Goal: Information Seeking & Learning: Learn about a topic

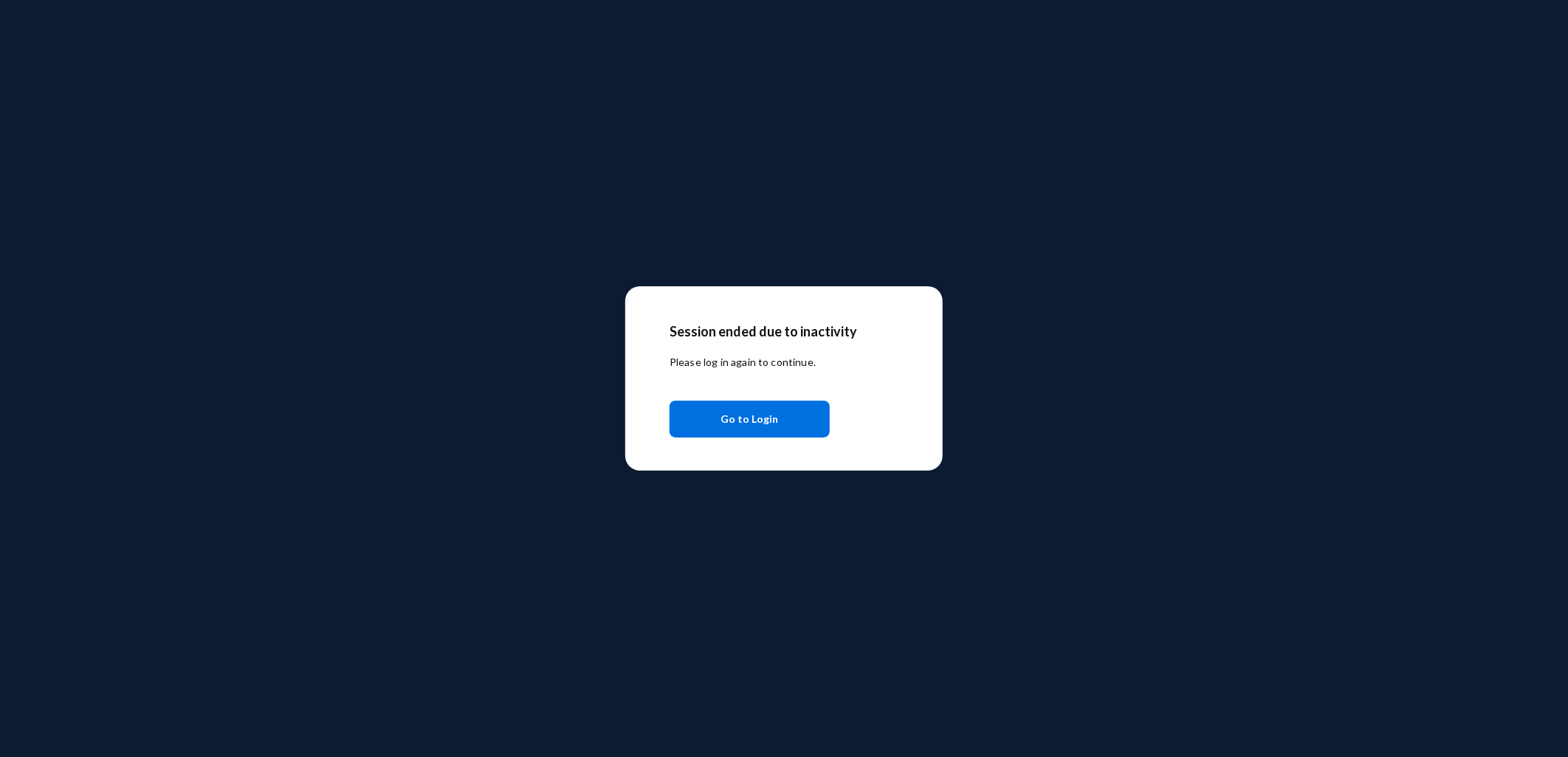
click at [691, 404] on button "Go to Login" at bounding box center [749, 419] width 160 height 37
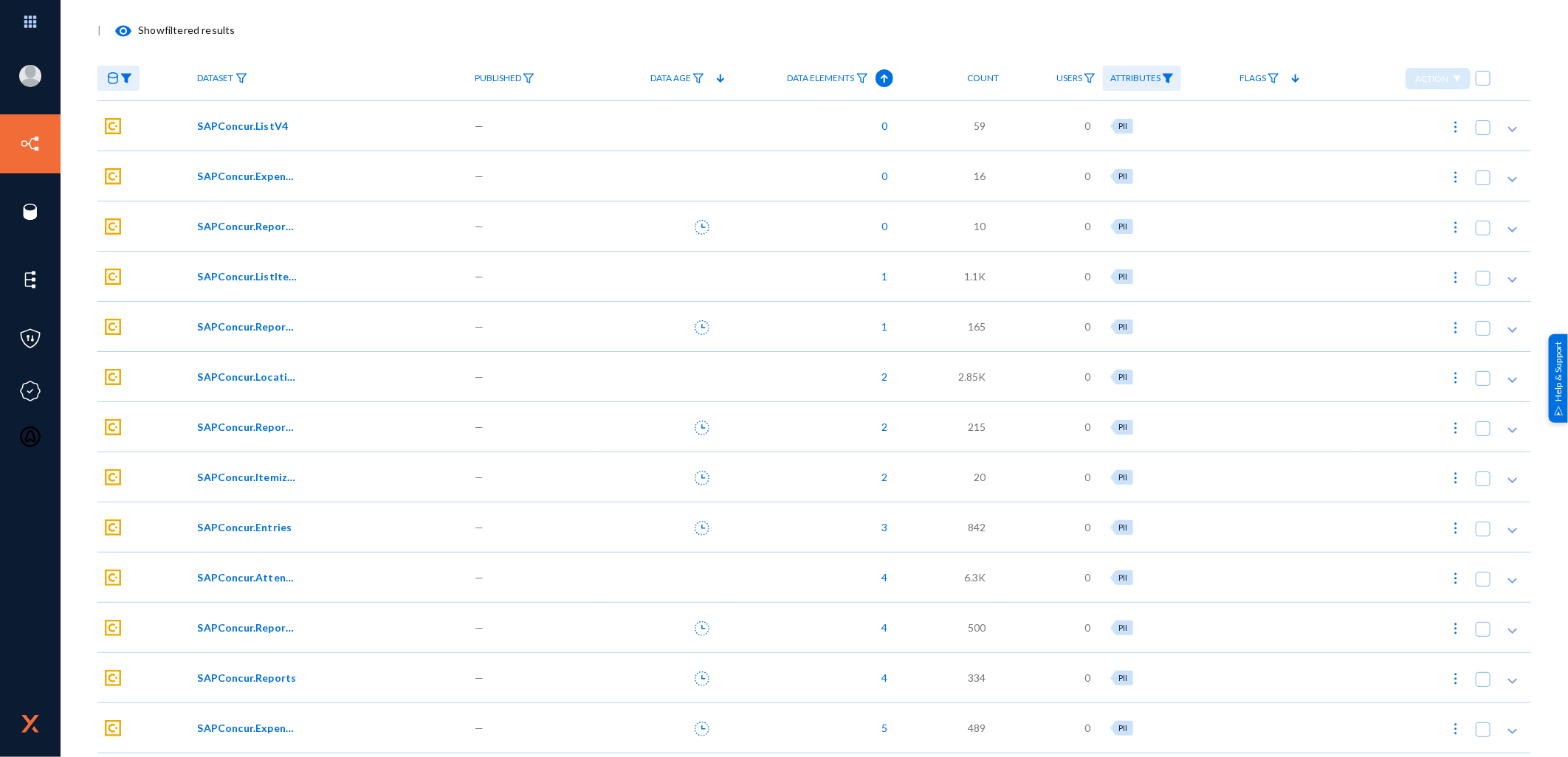
scroll to position [177, 0]
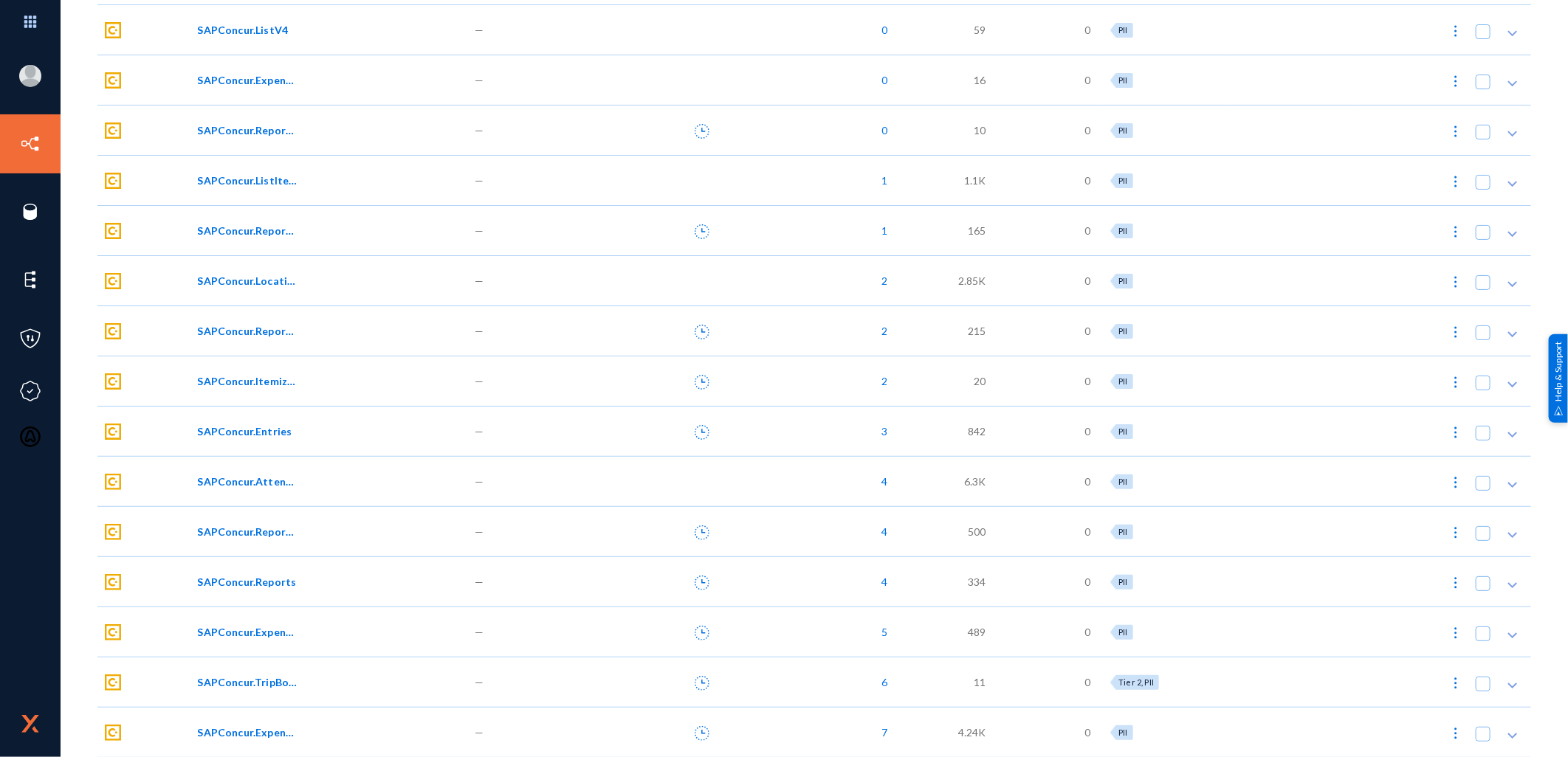
click at [294, 441] on div "SAPConcur.Entries" at bounding box center [330, 431] width 278 height 50
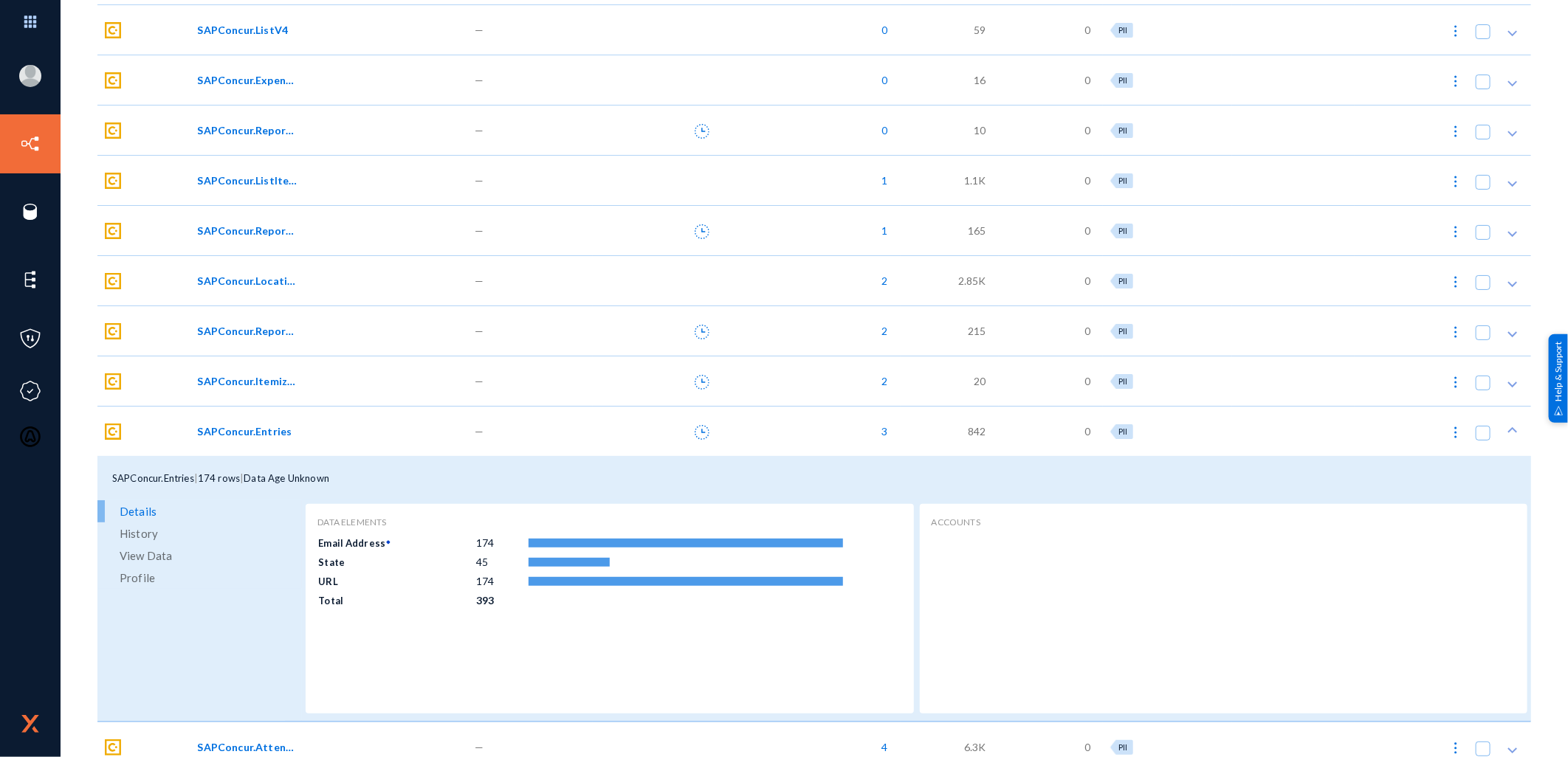
click at [161, 550] on span "View Data" at bounding box center [146, 556] width 53 height 22
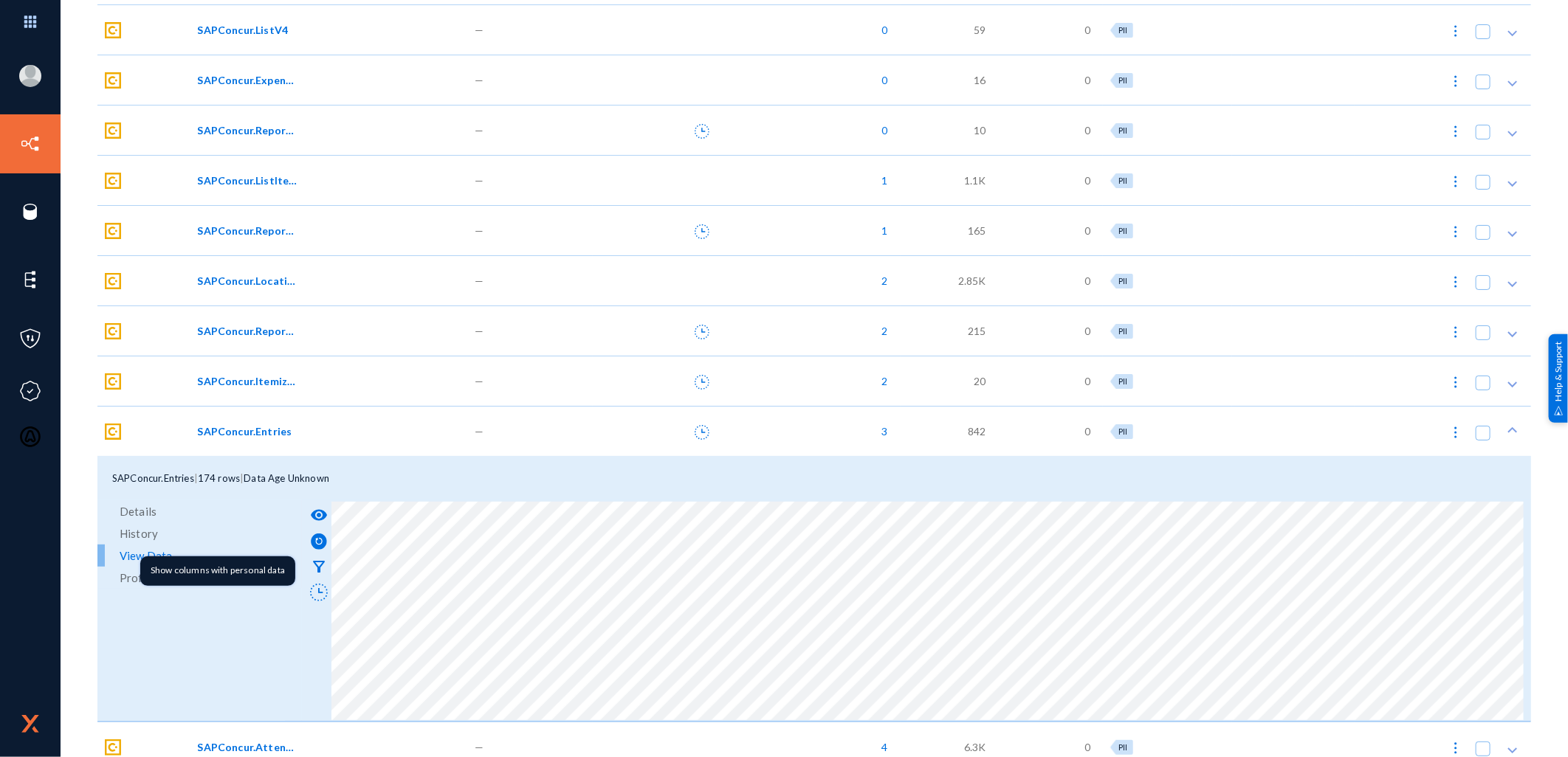
click at [318, 564] on mat-icon "filter_alt" at bounding box center [319, 566] width 18 height 18
click at [314, 514] on mat-icon "visibility" at bounding box center [319, 515] width 18 height 18
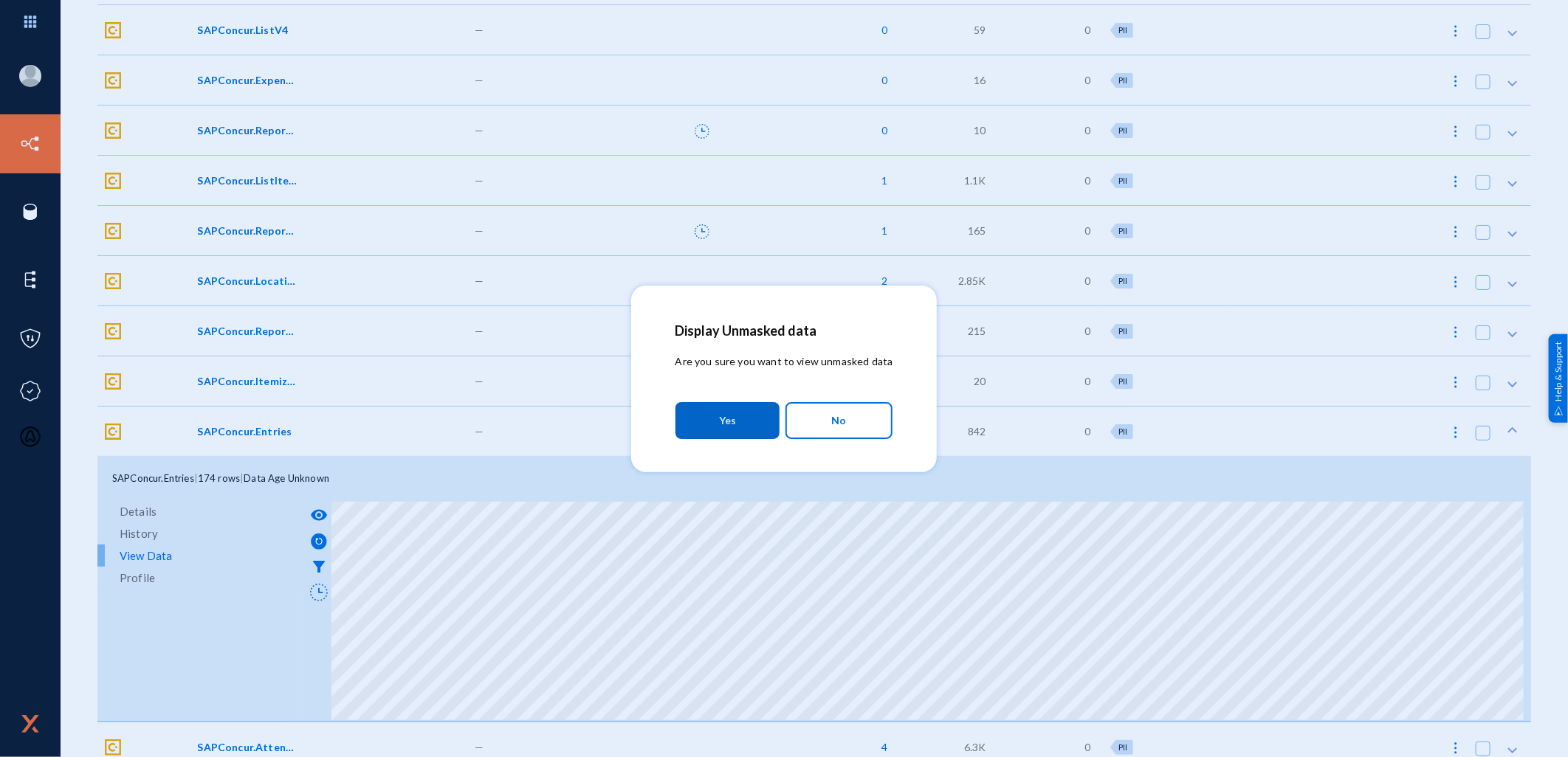
click at [736, 428] on span "Yes" at bounding box center [727, 420] width 17 height 26
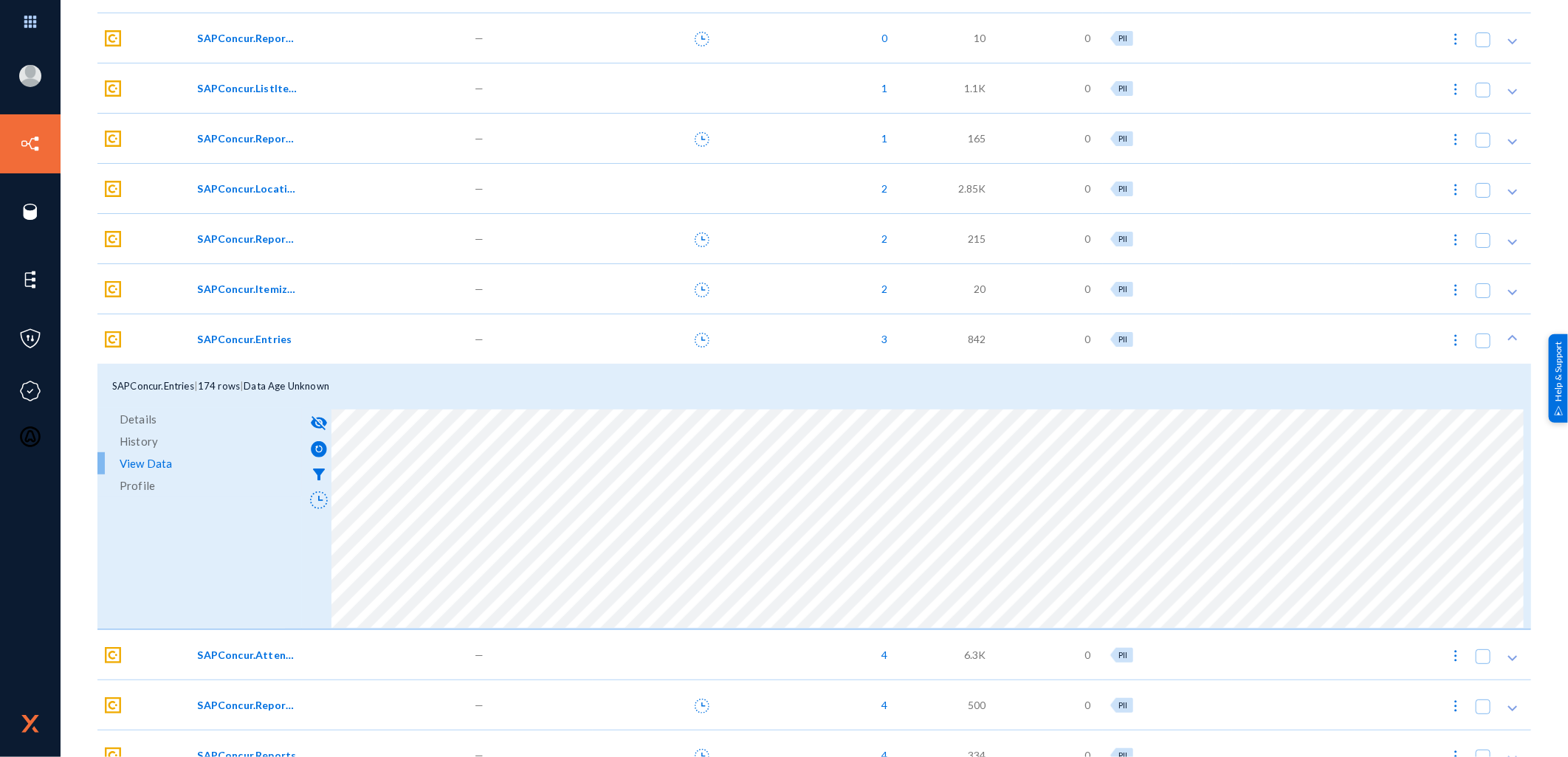
scroll to position [271, 0]
click at [318, 470] on mat-icon "filter_alt" at bounding box center [319, 473] width 18 height 18
click at [315, 470] on mat-icon "filter_alt" at bounding box center [319, 473] width 18 height 18
click at [1514, 330] on icon at bounding box center [1512, 337] width 15 height 15
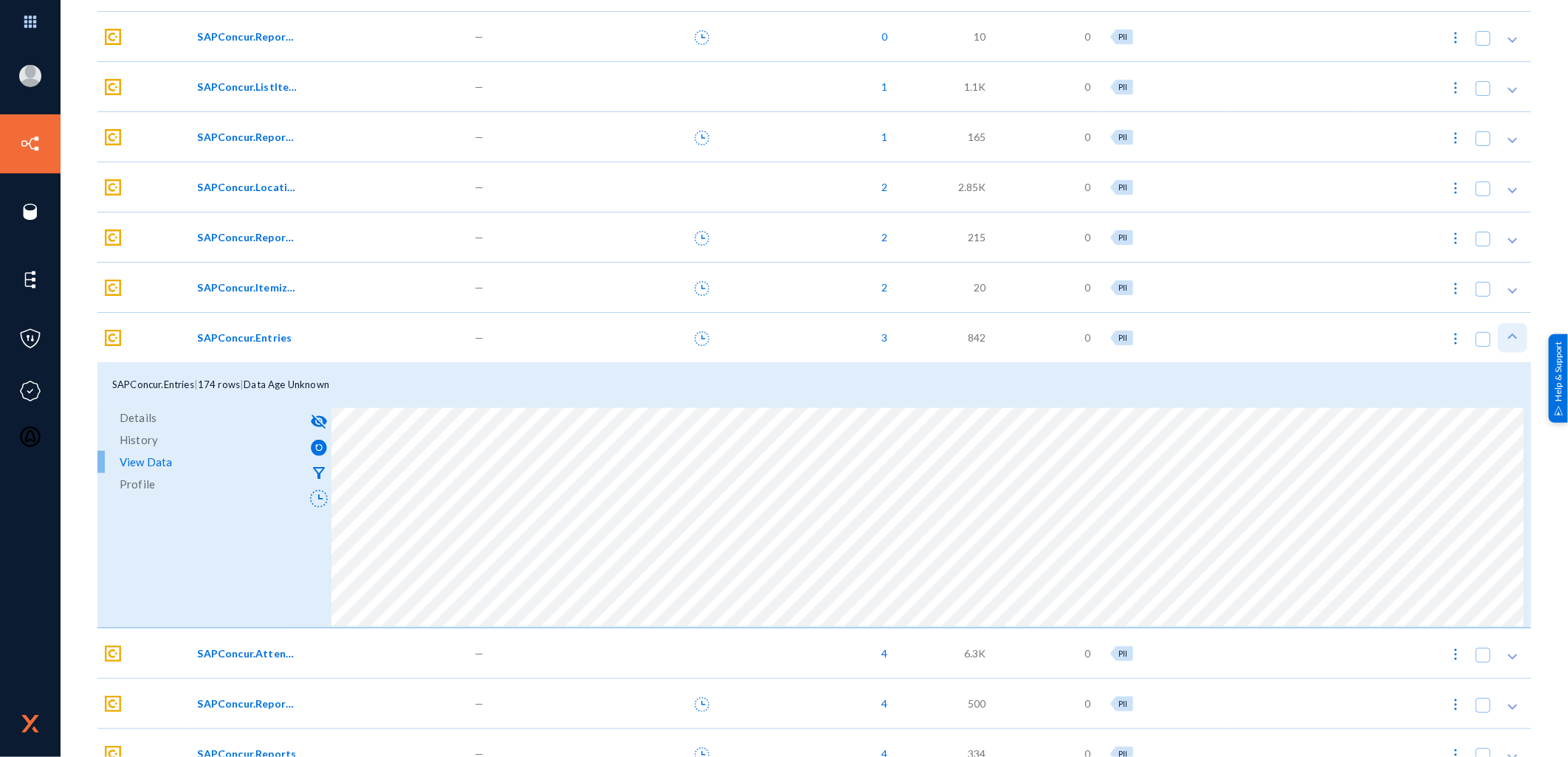
scroll to position [177, 0]
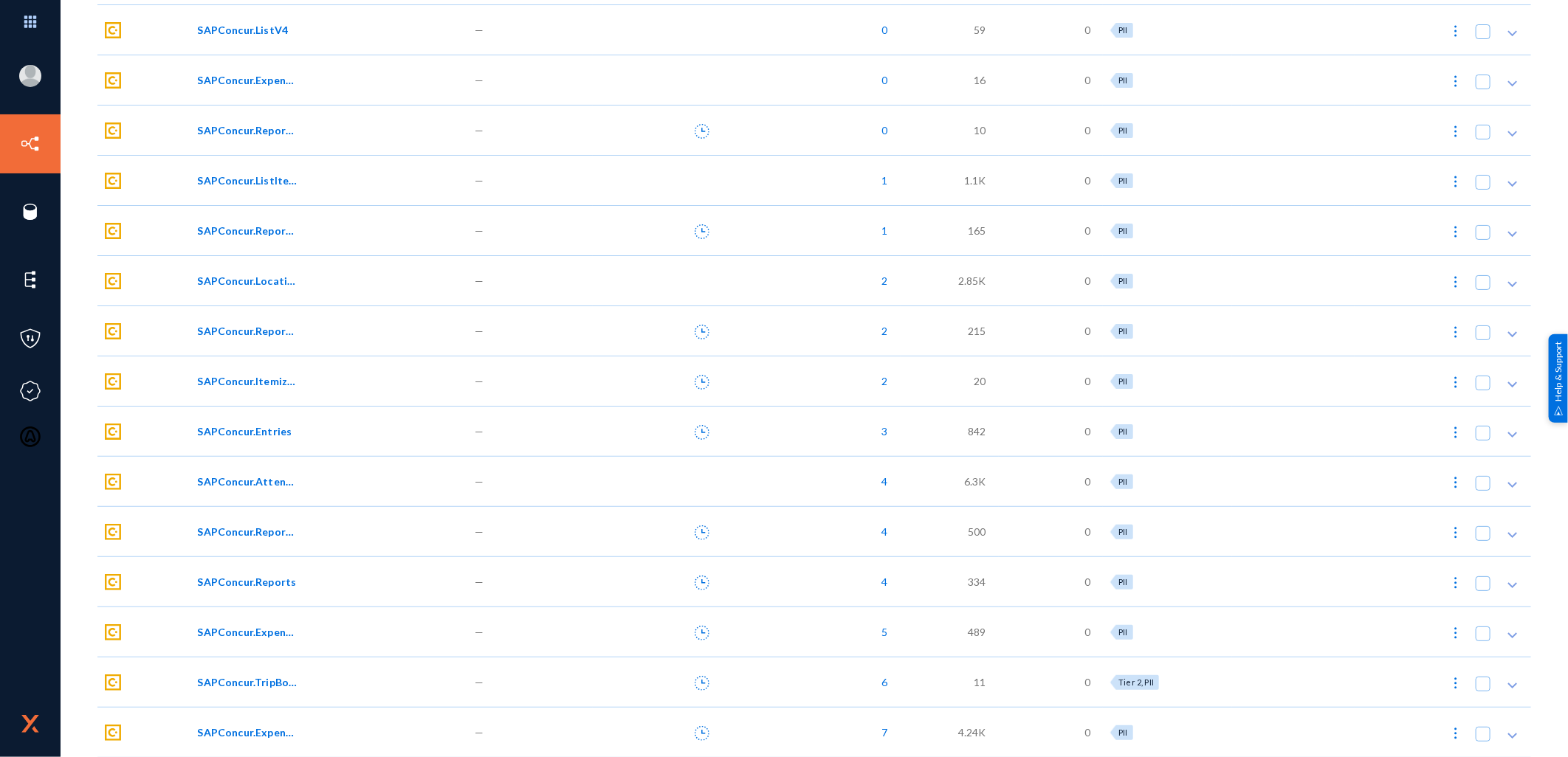
click at [283, 637] on span "SAPConcur.Expenses" at bounding box center [247, 632] width 100 height 15
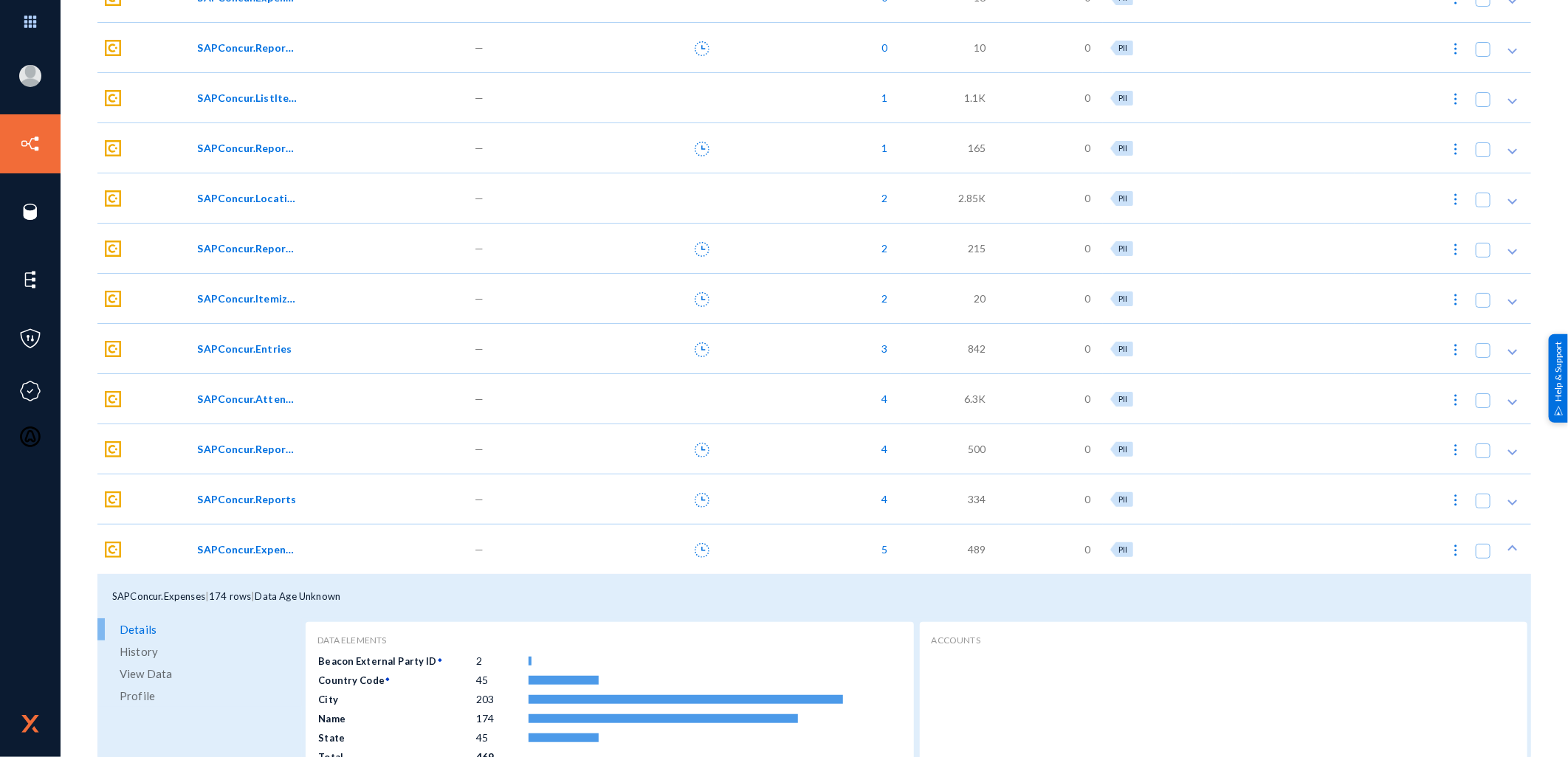
scroll to position [423, 0]
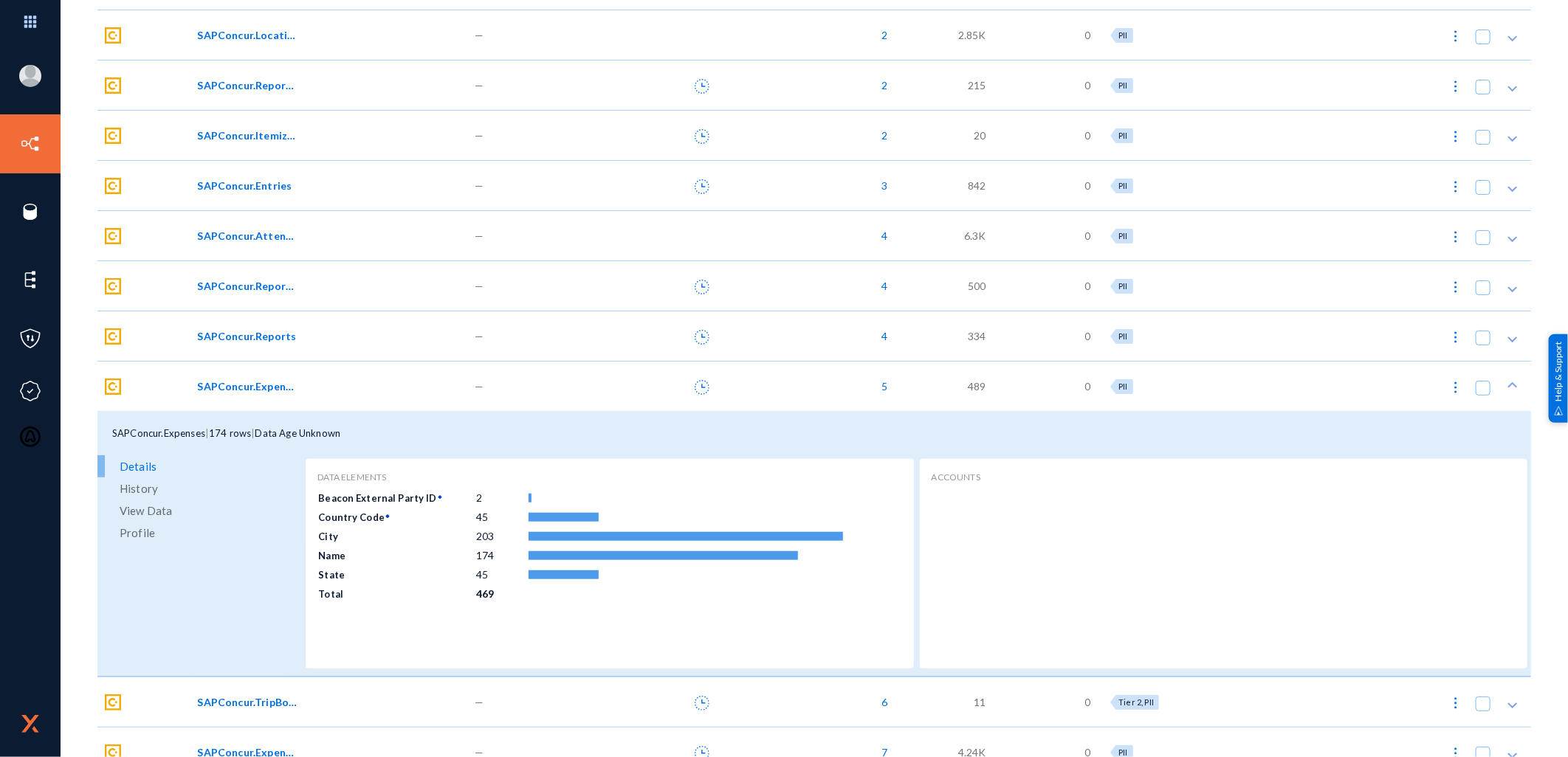
click at [137, 509] on span "View Data" at bounding box center [146, 511] width 53 height 22
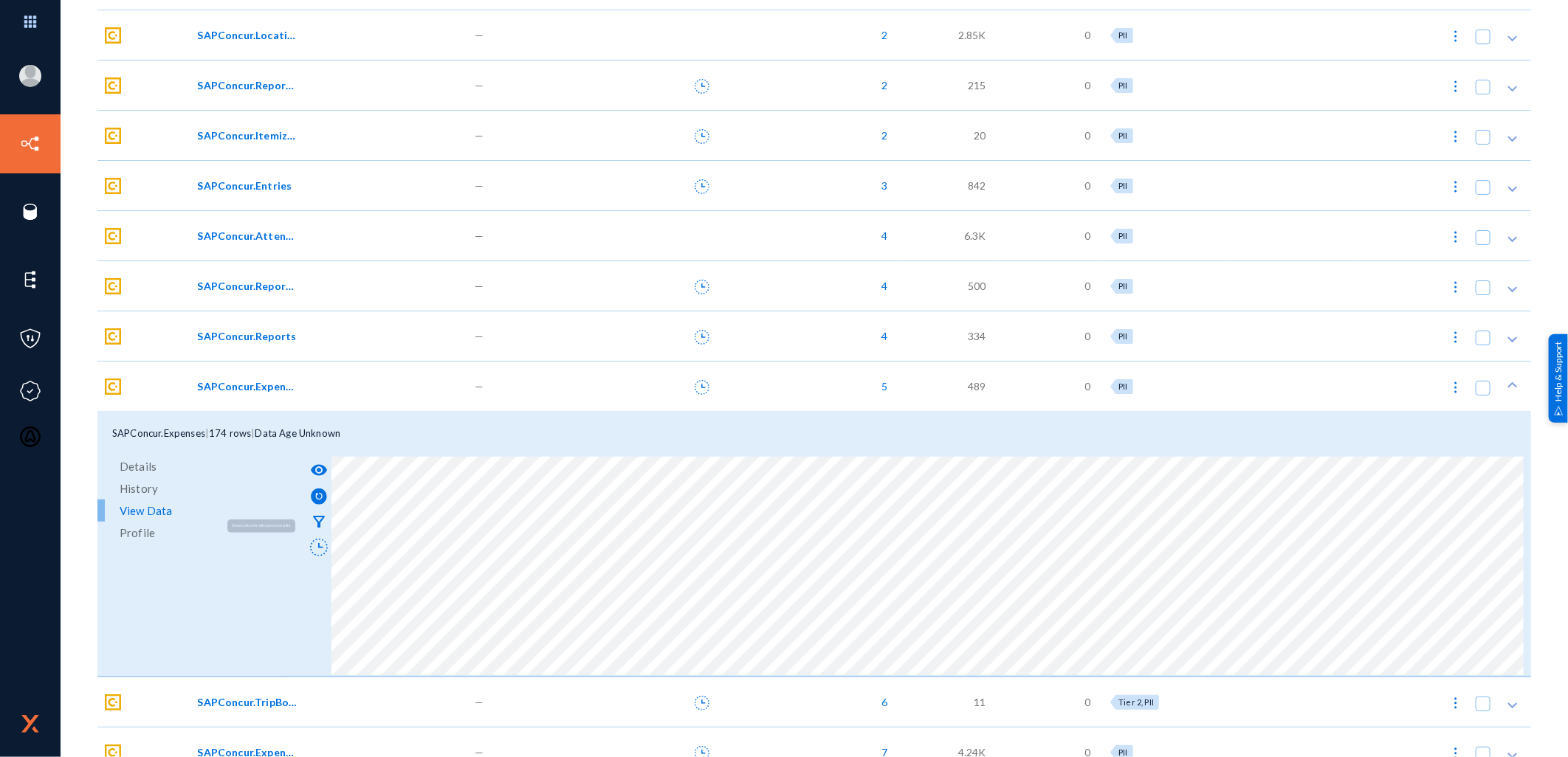
click at [315, 521] on mat-icon "filter_alt" at bounding box center [319, 522] width 18 height 18
click at [315, 469] on mat-icon "visibility" at bounding box center [319, 470] width 18 height 18
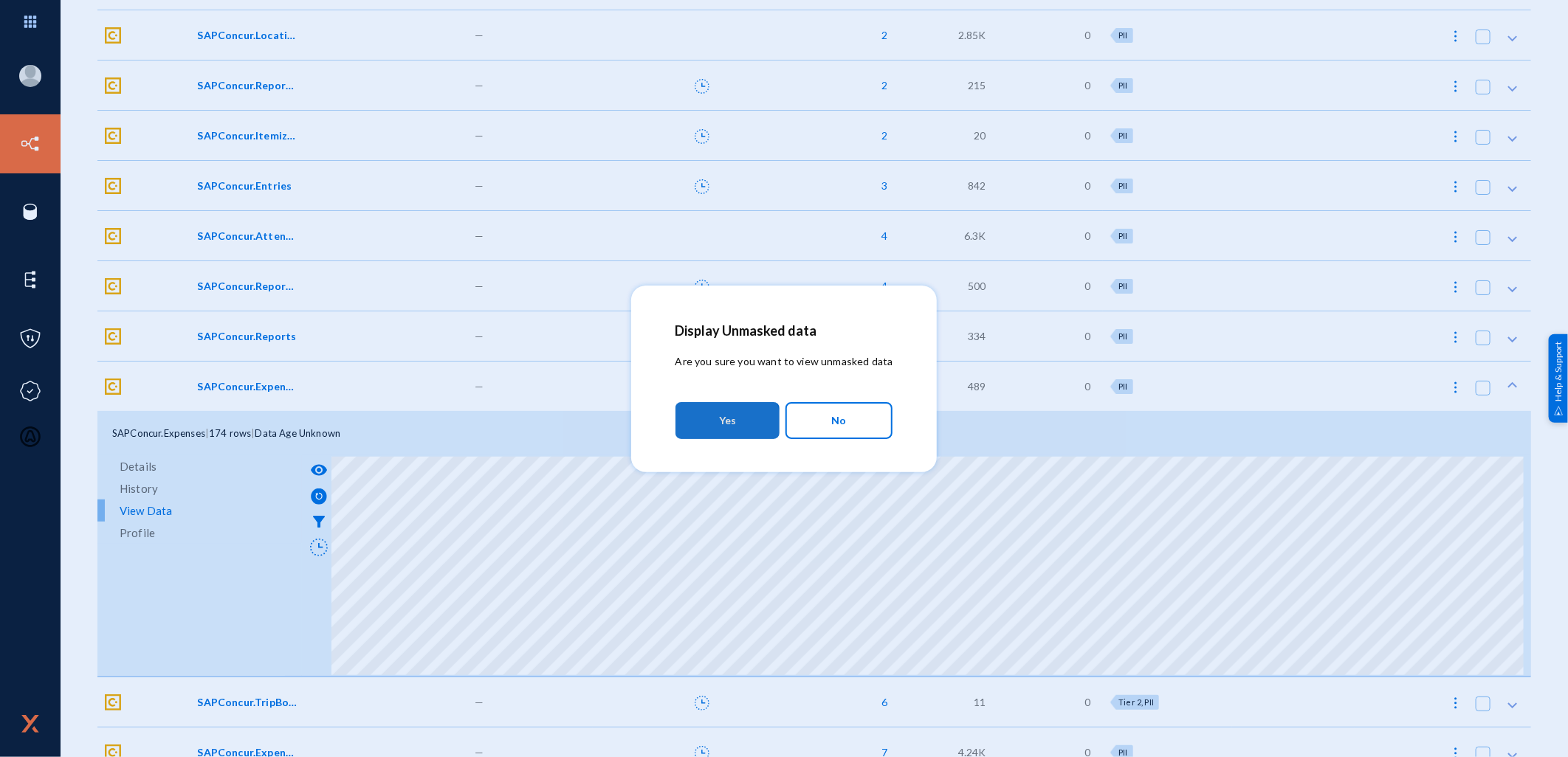
click at [702, 434] on button "Yes" at bounding box center [727, 420] width 104 height 37
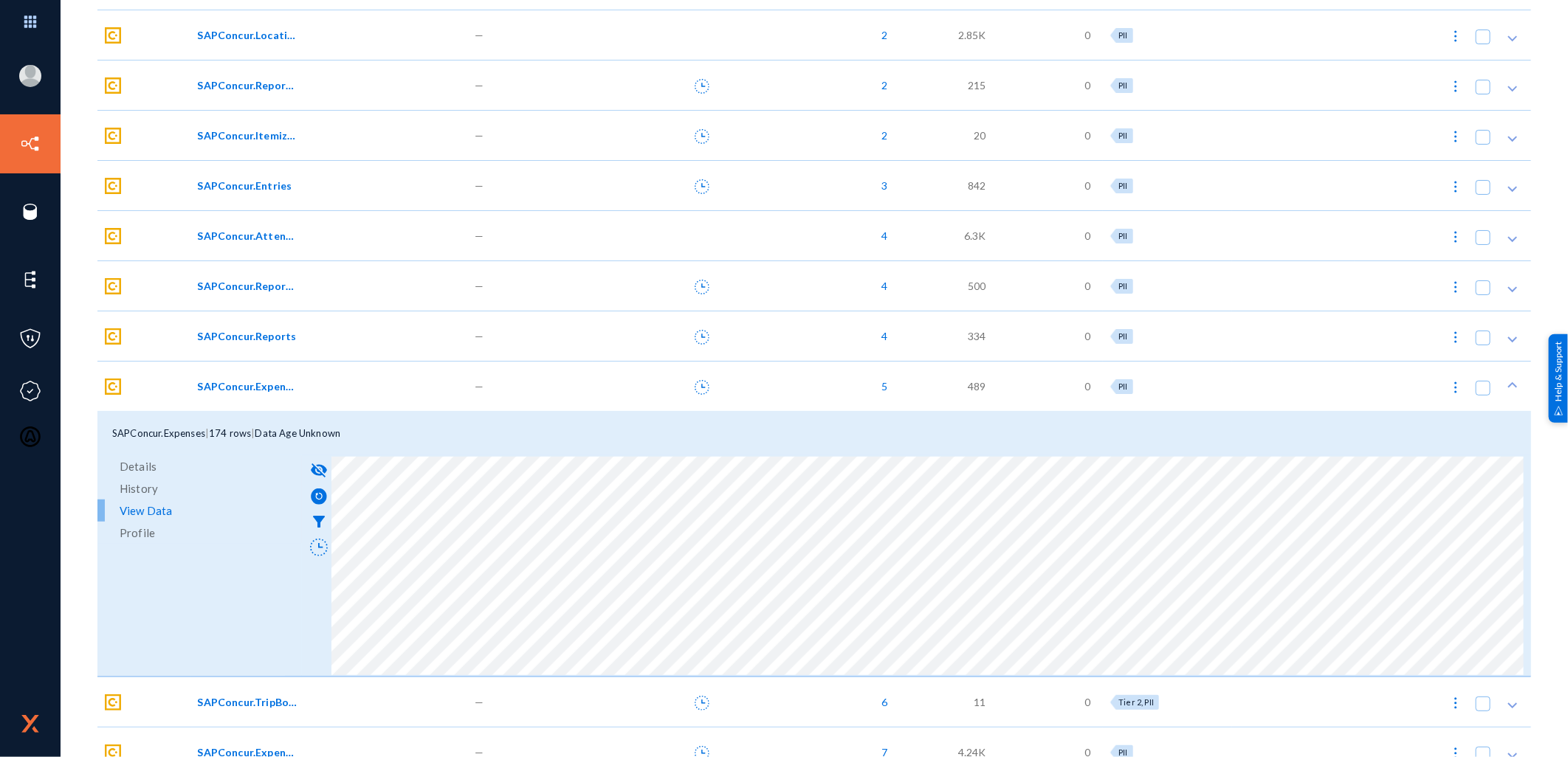
scroll to position [443, 0]
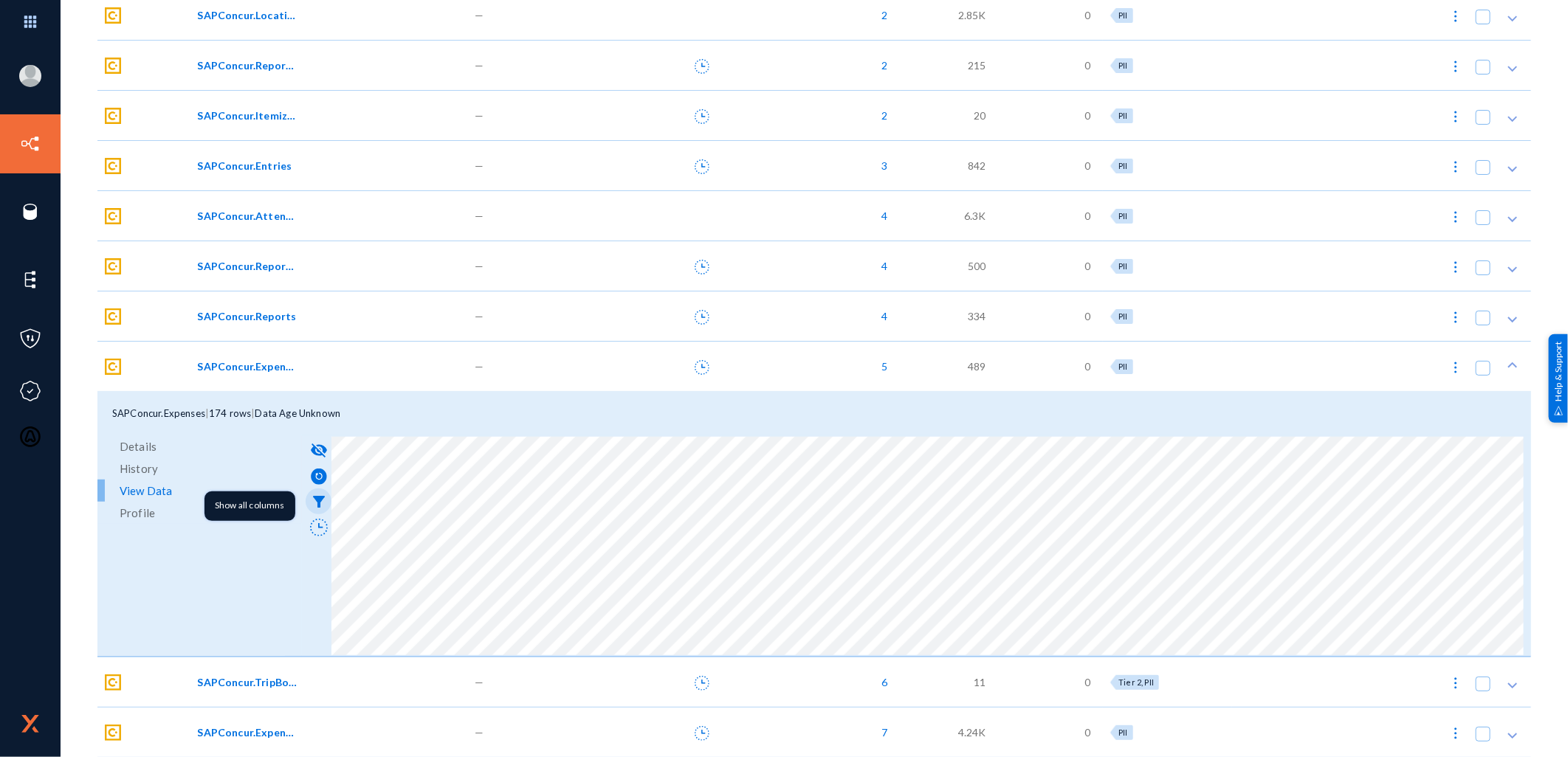
click at [315, 499] on mat-icon "filter_alt" at bounding box center [319, 502] width 18 height 18
click at [322, 498] on mat-icon "filter_alt" at bounding box center [319, 502] width 18 height 18
click at [1296, 535] on button "All columns named 'PaymentTypeCode'" at bounding box center [1321, 535] width 207 height 35
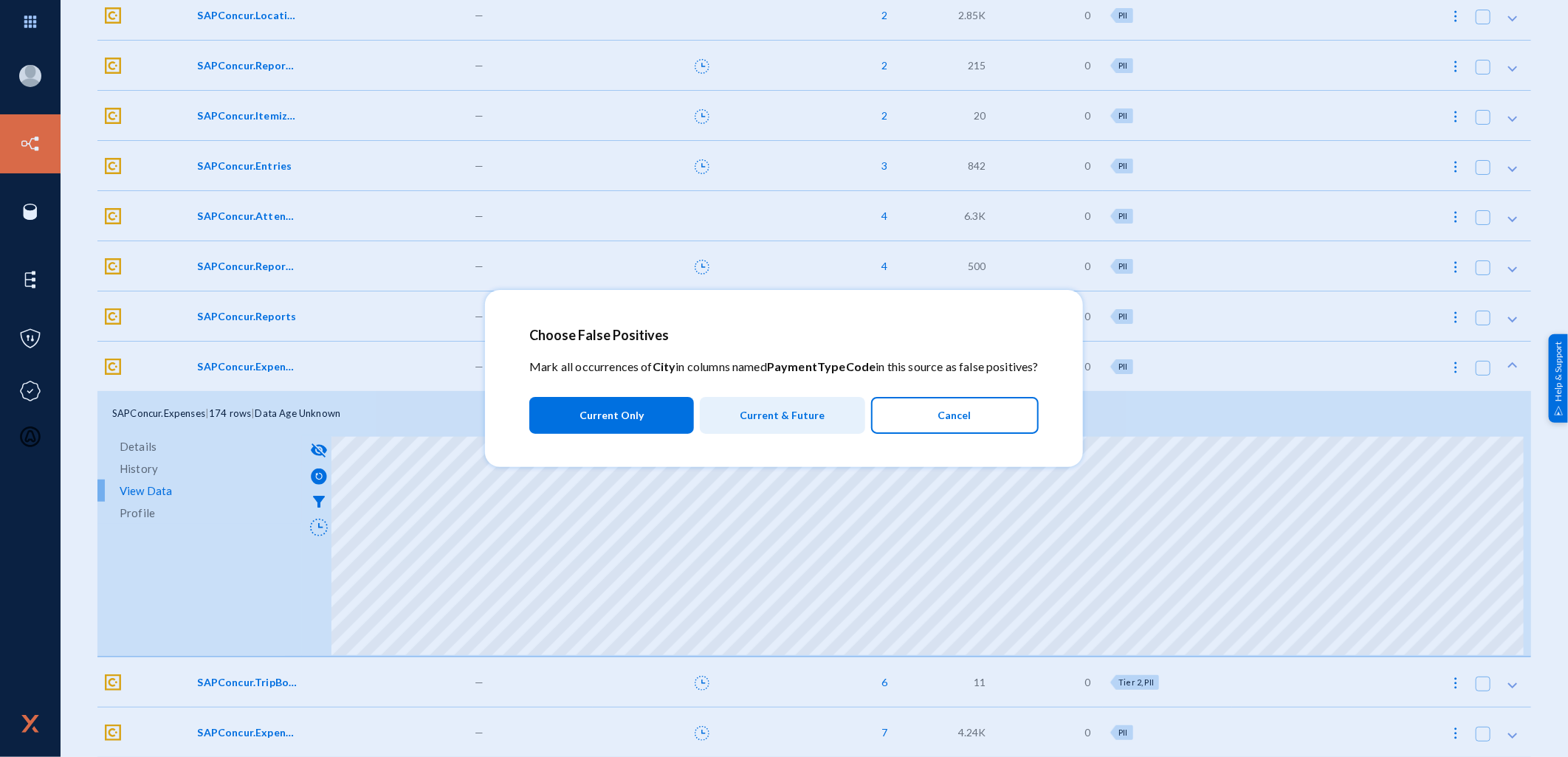
click at [799, 421] on span "Current & Future" at bounding box center [783, 415] width 85 height 26
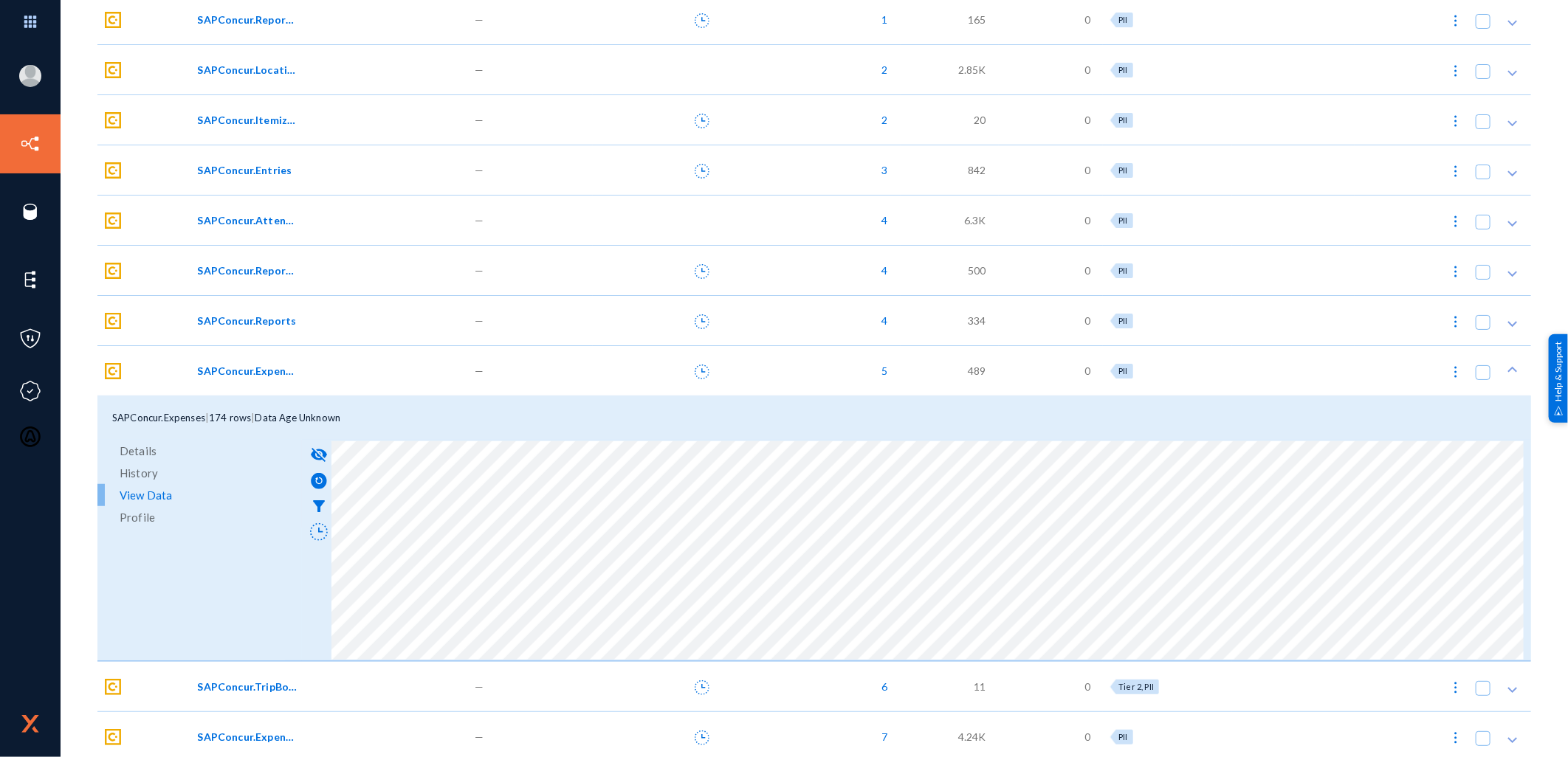
scroll to position [443, 0]
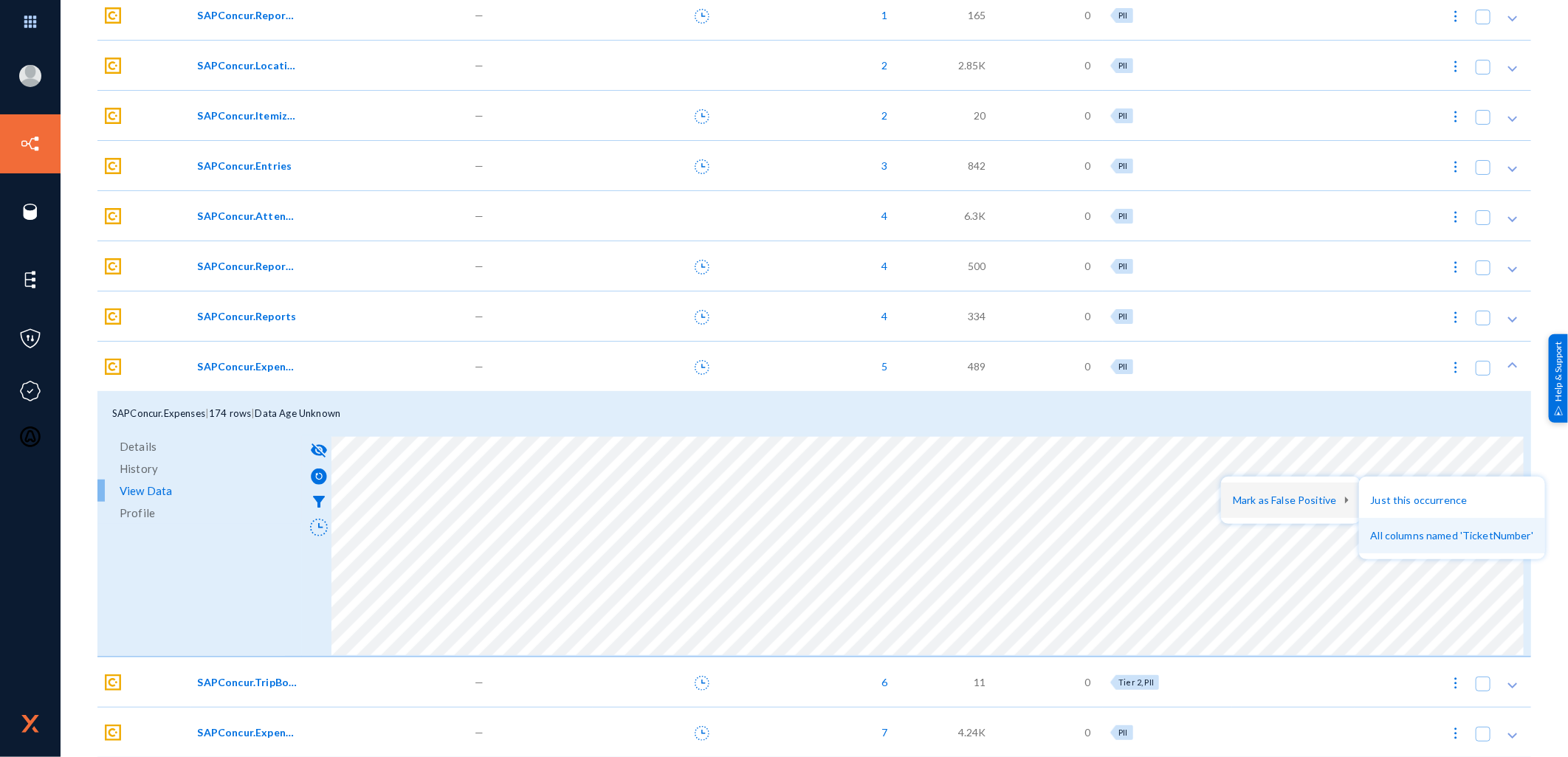
click at [1413, 529] on button "All columns named 'TicketNumber'" at bounding box center [1451, 535] width 186 height 35
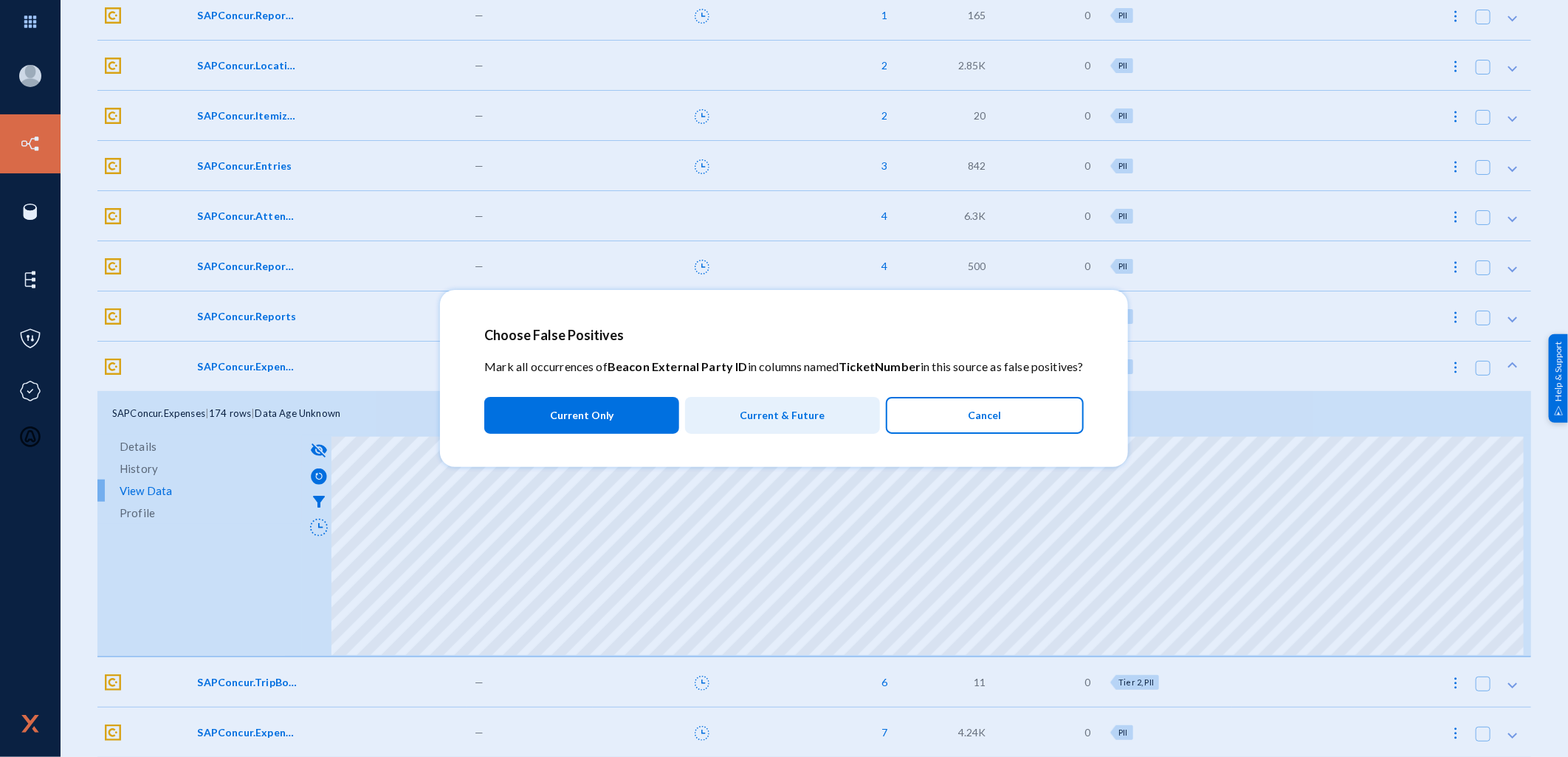
click at [813, 418] on span "Current & Future" at bounding box center [783, 415] width 85 height 26
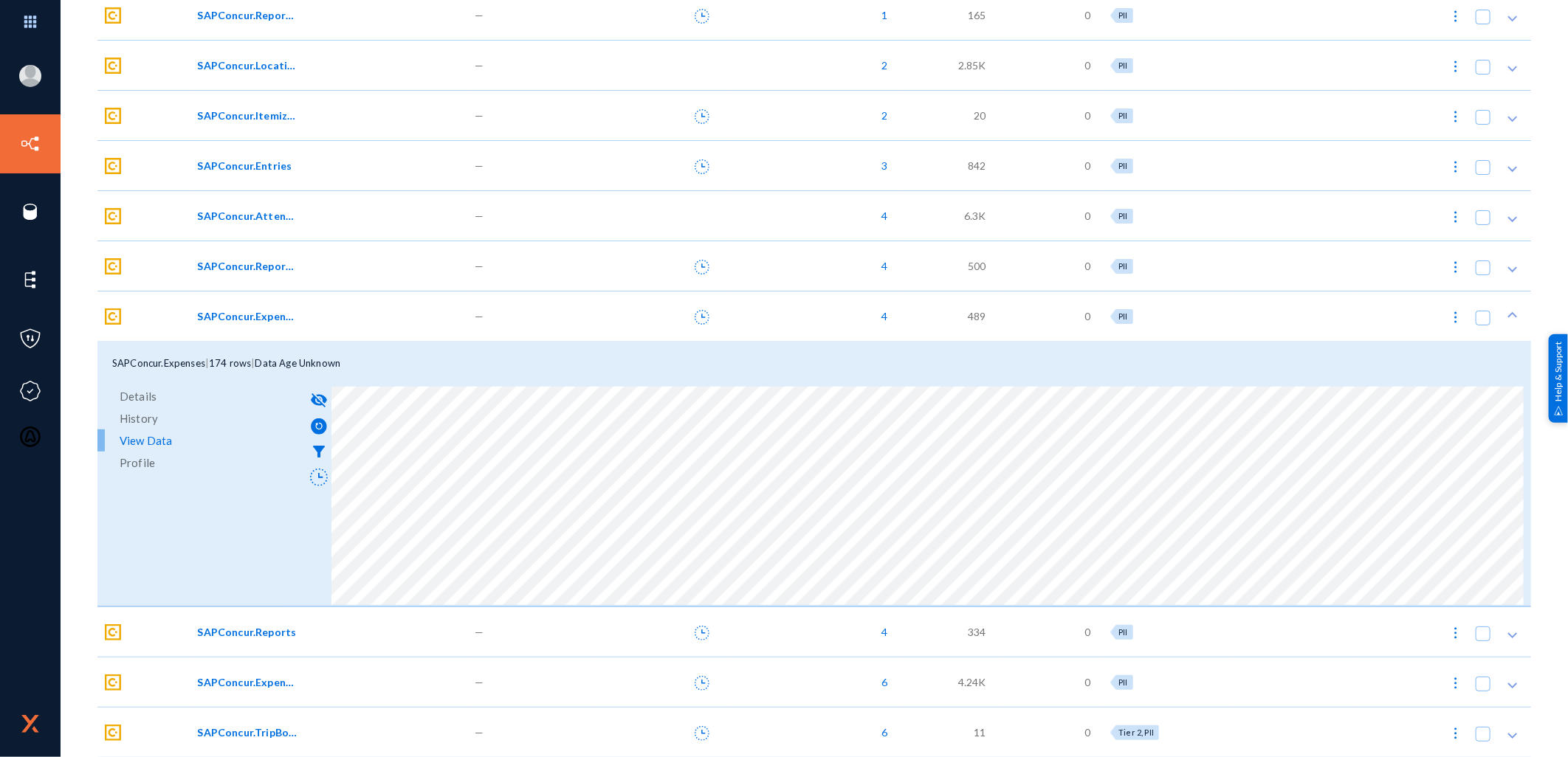
click at [1509, 316] on icon at bounding box center [1512, 315] width 15 height 15
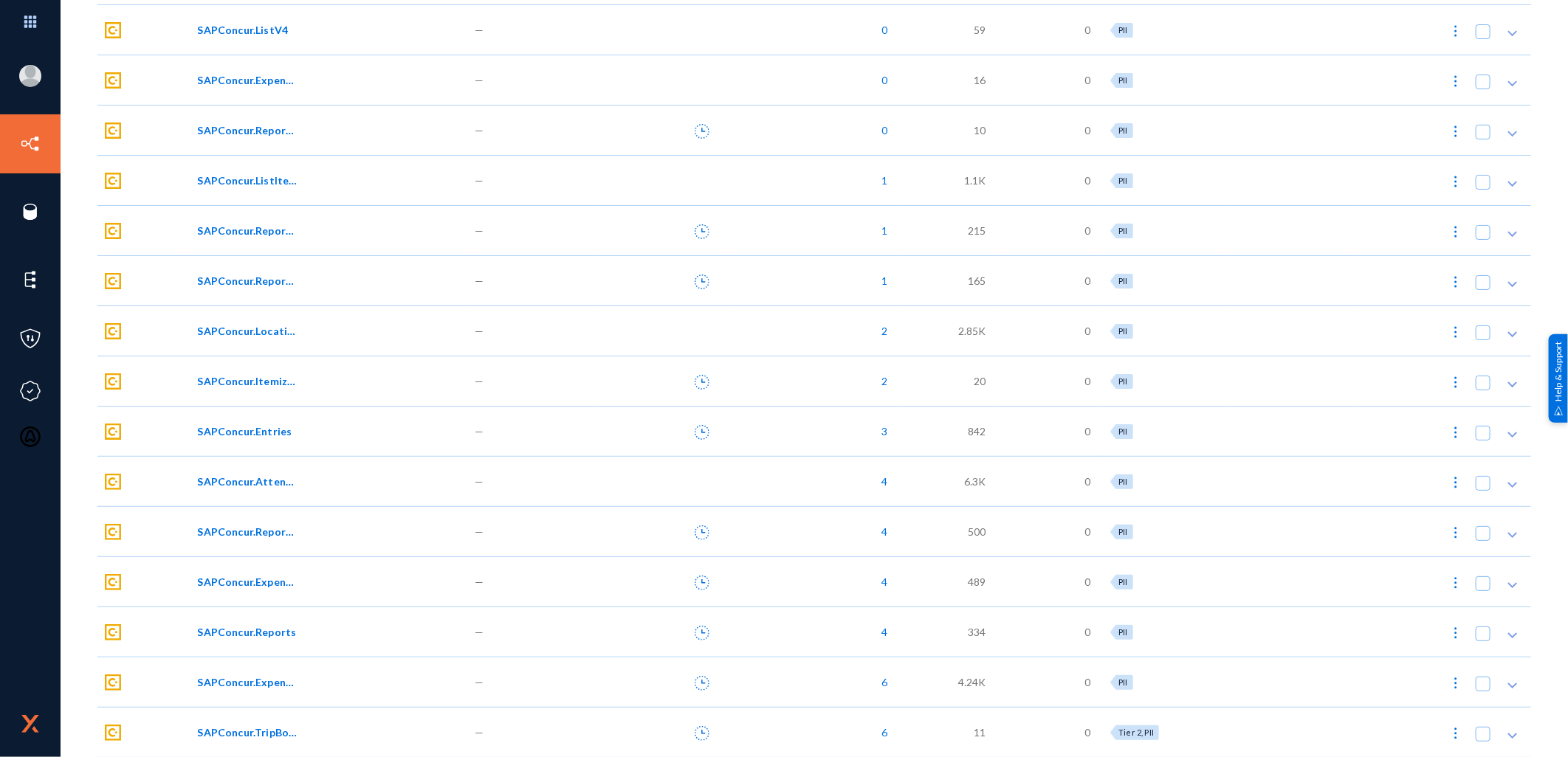
click at [296, 727] on div "SAPConcur.TripBookingSegments" at bounding box center [326, 731] width 258 height 15
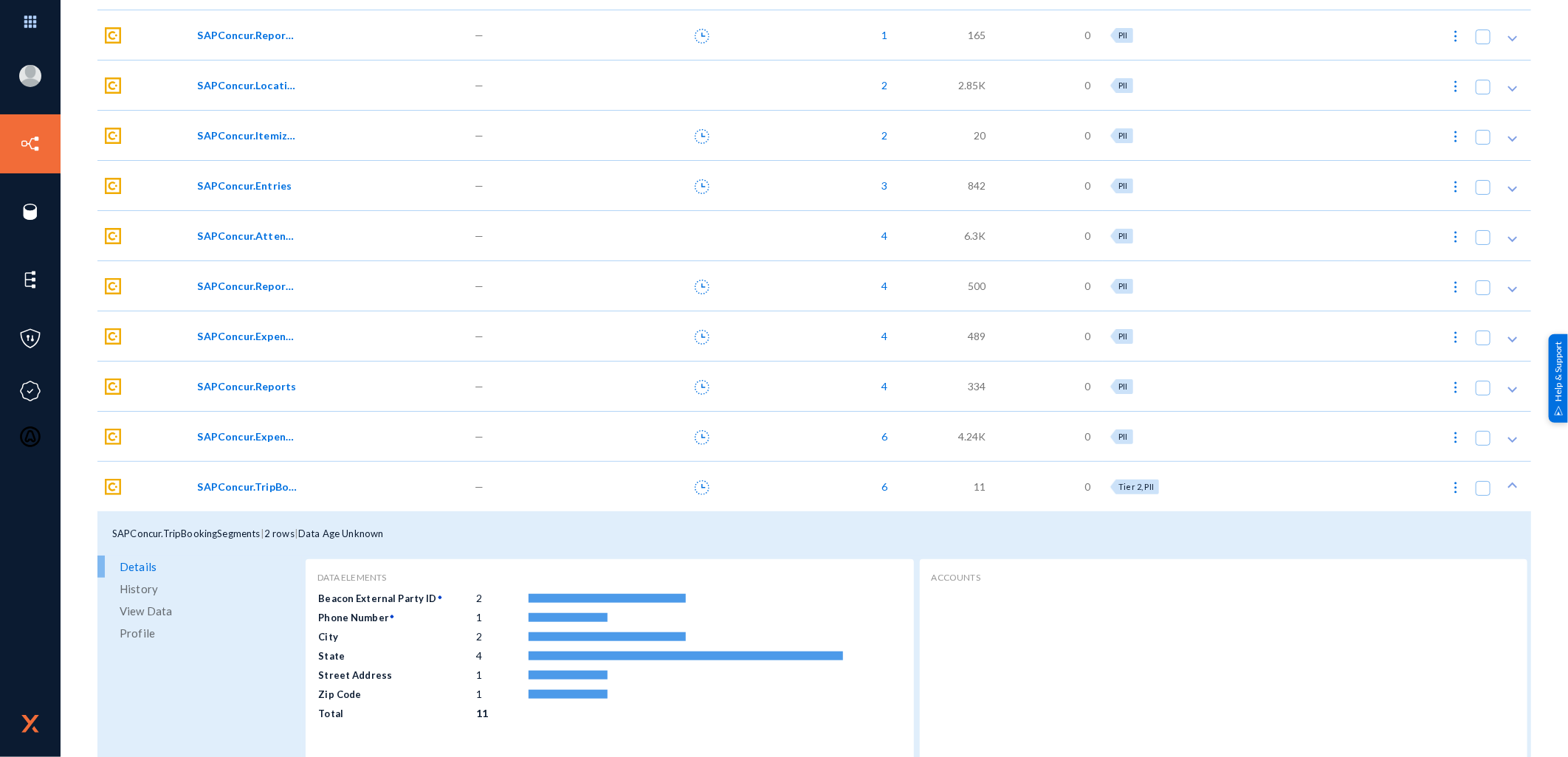
scroll to position [443, 0]
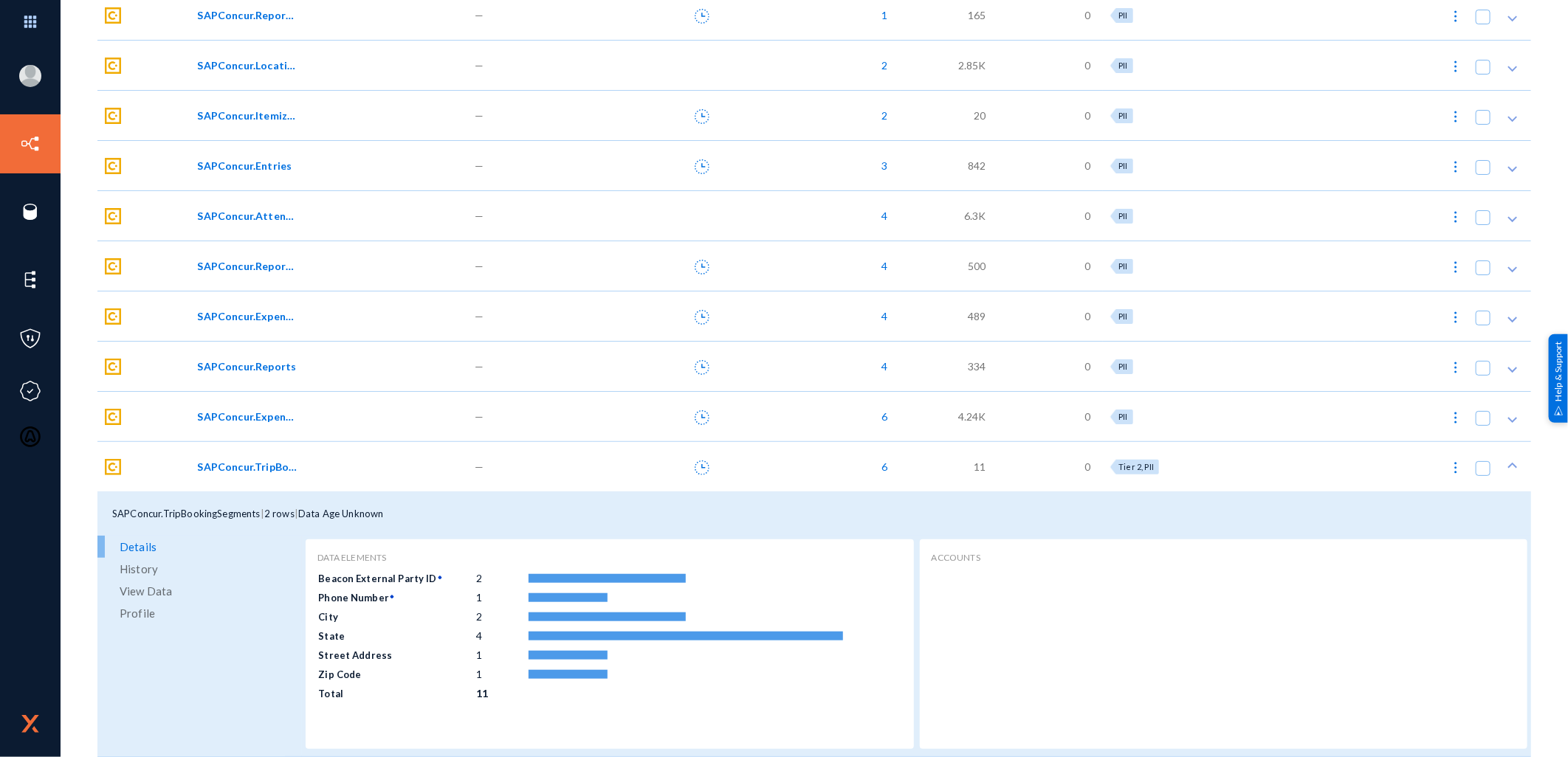
click at [152, 594] on span "View Data" at bounding box center [146, 591] width 53 height 22
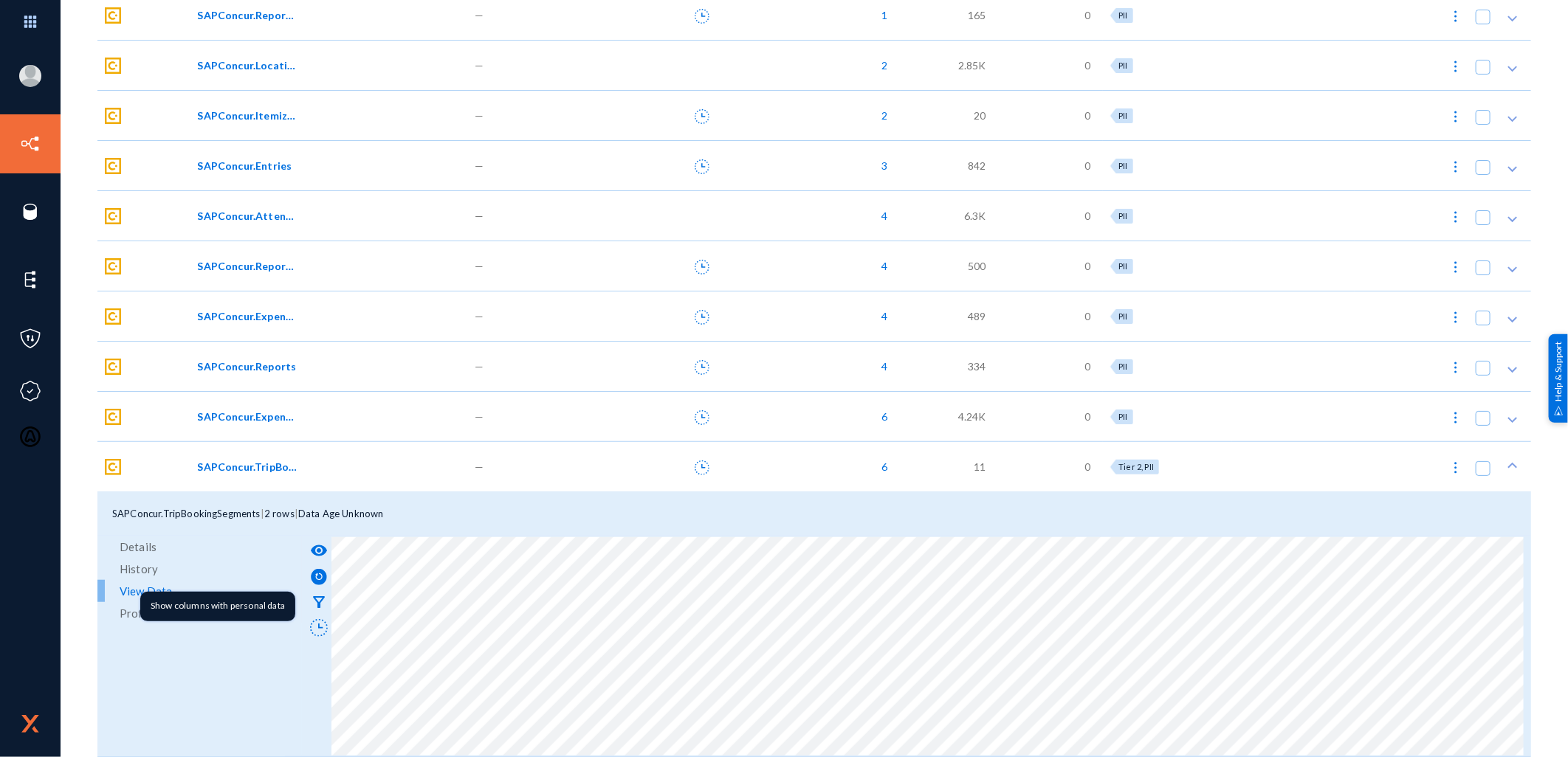
click at [320, 605] on mat-icon "filter_alt" at bounding box center [319, 602] width 18 height 18
click at [318, 548] on mat-icon "visibility" at bounding box center [319, 550] width 18 height 18
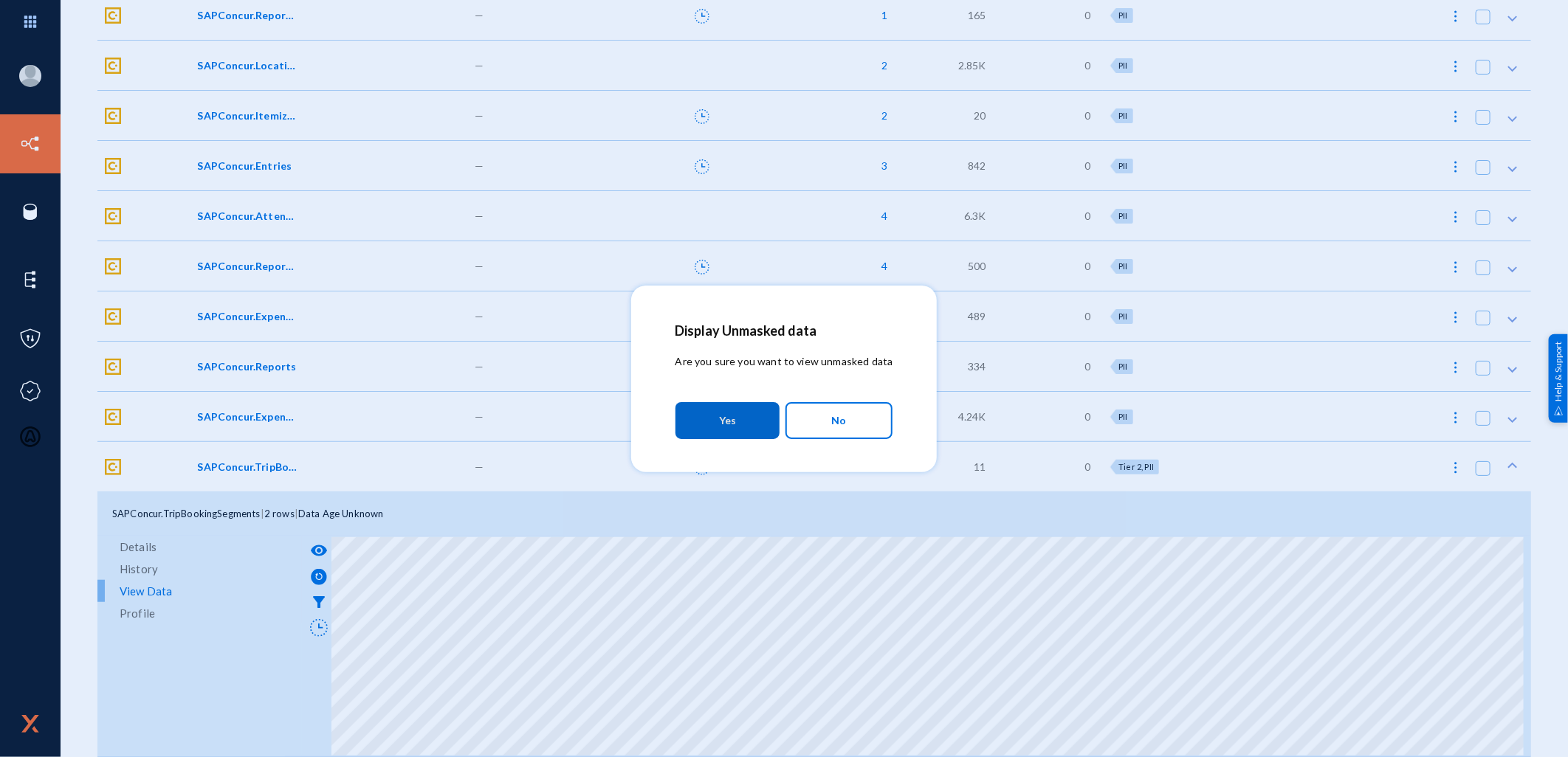
click at [736, 418] on span "Yes" at bounding box center [727, 420] width 17 height 26
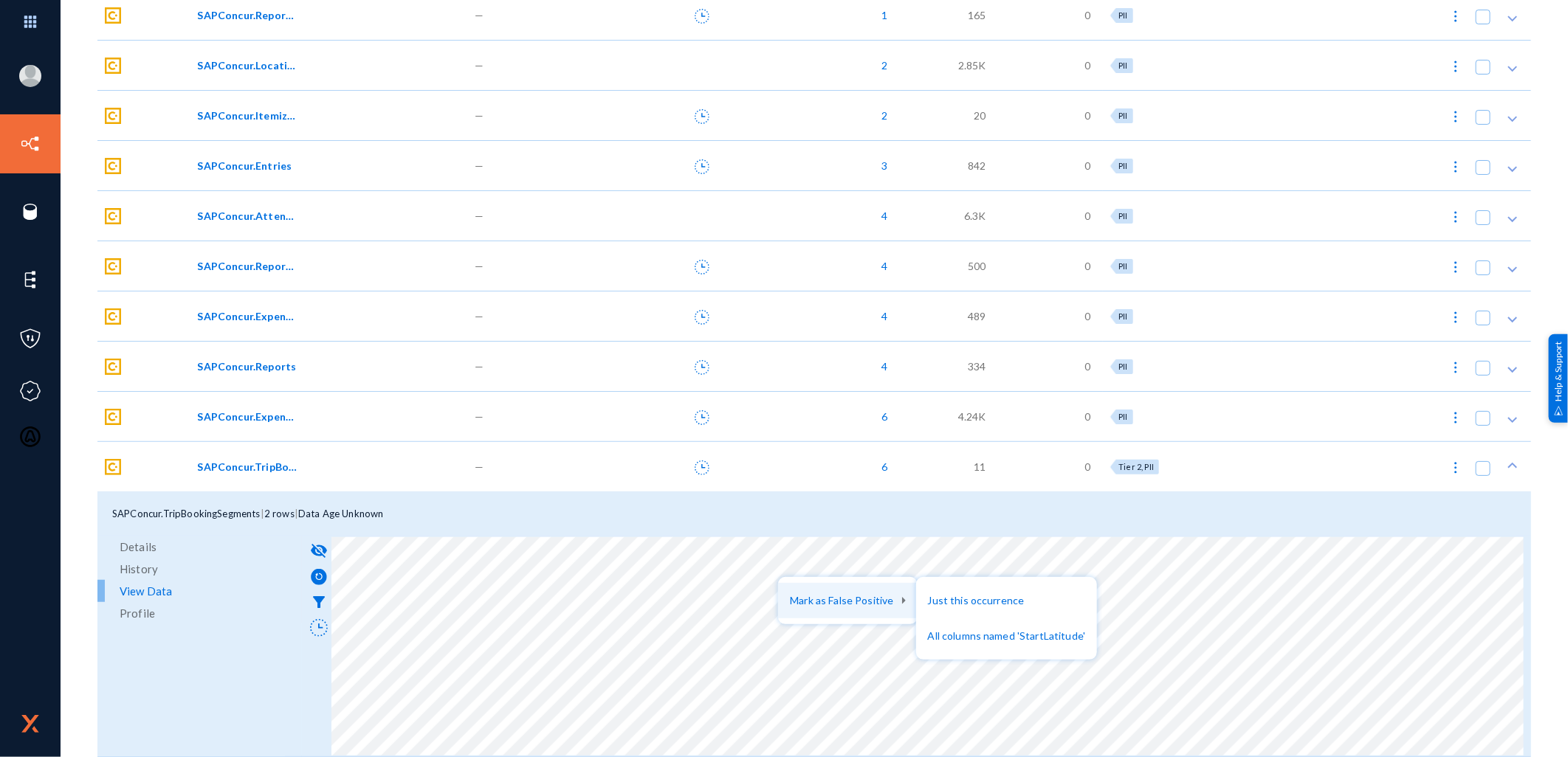
click at [883, 600] on button "Mark as False Positive" at bounding box center [847, 601] width 139 height 35
click at [974, 633] on button "All columns named 'StartLatitude'" at bounding box center [1007, 636] width 182 height 35
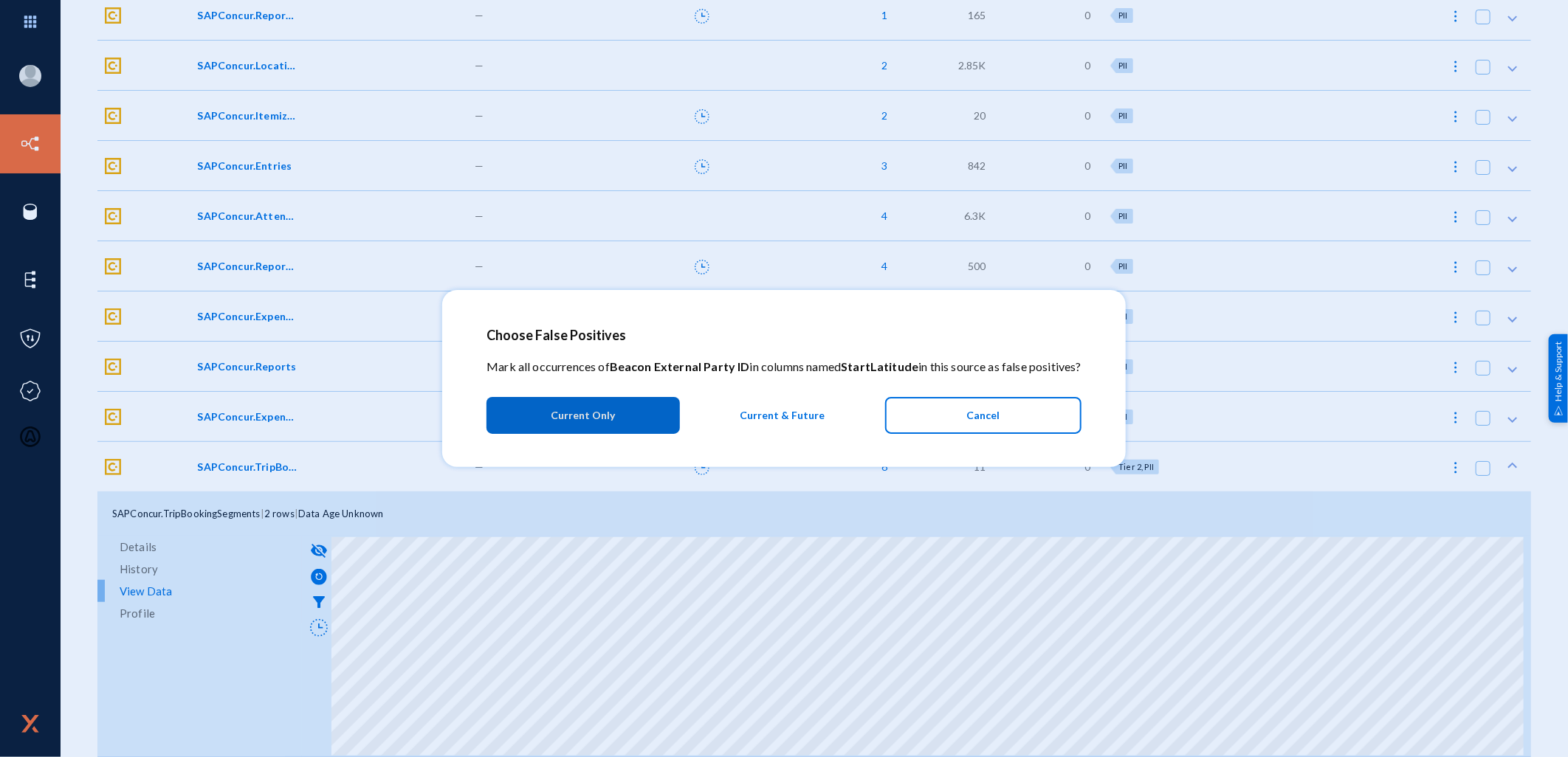
click at [786, 412] on span "Current & Future" at bounding box center [782, 415] width 85 height 26
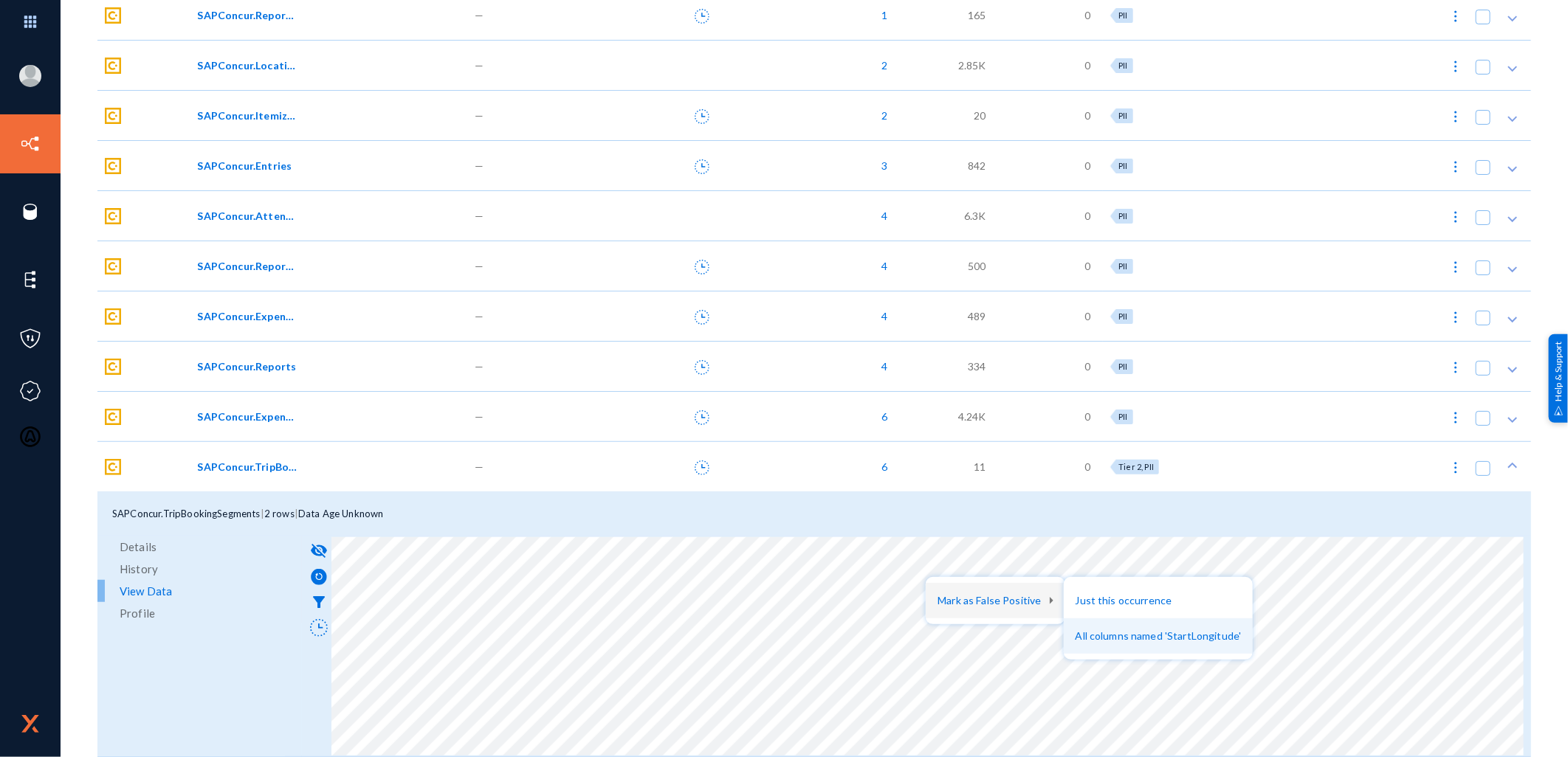
click at [1127, 640] on button "All columns named 'StartLongitude'" at bounding box center [1159, 636] width 190 height 35
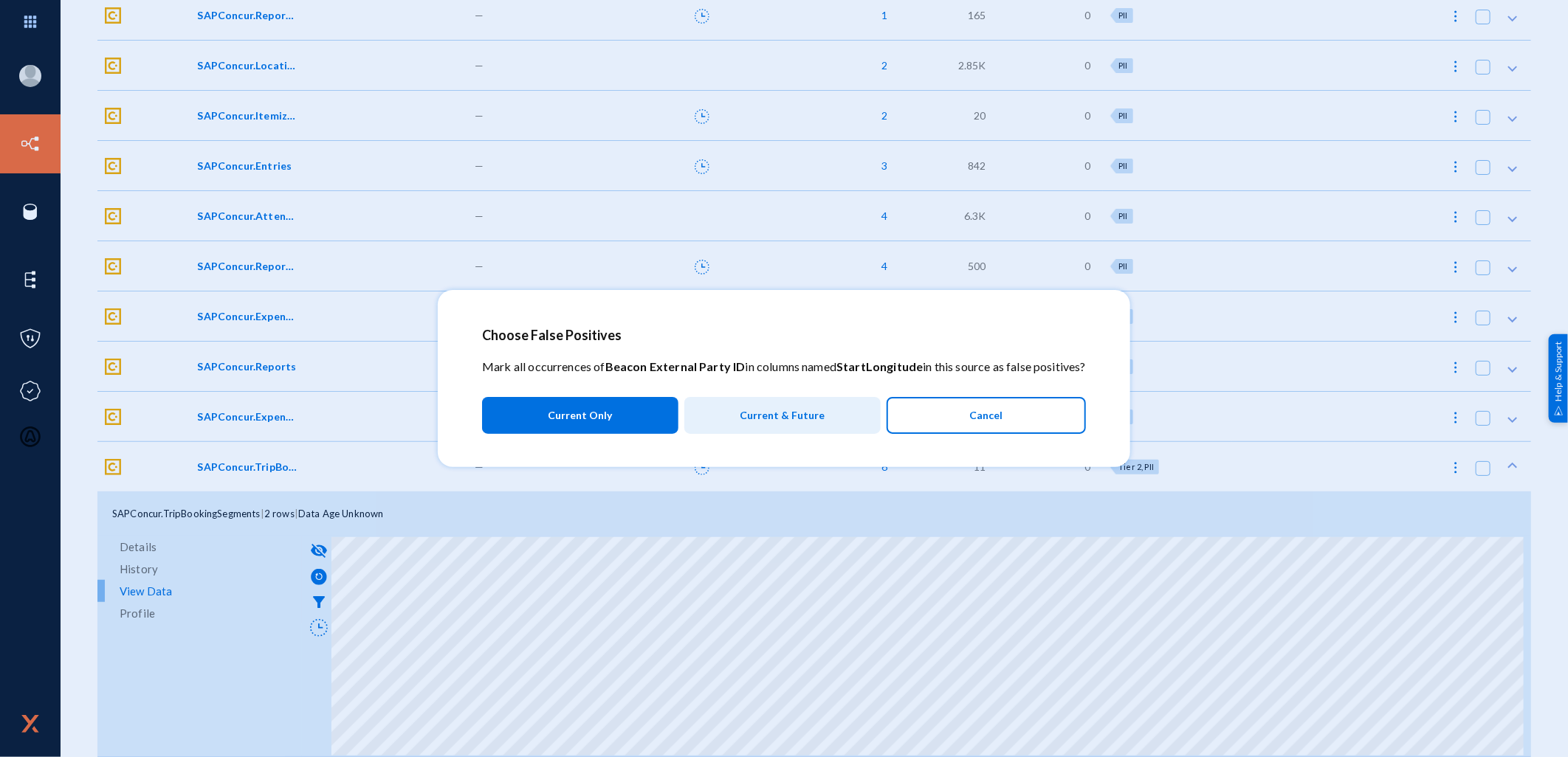
click at [786, 416] on span "Current & Future" at bounding box center [783, 415] width 85 height 26
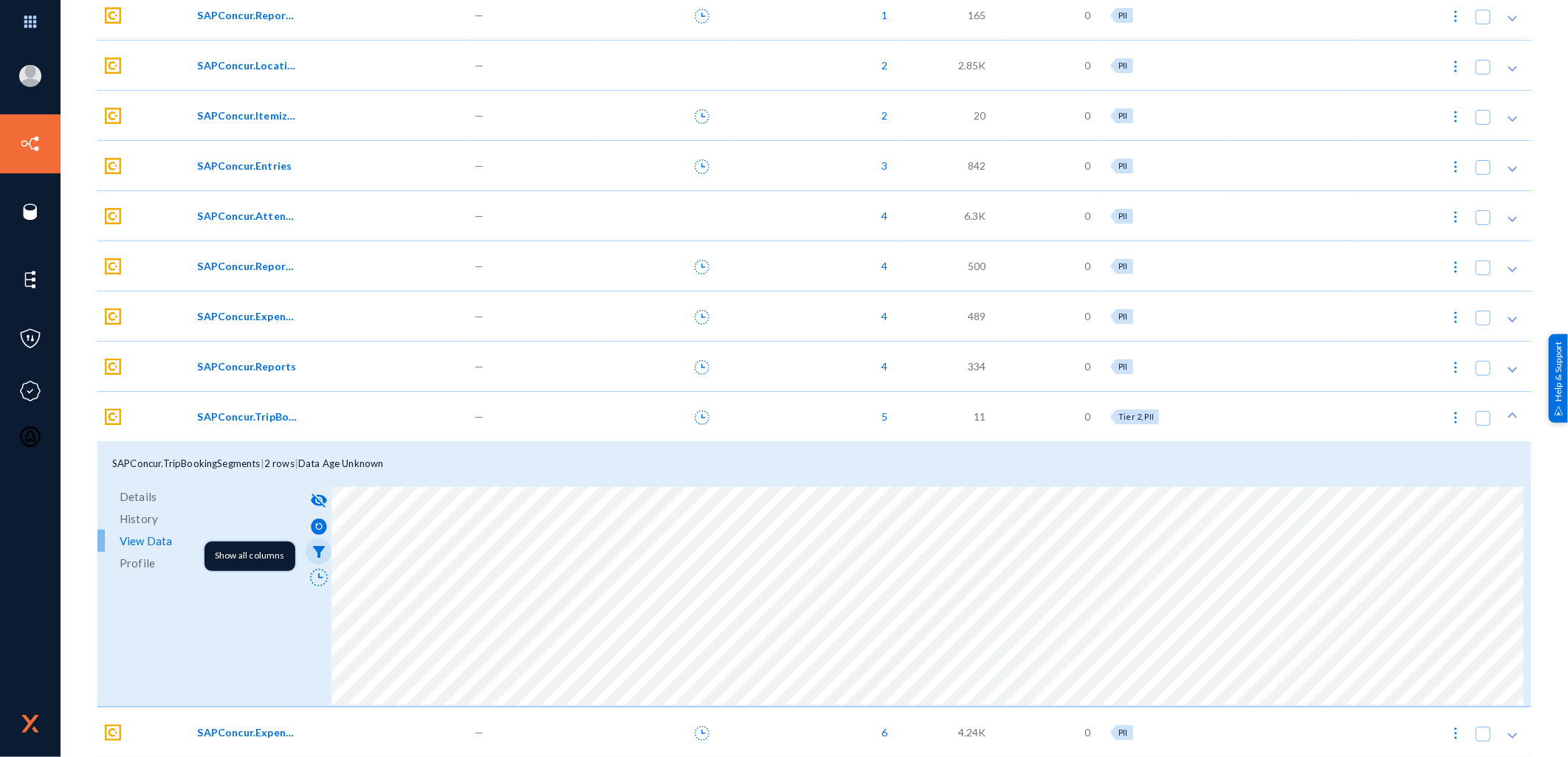
click at [318, 546] on mat-icon "filter_alt" at bounding box center [319, 552] width 18 height 18
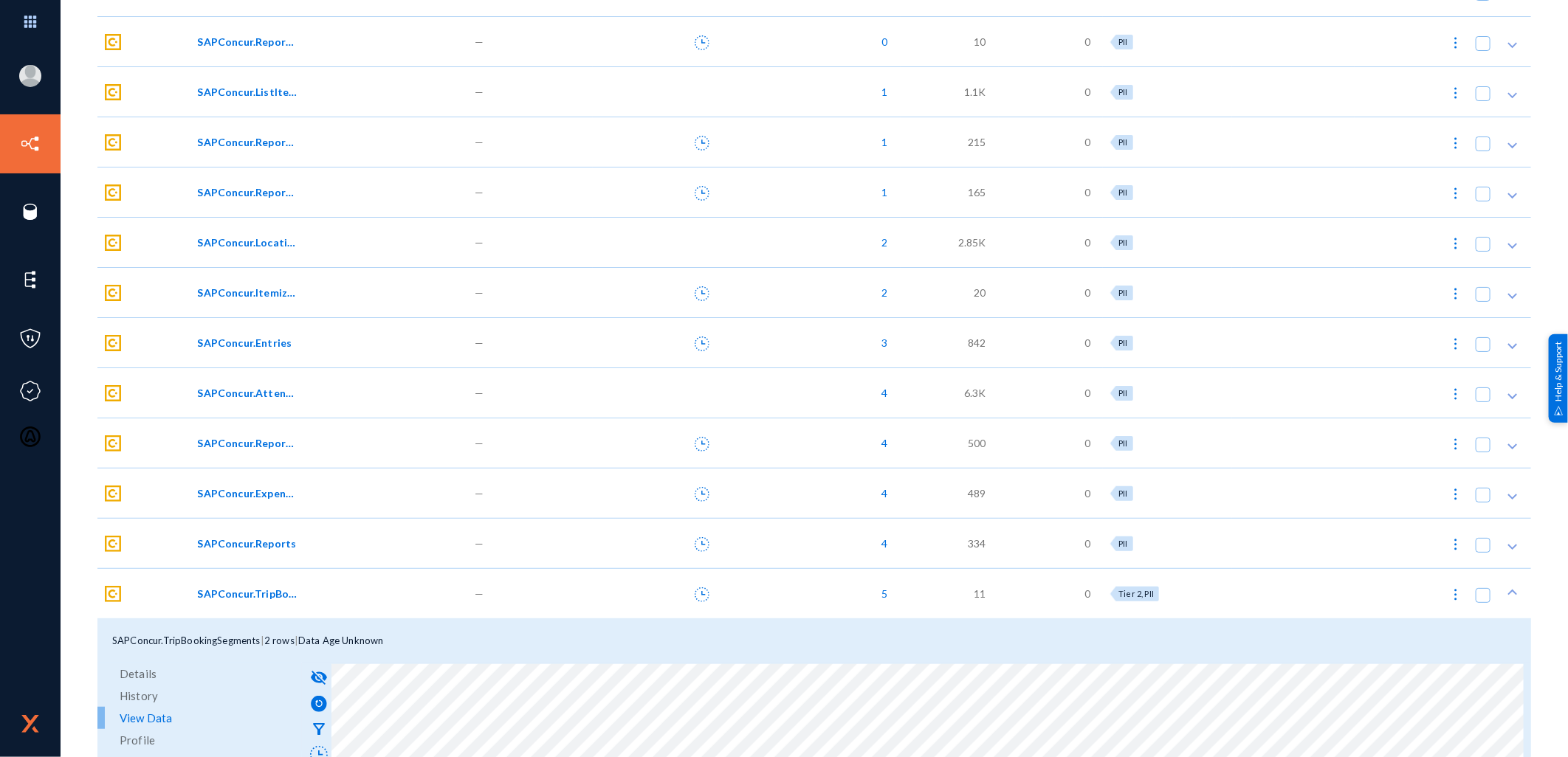
scroll to position [443, 0]
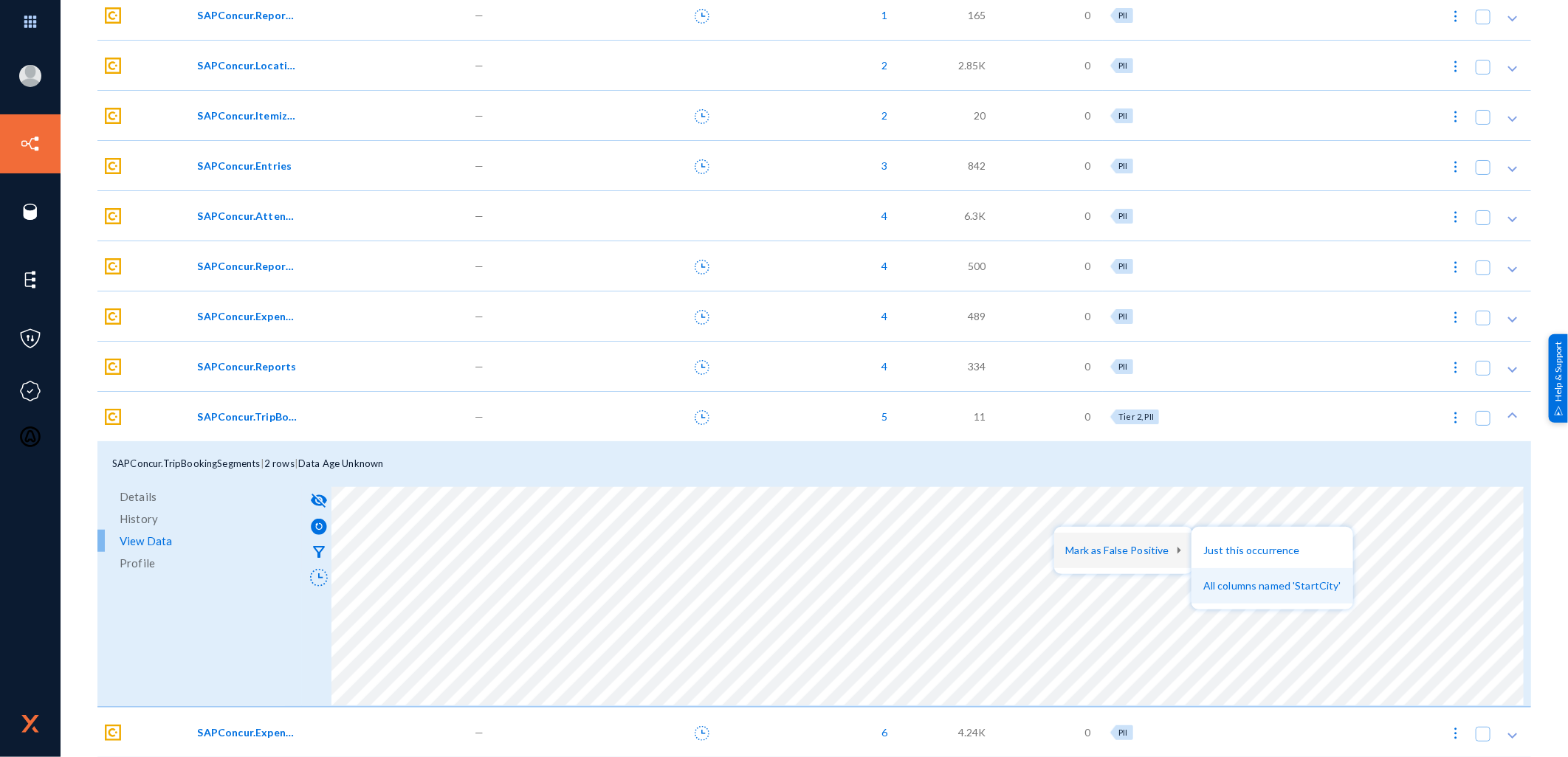
click at [1246, 588] on button "All columns named 'StartCity'" at bounding box center [1272, 585] width 162 height 35
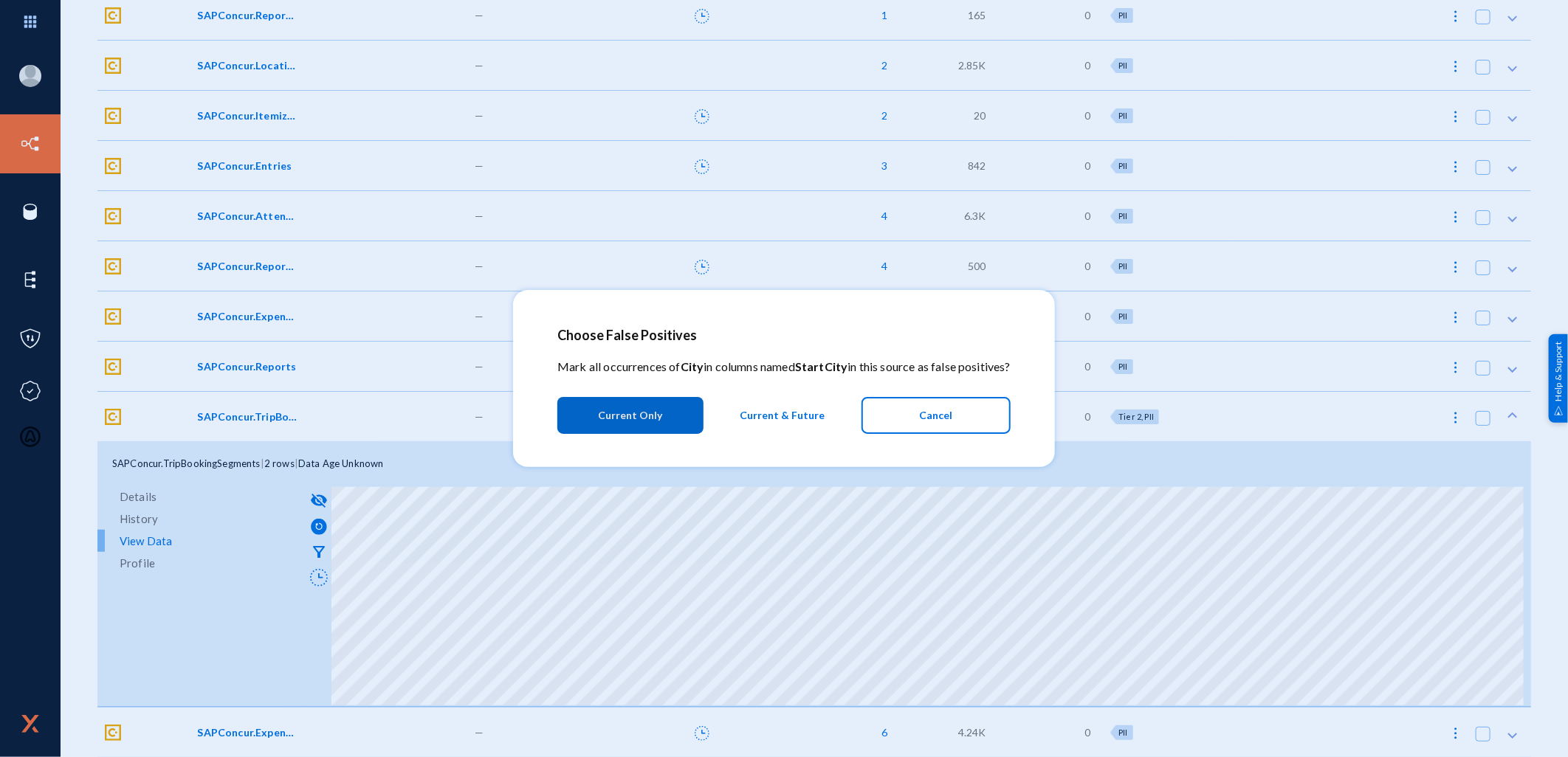
click at [773, 412] on span "Current & Future" at bounding box center [783, 415] width 85 height 26
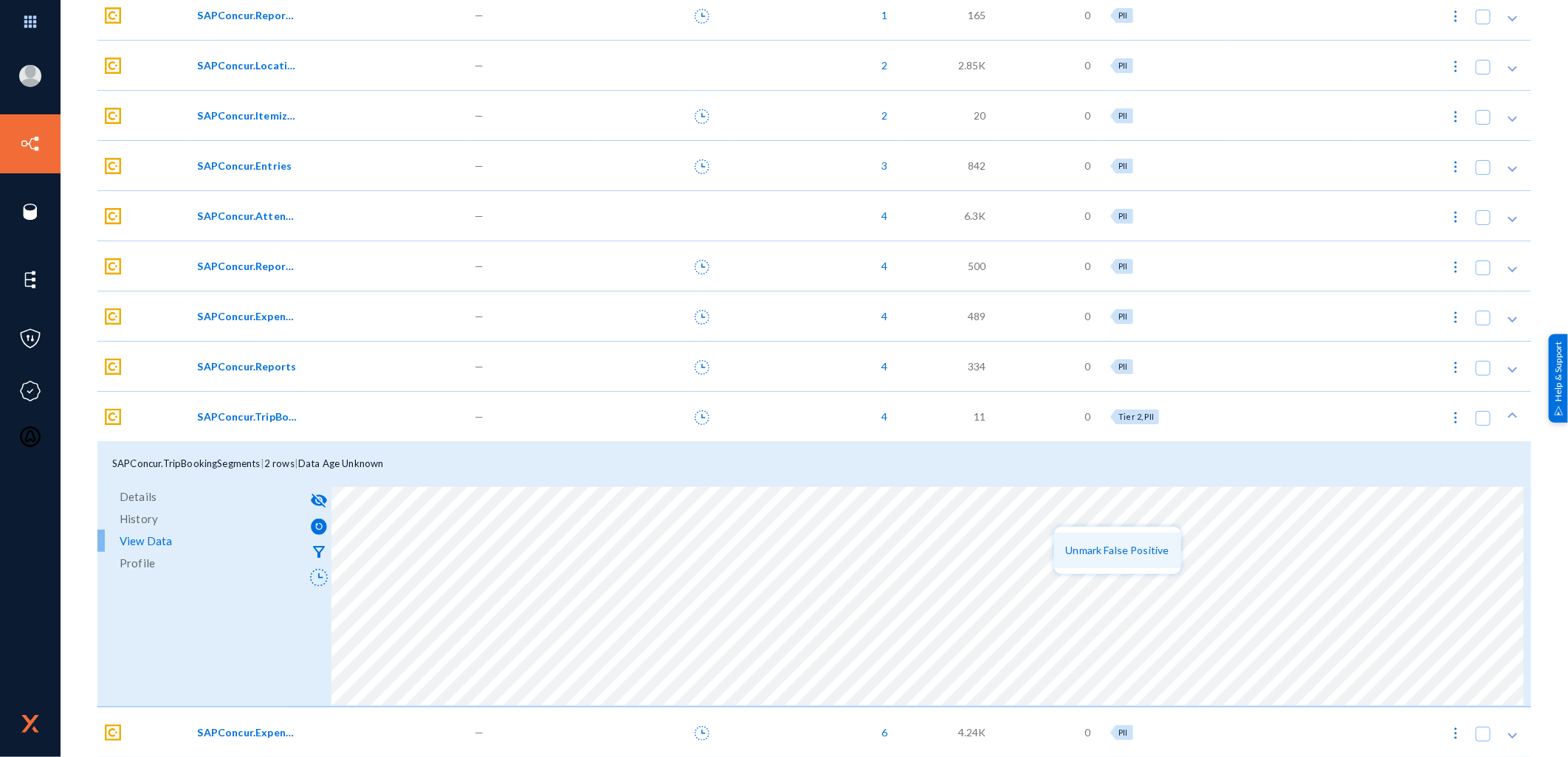
click at [1096, 550] on button "Unmark False Positive" at bounding box center [1117, 550] width 127 height 35
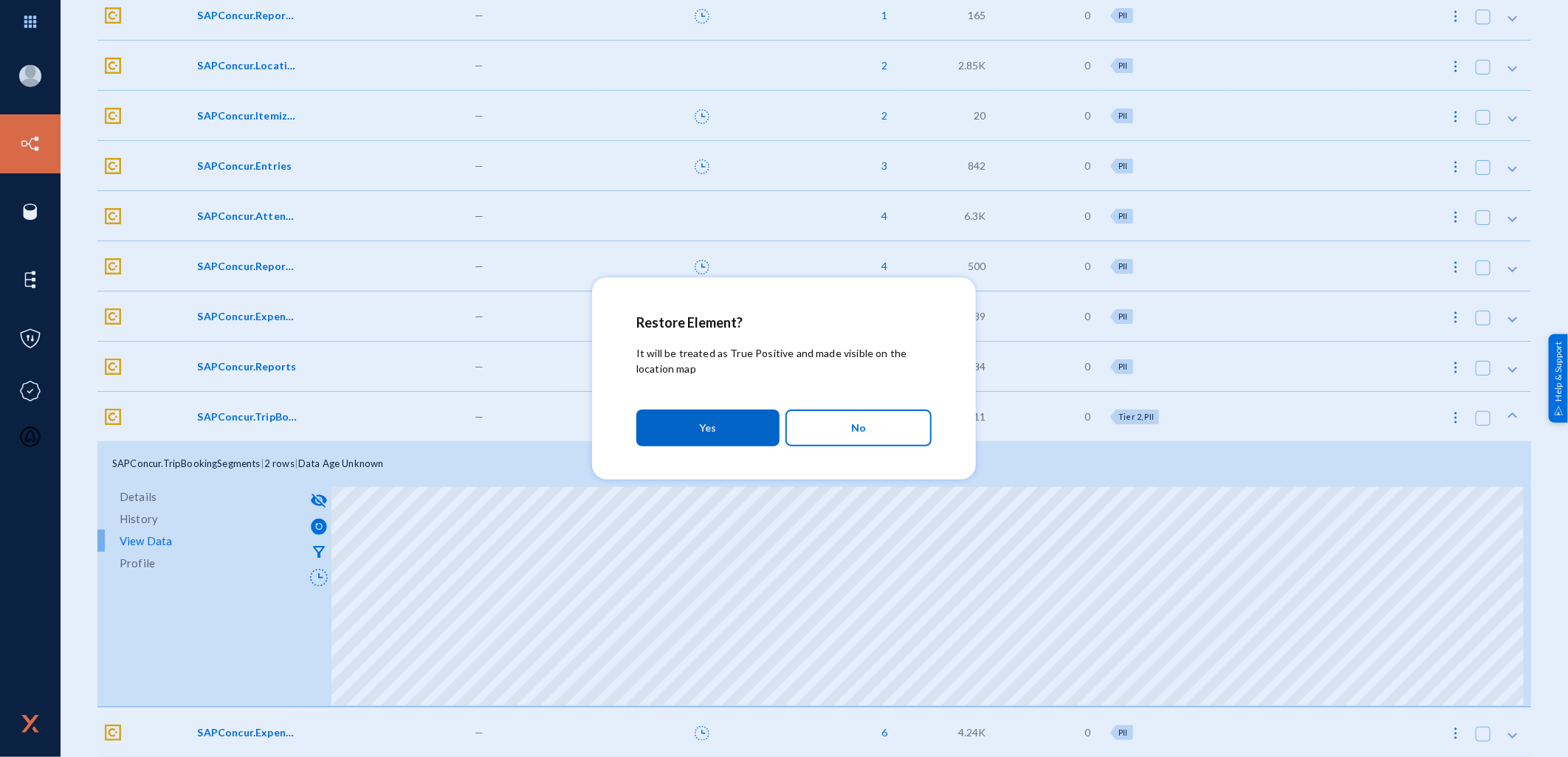
click at [729, 426] on button "Yes" at bounding box center [707, 428] width 143 height 37
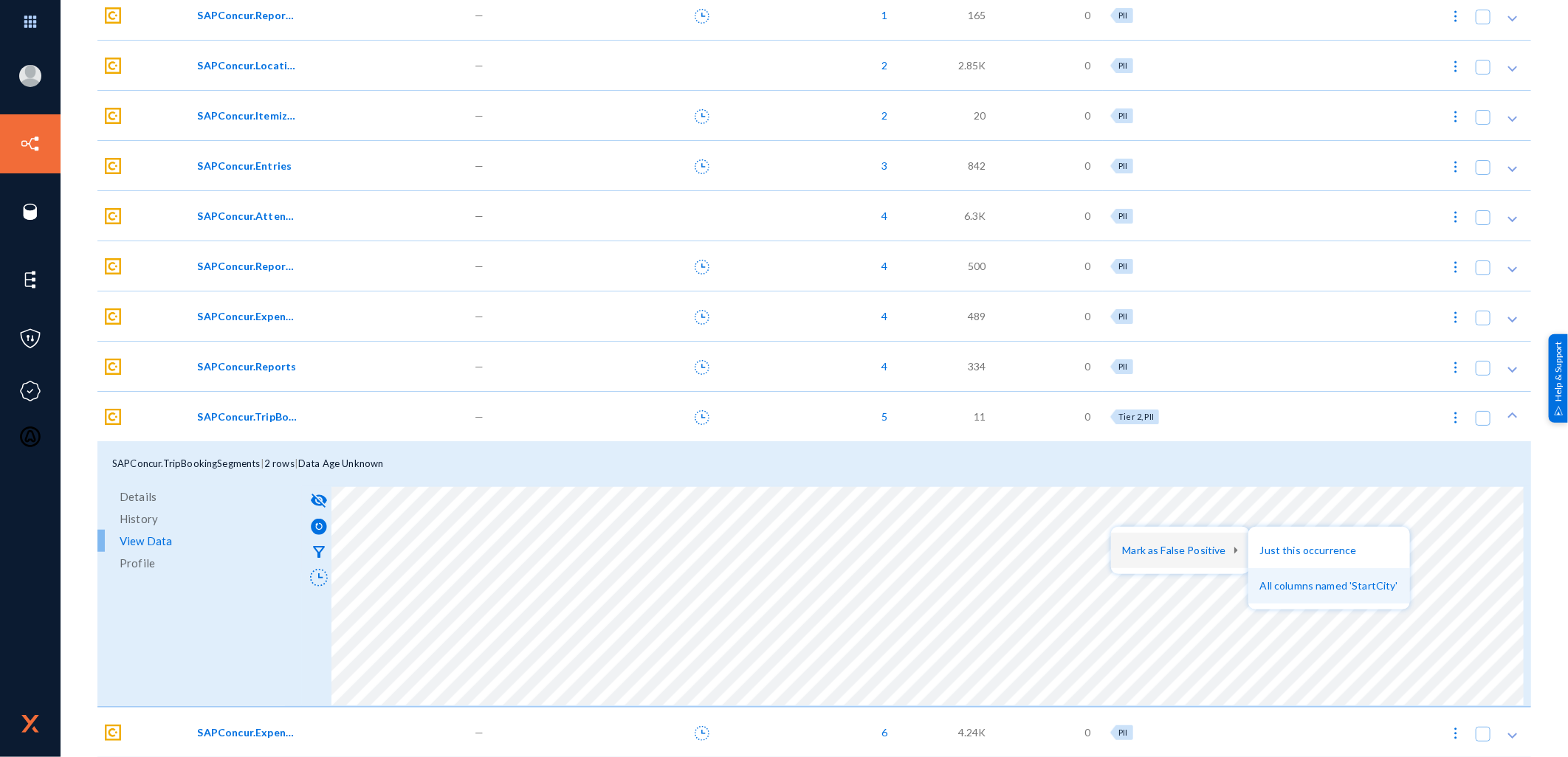
click at [1312, 586] on button "All columns named 'StartCity'" at bounding box center [1329, 585] width 162 height 35
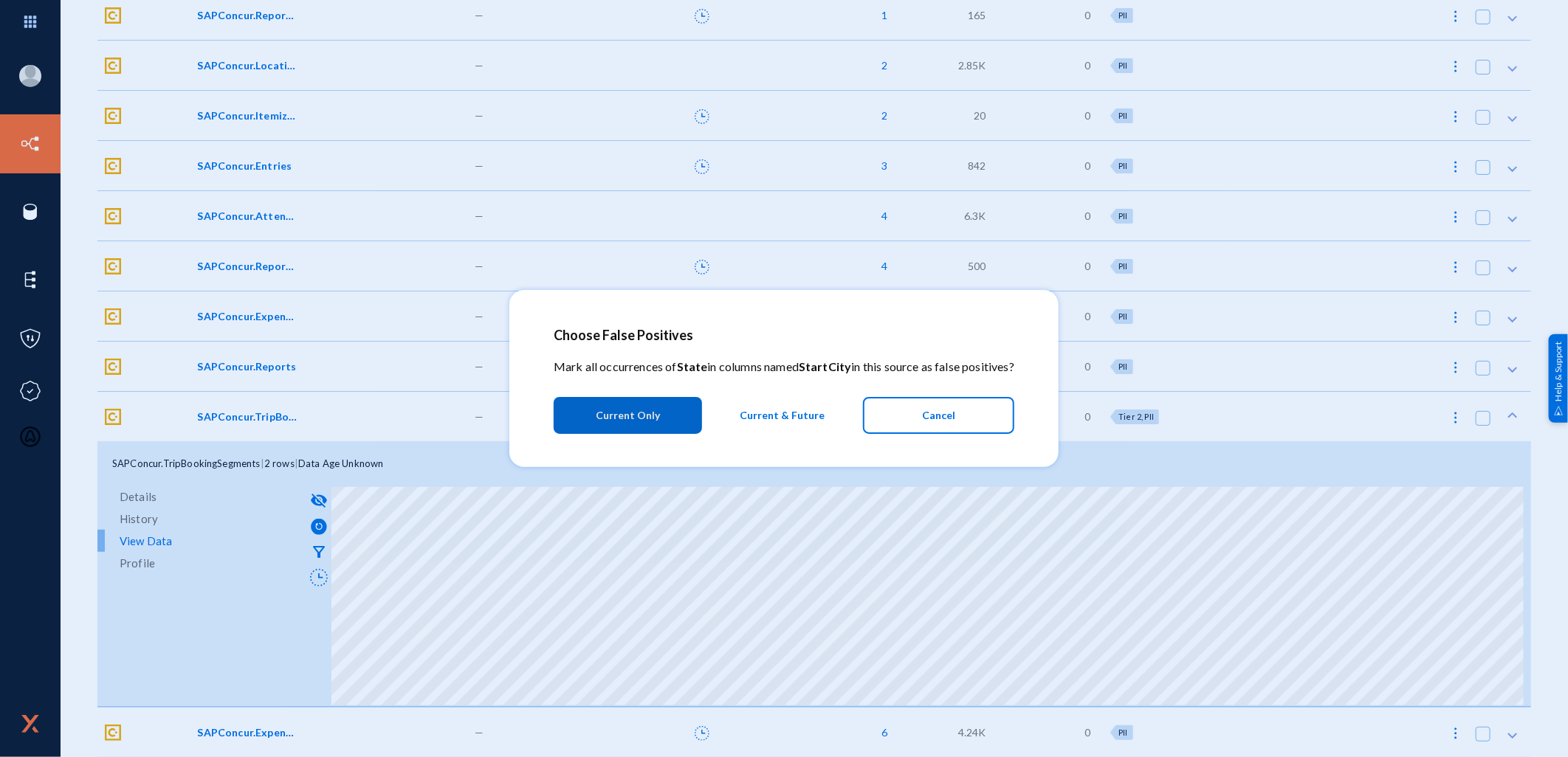
click at [776, 418] on span "Current & Future" at bounding box center [783, 415] width 85 height 26
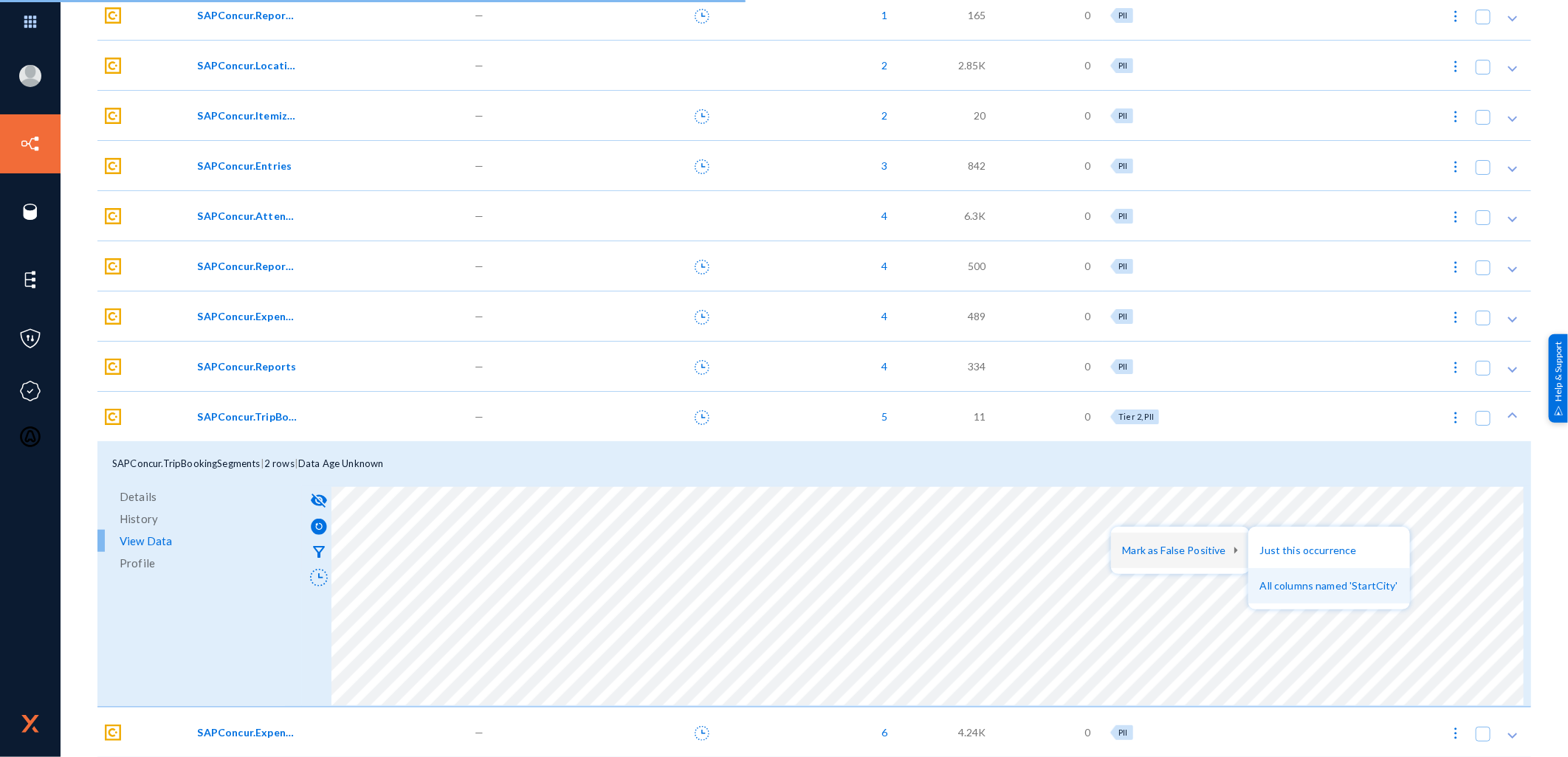
click at [1273, 585] on button "All columns named 'StartCity'" at bounding box center [1329, 585] width 162 height 35
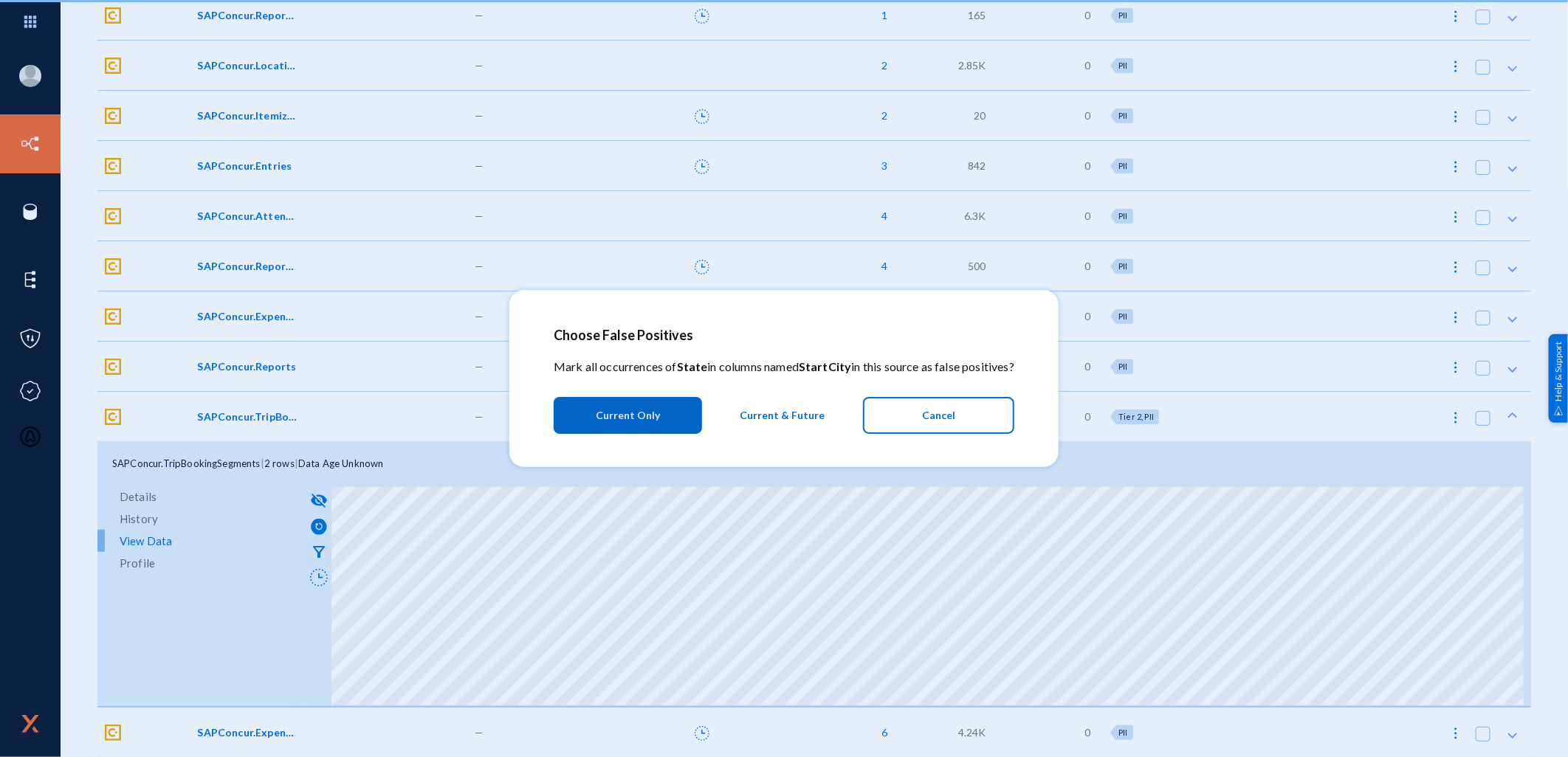
click at [788, 412] on span "Current & Future" at bounding box center [783, 415] width 85 height 26
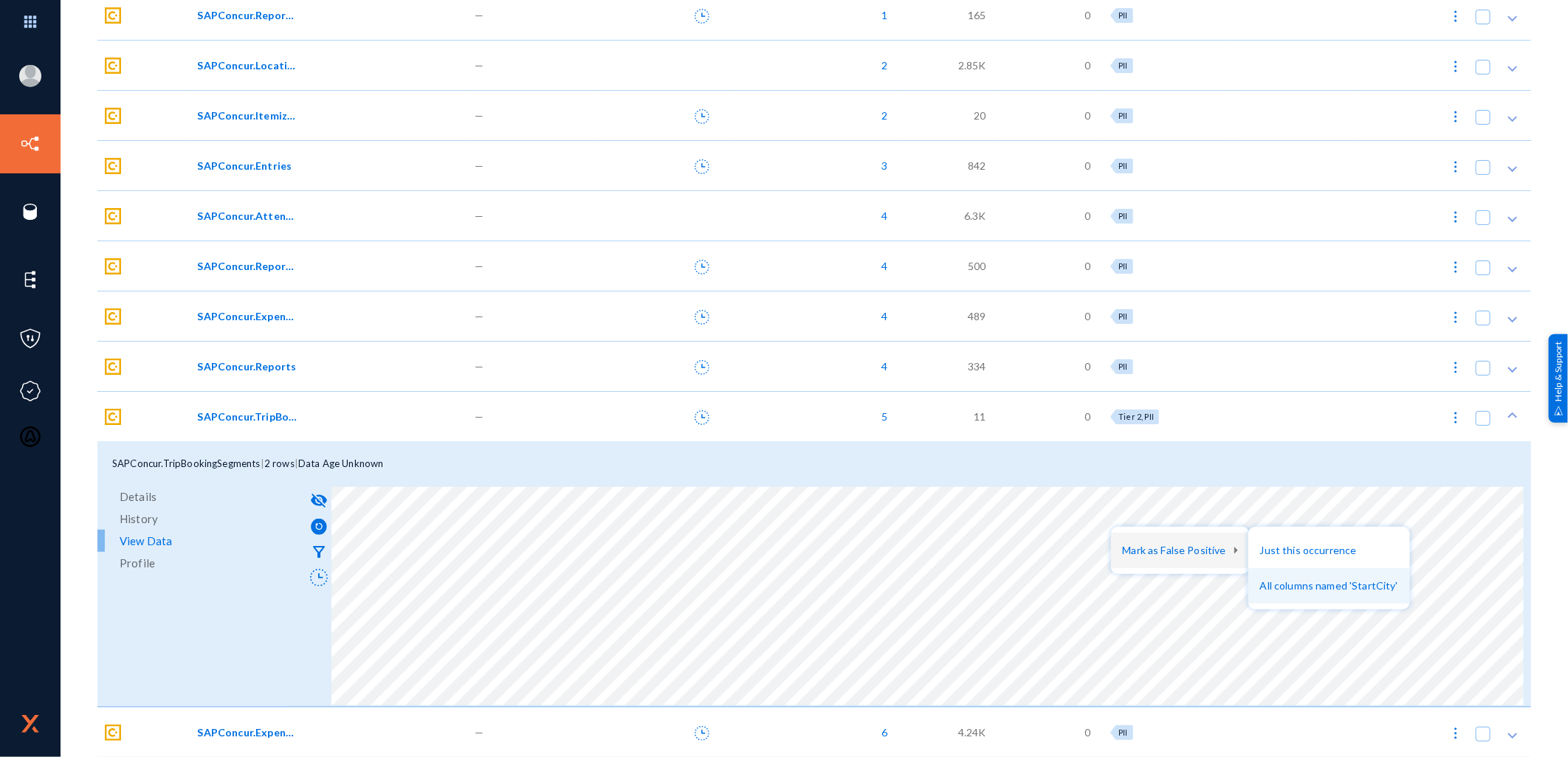
click at [1308, 590] on button "All columns named 'StartCity'" at bounding box center [1329, 585] width 162 height 35
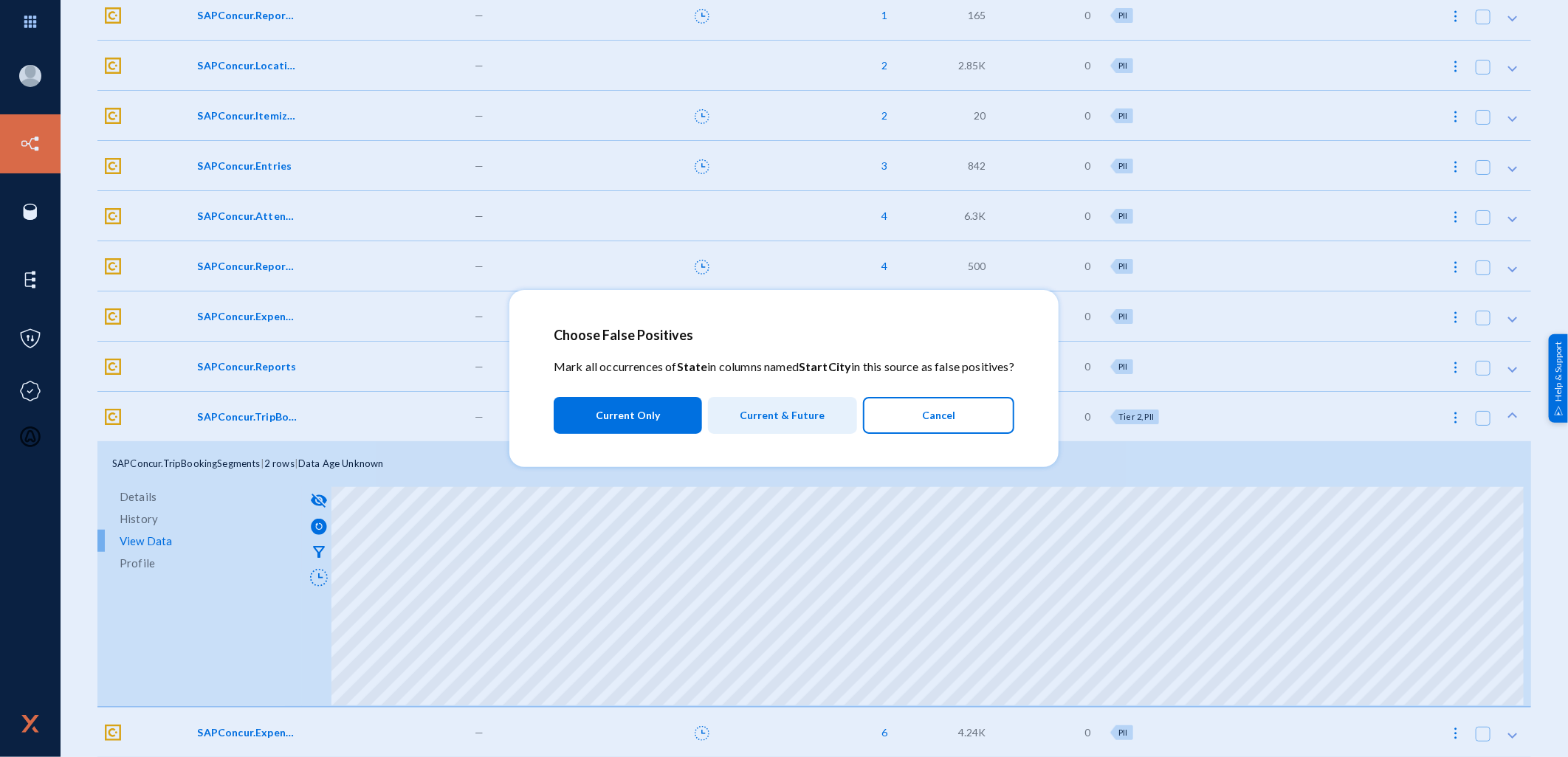
click at [803, 413] on span "Current & Future" at bounding box center [783, 415] width 85 height 26
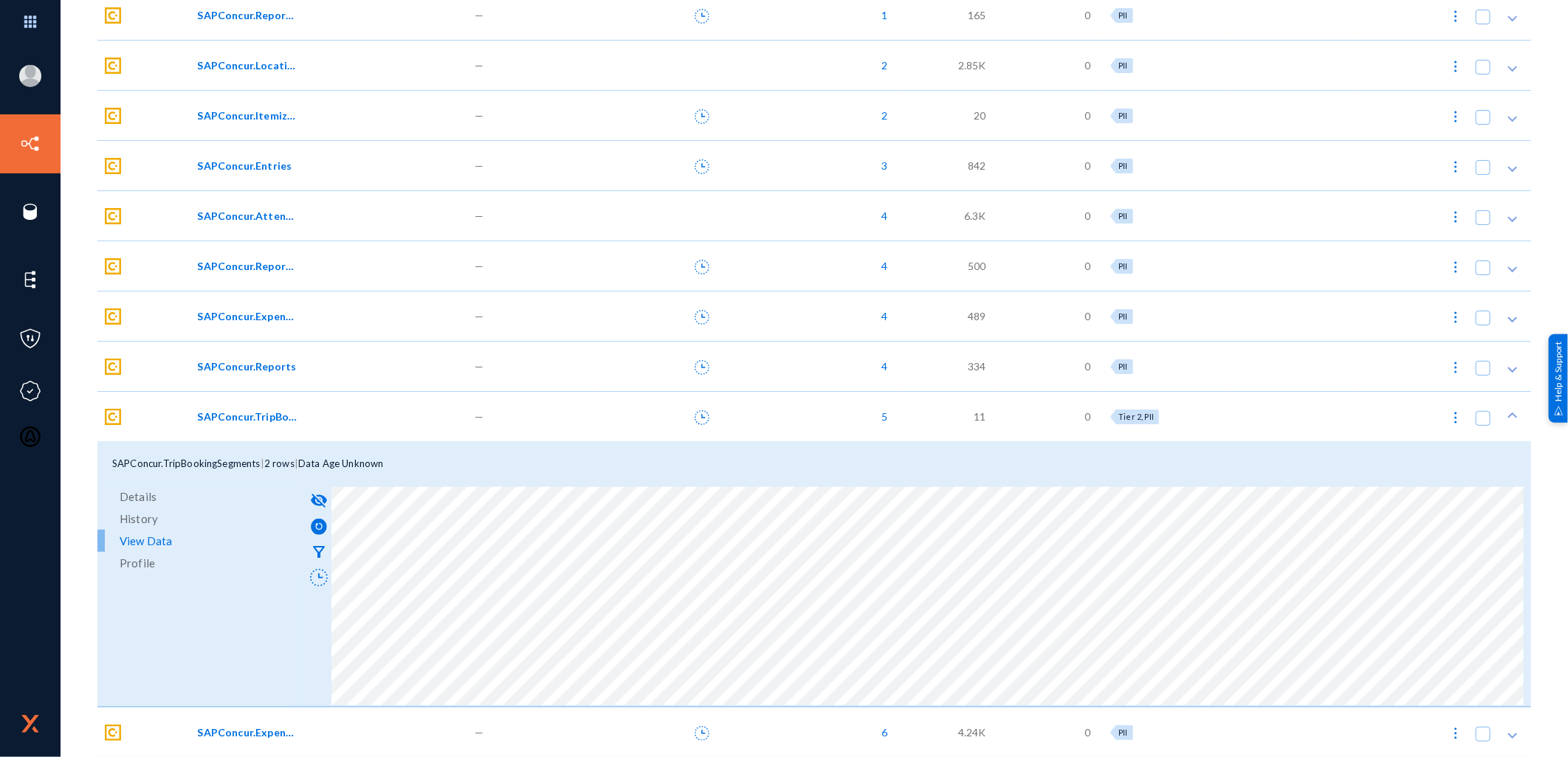
click at [1513, 409] on icon at bounding box center [1512, 416] width 15 height 15
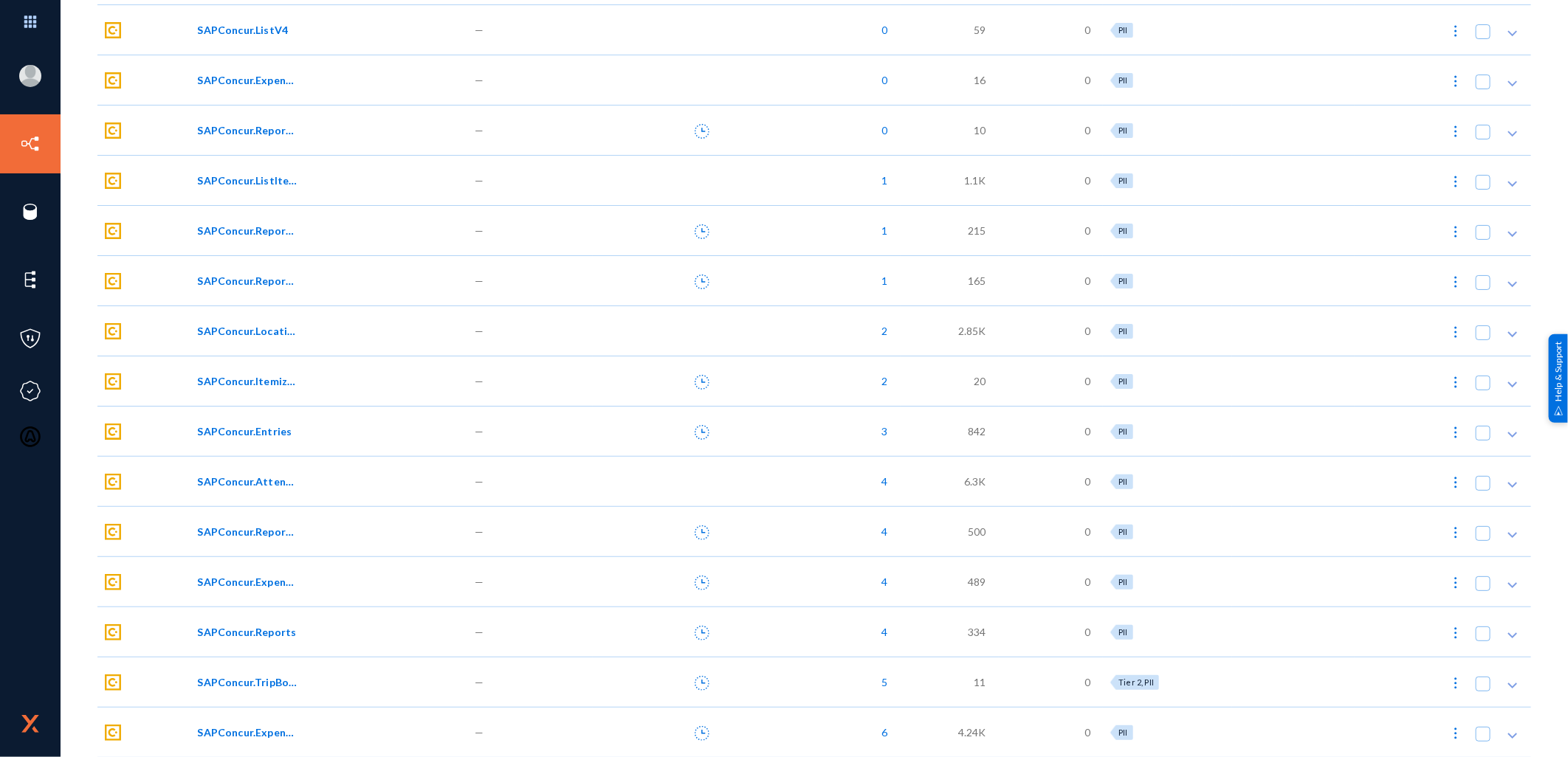
click at [298, 727] on div "SAPConcur.ExpenseDetails" at bounding box center [326, 731] width 258 height 15
click at [168, 731] on div at bounding box center [144, 731] width 93 height 50
click at [1510, 738] on icon at bounding box center [1512, 735] width 15 height 15
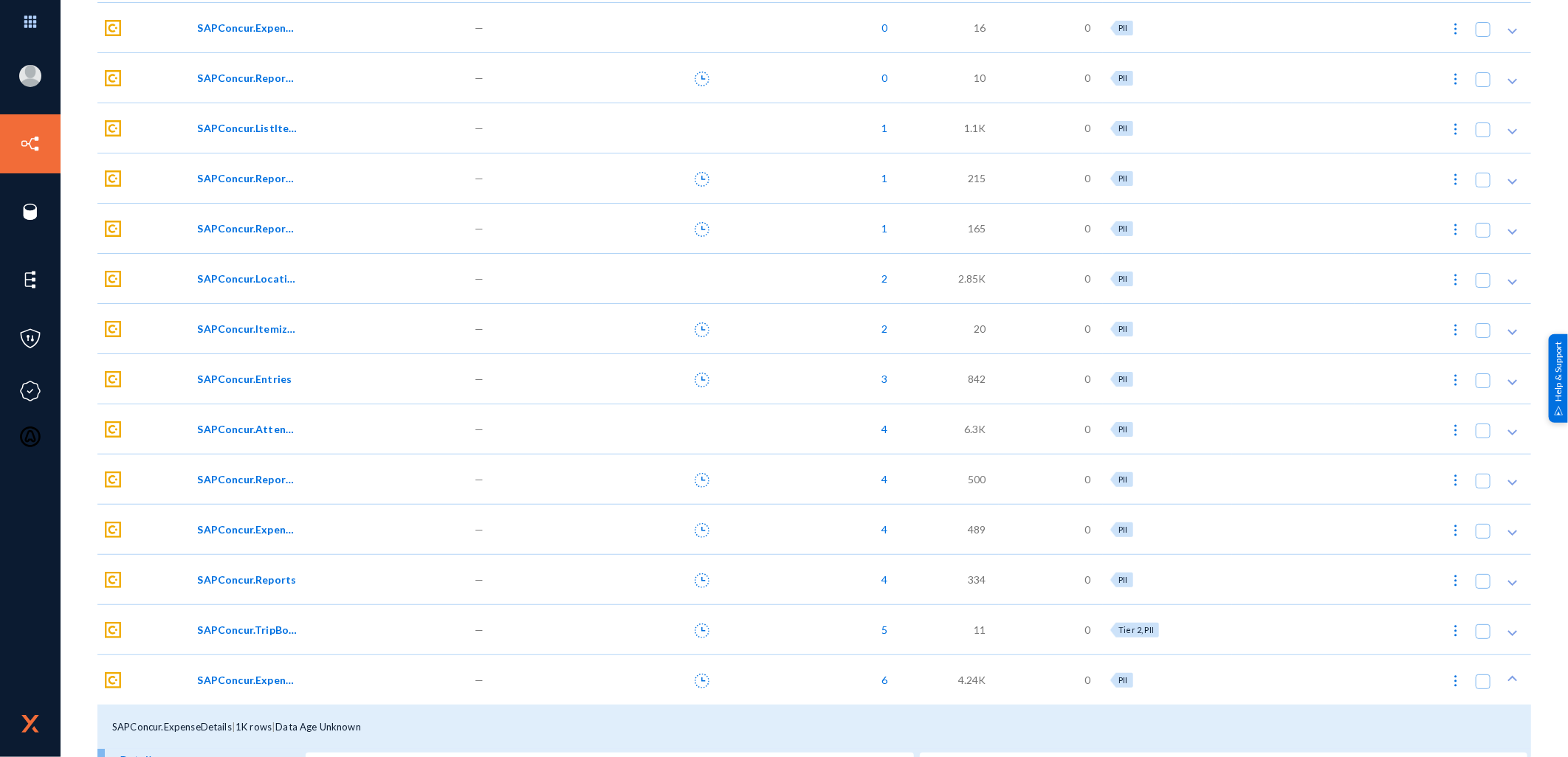
scroll to position [443, 0]
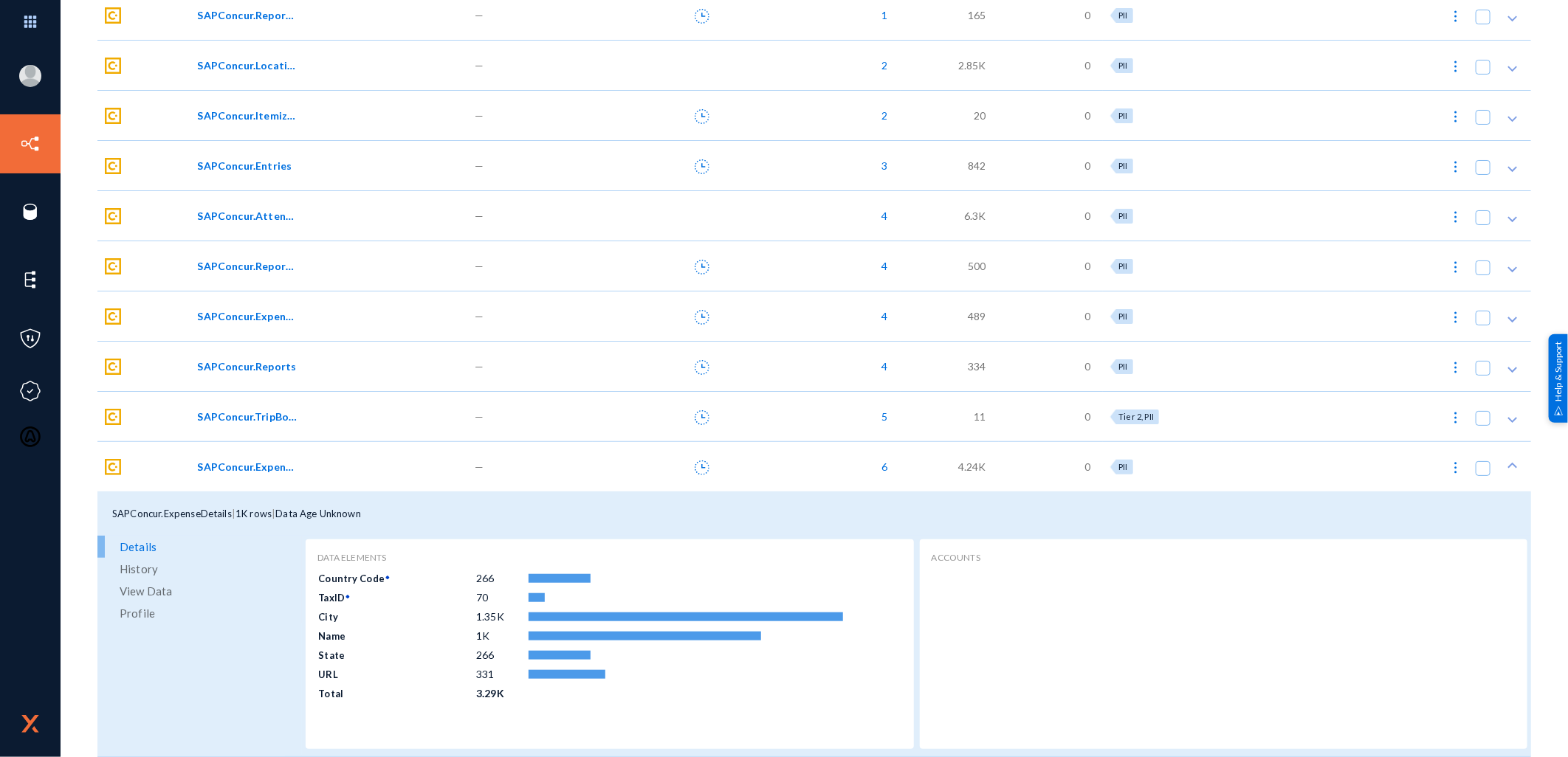
click at [157, 594] on span "View Data" at bounding box center [146, 591] width 53 height 22
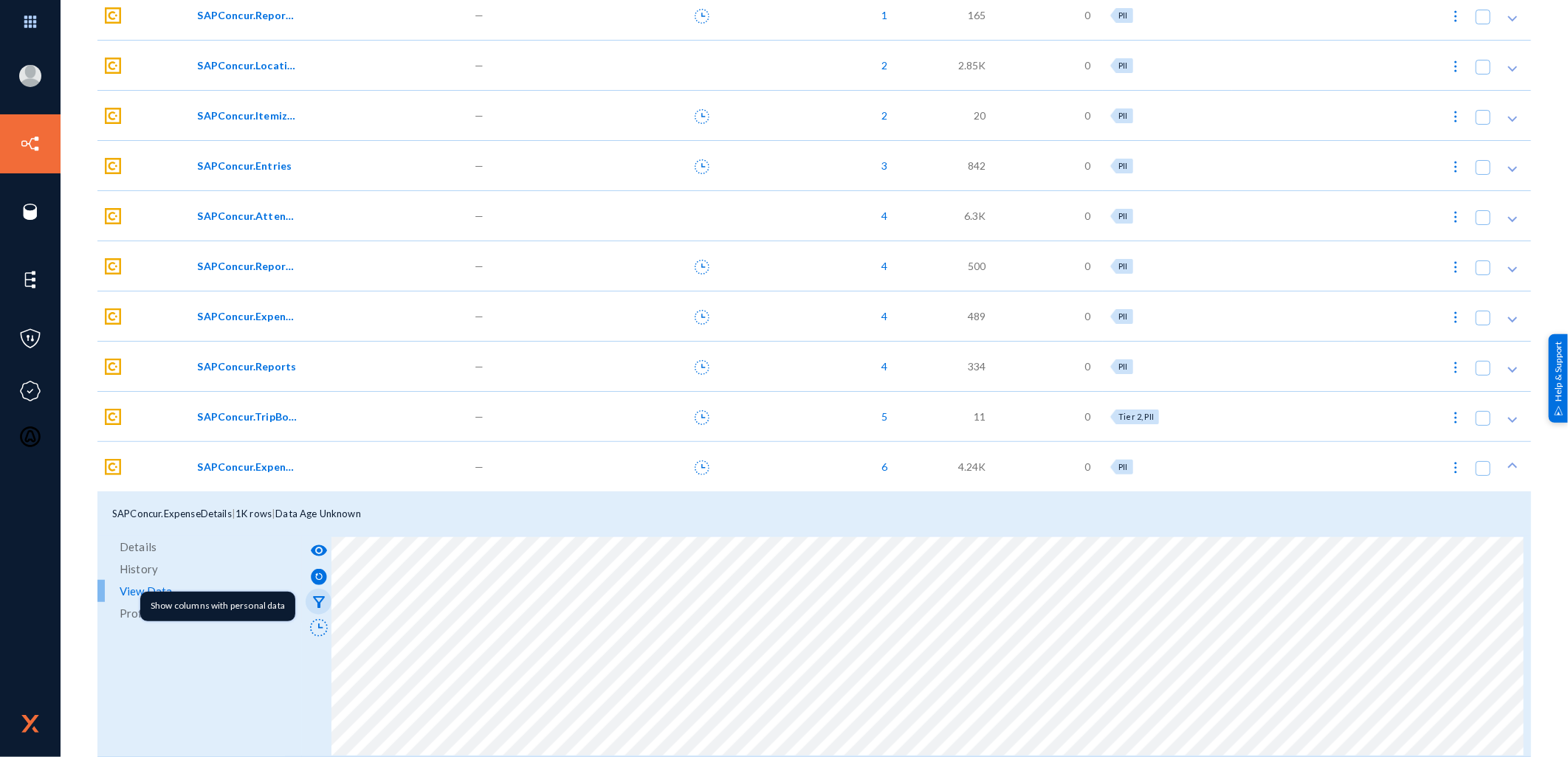
click at [318, 601] on mat-icon "filter_alt" at bounding box center [319, 602] width 18 height 18
click at [318, 547] on mat-icon "visibility" at bounding box center [319, 550] width 18 height 18
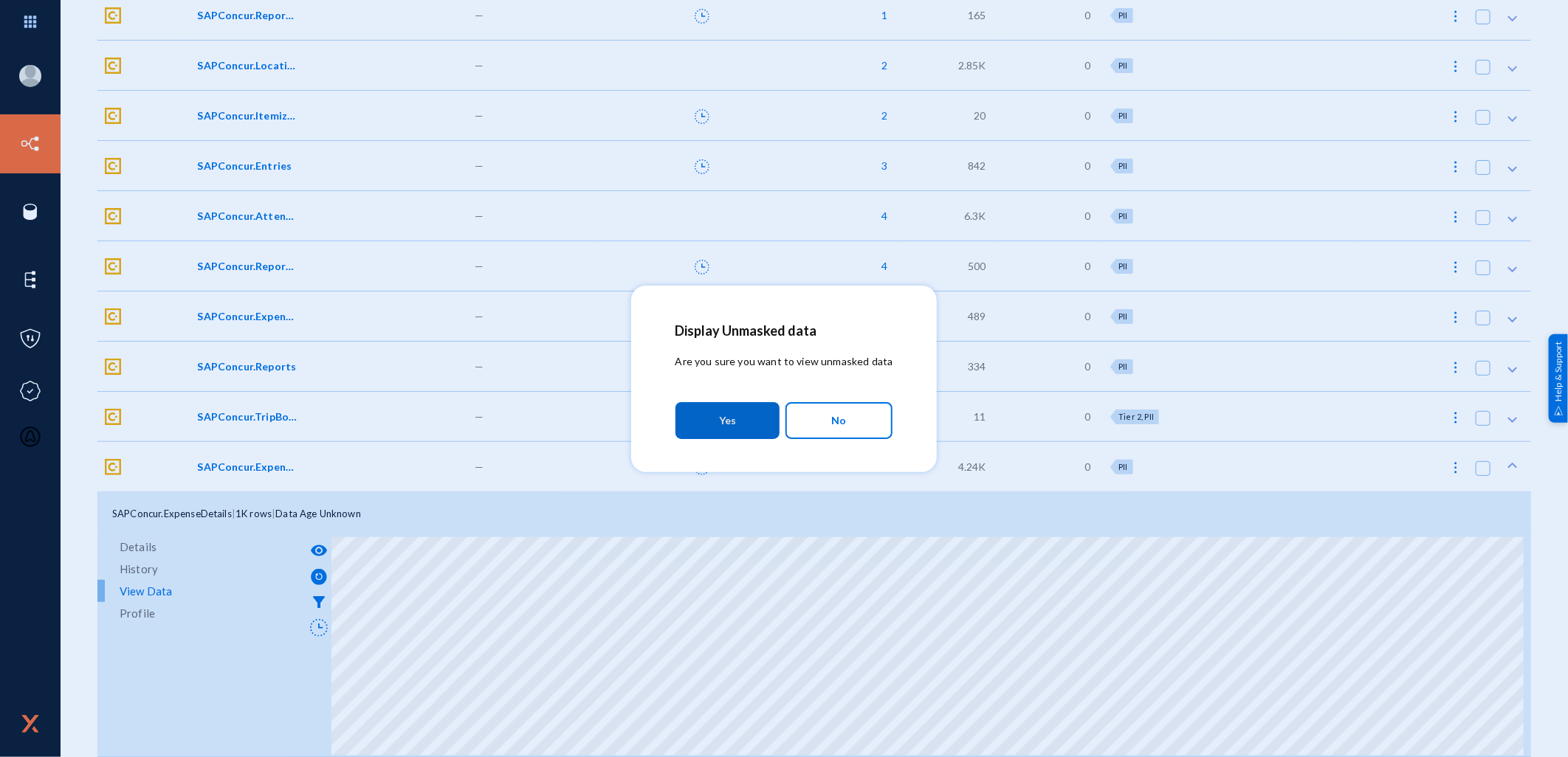
click at [727, 419] on span "Yes" at bounding box center [727, 420] width 17 height 26
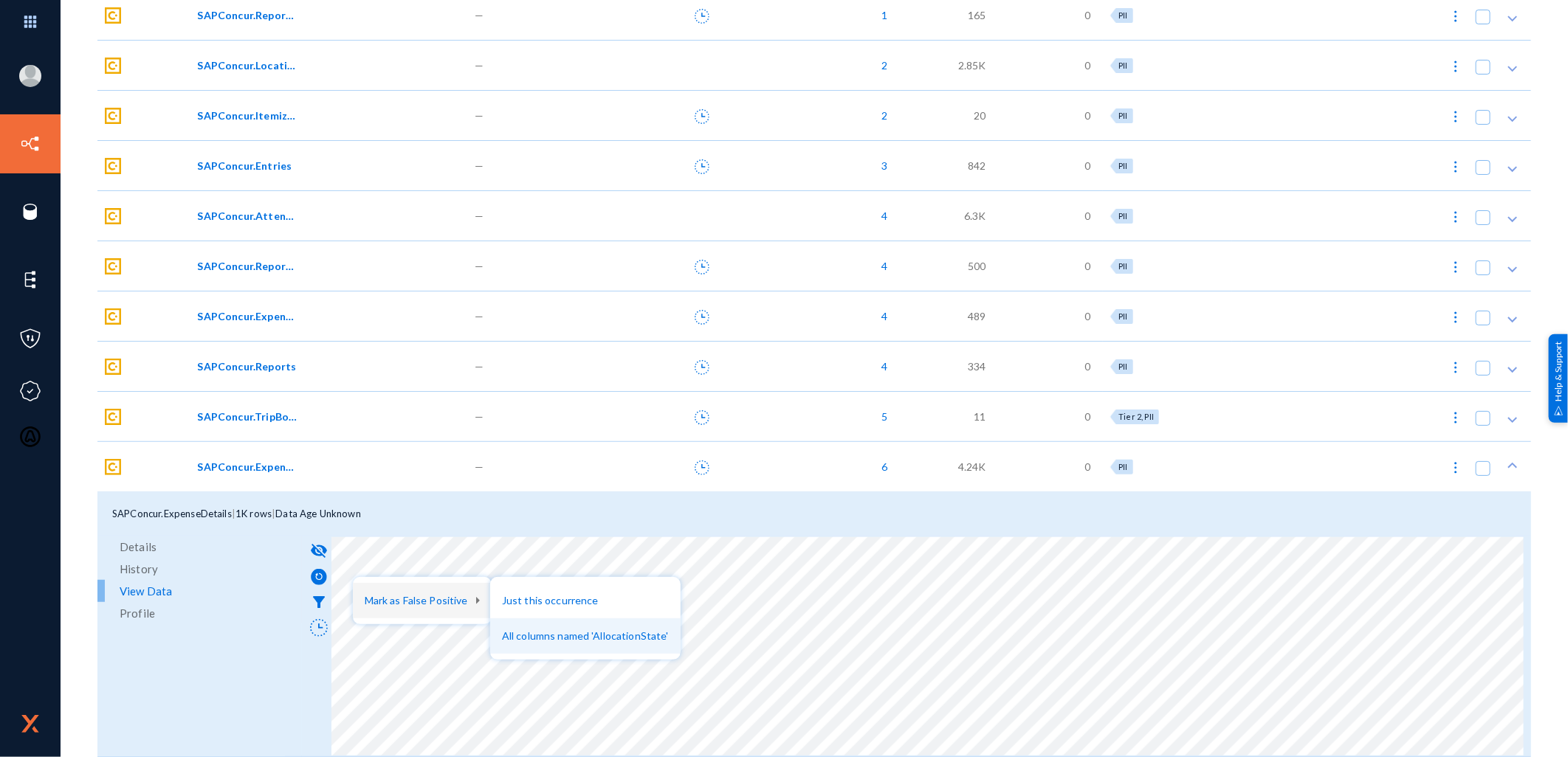
click at [581, 636] on button "All columns named 'AllocationState'" at bounding box center [585, 636] width 191 height 35
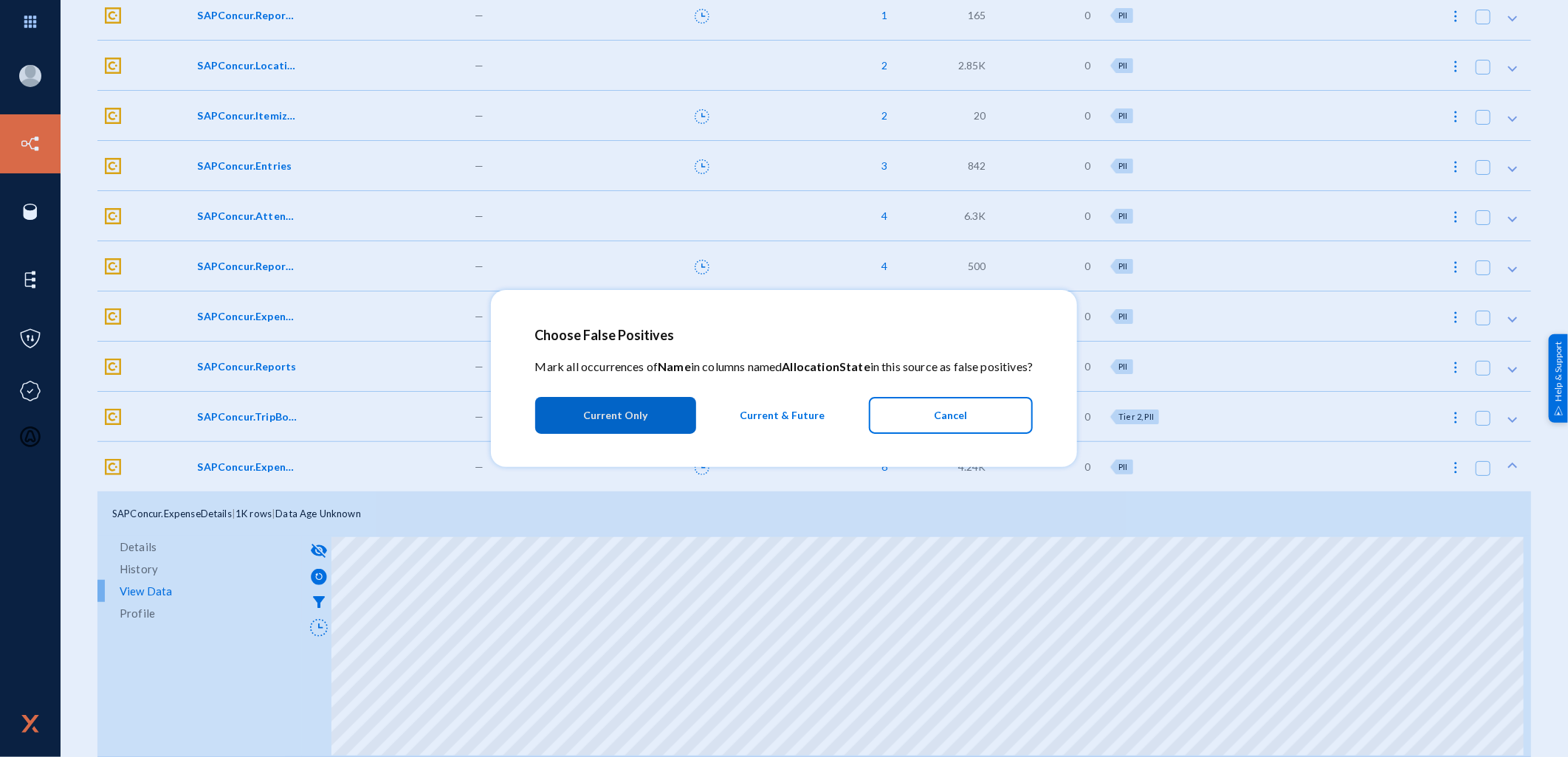
click at [745, 416] on span "Current & Future" at bounding box center [783, 415] width 85 height 26
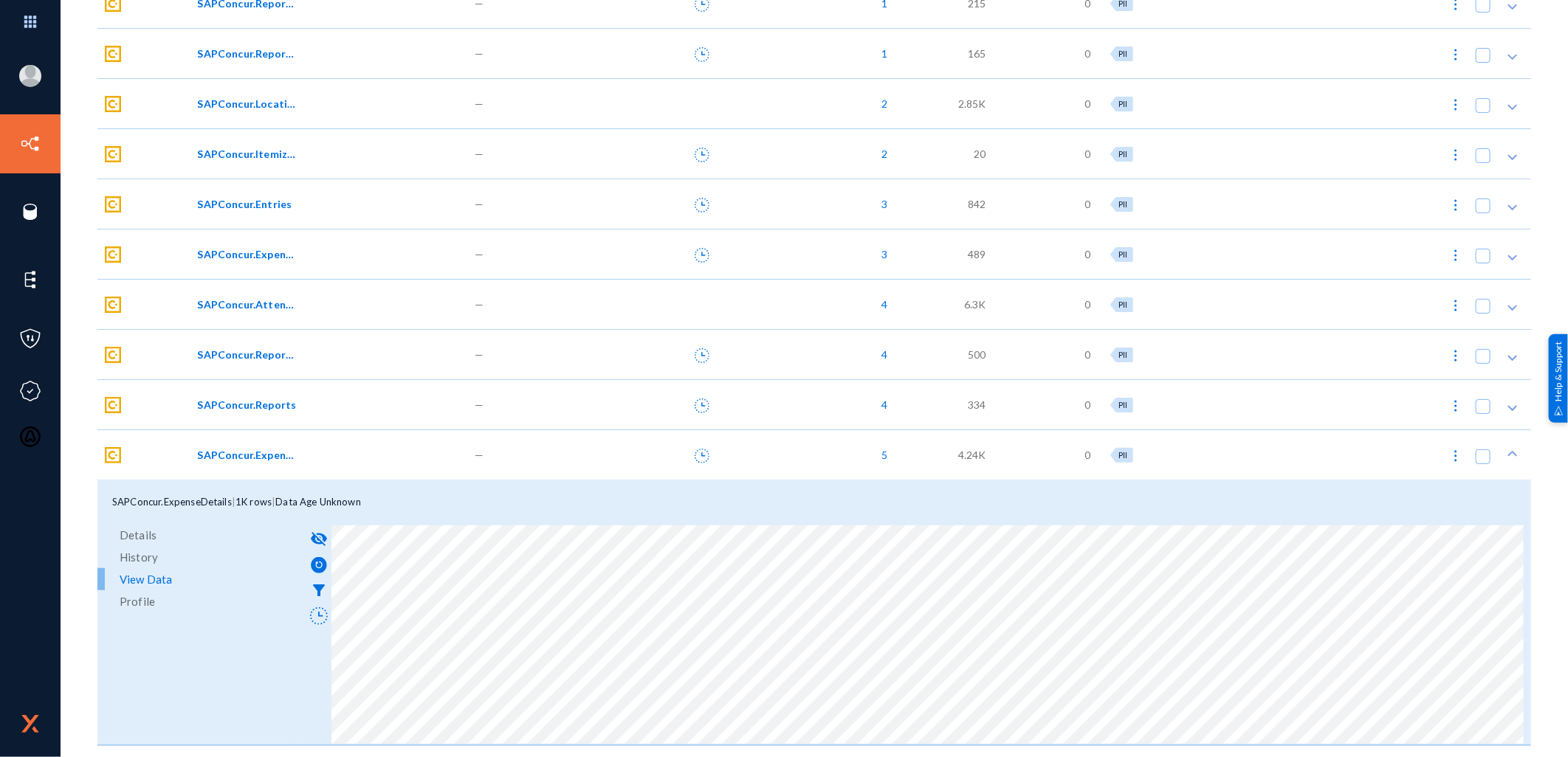
scroll to position [443, 0]
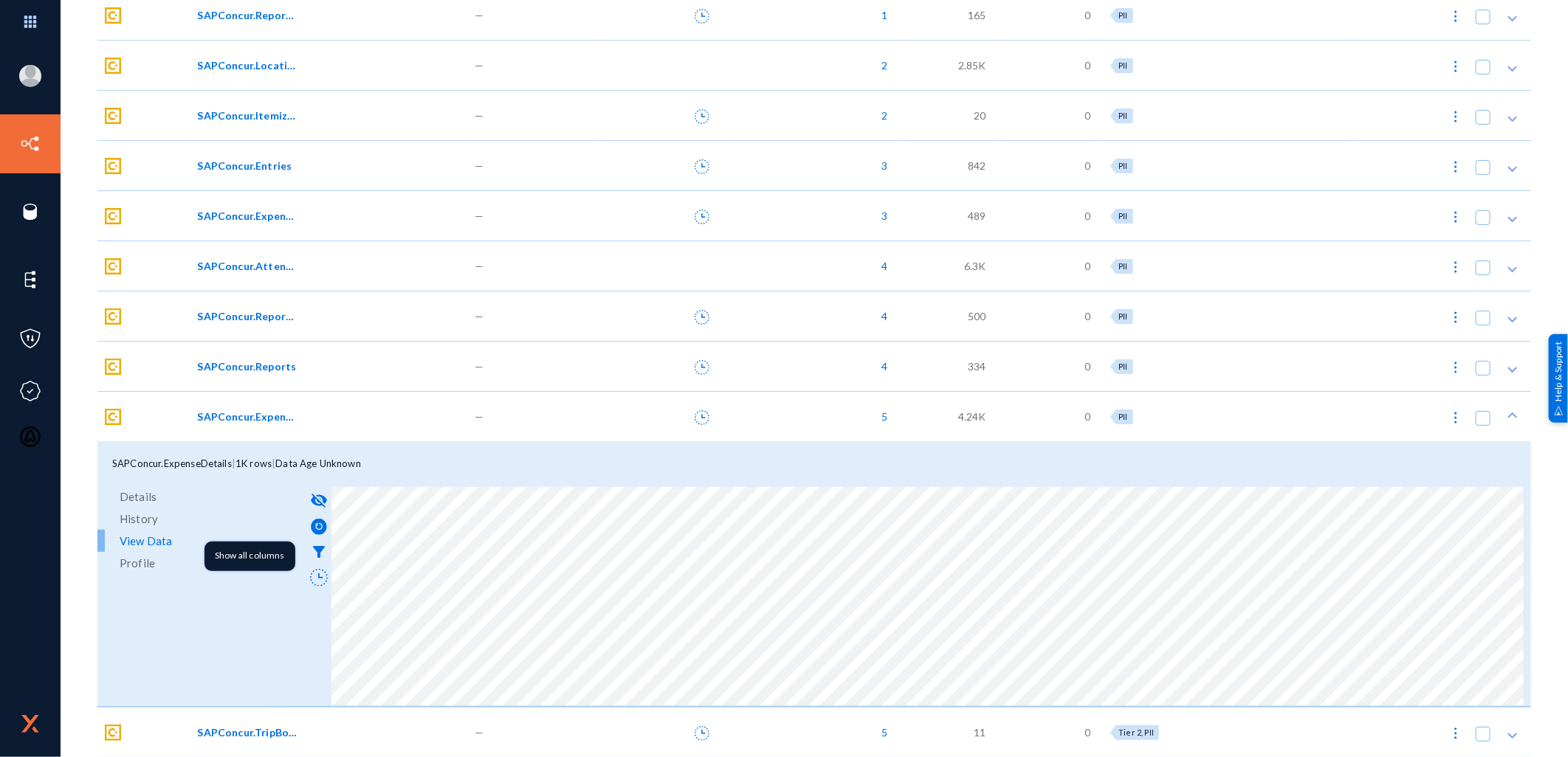
click at [321, 552] on mat-icon "filter_alt" at bounding box center [319, 552] width 18 height 18
click at [315, 552] on mat-icon "filter_alt" at bounding box center [319, 552] width 18 height 18
click at [320, 546] on mat-icon "filter_alt" at bounding box center [319, 552] width 18 height 18
click at [543, 720] on div "Dataset Published Data Age Data Elements Count Users Attributes Flags Action SA…" at bounding box center [814, 226] width 1433 height 1063
click at [1511, 413] on icon at bounding box center [1512, 416] width 15 height 15
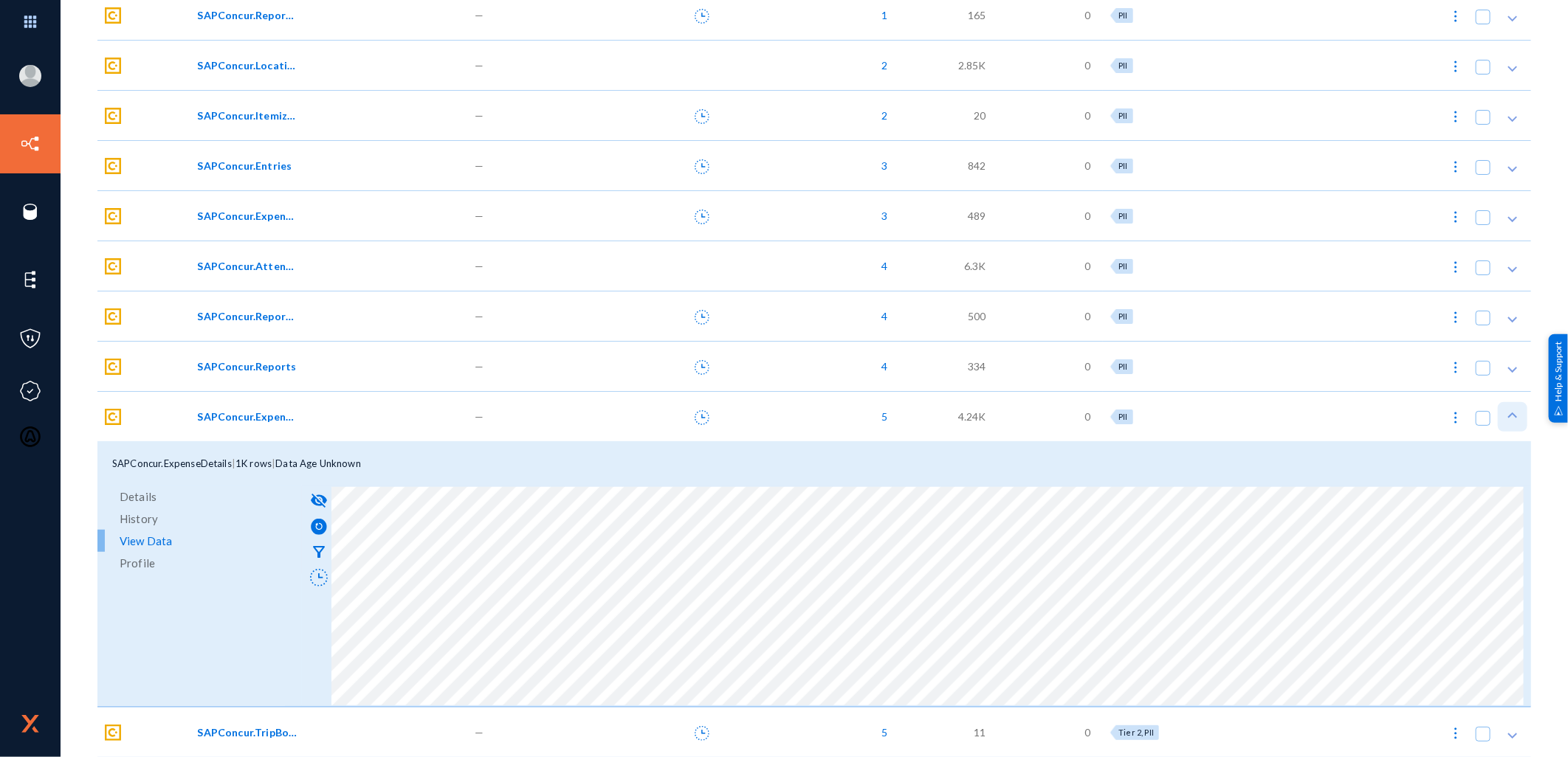
scroll to position [177, 0]
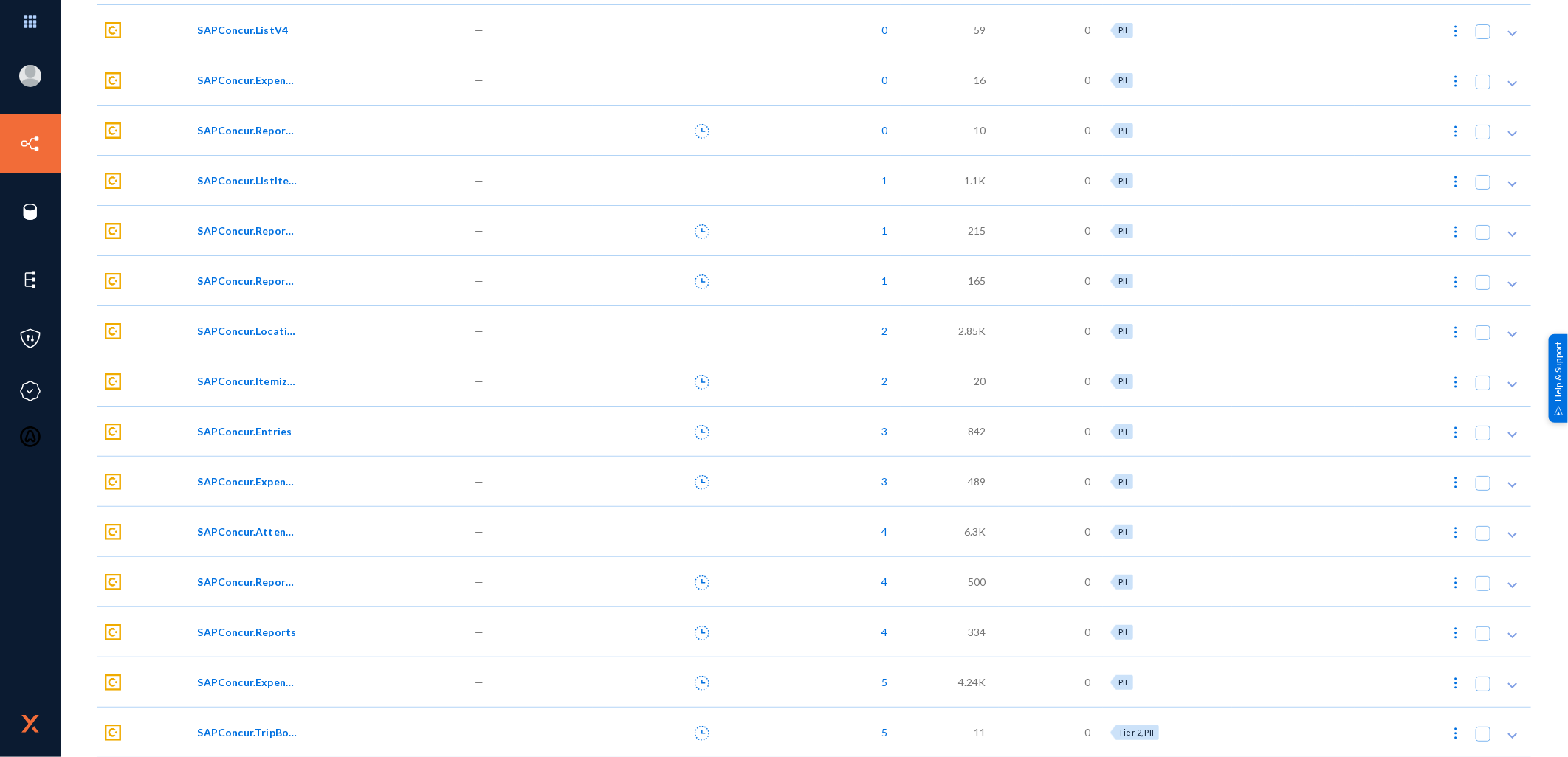
click at [306, 729] on div "SAPConcur.TripBookingSegments" at bounding box center [326, 731] width 258 height 15
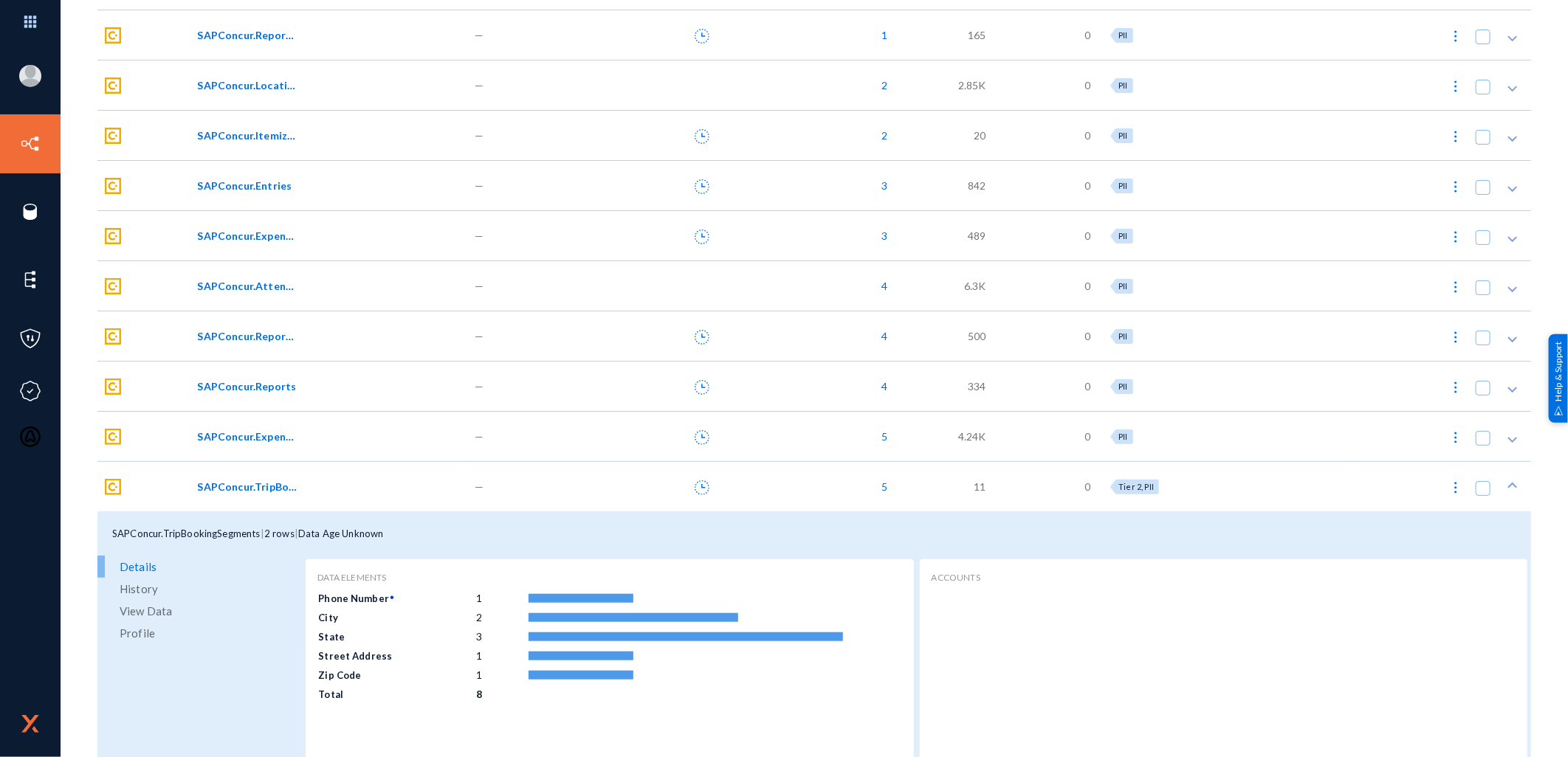
scroll to position [443, 0]
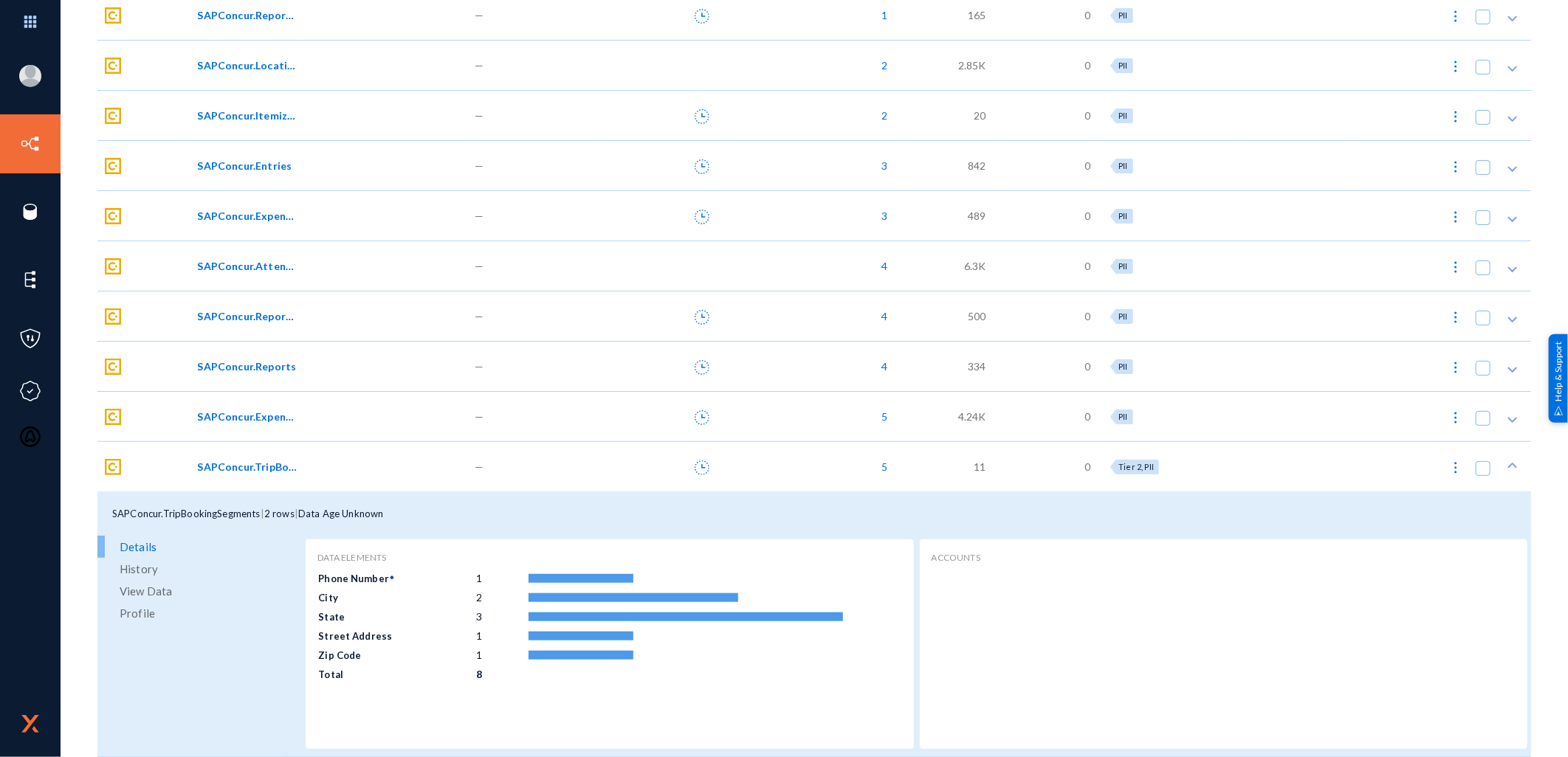
click at [156, 588] on span "View Data" at bounding box center [146, 591] width 53 height 22
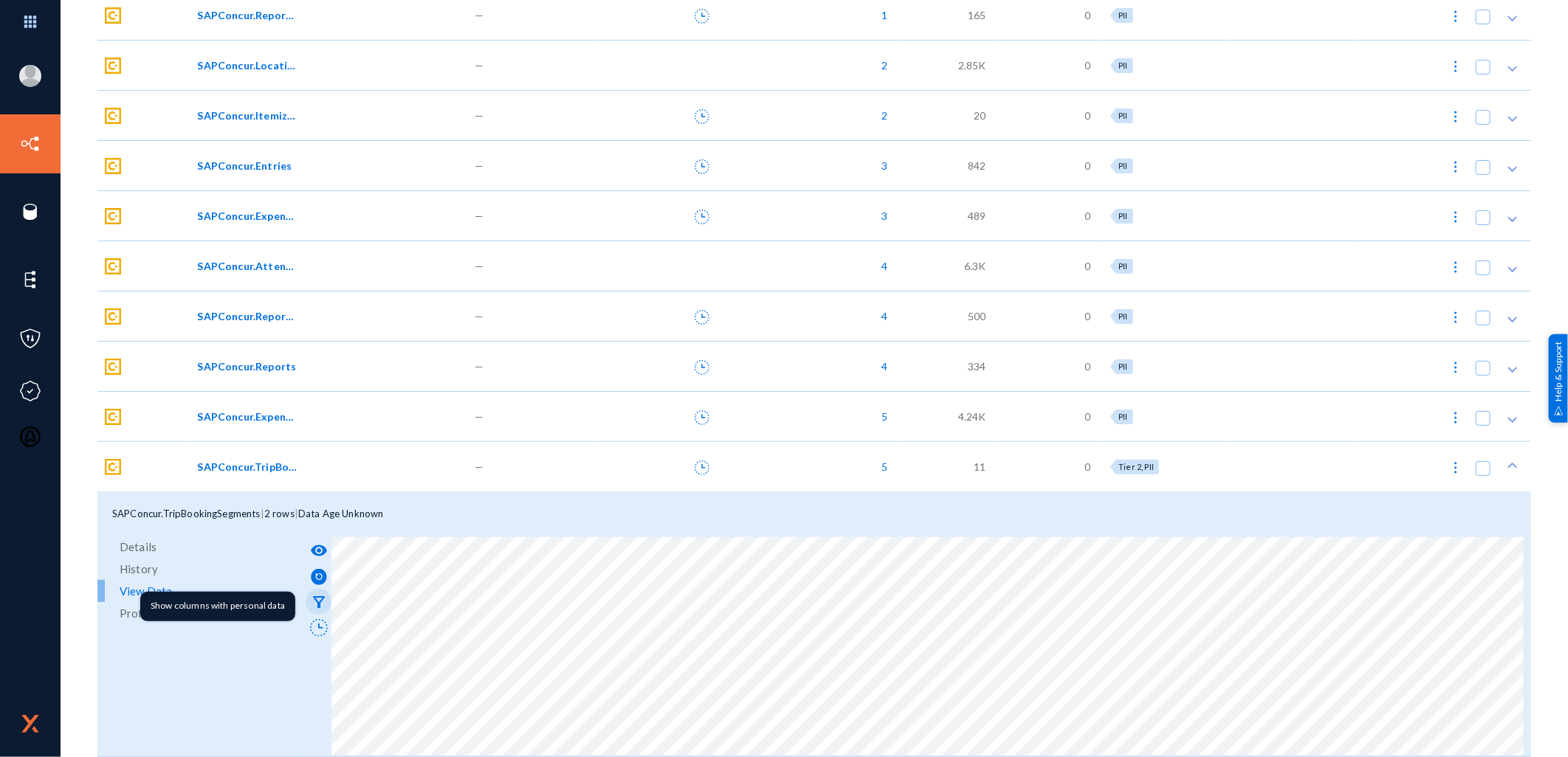
click at [323, 603] on mat-icon "filter_alt" at bounding box center [319, 602] width 18 height 18
click at [318, 548] on mat-icon "visibility" at bounding box center [319, 550] width 18 height 18
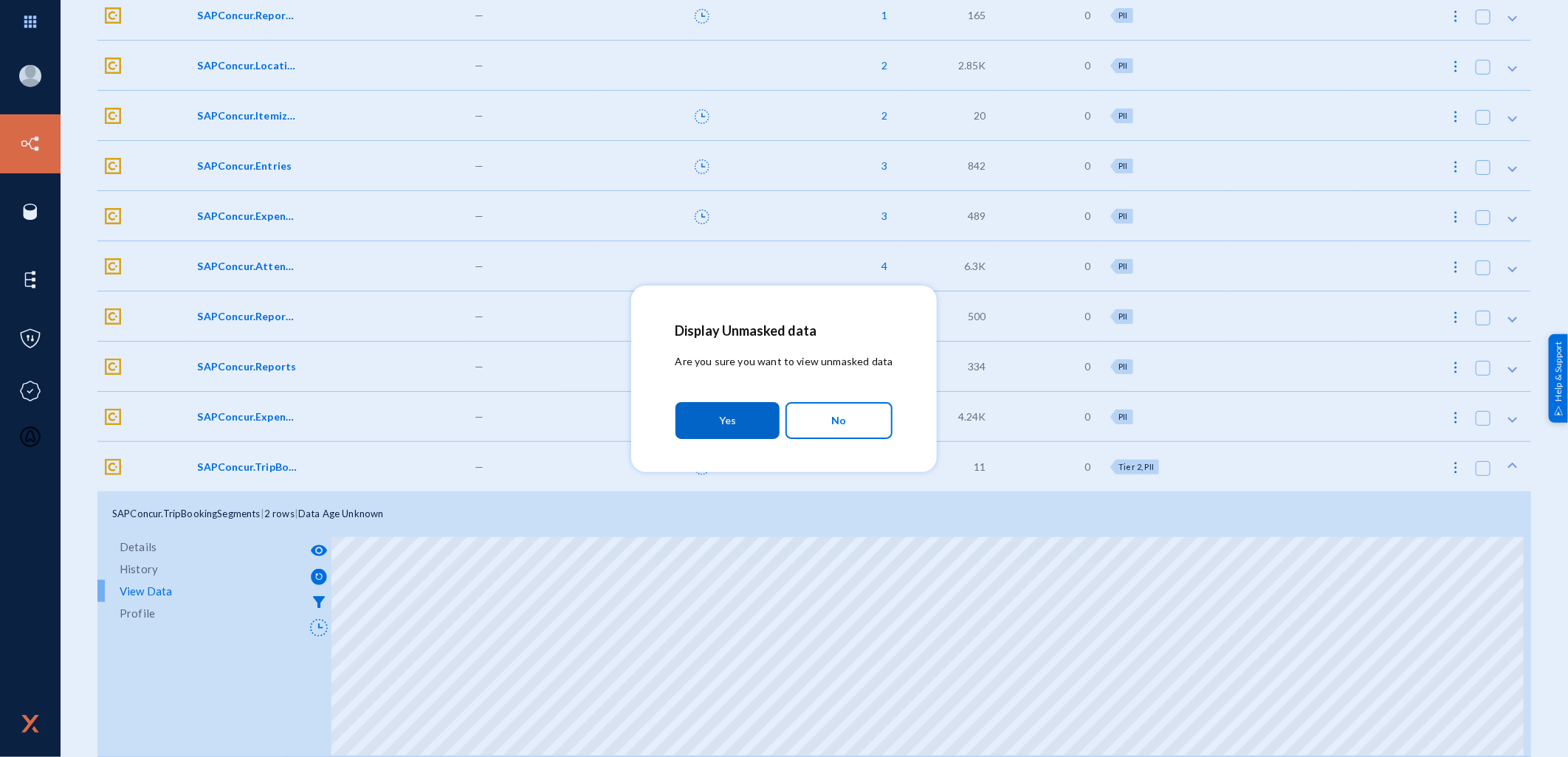
click at [750, 419] on button "Yes" at bounding box center [727, 420] width 104 height 37
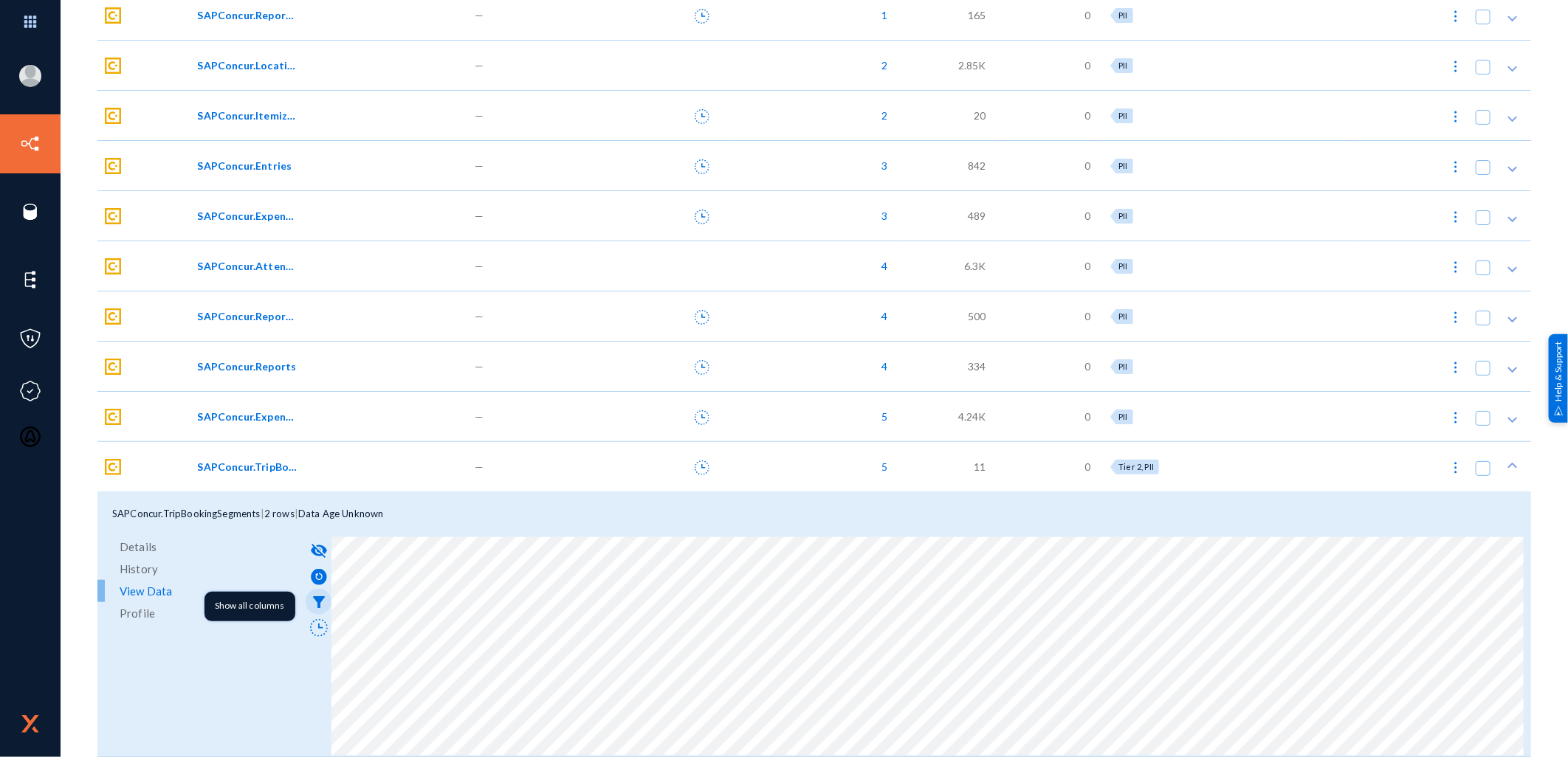
click at [318, 596] on mat-icon "filter_alt" at bounding box center [319, 602] width 18 height 18
click at [419, 755] on div "visibility_off filter_alt" at bounding box center [916, 647] width 1229 height 222
click at [1513, 462] on icon at bounding box center [1512, 465] width 15 height 15
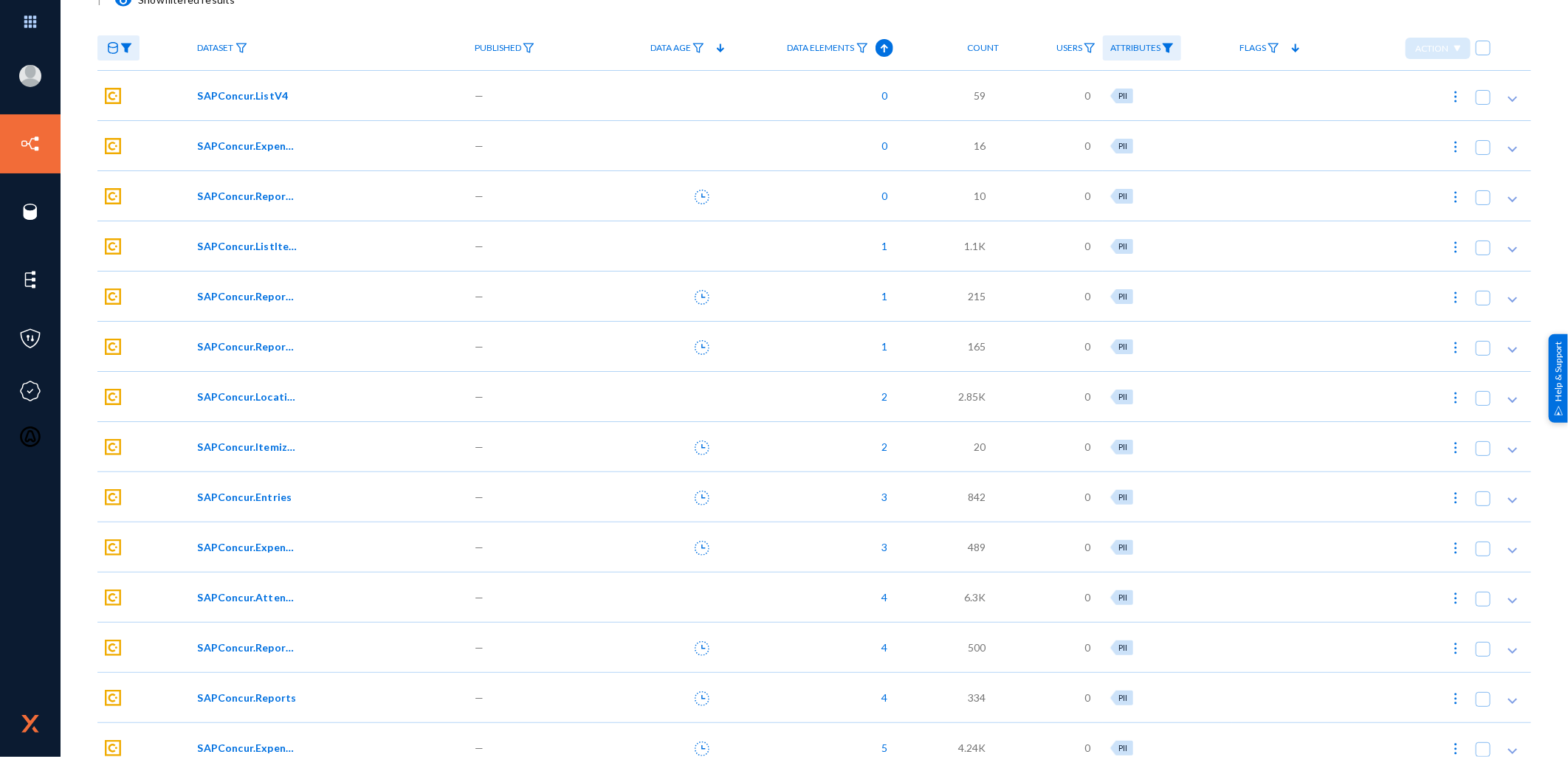
scroll to position [0, 0]
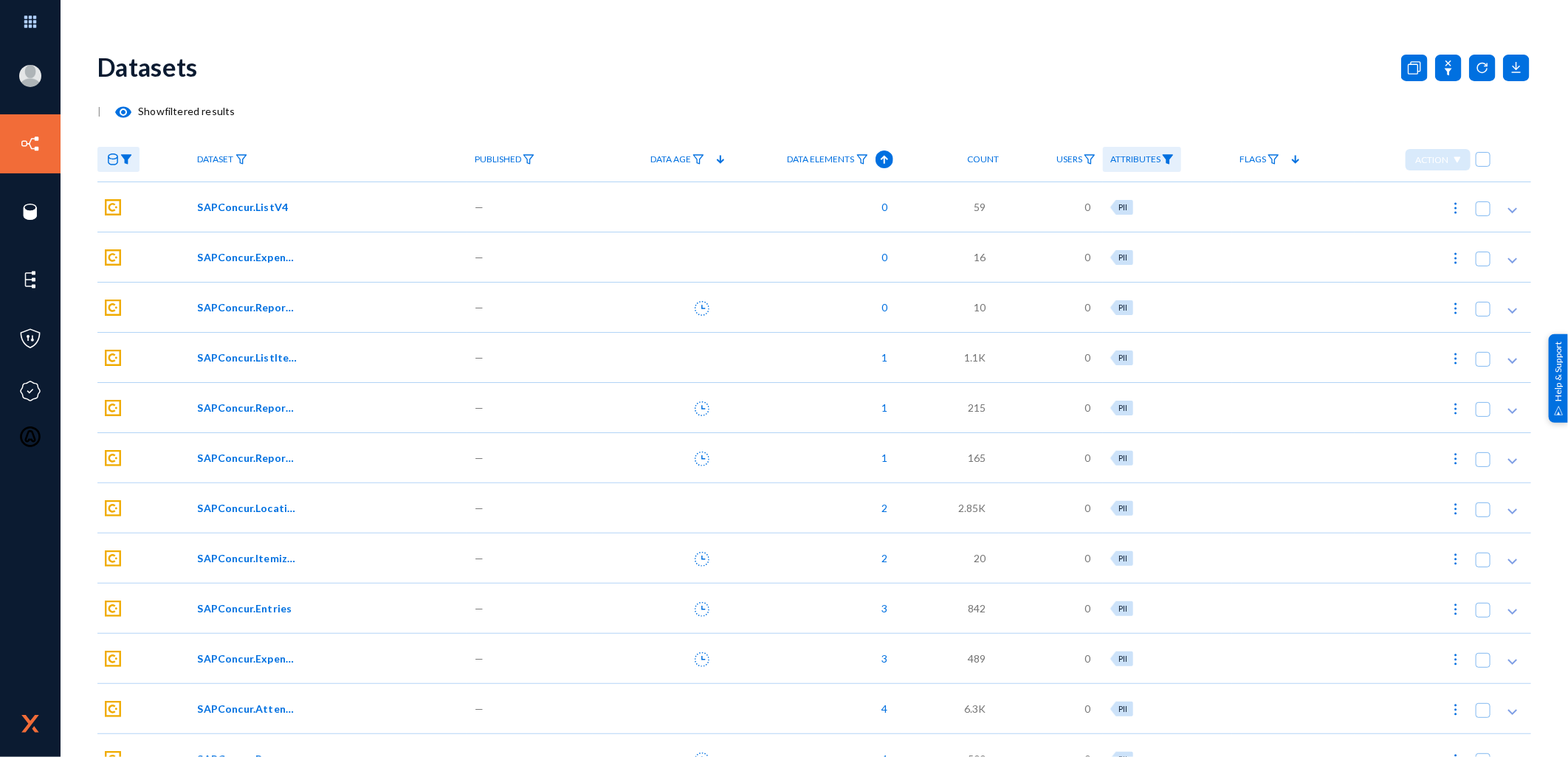
click at [241, 211] on span "SAPConcur.ListV4" at bounding box center [243, 207] width 91 height 15
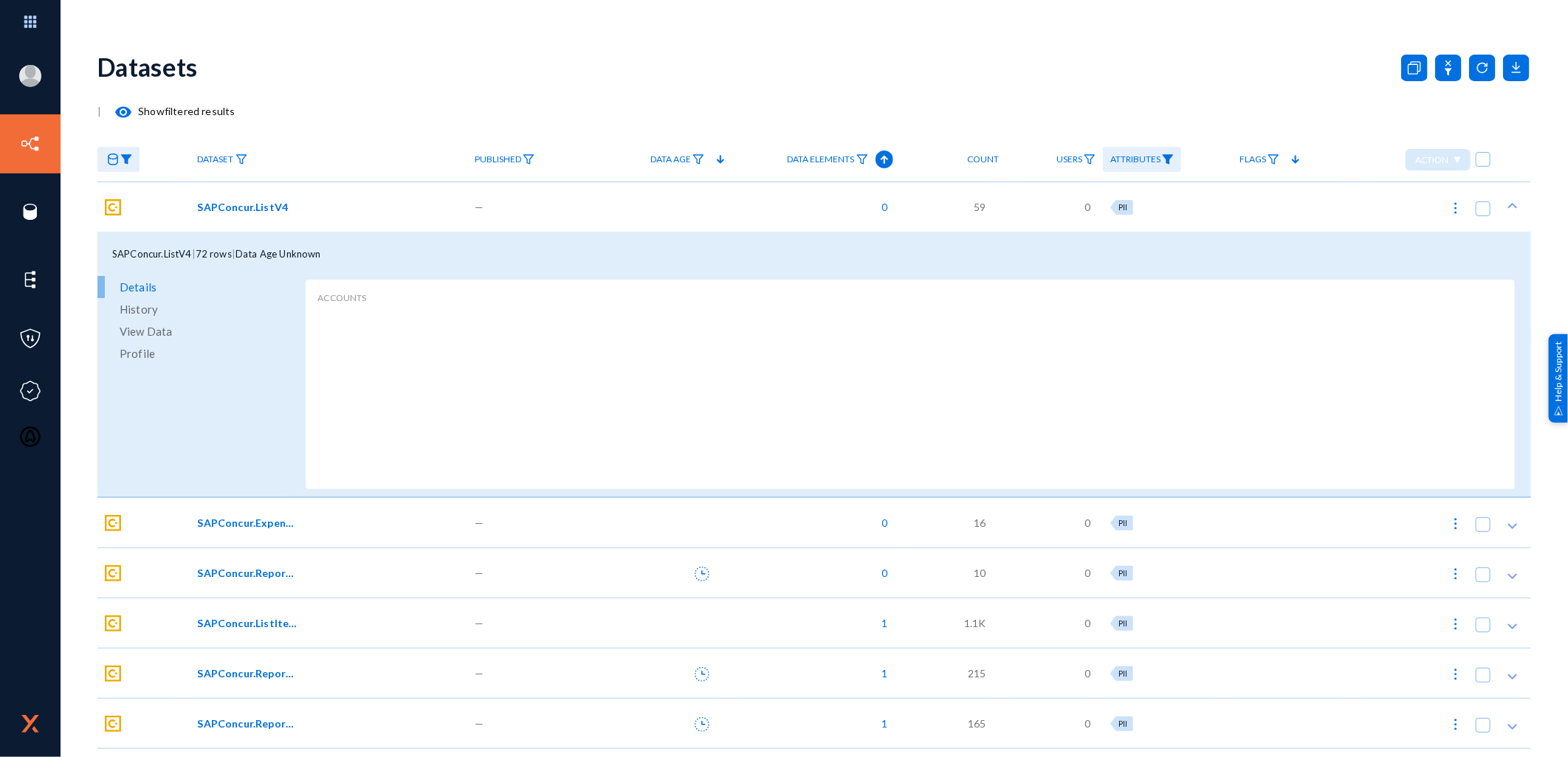
click at [152, 333] on span "View Data" at bounding box center [146, 331] width 53 height 22
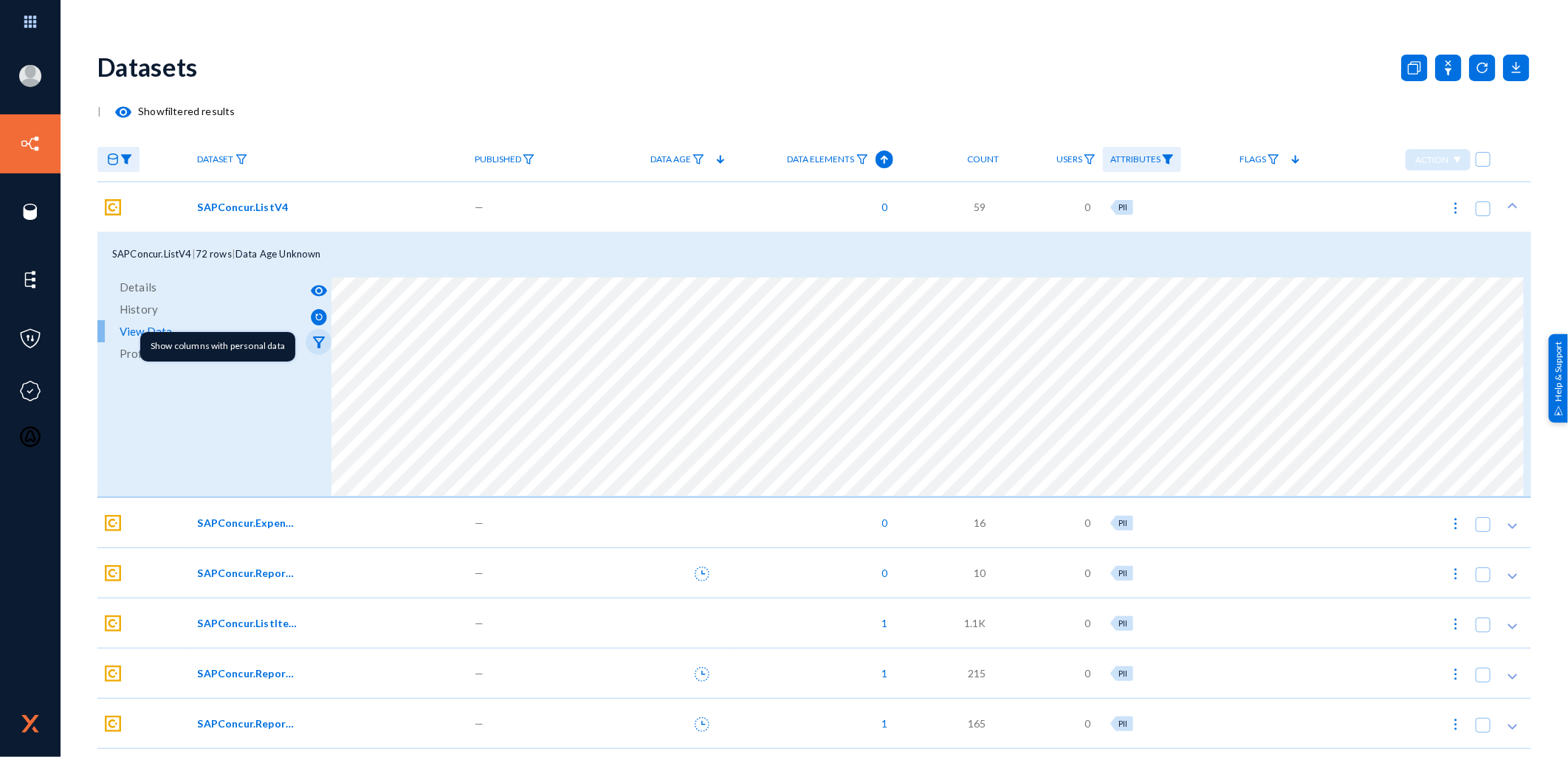
click at [313, 340] on mat-icon "filter_alt" at bounding box center [319, 342] width 18 height 18
click at [314, 286] on mat-icon "visibility" at bounding box center [319, 290] width 18 height 18
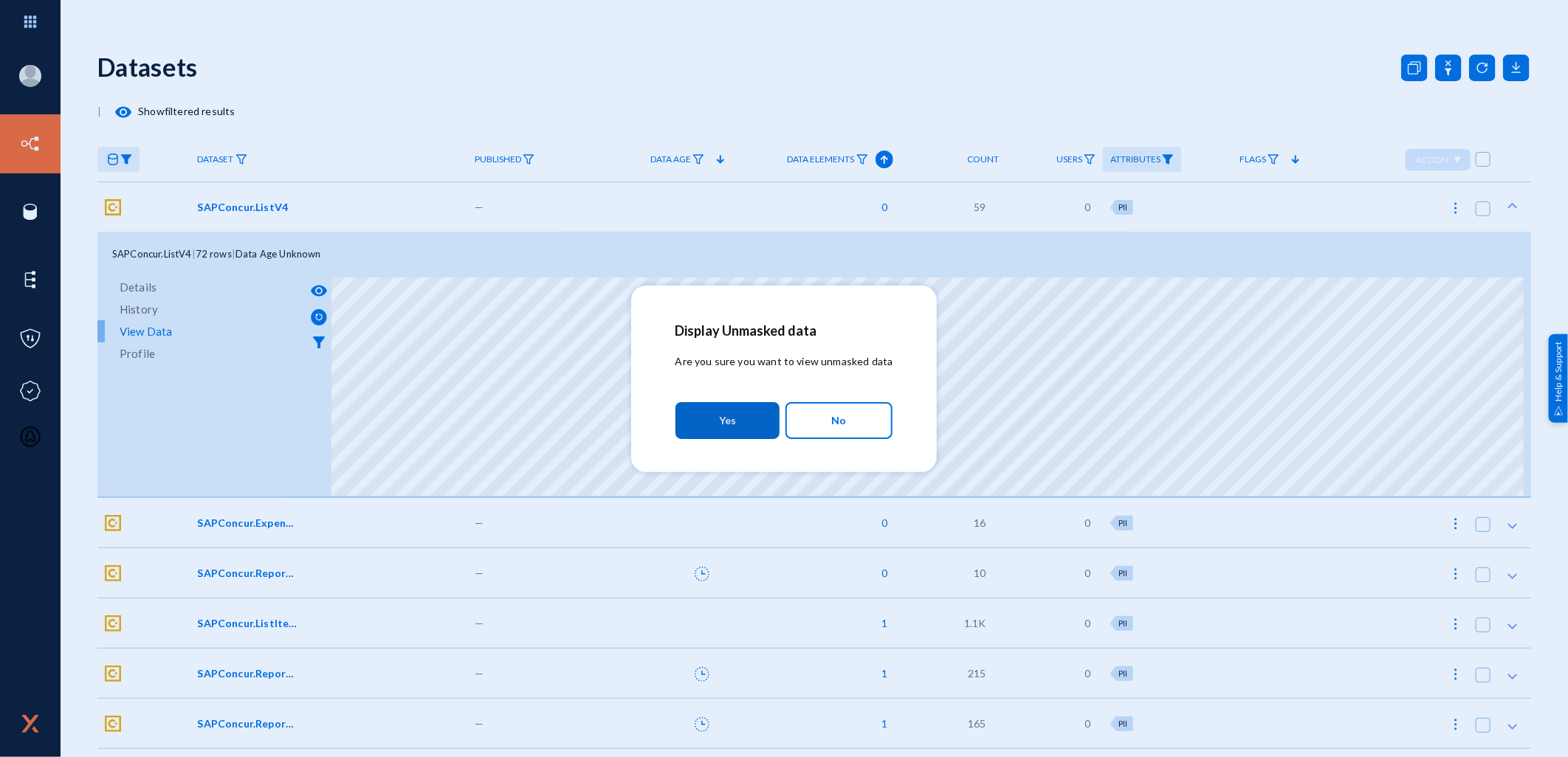
click at [748, 414] on button "Yes" at bounding box center [727, 420] width 104 height 37
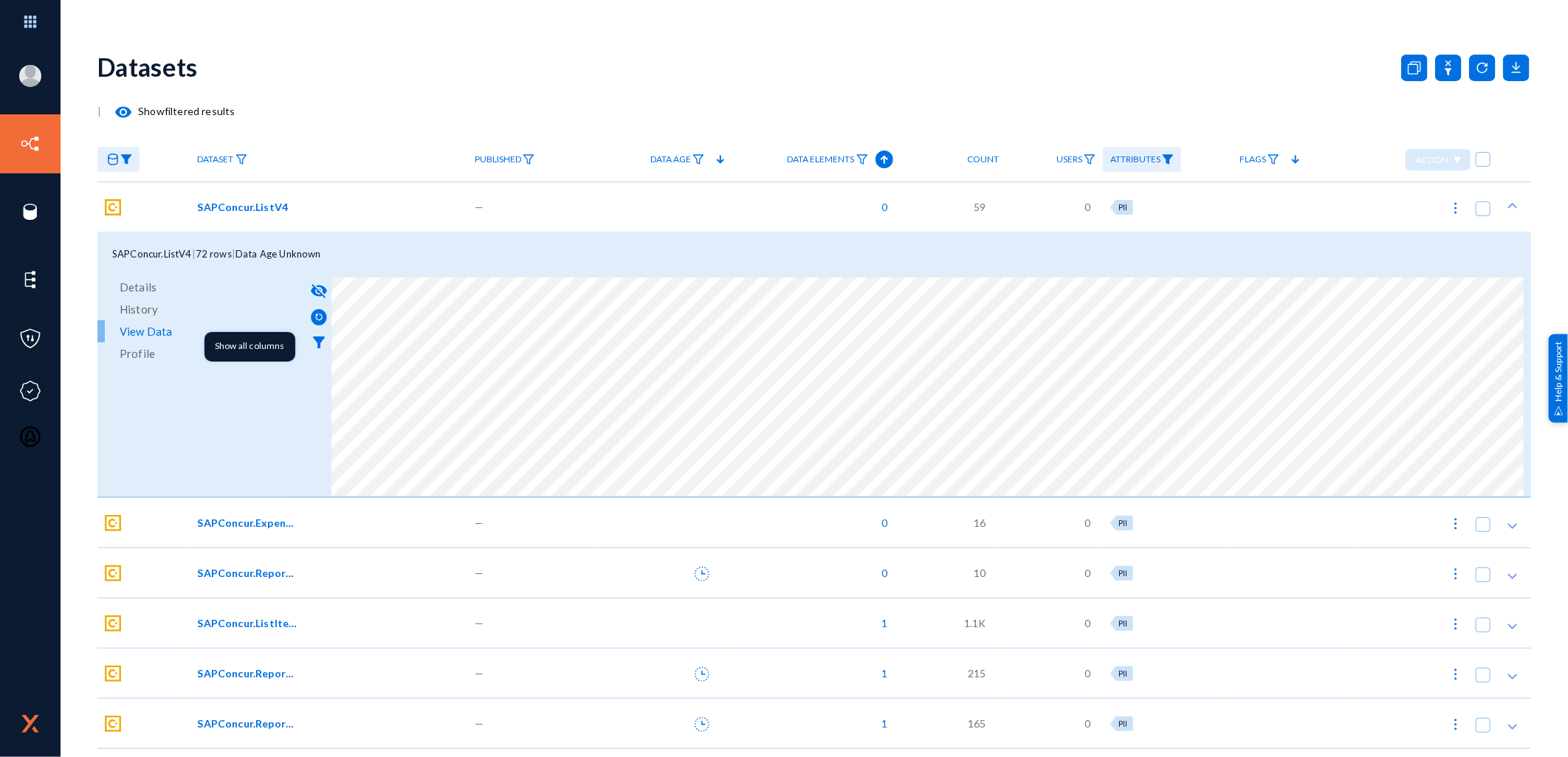
click at [320, 337] on mat-icon "filter_alt" at bounding box center [319, 342] width 18 height 18
click at [1514, 209] on icon at bounding box center [1512, 206] width 15 height 15
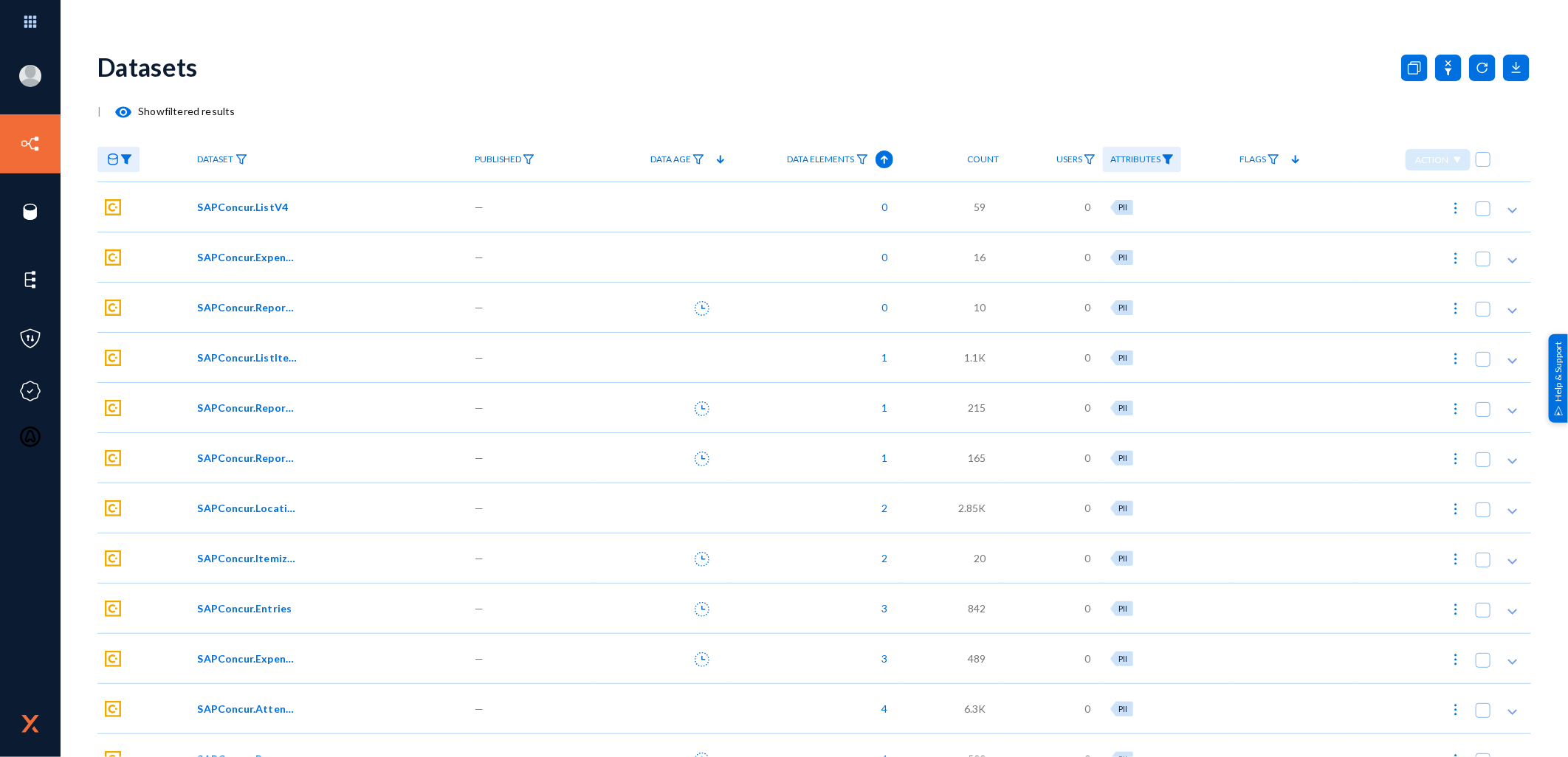
click at [285, 255] on span "SAPConcur.ExpenseGroupConfigurationPolicyExpenseTypes" at bounding box center [247, 257] width 100 height 15
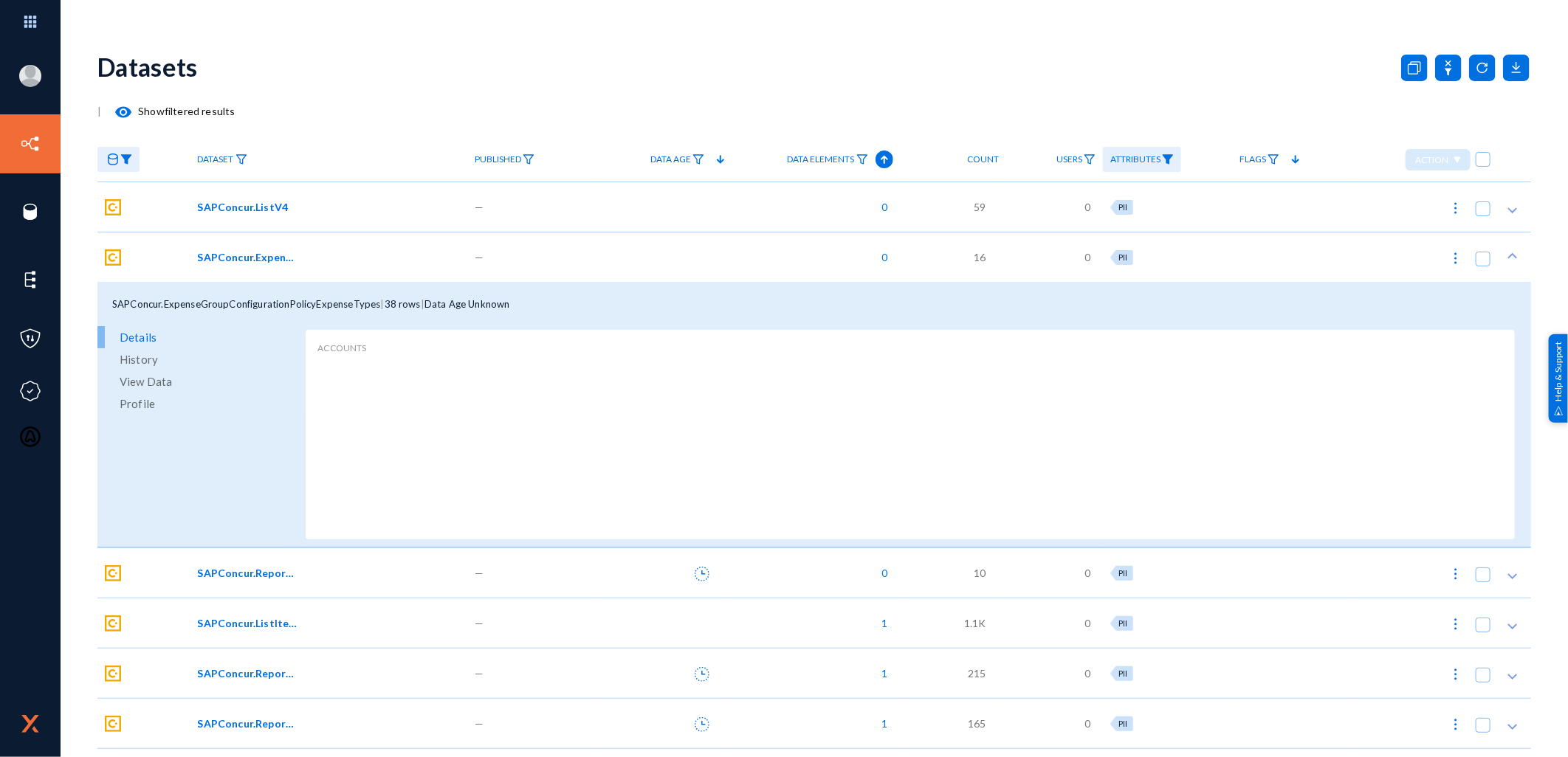
click at [152, 380] on span "View Data" at bounding box center [146, 381] width 53 height 22
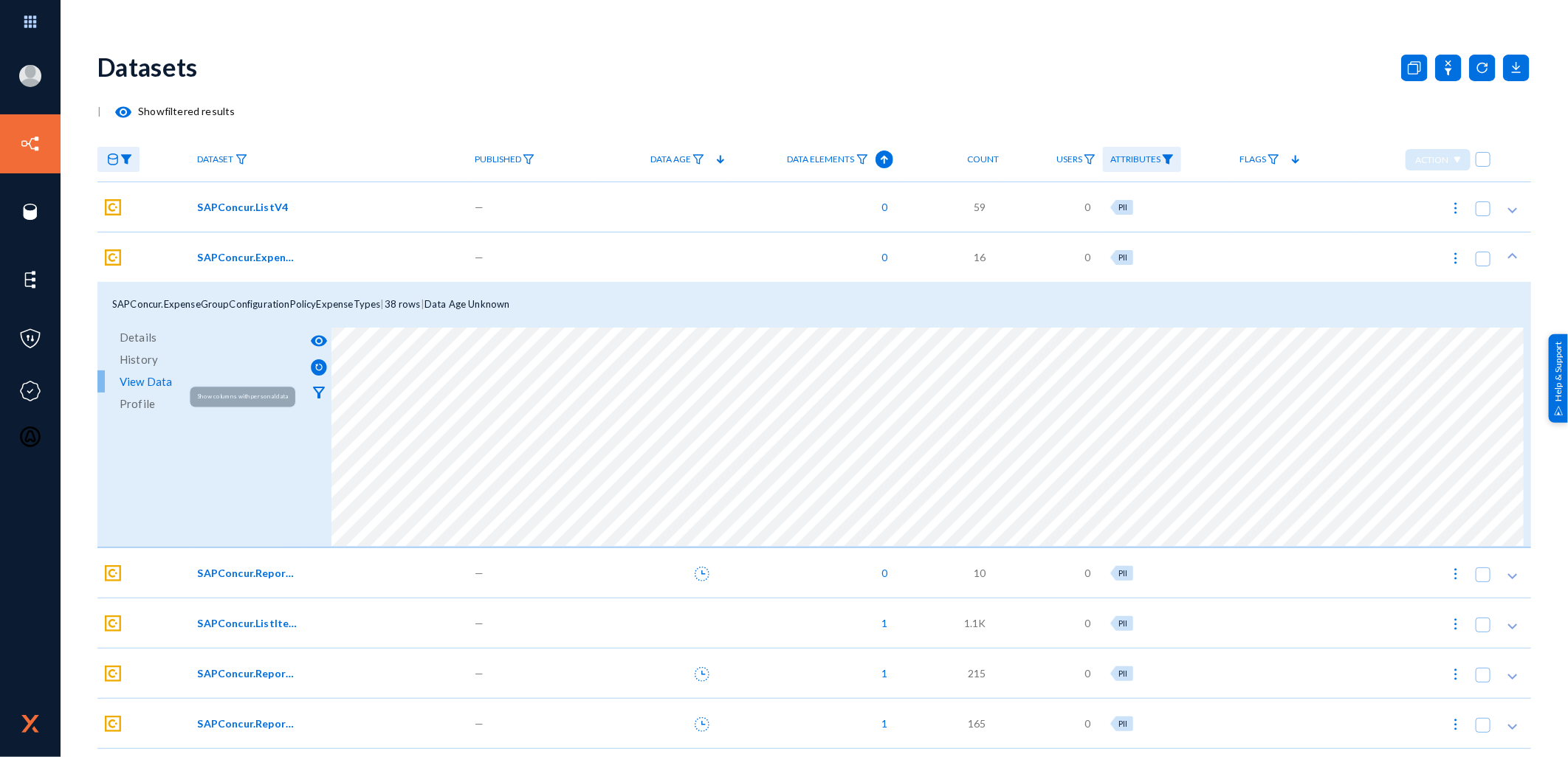
click at [312, 389] on mat-icon "filter_alt" at bounding box center [319, 392] width 18 height 18
click at [319, 340] on mat-icon "visibility" at bounding box center [319, 341] width 18 height 18
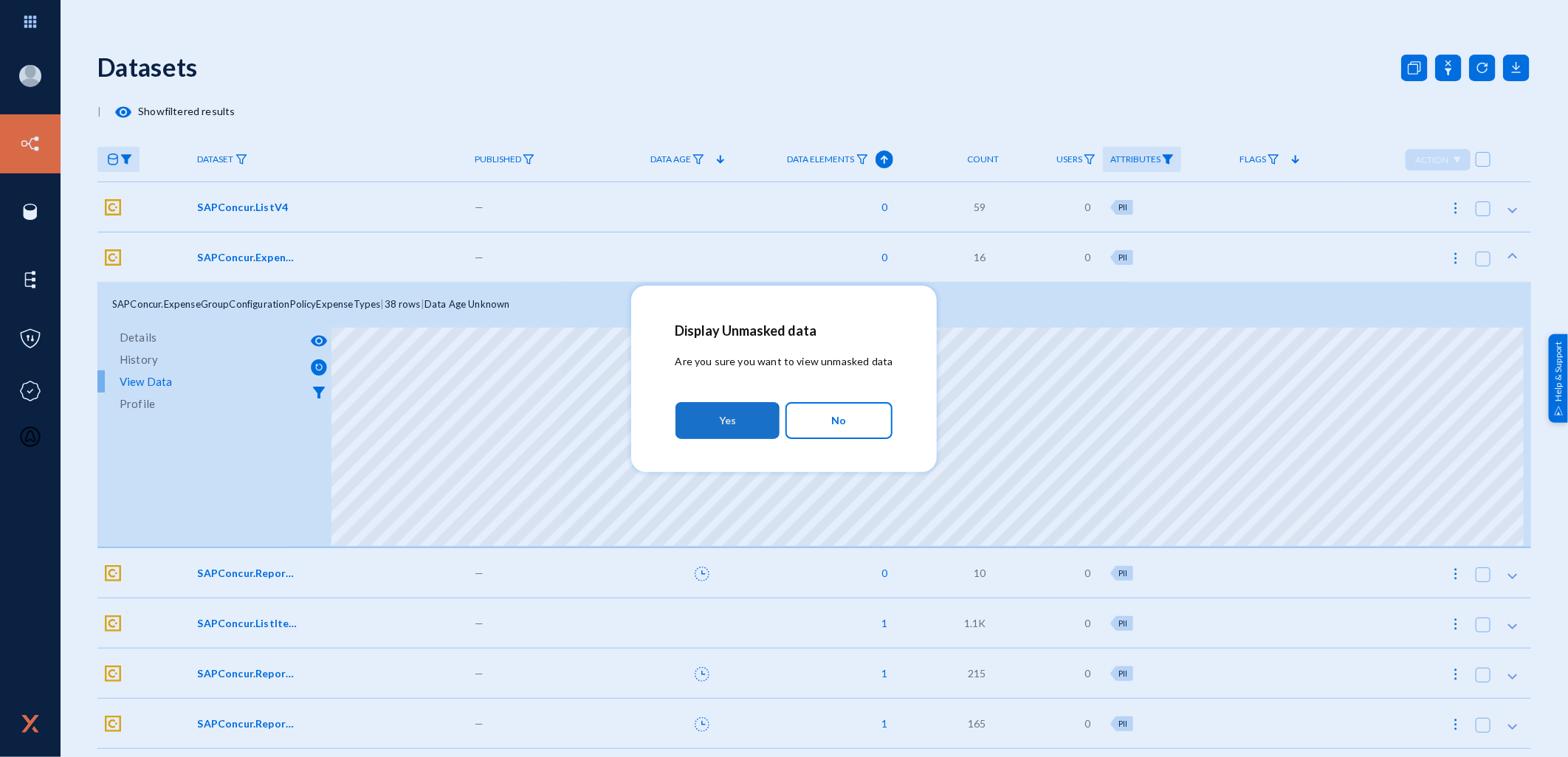
click at [706, 428] on button "Yes" at bounding box center [727, 420] width 104 height 37
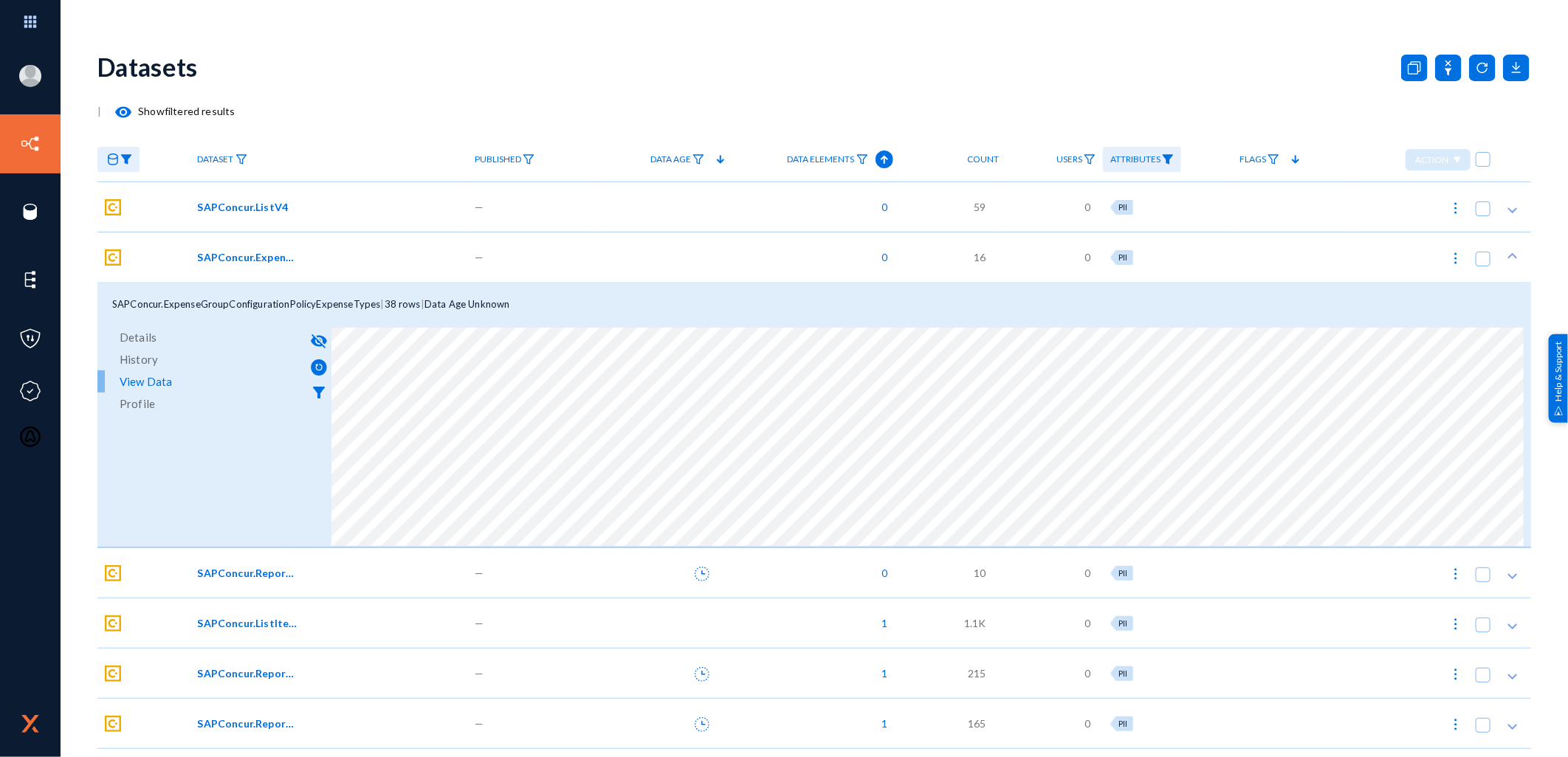
click at [1511, 252] on icon at bounding box center [1512, 256] width 15 height 15
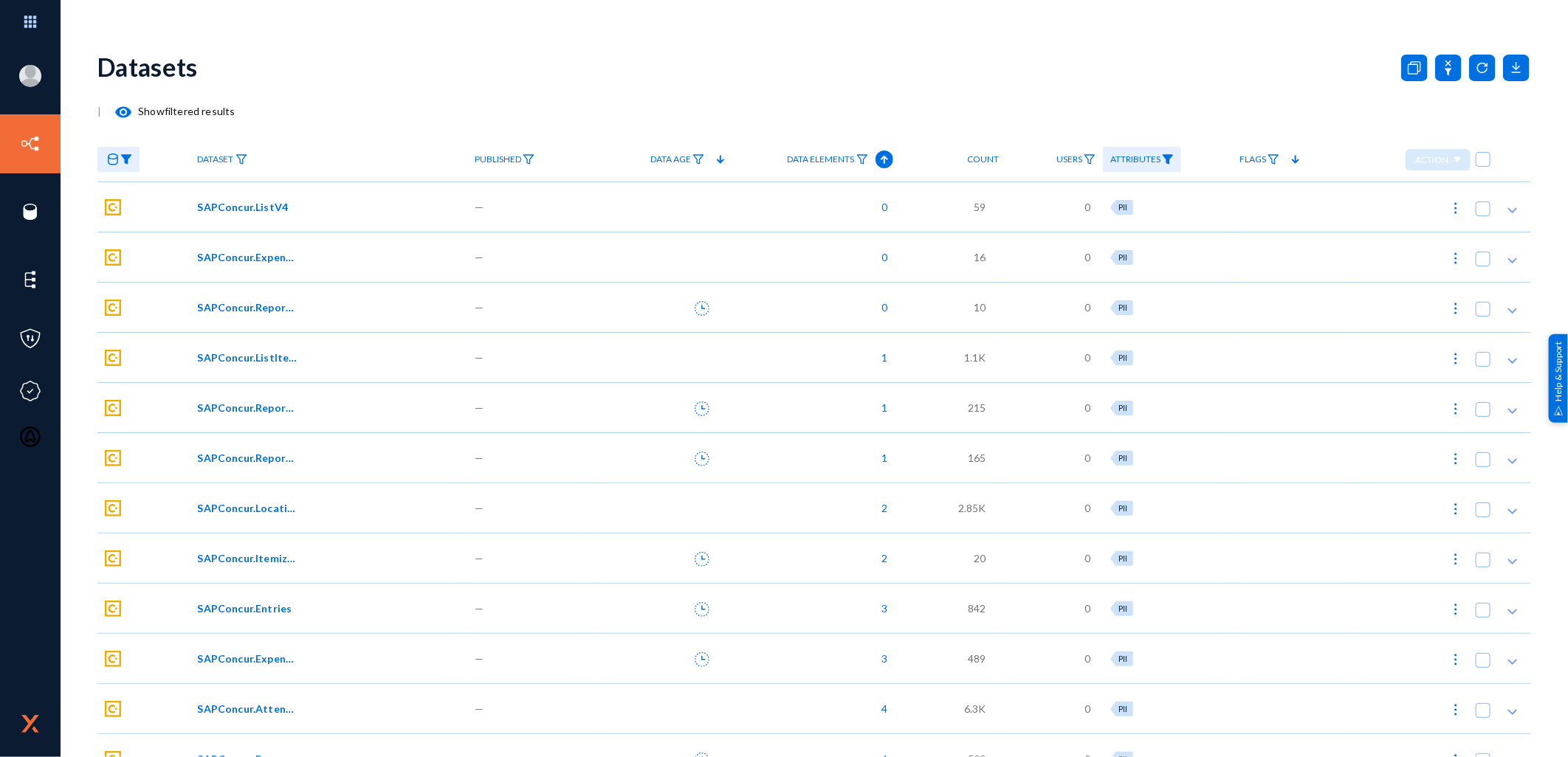
click at [276, 365] on div "SAPConcur.ListItems" at bounding box center [330, 357] width 278 height 50
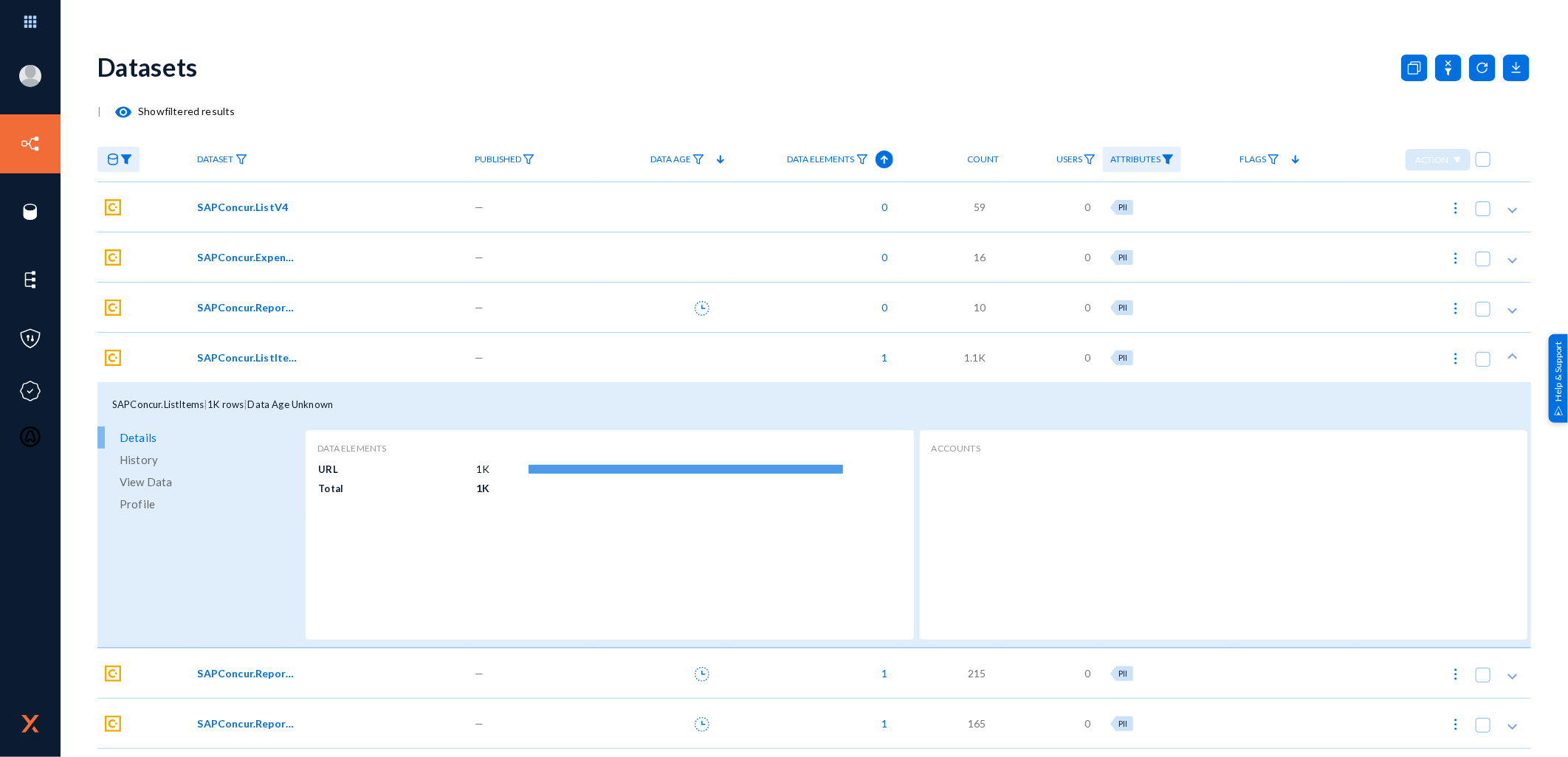
click at [158, 479] on span "View Data" at bounding box center [146, 482] width 53 height 22
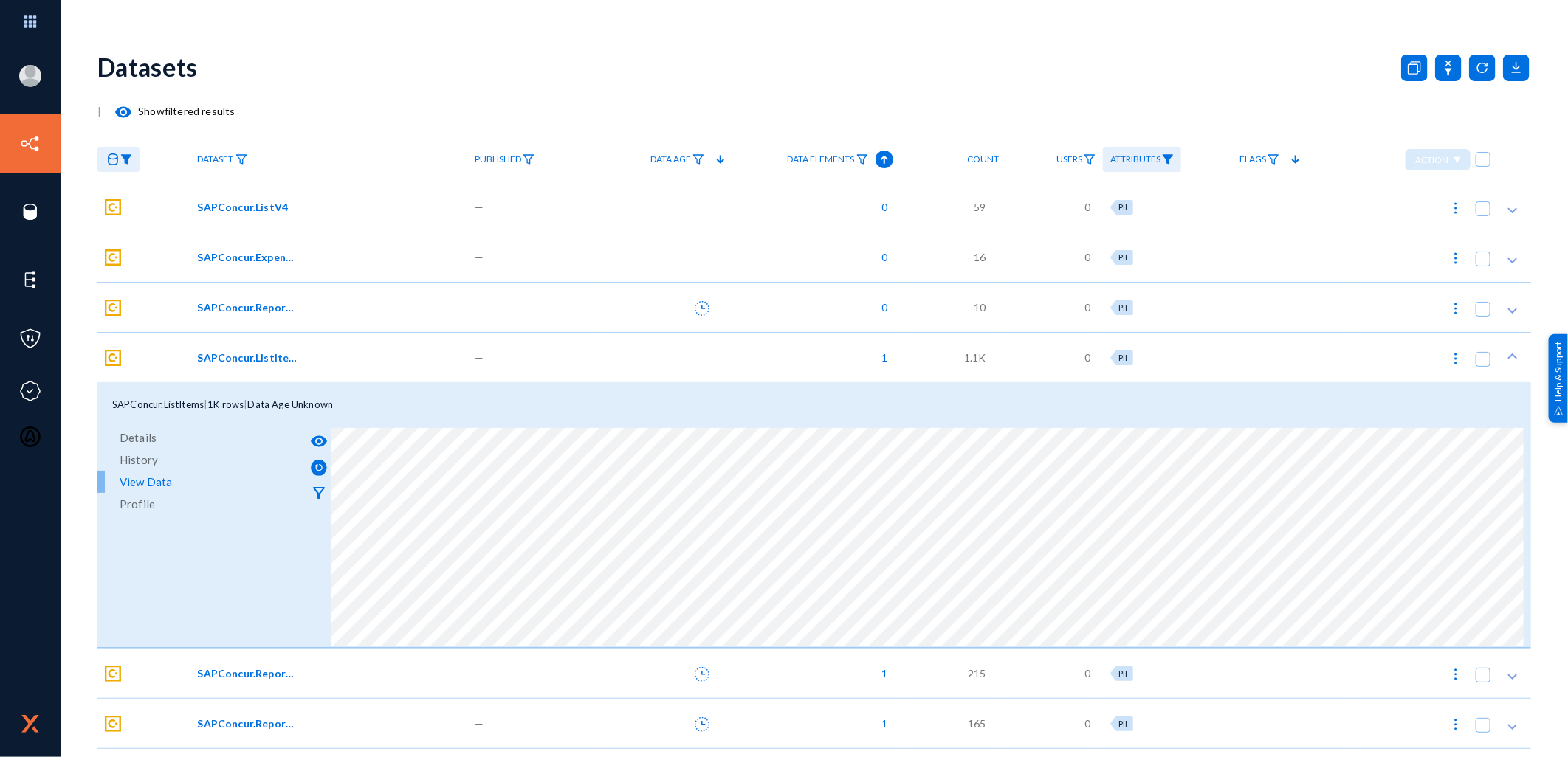
click at [341, 348] on div "SAPConcur.ListItems" at bounding box center [330, 357] width 278 height 50
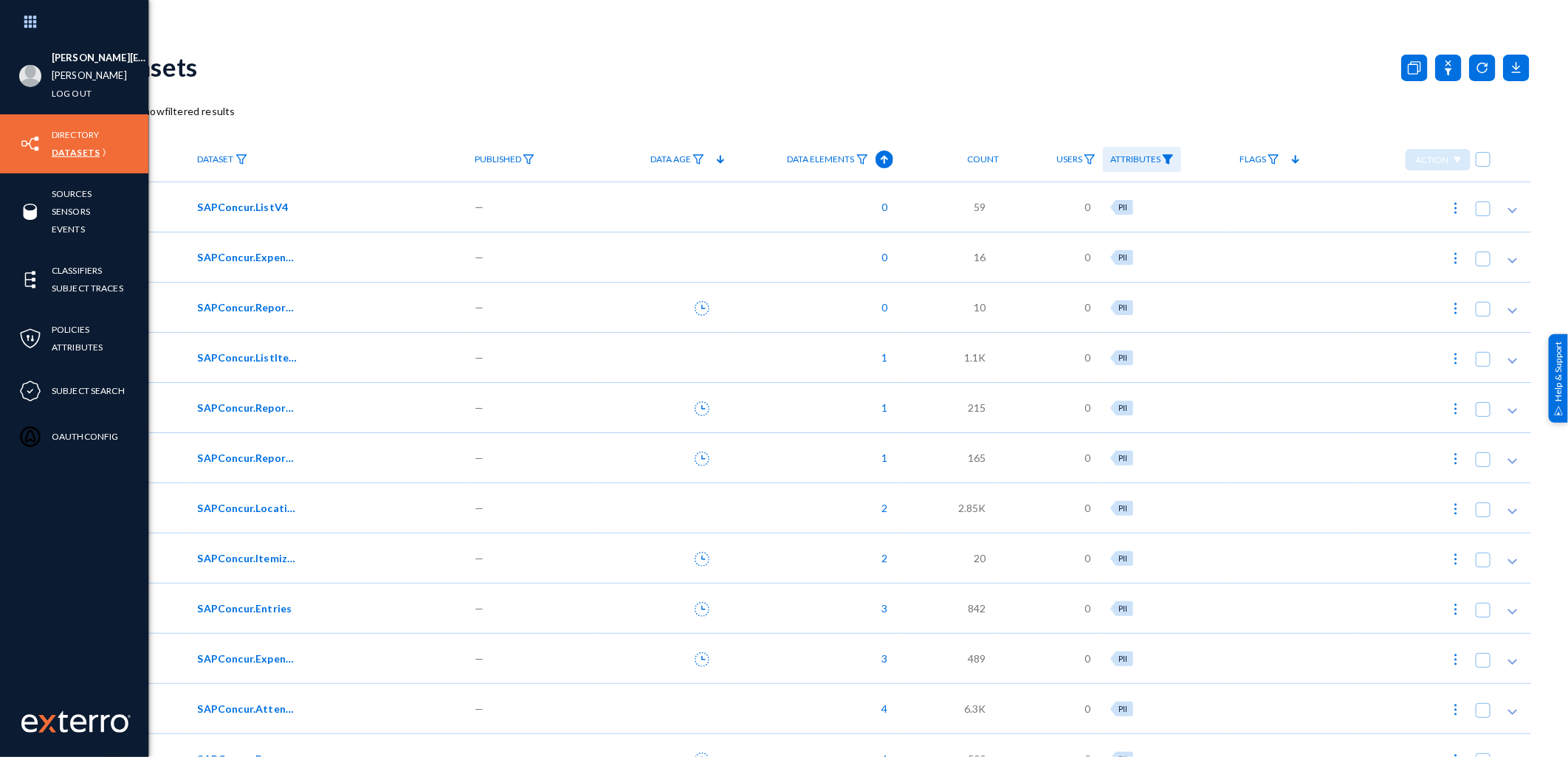
click at [85, 145] on link "Datasets" at bounding box center [76, 152] width 48 height 17
click at [119, 161] on link at bounding box center [118, 160] width 42 height 26
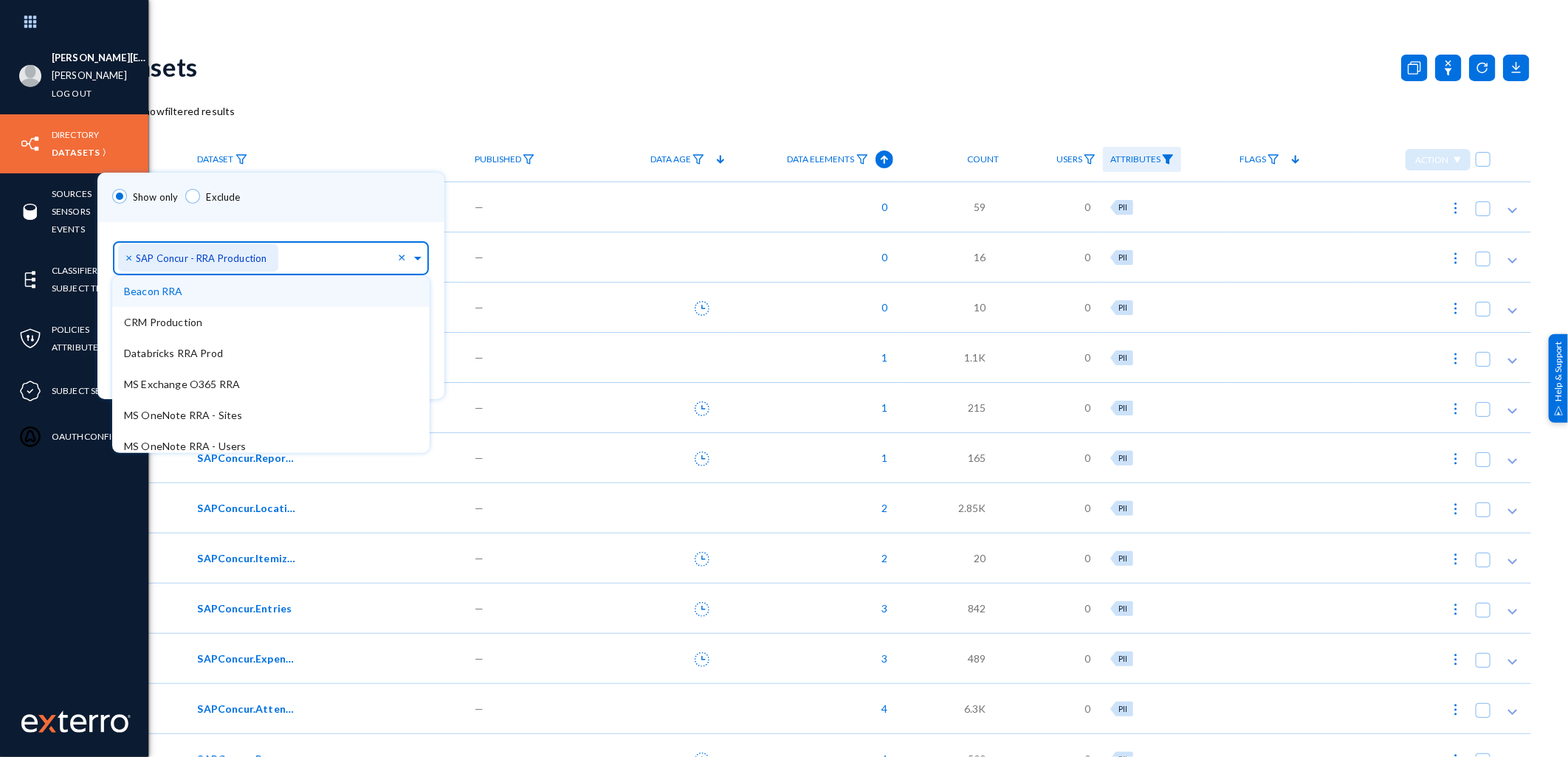
click at [124, 260] on div "× SAP Concur - RRA Production" at bounding box center [199, 258] width 161 height 27
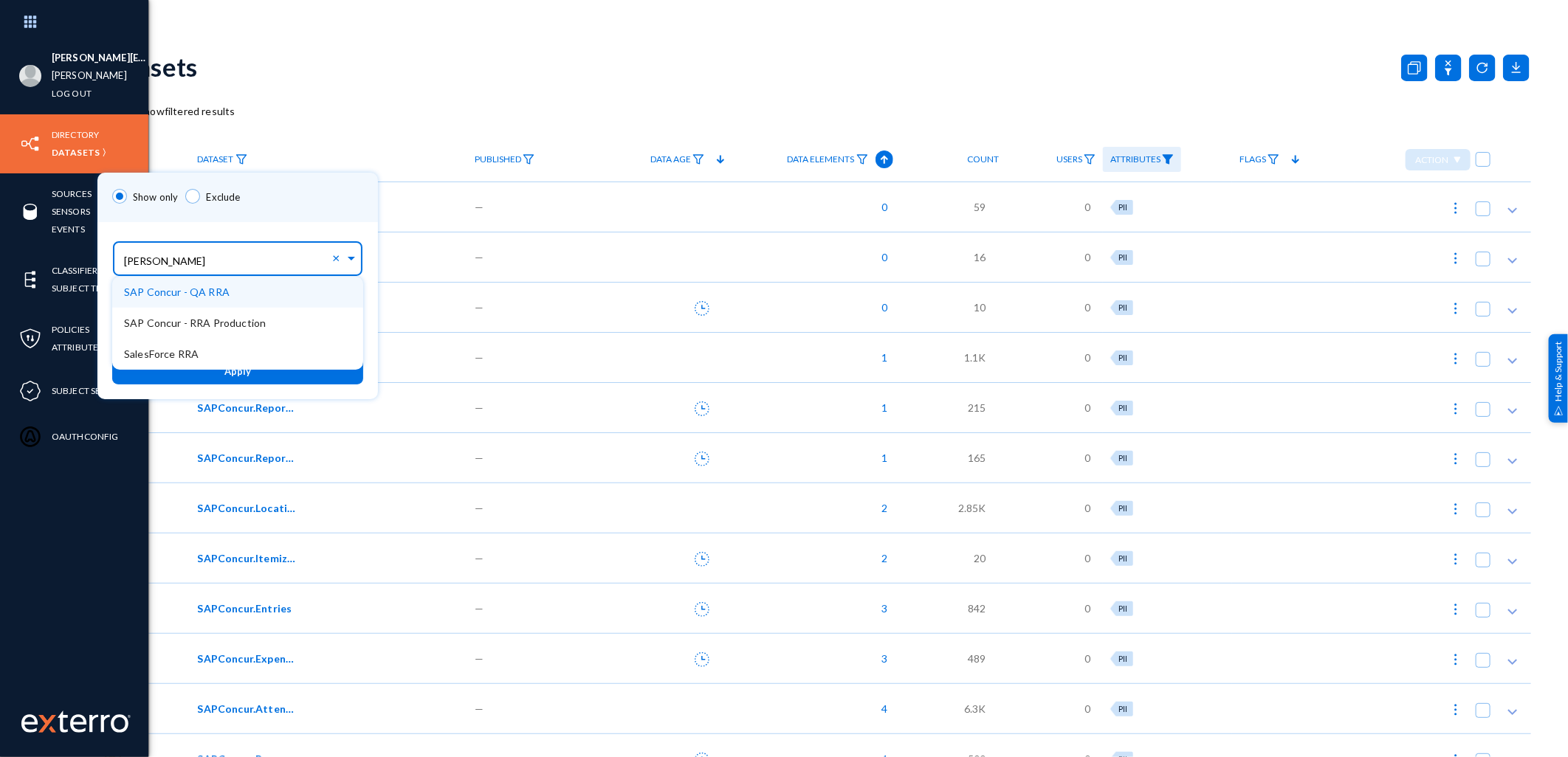
type input "sale"
click at [181, 290] on span "SalesForce RRA" at bounding box center [160, 292] width 74 height 13
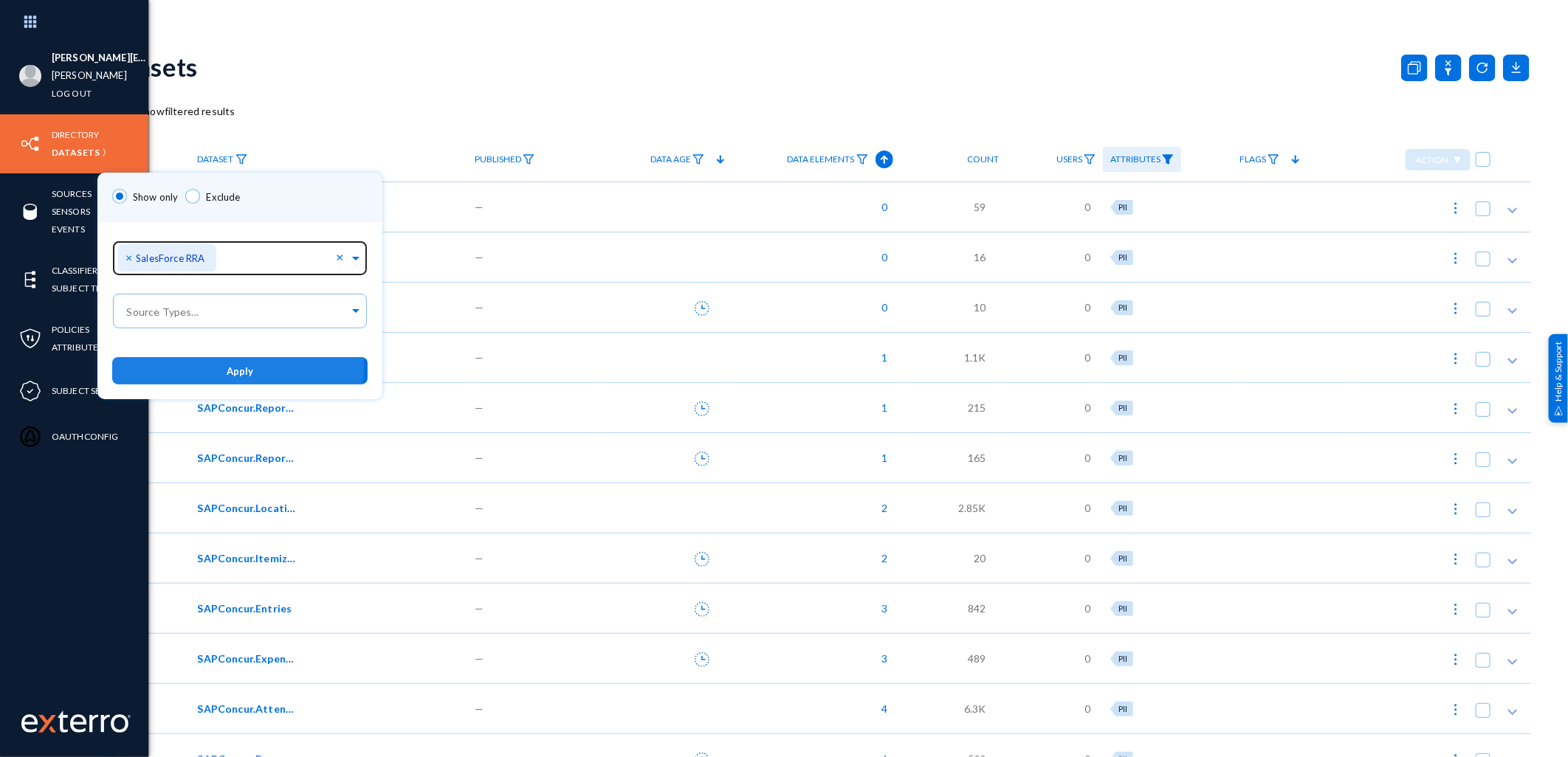
click at [202, 366] on button "Apply" at bounding box center [240, 371] width 255 height 27
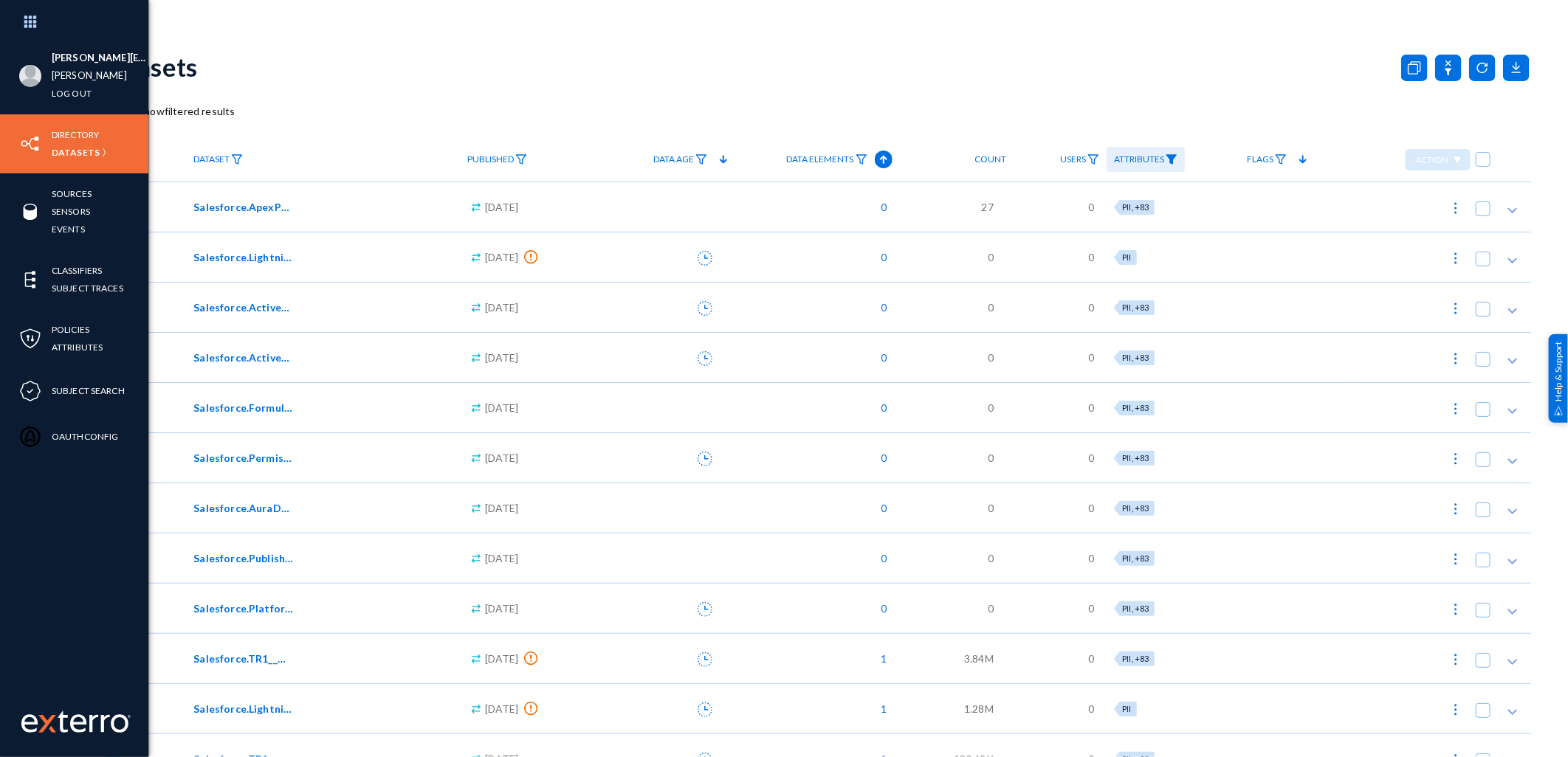
click at [1177, 161] on img at bounding box center [1171, 159] width 12 height 10
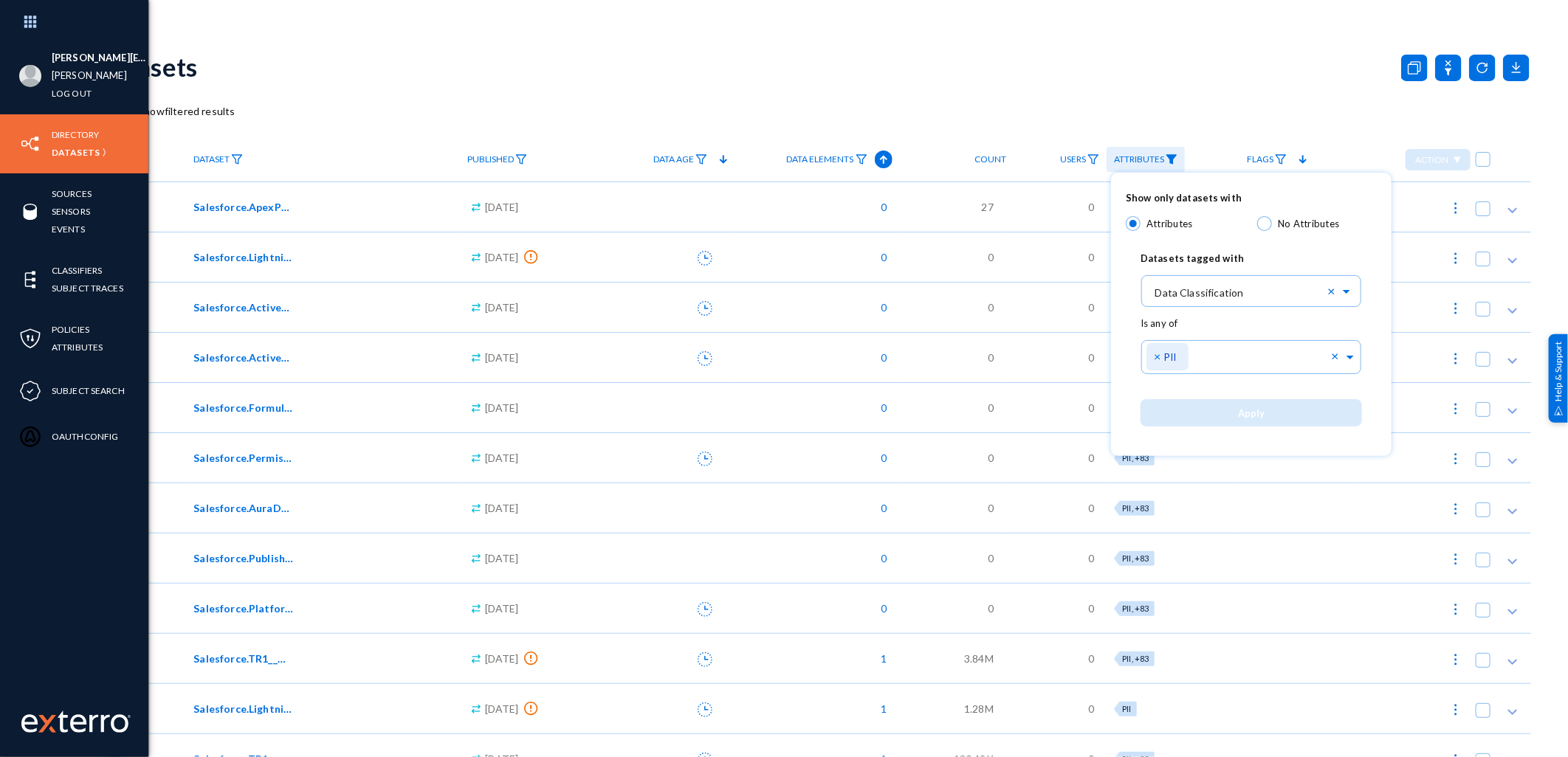
click at [1070, 97] on div at bounding box center [784, 378] width 1568 height 757
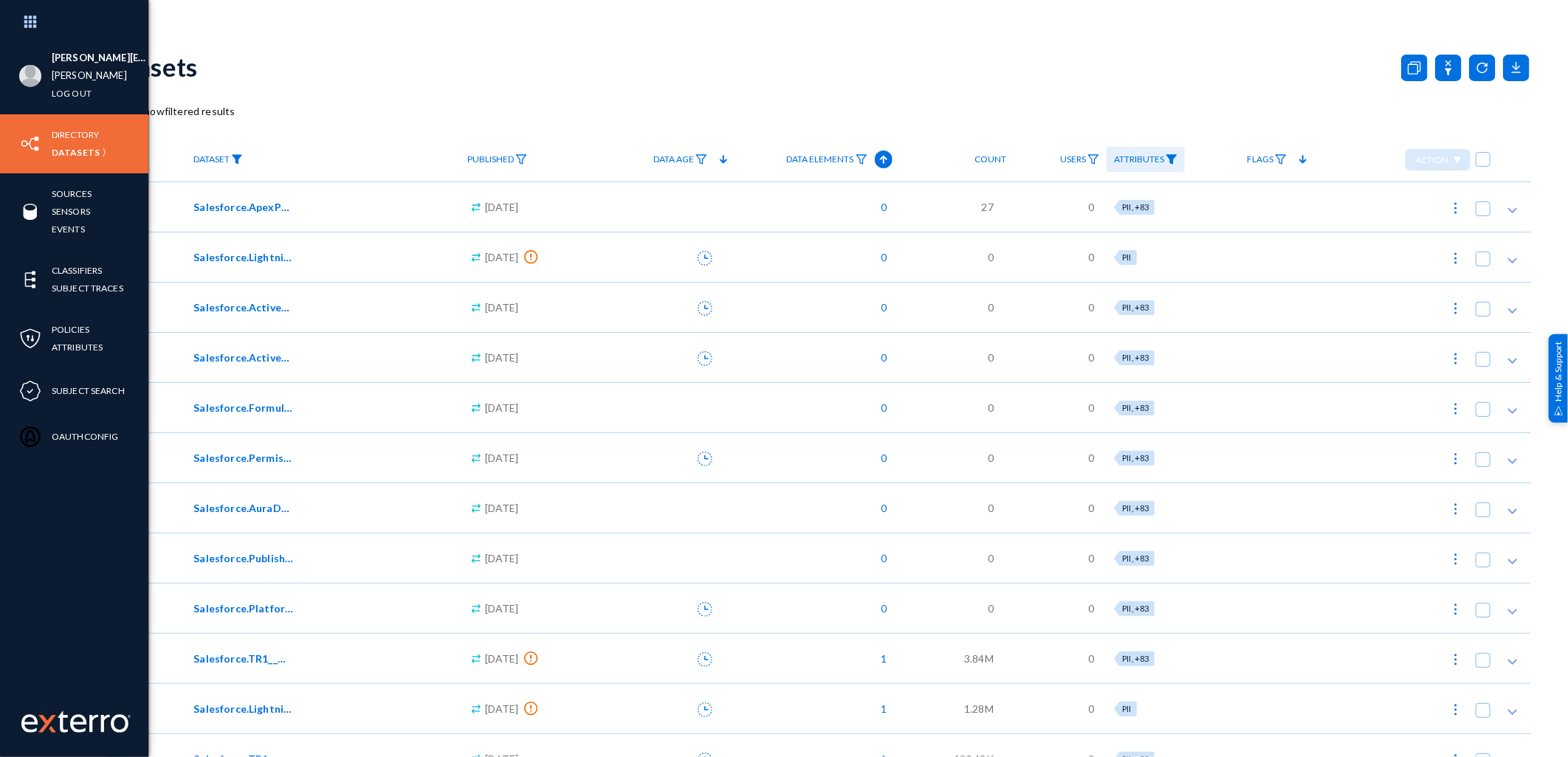
click at [234, 156] on img at bounding box center [237, 159] width 12 height 10
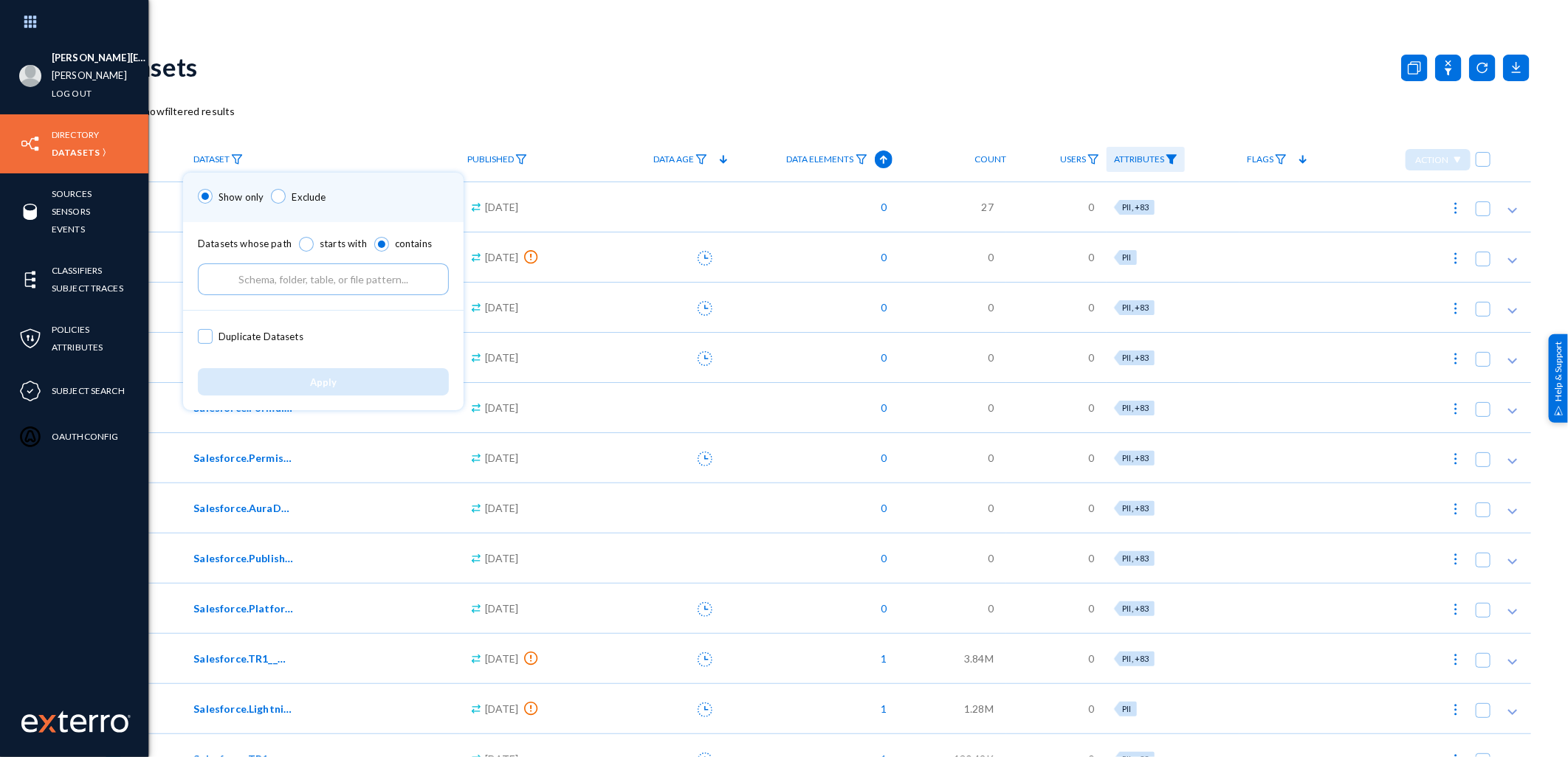
click at [277, 120] on div at bounding box center [784, 378] width 1568 height 757
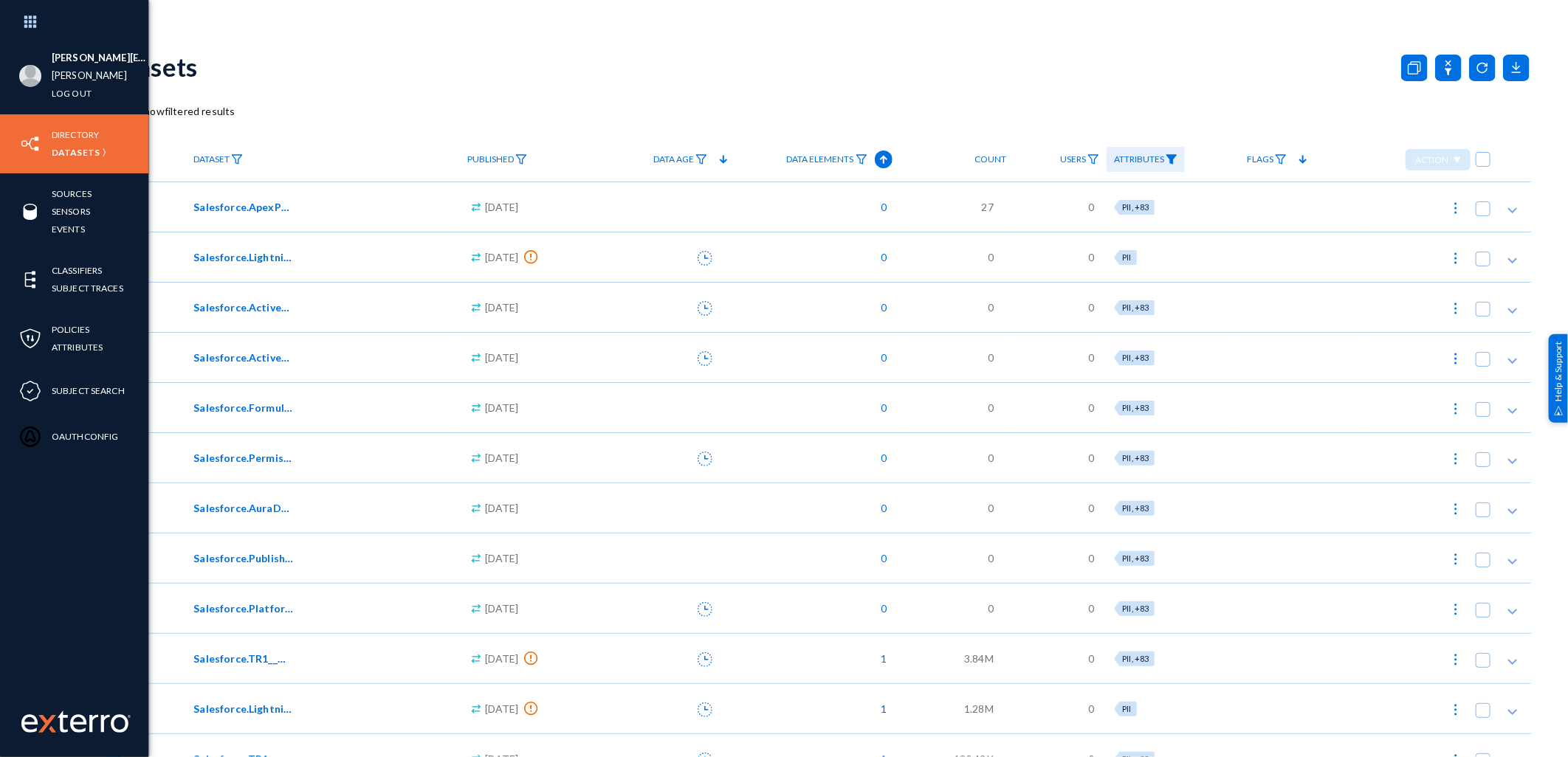
click at [123, 114] on mat-icon "visibility" at bounding box center [123, 112] width 18 height 18
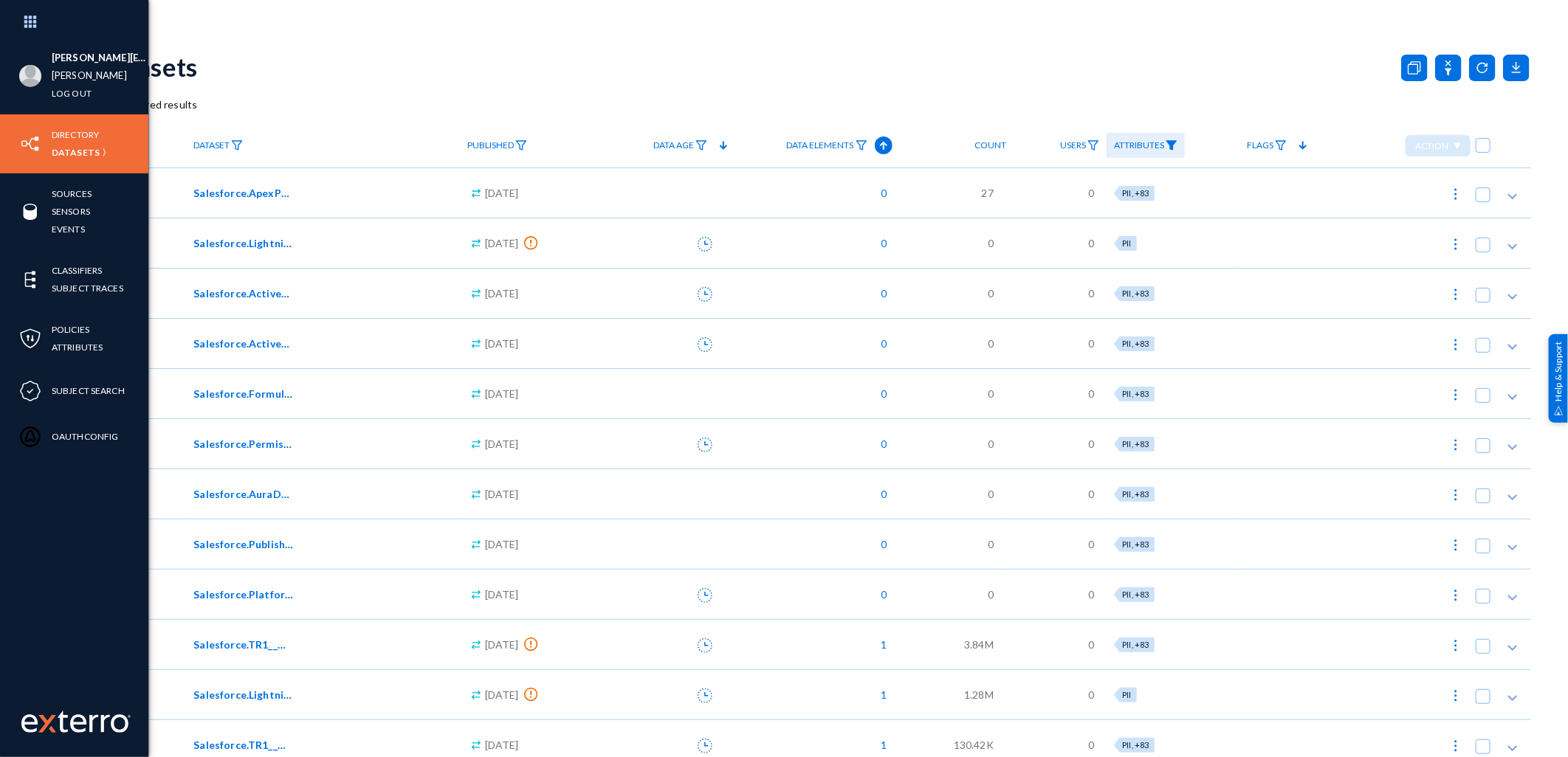
click at [129, 144] on img at bounding box center [126, 145] width 12 height 10
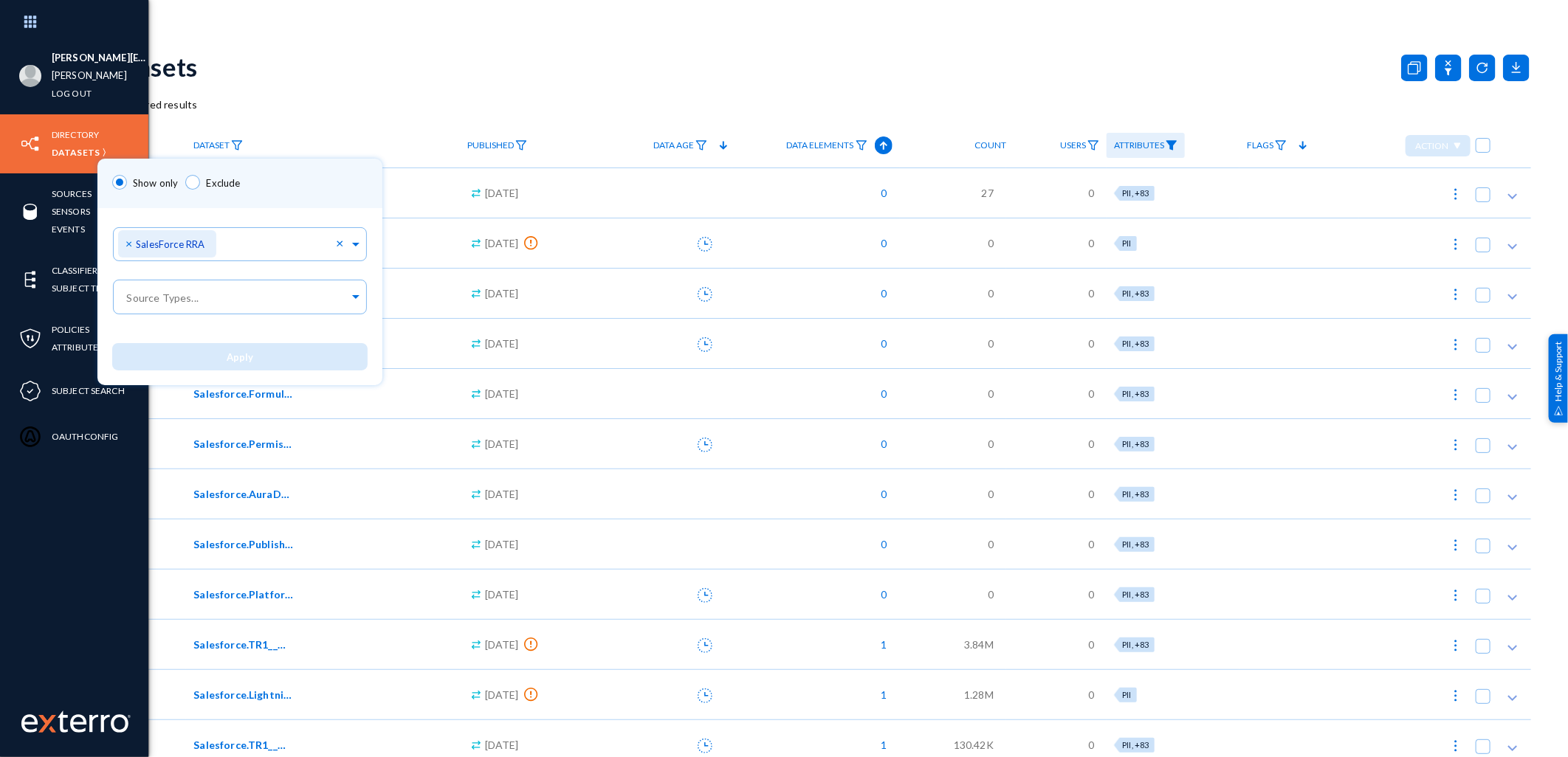
click at [282, 115] on div at bounding box center [784, 378] width 1568 height 757
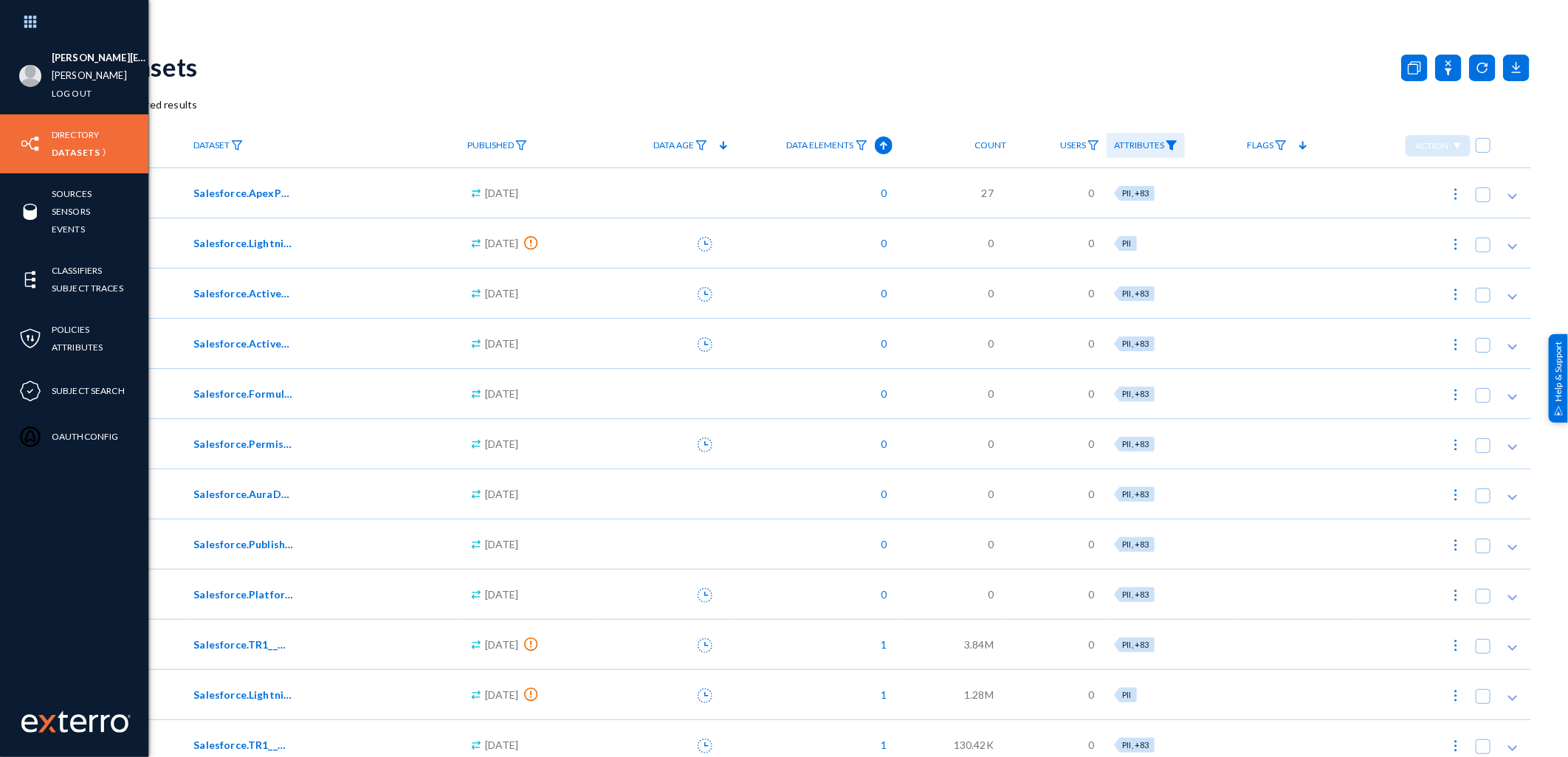
click at [125, 146] on img at bounding box center [126, 145] width 12 height 10
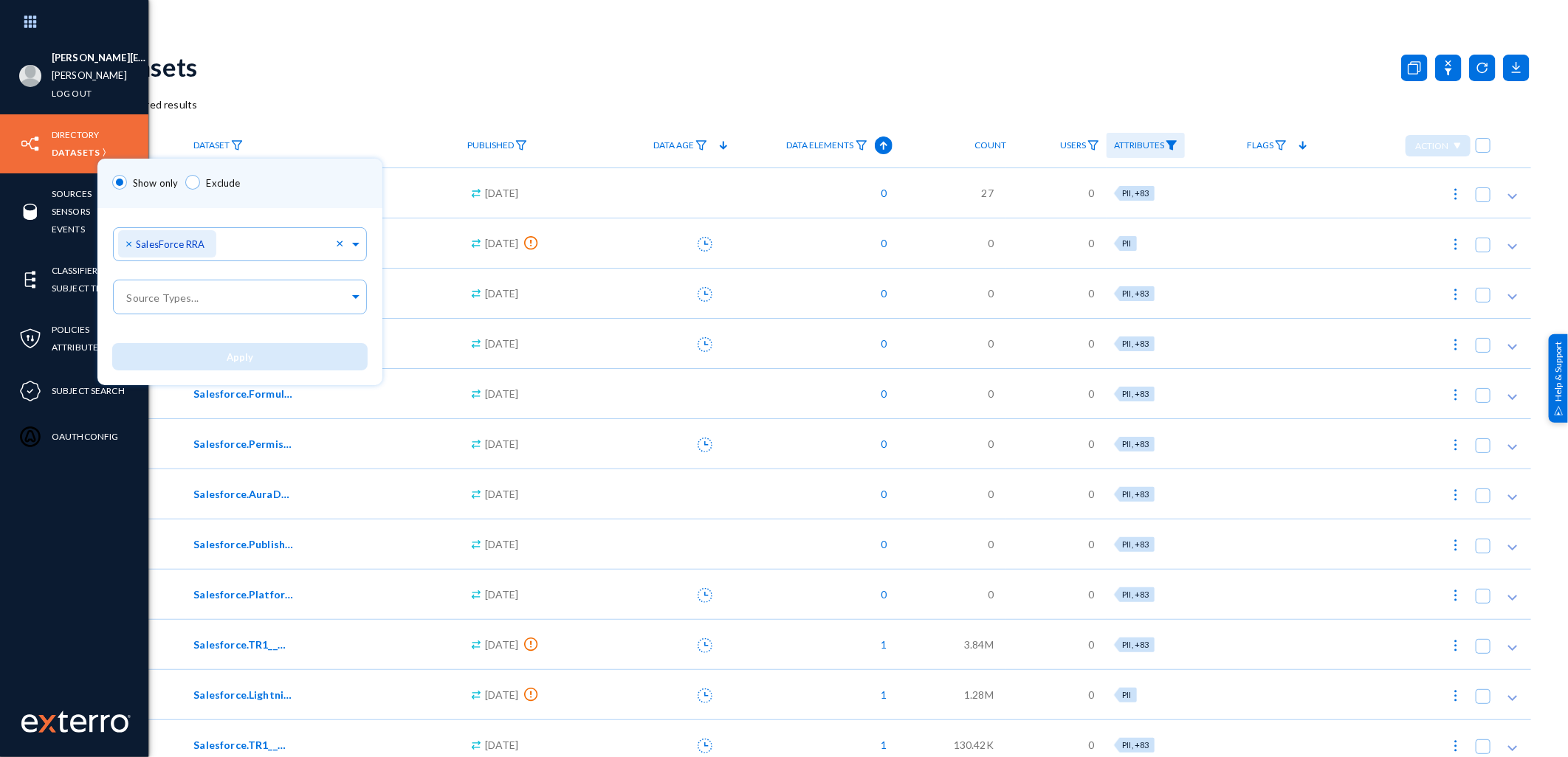
click at [255, 113] on div at bounding box center [784, 378] width 1568 height 757
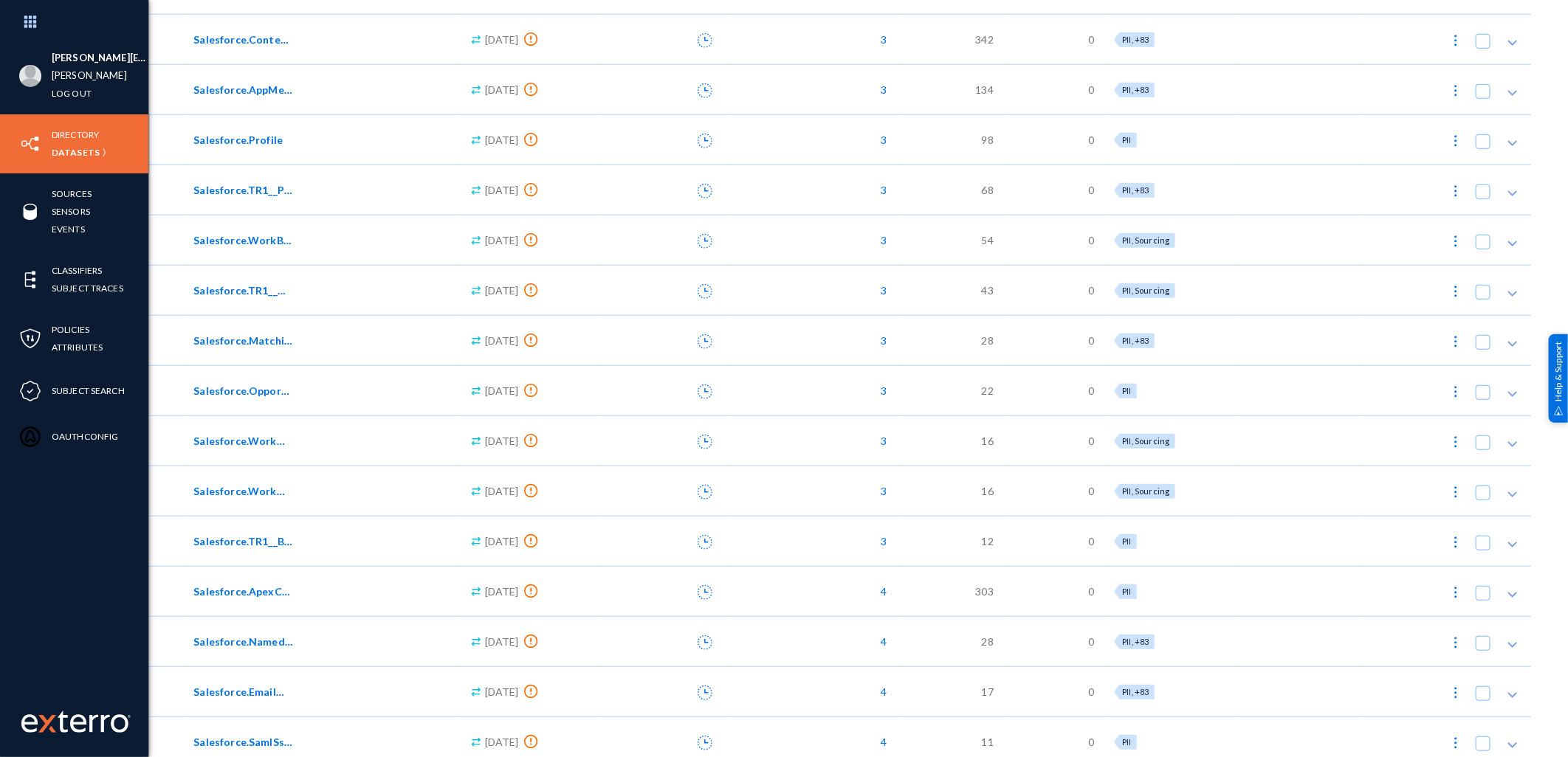
scroll to position [4427, 0]
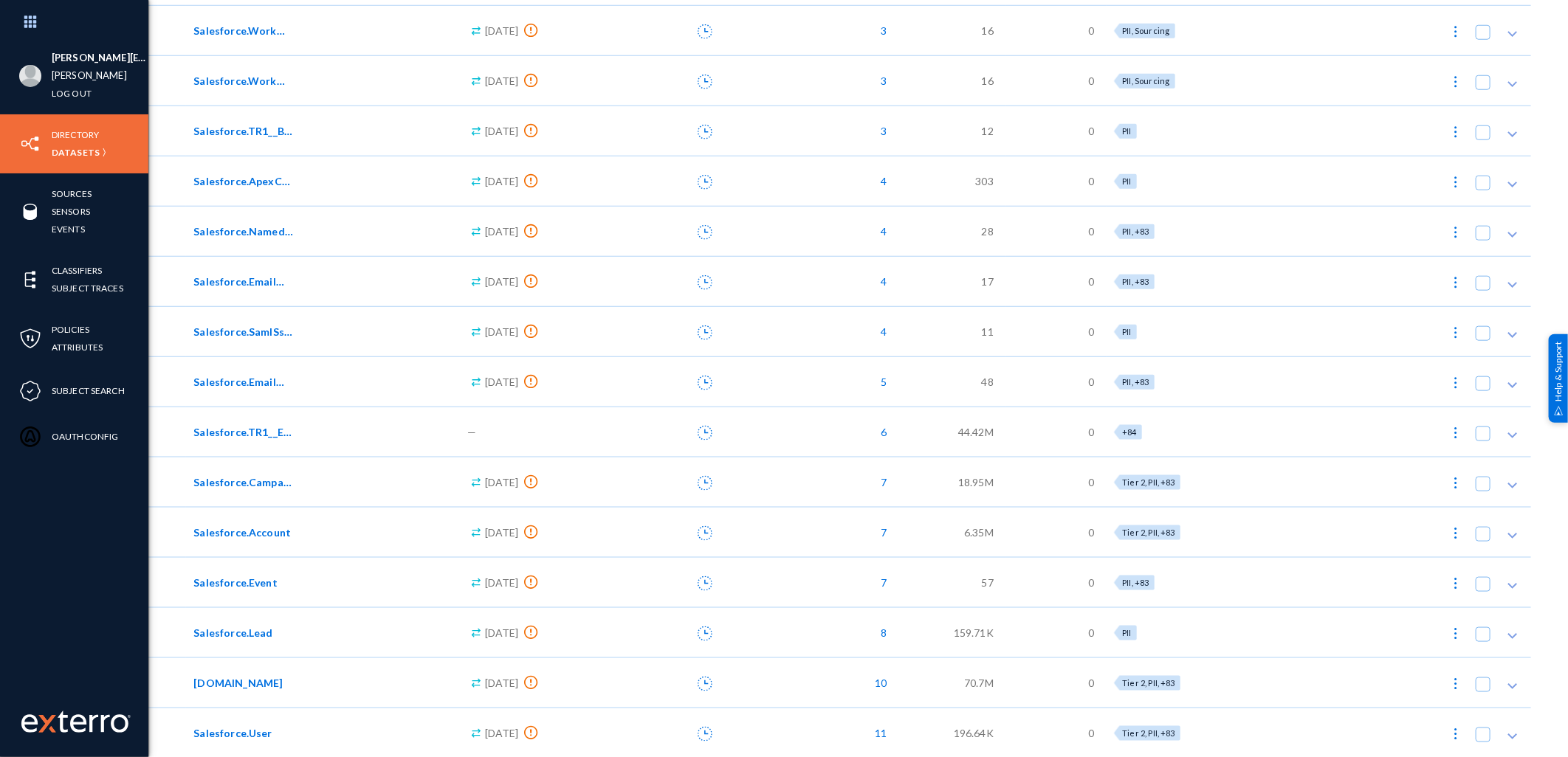
drag, startPoint x: 179, startPoint y: 184, endPoint x: 705, endPoint y: 784, distance: 797.9
click at [705, 756] on html "danny.santos@russellreynolds.com russel Log out Directory Datasets Sources Sens…" at bounding box center [784, 378] width 1568 height 757
copy div "Salesforce.ApexPageInfo .cls-1 { fill: #00bcd5; stroke-width: 0px; } Jul 22, 20…"
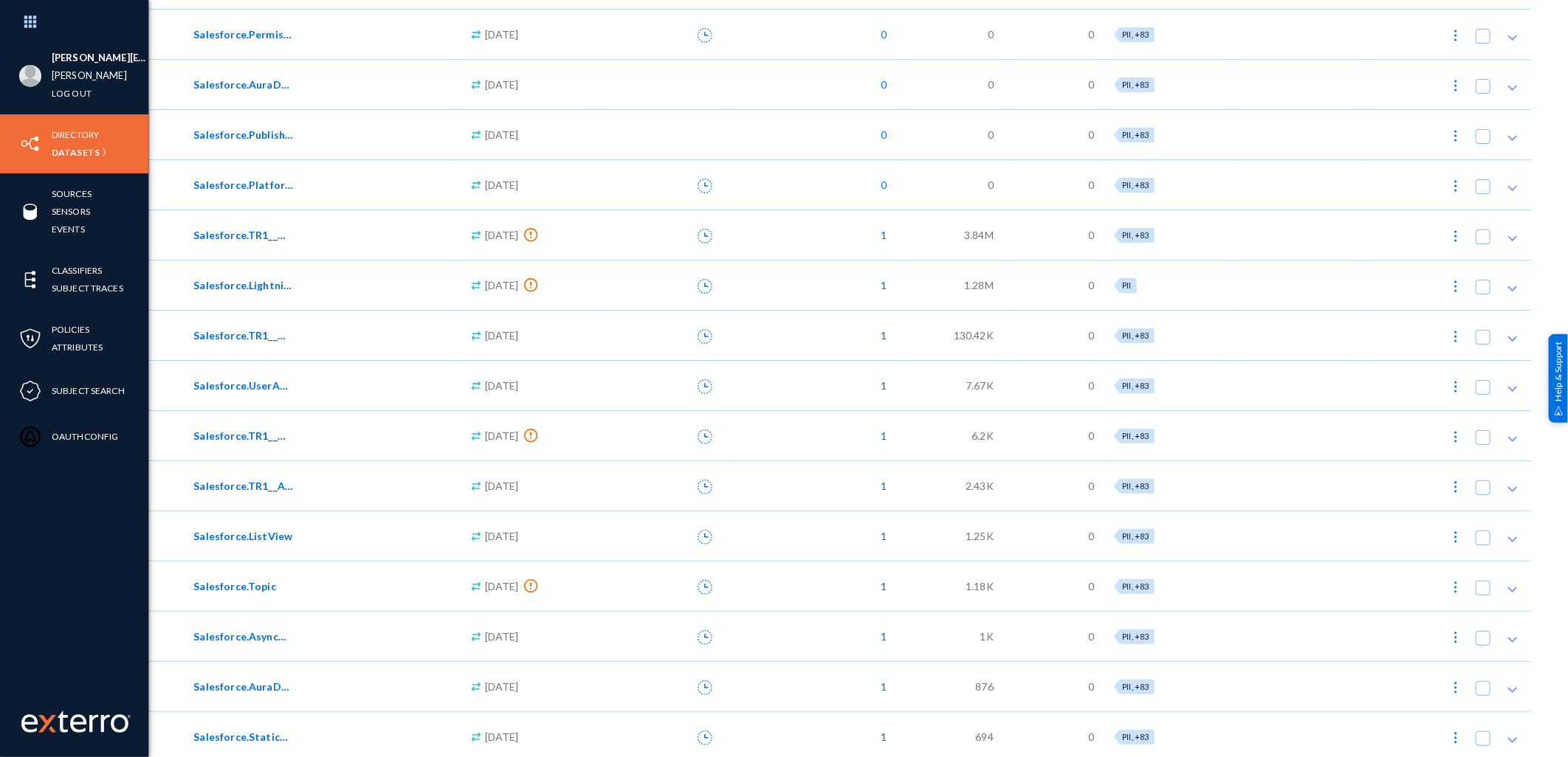
scroll to position [0, 0]
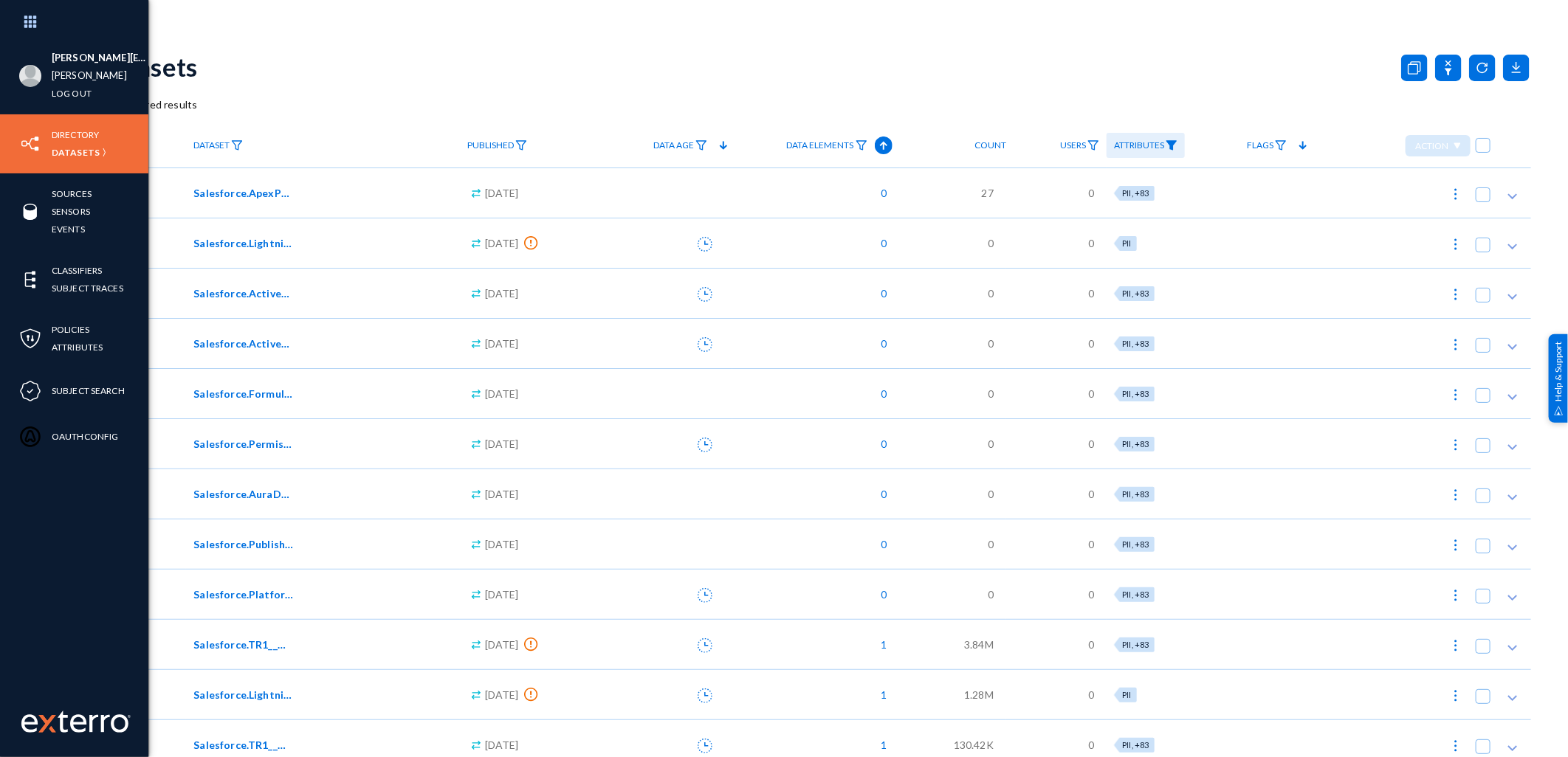
click at [315, 187] on div "Salesforce.ApexPageInfo" at bounding box center [319, 192] width 253 height 15
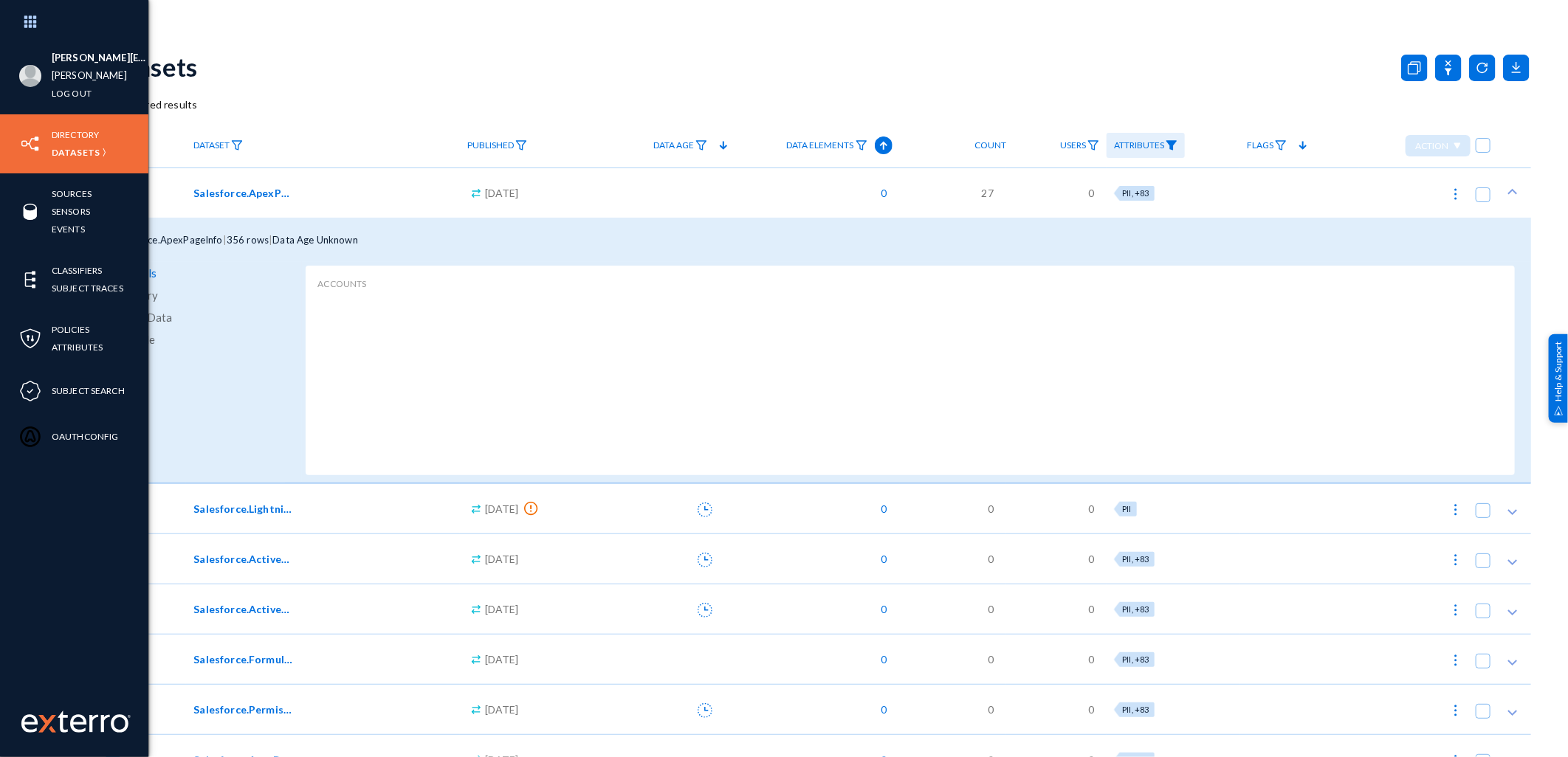
click at [133, 321] on span "View Data" at bounding box center [146, 317] width 53 height 22
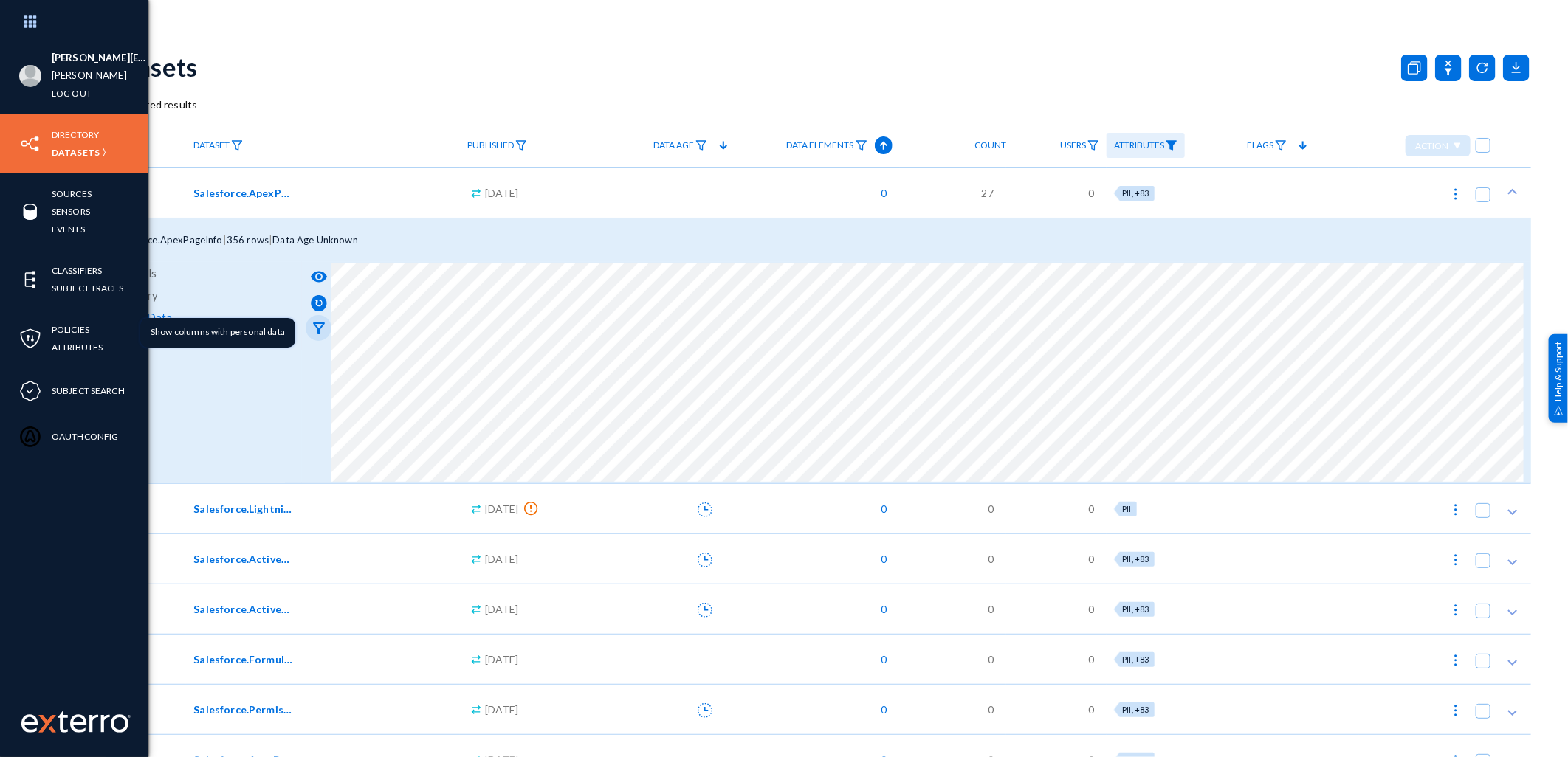
click at [315, 325] on mat-icon "filter_alt" at bounding box center [319, 329] width 18 height 18
click at [316, 320] on mat-icon "filter_alt" at bounding box center [319, 329] width 18 height 18
click at [325, 271] on mat-icon "visibility" at bounding box center [319, 277] width 18 height 18
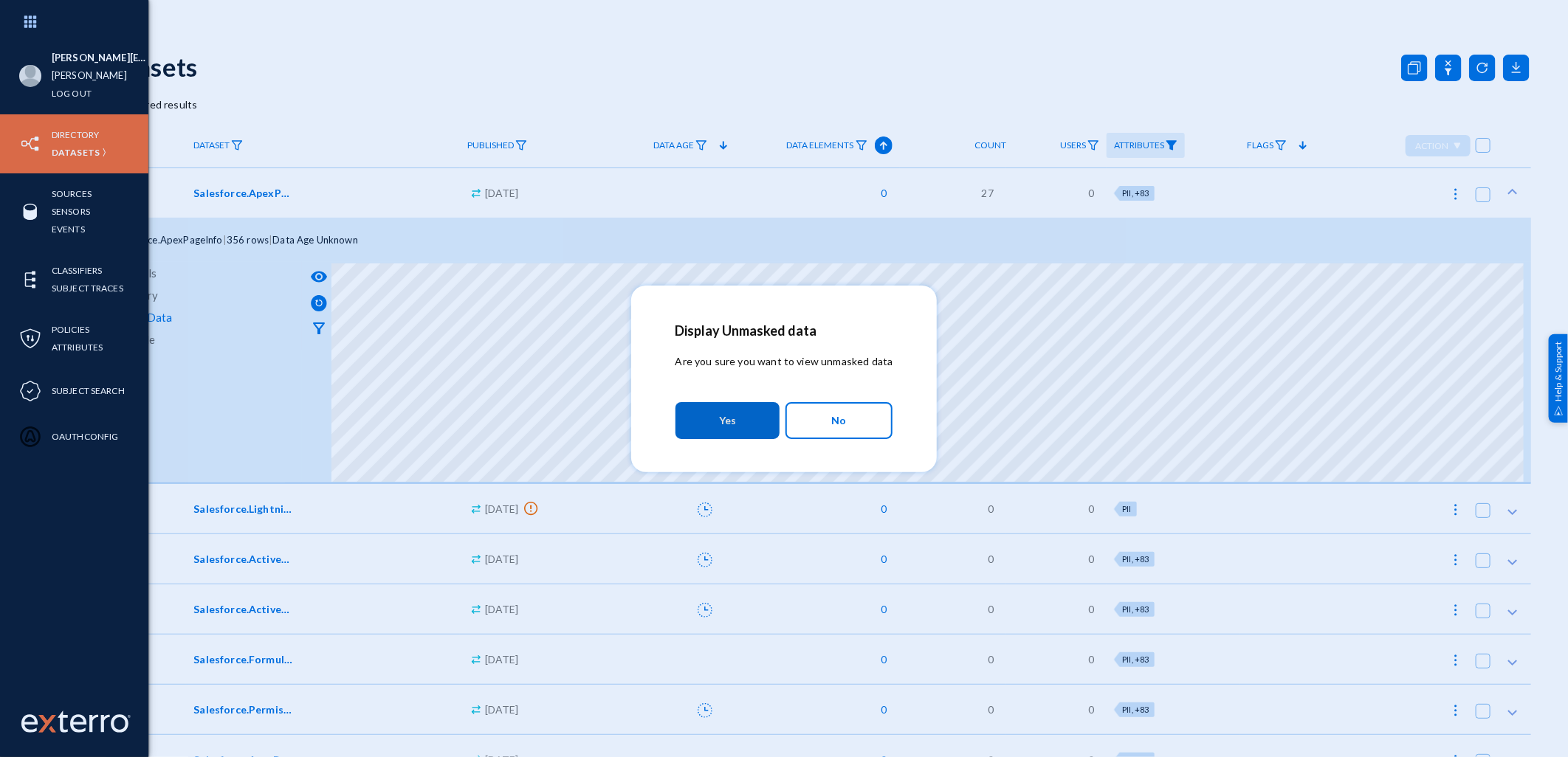
click at [740, 424] on button "Yes" at bounding box center [727, 420] width 104 height 37
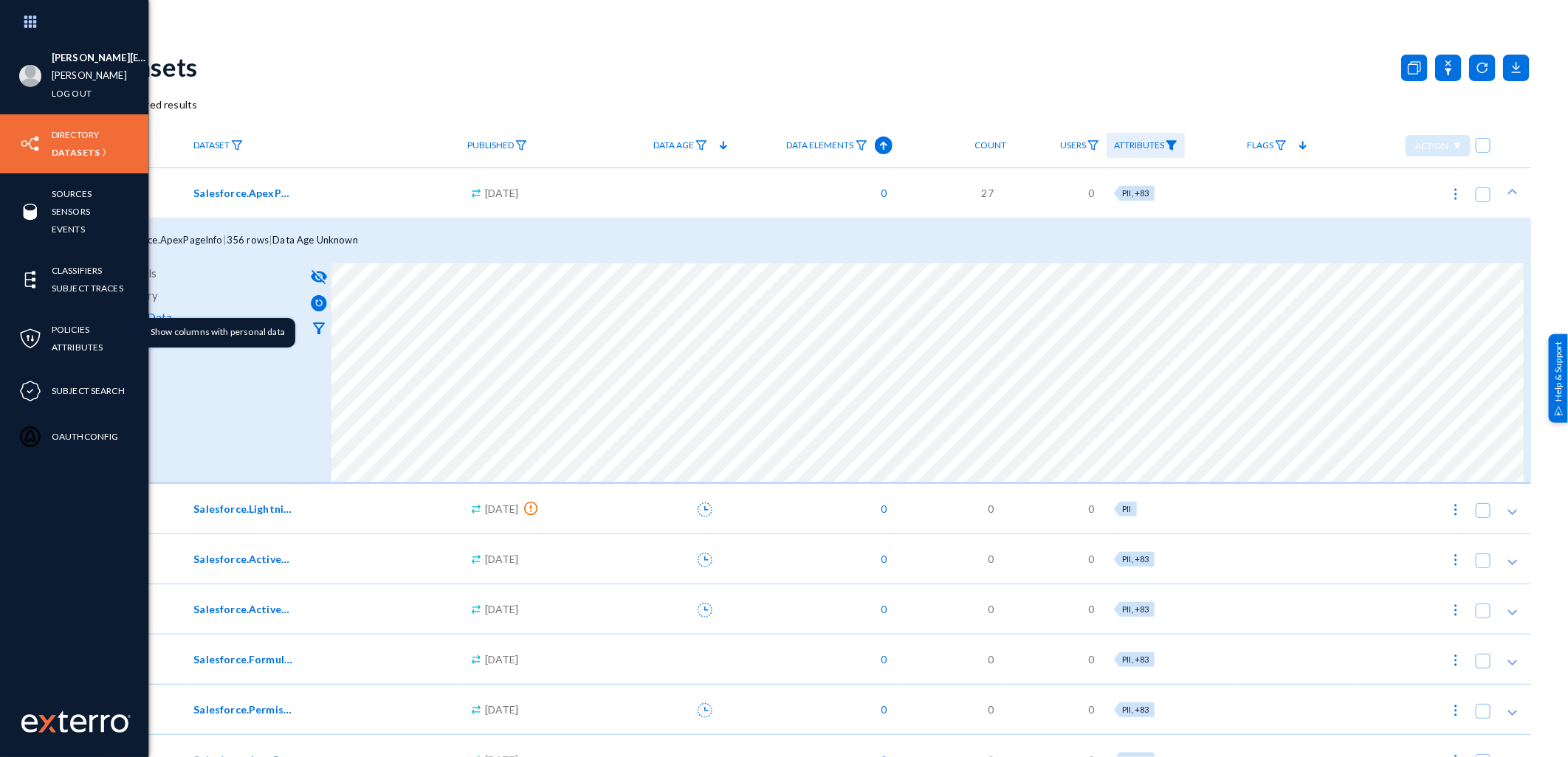
click at [318, 326] on mat-icon "filter_alt" at bounding box center [319, 329] width 18 height 18
click at [320, 321] on mat-icon "filter_alt" at bounding box center [319, 329] width 18 height 18
drag, startPoint x: 689, startPoint y: 482, endPoint x: 777, endPoint y: 489, distance: 88.3
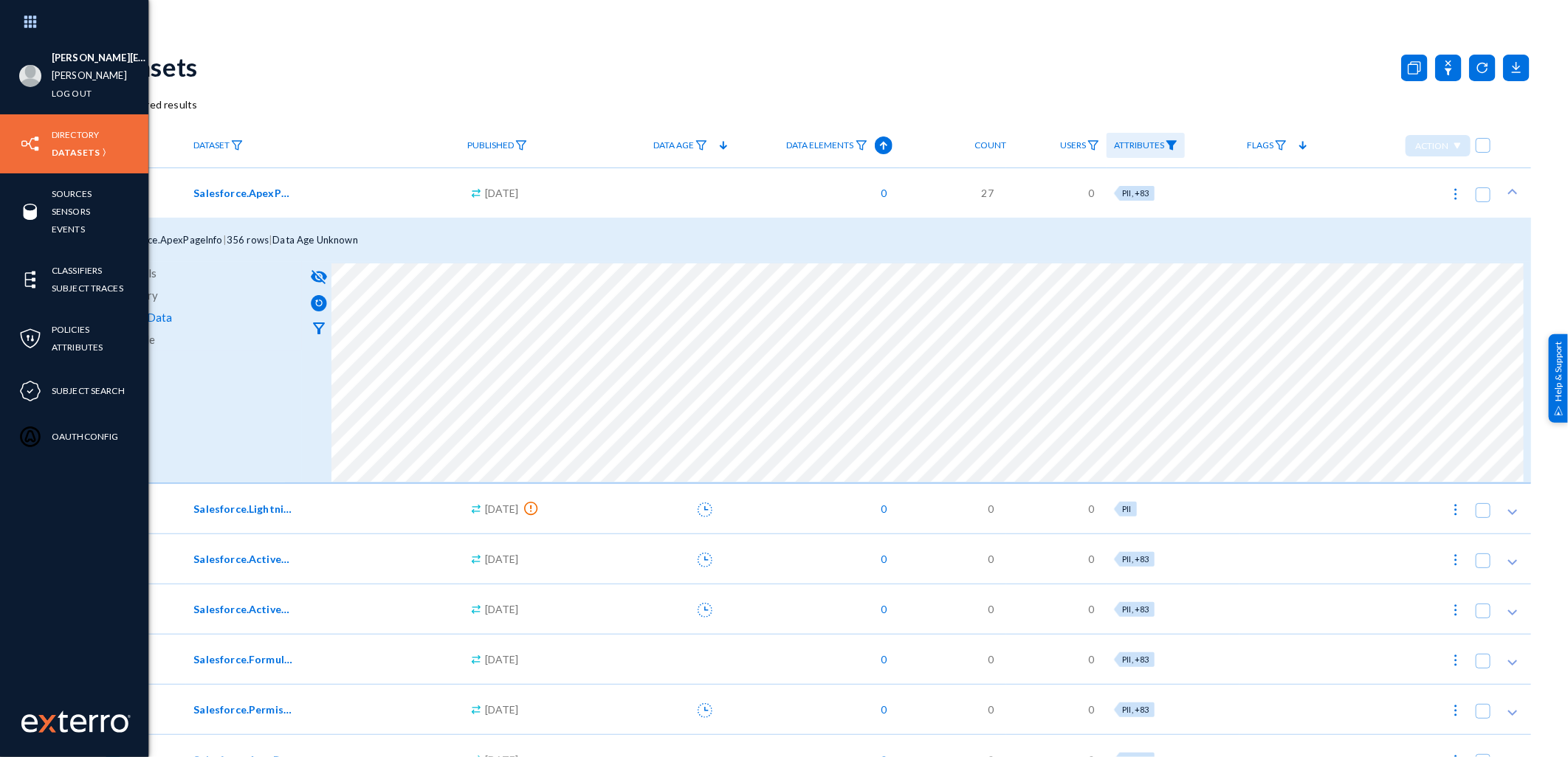
click at [1507, 194] on icon at bounding box center [1512, 191] width 15 height 15
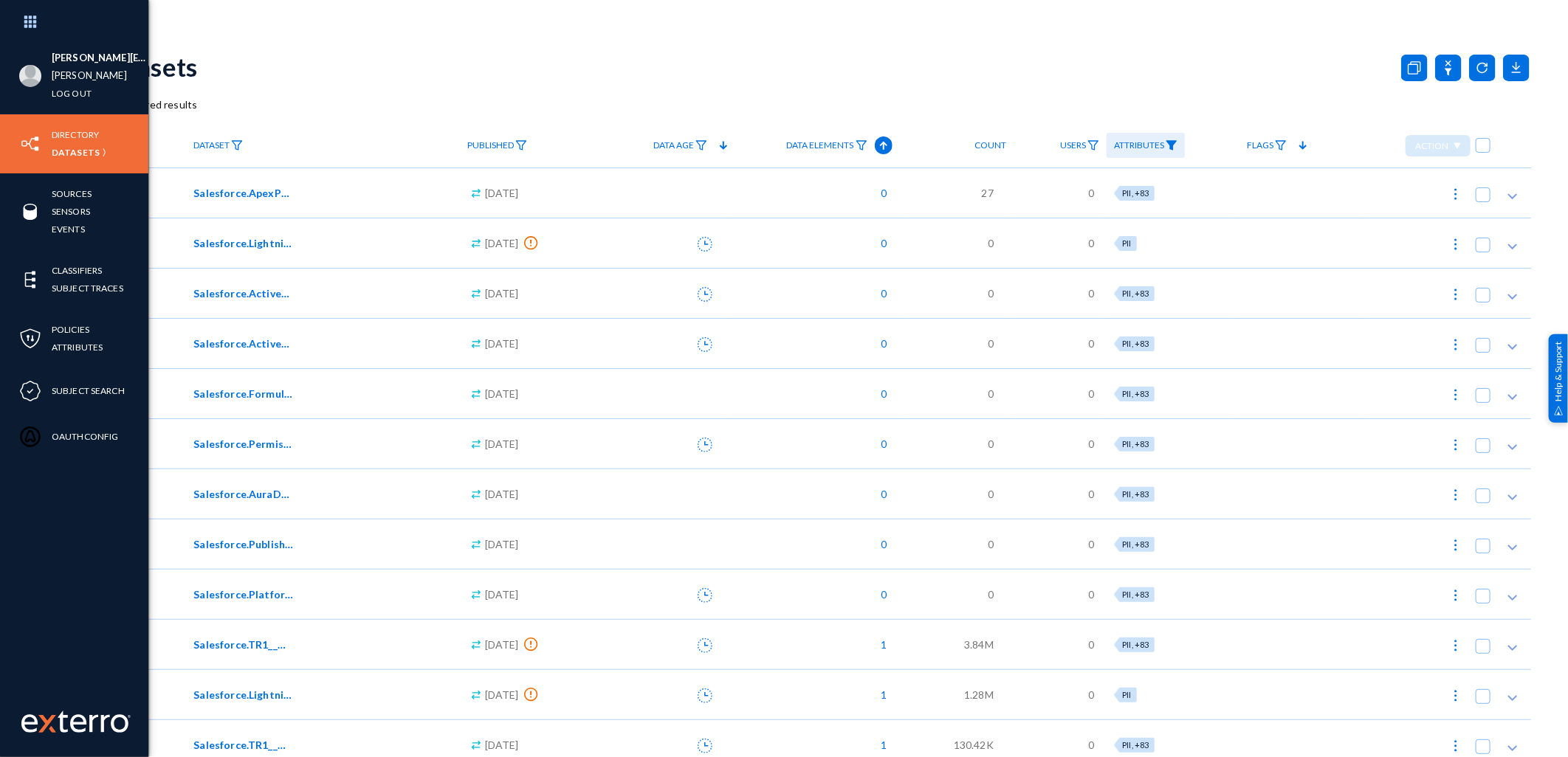
click at [303, 202] on div "Salesforce.ApexPageInfo" at bounding box center [322, 192] width 273 height 50
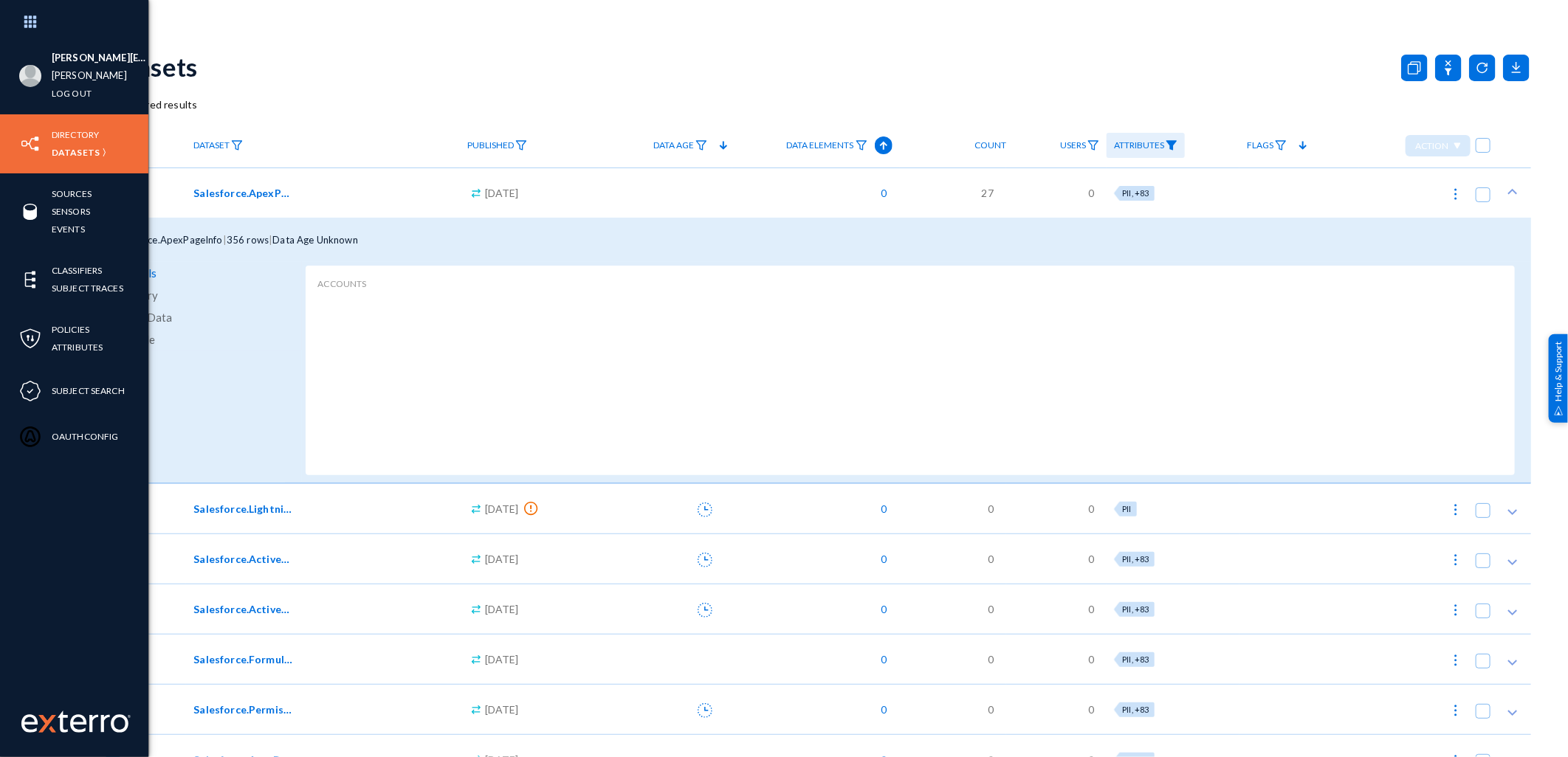
click at [156, 317] on span "View Data" at bounding box center [146, 317] width 53 height 22
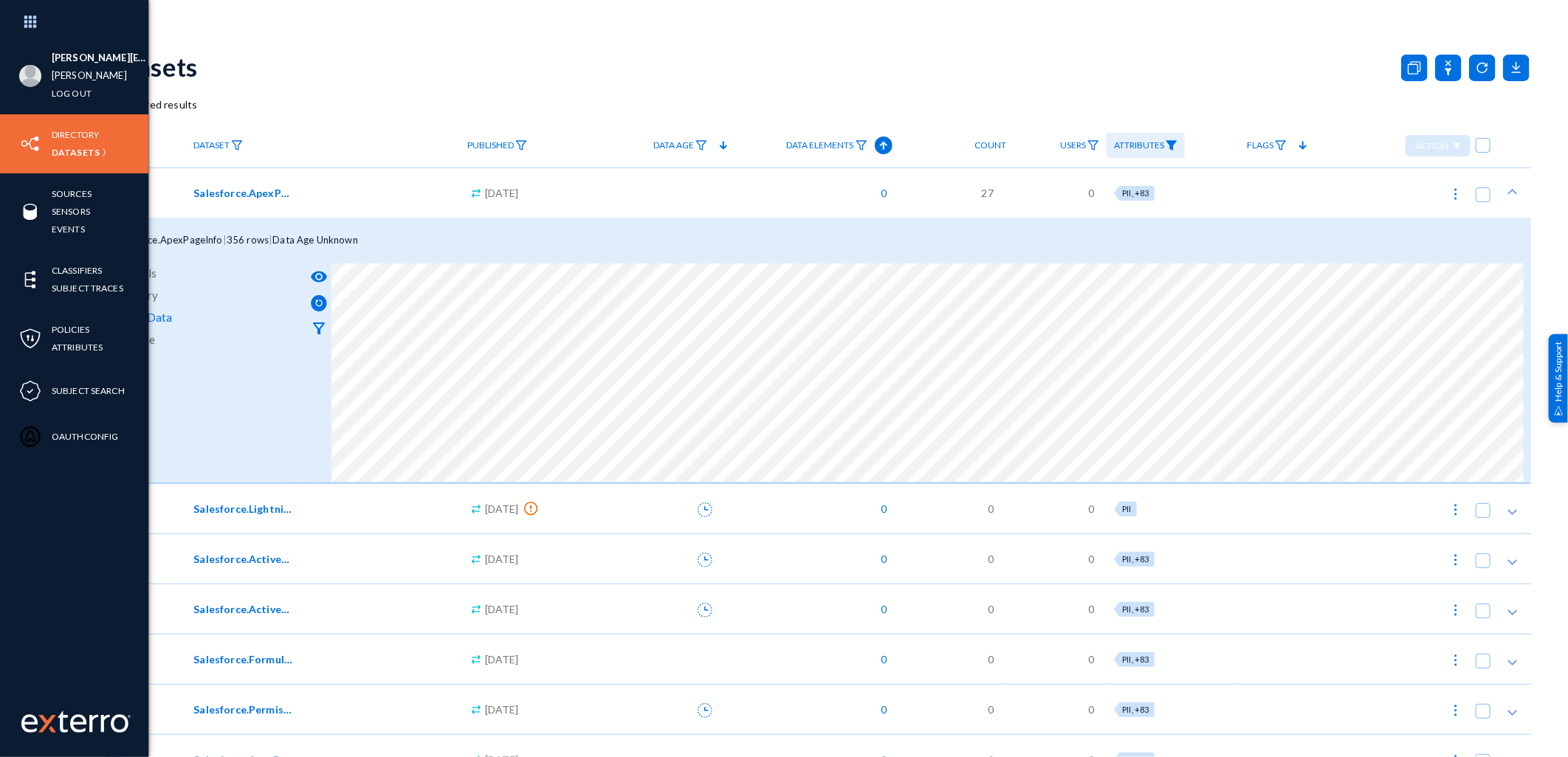
click at [160, 319] on span "View Data" at bounding box center [146, 317] width 53 height 22
click at [156, 318] on span "View Data" at bounding box center [146, 317] width 53 height 22
click at [311, 321] on mat-icon "filter_alt" at bounding box center [319, 329] width 18 height 18
click at [313, 321] on mat-icon "filter_alt" at bounding box center [319, 329] width 18 height 18
click at [1515, 191] on icon at bounding box center [1512, 191] width 15 height 15
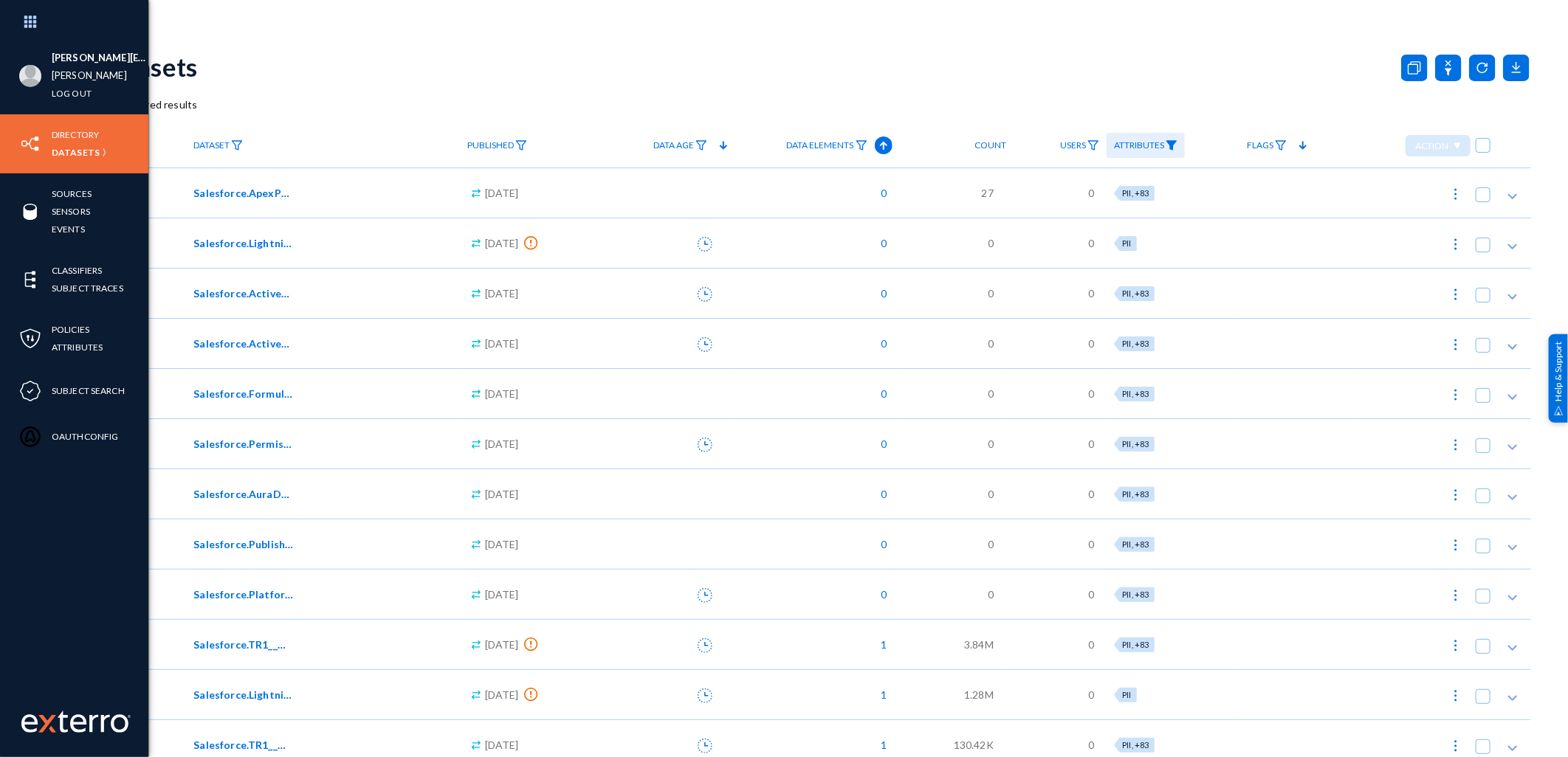
click at [301, 242] on div "Salesforce.LightningUsageByBrowserMetrics" at bounding box center [319, 242] width 253 height 15
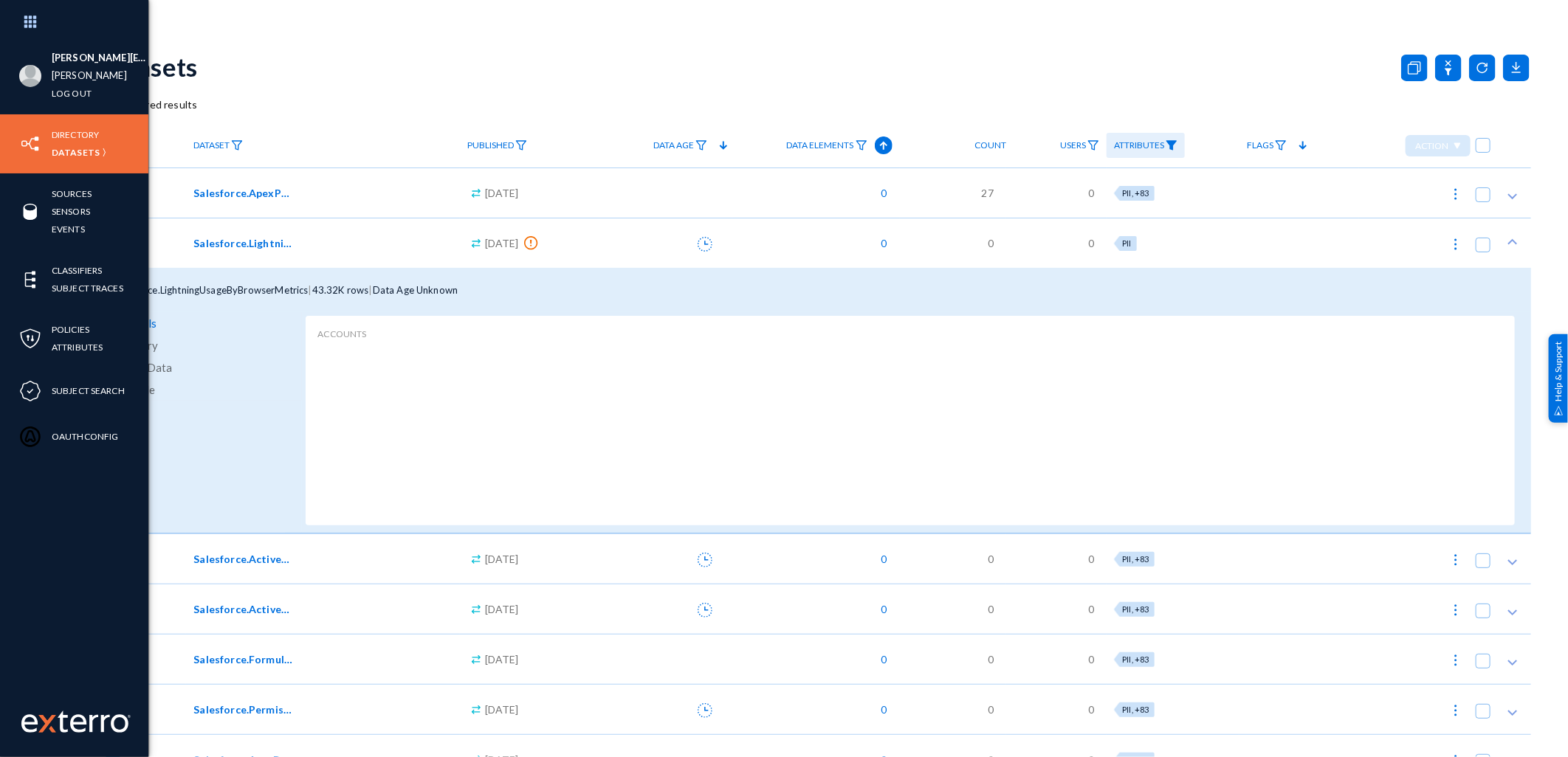
click at [152, 367] on span "View Data" at bounding box center [146, 368] width 53 height 22
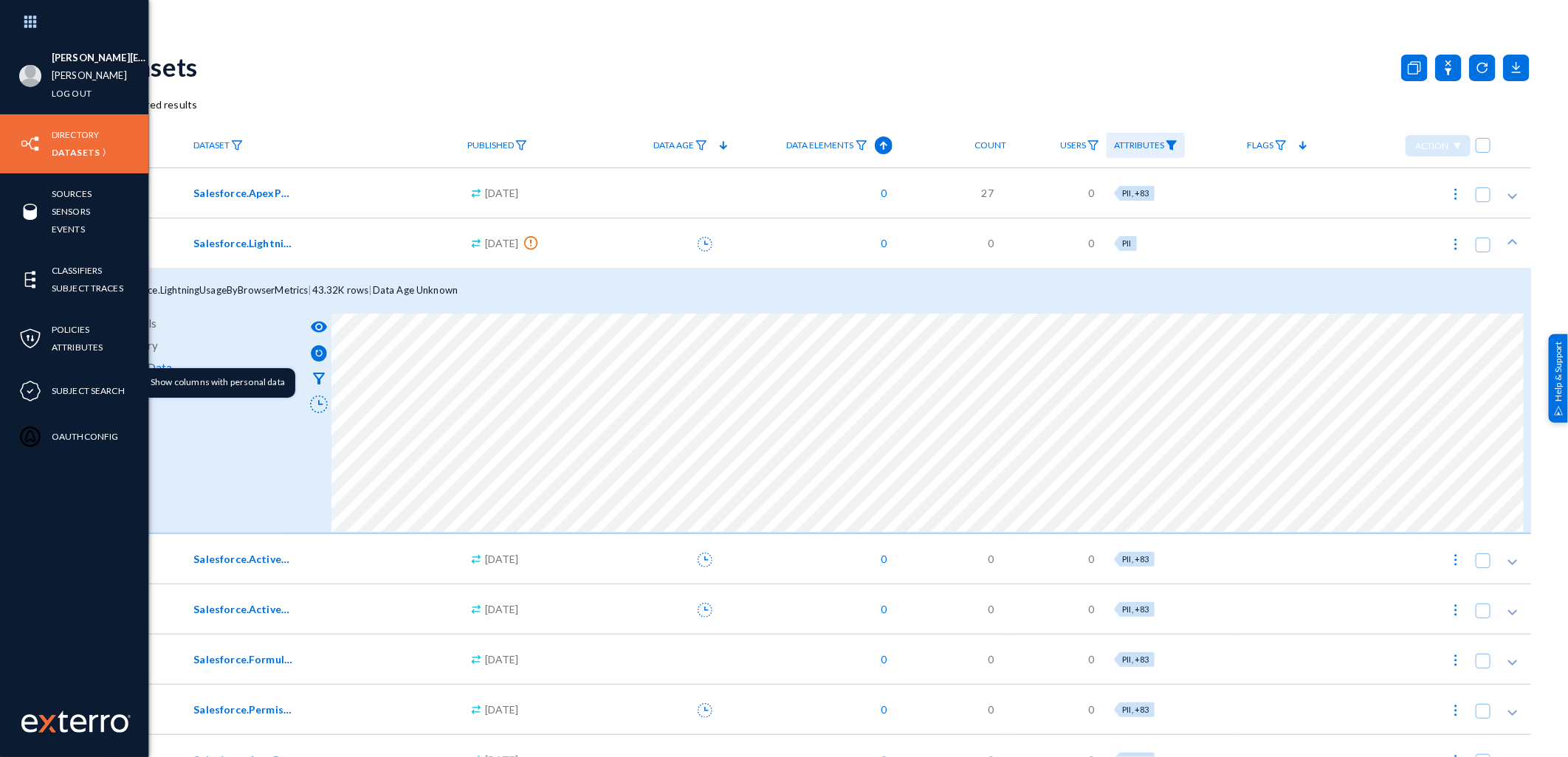
click at [314, 379] on mat-icon "filter_alt" at bounding box center [319, 378] width 18 height 18
click at [315, 378] on mat-icon "filter_alt" at bounding box center [319, 378] width 18 height 18
click at [318, 320] on mat-icon "visibility" at bounding box center [319, 327] width 18 height 18
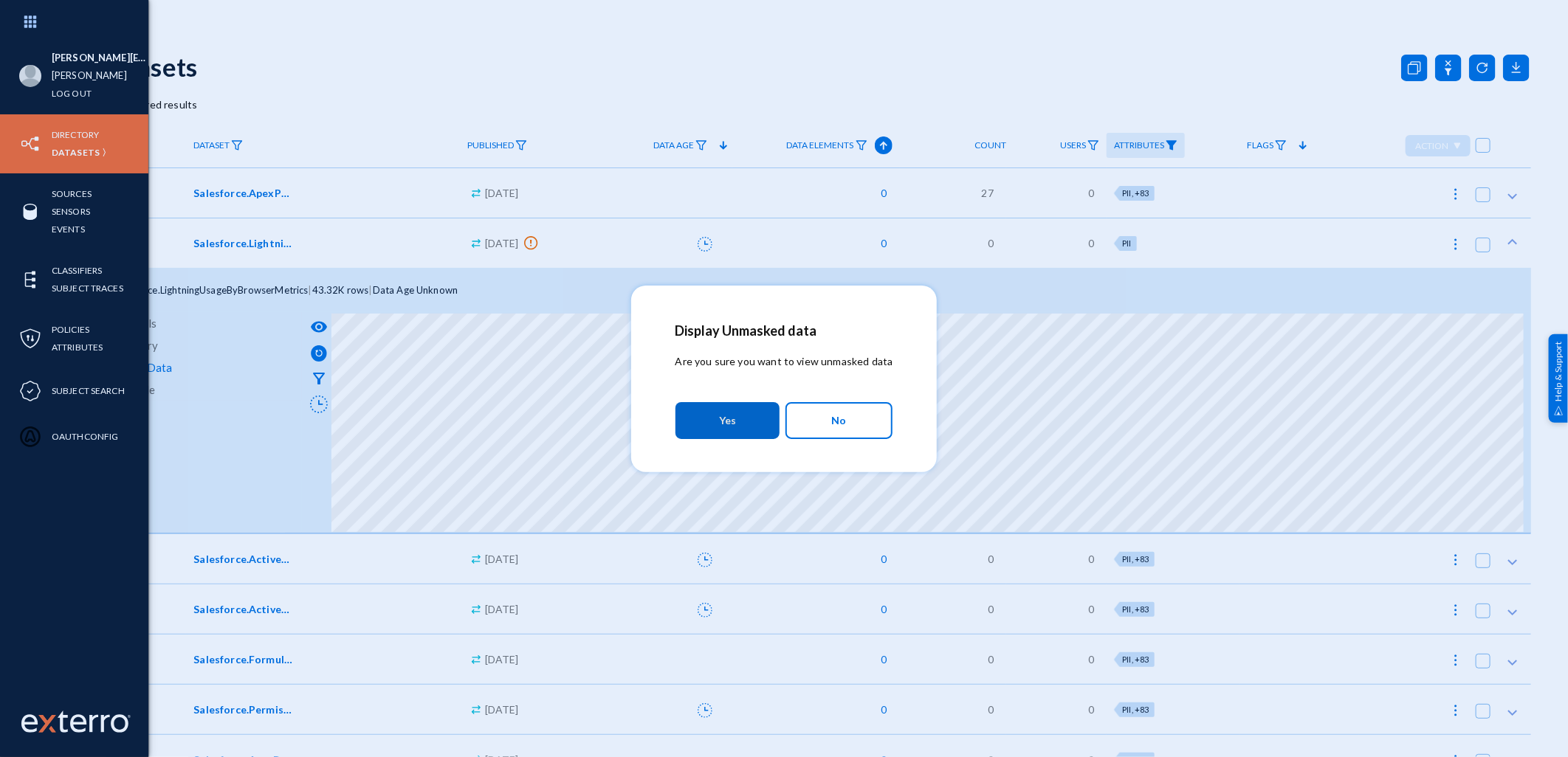
click at [712, 419] on button "Yes" at bounding box center [727, 420] width 104 height 37
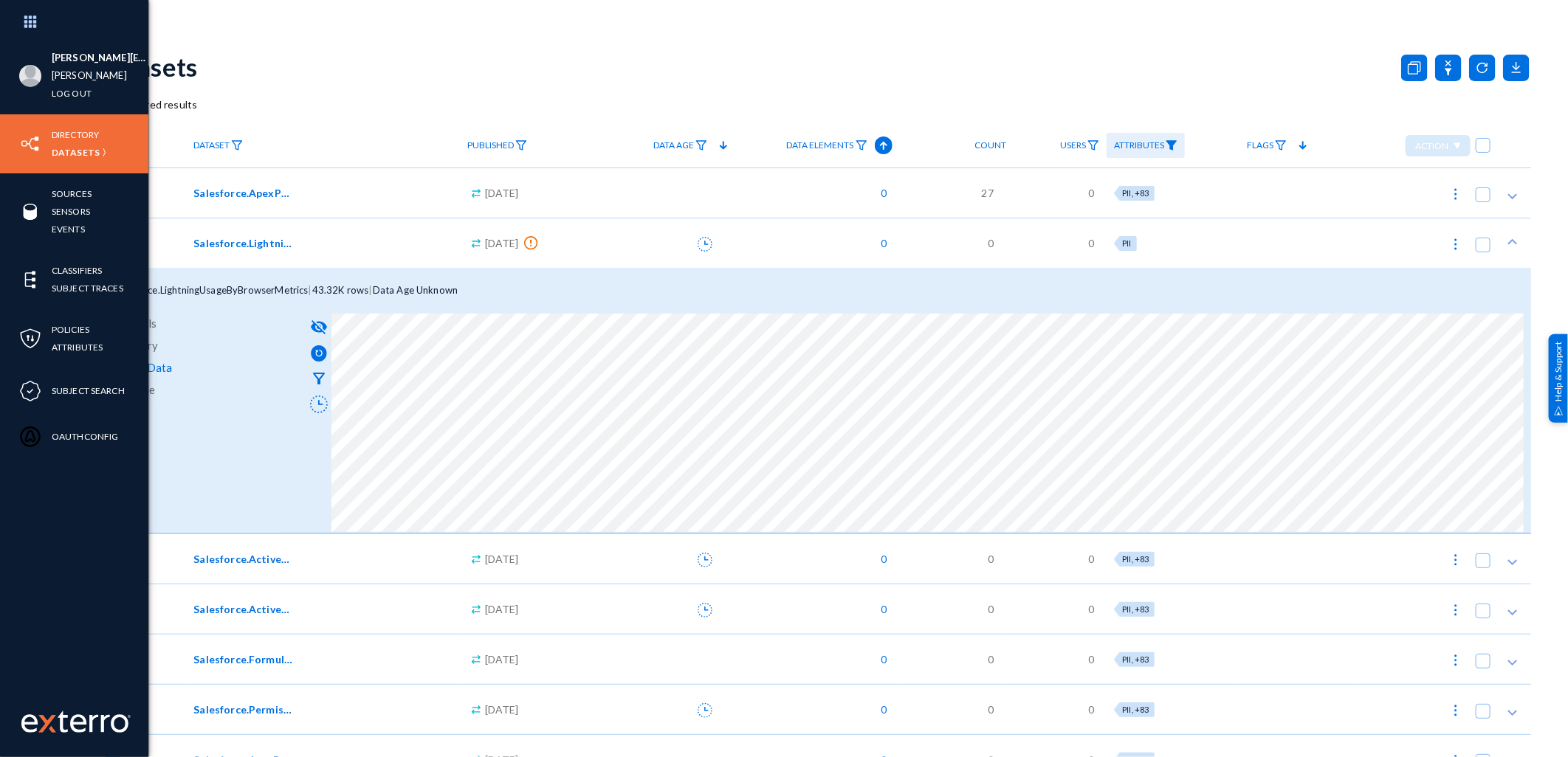
click at [1509, 239] on polygon at bounding box center [1513, 241] width 10 height 6
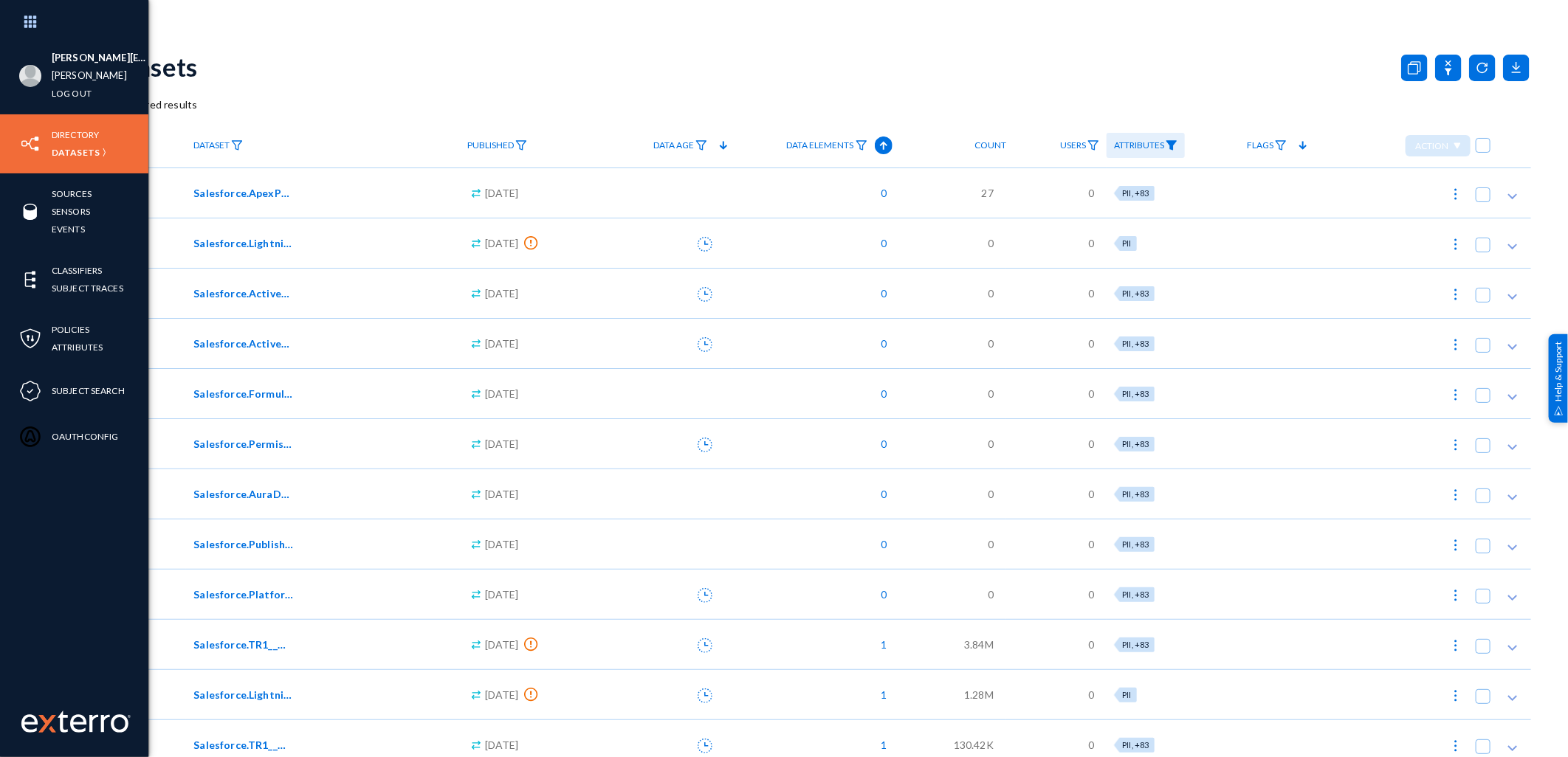
click at [290, 357] on div "Salesforce.ActivePermSetLicenseMetric" at bounding box center [322, 343] width 273 height 50
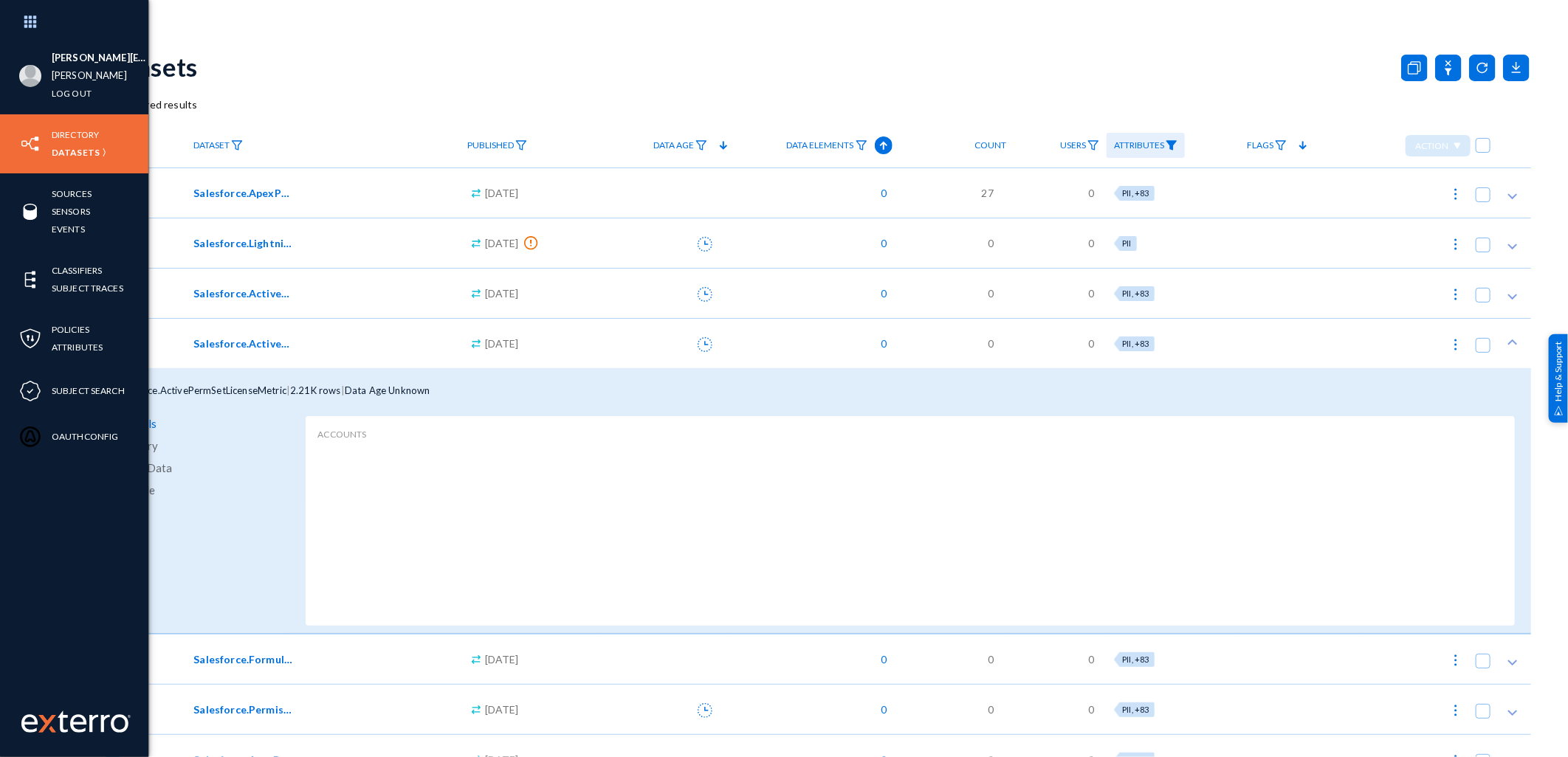
click at [148, 470] on span "View Data" at bounding box center [146, 468] width 53 height 22
click at [152, 469] on span "View Data" at bounding box center [146, 468] width 53 height 22
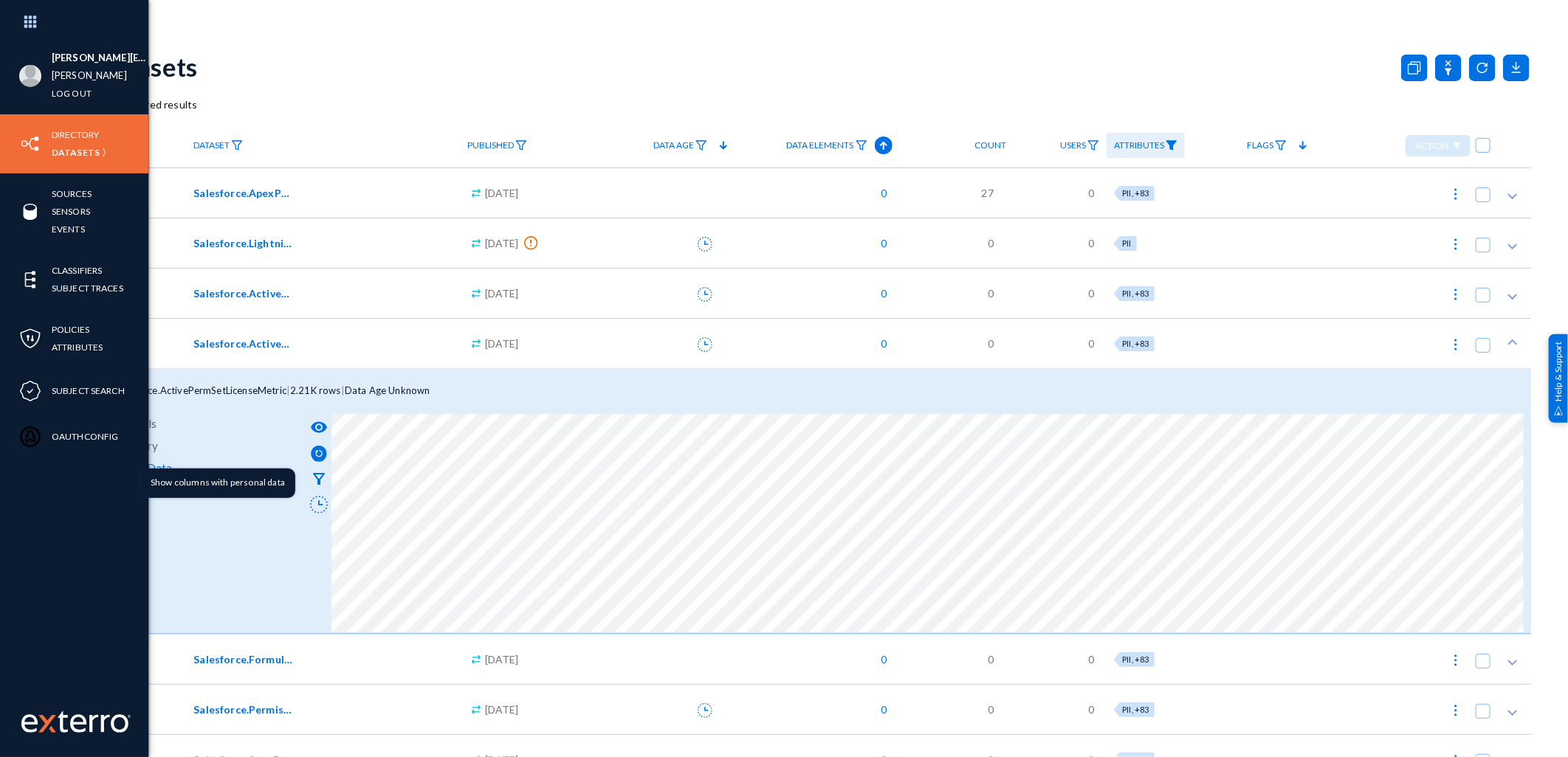
click at [320, 479] on mat-icon "filter_alt" at bounding box center [319, 479] width 18 height 18
click at [318, 426] on mat-icon "visibility" at bounding box center [319, 428] width 18 height 18
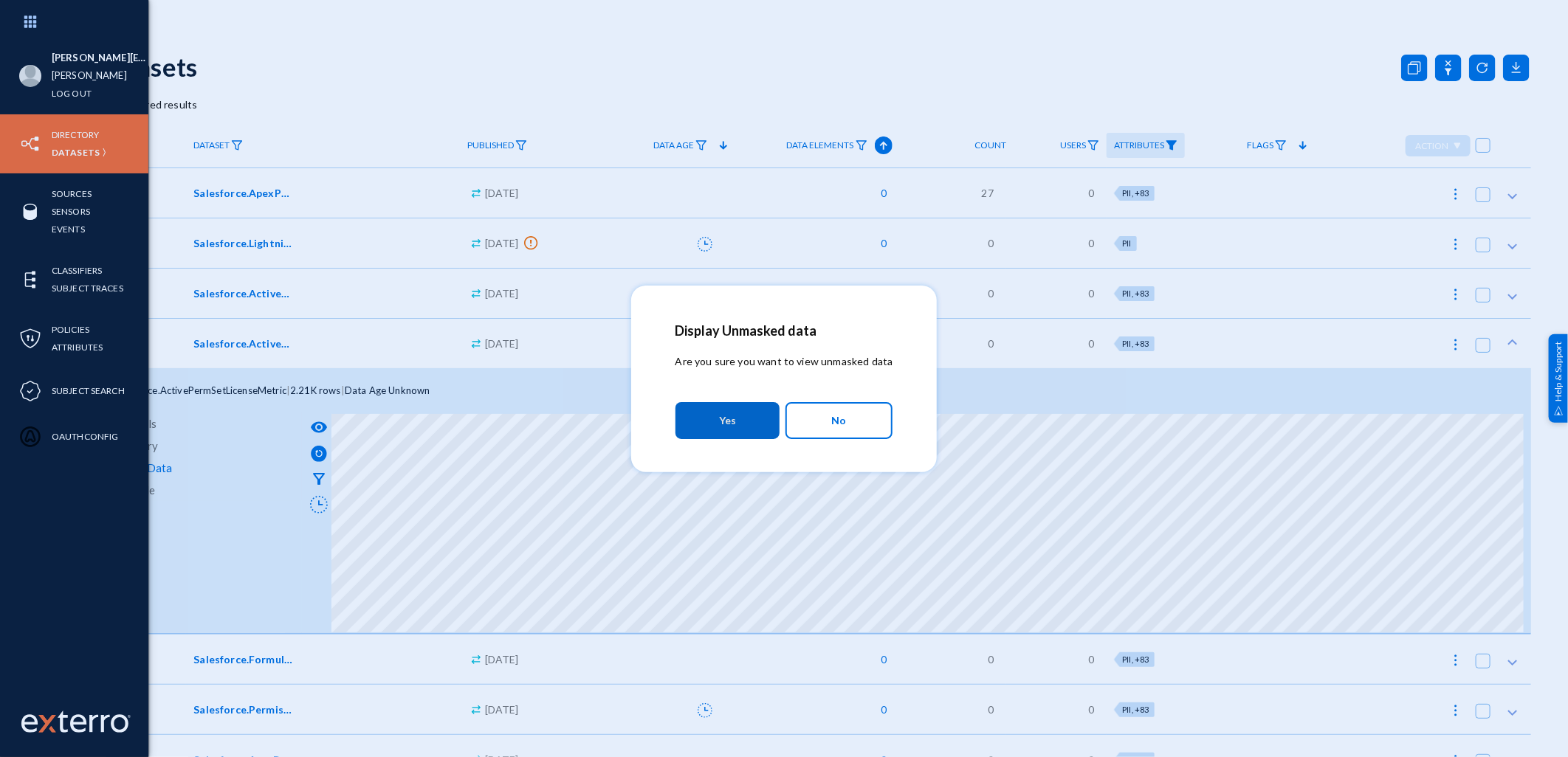
click at [713, 423] on button "Yes" at bounding box center [727, 420] width 104 height 37
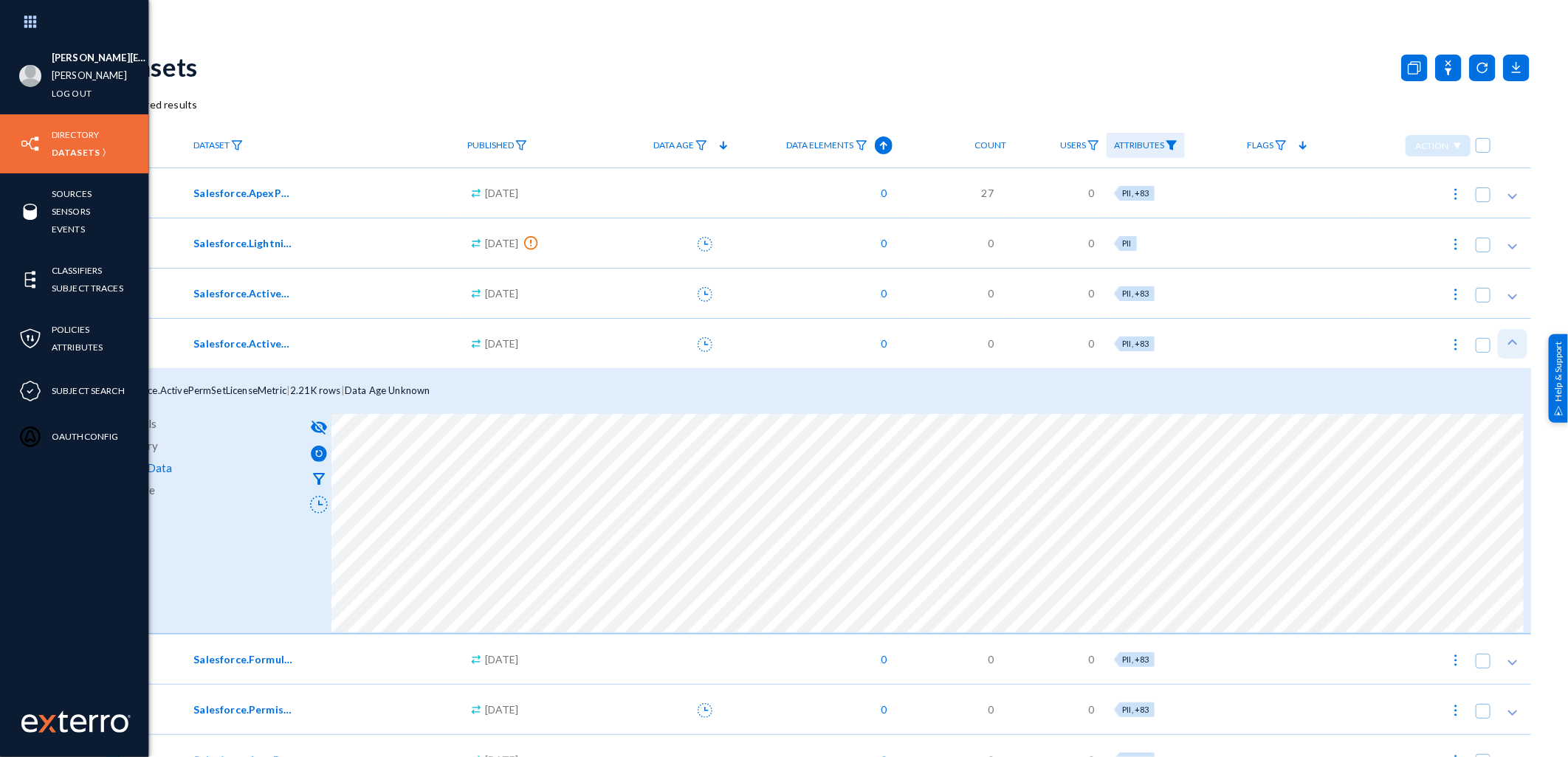
click at [1515, 343] on icon at bounding box center [1512, 342] width 15 height 15
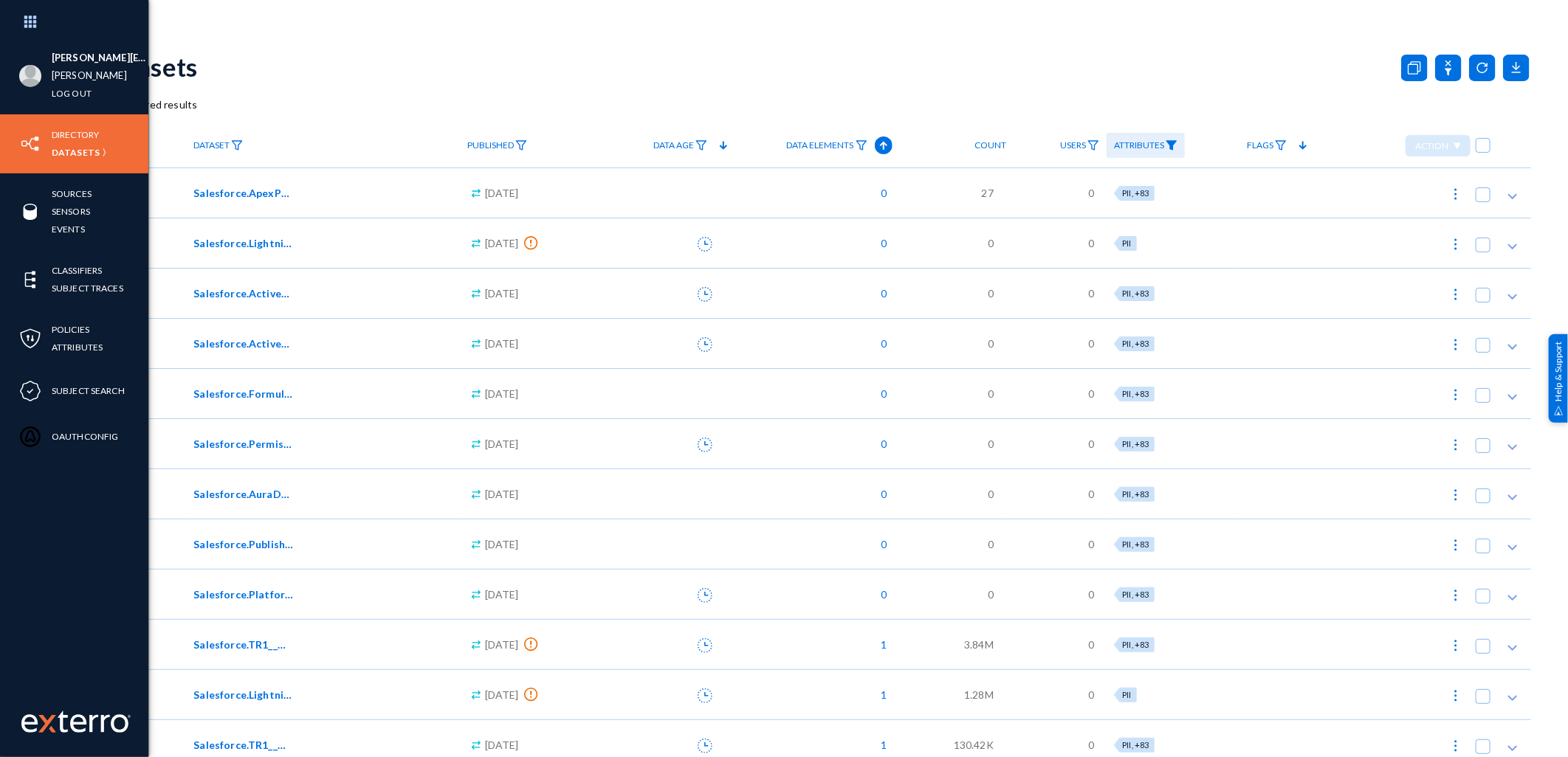
click at [298, 293] on div "Salesforce.ActiveFeatureLicenseMetric" at bounding box center [319, 293] width 253 height 15
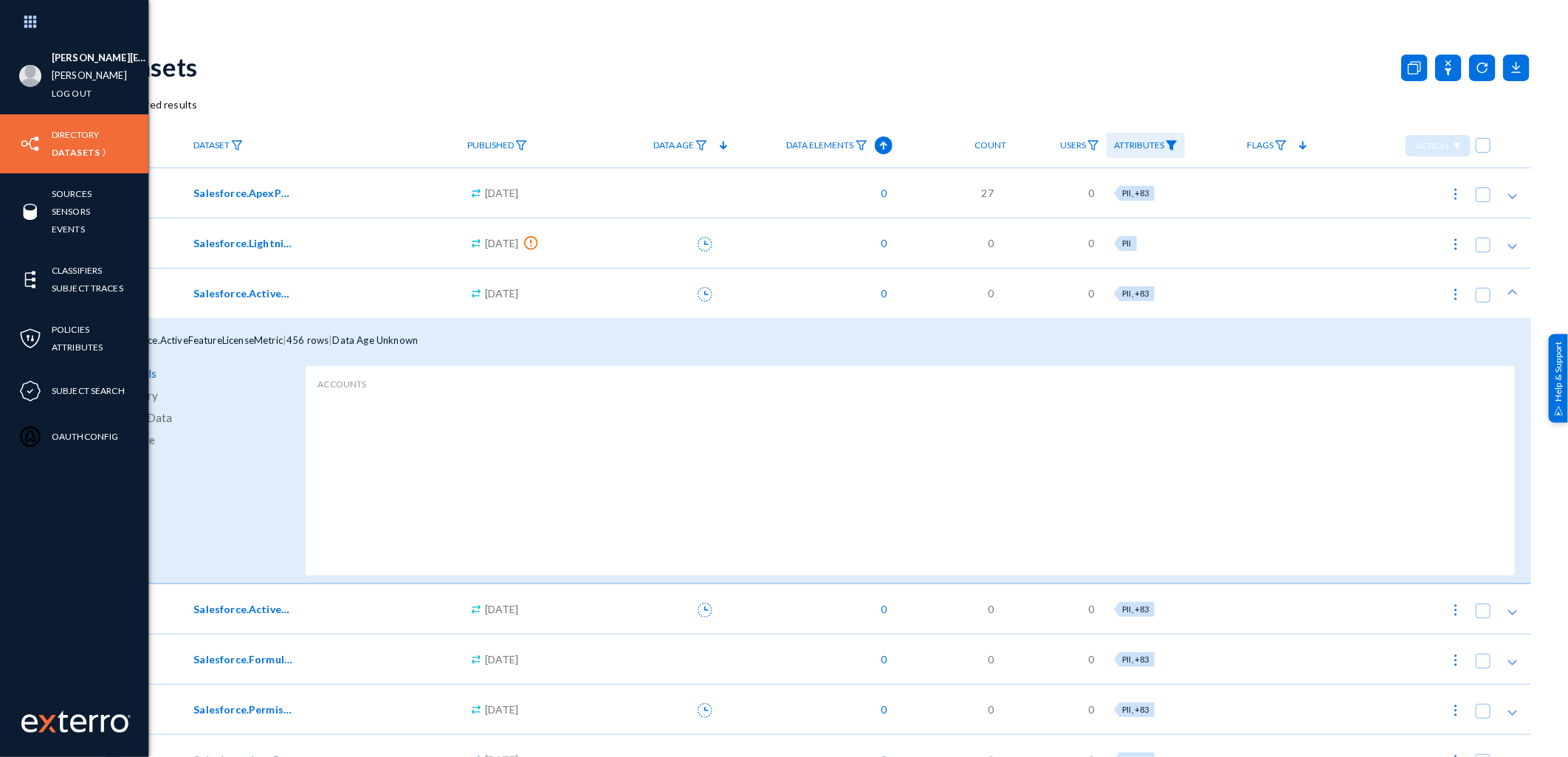
click at [160, 412] on span "View Data" at bounding box center [146, 418] width 53 height 22
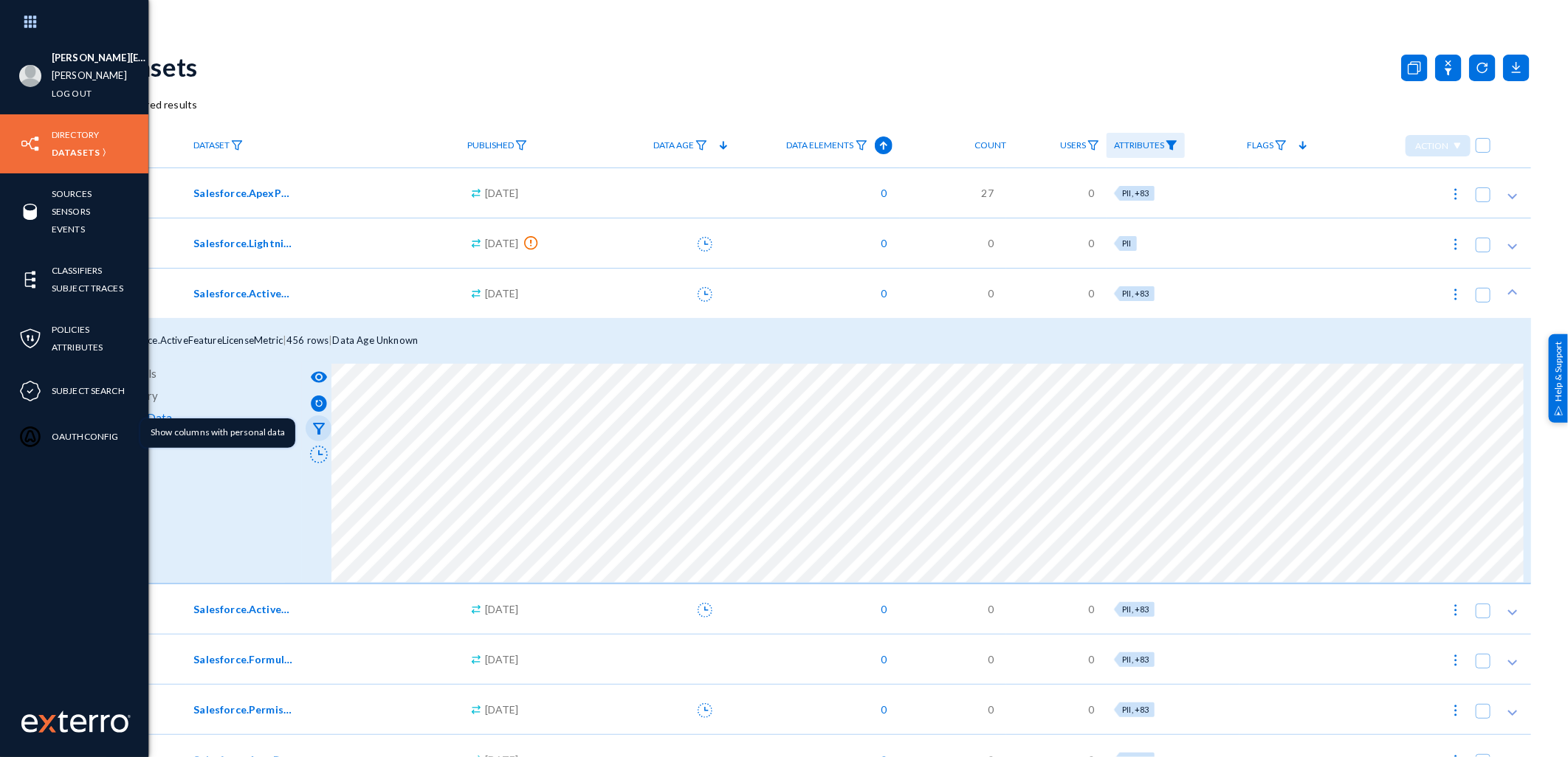
click at [318, 428] on mat-icon "filter_alt" at bounding box center [319, 428] width 18 height 18
click at [320, 428] on mat-icon "filter_alt" at bounding box center [319, 428] width 18 height 18
click at [316, 373] on mat-icon "visibility" at bounding box center [319, 377] width 18 height 18
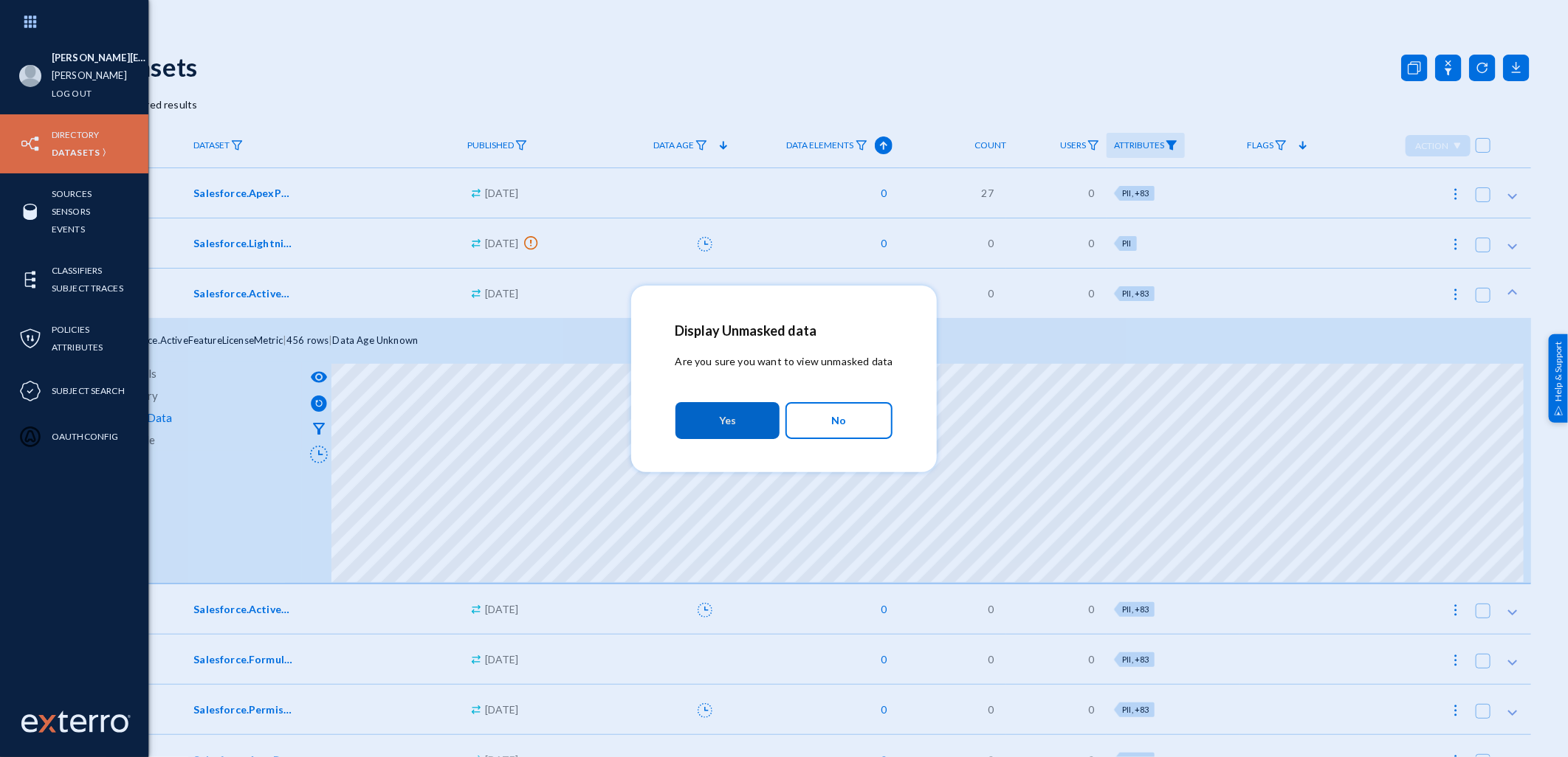
click at [713, 418] on button "Yes" at bounding box center [727, 420] width 104 height 37
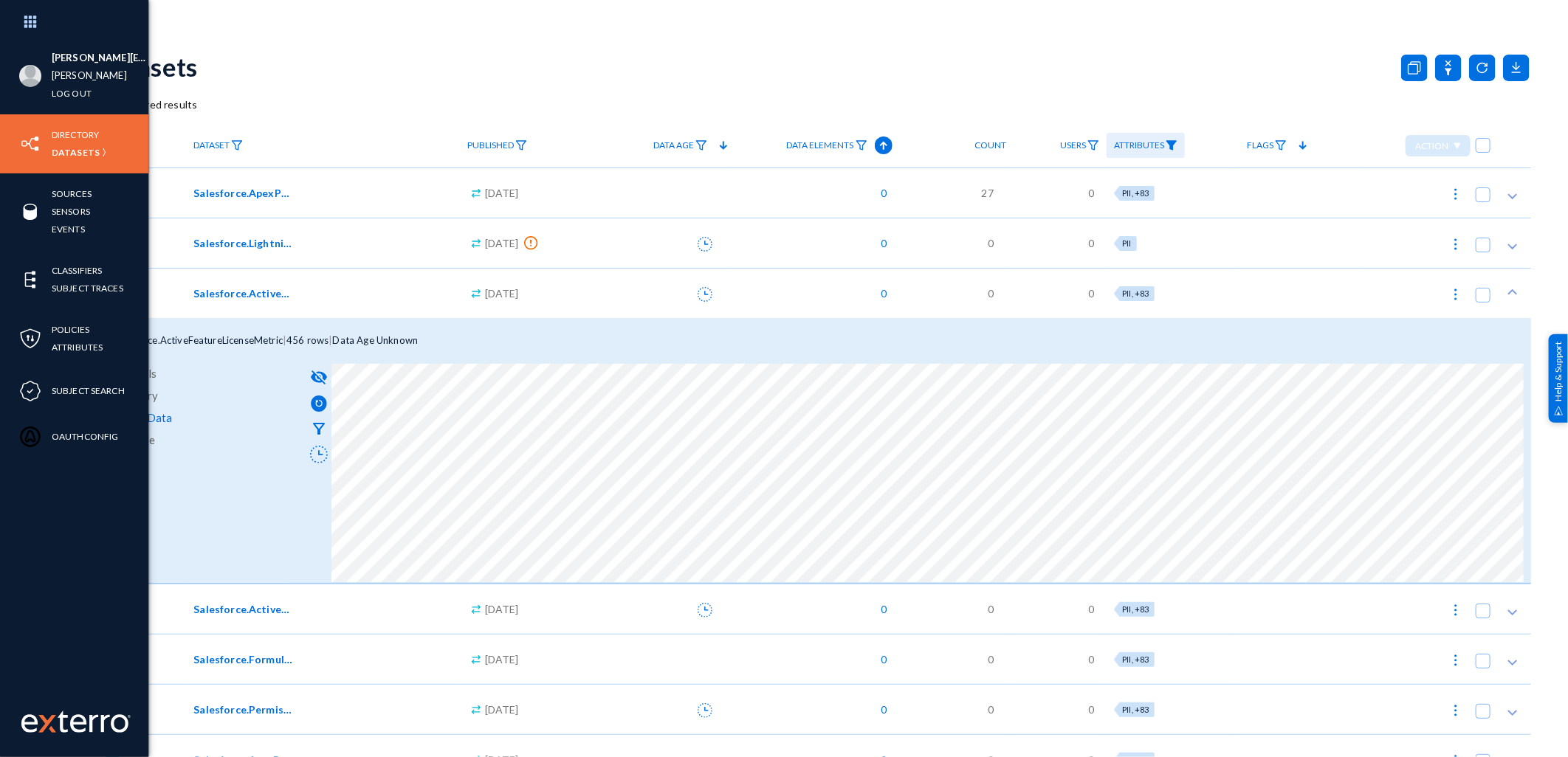
click at [1510, 295] on icon at bounding box center [1512, 292] width 15 height 15
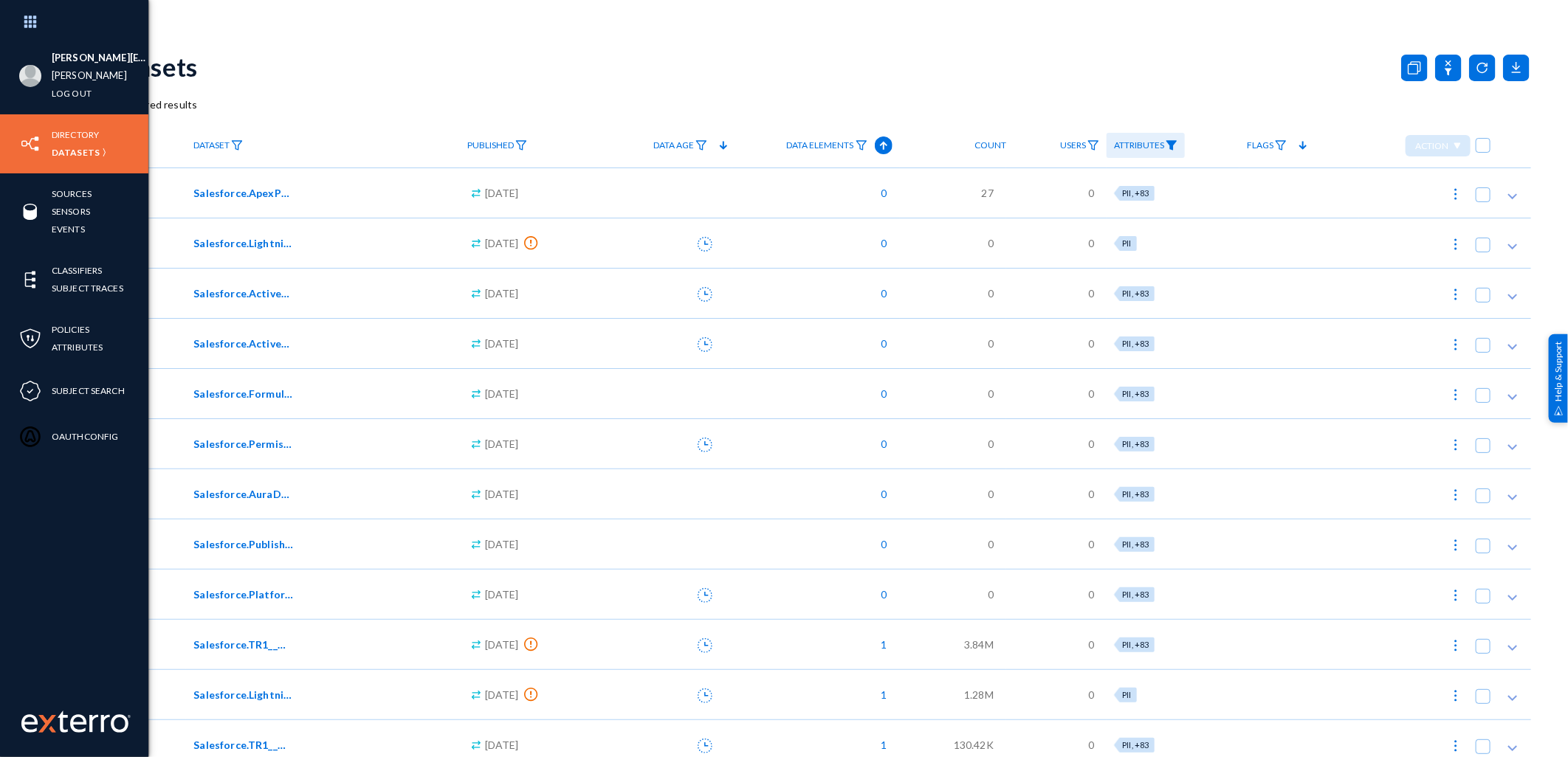
click at [291, 403] on div "Salesforce.FormulaFunctionAllowedType" at bounding box center [322, 393] width 273 height 50
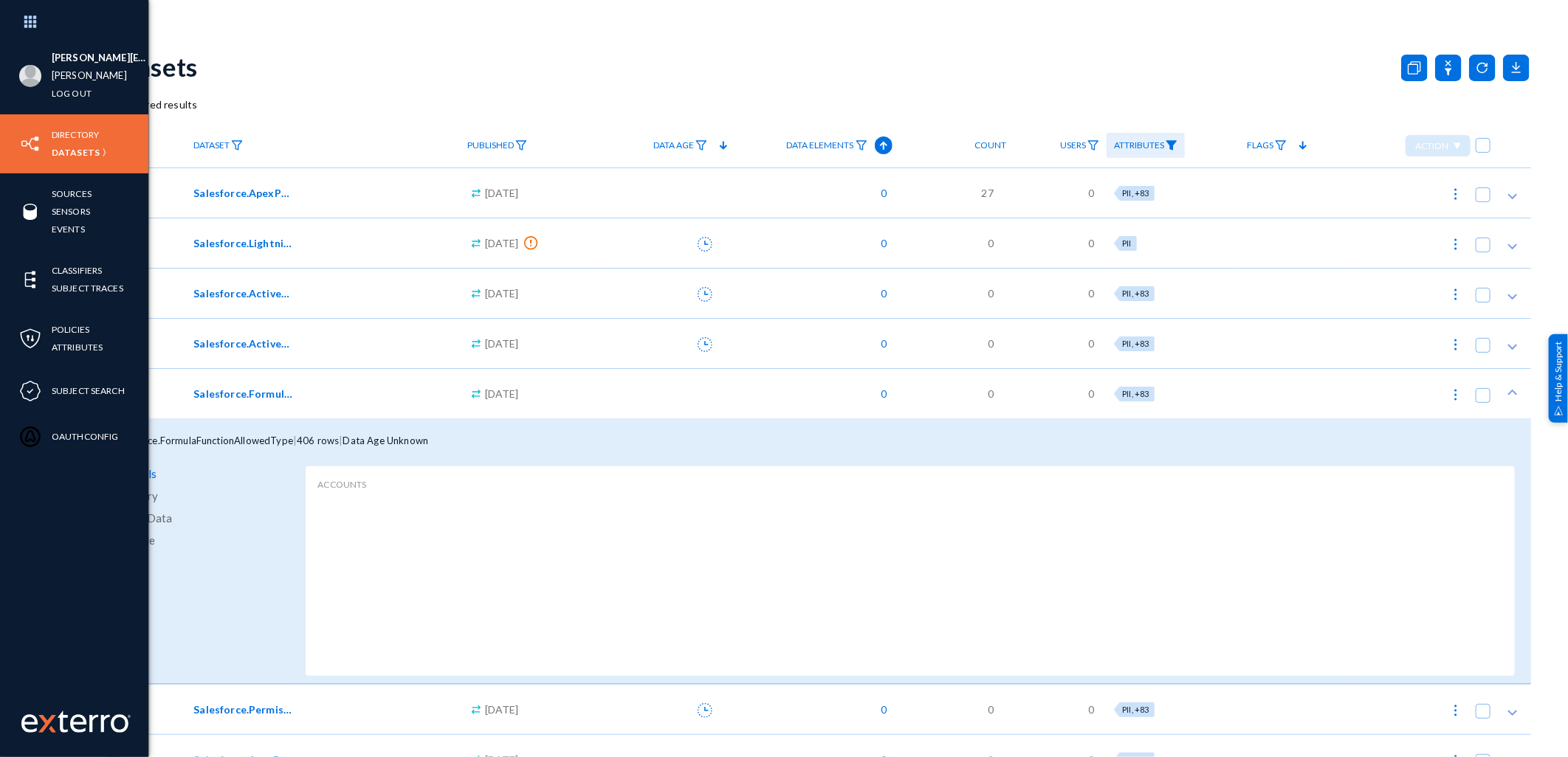
click at [156, 513] on span "View Data" at bounding box center [146, 518] width 53 height 22
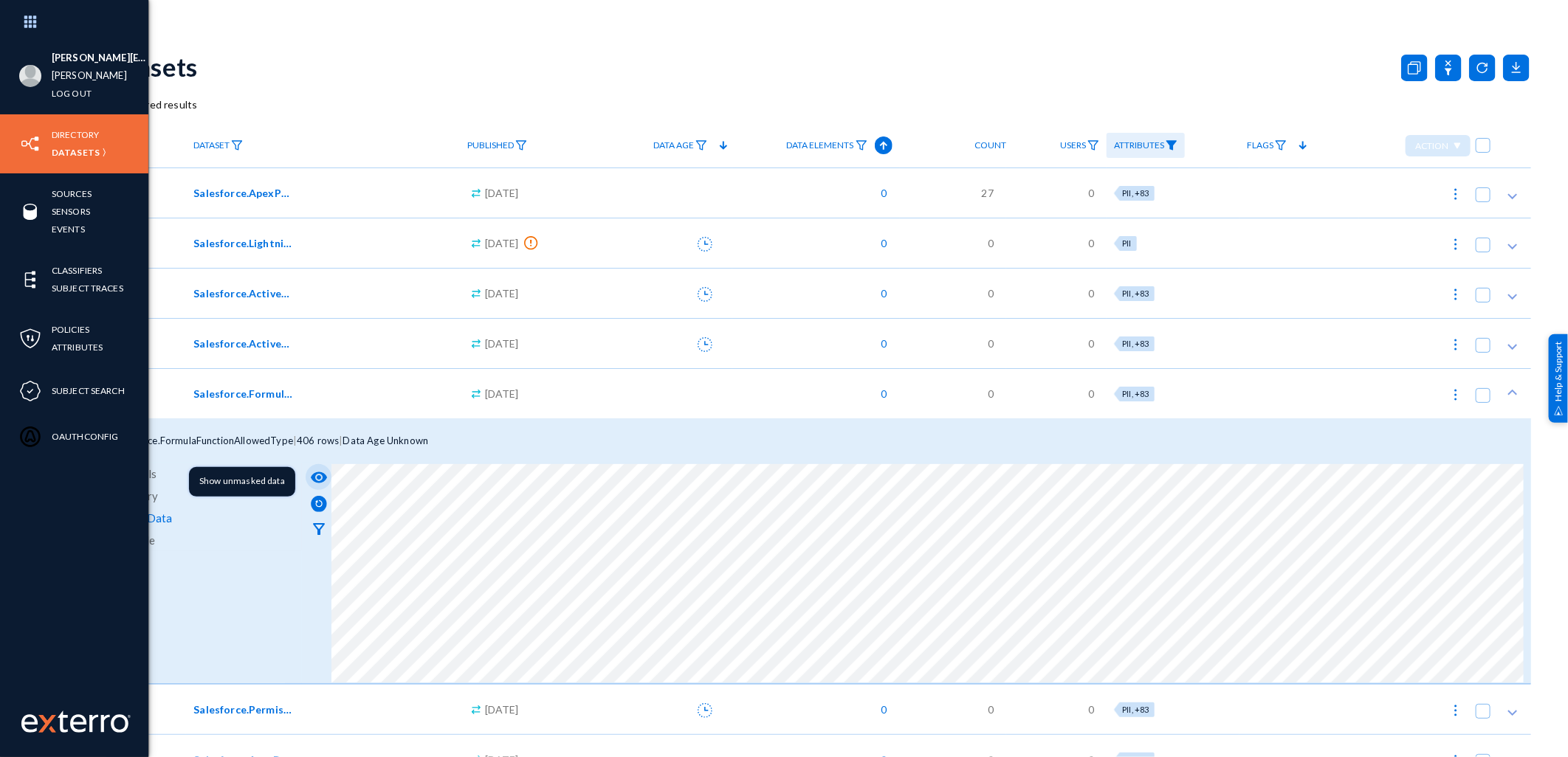
click at [321, 477] on mat-icon "visibility" at bounding box center [319, 477] width 18 height 18
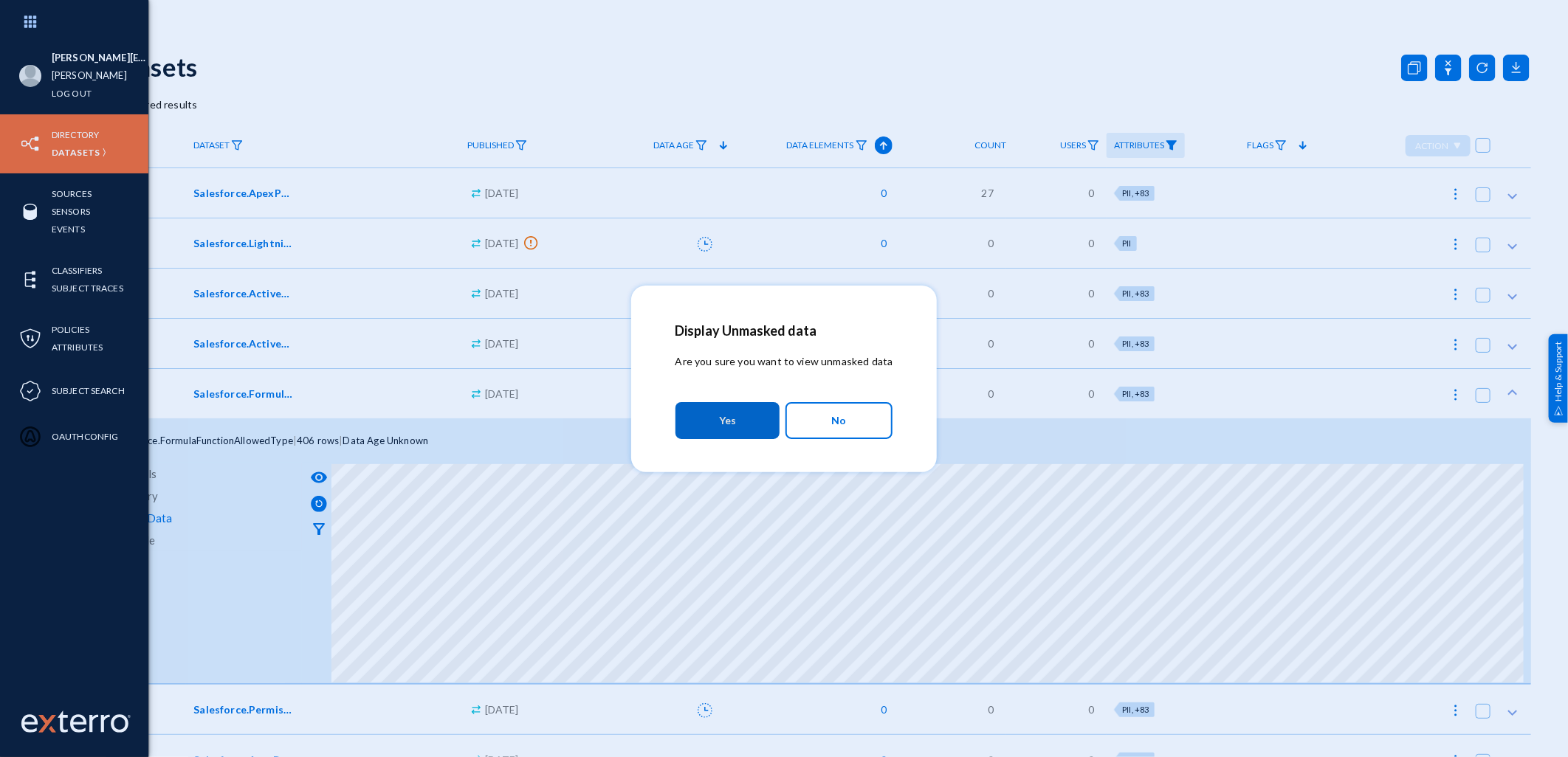
click at [713, 427] on button "Yes" at bounding box center [727, 420] width 104 height 37
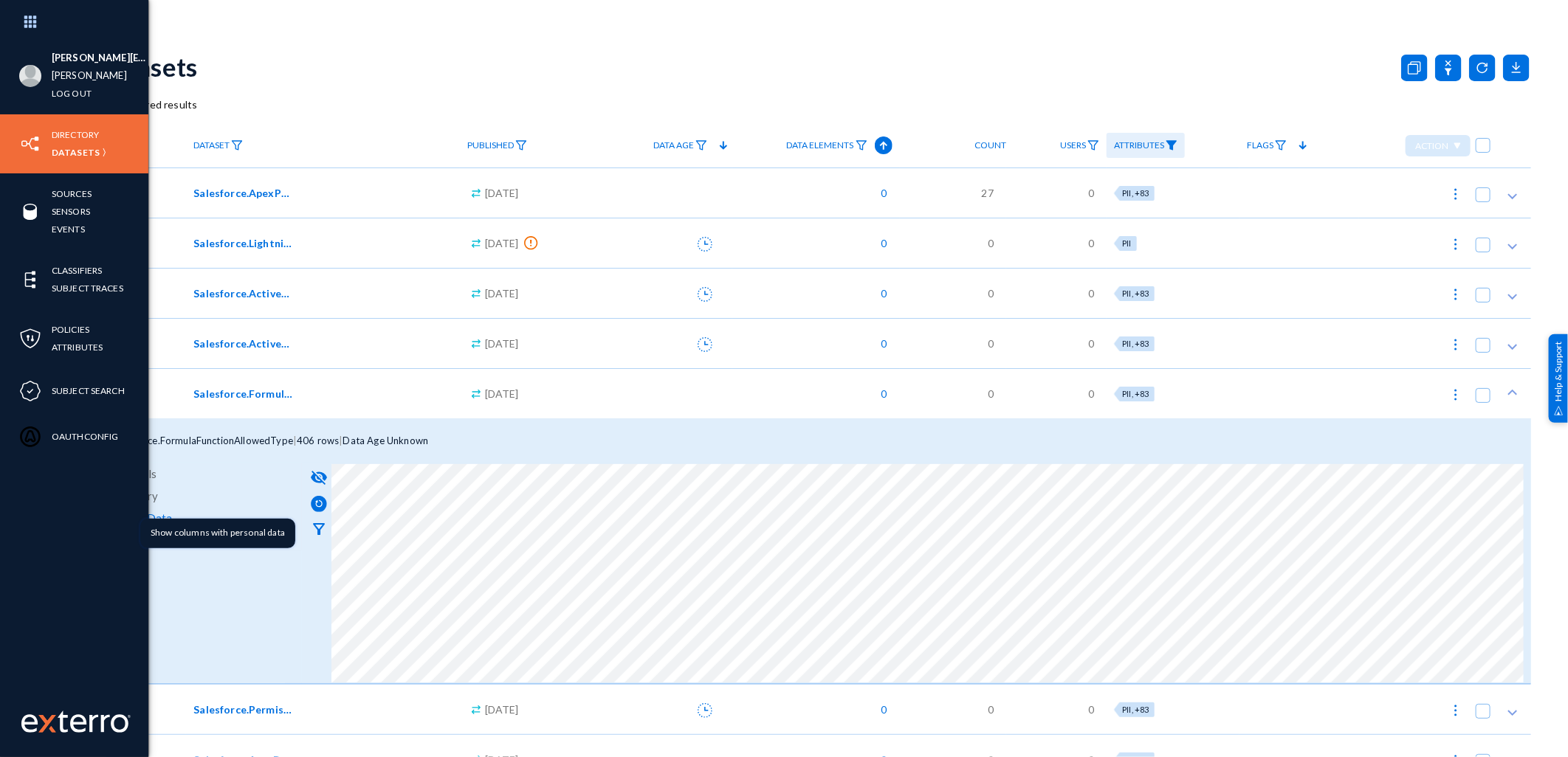
click at [320, 526] on mat-icon "filter_alt" at bounding box center [319, 529] width 18 height 18
click at [1510, 389] on icon at bounding box center [1512, 392] width 15 height 15
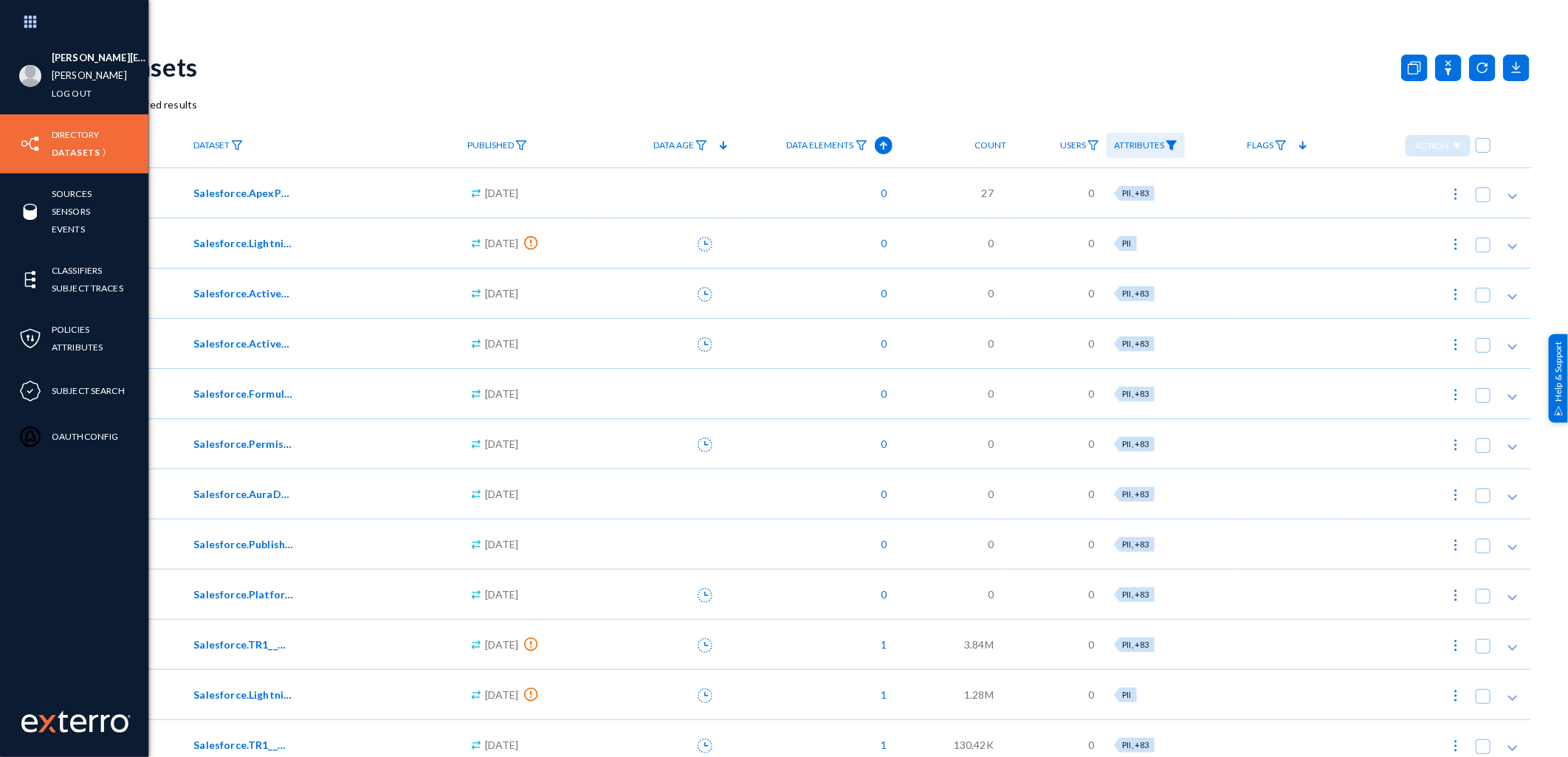
click at [282, 447] on span "Salesforce.PermissionSetTabSetting" at bounding box center [243, 444] width 100 height 15
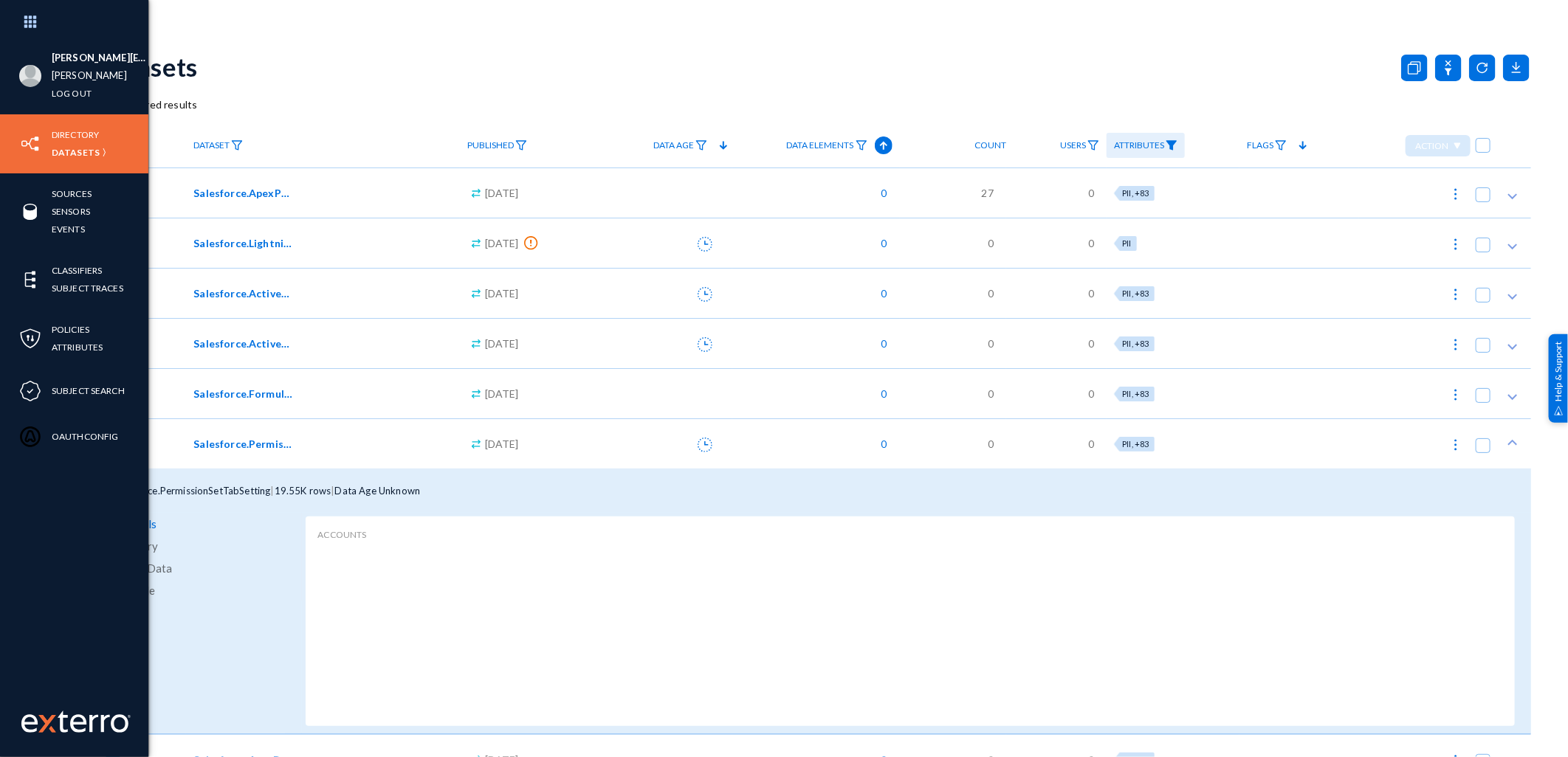
click at [156, 570] on span "View Data" at bounding box center [146, 568] width 53 height 22
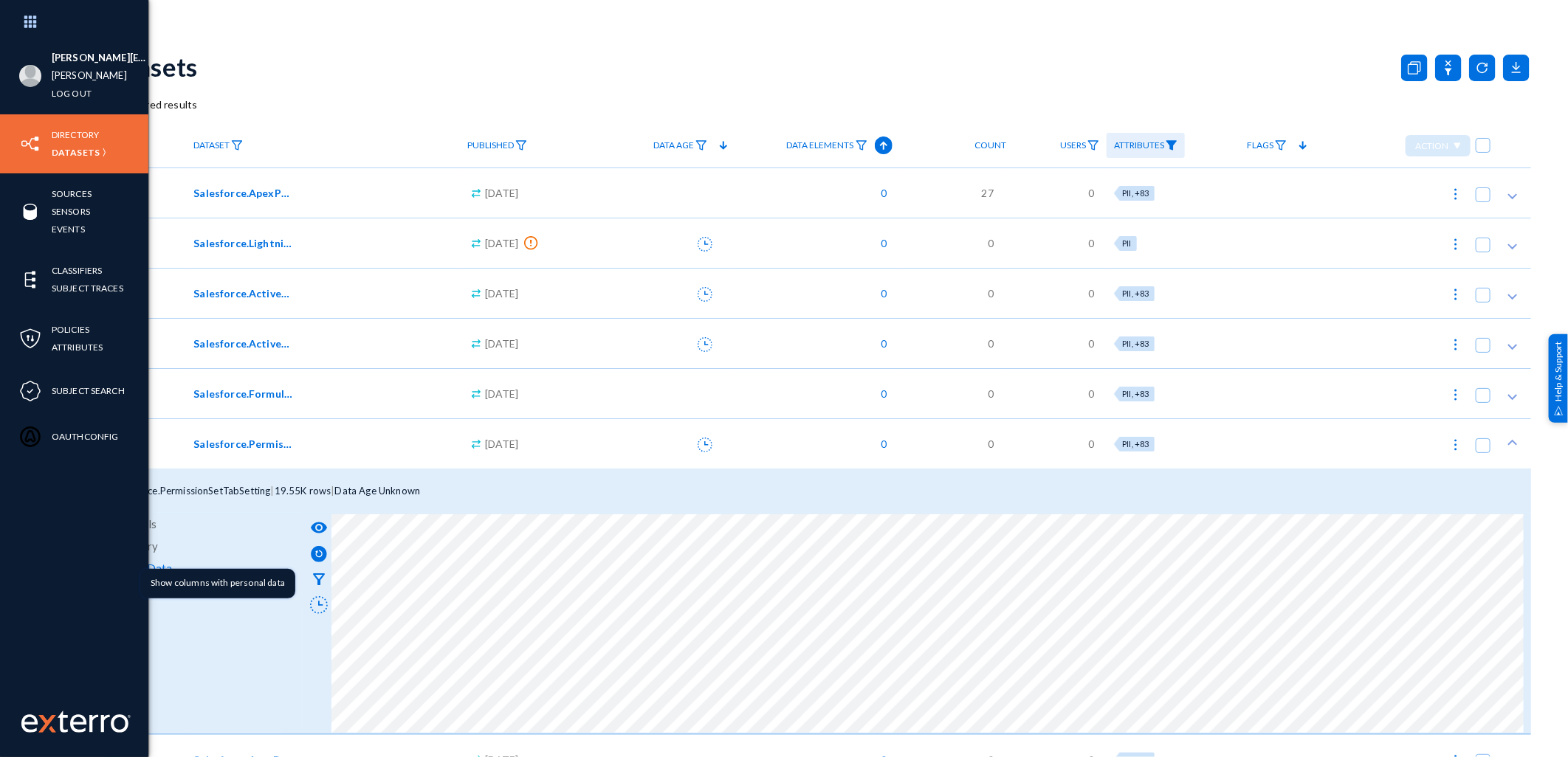
click at [313, 573] on mat-icon "filter_alt" at bounding box center [319, 579] width 18 height 18
click at [319, 528] on mat-icon "visibility" at bounding box center [319, 527] width 18 height 18
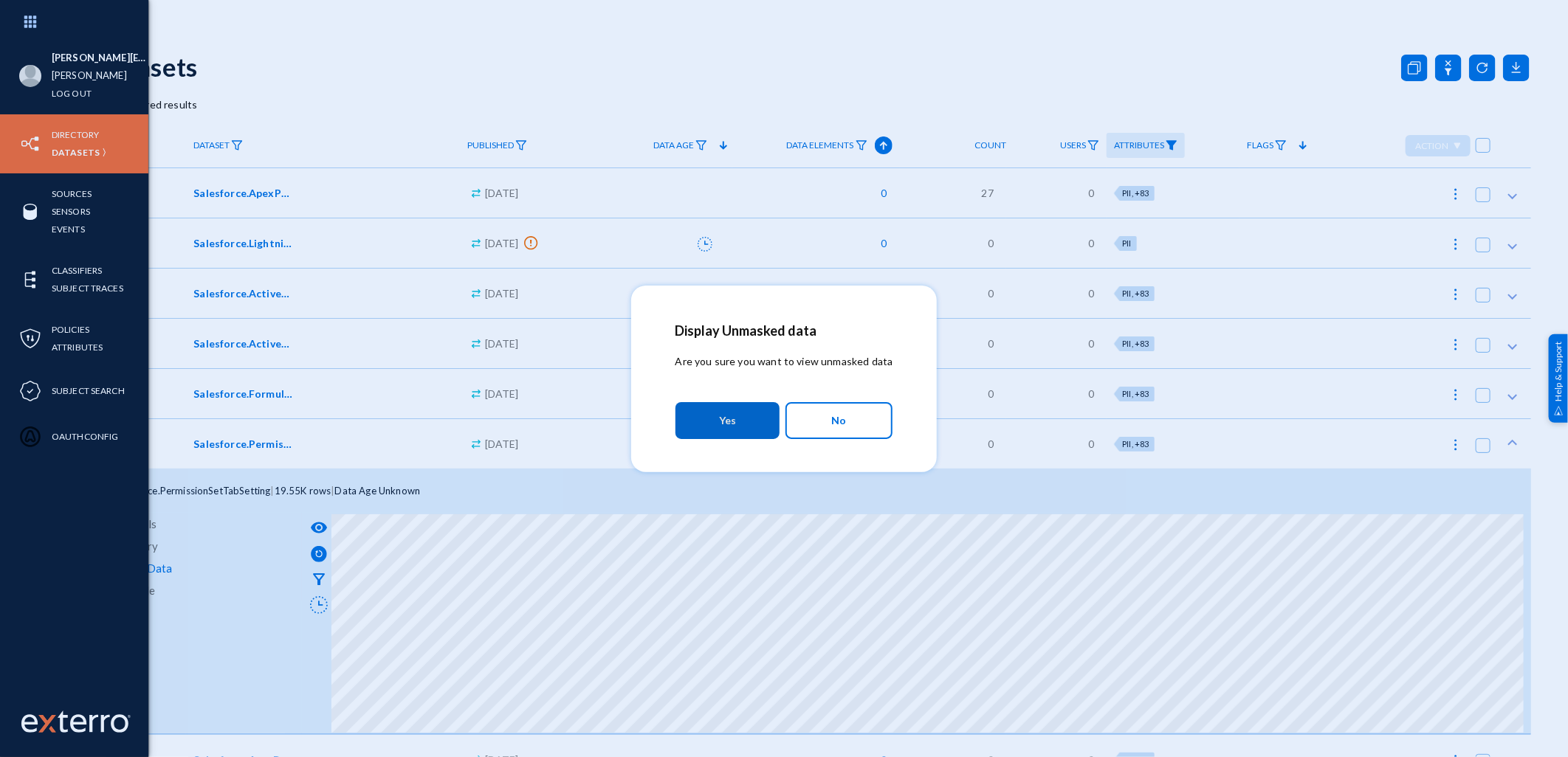
click at [735, 416] on span "Yes" at bounding box center [727, 420] width 17 height 26
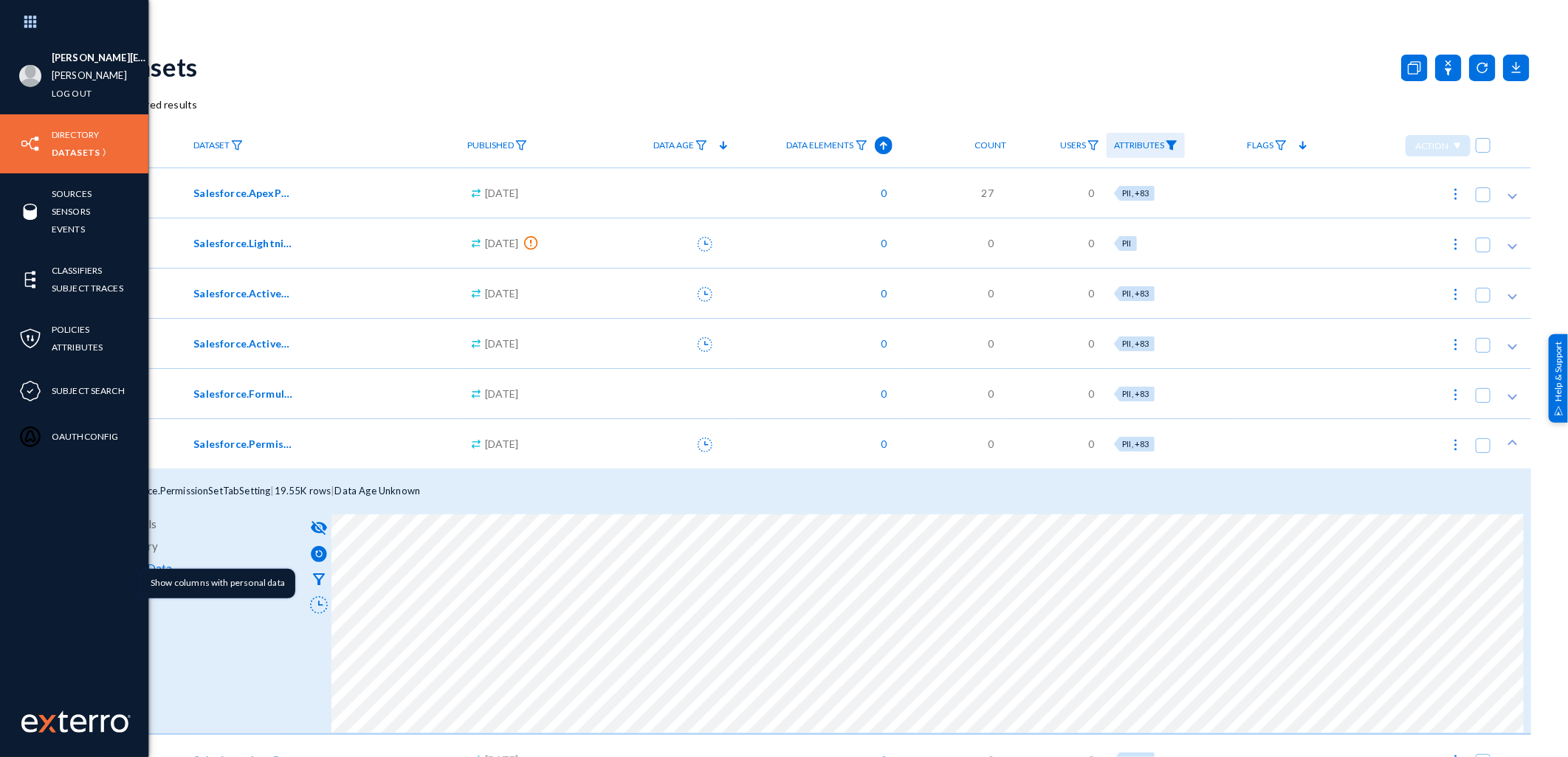
click at [318, 577] on mat-icon "filter_alt" at bounding box center [319, 579] width 18 height 18
click at [318, 577] on mat-icon "filter_alt" at bounding box center [319, 579] width 18 height 18
click at [1506, 438] on icon at bounding box center [1512, 443] width 15 height 15
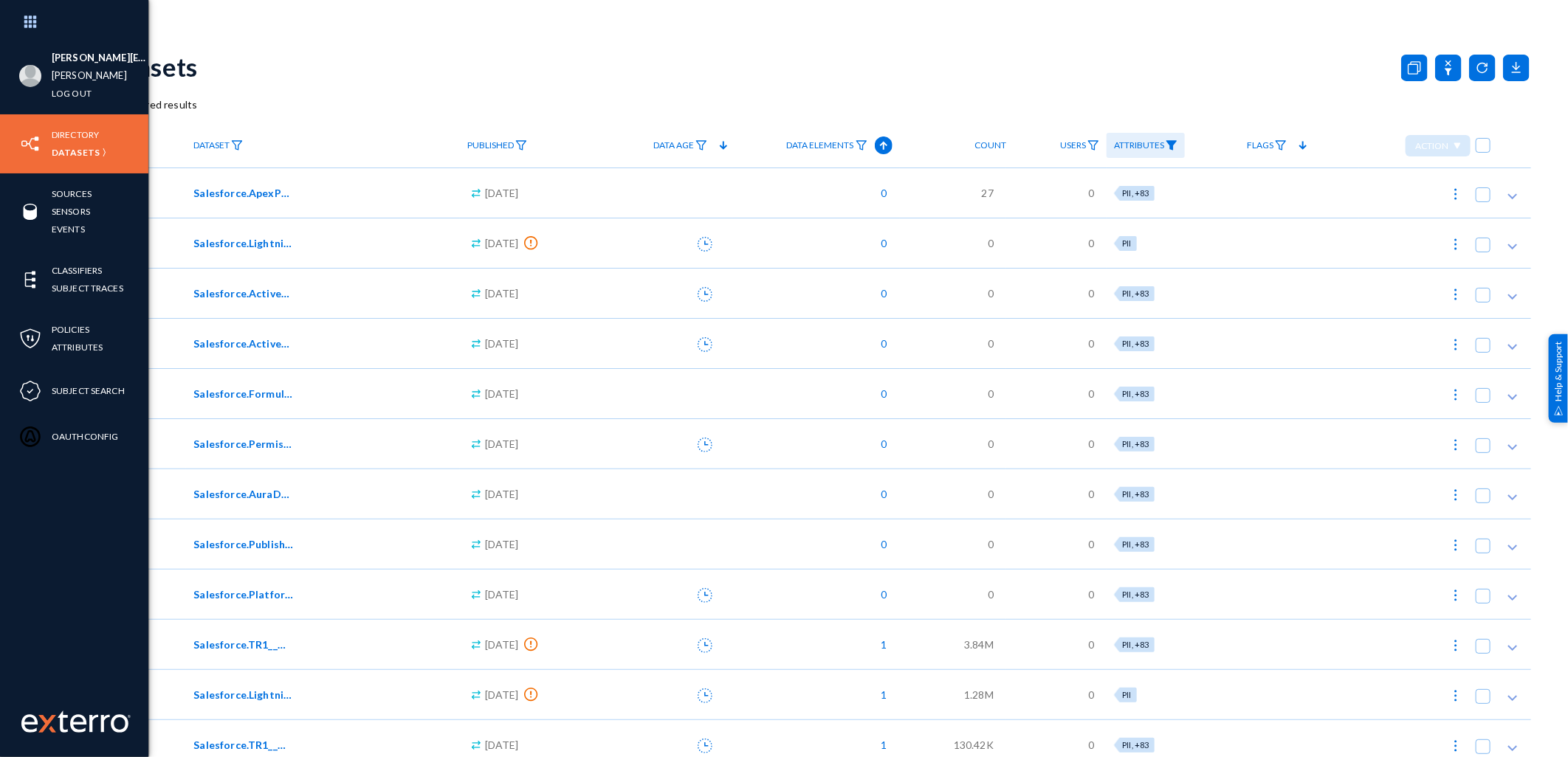
click at [314, 498] on div "Salesforce.AuraDefinitionBundleInfo" at bounding box center [319, 494] width 253 height 15
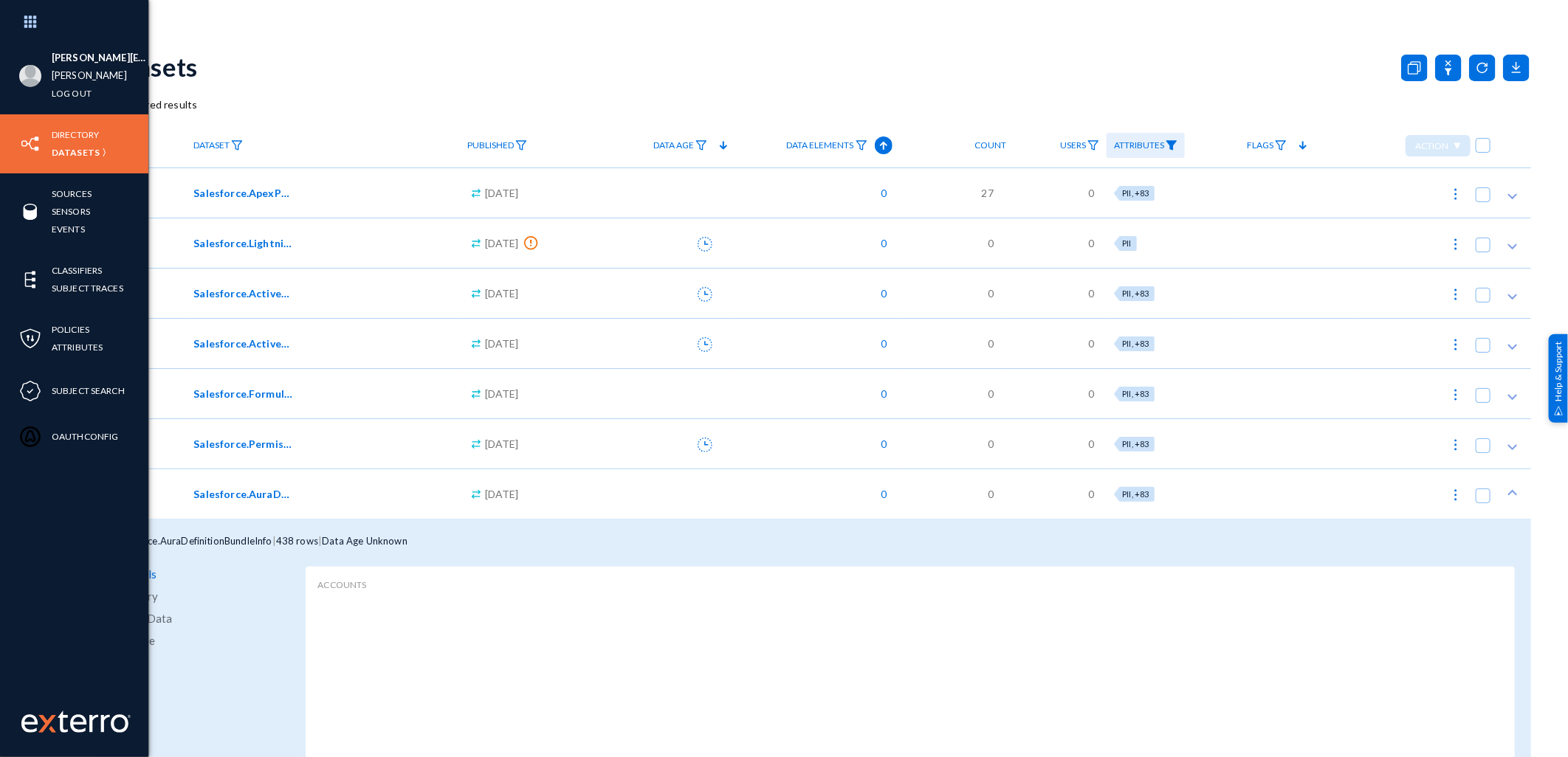
click at [153, 618] on span "View Data" at bounding box center [146, 618] width 53 height 22
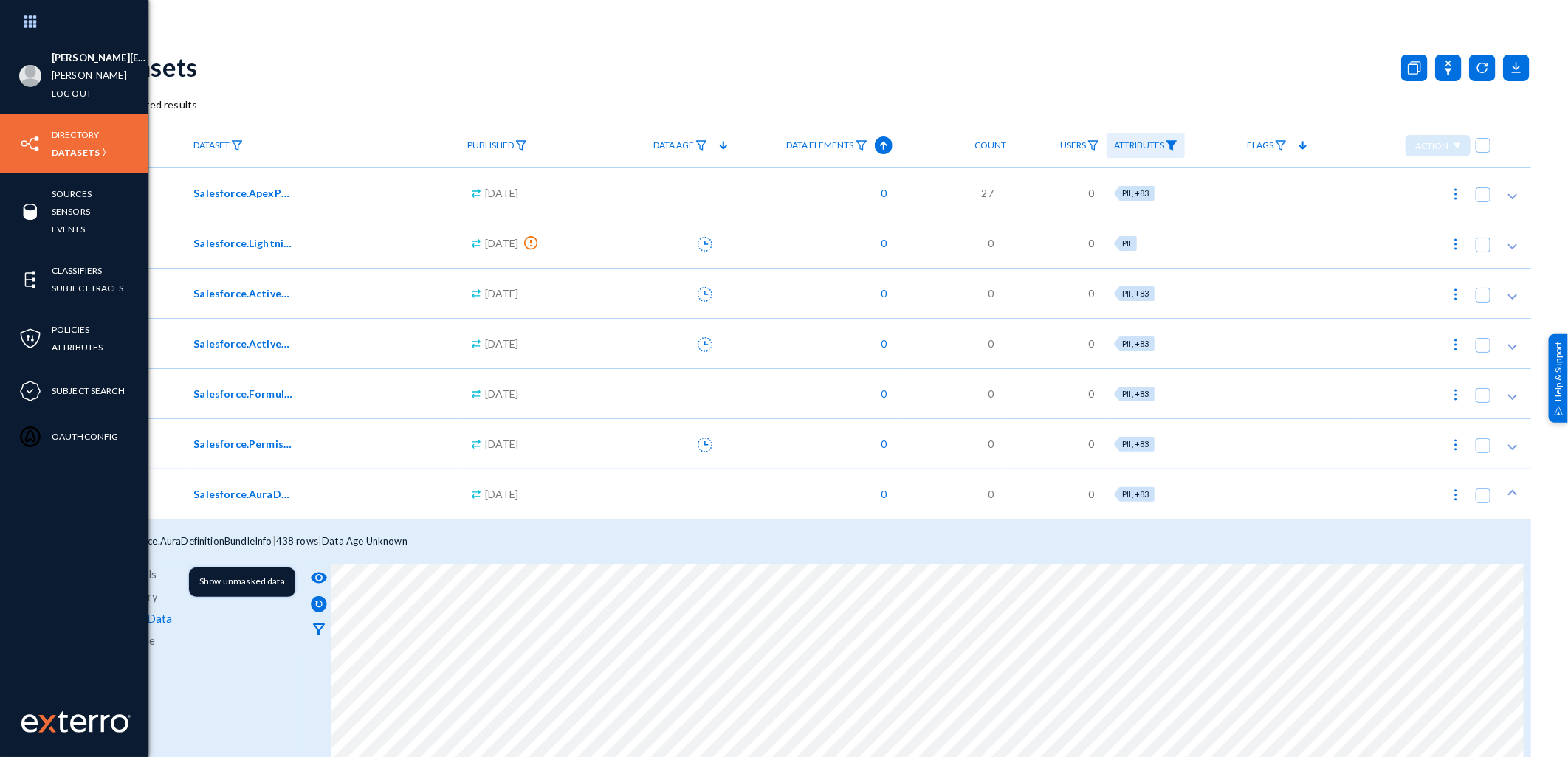
click at [322, 574] on mat-icon "visibility" at bounding box center [319, 578] width 18 height 18
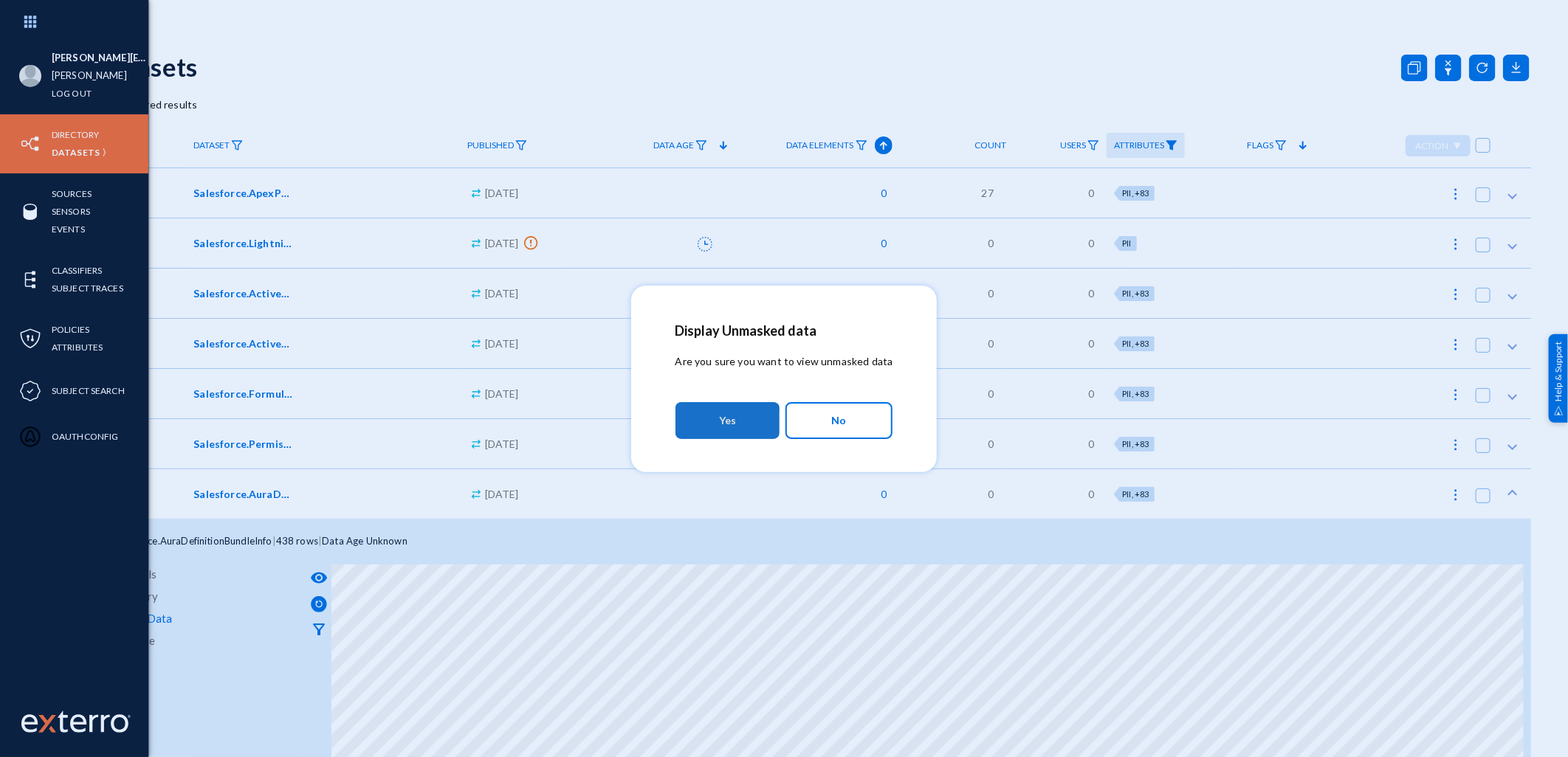
click at [714, 423] on button "Yes" at bounding box center [727, 420] width 104 height 37
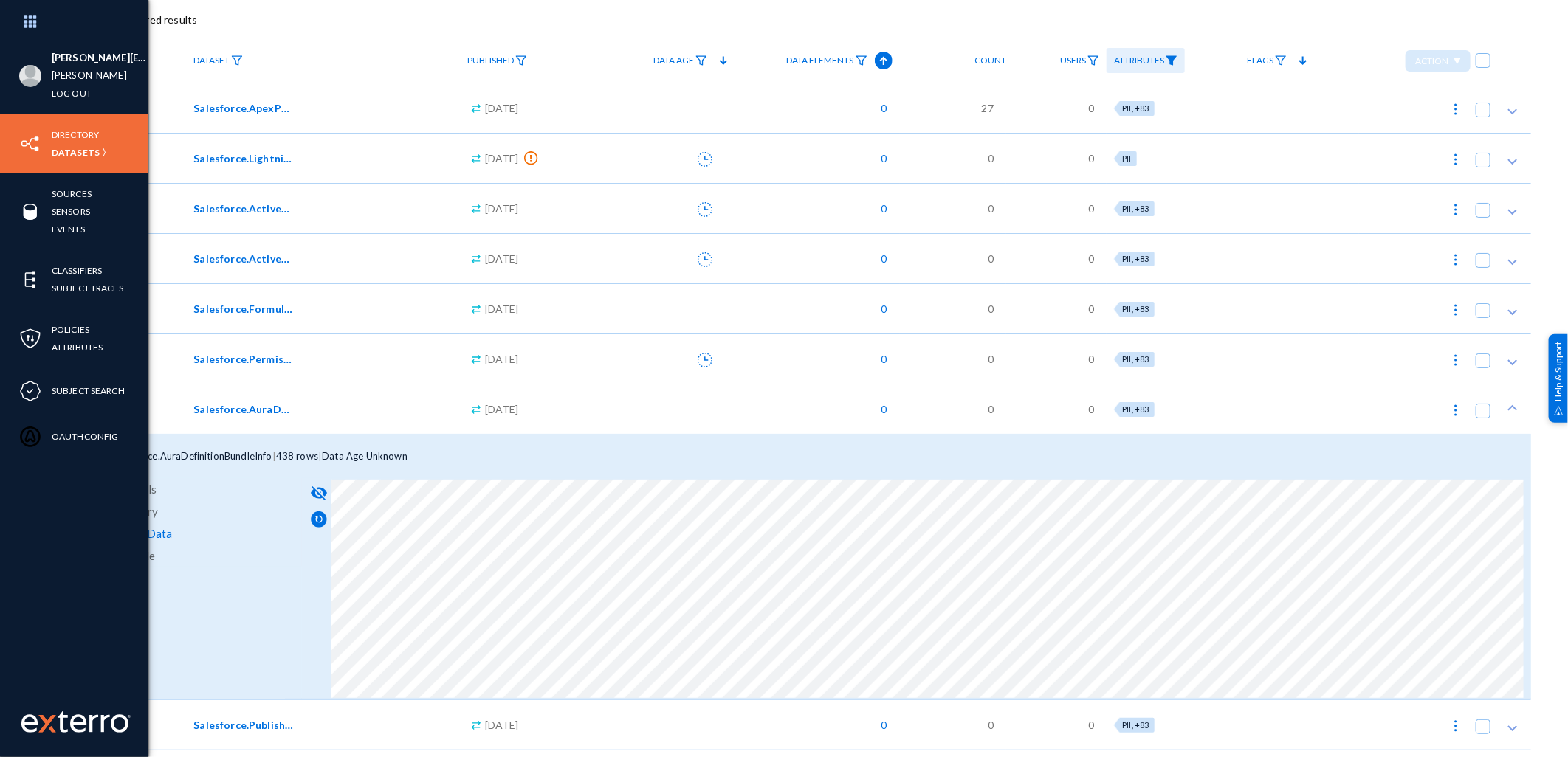
scroll to position [164, 0]
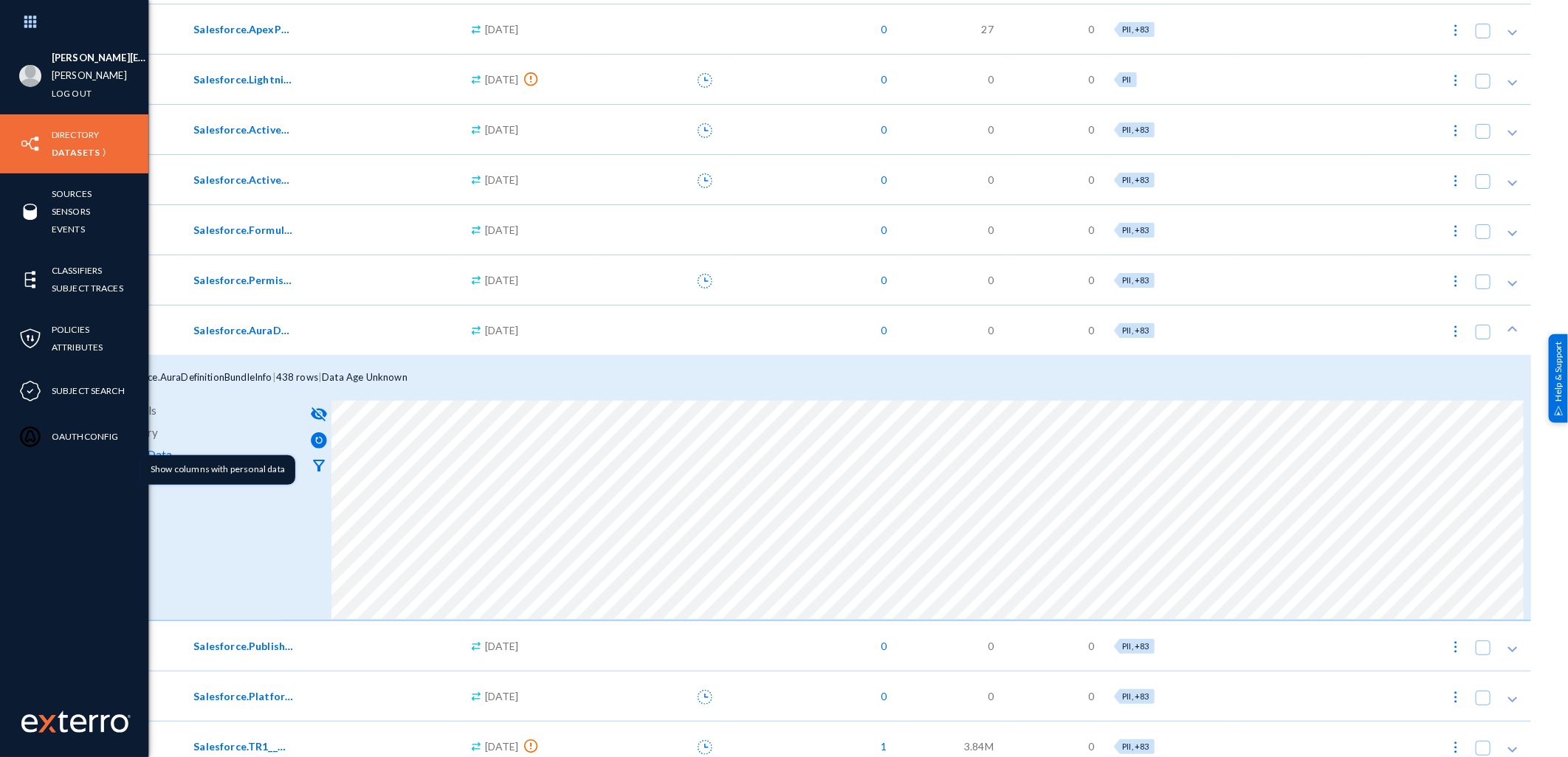
click at [320, 462] on mat-icon "filter_alt" at bounding box center [319, 466] width 18 height 18
click at [323, 412] on mat-icon "visibility_off" at bounding box center [319, 414] width 18 height 18
click at [325, 409] on mat-icon "visibility" at bounding box center [319, 414] width 18 height 18
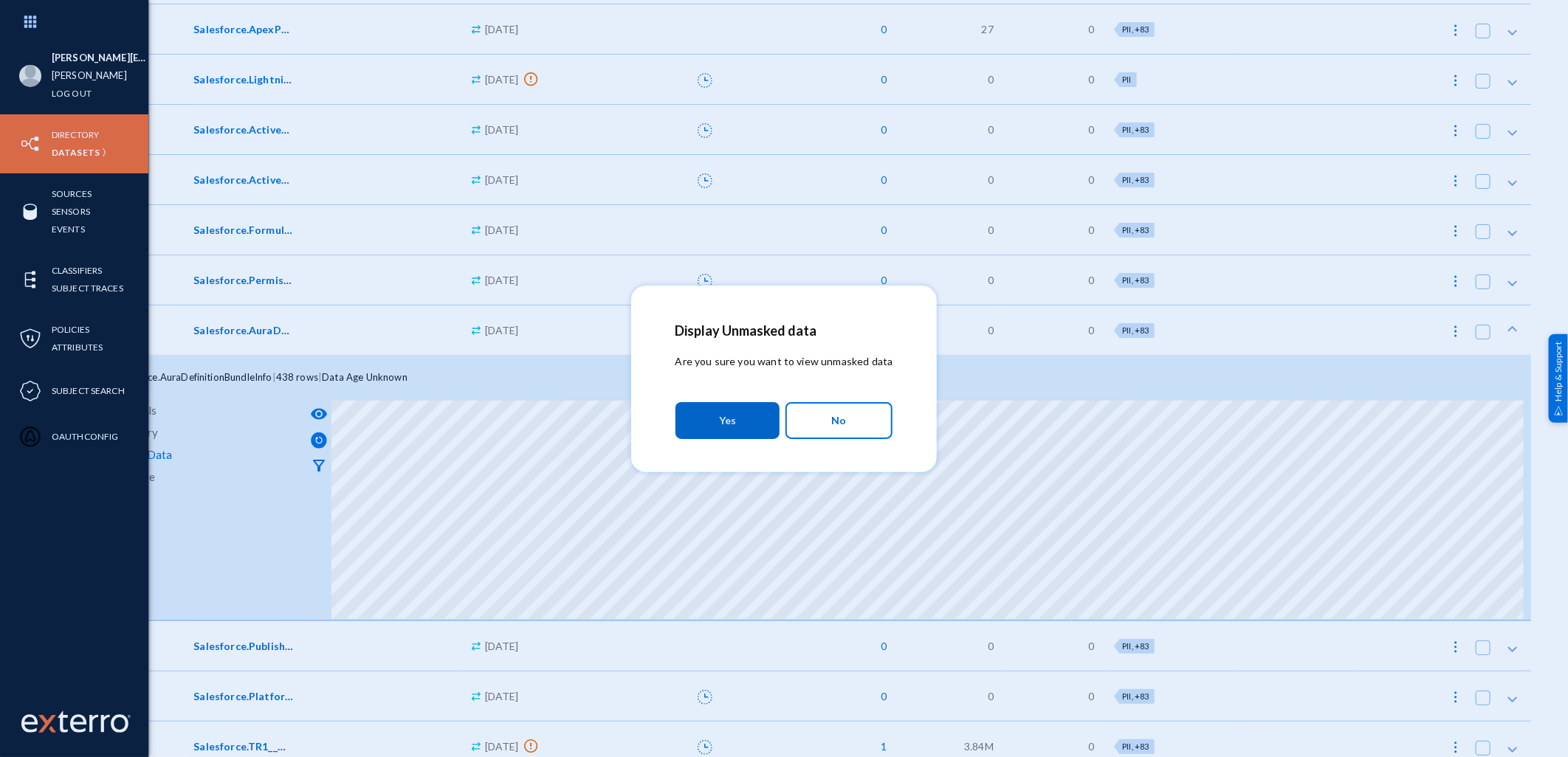
click at [689, 430] on button "Yes" at bounding box center [727, 420] width 104 height 37
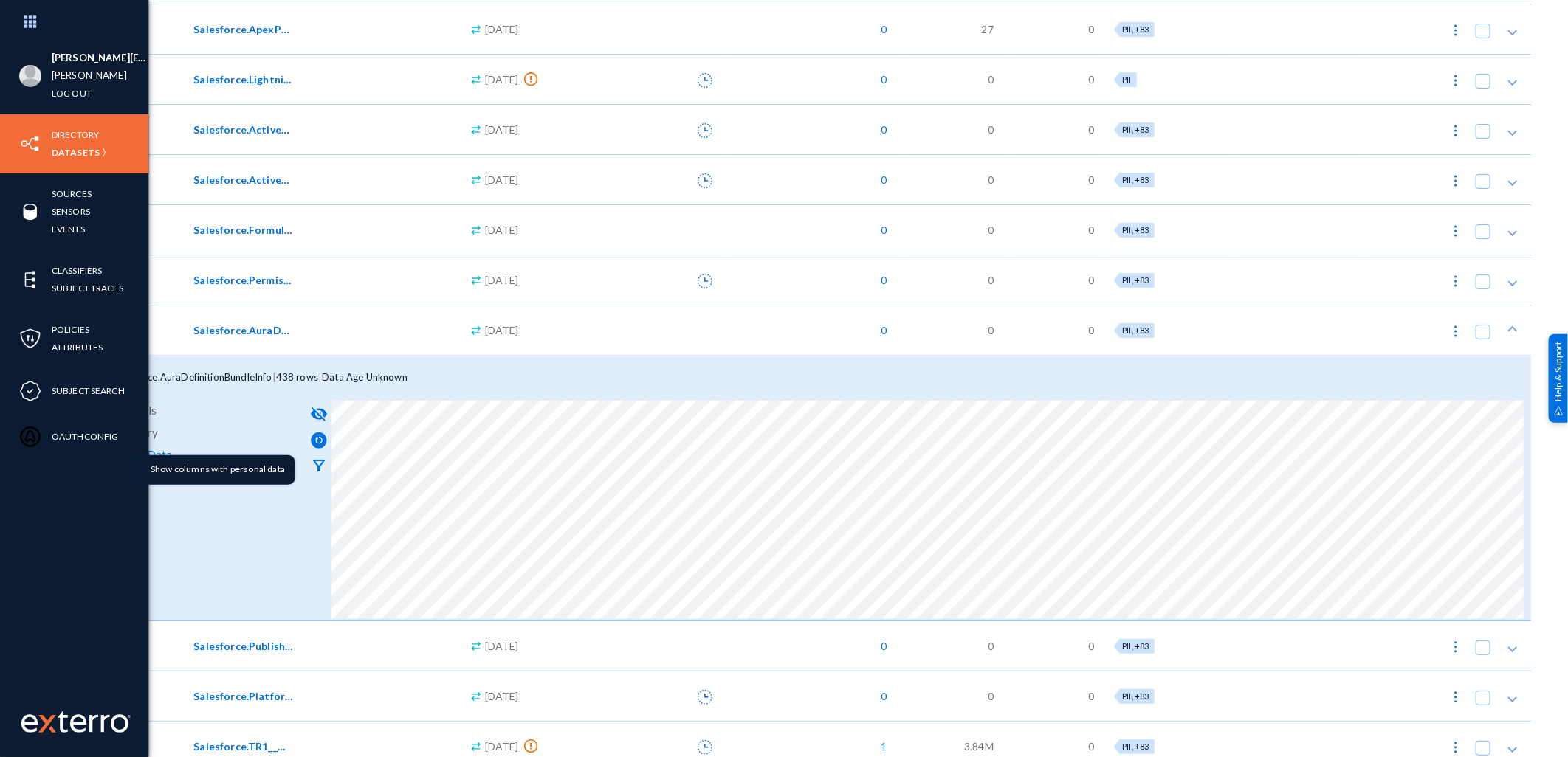
click at [319, 462] on mat-icon "filter_alt" at bounding box center [319, 466] width 18 height 18
click at [1498, 328] on button at bounding box center [1512, 330] width 30 height 30
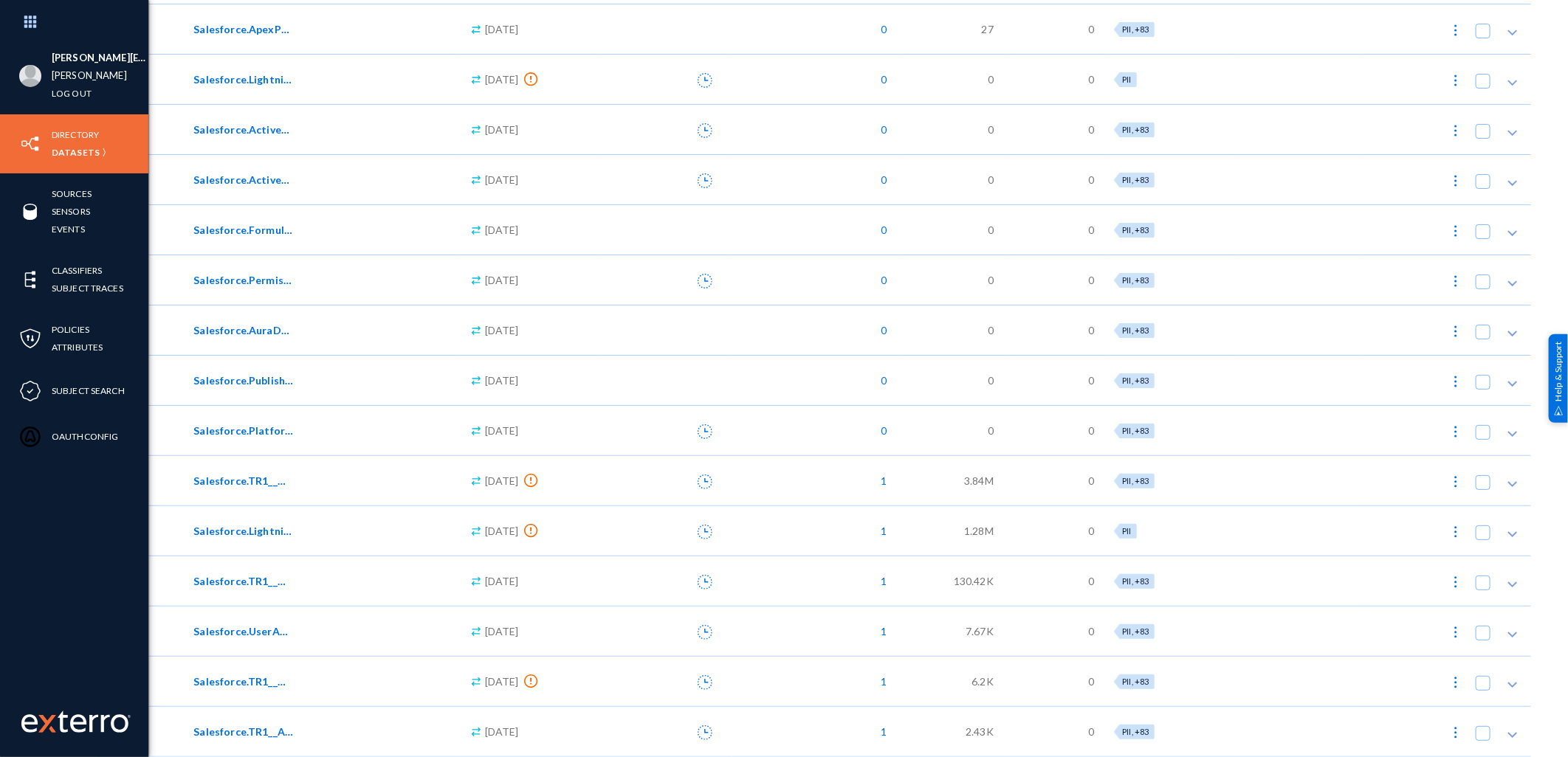
click at [269, 394] on div "Salesforce.Publisher" at bounding box center [322, 380] width 273 height 50
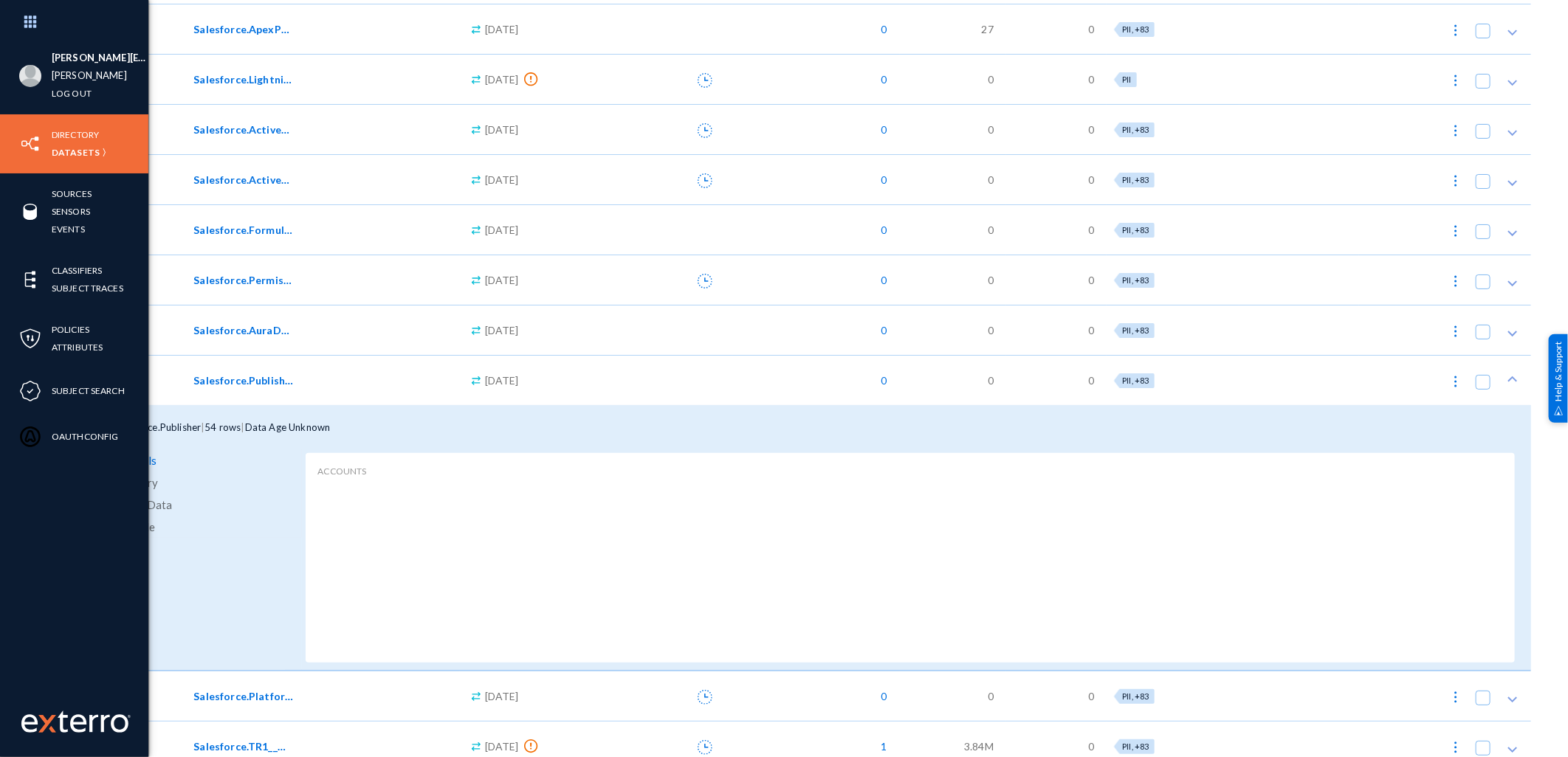
click at [141, 499] on span "View Data" at bounding box center [146, 505] width 53 height 22
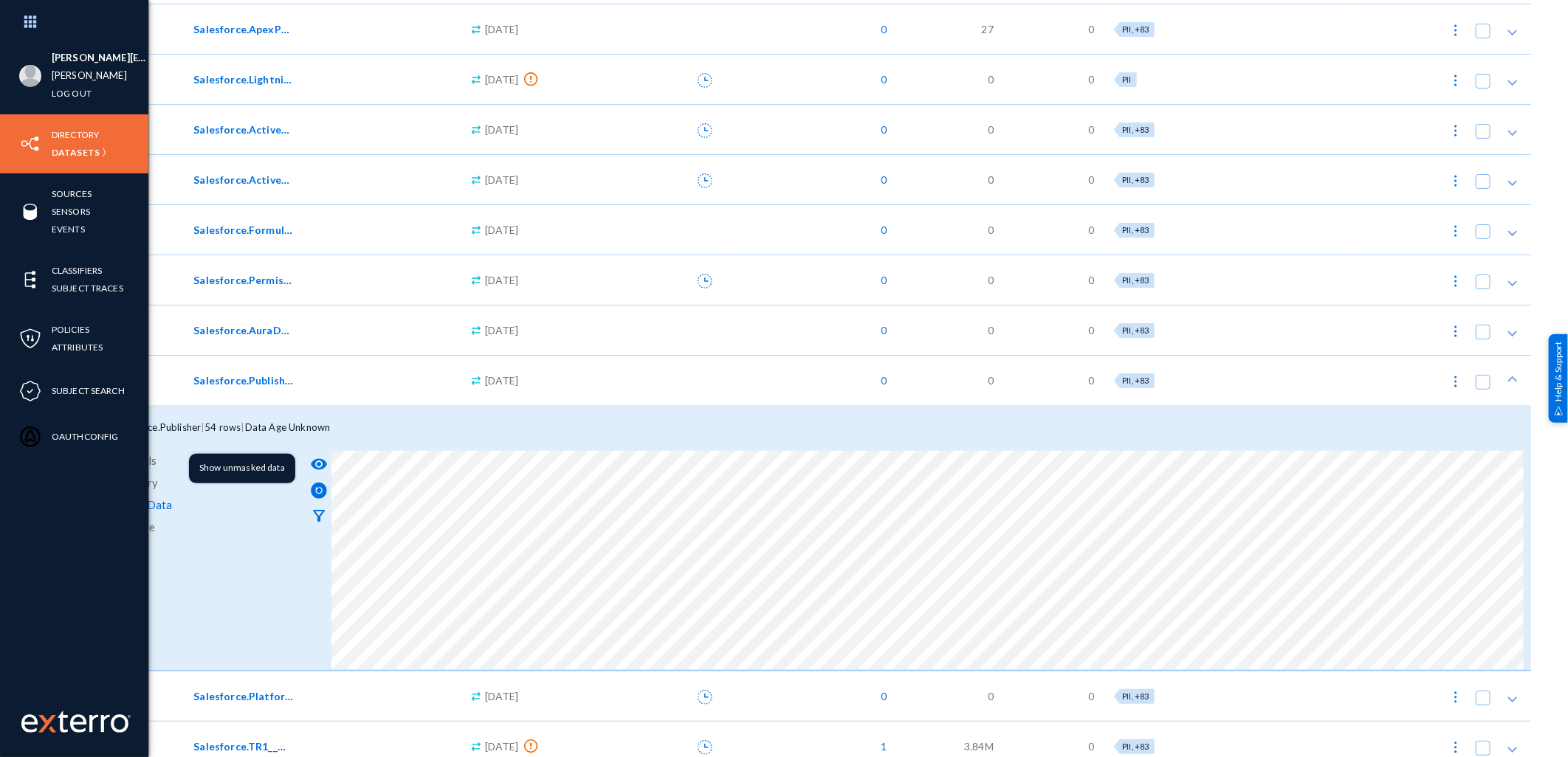
click at [320, 466] on mat-icon "visibility" at bounding box center [319, 464] width 18 height 18
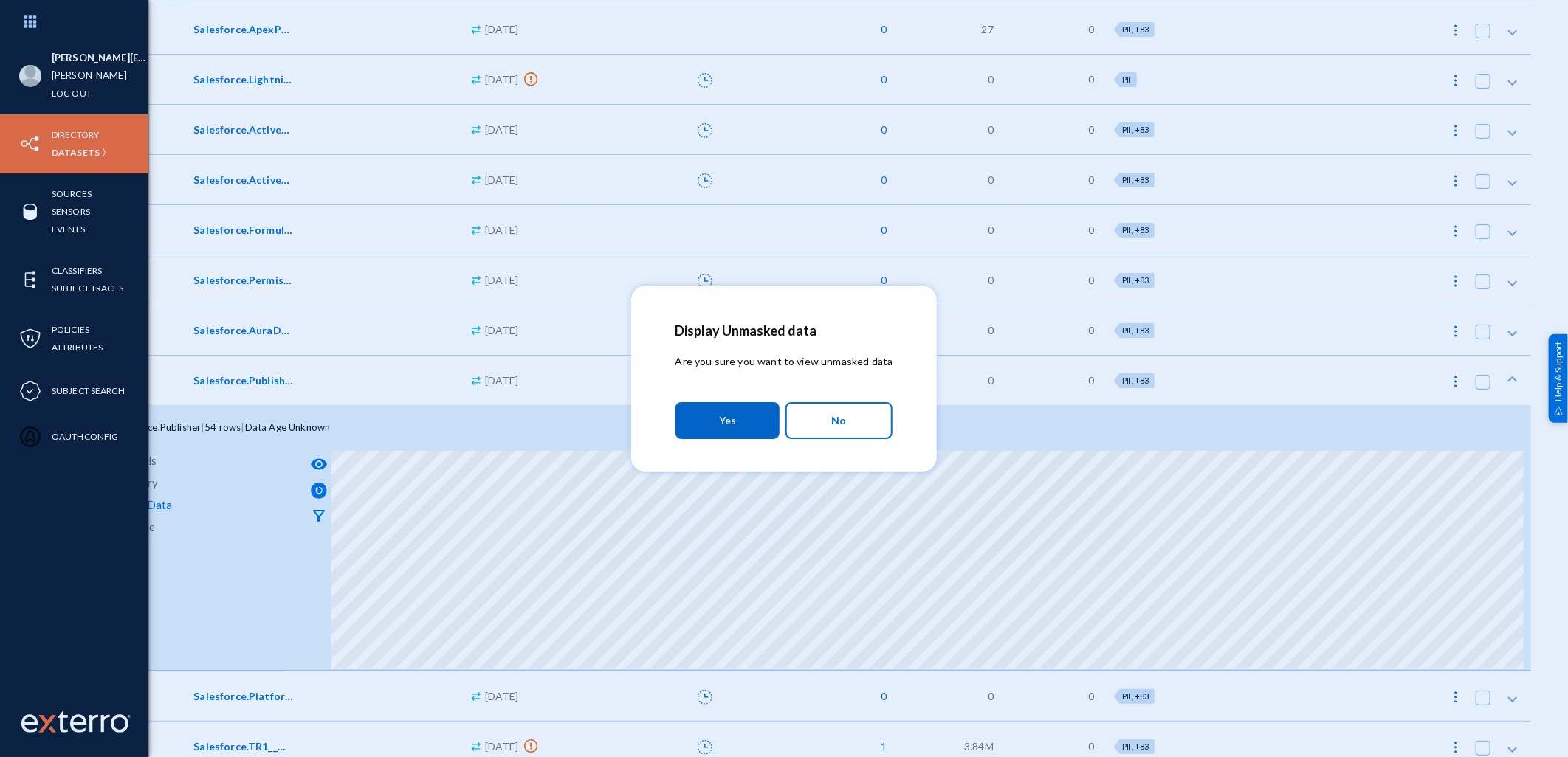
click at [725, 429] on span "Yes" at bounding box center [727, 420] width 17 height 26
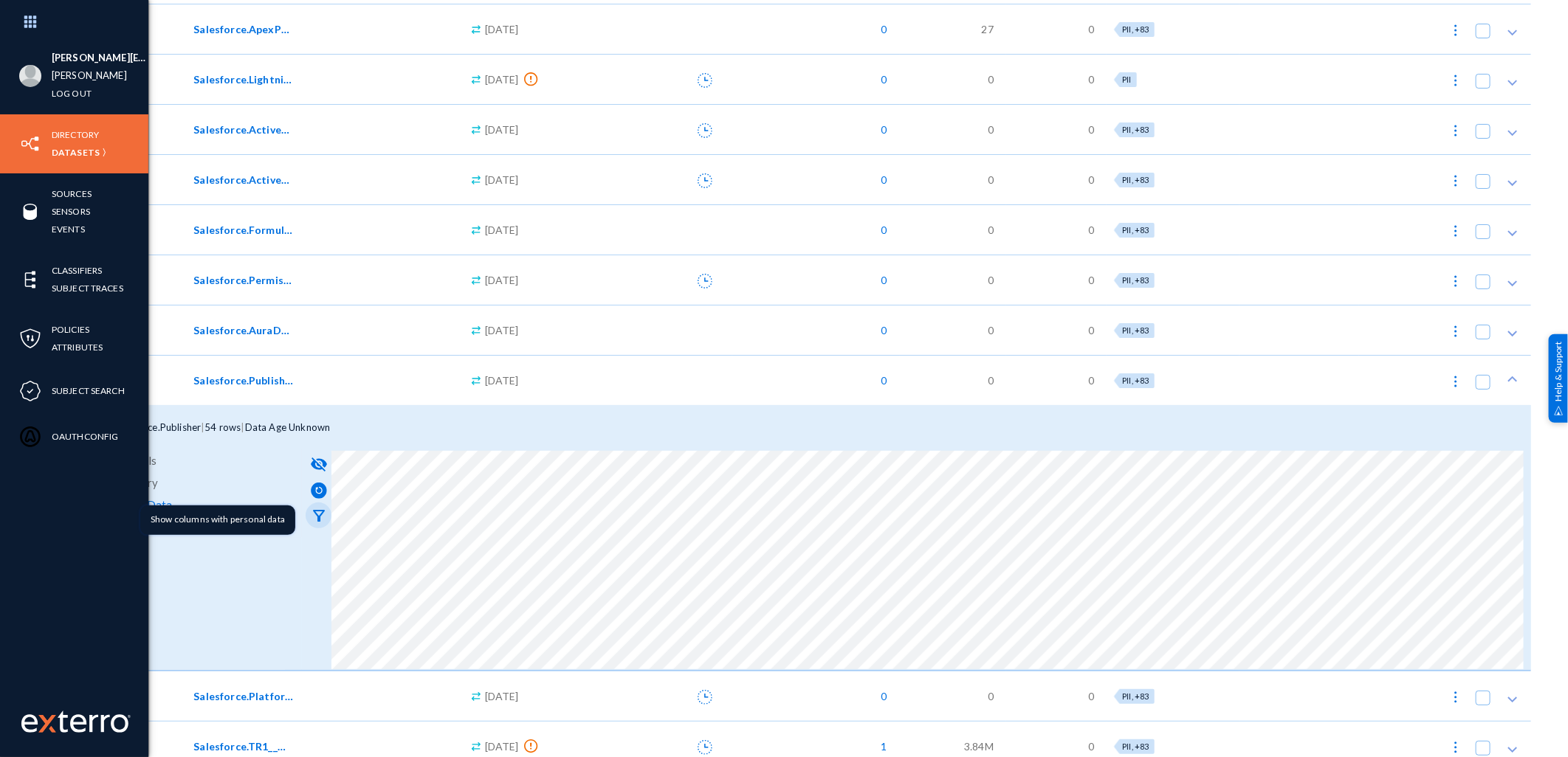
click at [322, 515] on mat-icon "filter_alt" at bounding box center [319, 516] width 18 height 18
click at [314, 491] on img at bounding box center [318, 490] width 16 height 15
click at [322, 467] on mat-icon "visibility_off" at bounding box center [319, 464] width 18 height 18
click at [316, 462] on mat-icon "visibility" at bounding box center [319, 464] width 18 height 18
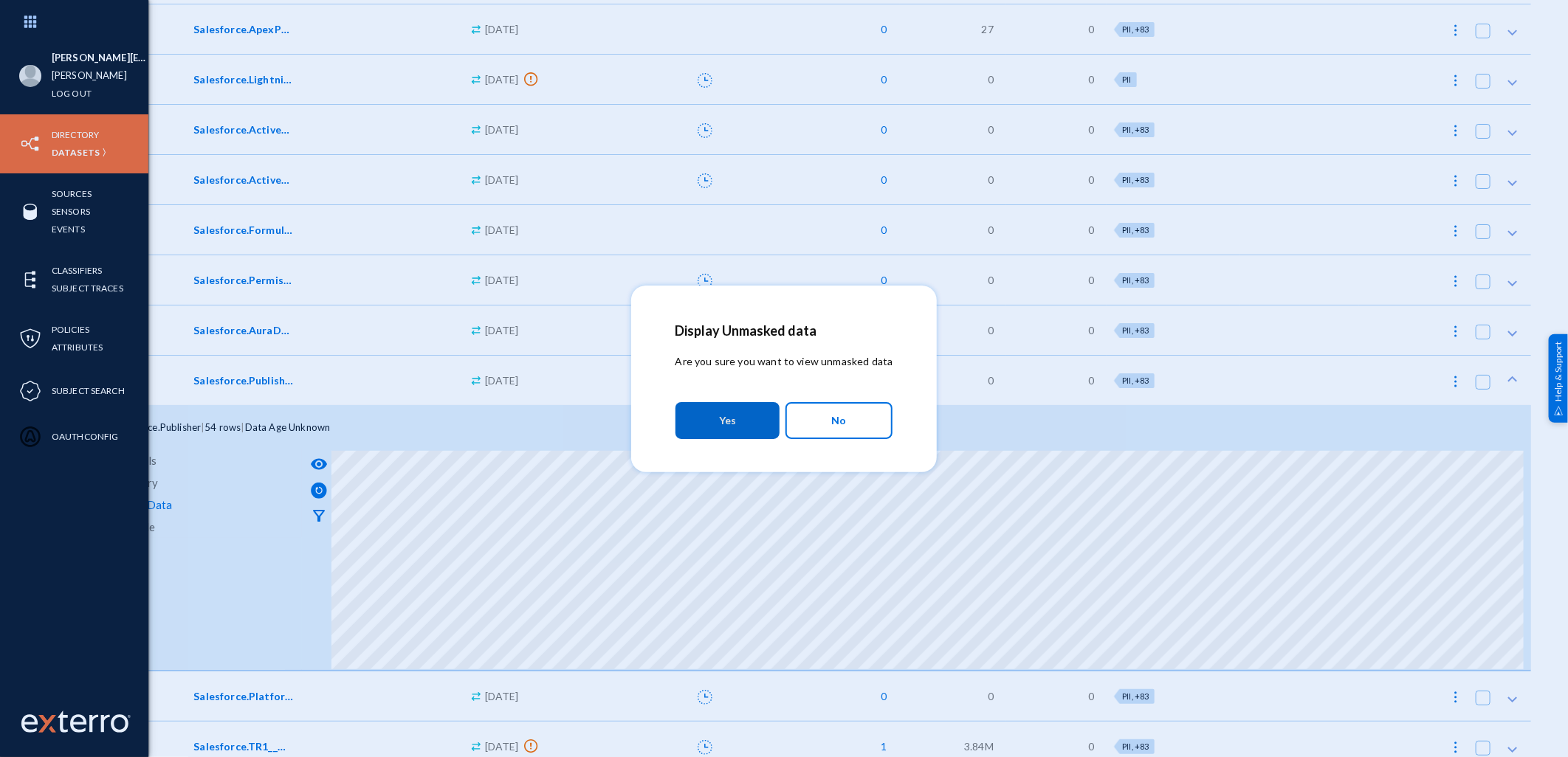
click at [733, 423] on span "Yes" at bounding box center [727, 420] width 17 height 26
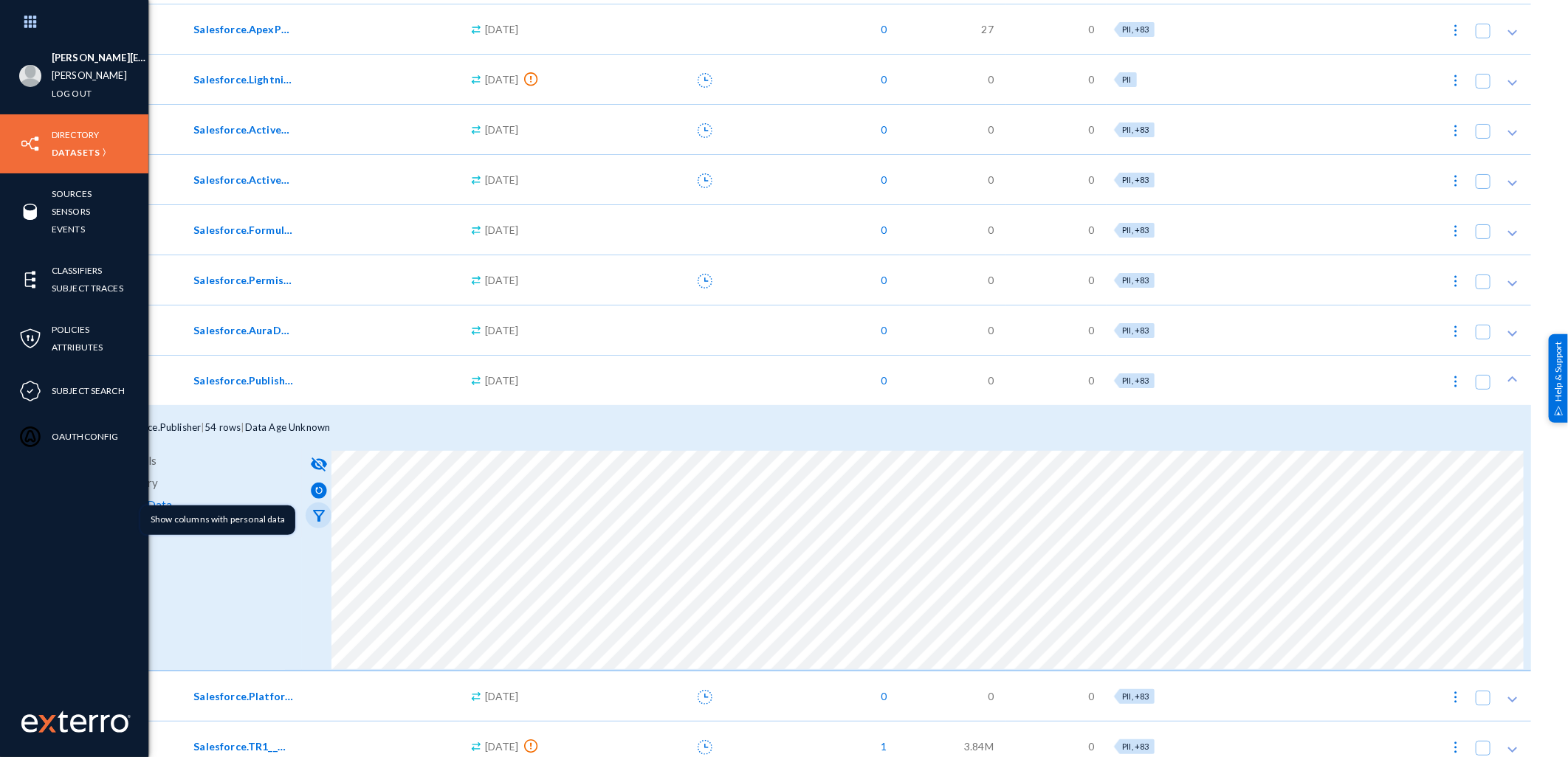
click at [321, 513] on mat-icon "filter_alt" at bounding box center [319, 516] width 18 height 18
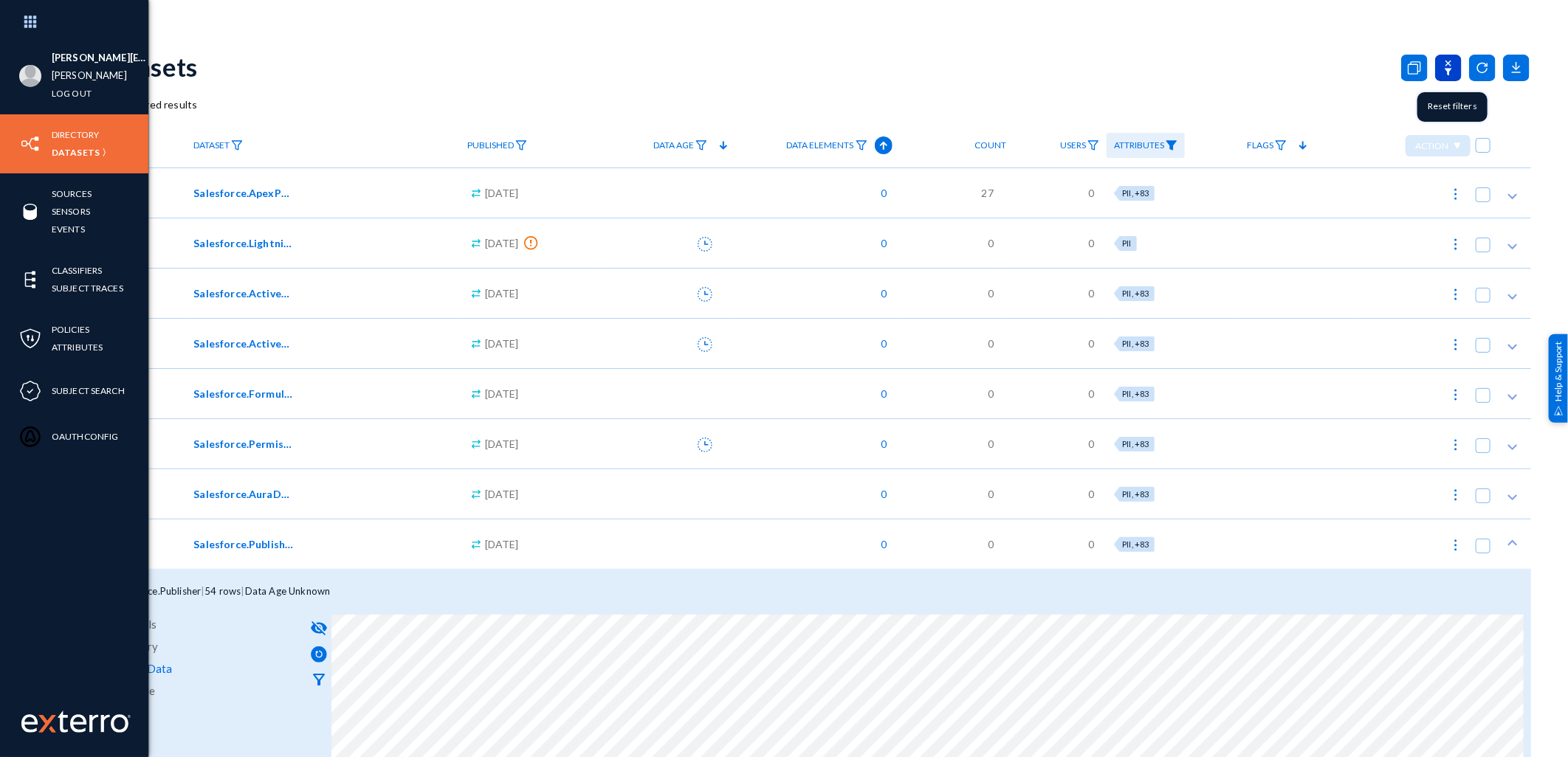
click at [1445, 65] on icon at bounding box center [1448, 67] width 26 height 26
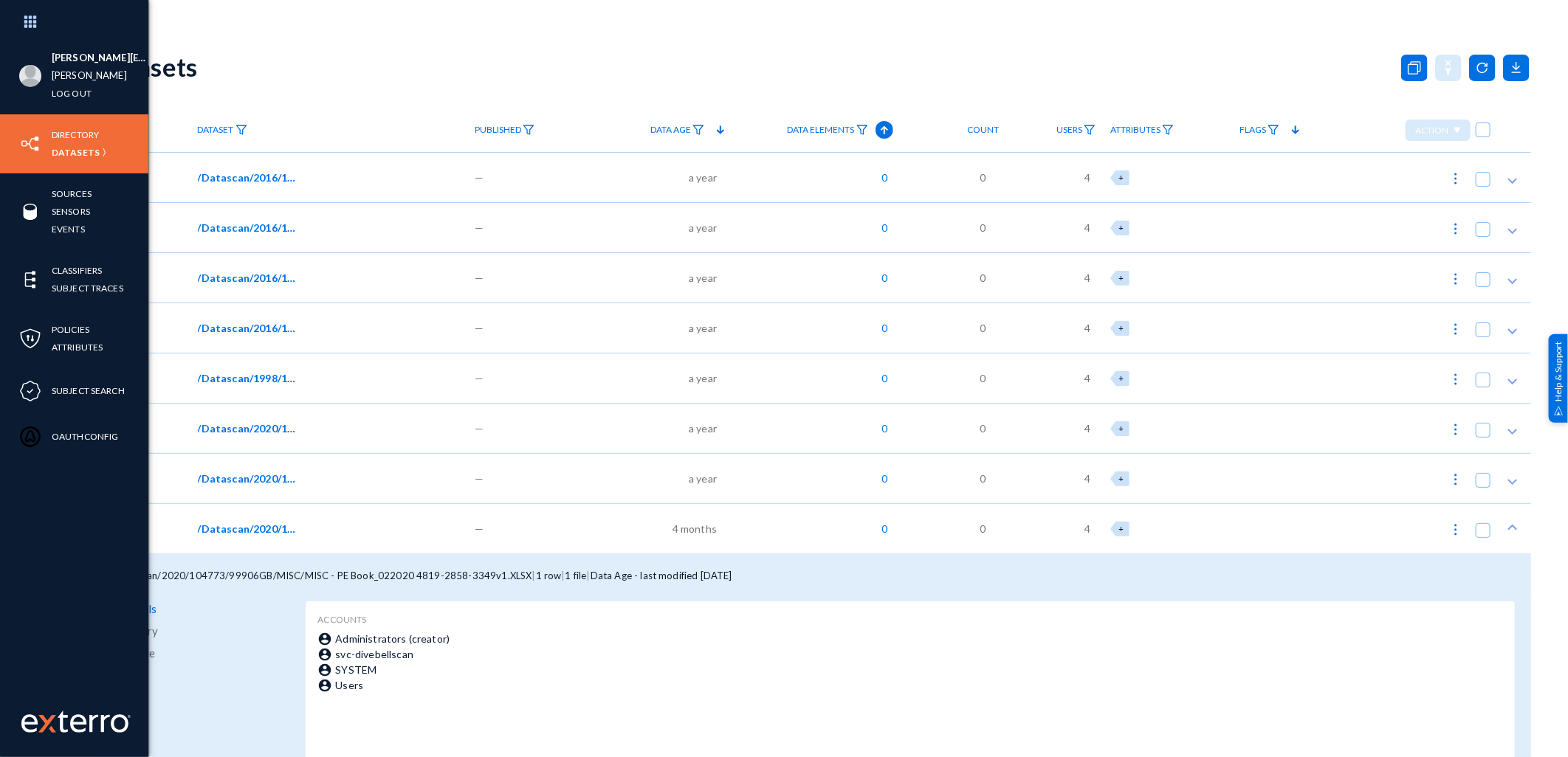
click at [115, 134] on icon at bounding box center [113, 129] width 10 height 12
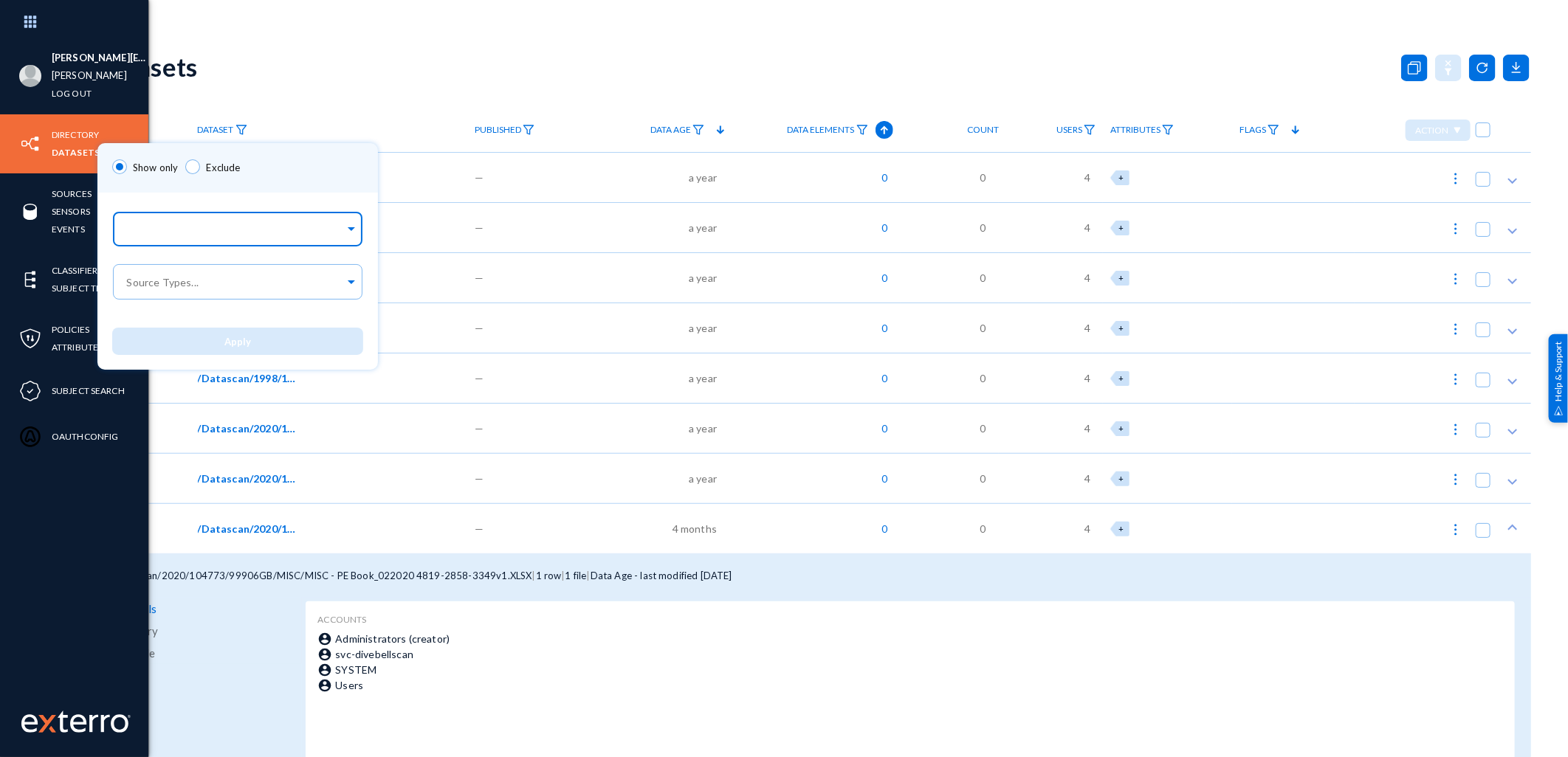
click at [172, 230] on input "text" at bounding box center [234, 231] width 221 height 14
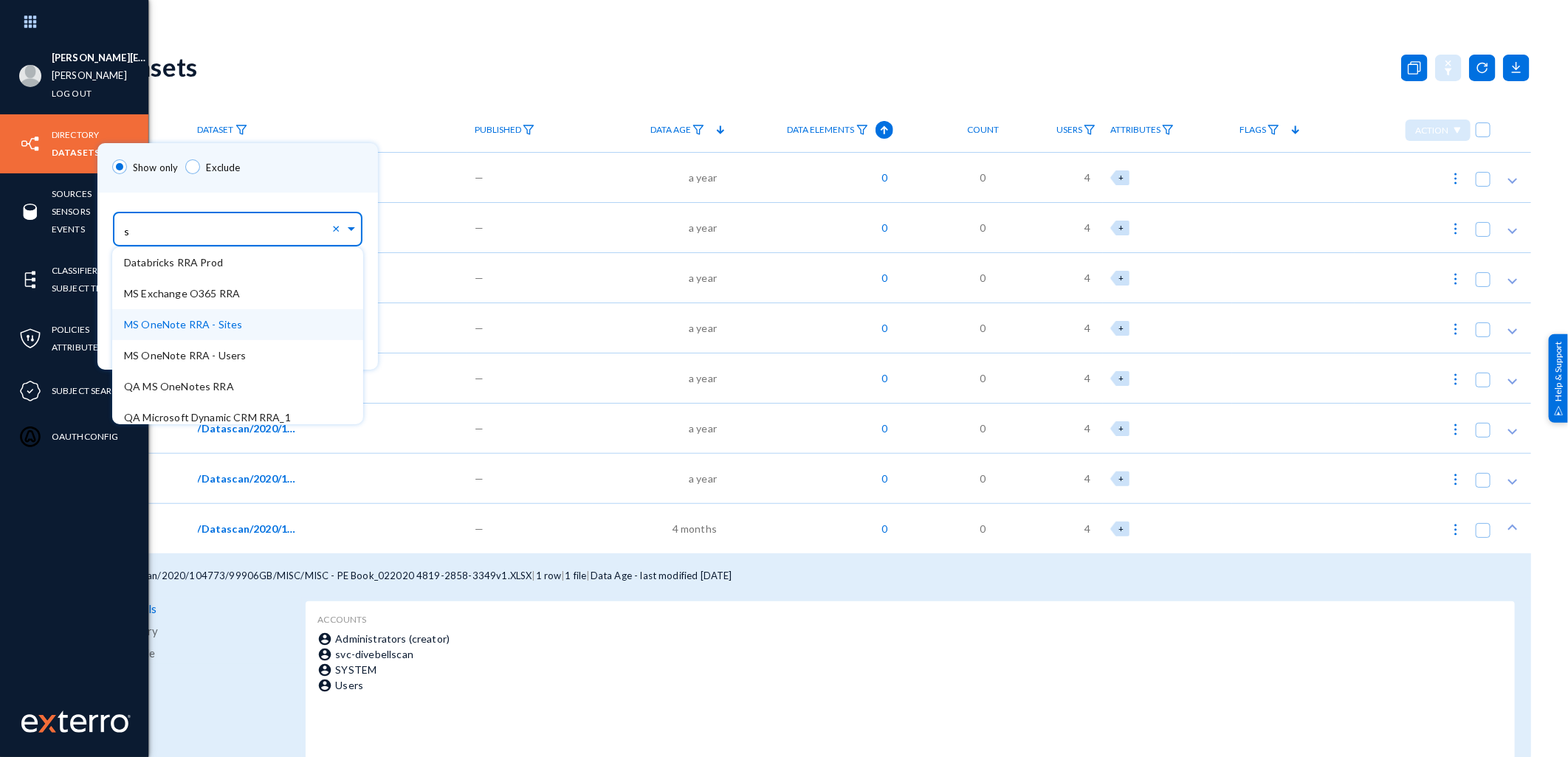
type input "sa"
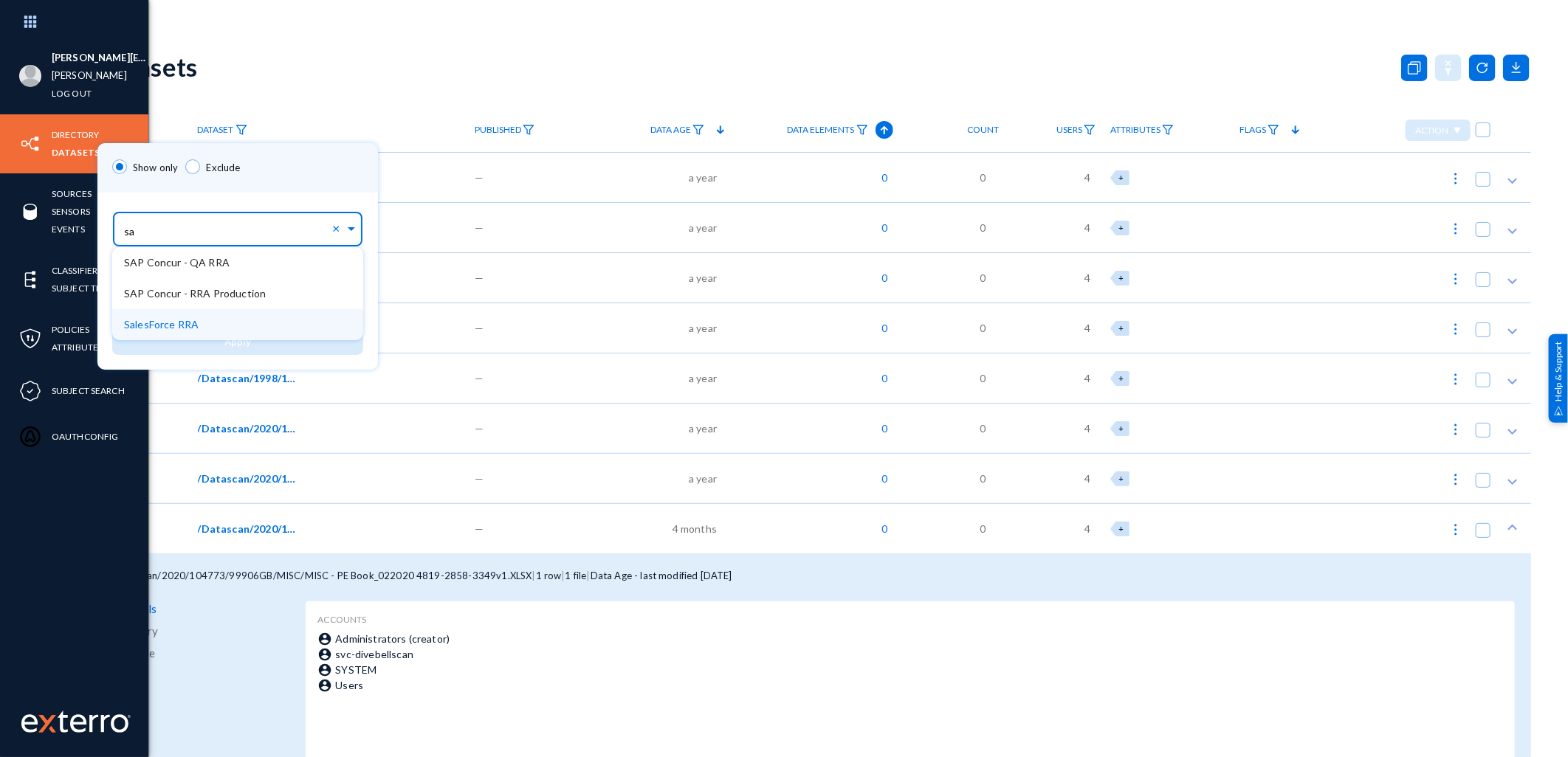
click at [190, 320] on span "SalesForce RRA" at bounding box center [160, 325] width 74 height 13
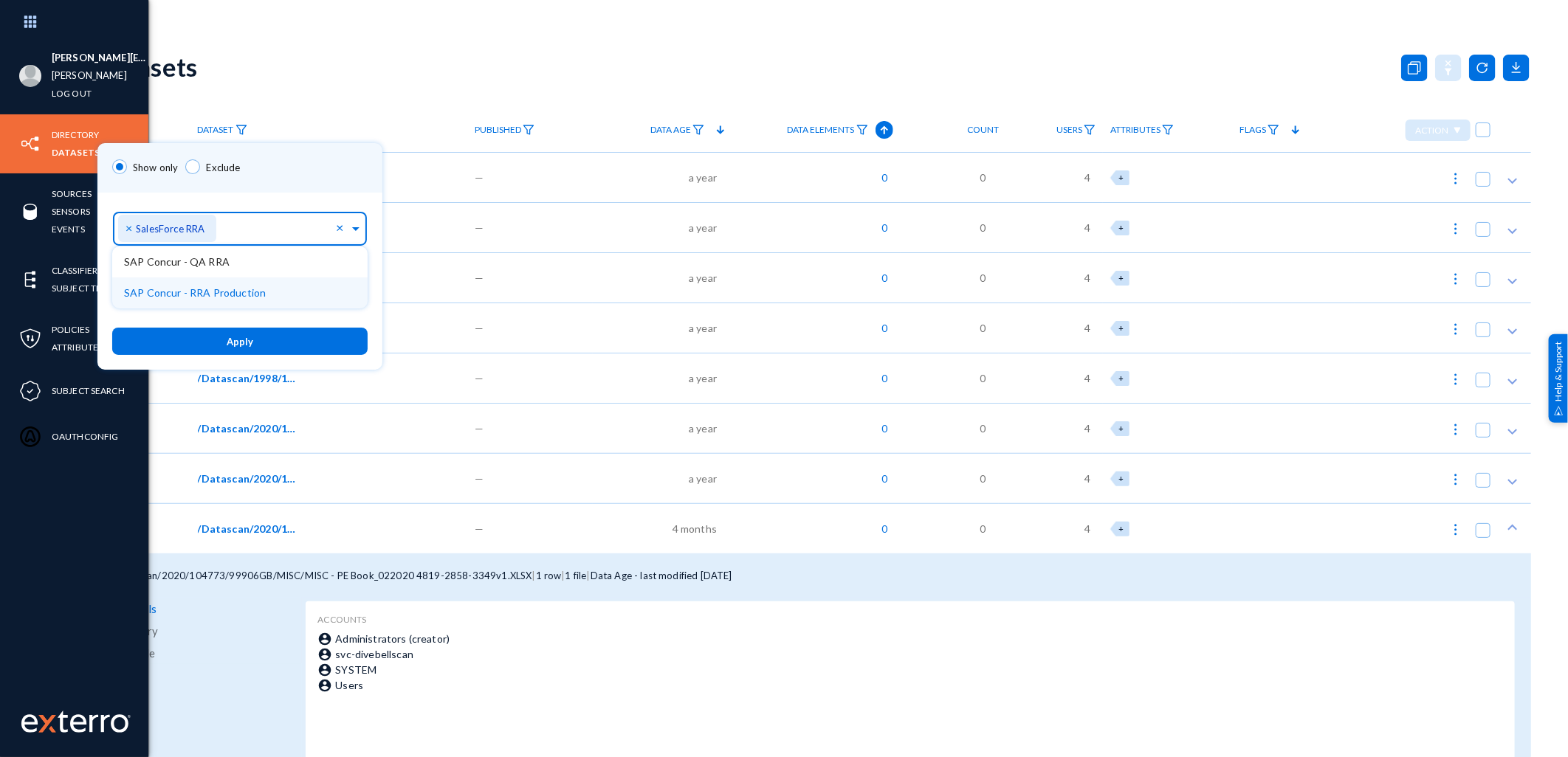
click at [271, 340] on button "Apply" at bounding box center [240, 341] width 255 height 27
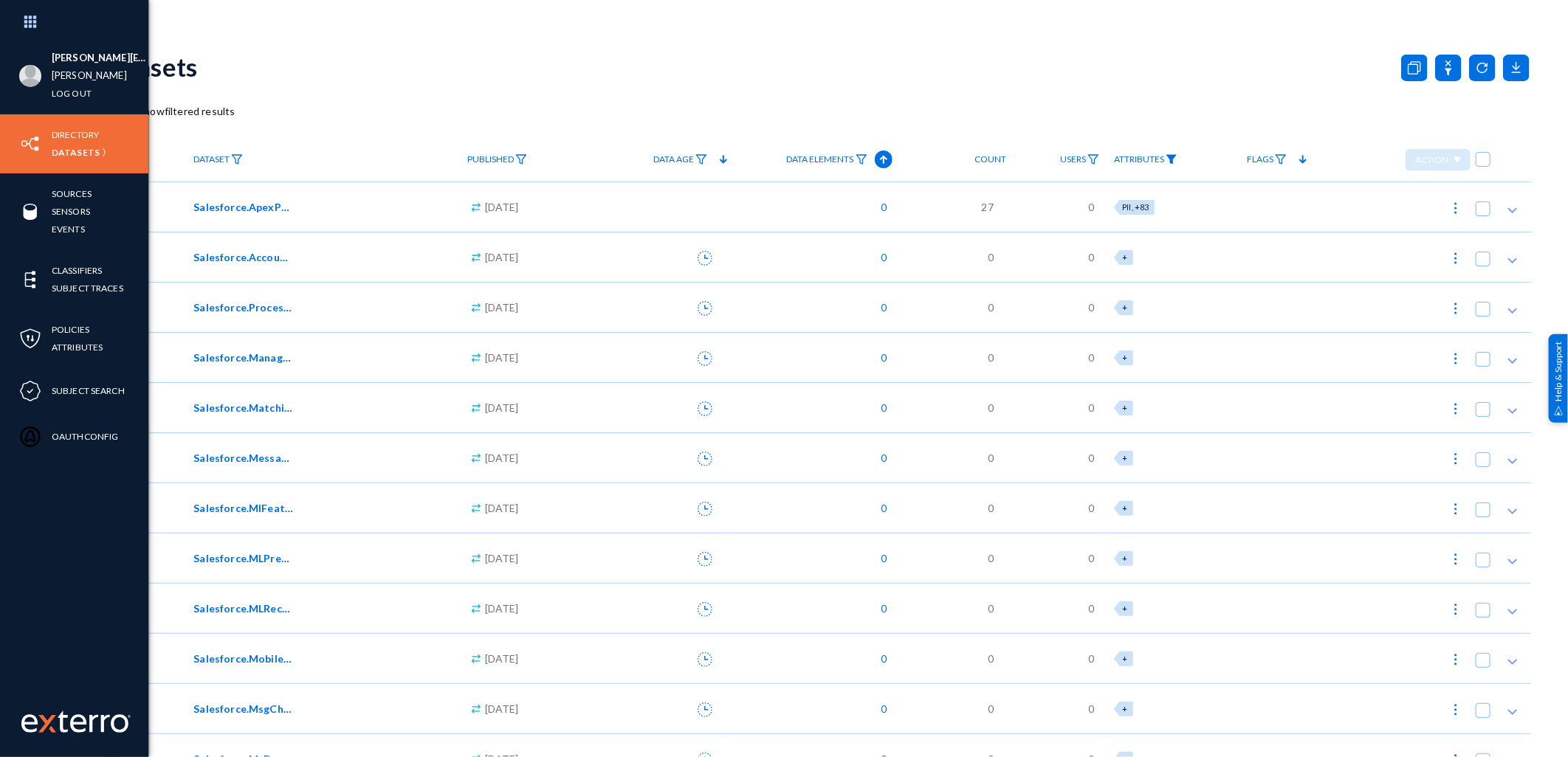
click at [1172, 161] on img at bounding box center [1171, 159] width 12 height 10
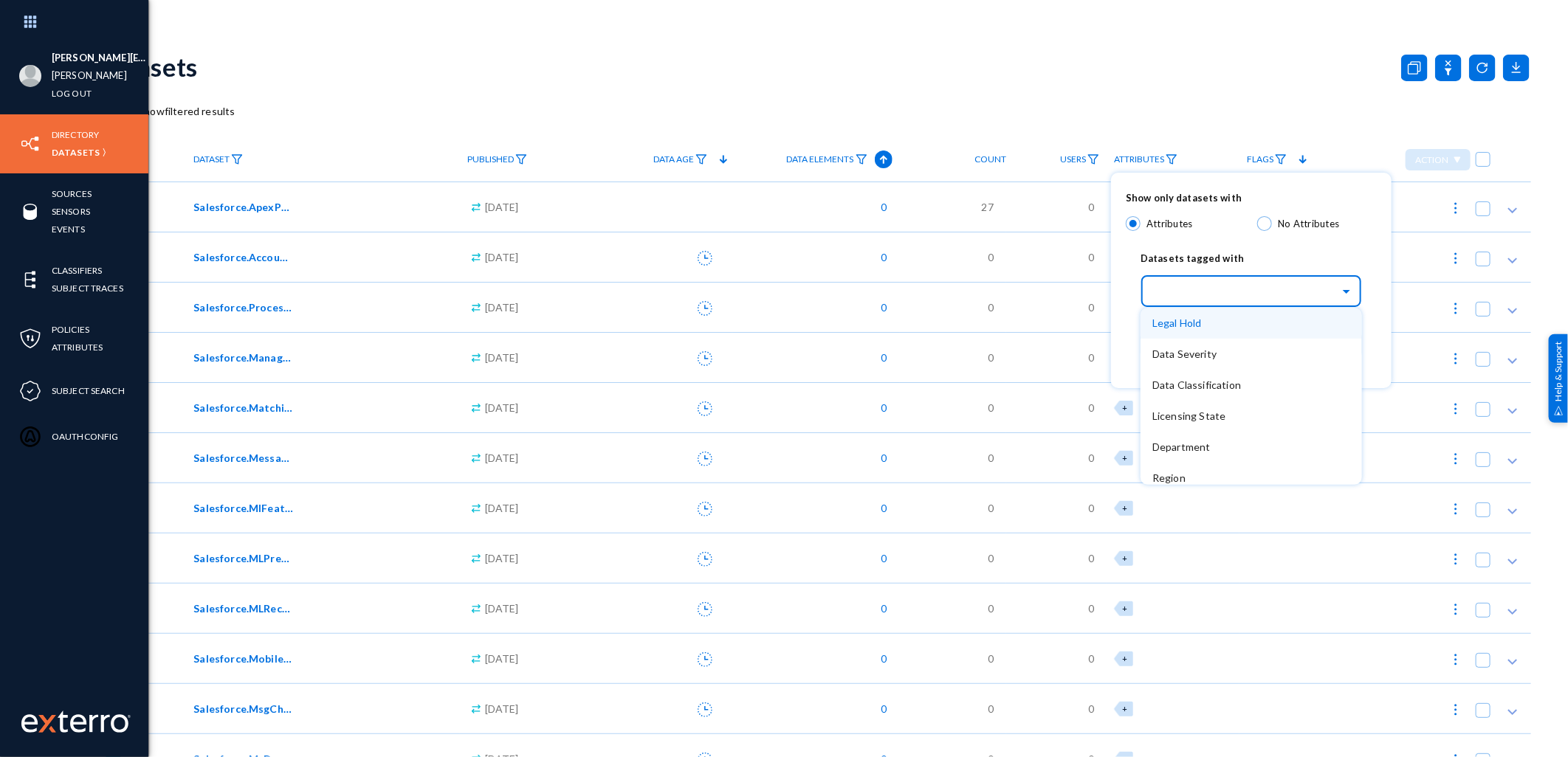
click at [1214, 297] on input "text" at bounding box center [1258, 290] width 207 height 25
click at [1215, 386] on span "Data Classification" at bounding box center [1196, 385] width 89 height 13
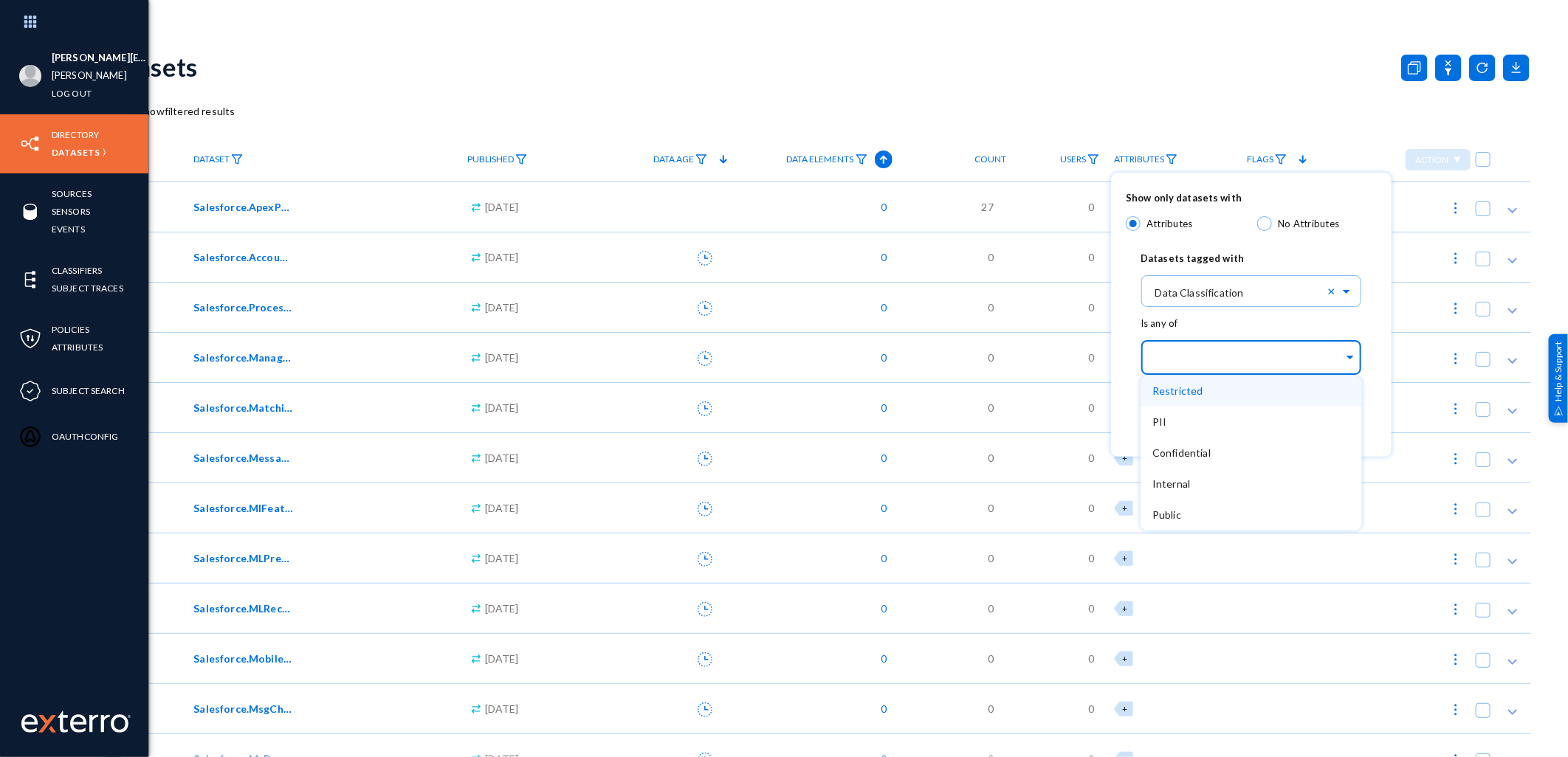
click at [1214, 357] on input "text" at bounding box center [1248, 360] width 192 height 14
click at [1188, 424] on div "PII" at bounding box center [1251, 422] width 222 height 31
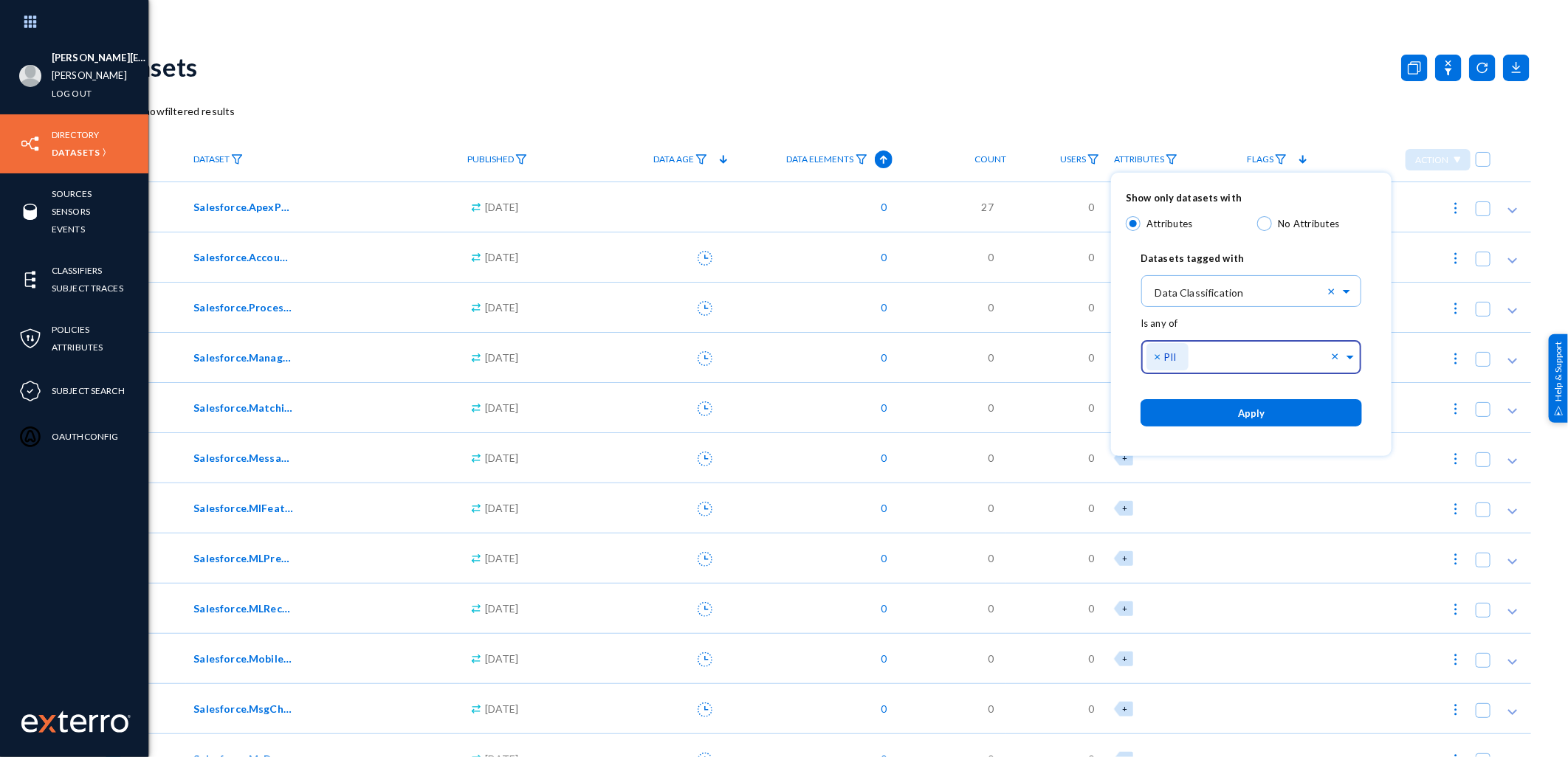
click at [1238, 412] on span "Apply" at bounding box center [1250, 413] width 26 height 12
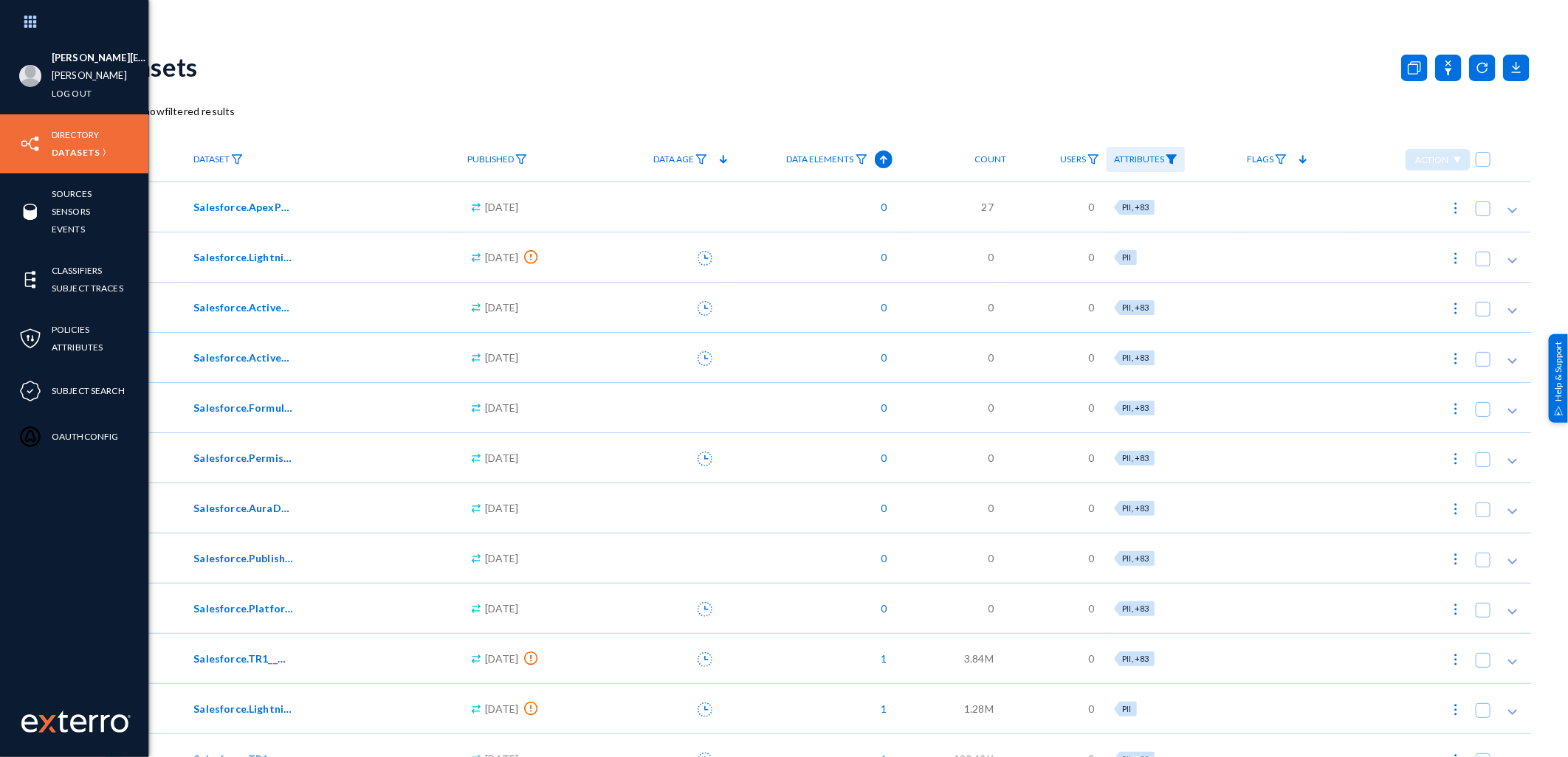
click at [124, 112] on mat-icon "visibility" at bounding box center [123, 112] width 18 height 18
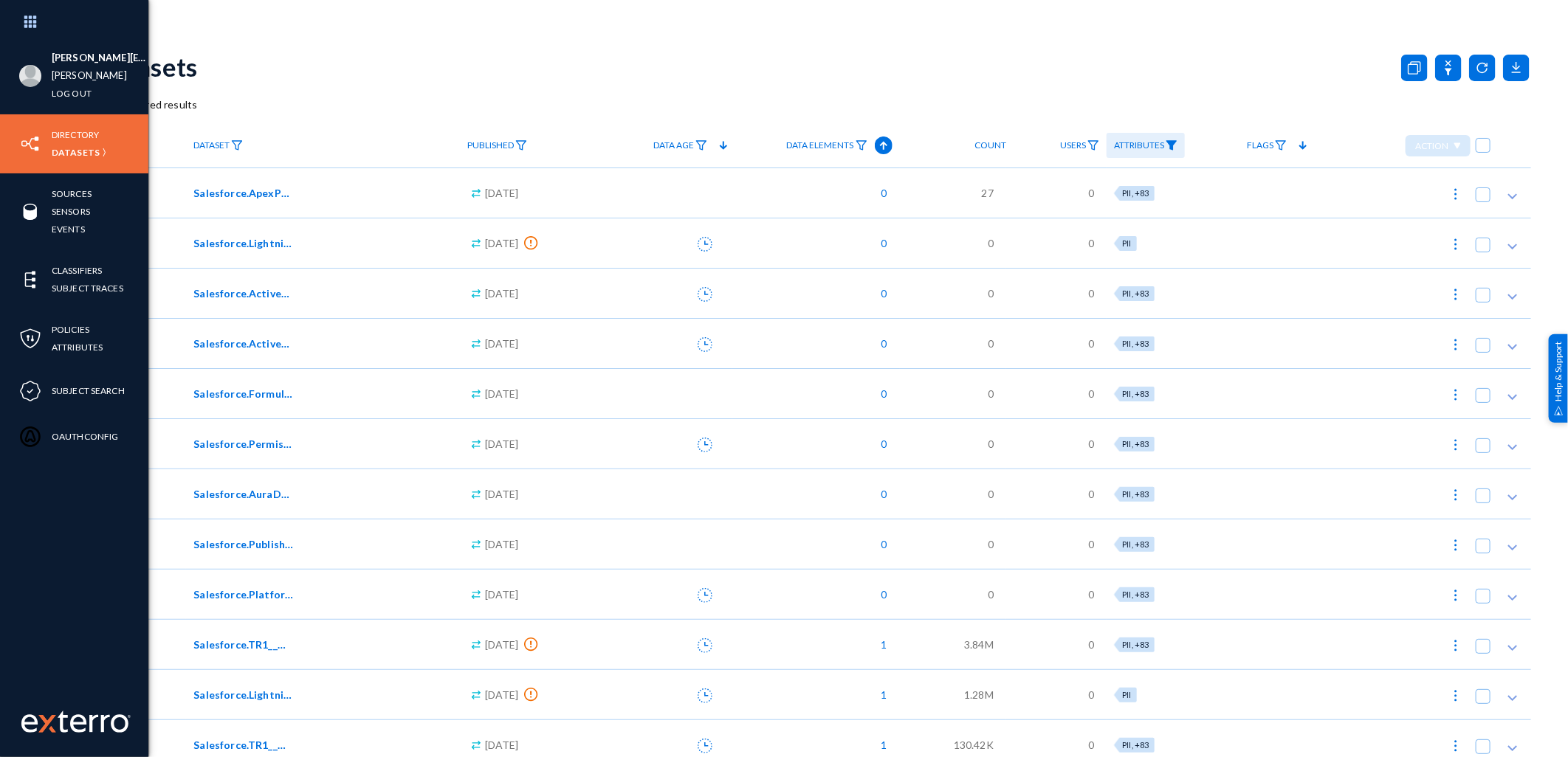
scroll to position [82, 0]
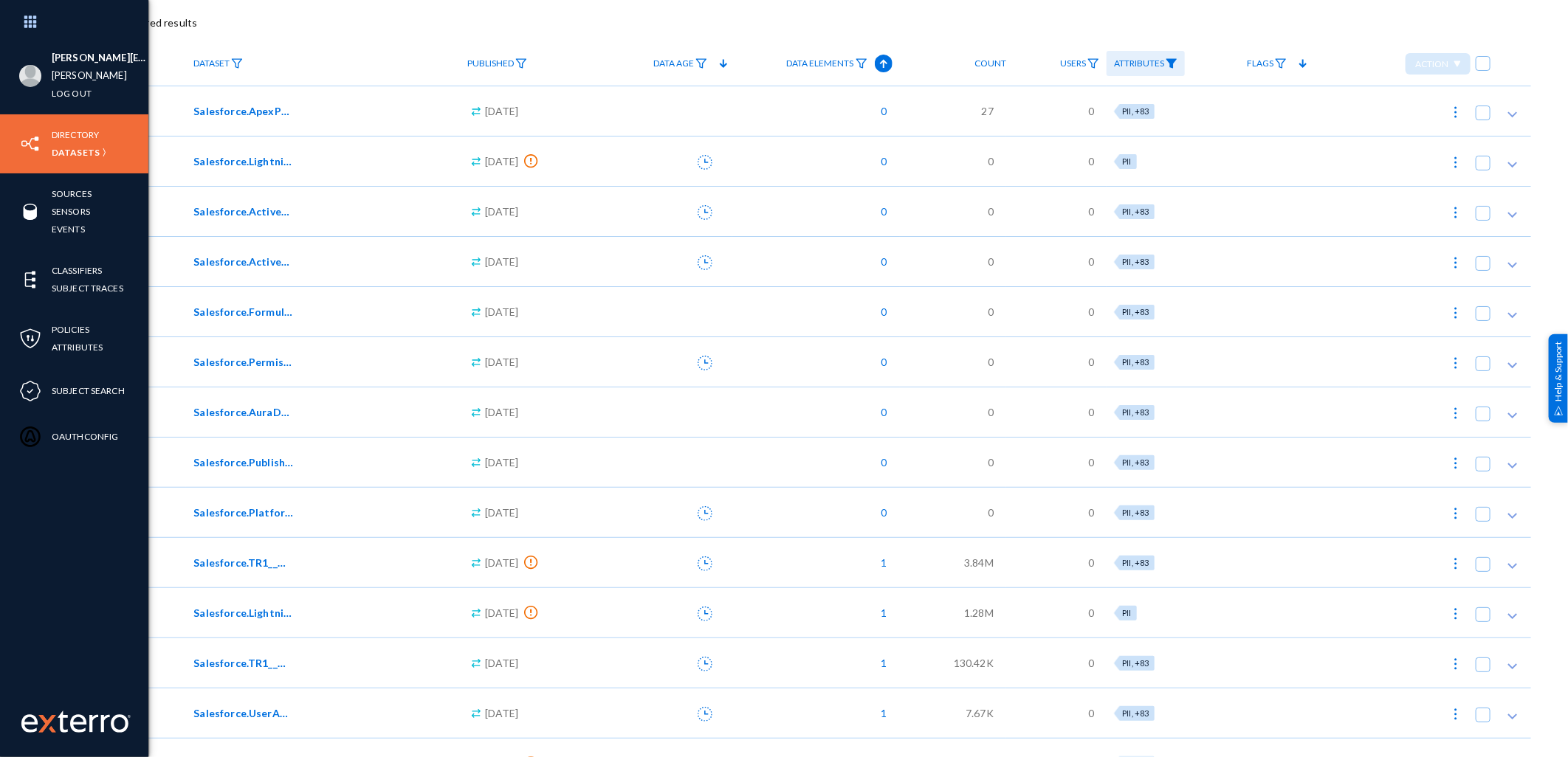
click at [290, 517] on span "Salesforce.PlatformEventUsageMetric" at bounding box center [243, 512] width 100 height 15
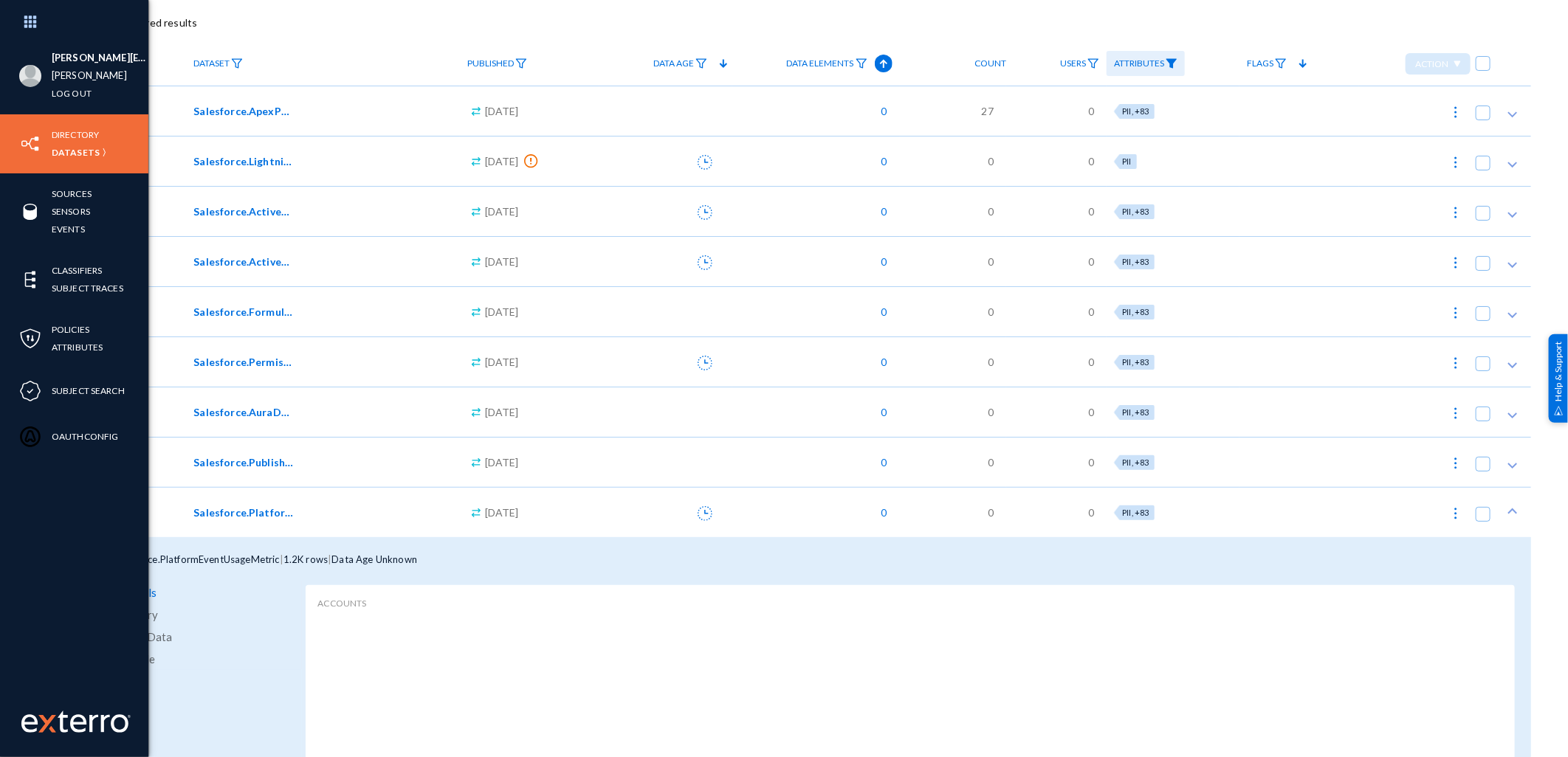
click at [163, 633] on span "View Data" at bounding box center [146, 637] width 53 height 22
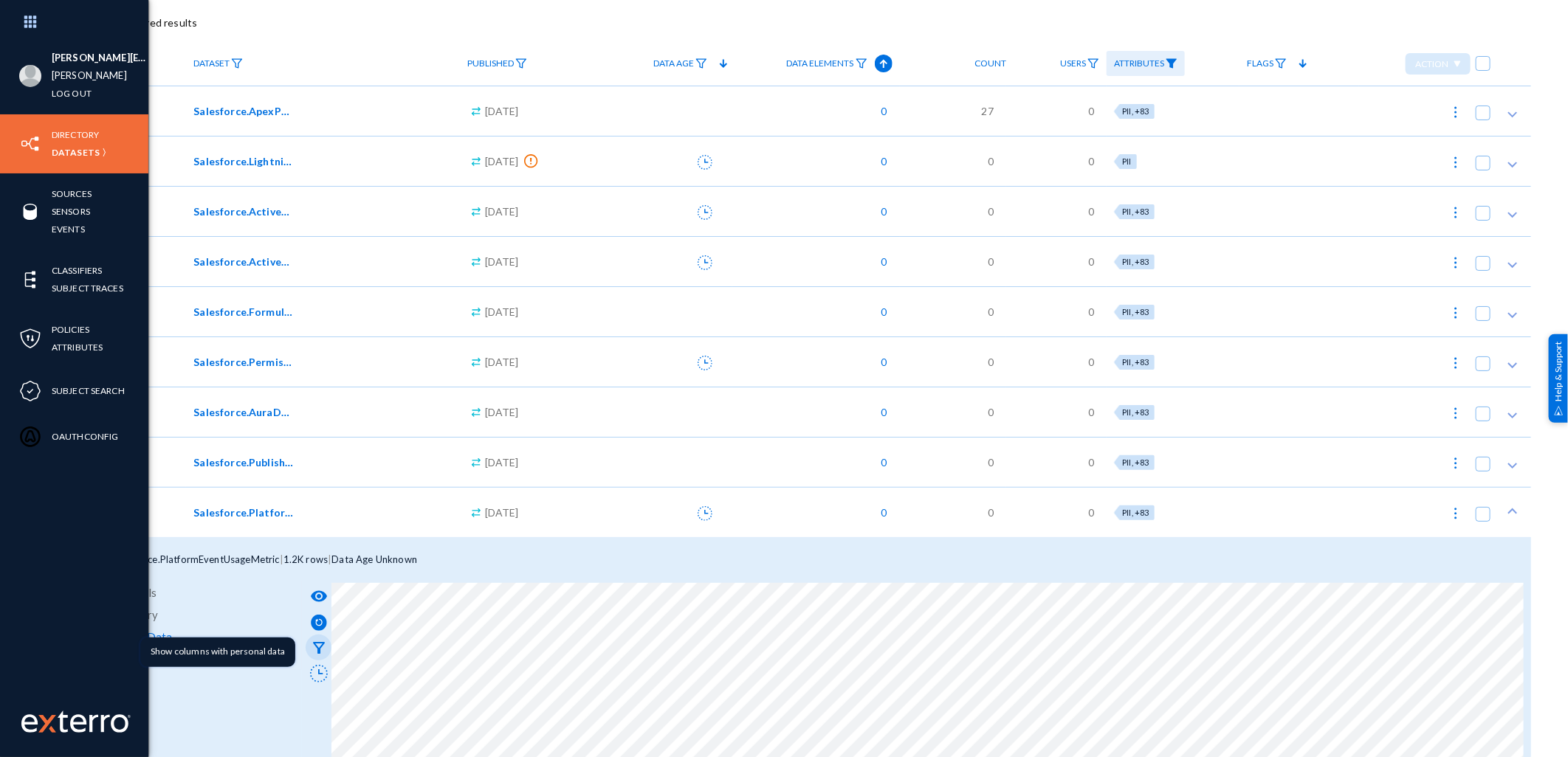
click at [316, 646] on mat-icon "filter_alt" at bounding box center [319, 648] width 18 height 18
click at [318, 646] on mat-icon "filter_alt" at bounding box center [319, 648] width 18 height 18
click at [321, 596] on mat-icon "visibility" at bounding box center [319, 596] width 18 height 18
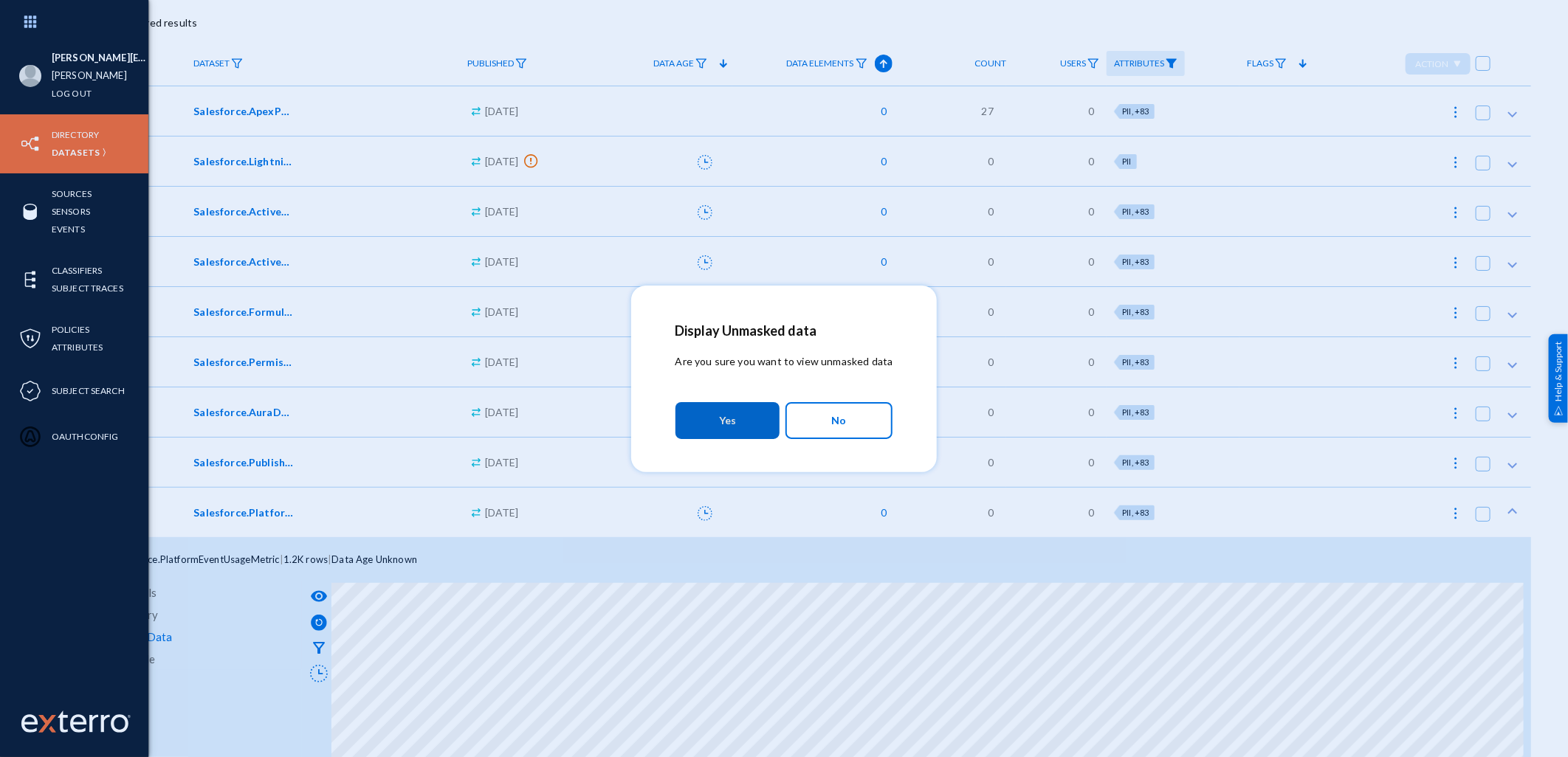
click at [710, 428] on button "Yes" at bounding box center [727, 420] width 104 height 37
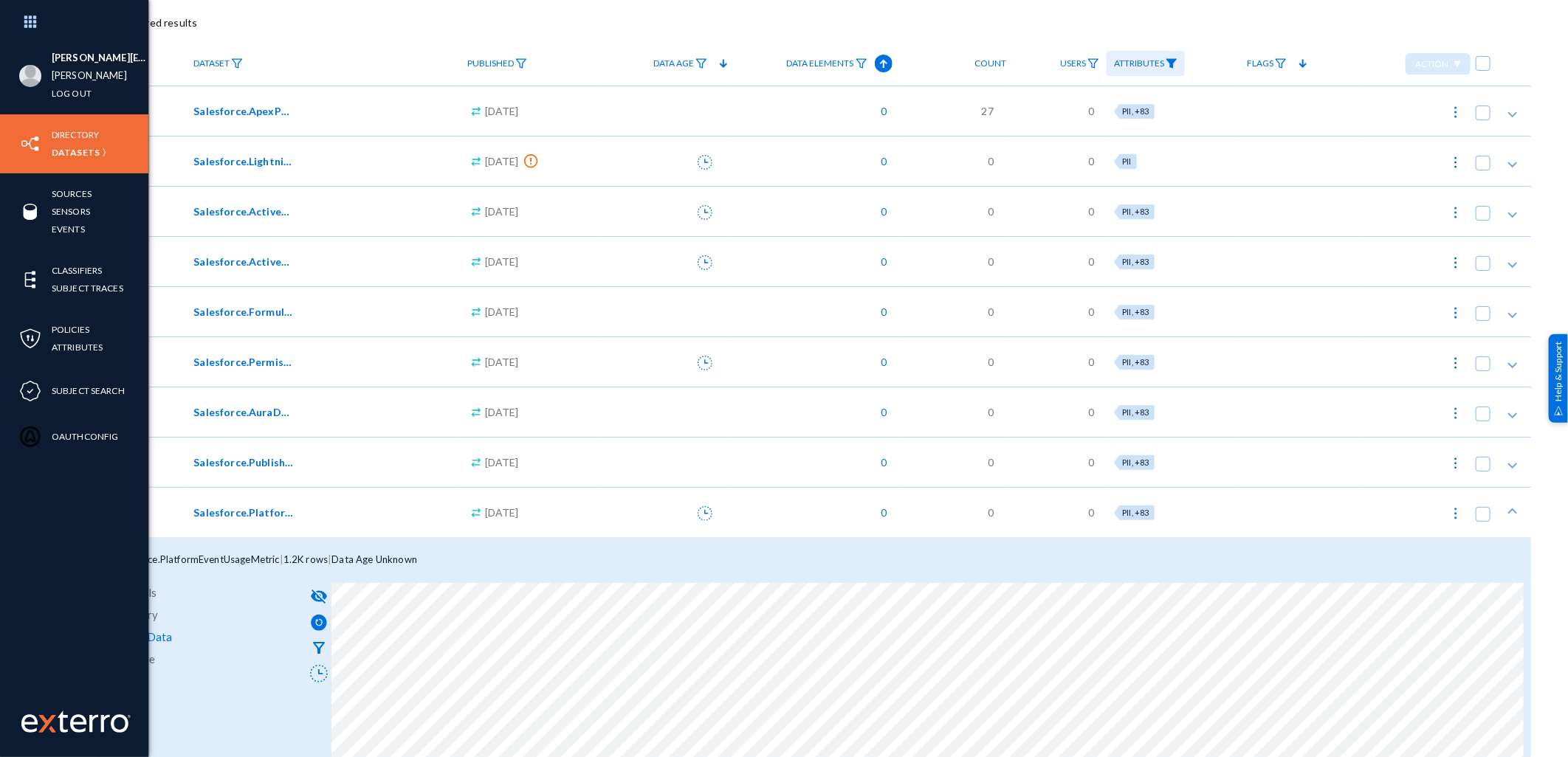
click at [330, 512] on div "Salesforce.PlatformEventUsageMetric" at bounding box center [319, 512] width 253 height 15
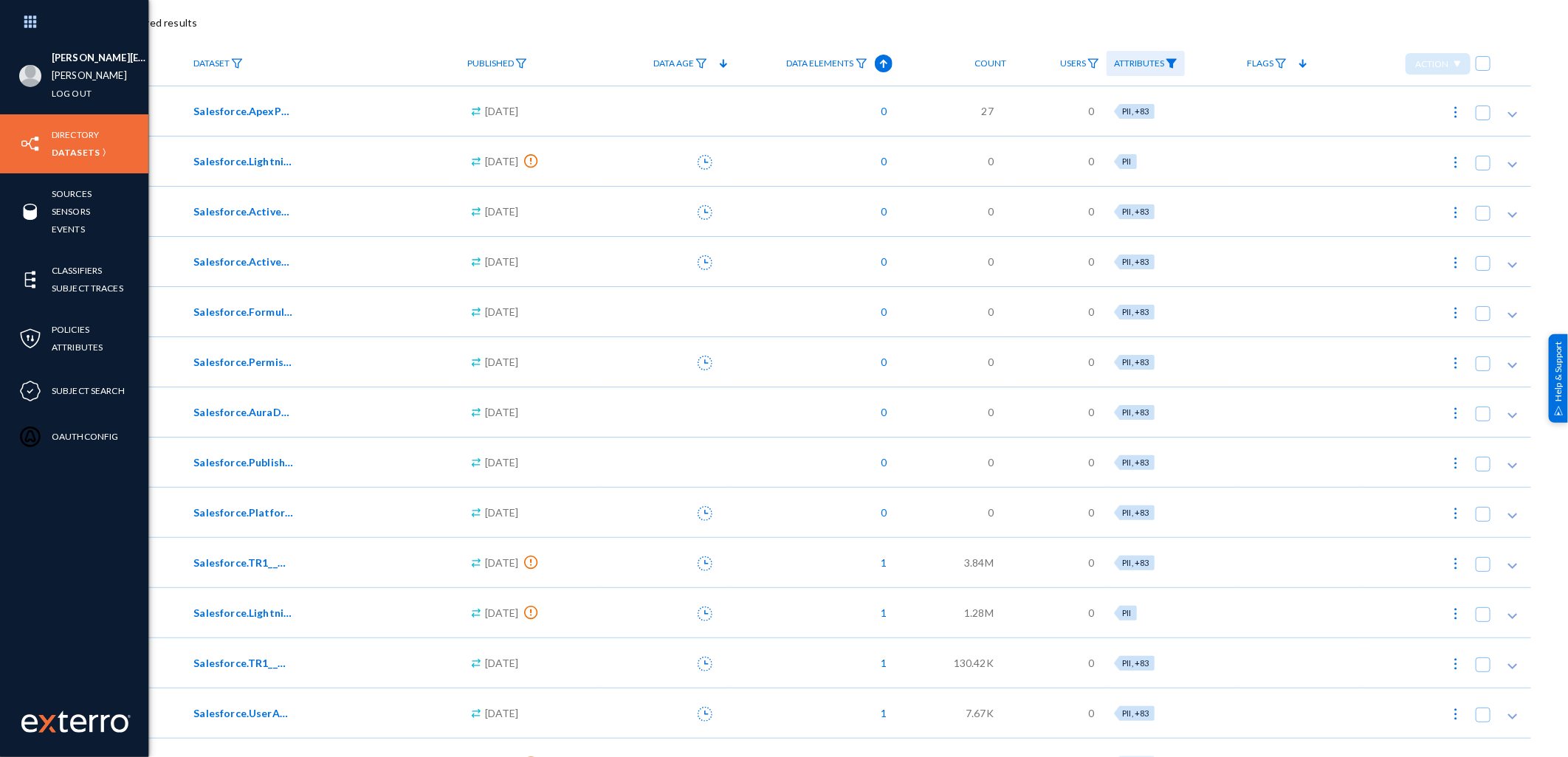
click at [314, 577] on div "Salesforce.TR1__Off_Limit_Line_Item__c" at bounding box center [322, 562] width 273 height 50
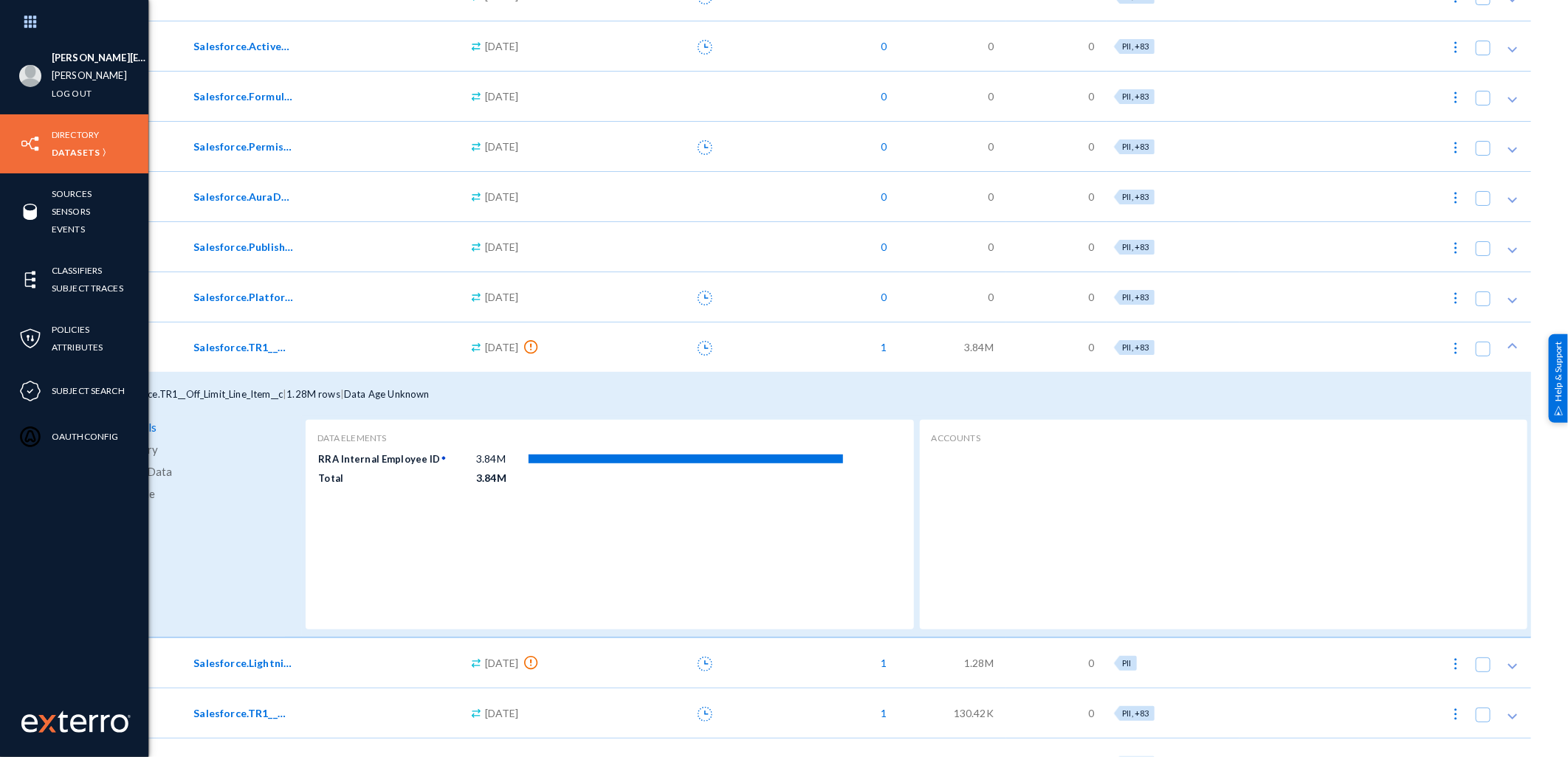
scroll to position [328, 0]
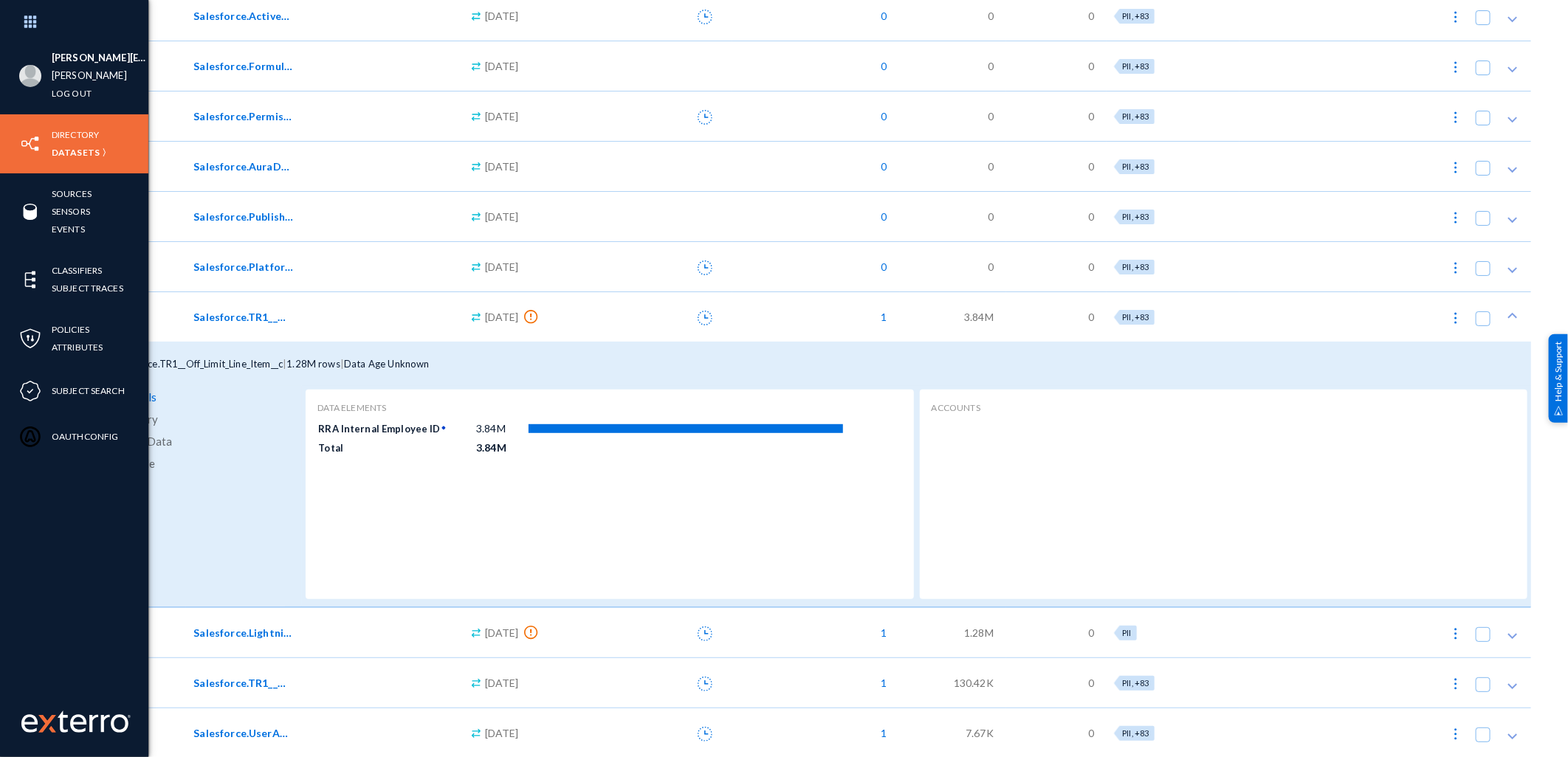
click at [161, 439] on span "View Data" at bounding box center [146, 441] width 53 height 22
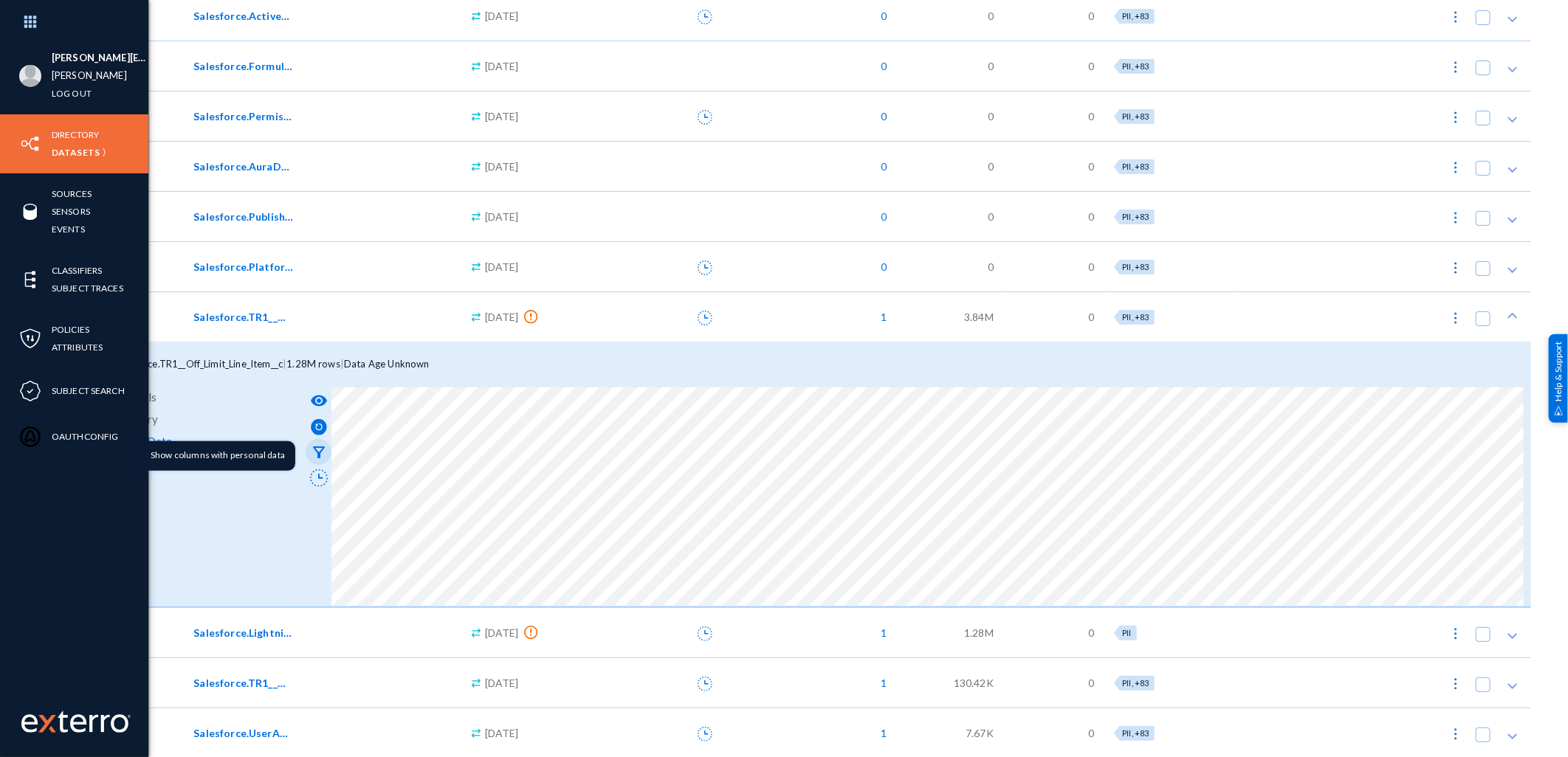
click at [319, 448] on mat-icon "filter_alt" at bounding box center [319, 452] width 18 height 18
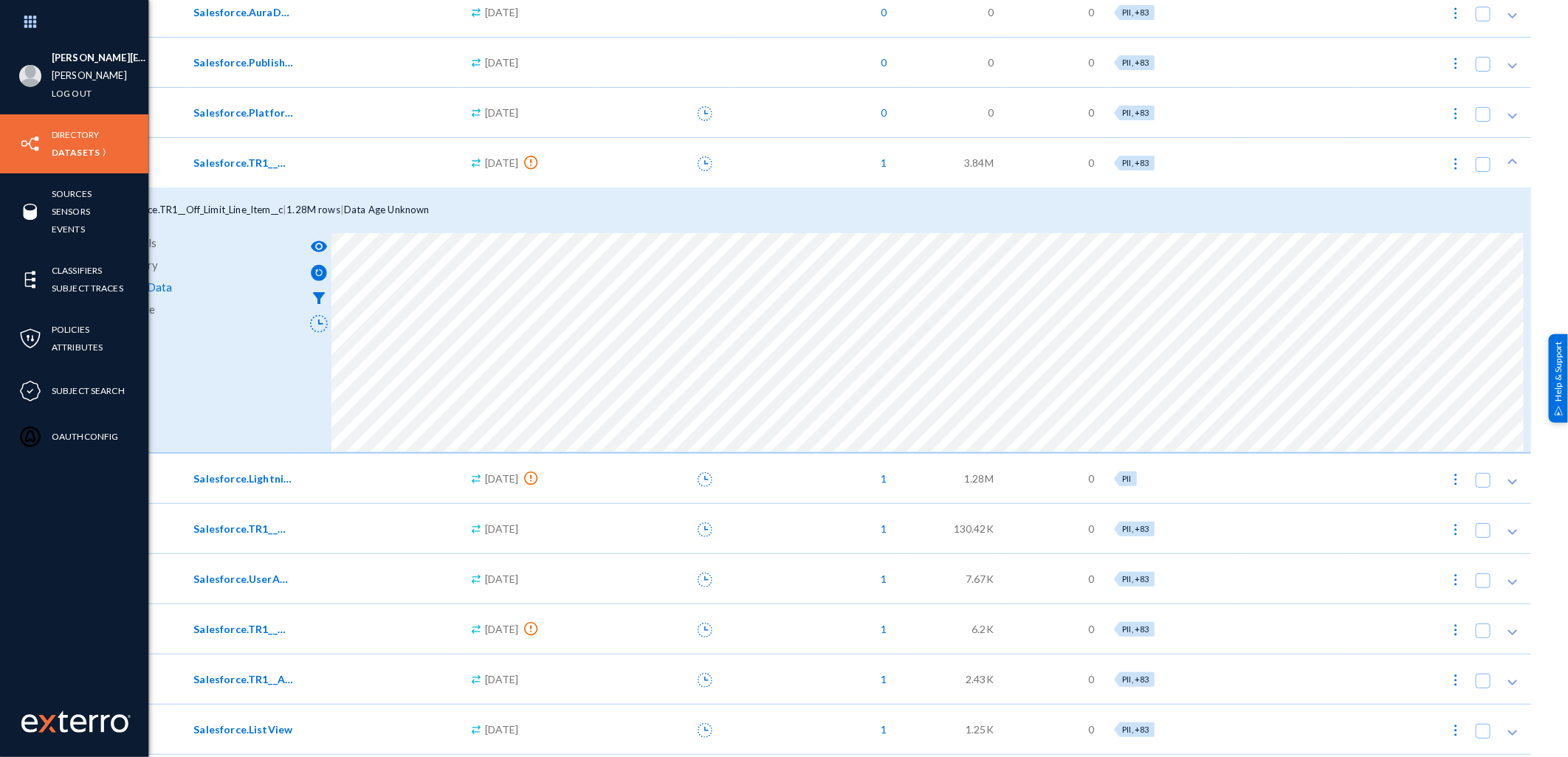
scroll to position [491, 0]
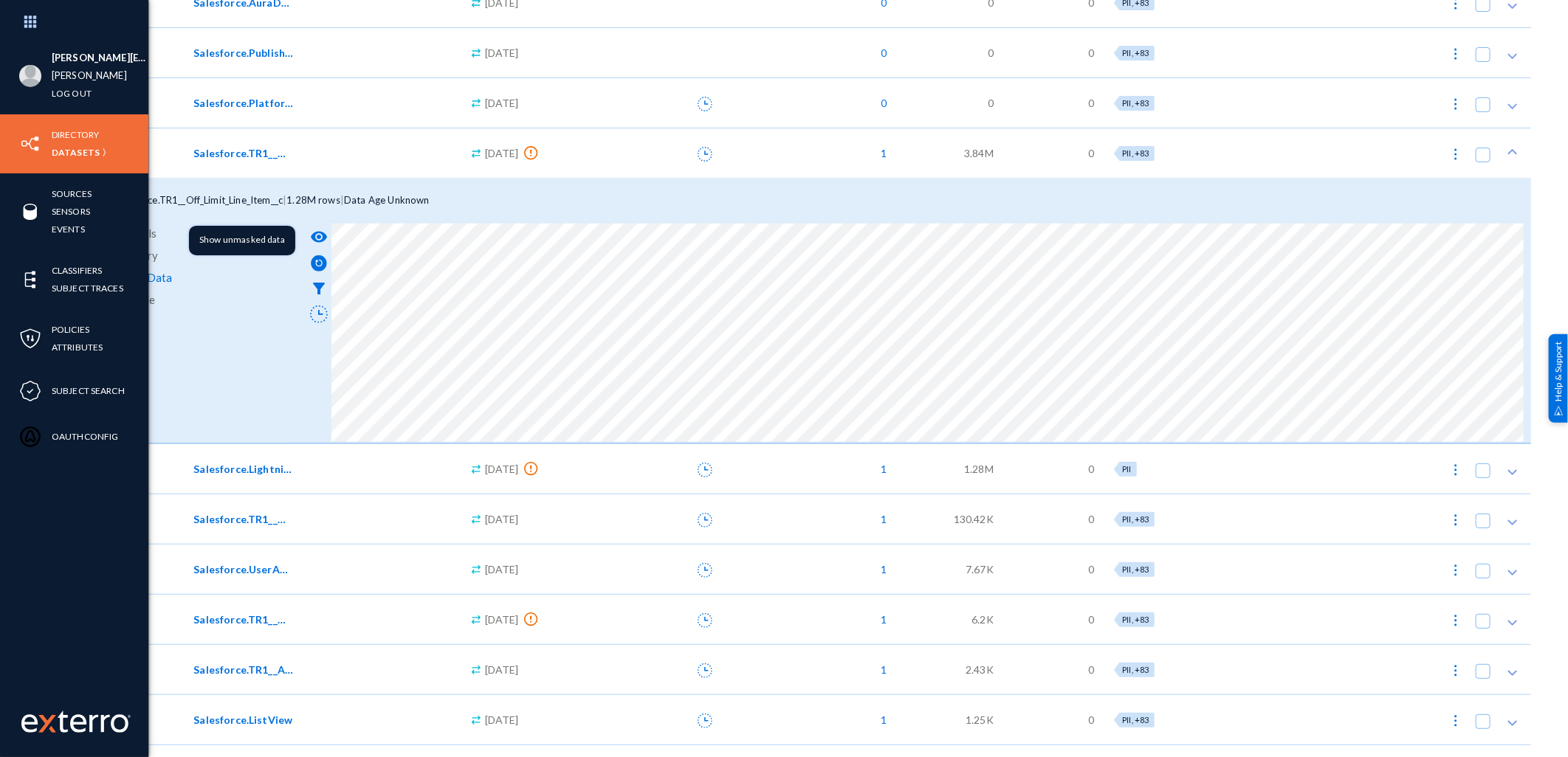
click at [320, 231] on mat-icon "visibility" at bounding box center [319, 237] width 18 height 18
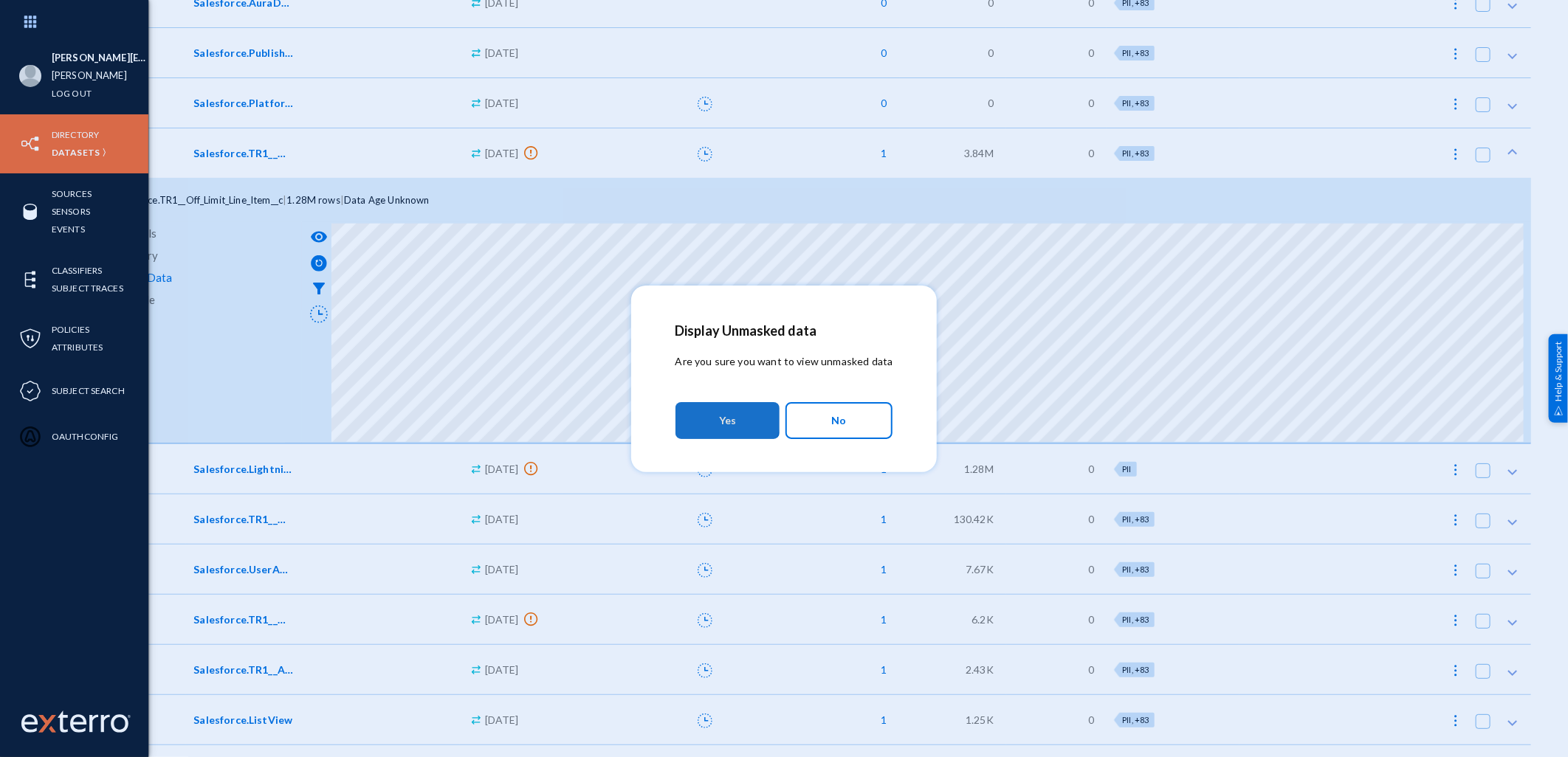
click at [711, 414] on button "Yes" at bounding box center [727, 420] width 104 height 37
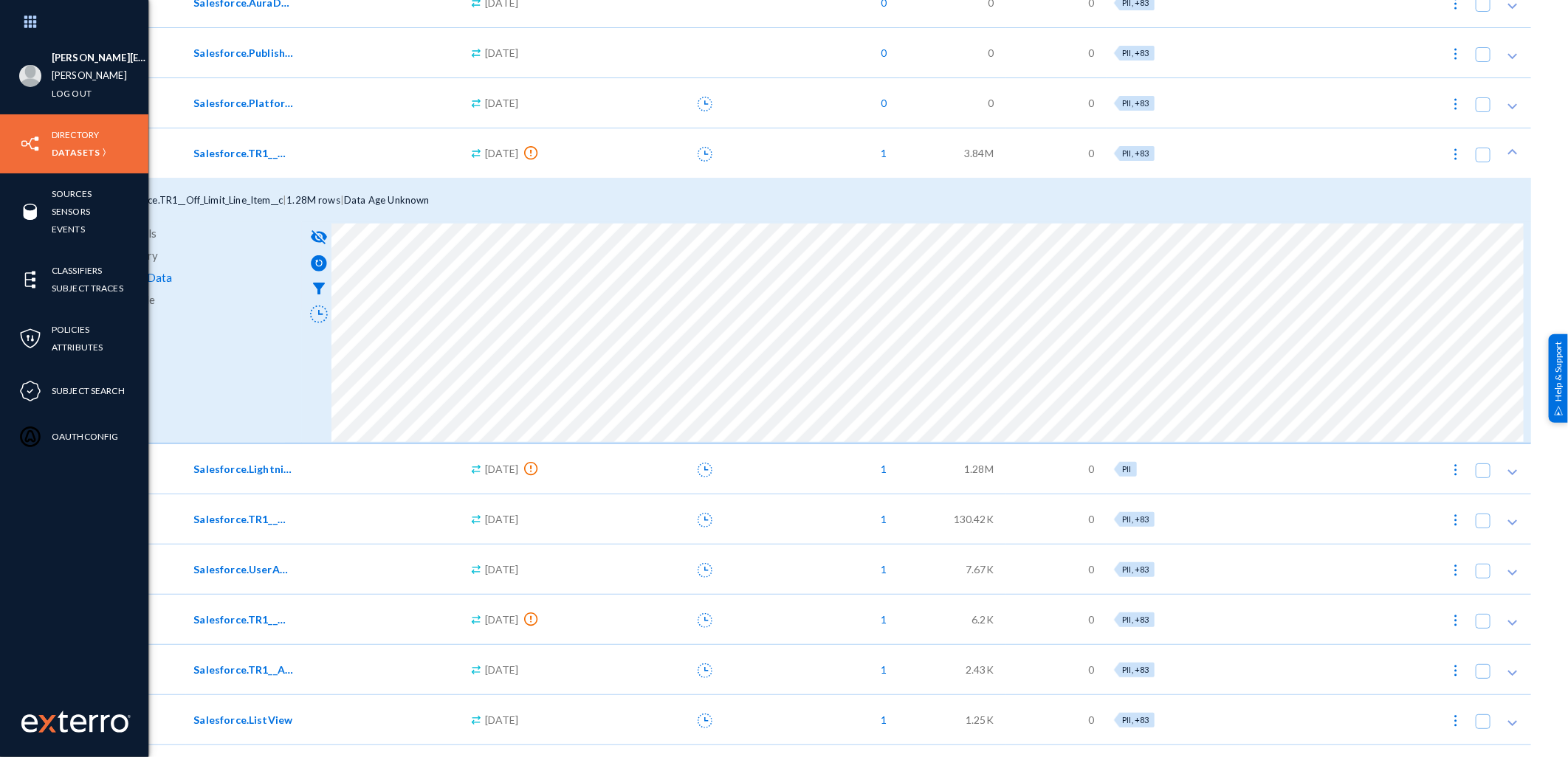
click at [1499, 146] on button at bounding box center [1512, 153] width 30 height 30
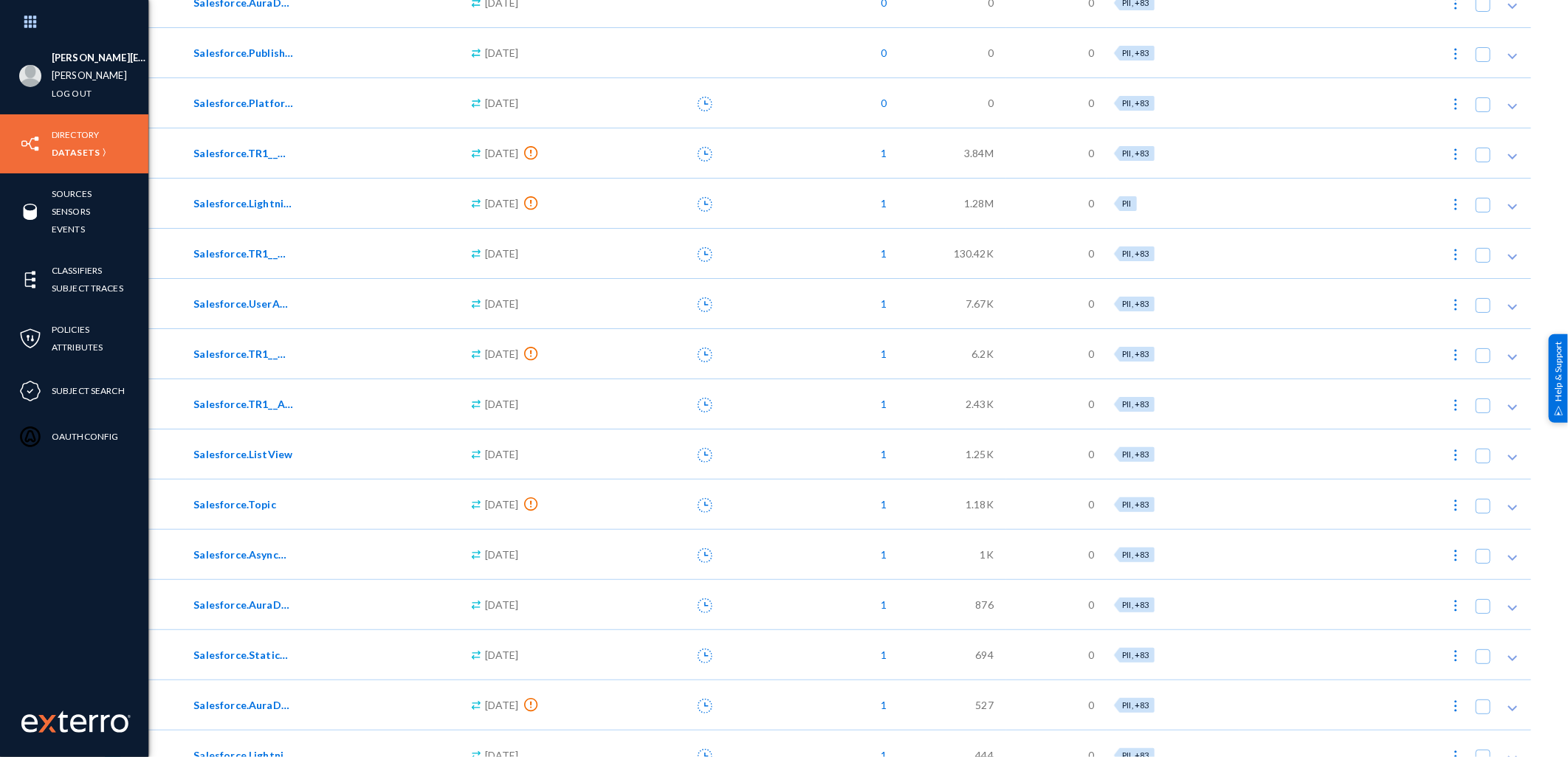
click at [266, 210] on span "Salesforce.LightningUsageByPageMetrics" at bounding box center [243, 203] width 100 height 15
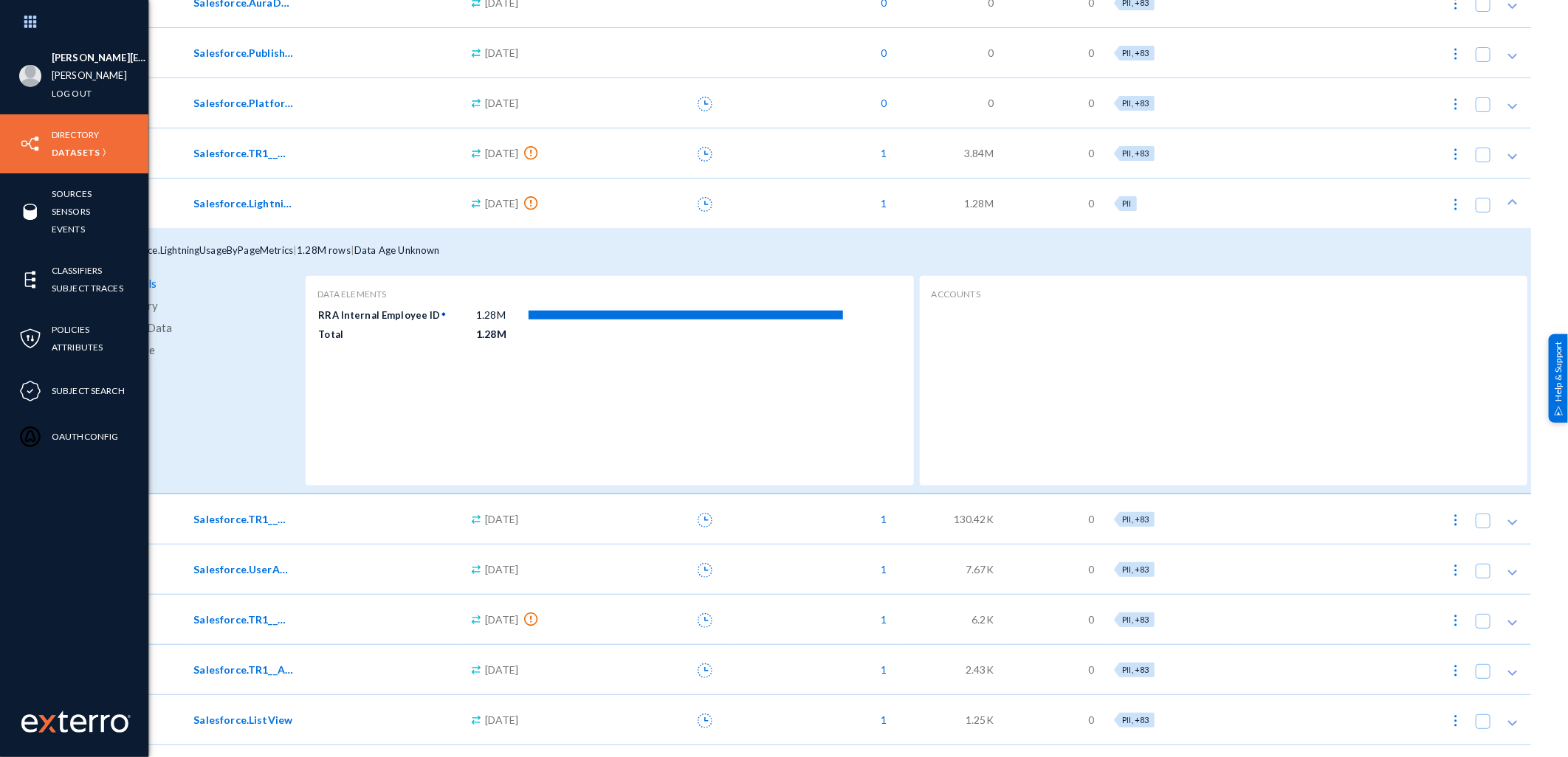
click at [152, 326] on span "View Data" at bounding box center [146, 328] width 53 height 22
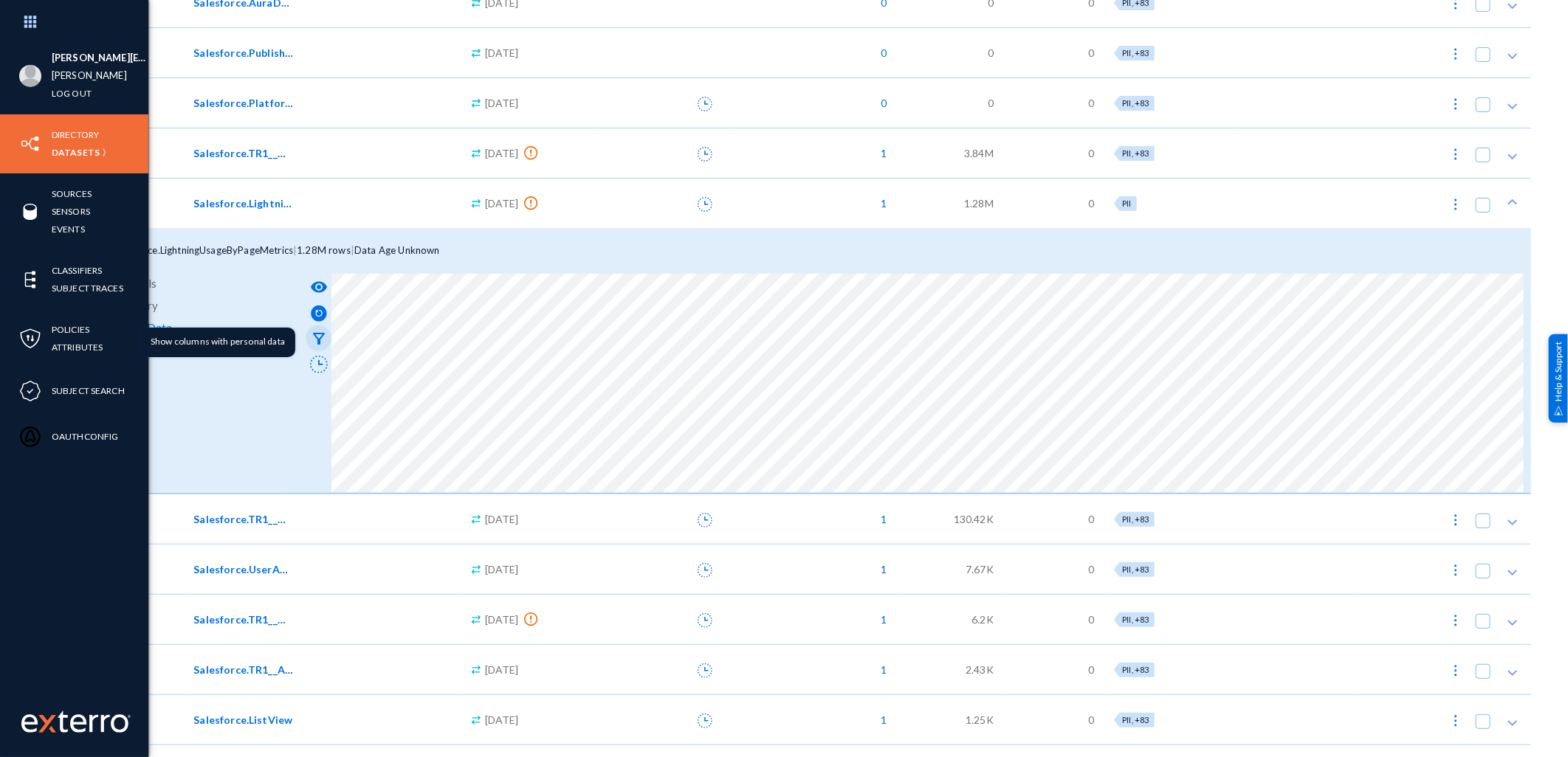
click at [320, 335] on mat-icon "filter_alt" at bounding box center [319, 339] width 18 height 18
click at [322, 338] on mat-icon "filter_alt" at bounding box center [319, 339] width 18 height 18
click at [1511, 204] on icon at bounding box center [1512, 202] width 15 height 15
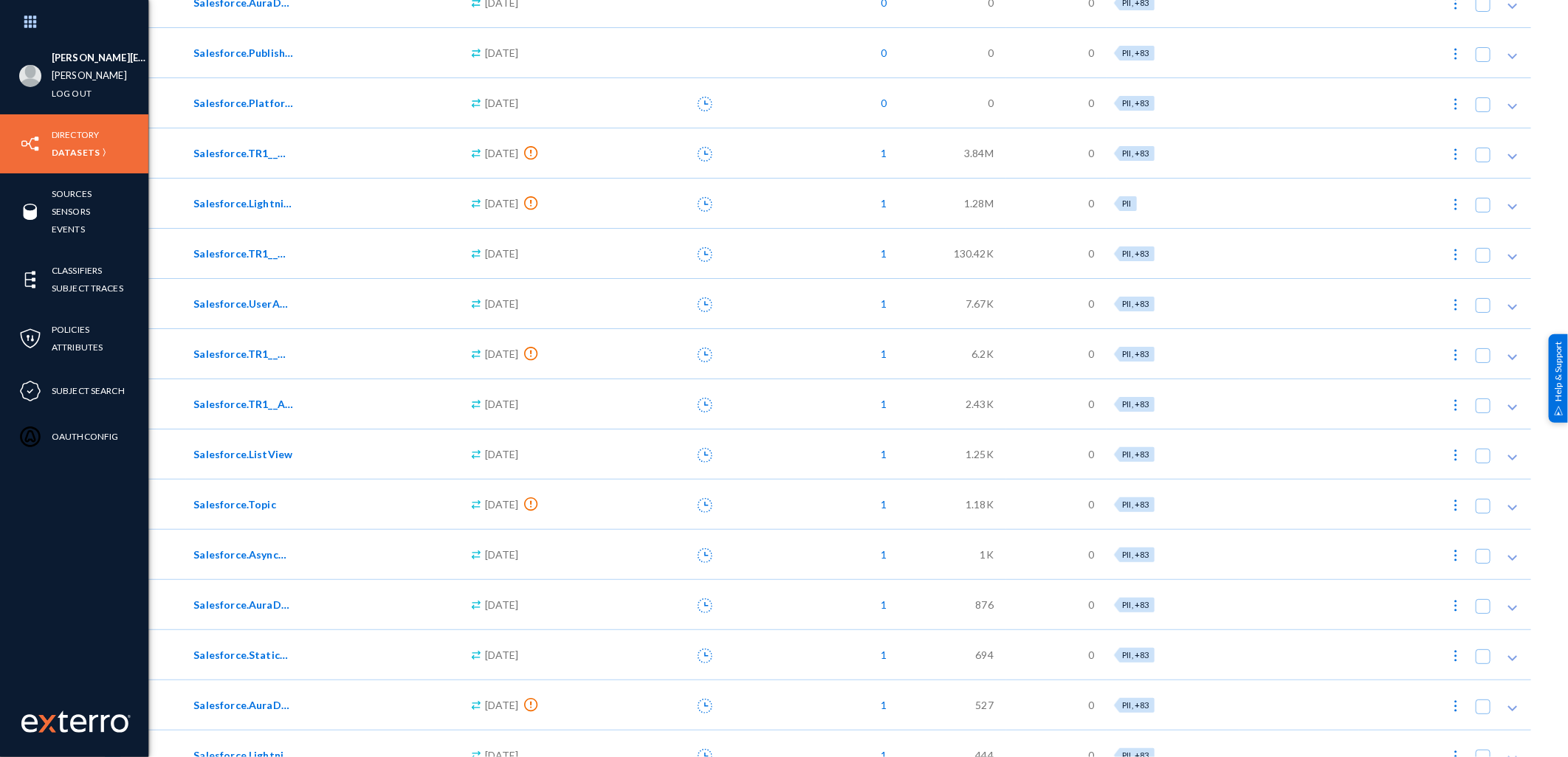
click at [286, 255] on span "Salesforce.TR1__Off_Limit_Policy_Child_Account__c" at bounding box center [243, 253] width 100 height 15
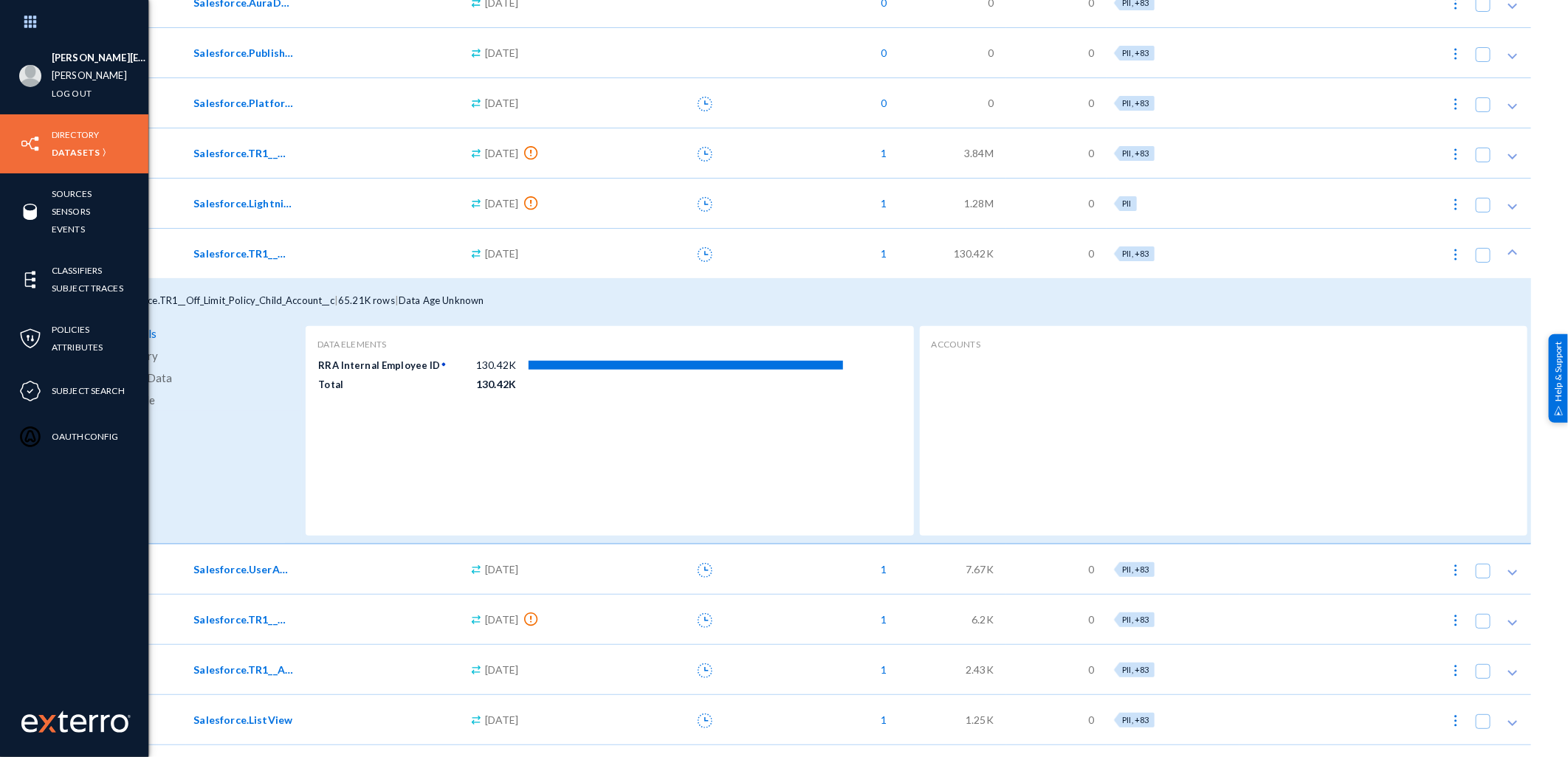
click at [144, 373] on span "View Data" at bounding box center [146, 378] width 53 height 22
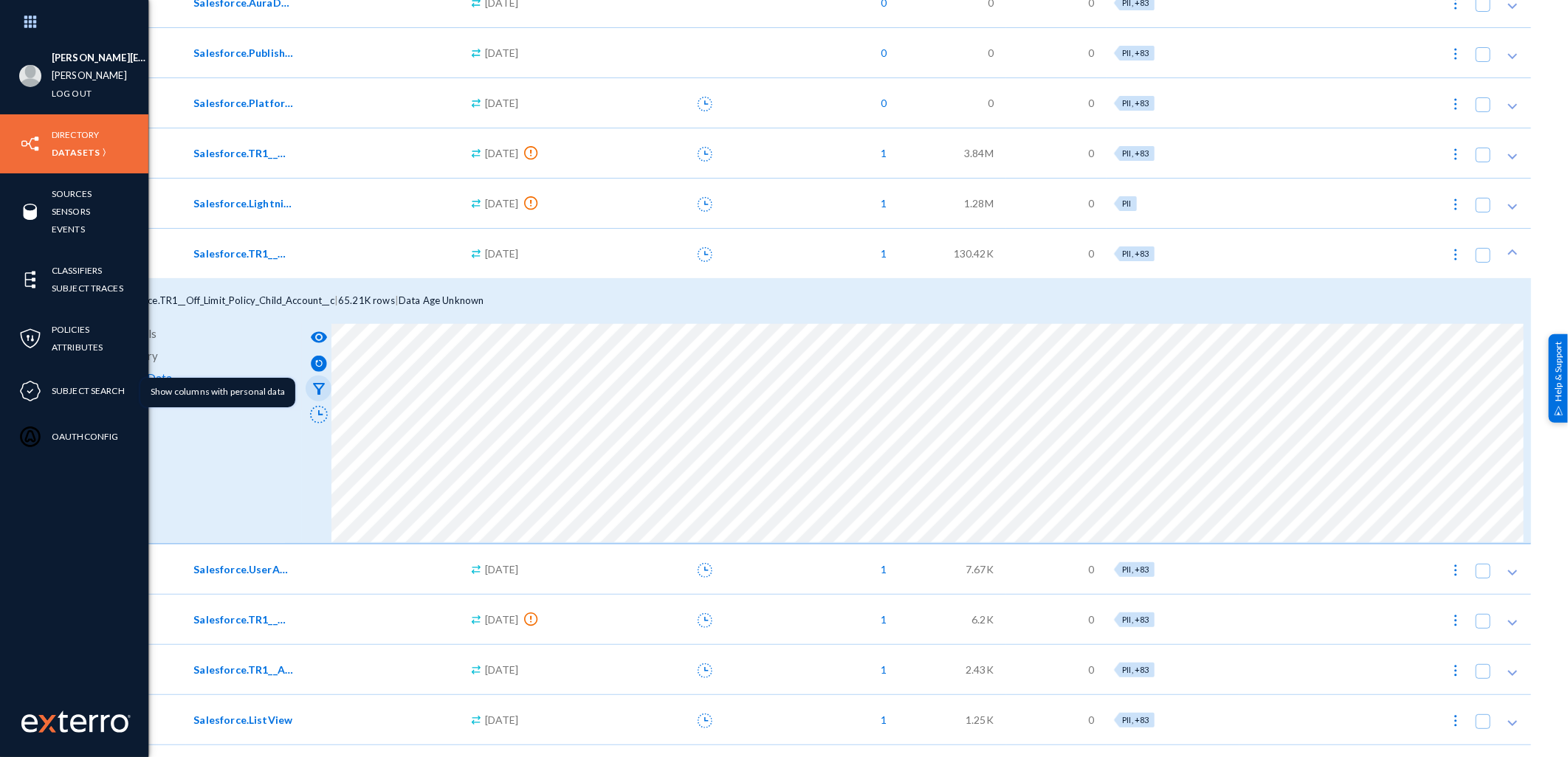
click at [321, 386] on mat-icon "filter_alt" at bounding box center [319, 388] width 18 height 18
click at [319, 385] on mat-icon "filter_alt" at bounding box center [319, 388] width 18 height 18
click at [321, 335] on mat-icon "visibility" at bounding box center [319, 337] width 18 height 18
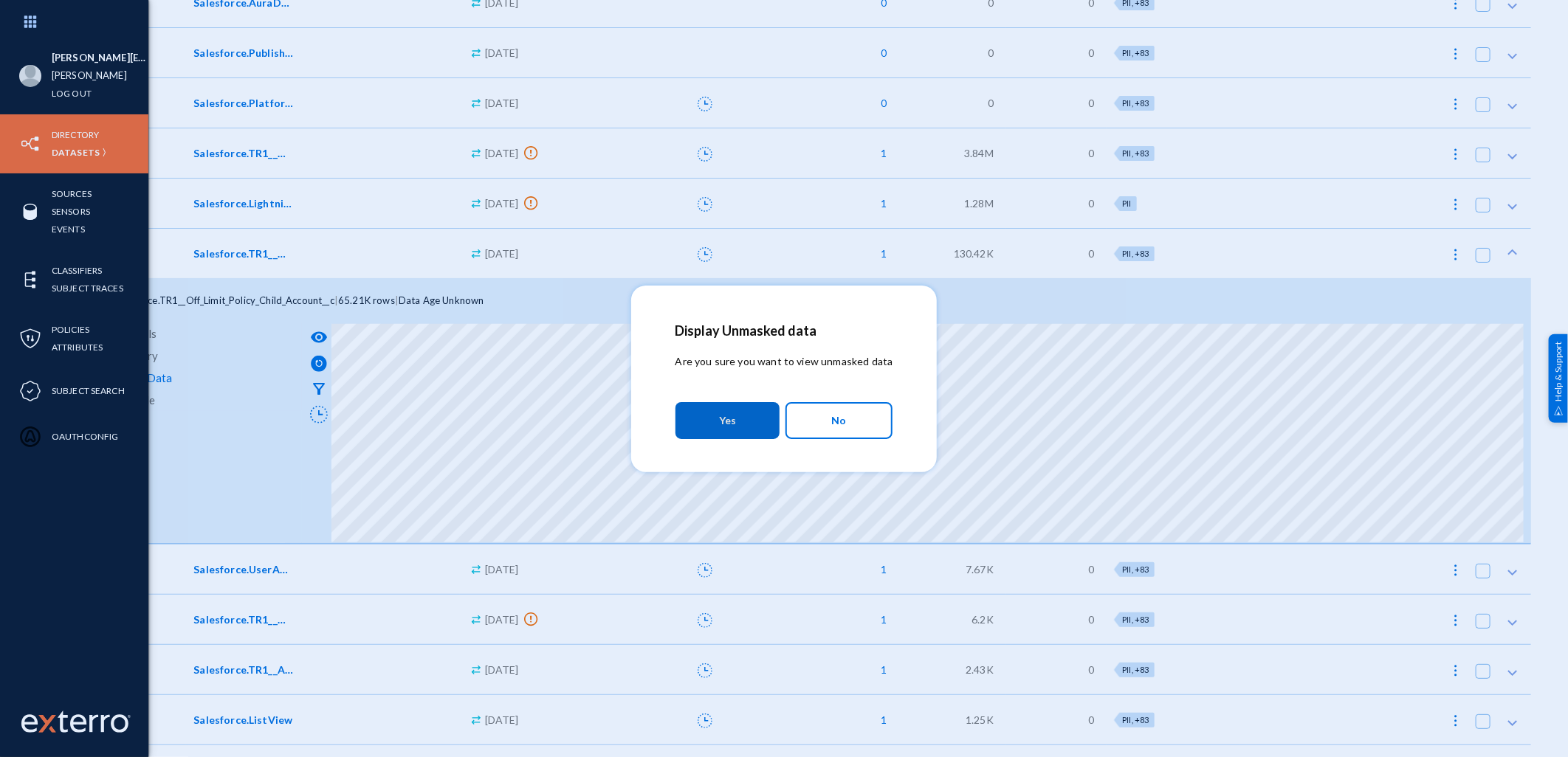
click at [725, 424] on span "Yes" at bounding box center [727, 420] width 17 height 26
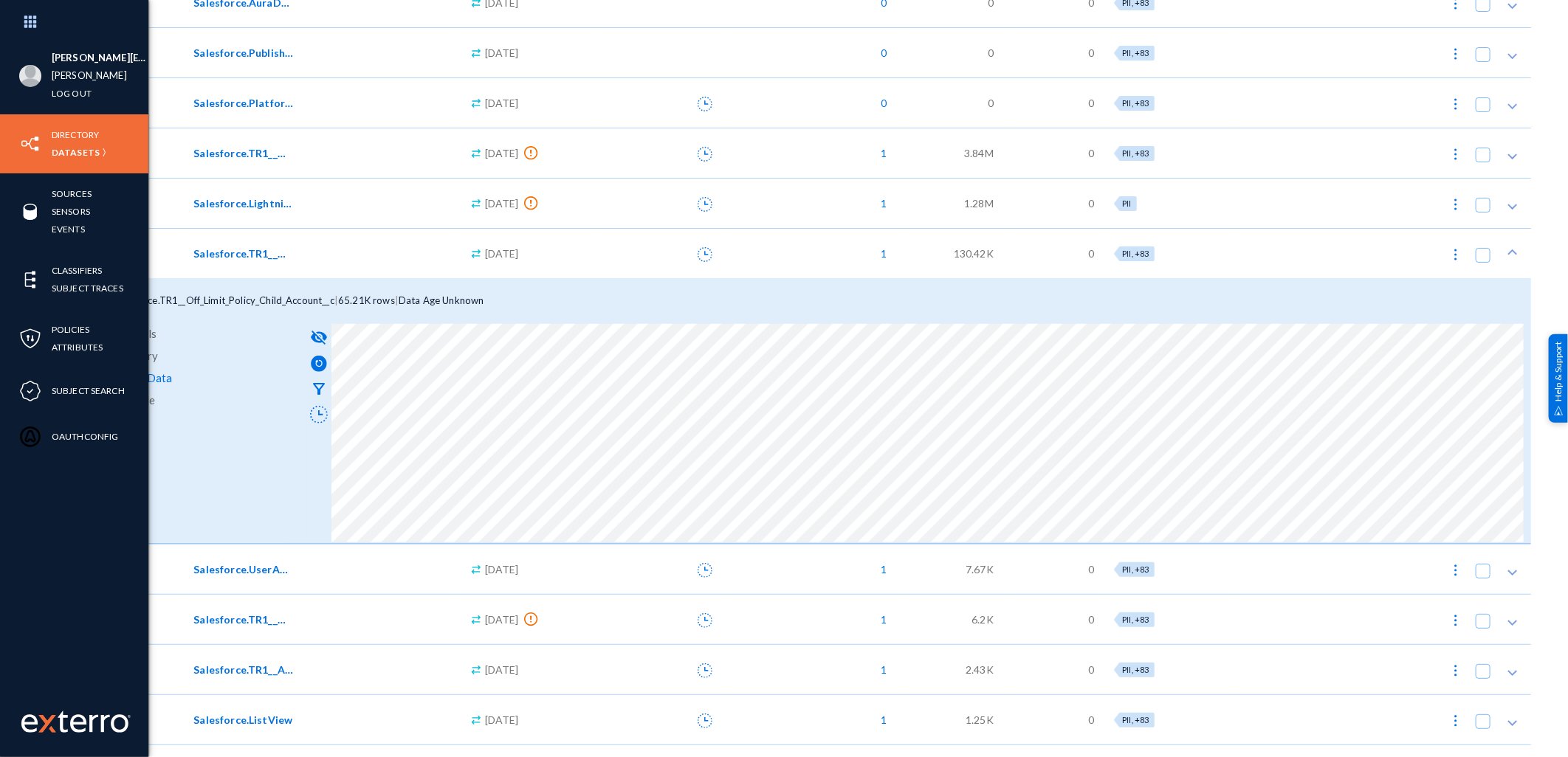
click at [1512, 250] on icon at bounding box center [1512, 252] width 15 height 15
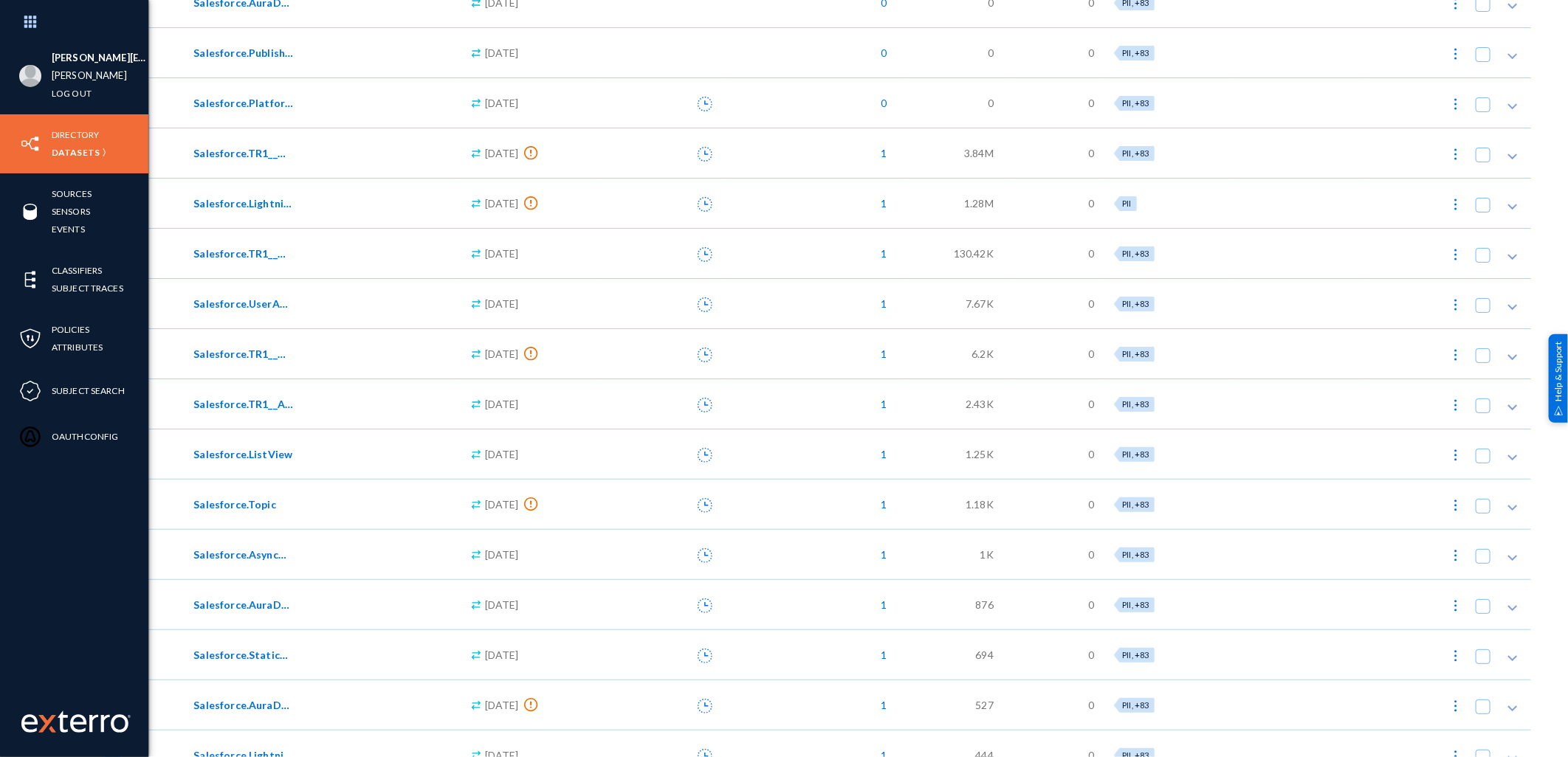
click at [290, 313] on div "Salesforce.UserAppInfo" at bounding box center [322, 303] width 273 height 50
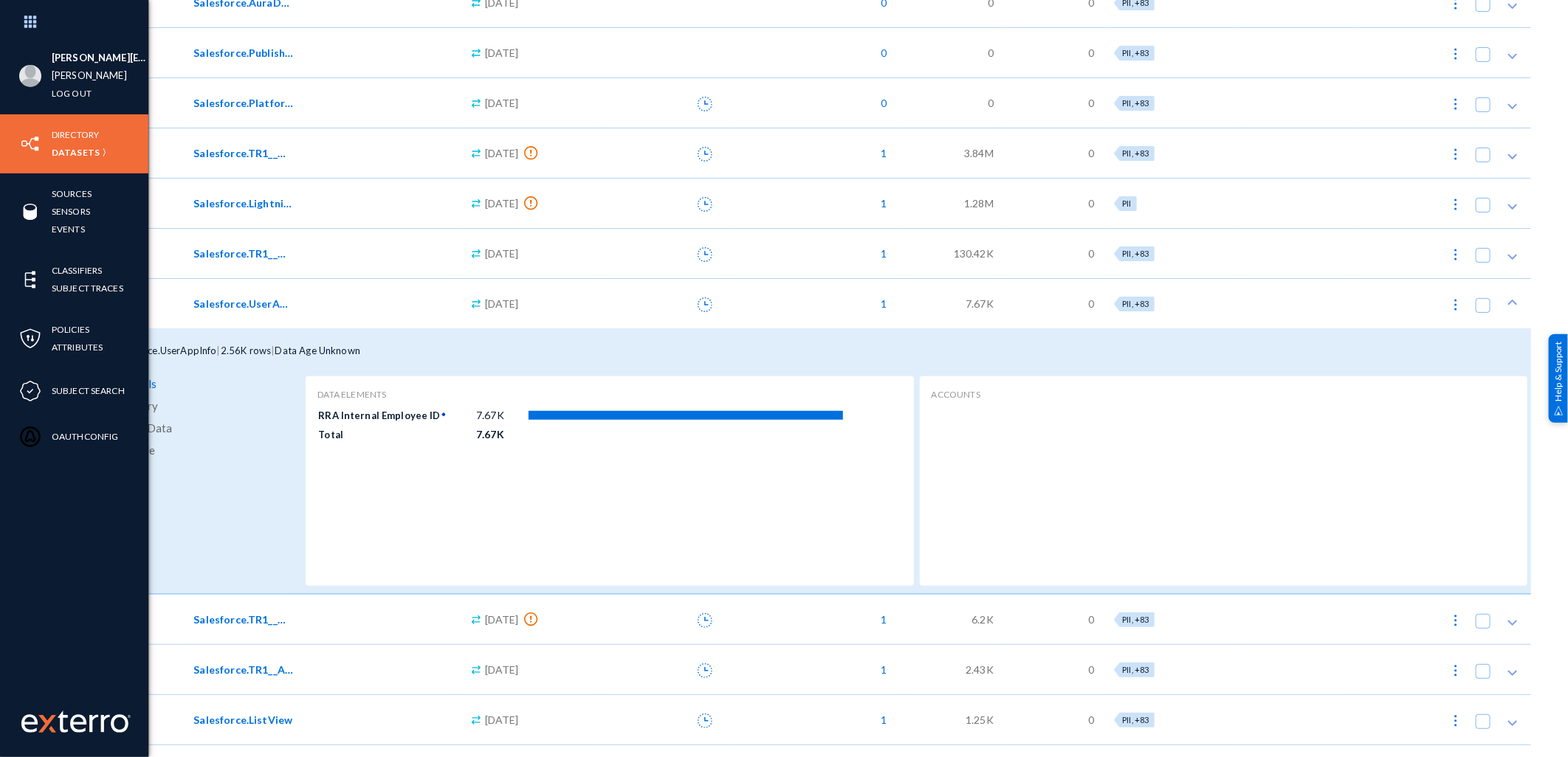
click at [168, 425] on span "View Data" at bounding box center [146, 428] width 53 height 22
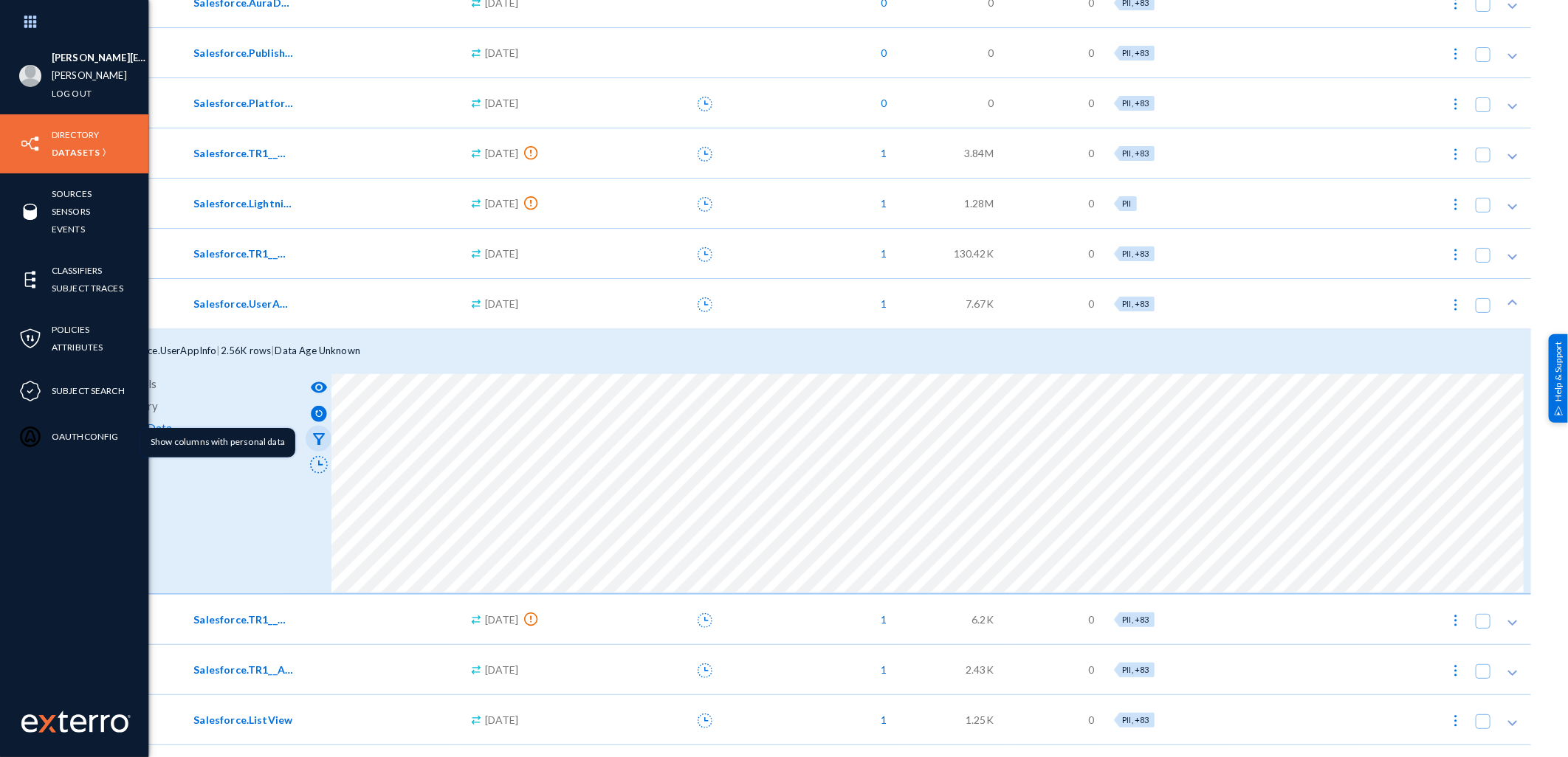
click at [315, 438] on mat-icon "filter_alt" at bounding box center [319, 439] width 18 height 18
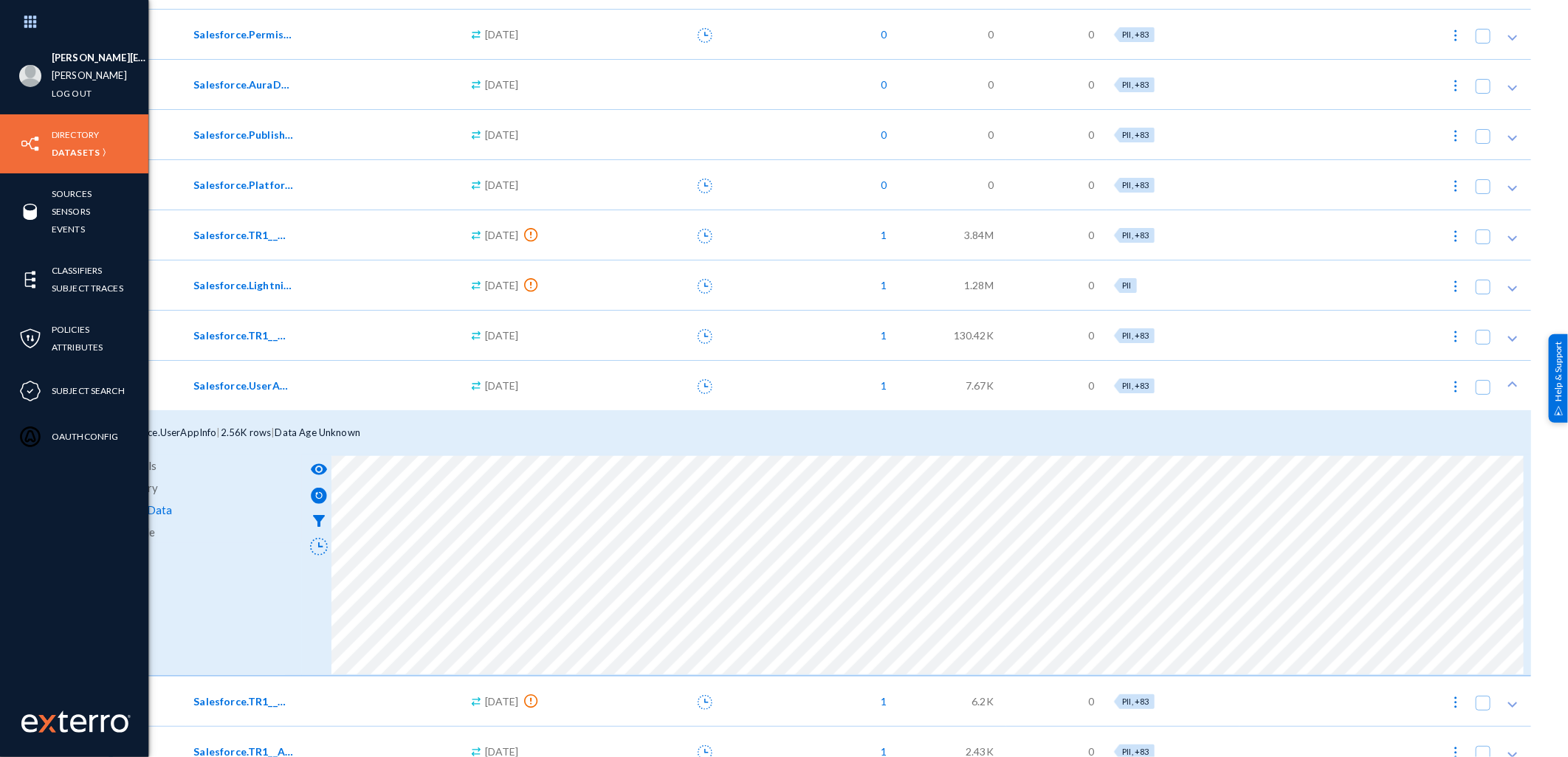
scroll to position [328, 0]
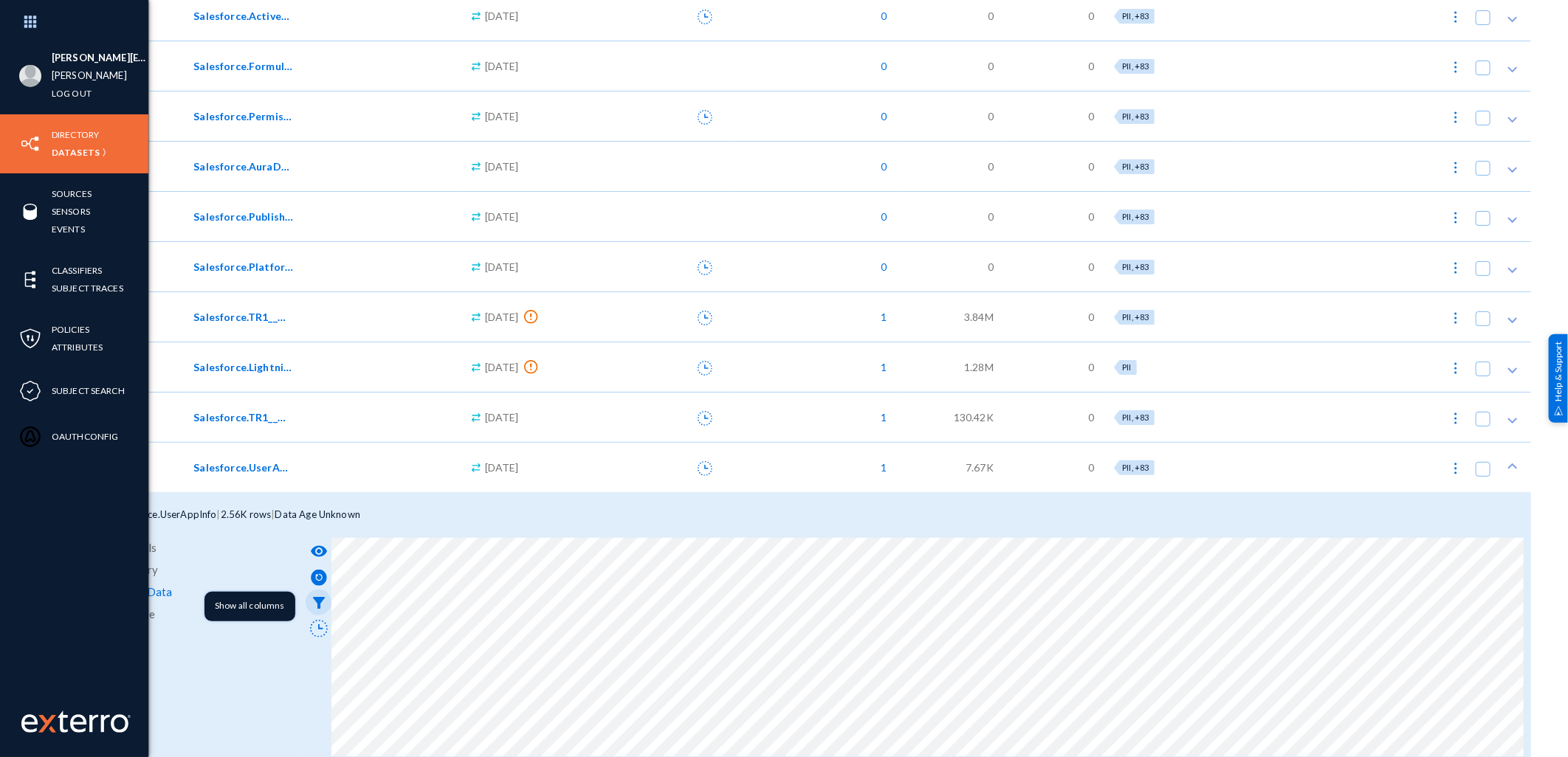
click at [312, 599] on mat-icon "filter_alt" at bounding box center [319, 603] width 18 height 18
click at [318, 550] on mat-icon "visibility" at bounding box center [319, 551] width 18 height 18
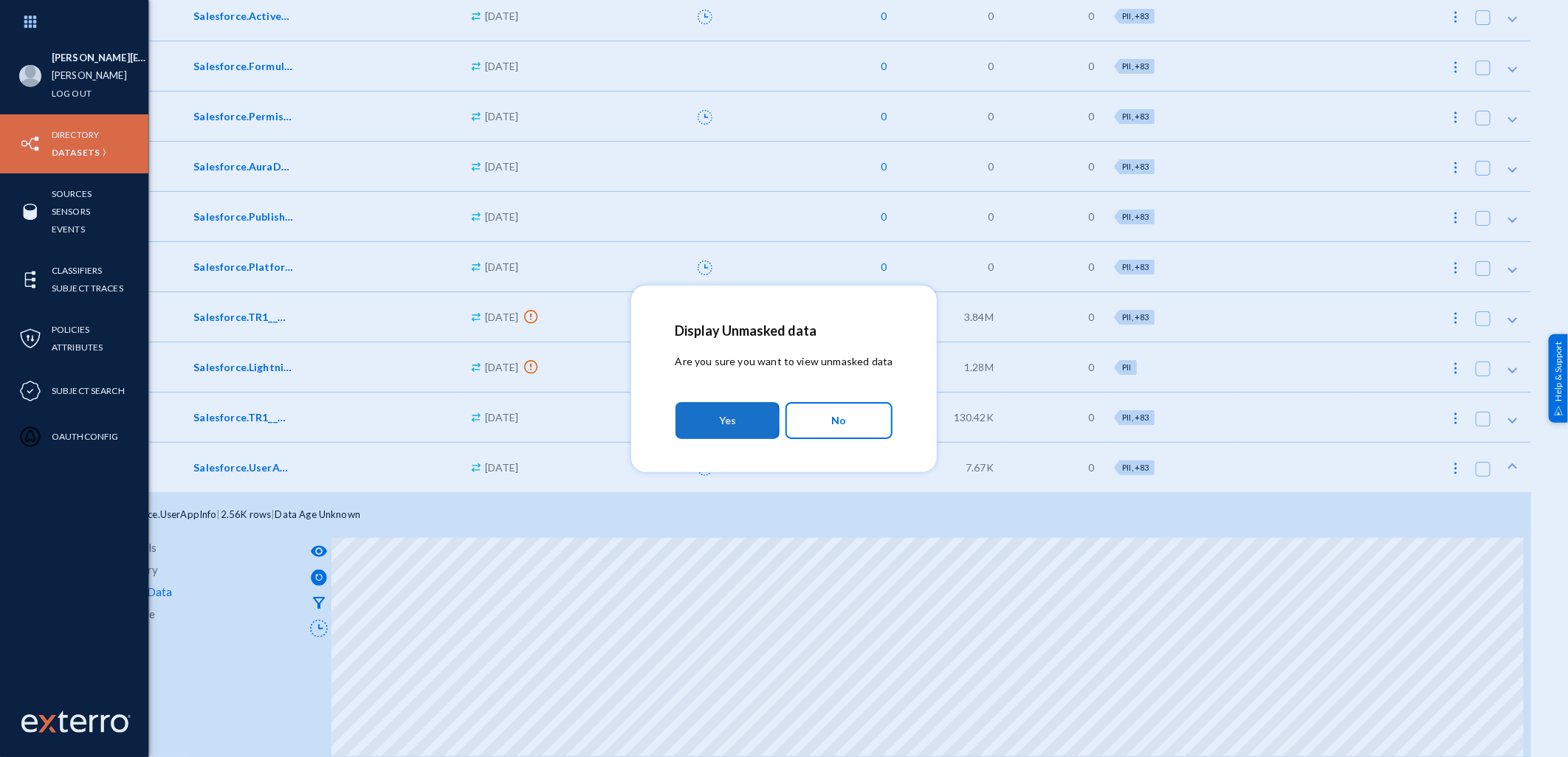
click at [702, 420] on button "Yes" at bounding box center [727, 420] width 104 height 37
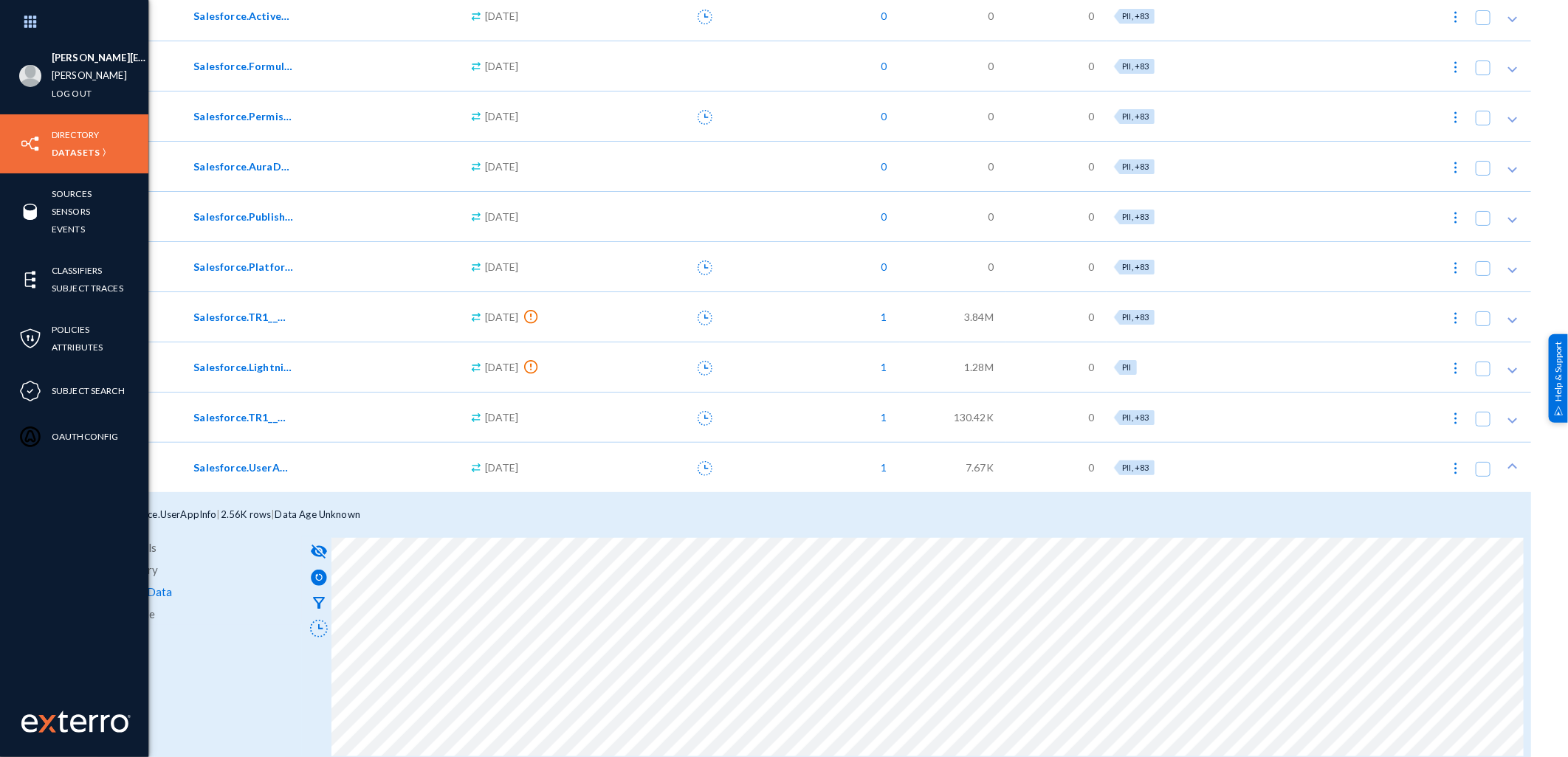
click at [1515, 465] on button at bounding box center [1512, 467] width 30 height 30
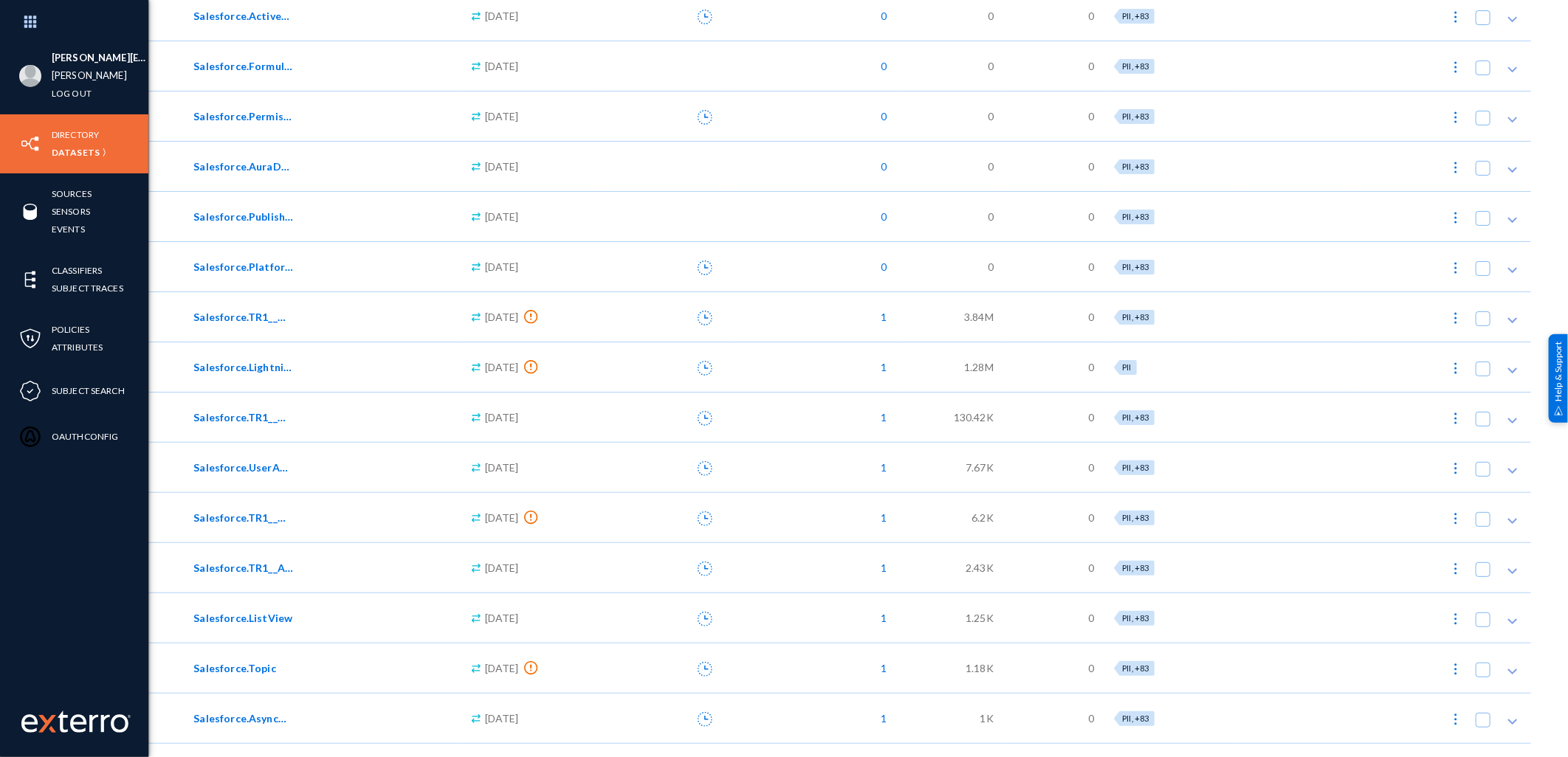
click at [295, 519] on div "Salesforce.TR1__Off_Limit_Policy_Contact__c" at bounding box center [319, 517] width 253 height 15
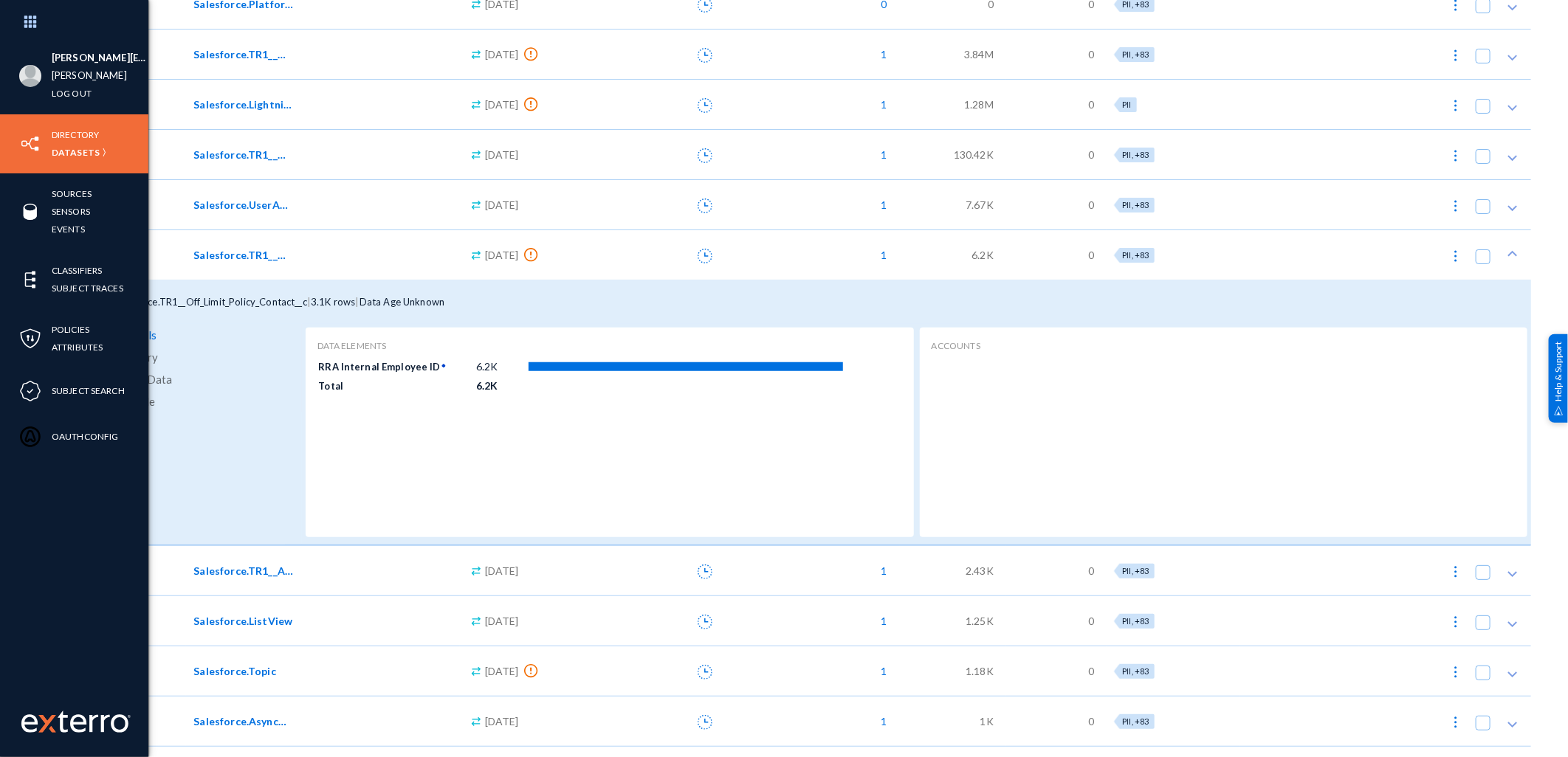
scroll to position [574, 0]
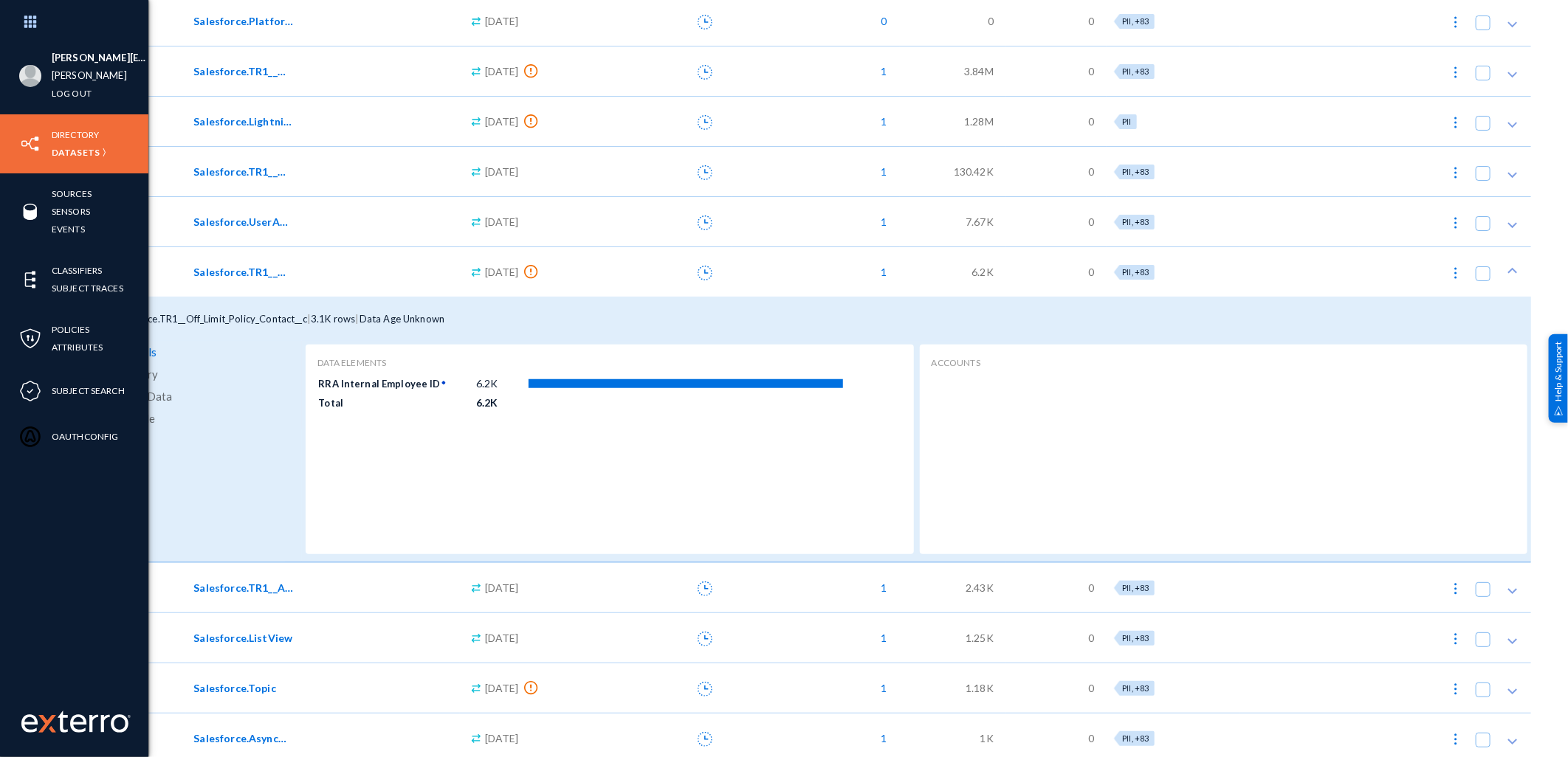
click at [145, 395] on span "View Data" at bounding box center [146, 396] width 53 height 22
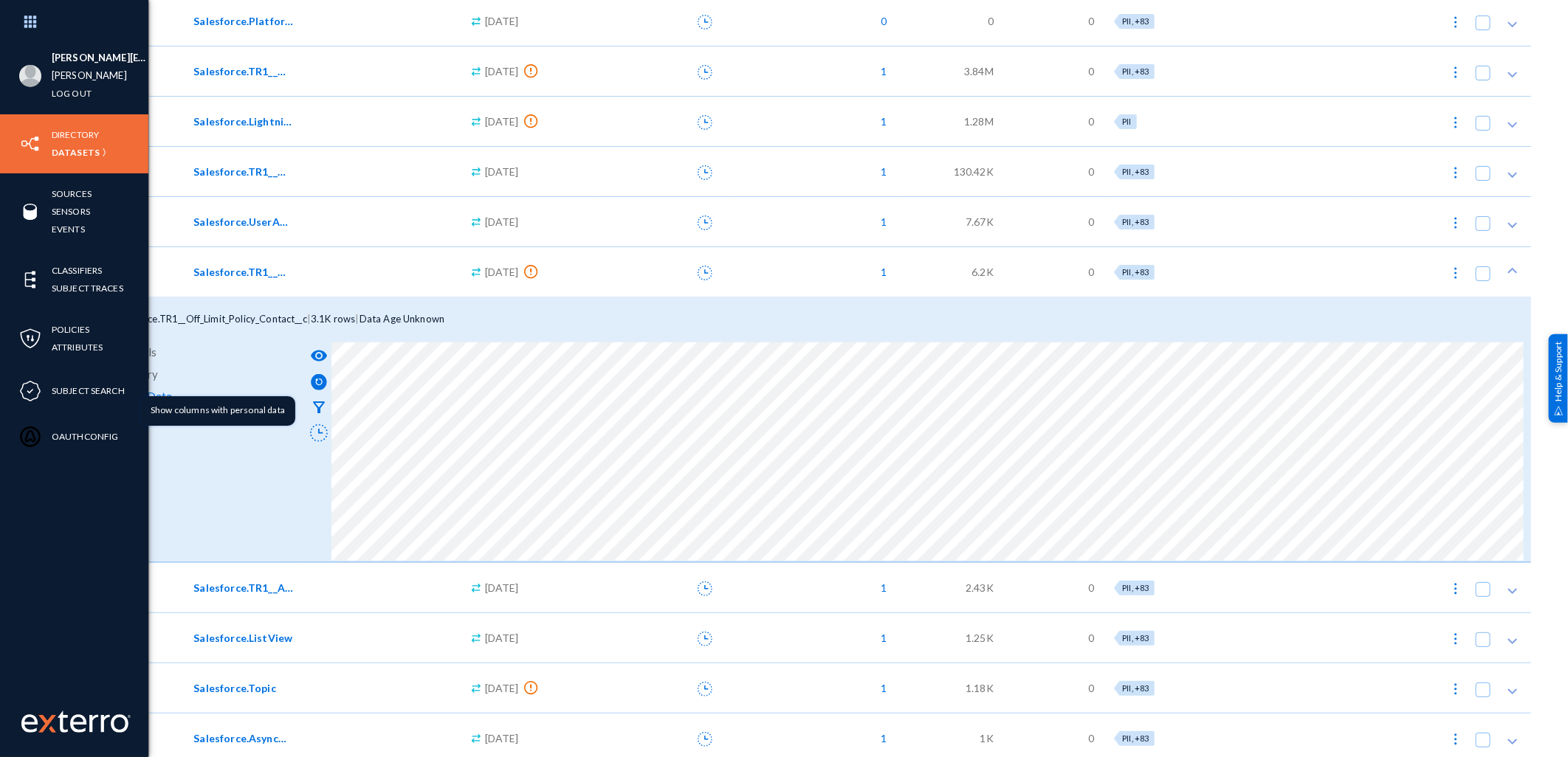
click at [321, 401] on mat-icon "filter_alt" at bounding box center [319, 408] width 18 height 18
click at [320, 399] on mat-icon "filter_alt" at bounding box center [319, 408] width 18 height 18
click at [321, 354] on mat-icon "visibility" at bounding box center [319, 356] width 18 height 18
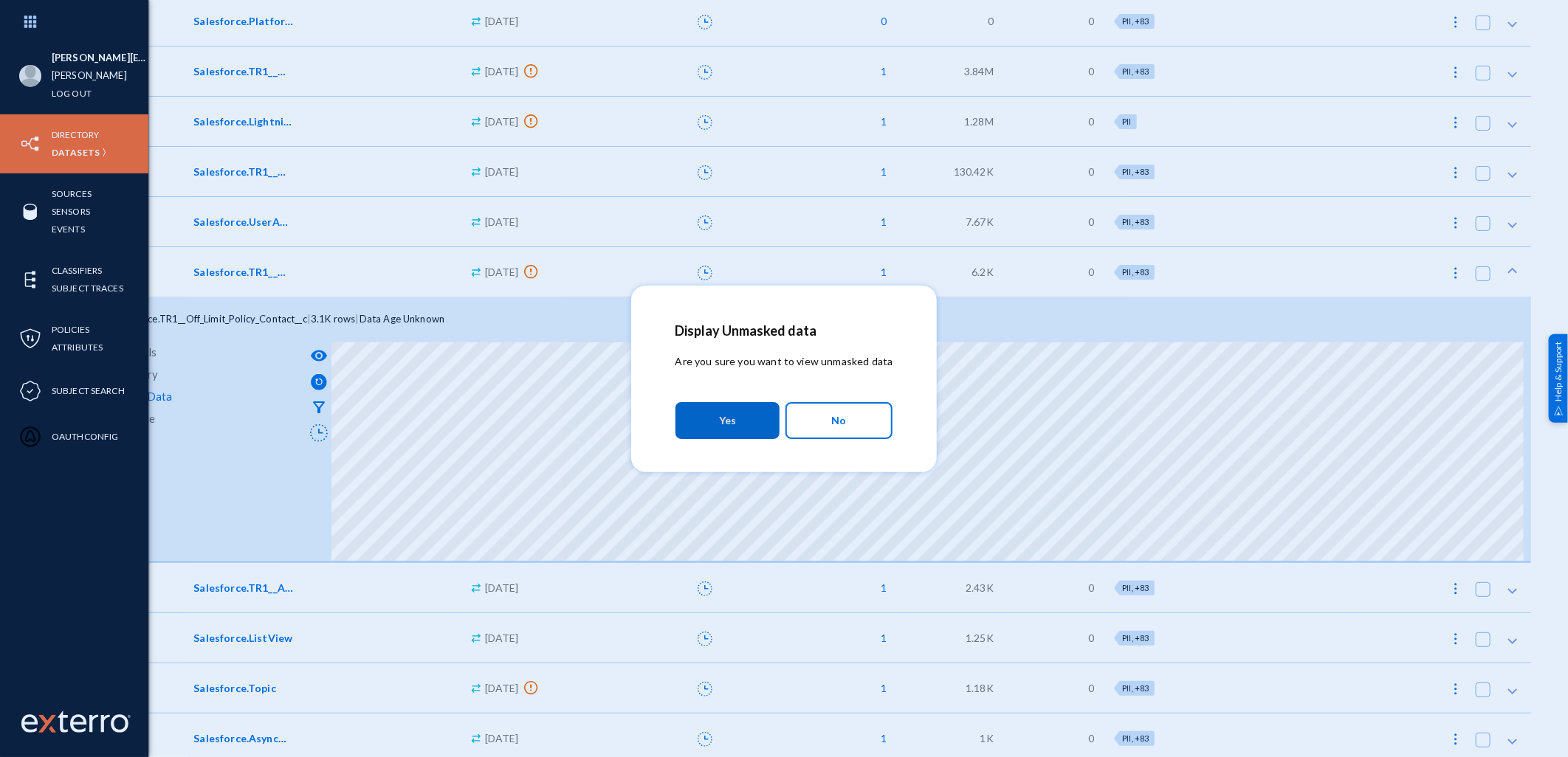
click at [707, 418] on button "Yes" at bounding box center [727, 420] width 104 height 37
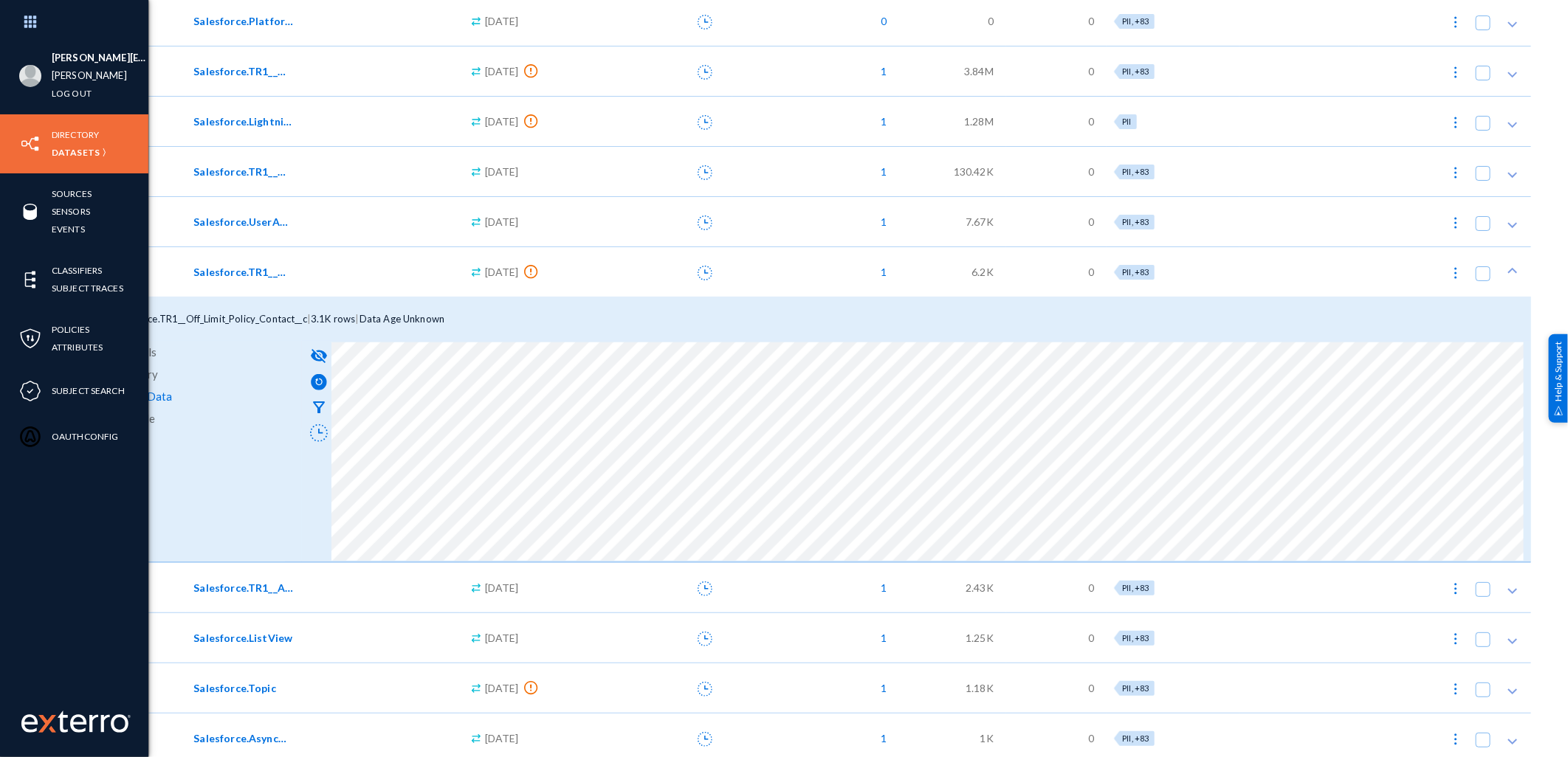
click at [1514, 269] on icon at bounding box center [1512, 270] width 15 height 15
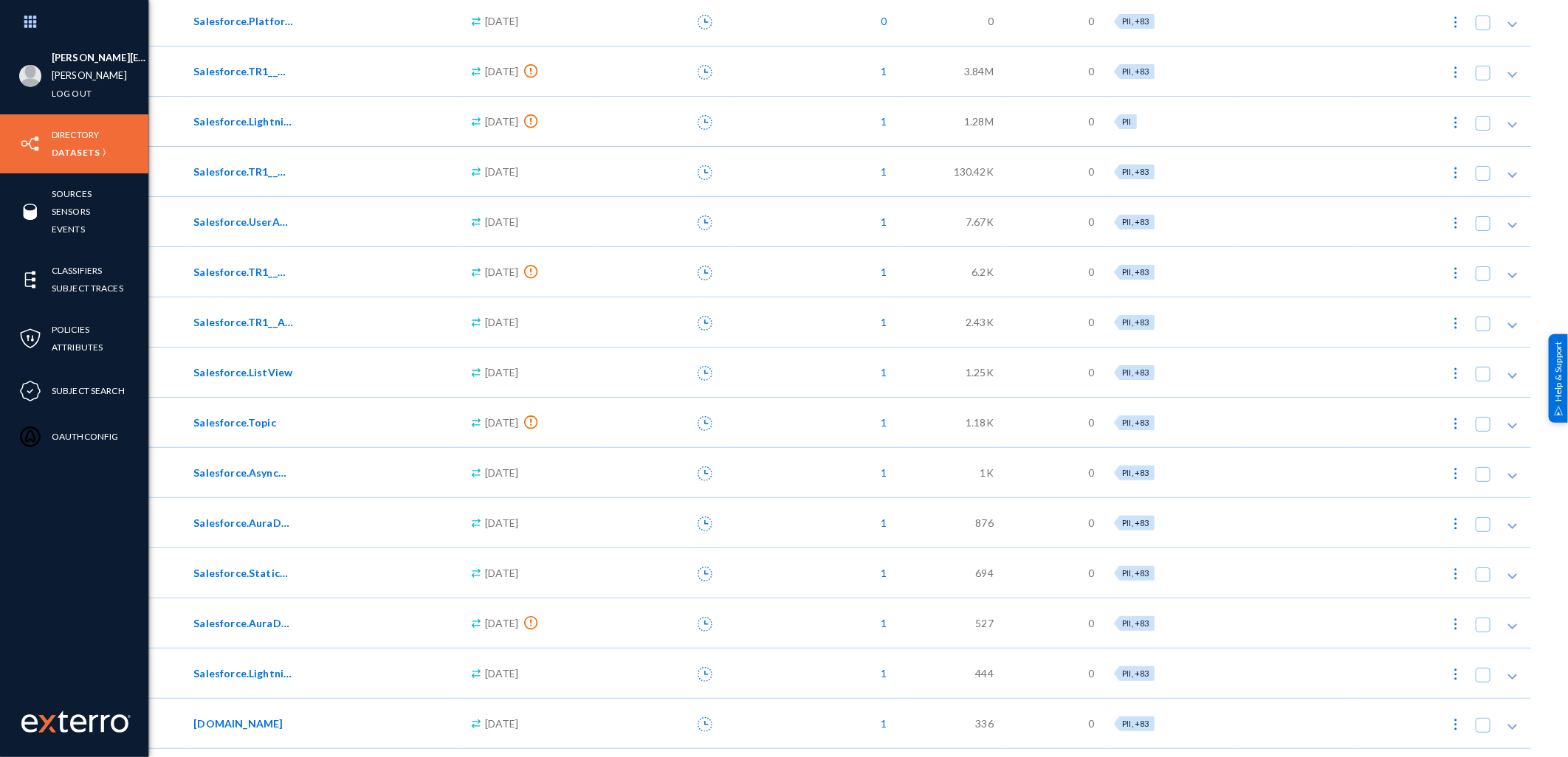
click at [292, 330] on div "Salesforce.TR1__Account_List__c" at bounding box center [322, 321] width 273 height 50
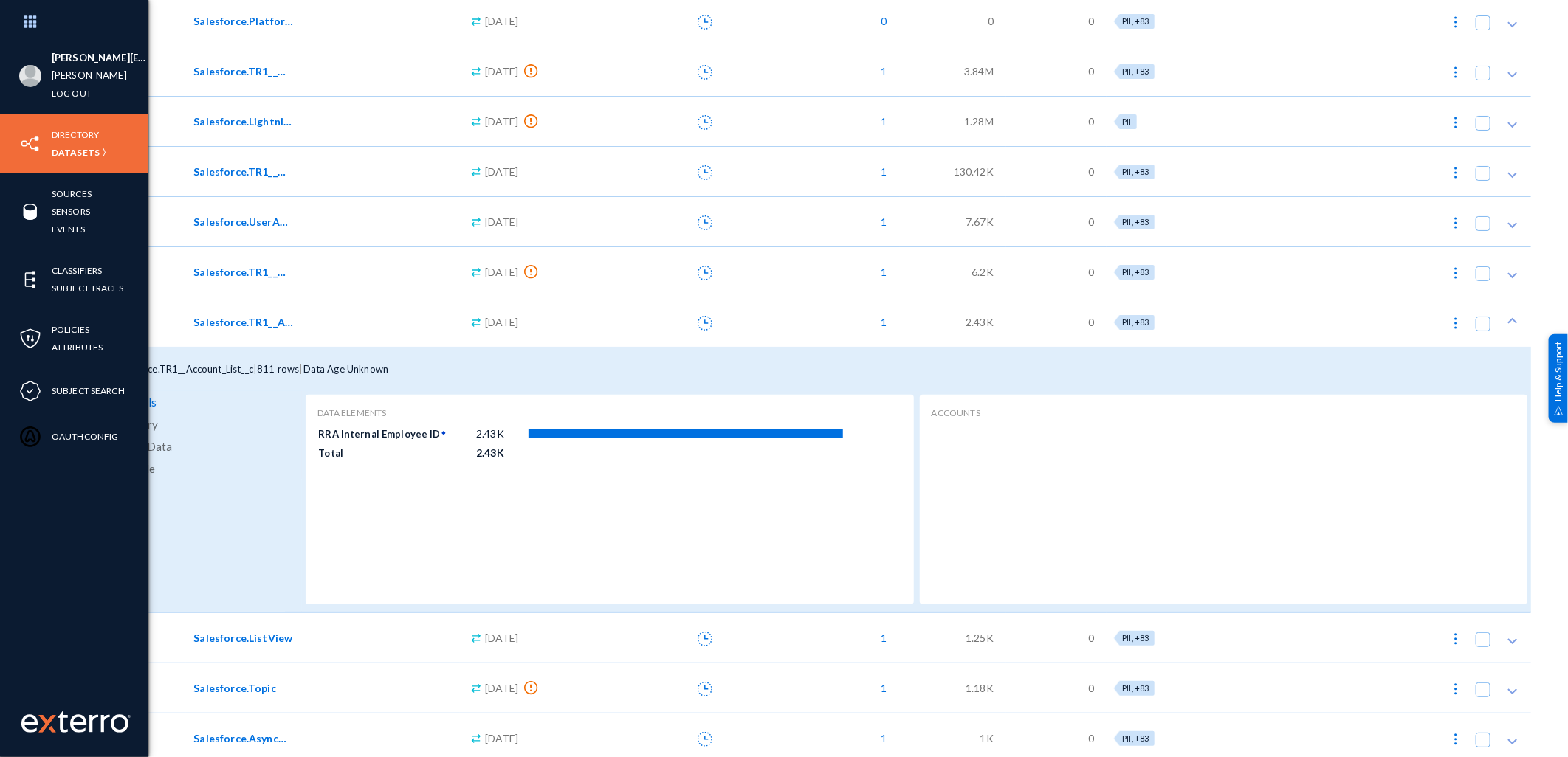
click at [145, 440] on span "View Data" at bounding box center [146, 447] width 53 height 22
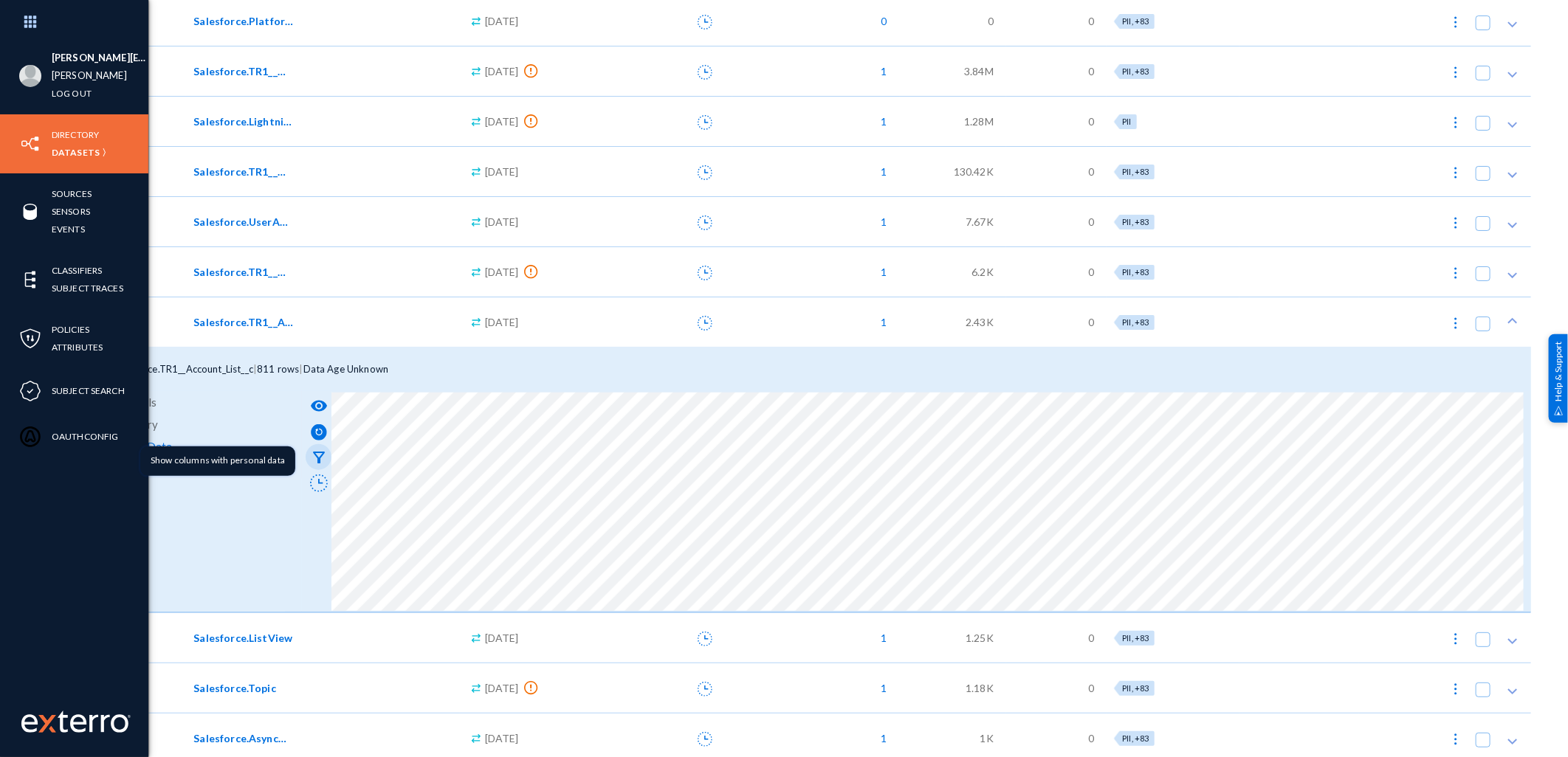
click at [316, 458] on mat-icon "filter_alt" at bounding box center [319, 457] width 18 height 18
click at [318, 461] on mat-icon "filter_alt" at bounding box center [319, 457] width 18 height 18
click at [314, 410] on mat-icon "visibility" at bounding box center [319, 406] width 18 height 18
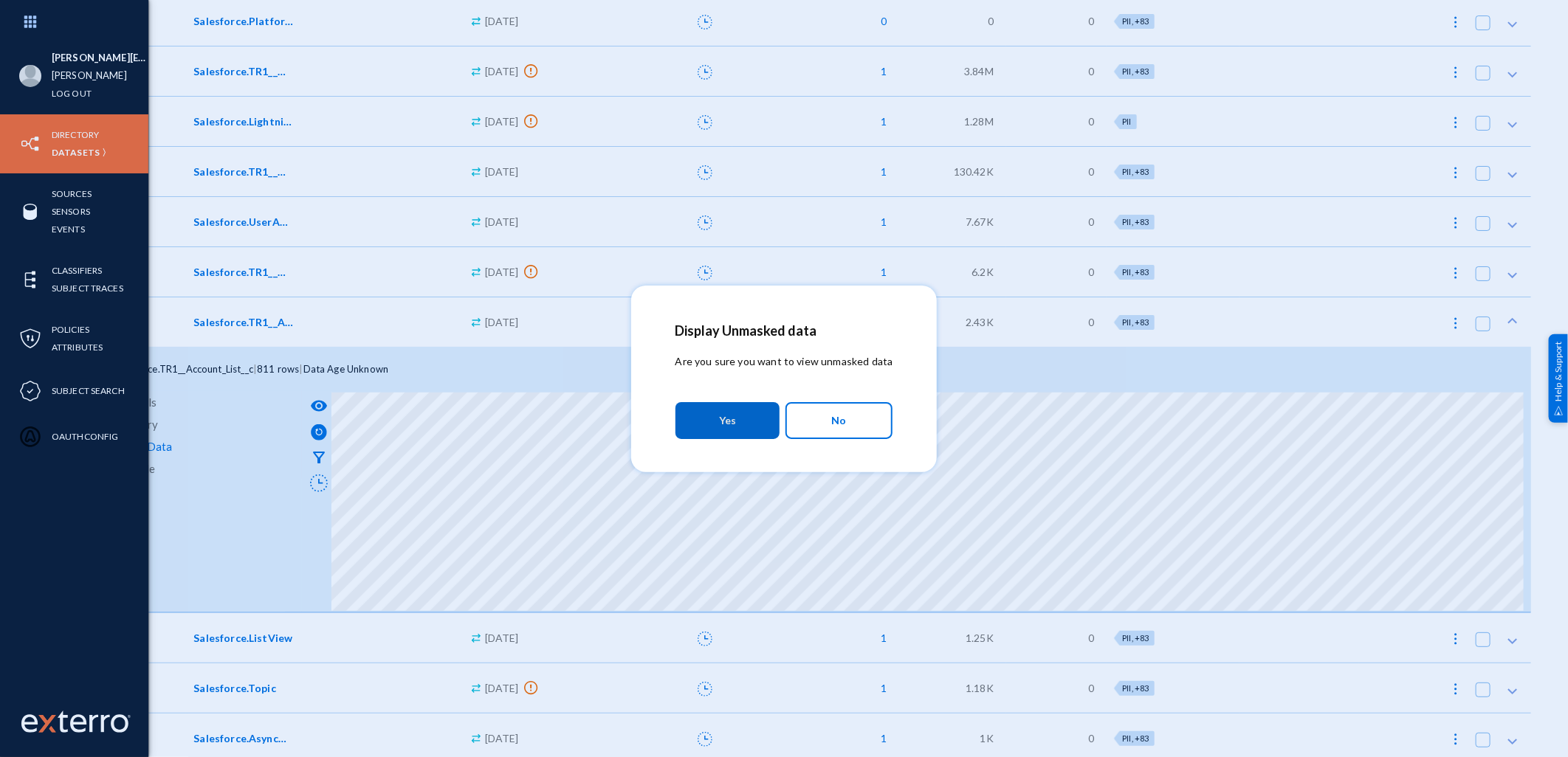
click at [737, 423] on button "Yes" at bounding box center [727, 420] width 104 height 37
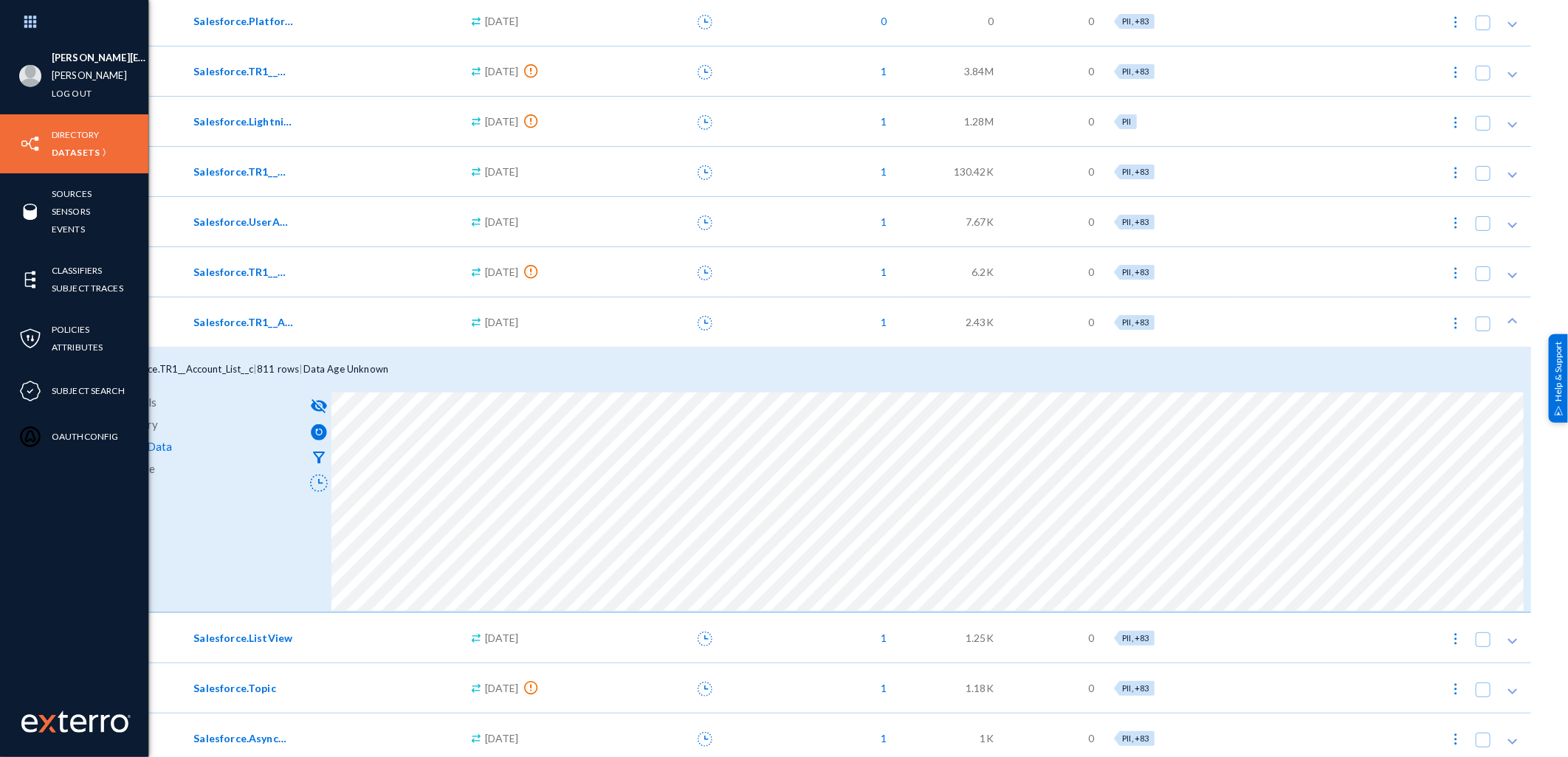
click at [1503, 332] on button at bounding box center [1512, 322] width 30 height 30
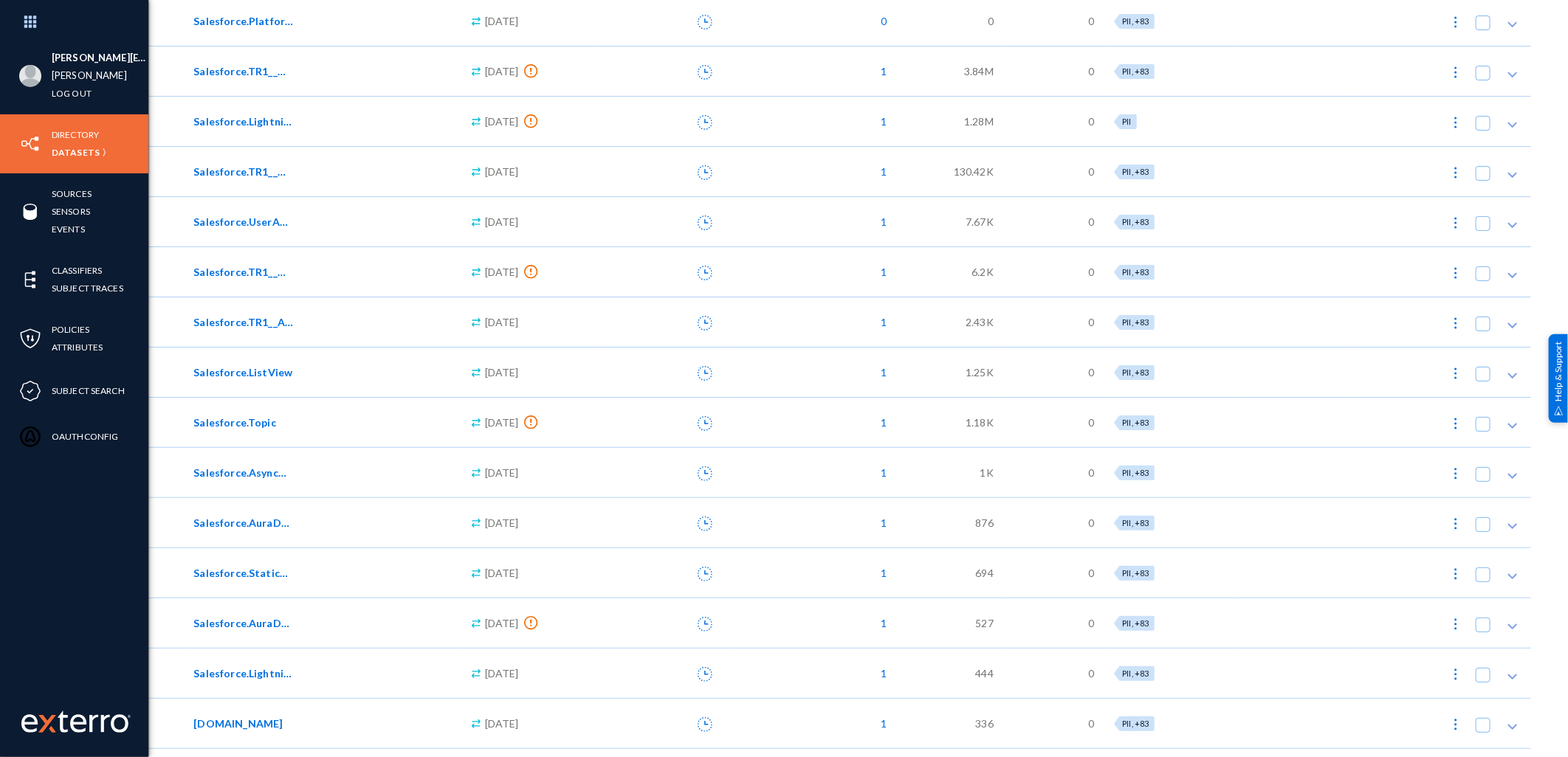
click at [281, 375] on span "Salesforce.ListView" at bounding box center [243, 372] width 99 height 15
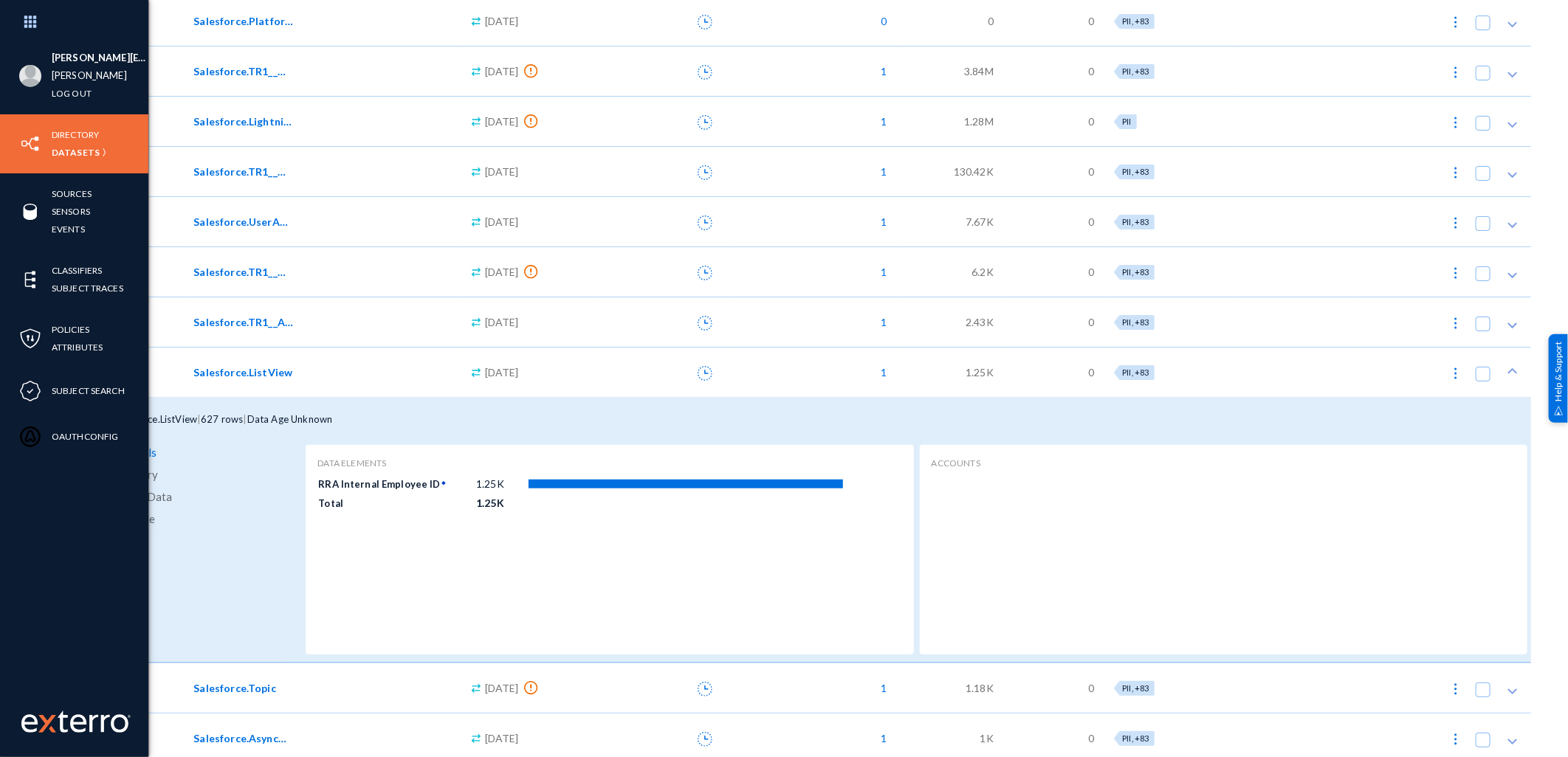
click at [158, 495] on span "View Data" at bounding box center [146, 497] width 53 height 22
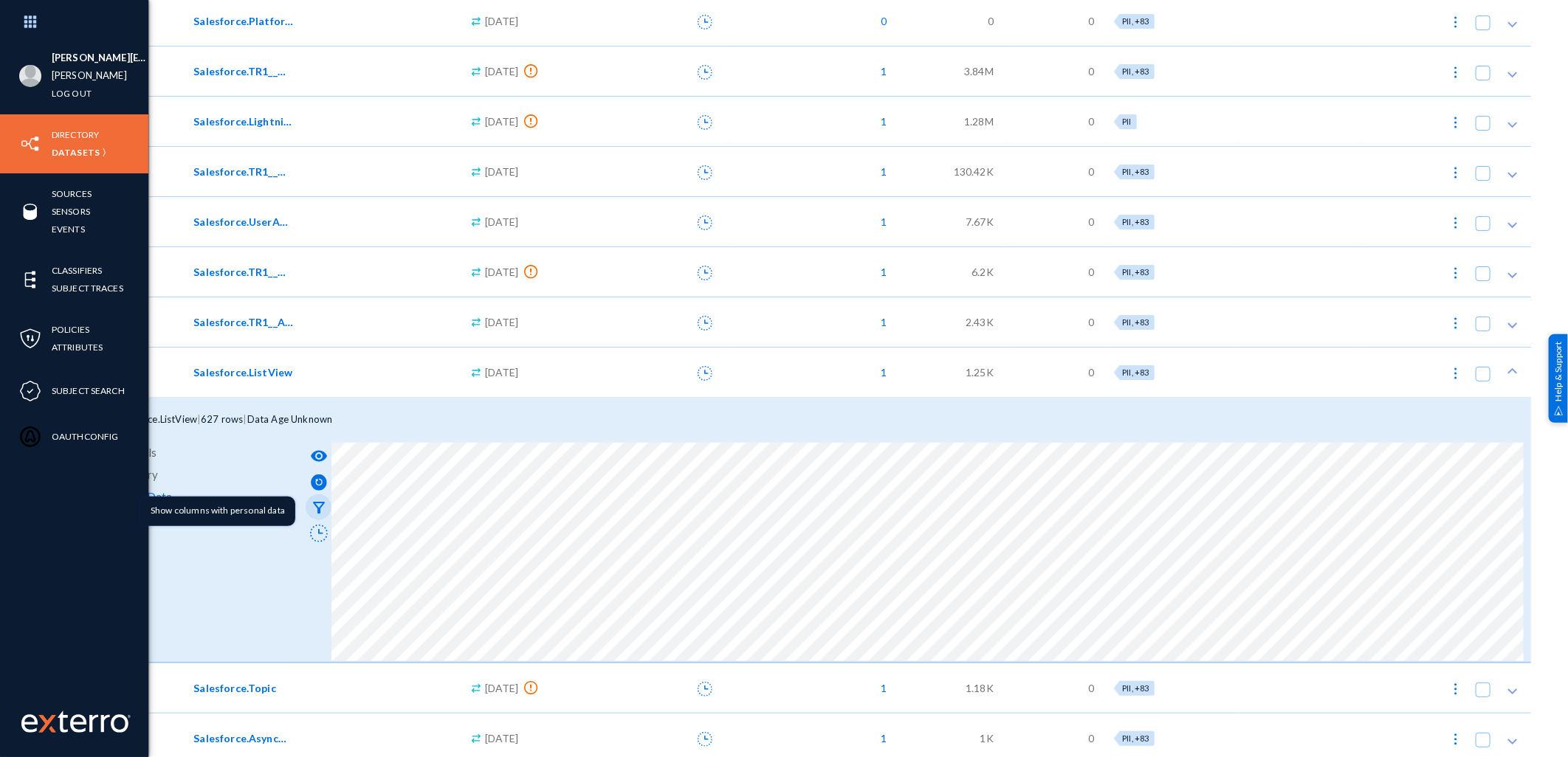
click at [318, 507] on mat-icon "filter_alt" at bounding box center [319, 507] width 18 height 18
click at [318, 511] on mat-icon "filter_alt" at bounding box center [319, 507] width 18 height 18
click at [325, 451] on mat-icon "visibility" at bounding box center [319, 456] width 18 height 18
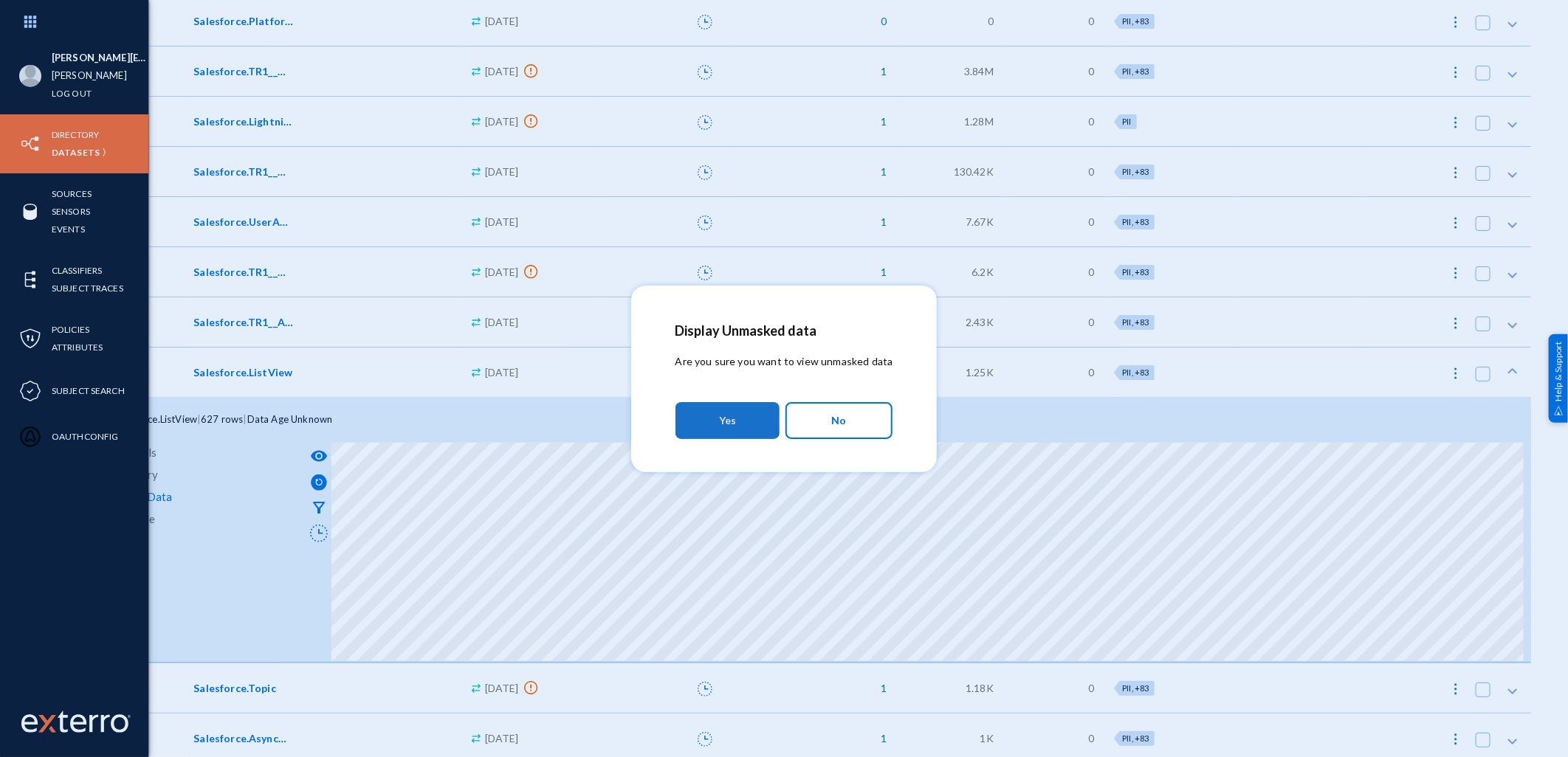
click at [713, 417] on button "Yes" at bounding box center [727, 420] width 104 height 37
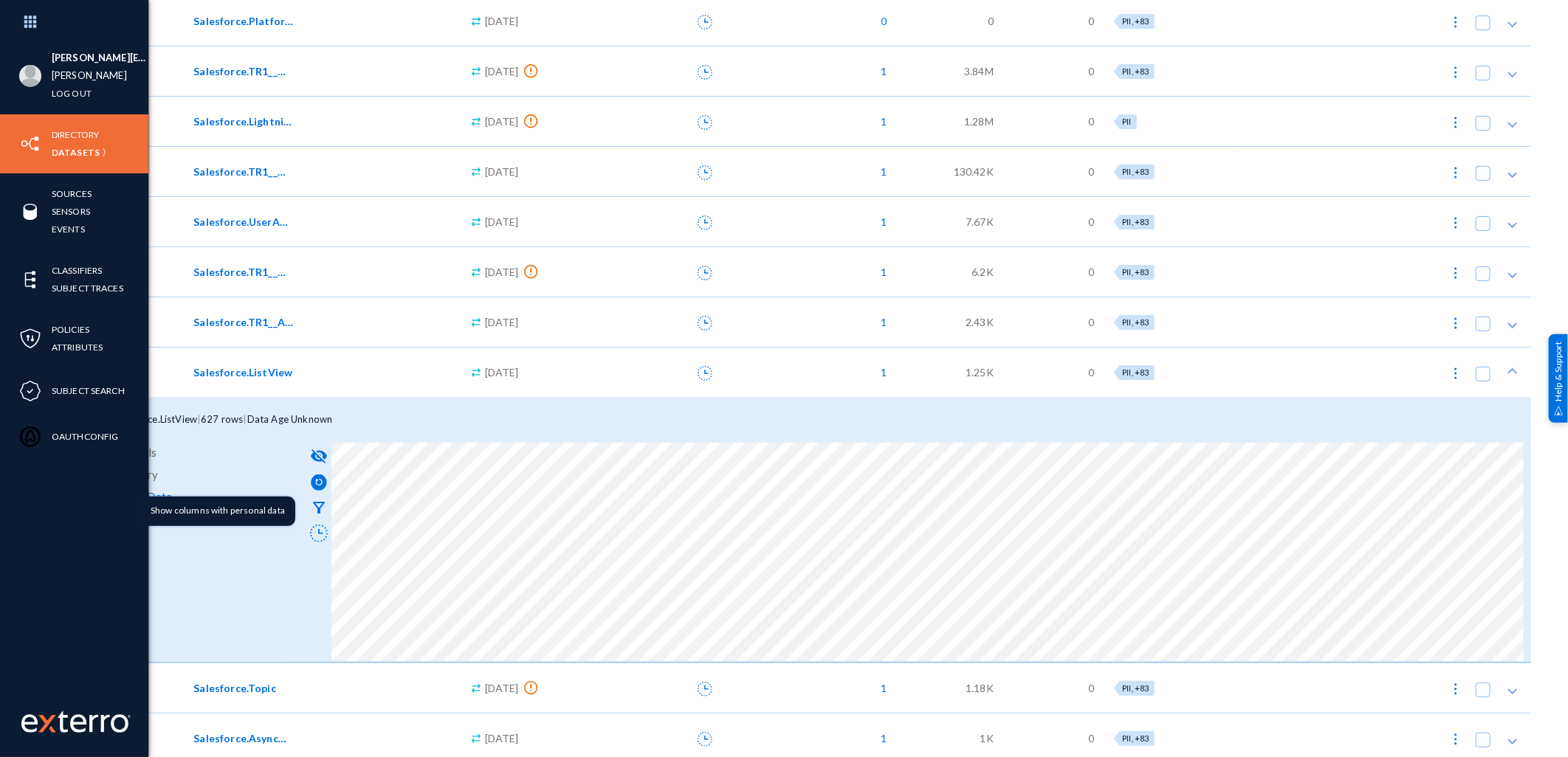
click at [322, 503] on mat-icon "filter_alt" at bounding box center [319, 507] width 18 height 18
click at [1514, 370] on icon at bounding box center [1512, 371] width 15 height 15
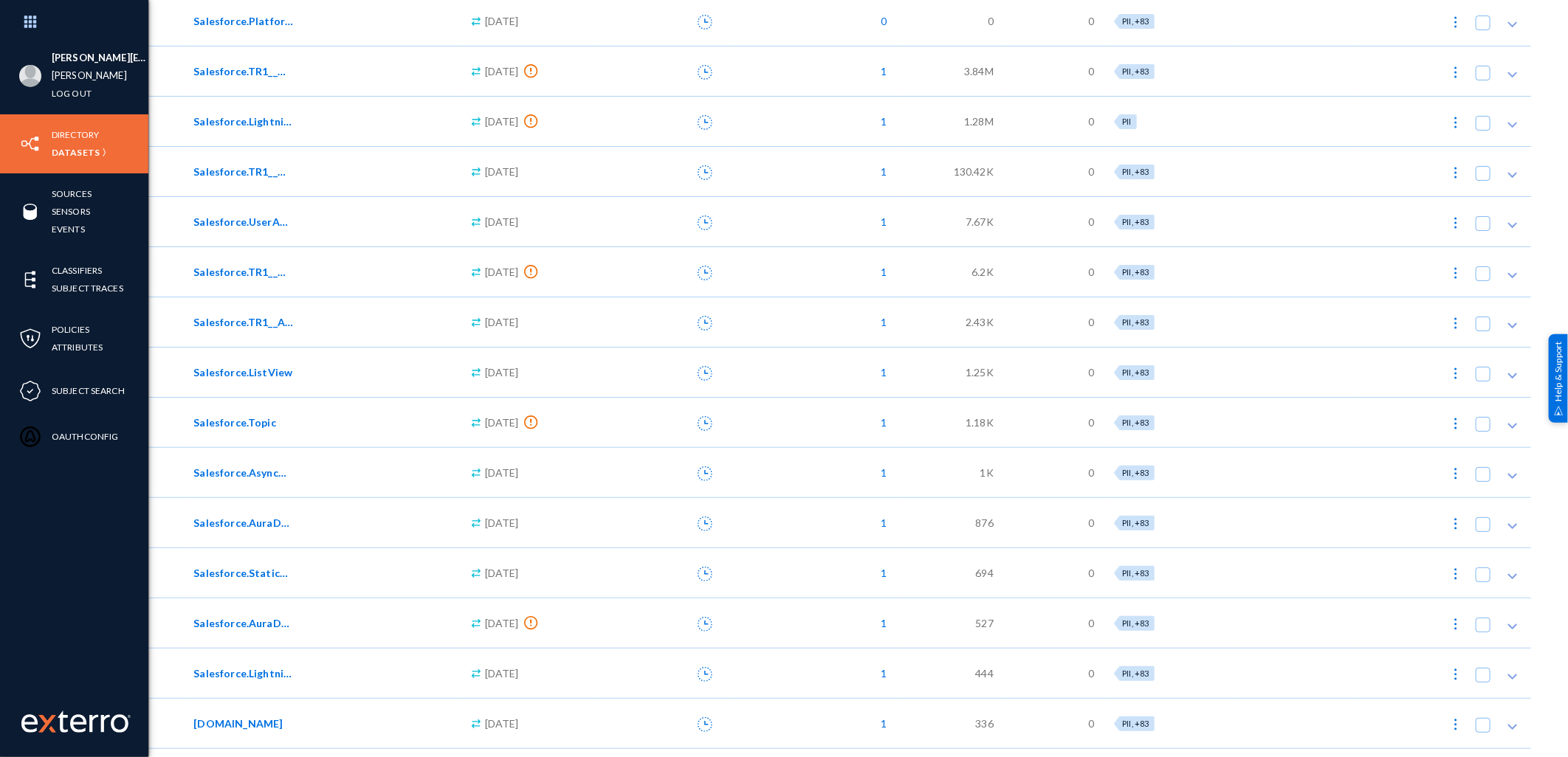
click at [267, 427] on div "Salesforce.Topic" at bounding box center [319, 422] width 253 height 15
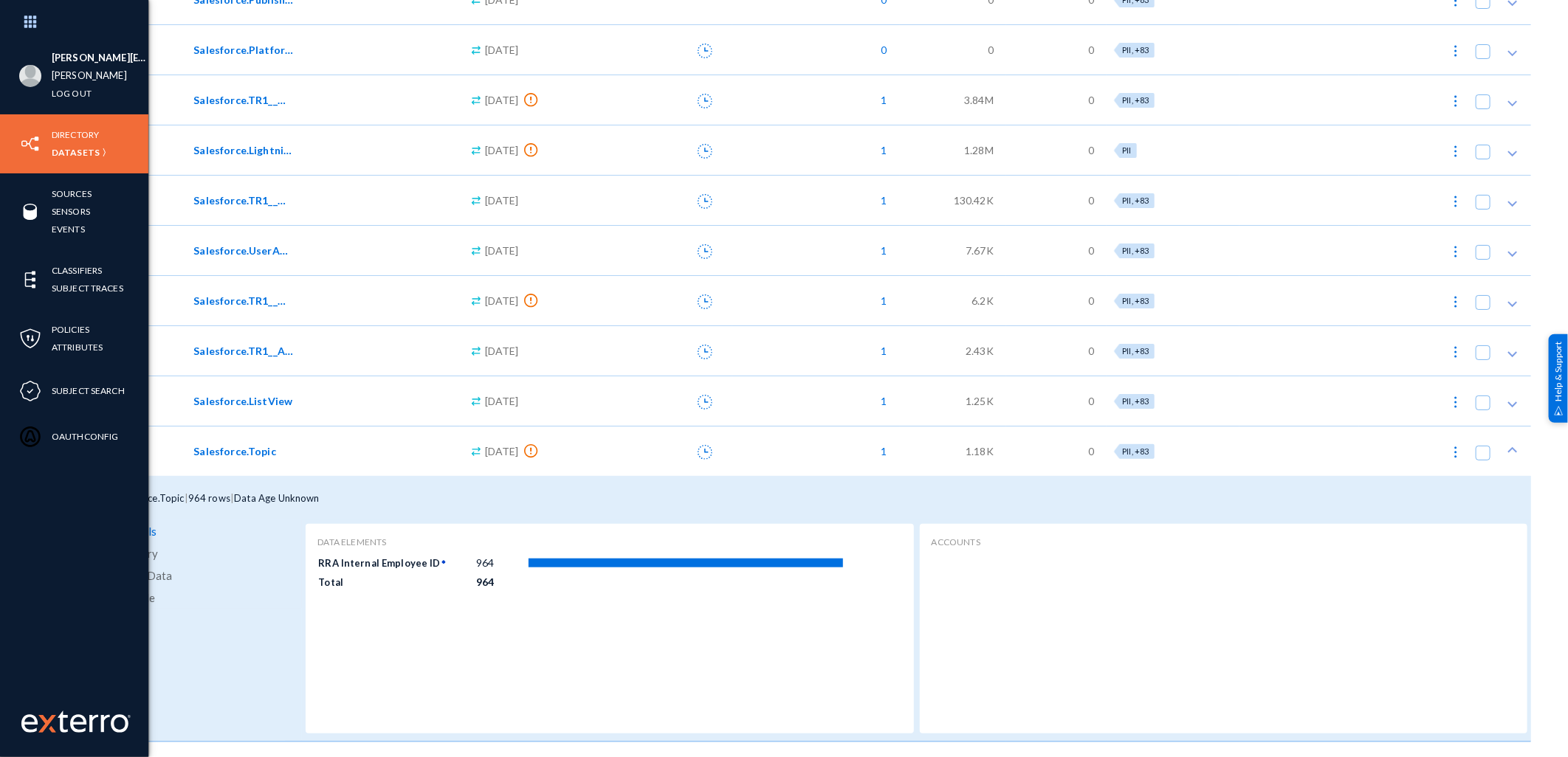
scroll to position [491, 0]
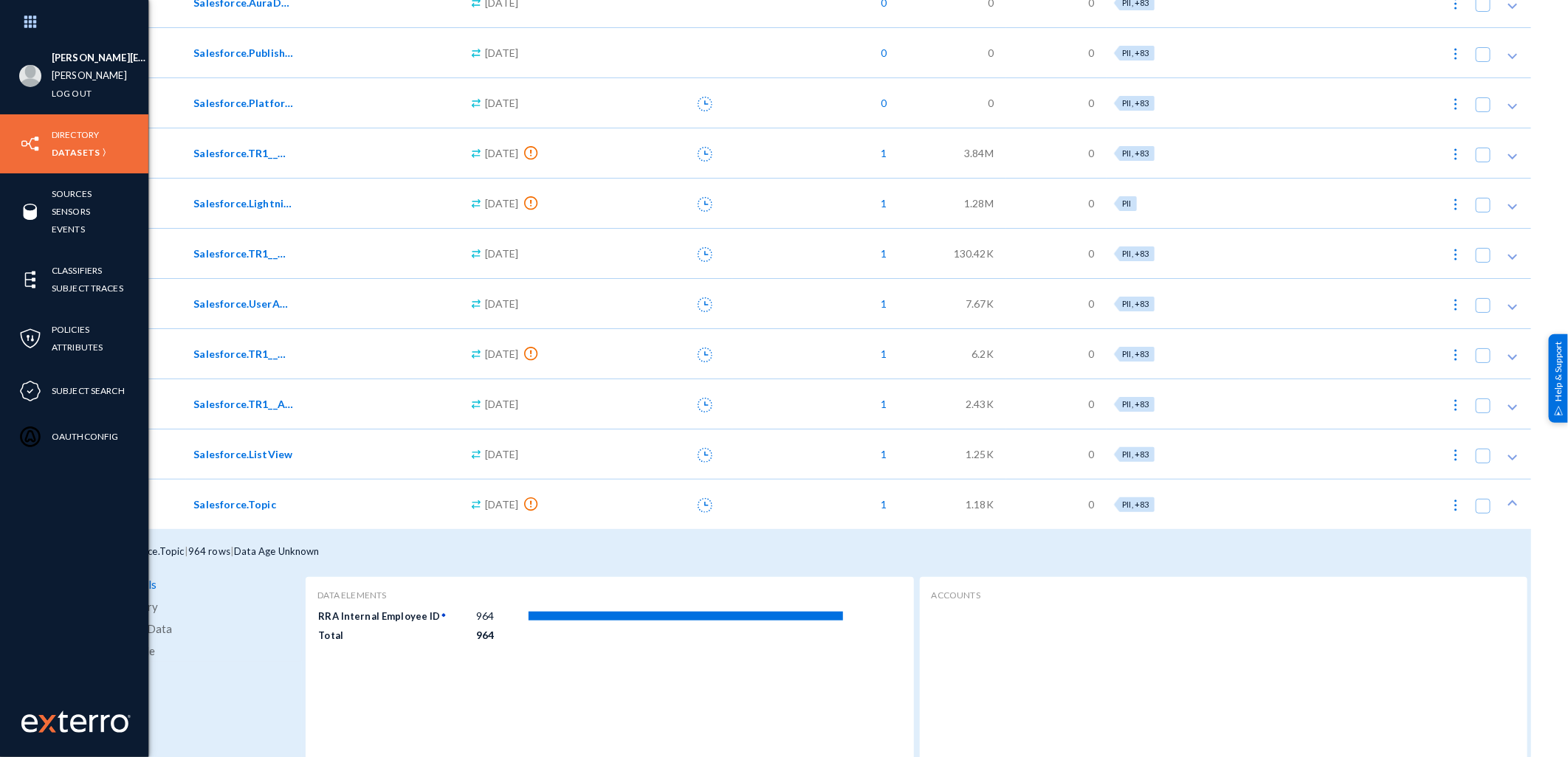
click at [148, 629] on span "View Data" at bounding box center [146, 629] width 53 height 22
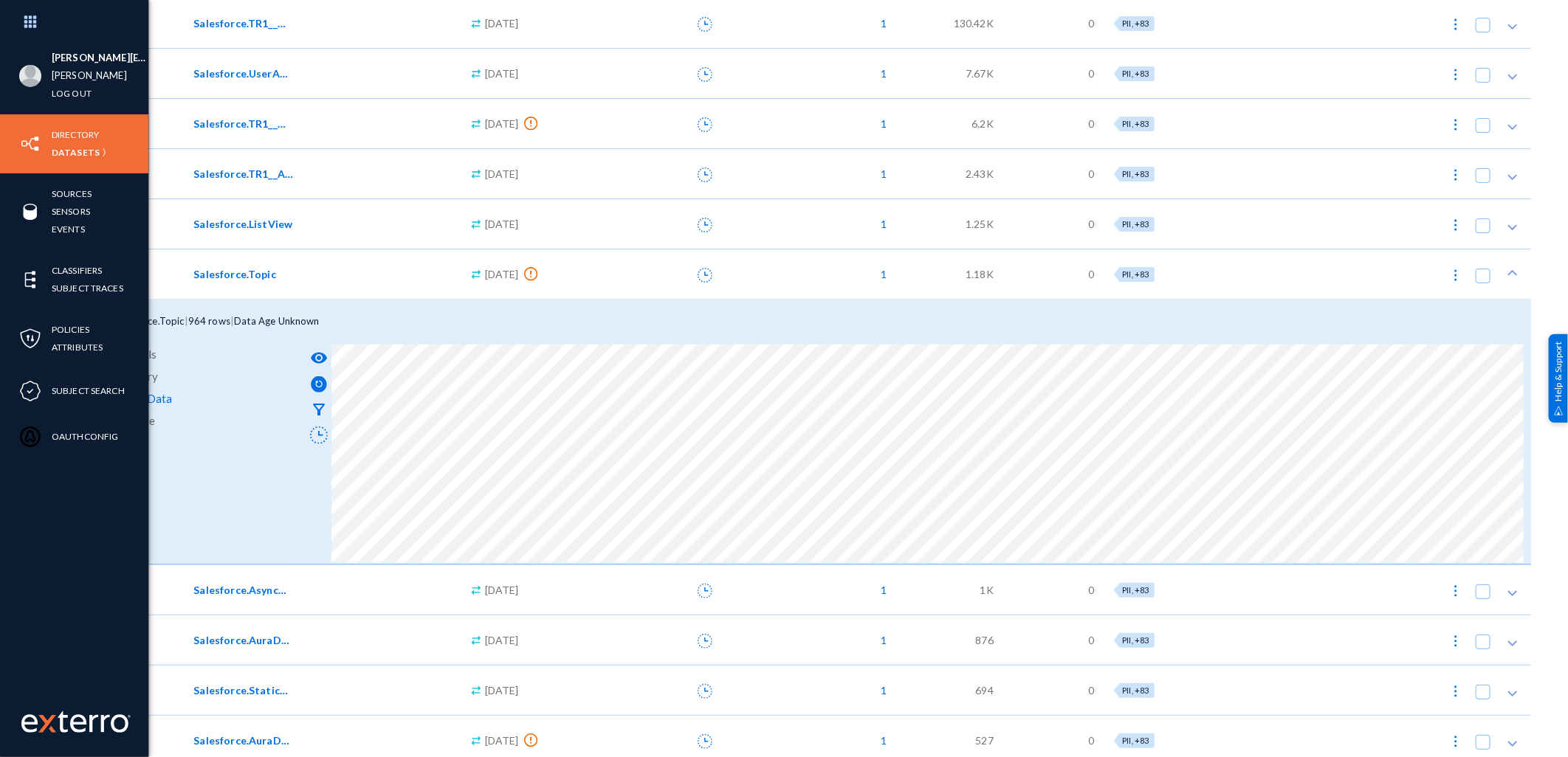
scroll to position [738, 0]
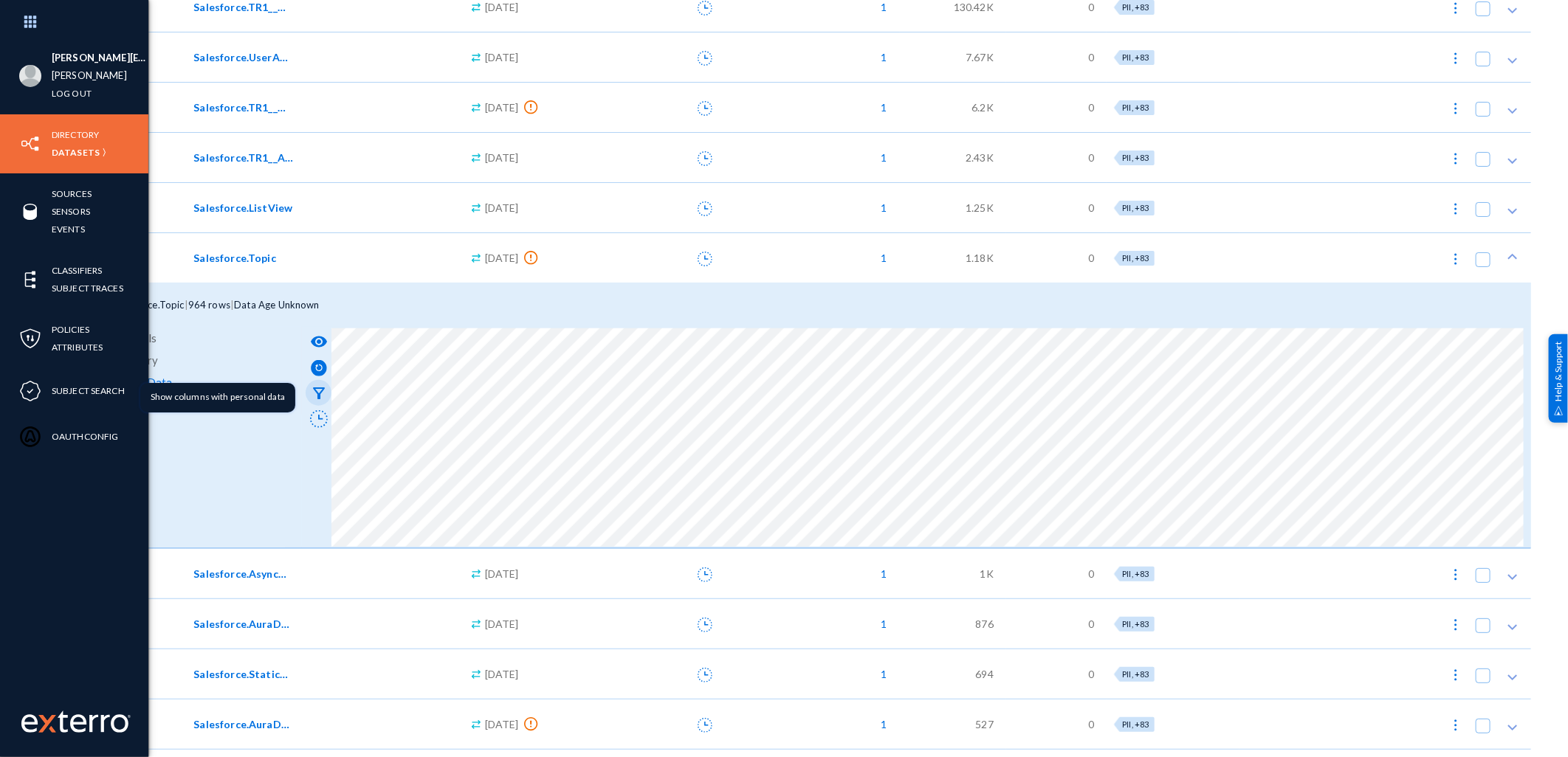
click at [320, 389] on mat-icon "filter_alt" at bounding box center [319, 393] width 18 height 18
click at [322, 341] on mat-icon "visibility" at bounding box center [319, 341] width 18 height 18
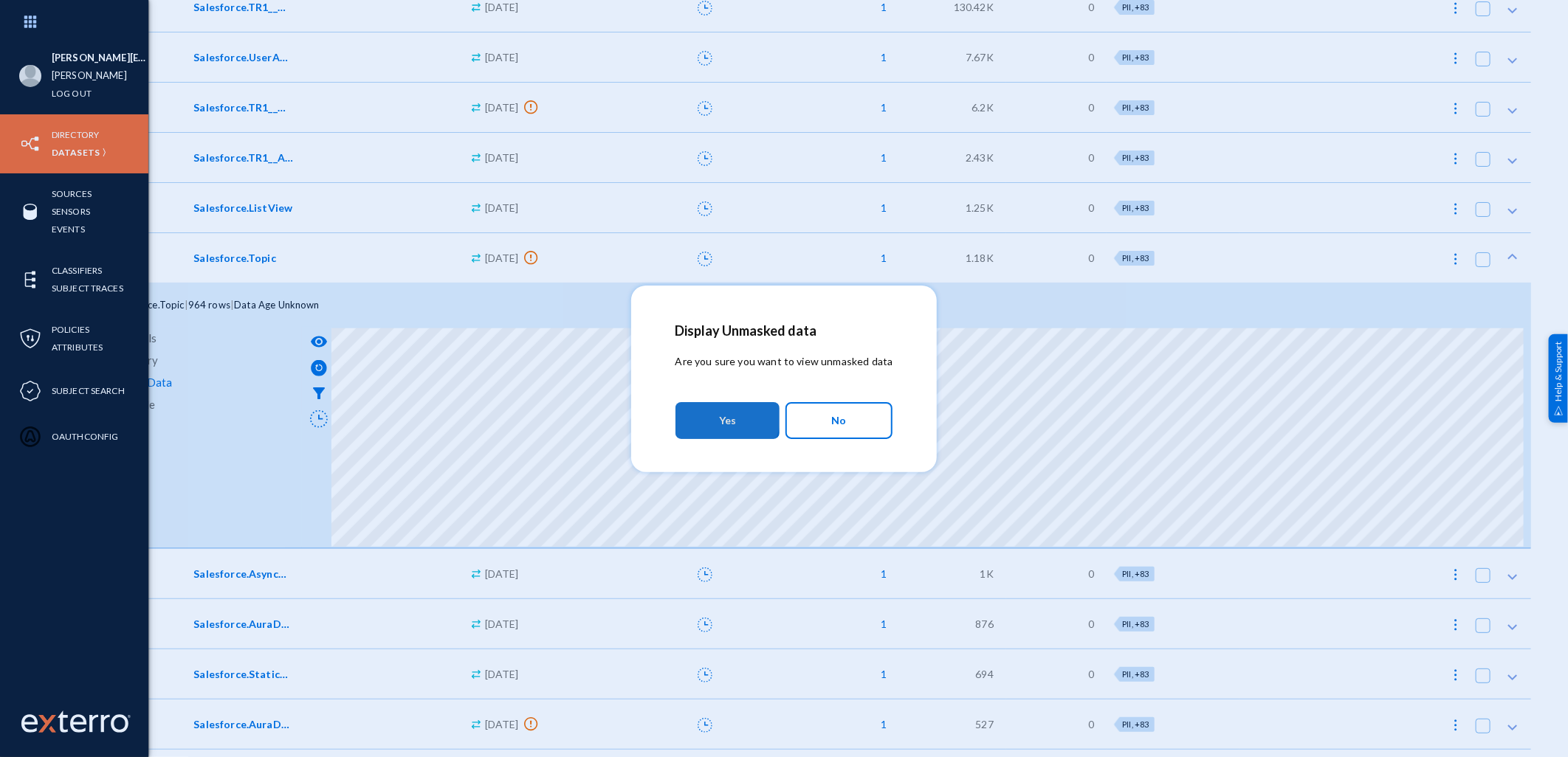
click at [705, 412] on button "Yes" at bounding box center [727, 420] width 104 height 37
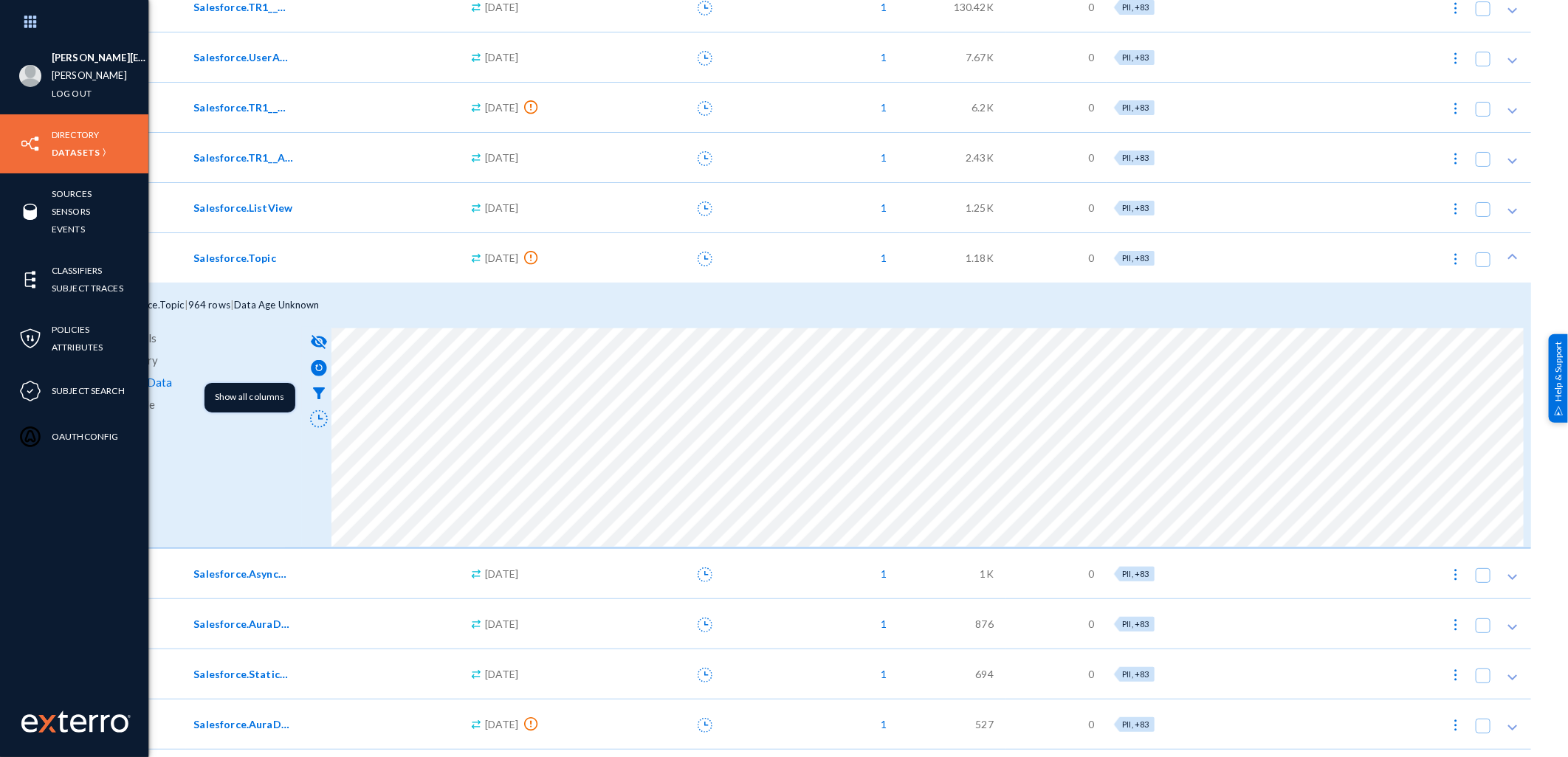
click at [316, 389] on mat-icon "filter_alt" at bounding box center [319, 393] width 18 height 18
click at [1505, 254] on icon at bounding box center [1512, 257] width 15 height 15
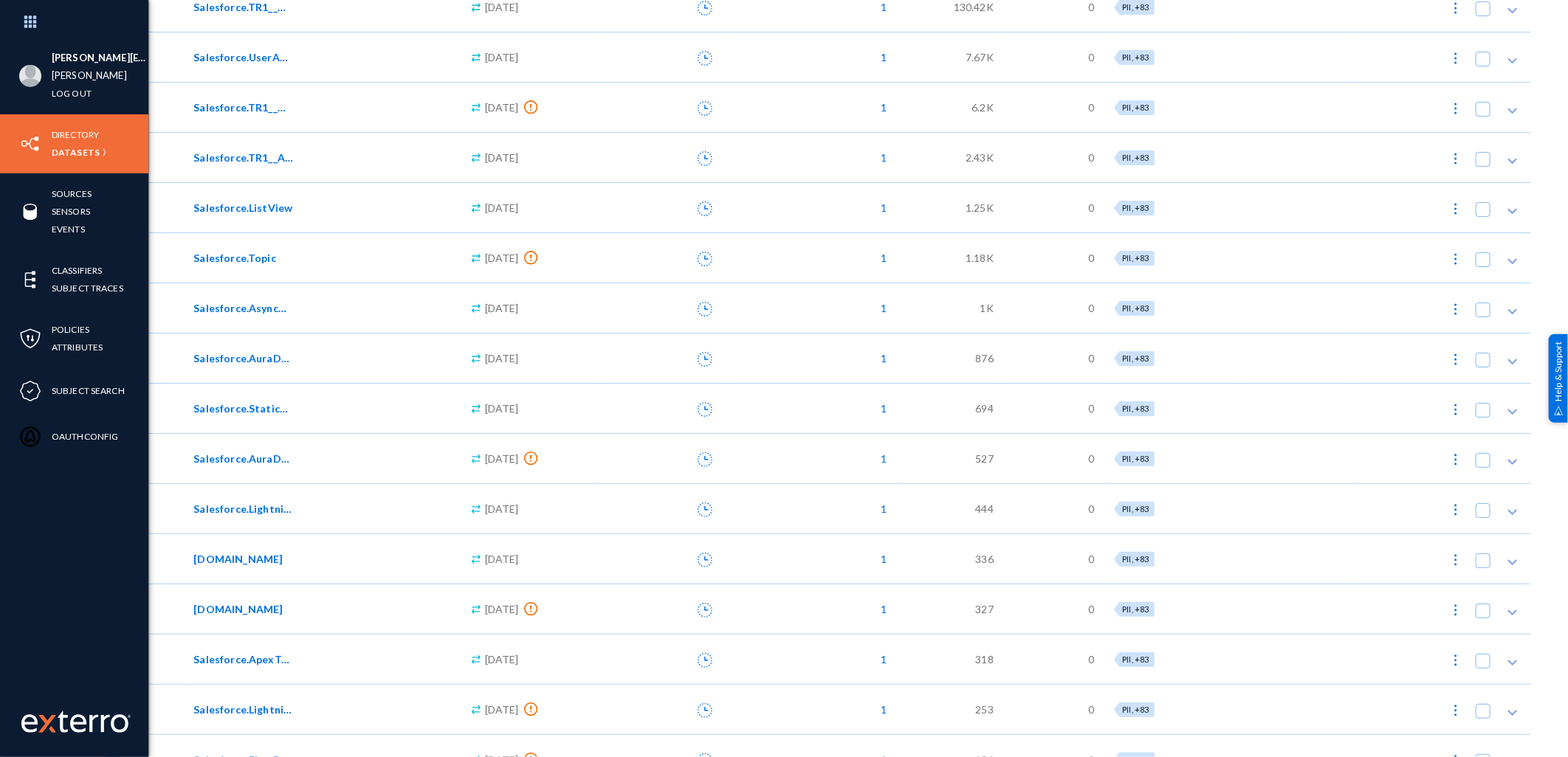
click at [288, 321] on div "Salesforce.AsyncApexJob" at bounding box center [322, 307] width 273 height 50
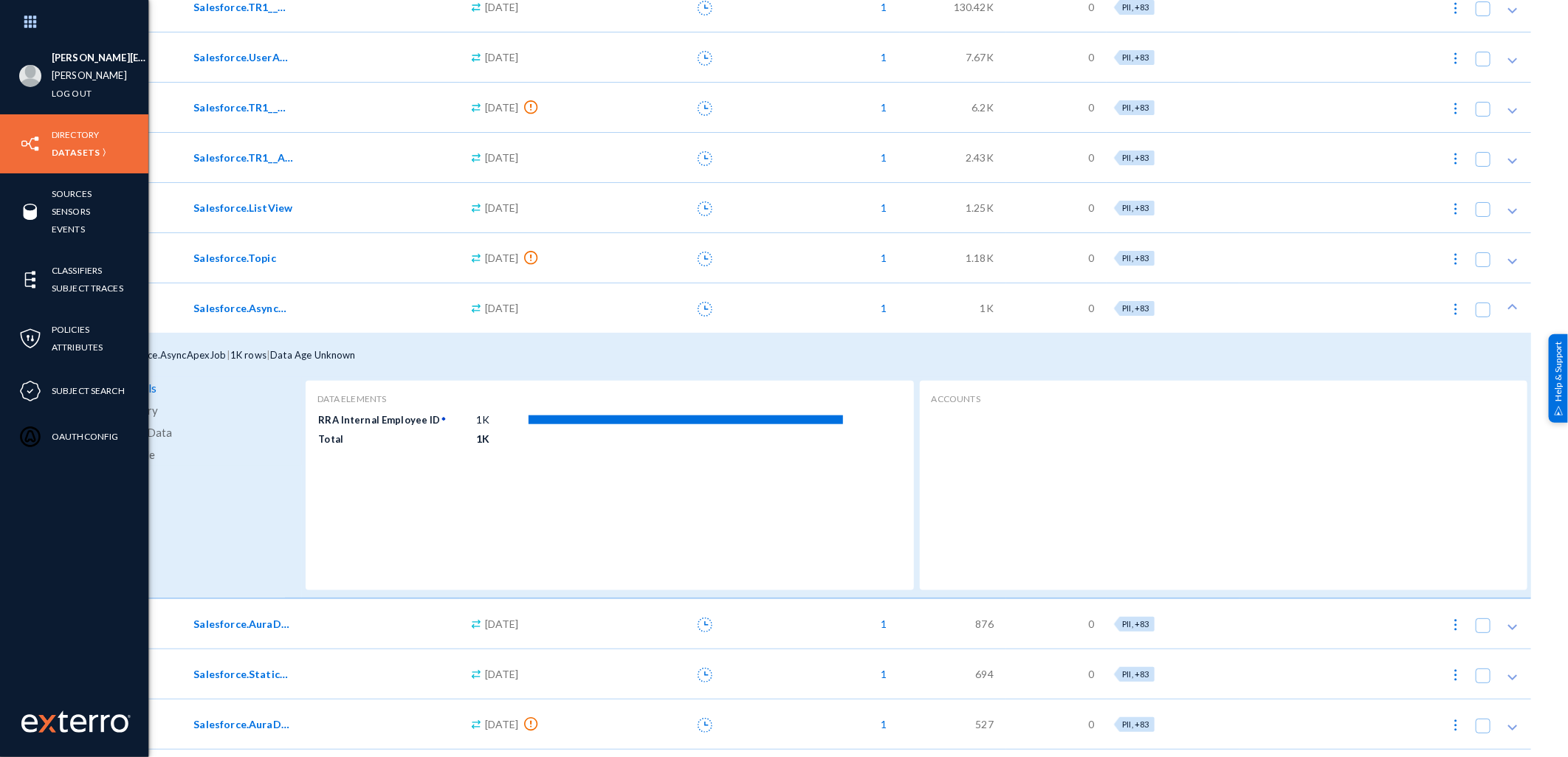
click at [152, 428] on span "View Data" at bounding box center [146, 432] width 53 height 22
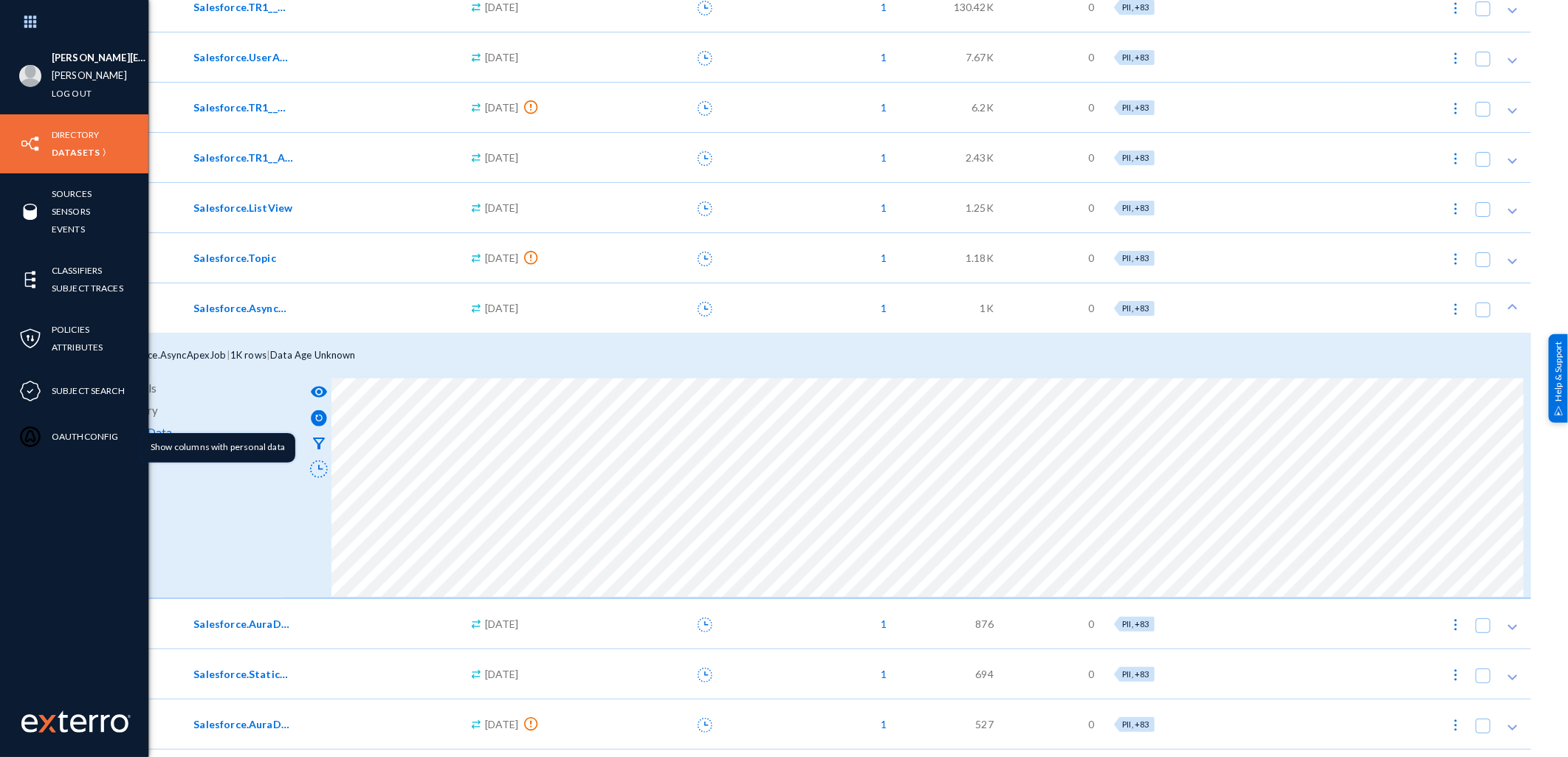
click at [320, 440] on mat-icon "filter_alt" at bounding box center [319, 444] width 18 height 18
click at [314, 444] on mat-icon "filter_alt" at bounding box center [319, 444] width 18 height 18
click at [1500, 310] on button at bounding box center [1512, 308] width 30 height 30
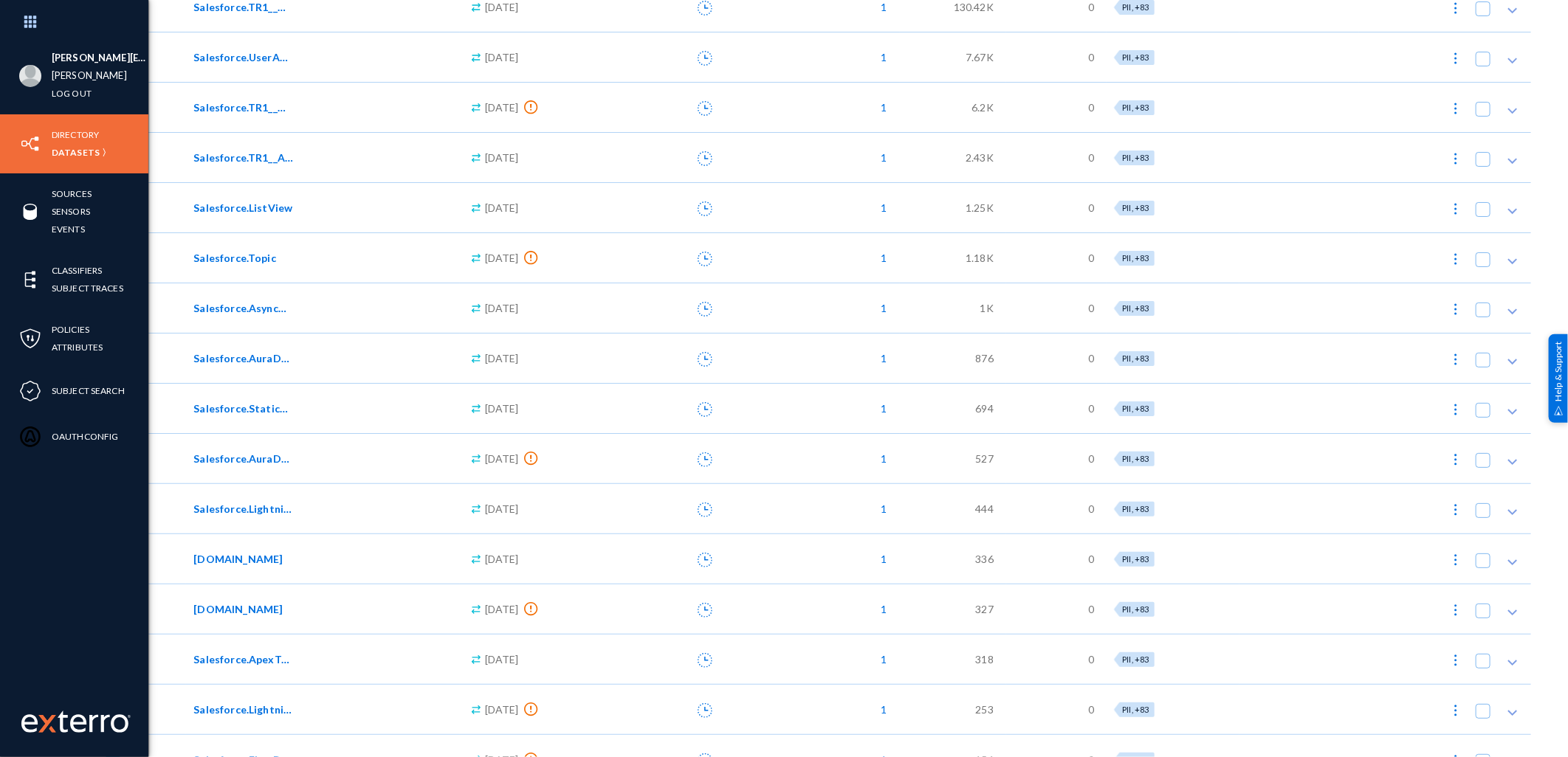
click at [276, 368] on div "Salesforce.AuraDefinitionBundle" at bounding box center [322, 357] width 273 height 50
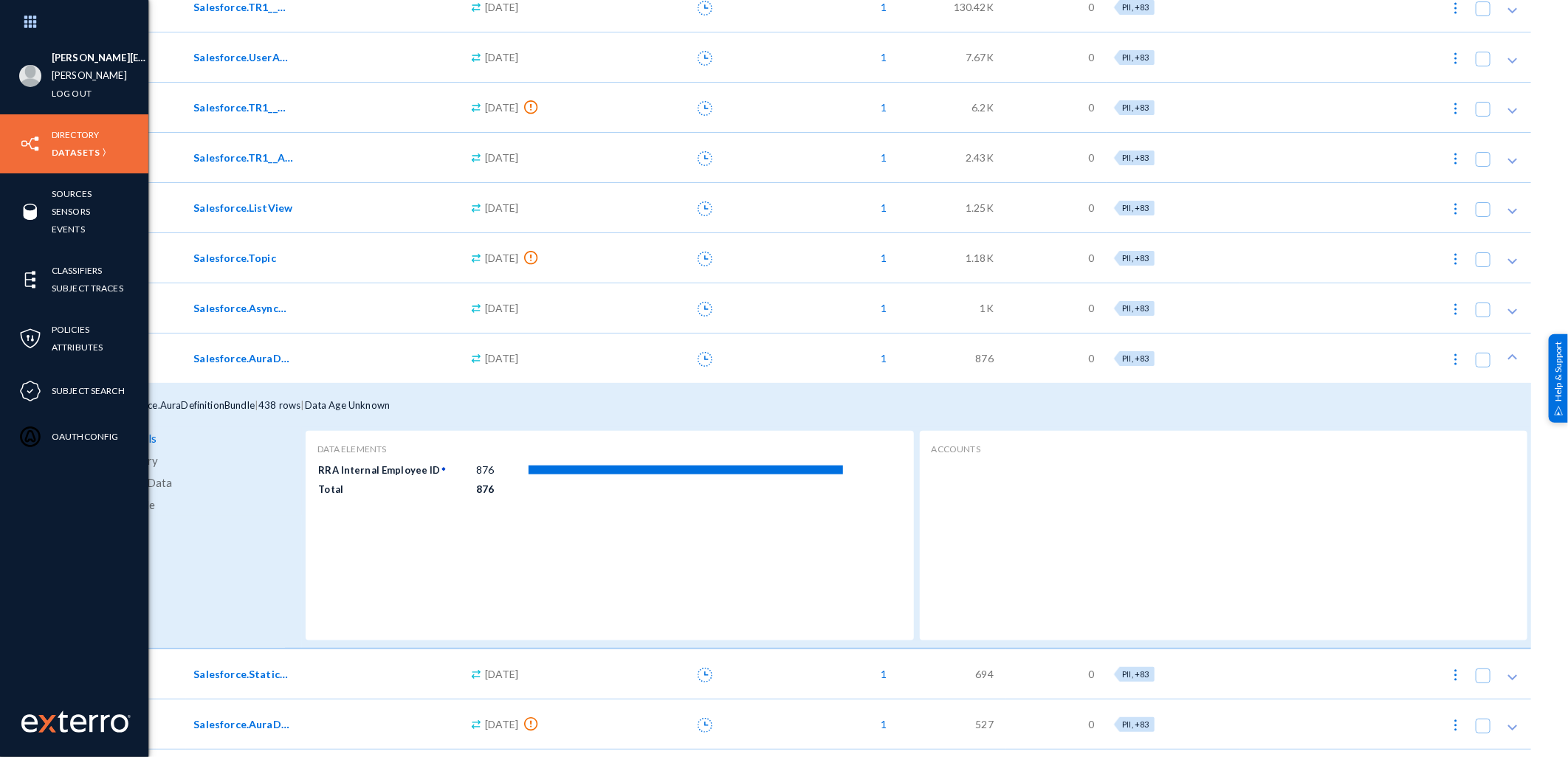
click at [138, 483] on span "View Data" at bounding box center [146, 483] width 53 height 22
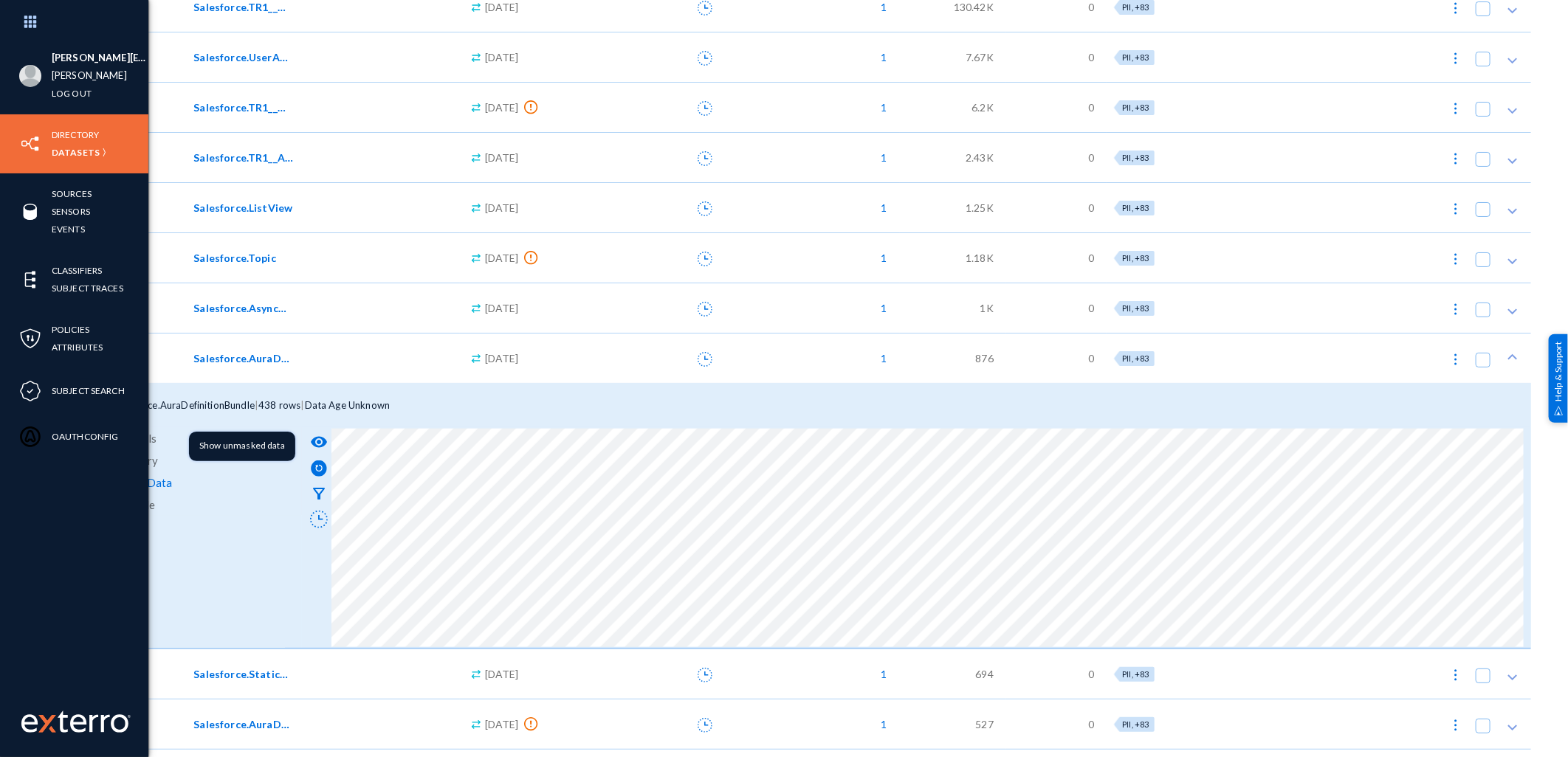
click at [320, 444] on mat-icon "visibility" at bounding box center [319, 442] width 18 height 18
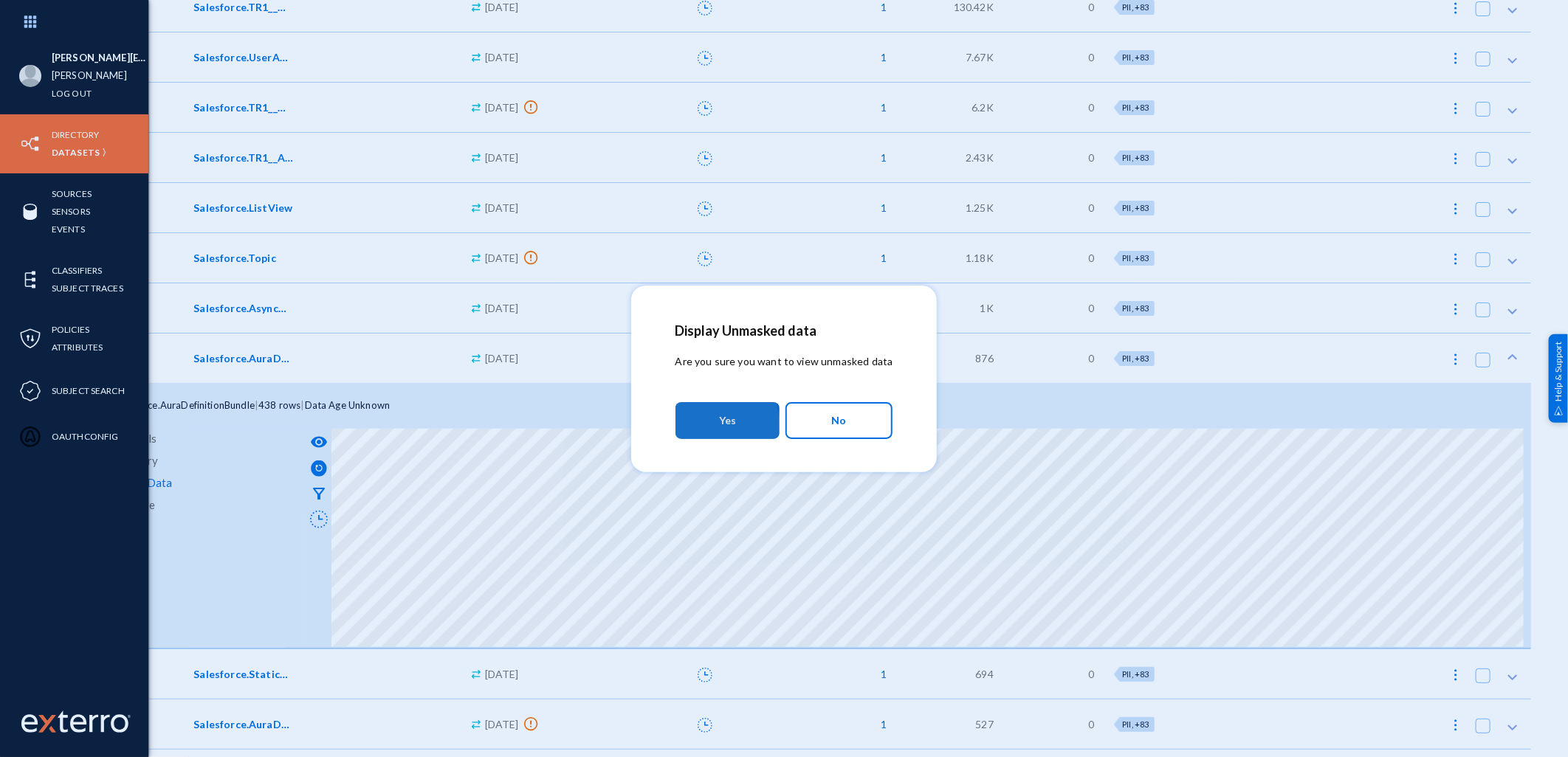
click at [705, 424] on button "Yes" at bounding box center [727, 420] width 104 height 37
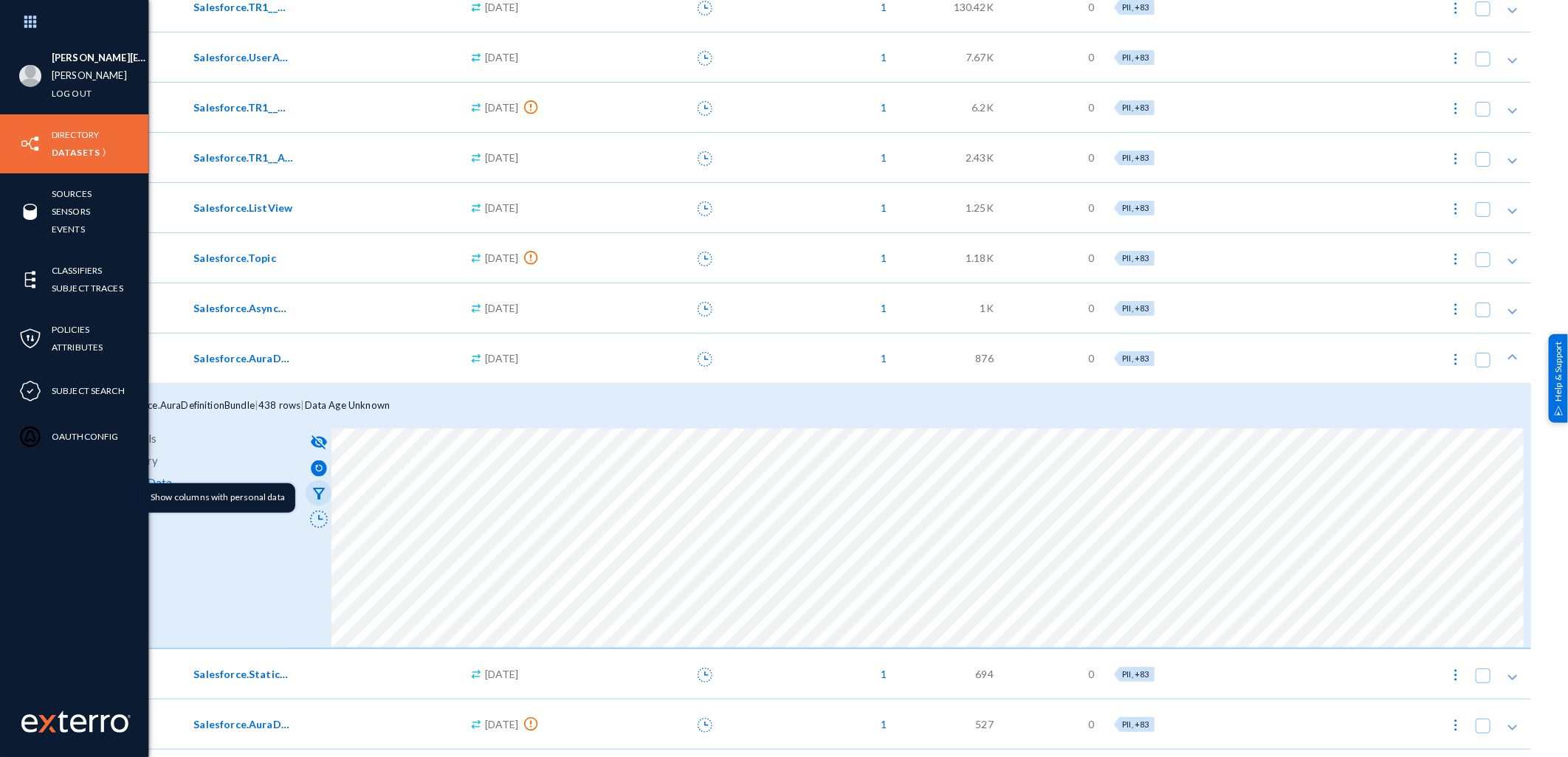
click at [321, 492] on mat-icon "filter_alt" at bounding box center [319, 494] width 18 height 18
click at [321, 493] on mat-icon "filter_alt" at bounding box center [319, 494] width 18 height 18
click at [1505, 354] on icon at bounding box center [1512, 357] width 15 height 15
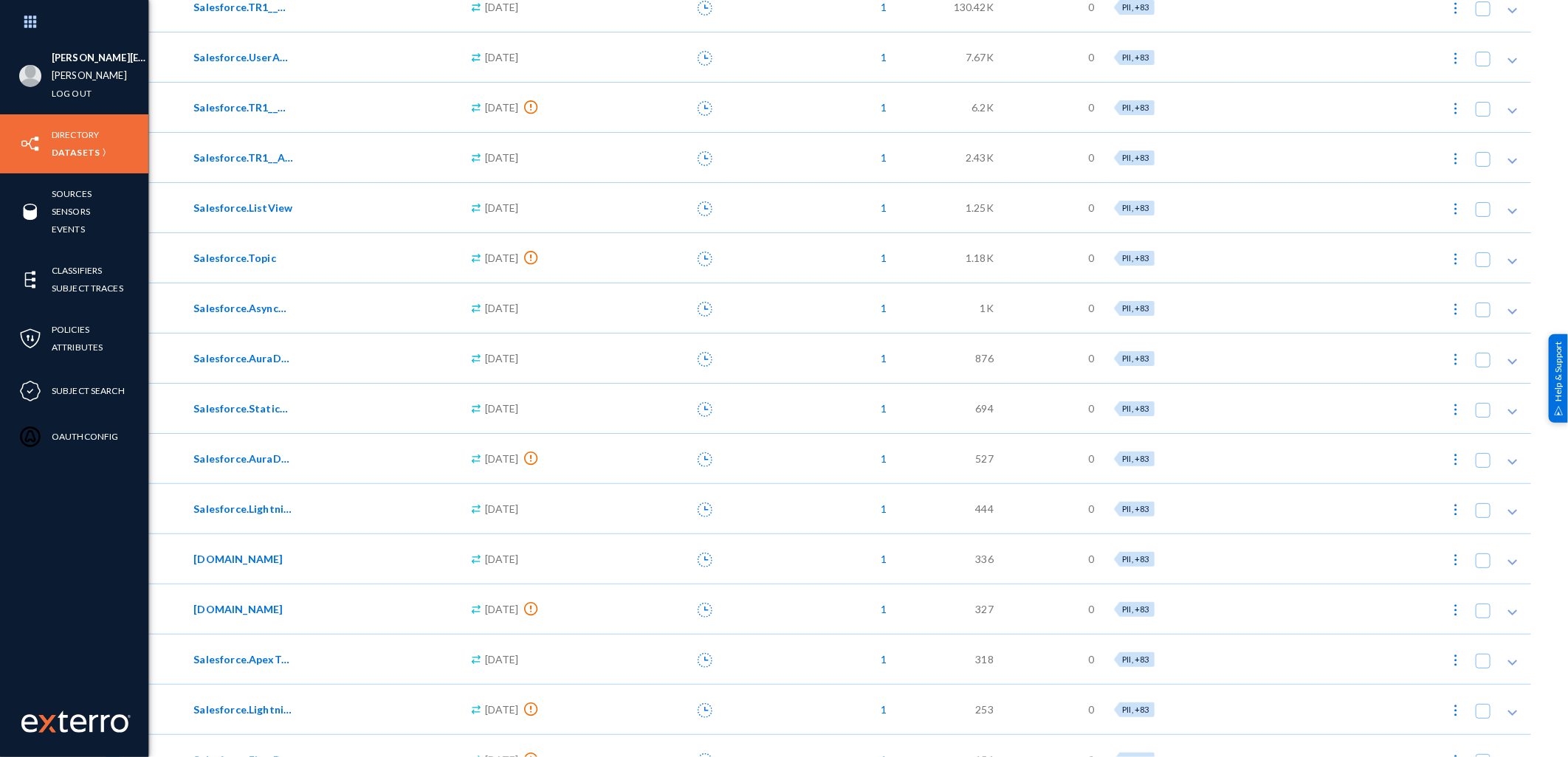
click at [290, 420] on div "Salesforce.StaticResource" at bounding box center [322, 408] width 273 height 50
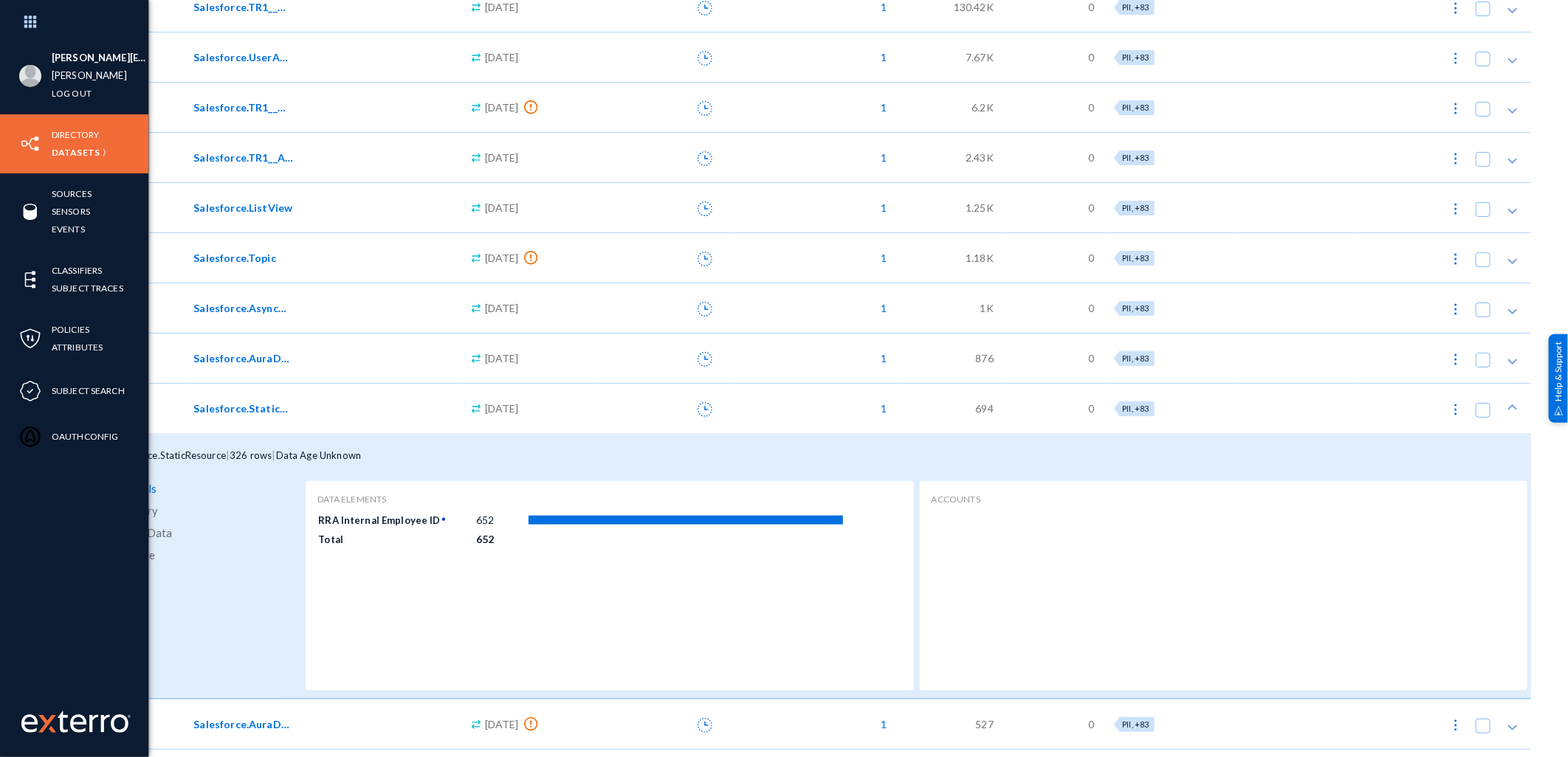
click at [143, 533] on span "View Data" at bounding box center [146, 533] width 53 height 22
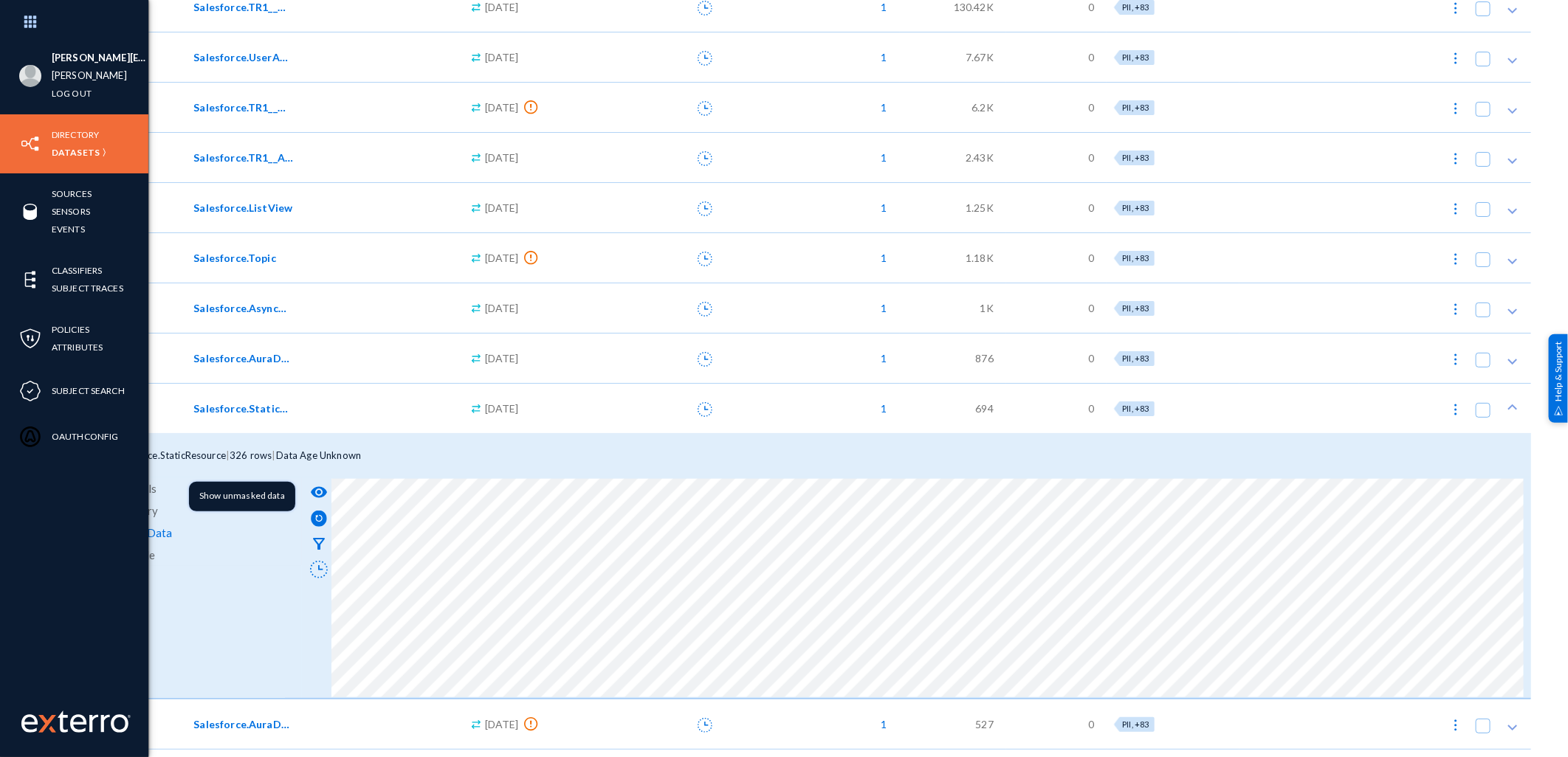
click at [322, 487] on mat-icon "visibility" at bounding box center [319, 492] width 18 height 18
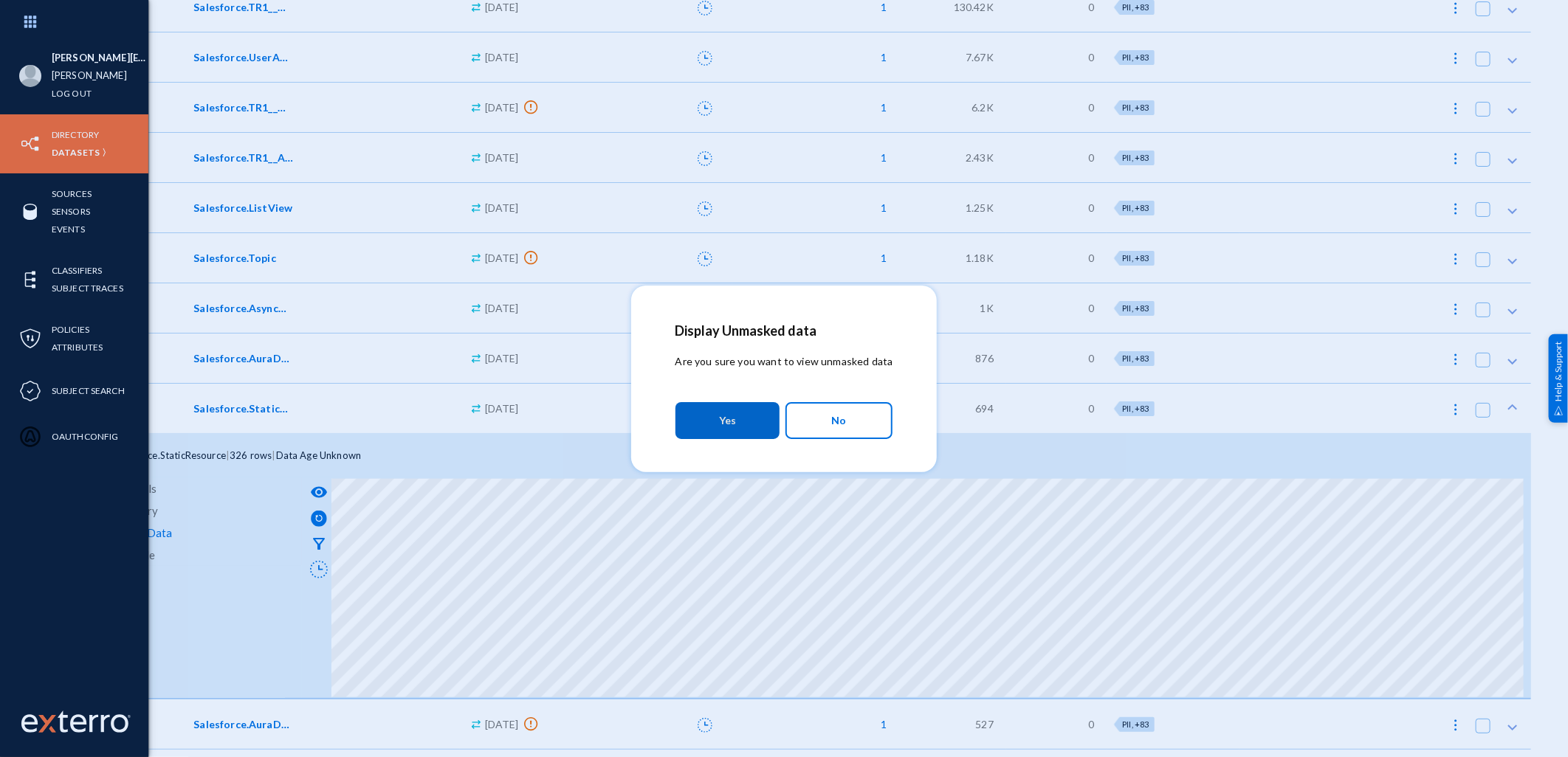
click at [751, 420] on button "Yes" at bounding box center [727, 420] width 104 height 37
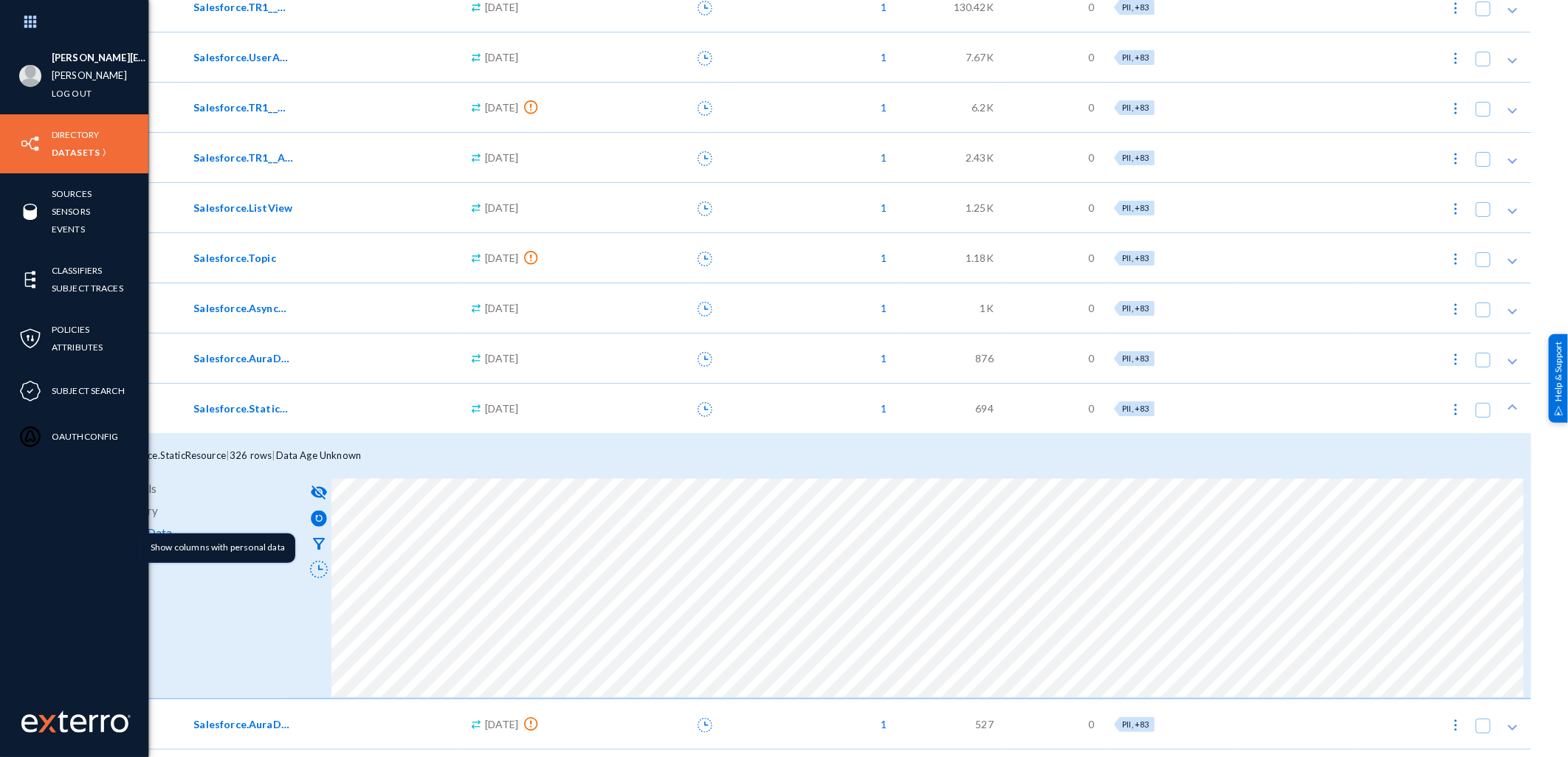
click at [315, 545] on mat-icon "filter_alt" at bounding box center [319, 544] width 18 height 18
click at [1510, 409] on icon at bounding box center [1512, 407] width 15 height 15
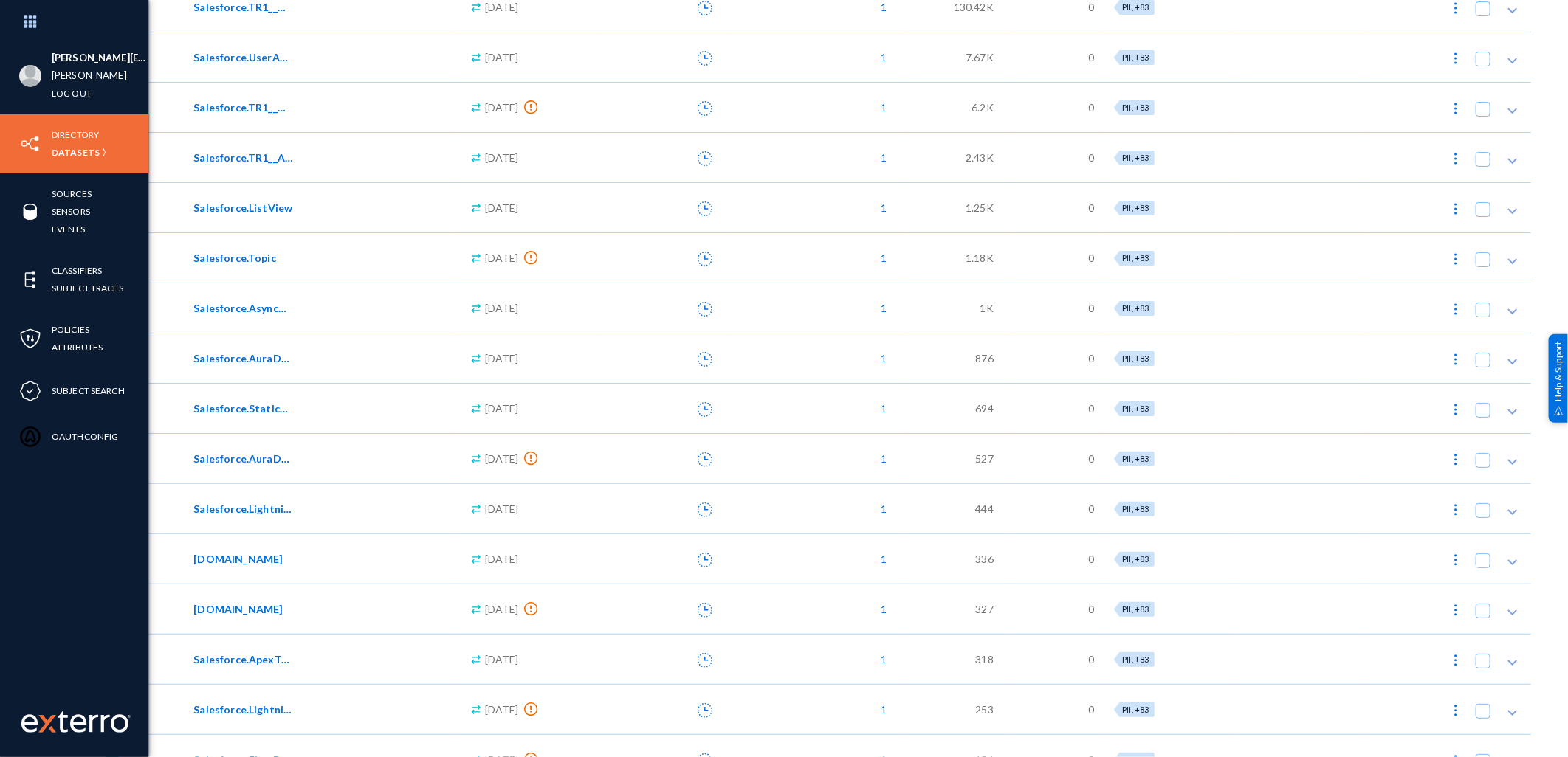
click at [292, 469] on div "Salesforce.AuraDefinitionInfo" at bounding box center [322, 458] width 273 height 50
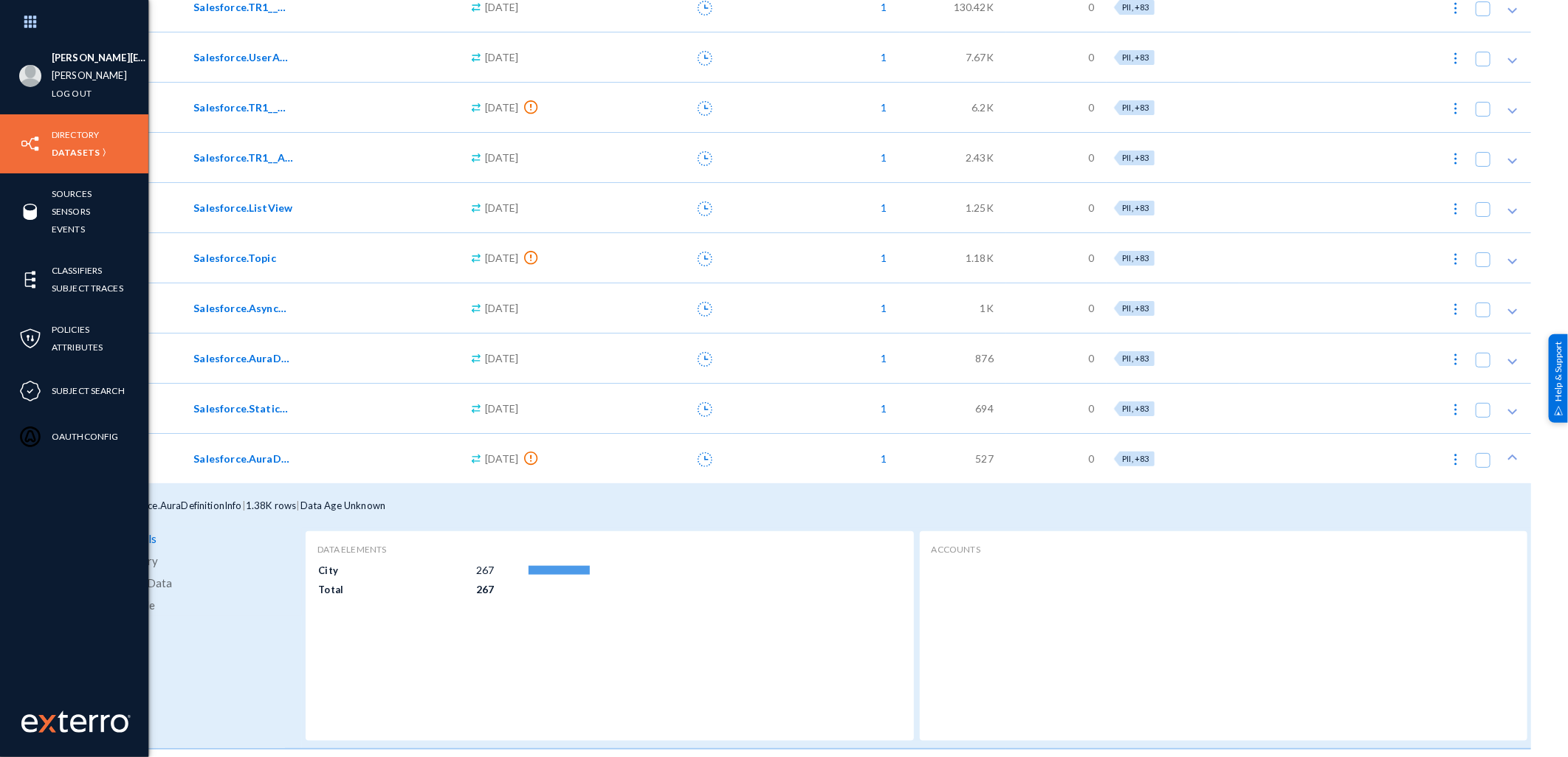
click at [150, 580] on span "View Data" at bounding box center [146, 583] width 53 height 22
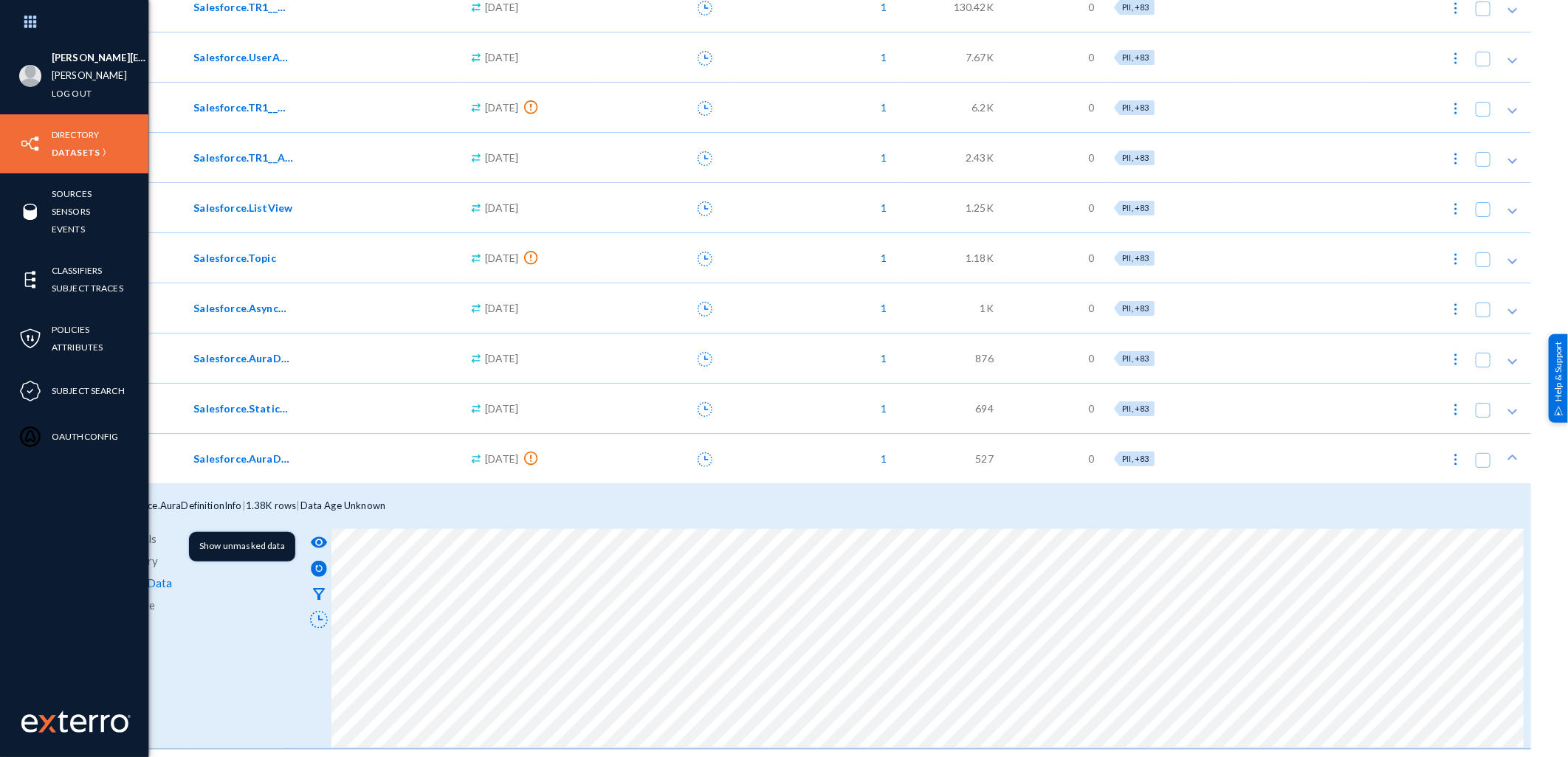
click at [314, 537] on mat-icon "visibility" at bounding box center [319, 542] width 18 height 18
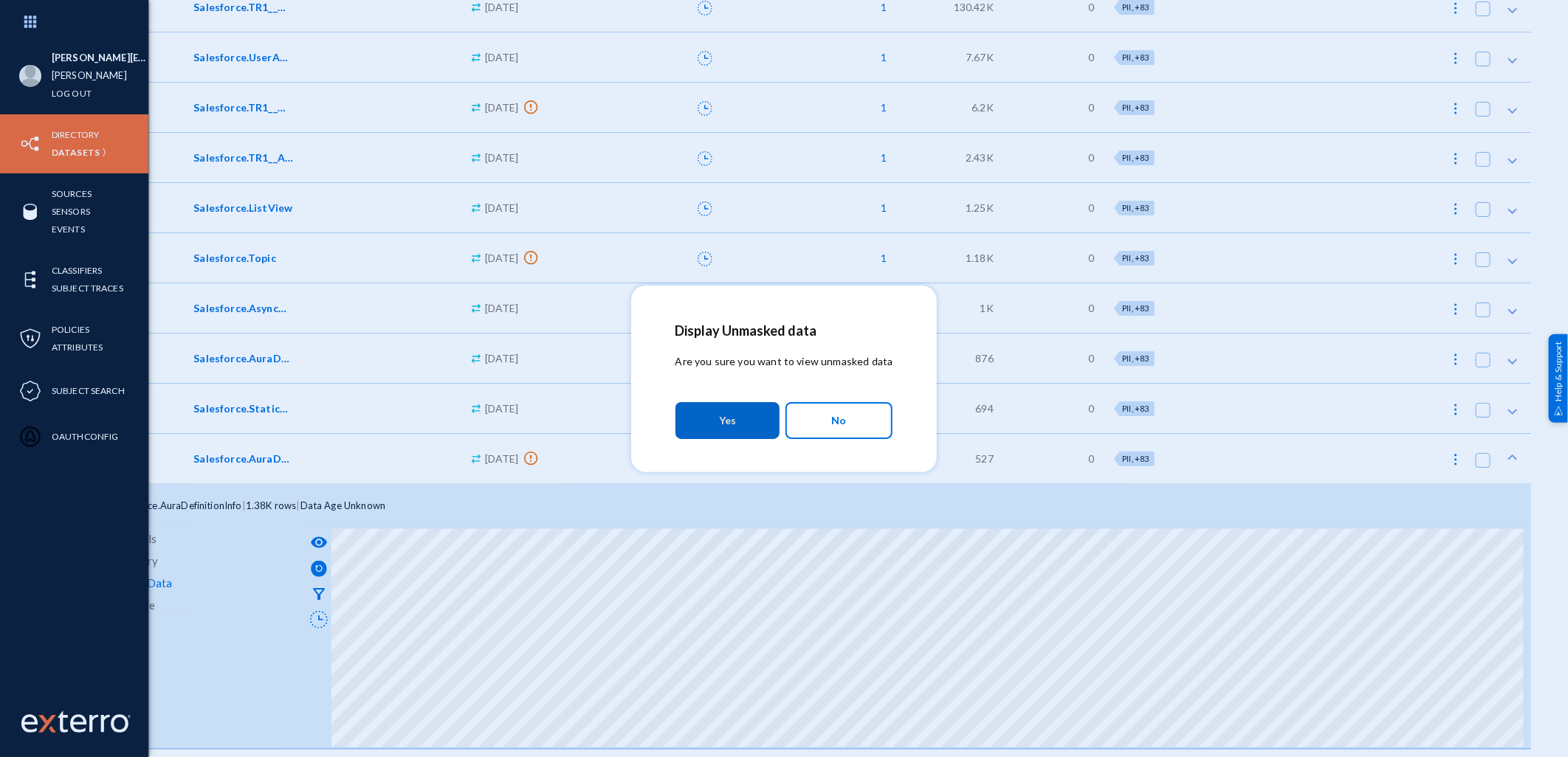
click at [709, 413] on button "Yes" at bounding box center [727, 420] width 104 height 37
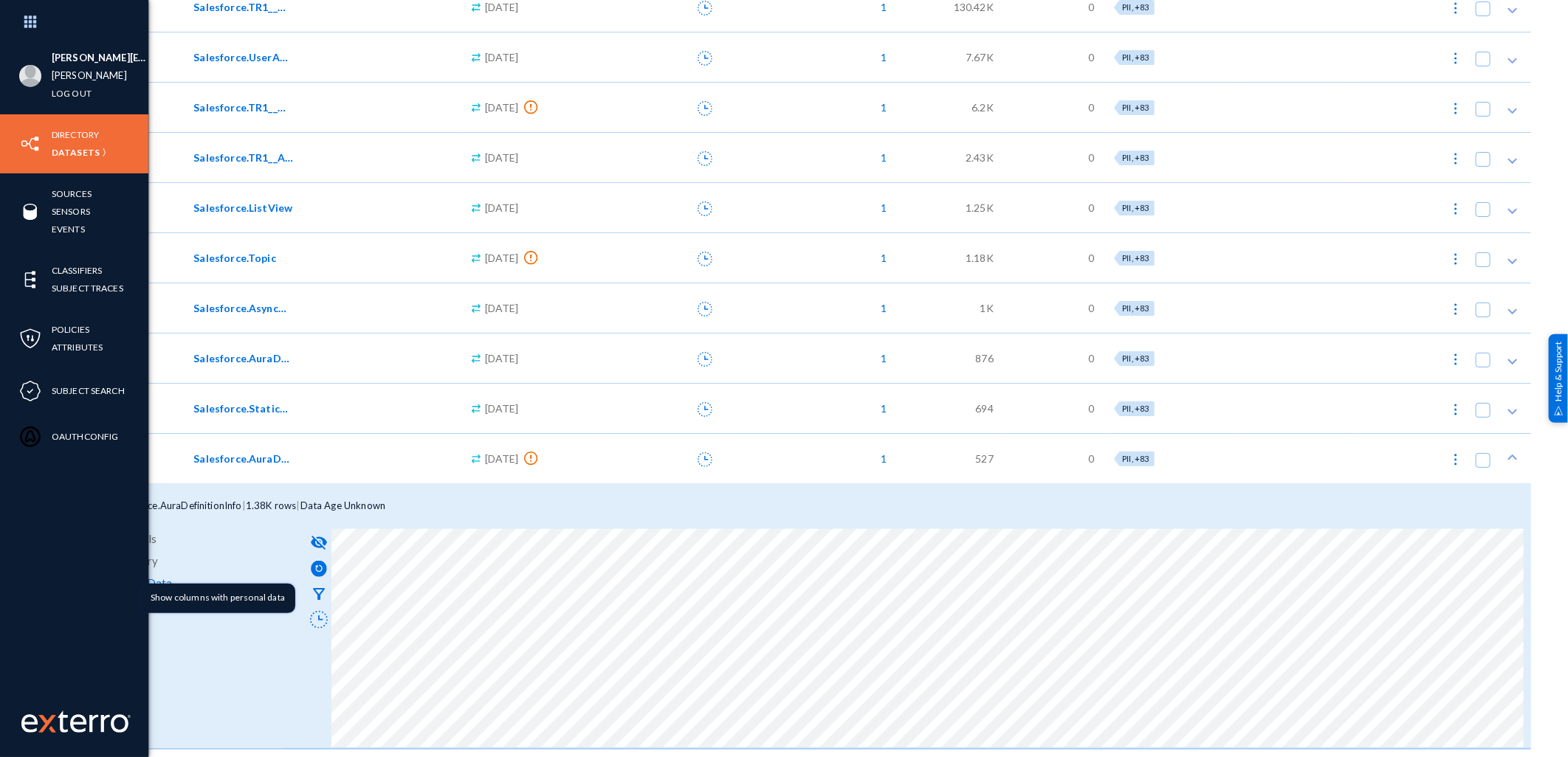
click at [318, 590] on mat-icon "filter_alt" at bounding box center [319, 594] width 18 height 18
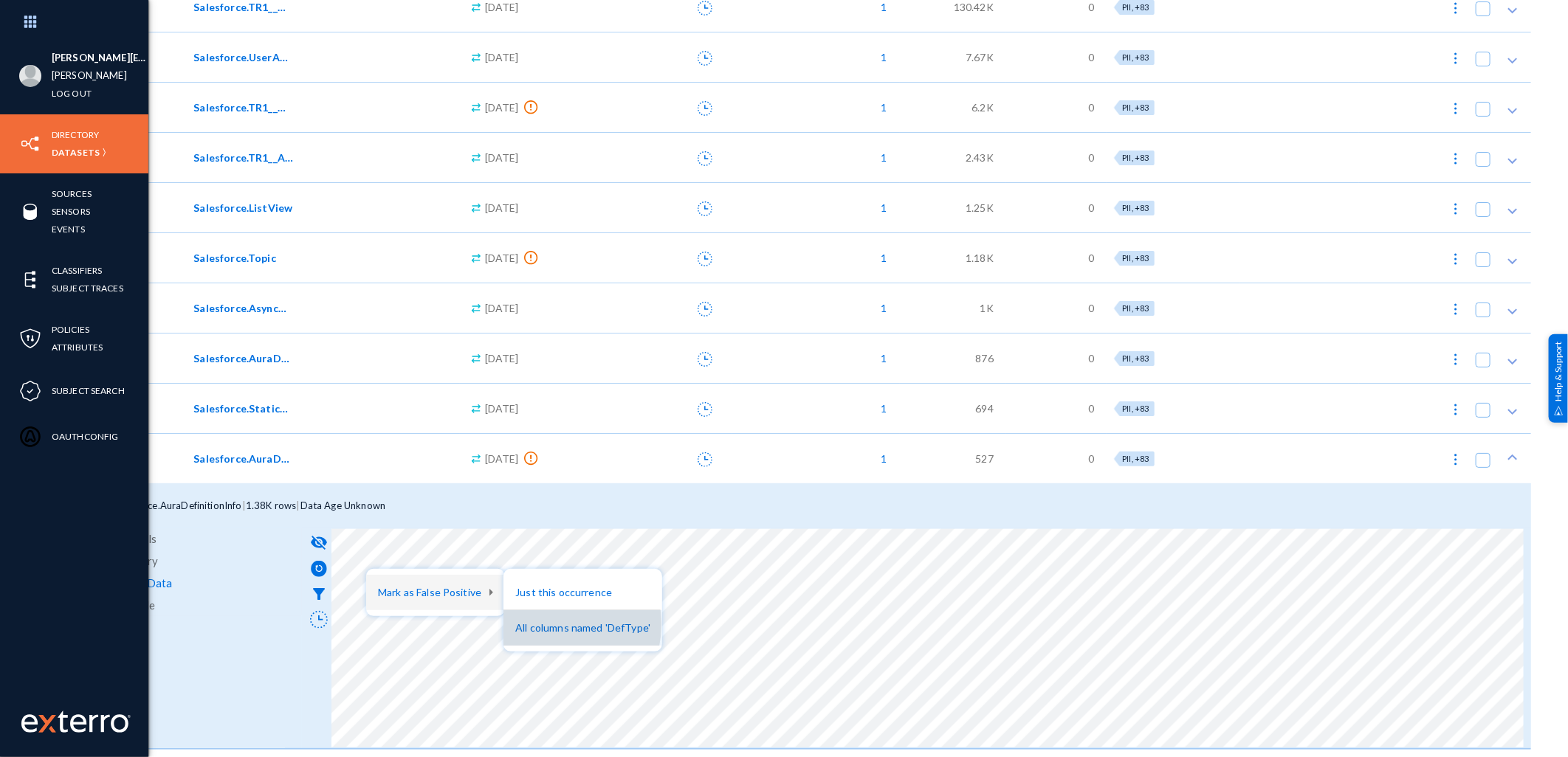
click at [543, 625] on button "All columns named 'DefType'" at bounding box center [583, 628] width 159 height 35
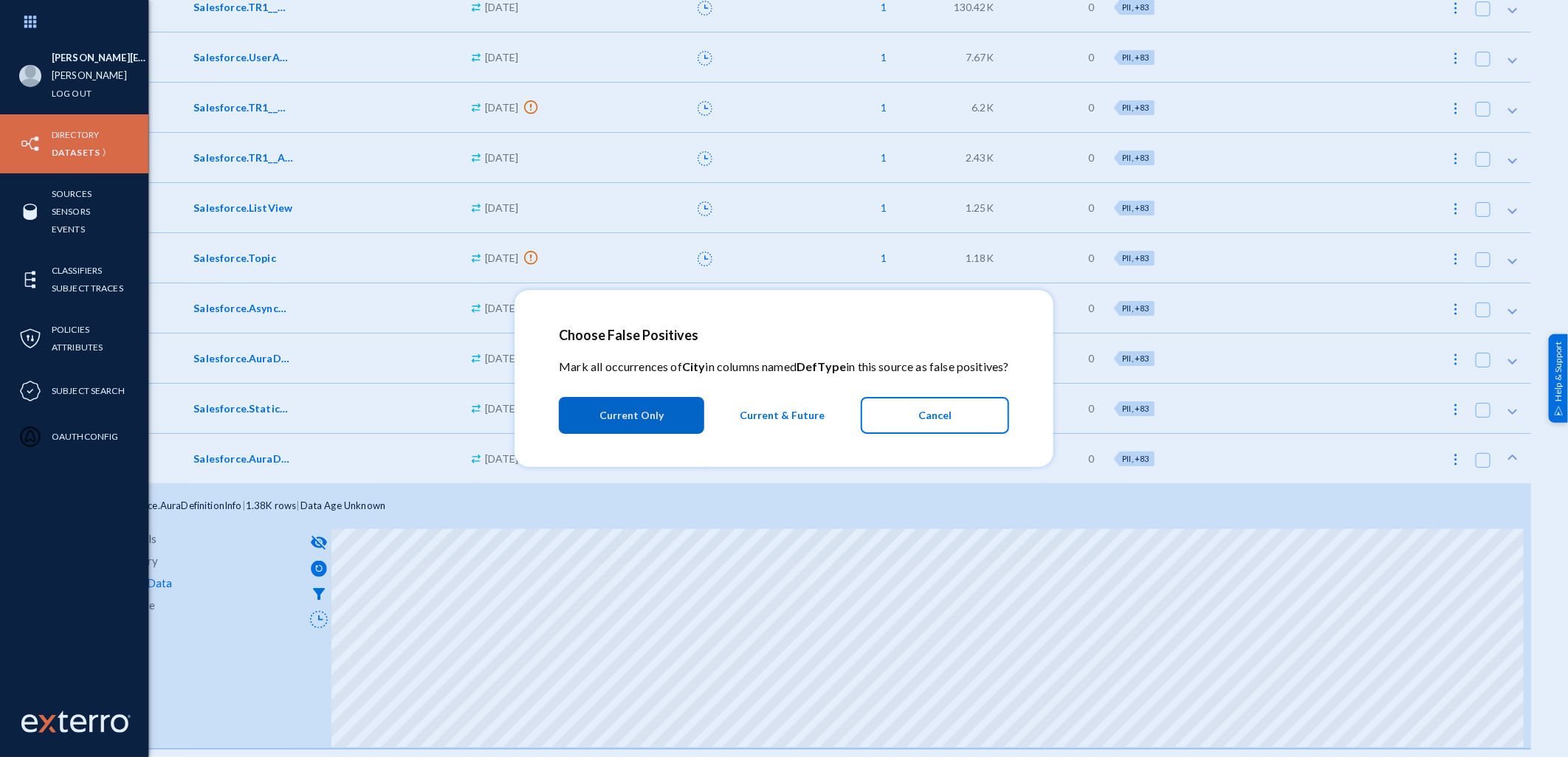
click at [757, 408] on span "Current & Future" at bounding box center [782, 415] width 85 height 26
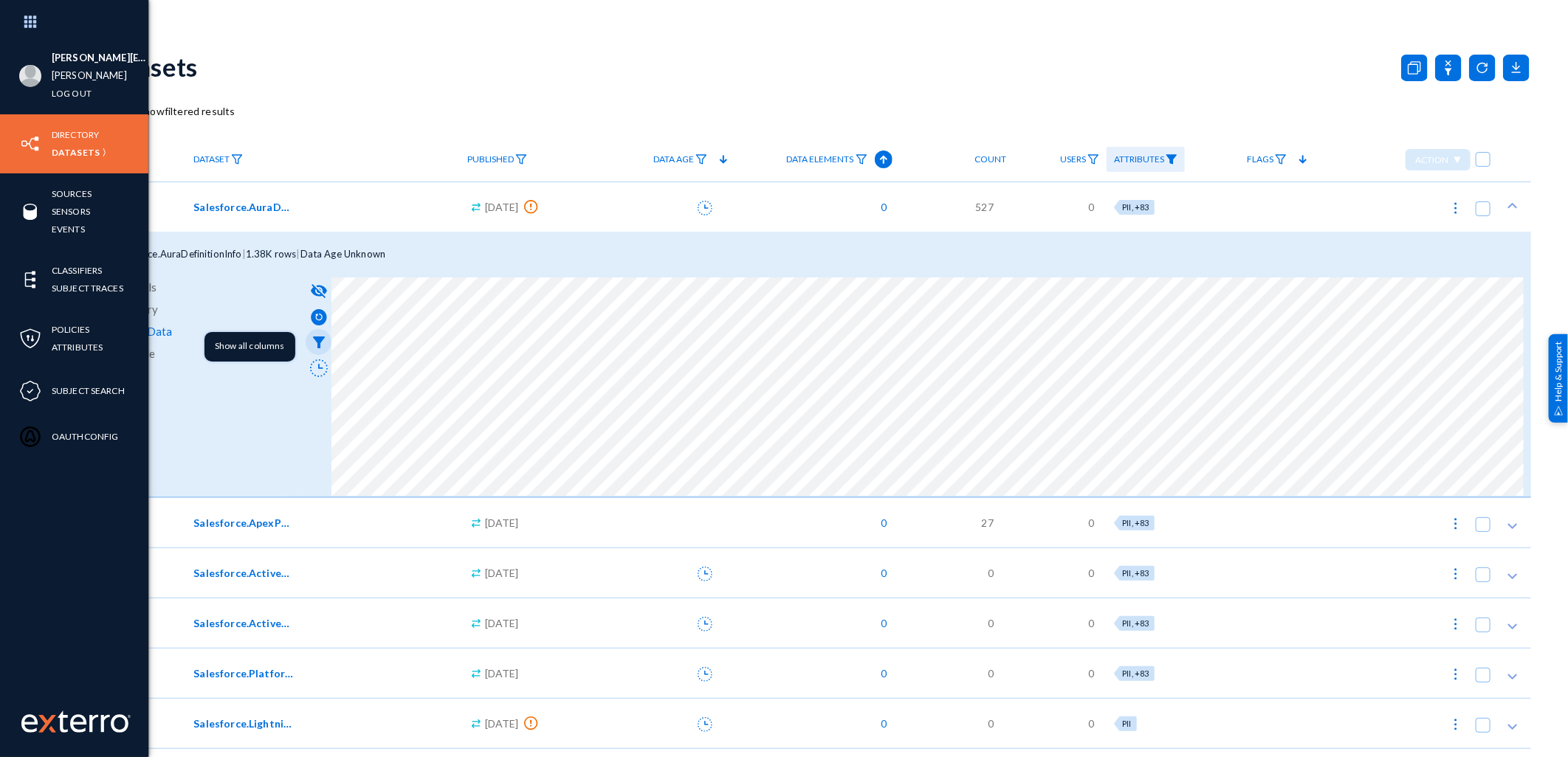
click at [319, 341] on mat-icon "filter_alt" at bounding box center [319, 342] width 18 height 18
click at [318, 341] on mat-icon "filter_alt" at bounding box center [319, 342] width 18 height 18
click at [319, 347] on mat-icon "filter_alt" at bounding box center [319, 342] width 18 height 18
click at [1513, 202] on icon at bounding box center [1512, 206] width 15 height 15
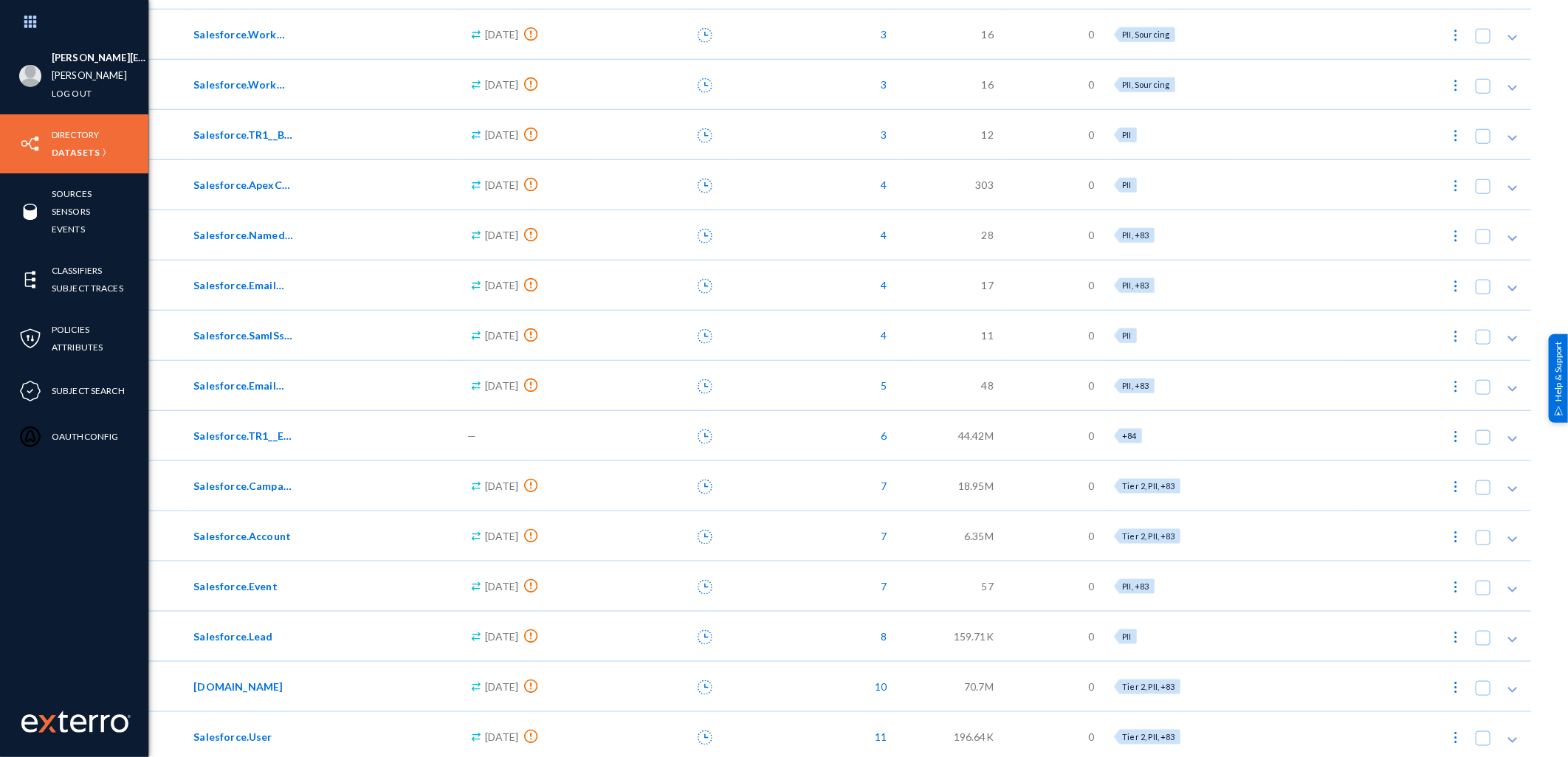
scroll to position [4441, 0]
click at [300, 483] on div "Salesforce.CampaignMember" at bounding box center [319, 483] width 253 height 15
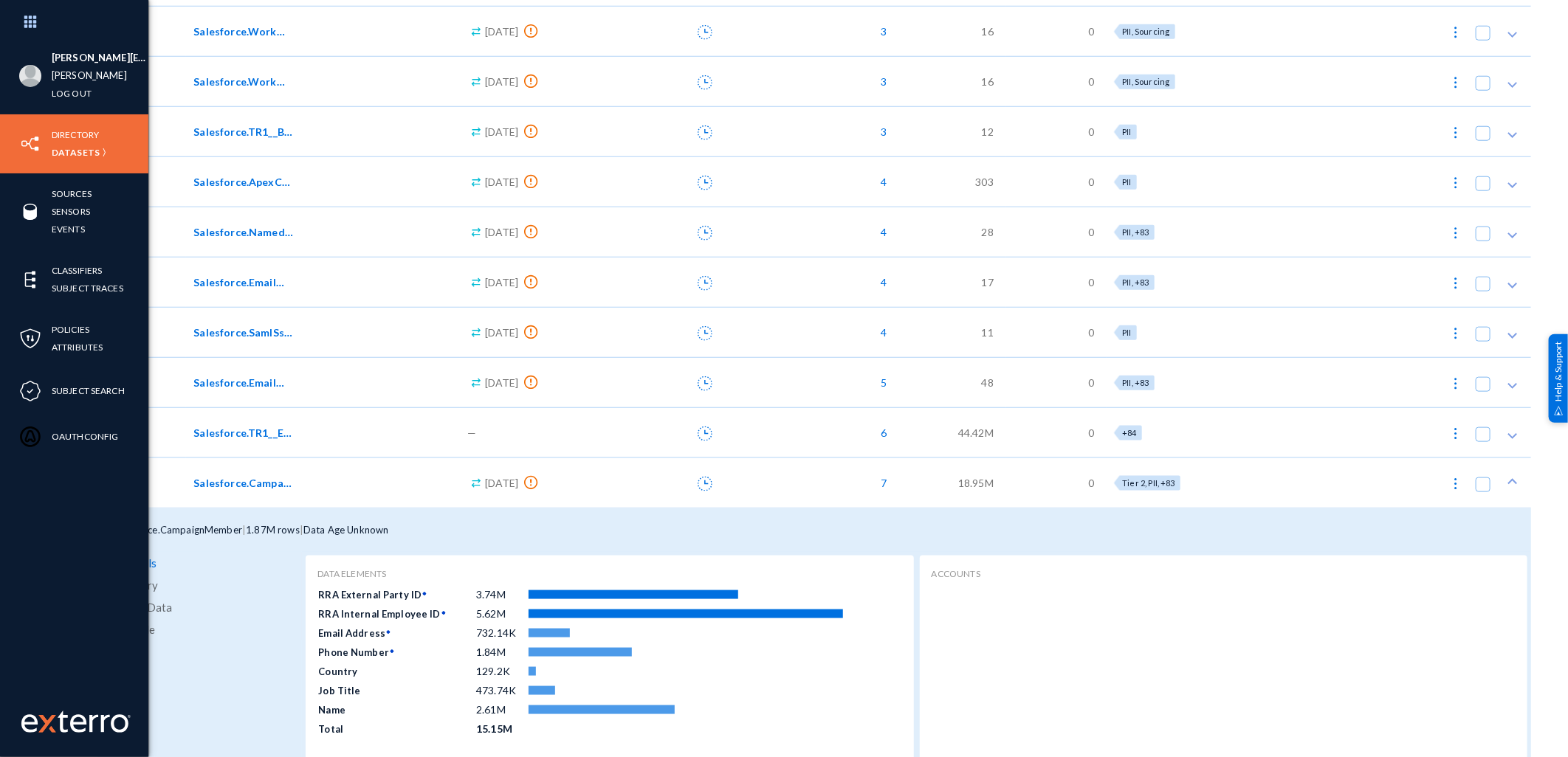
click at [158, 605] on span "View Data" at bounding box center [146, 607] width 53 height 22
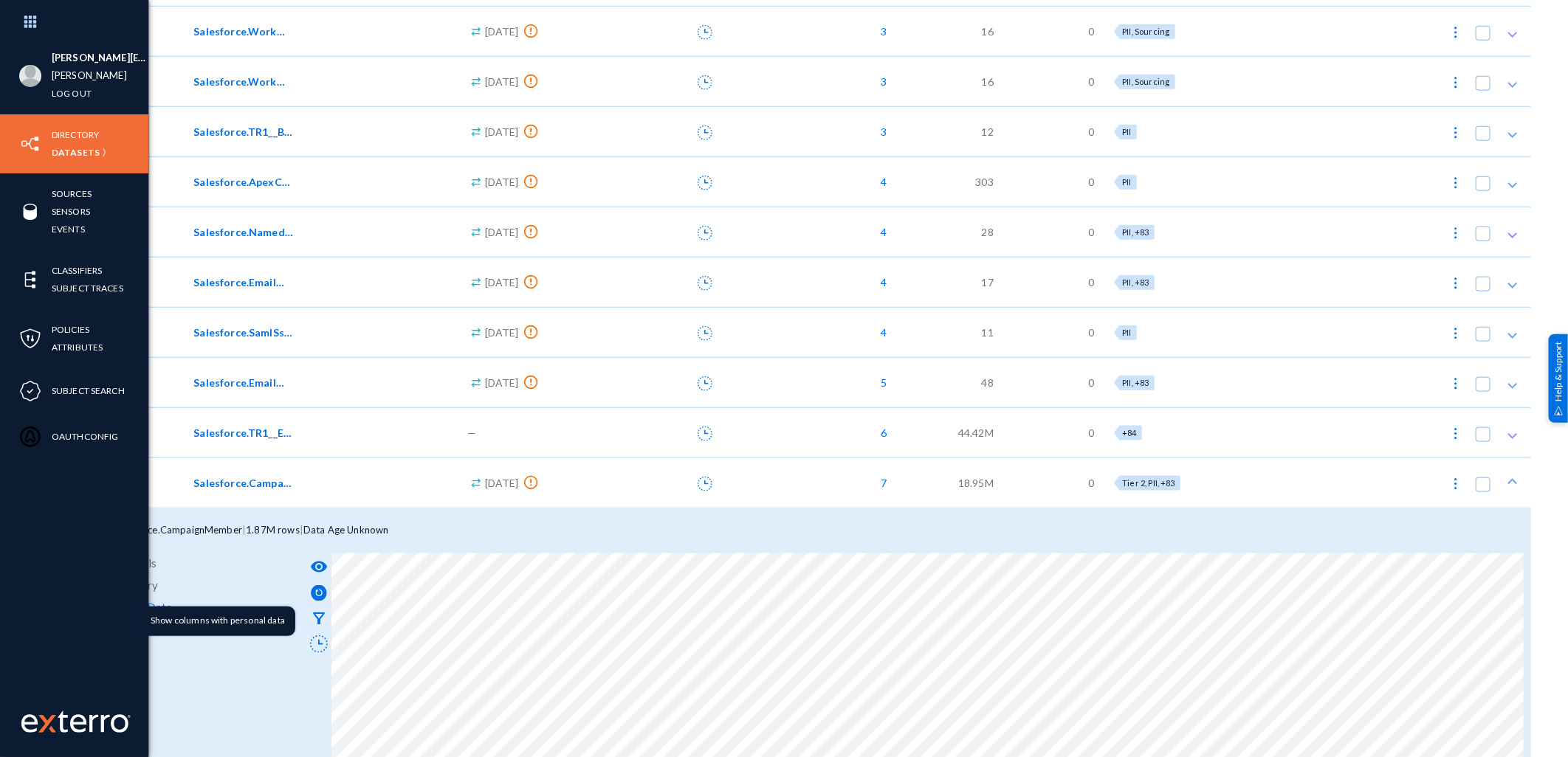
click at [320, 613] on mat-icon "filter_alt" at bounding box center [319, 618] width 18 height 18
click at [325, 558] on mat-icon "visibility" at bounding box center [319, 566] width 18 height 18
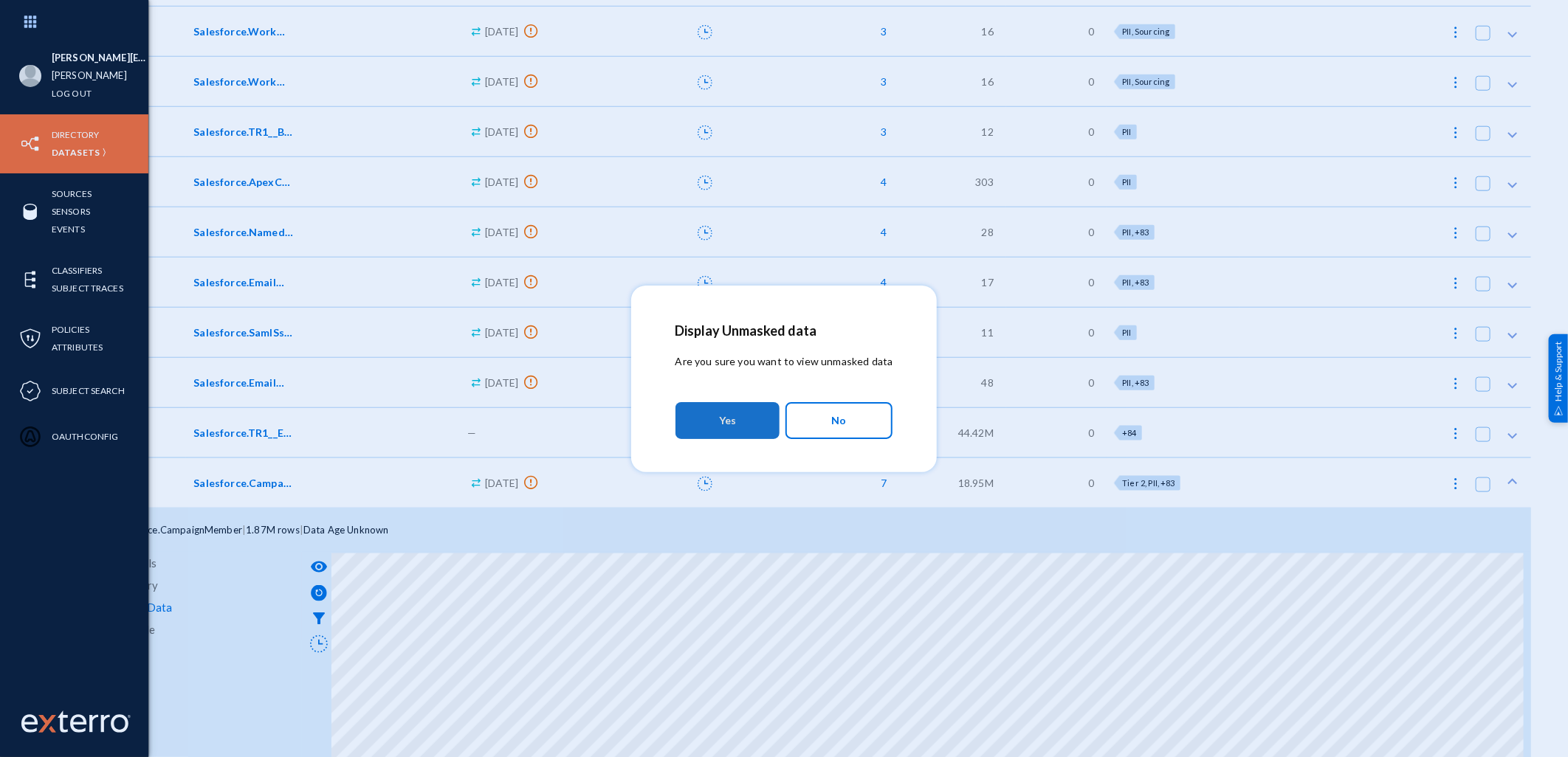
click at [745, 418] on button "Yes" at bounding box center [727, 420] width 104 height 37
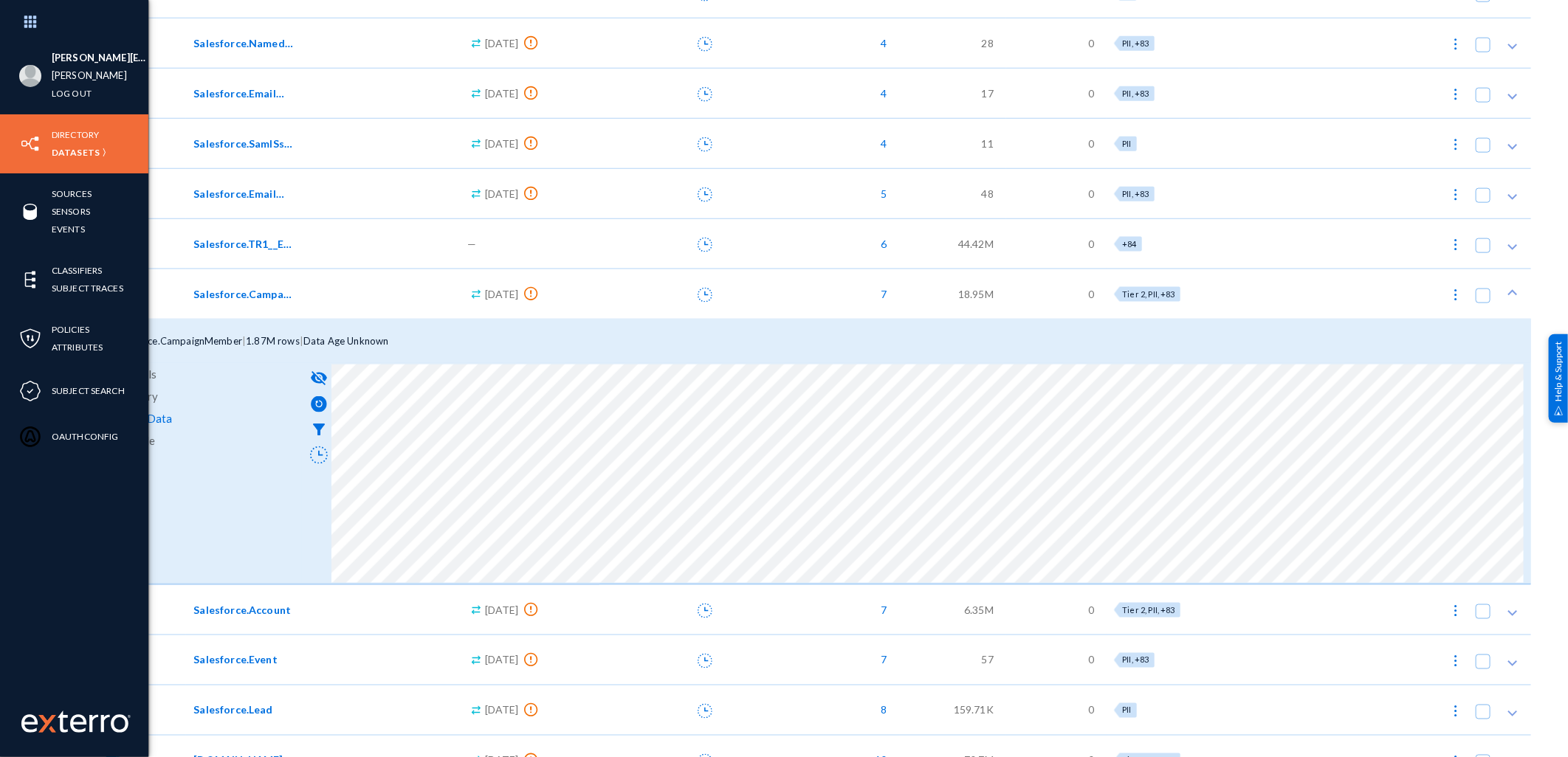
scroll to position [4706, 0]
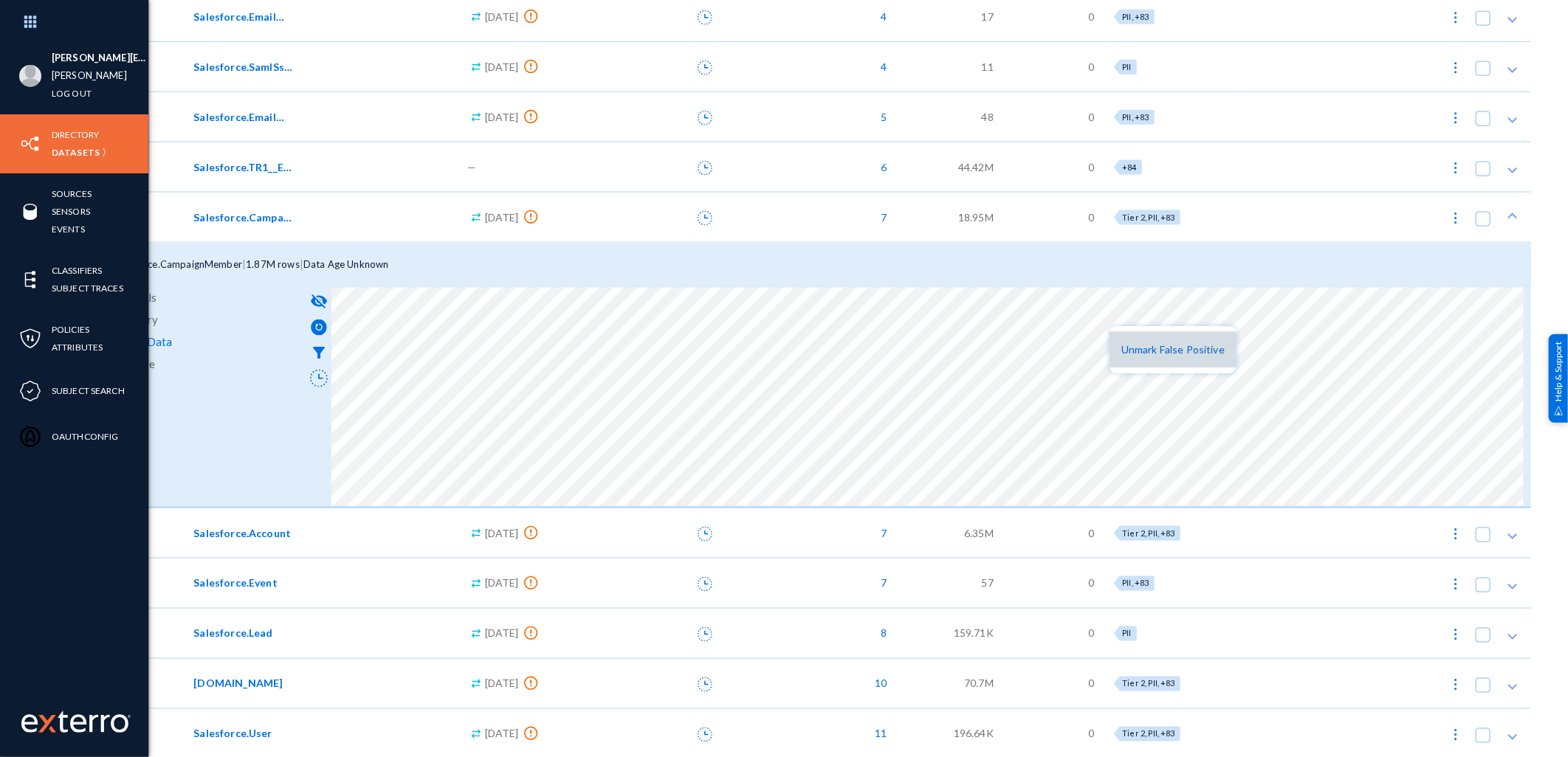
click at [1160, 349] on button "Unmark False Positive" at bounding box center [1172, 349] width 127 height 35
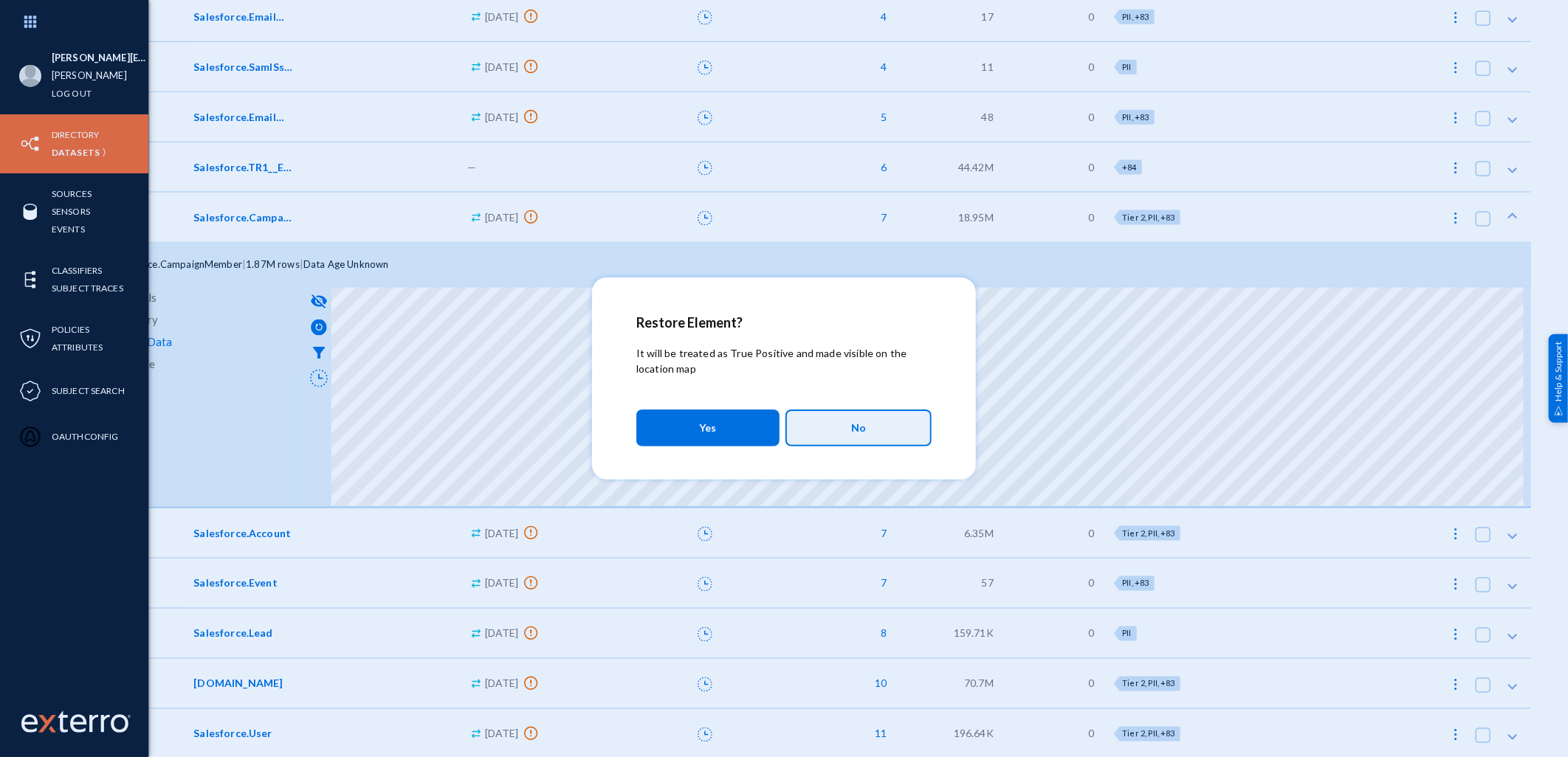
click at [891, 424] on button "No" at bounding box center [858, 428] width 146 height 37
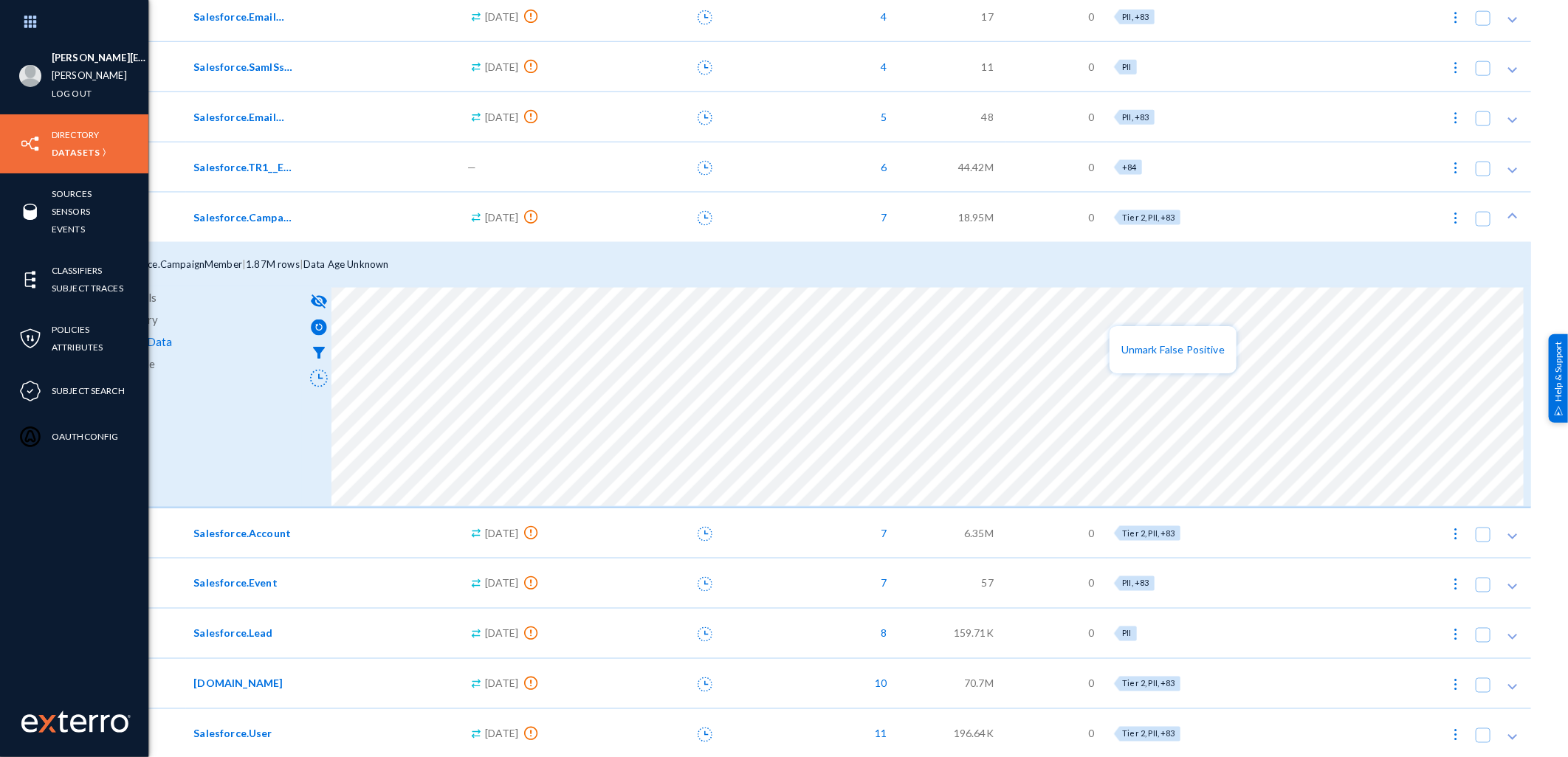
click at [1154, 322] on div at bounding box center [784, 378] width 1568 height 757
click at [1143, 357] on div "Marked as False Positive" at bounding box center [1149, 355] width 121 height 30
click at [1155, 345] on button "Unmark False Positive" at bounding box center [1172, 349] width 127 height 35
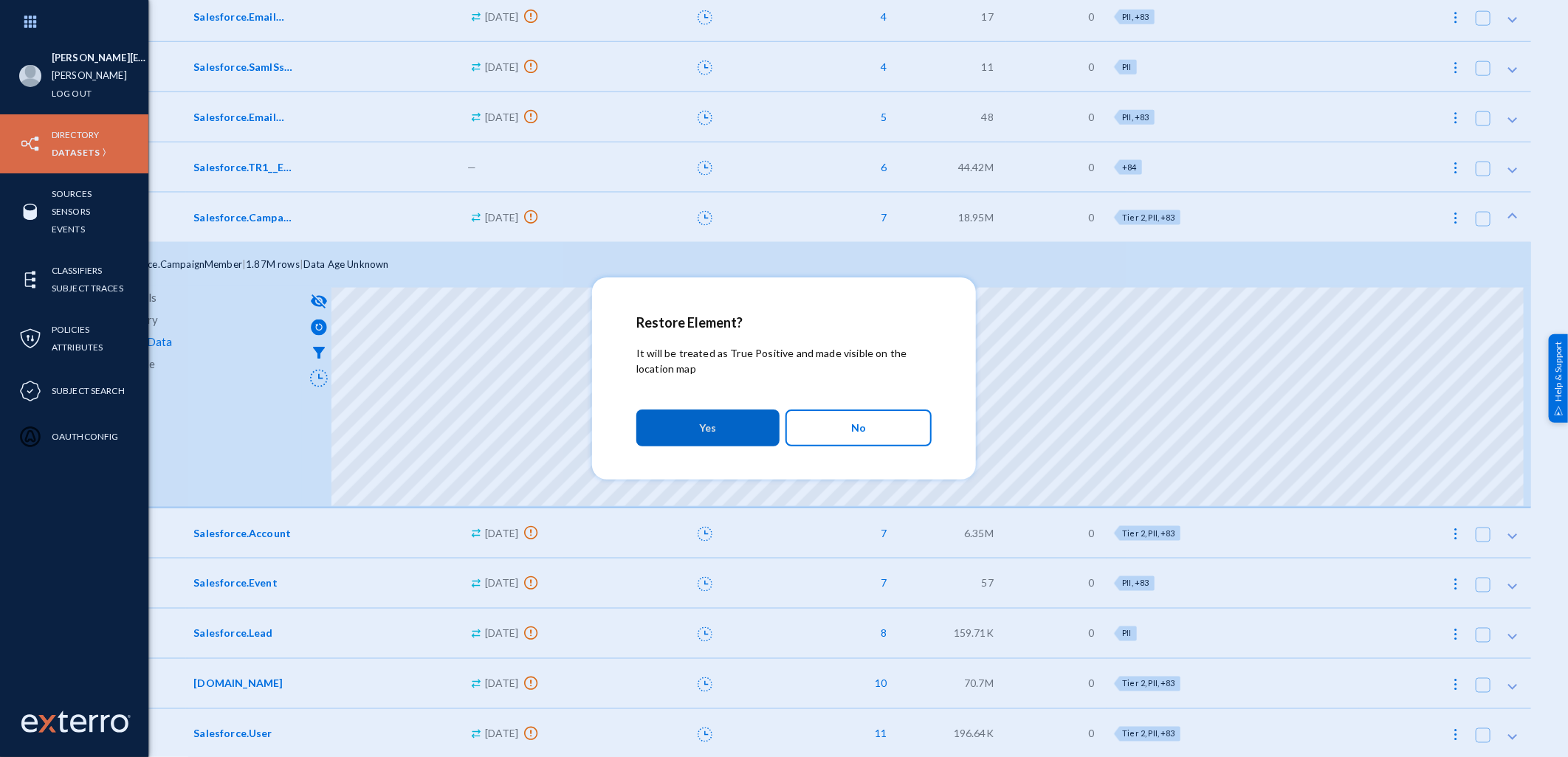
click at [734, 433] on button "Yes" at bounding box center [707, 428] width 143 height 37
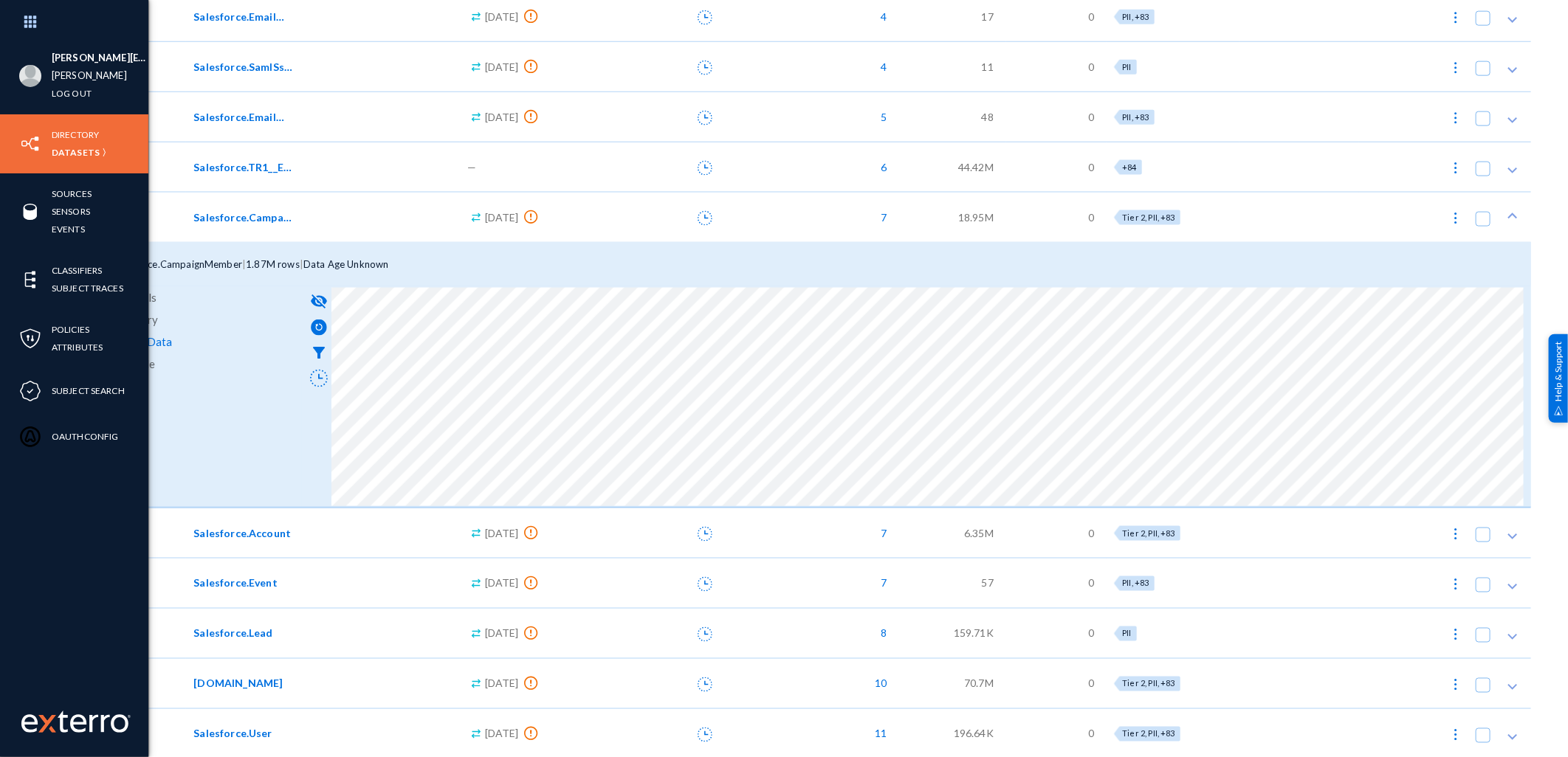
click at [1365, 505] on div "visibility_off filter_alt" at bounding box center [916, 397] width 1229 height 222
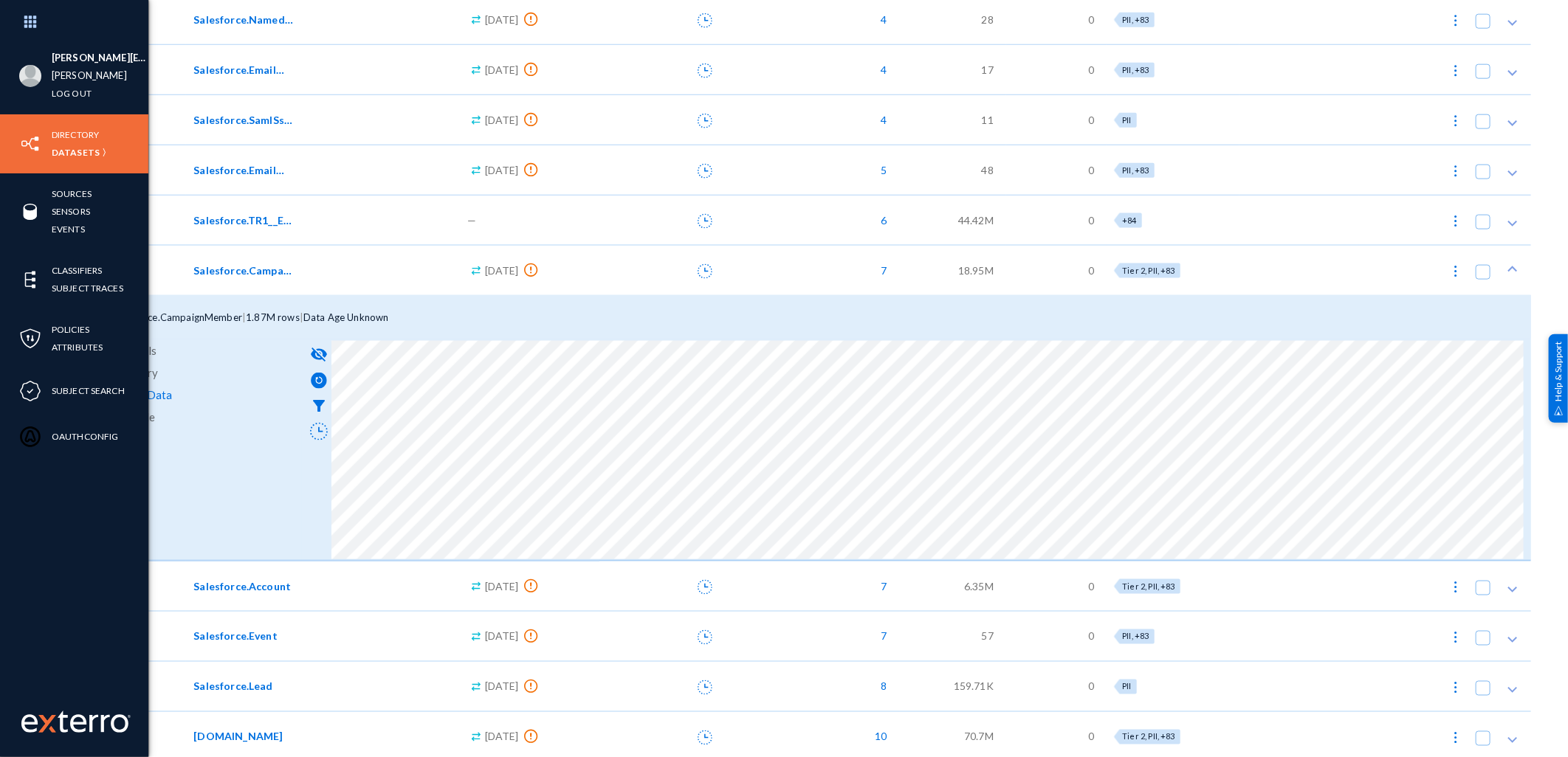
scroll to position [4624, 0]
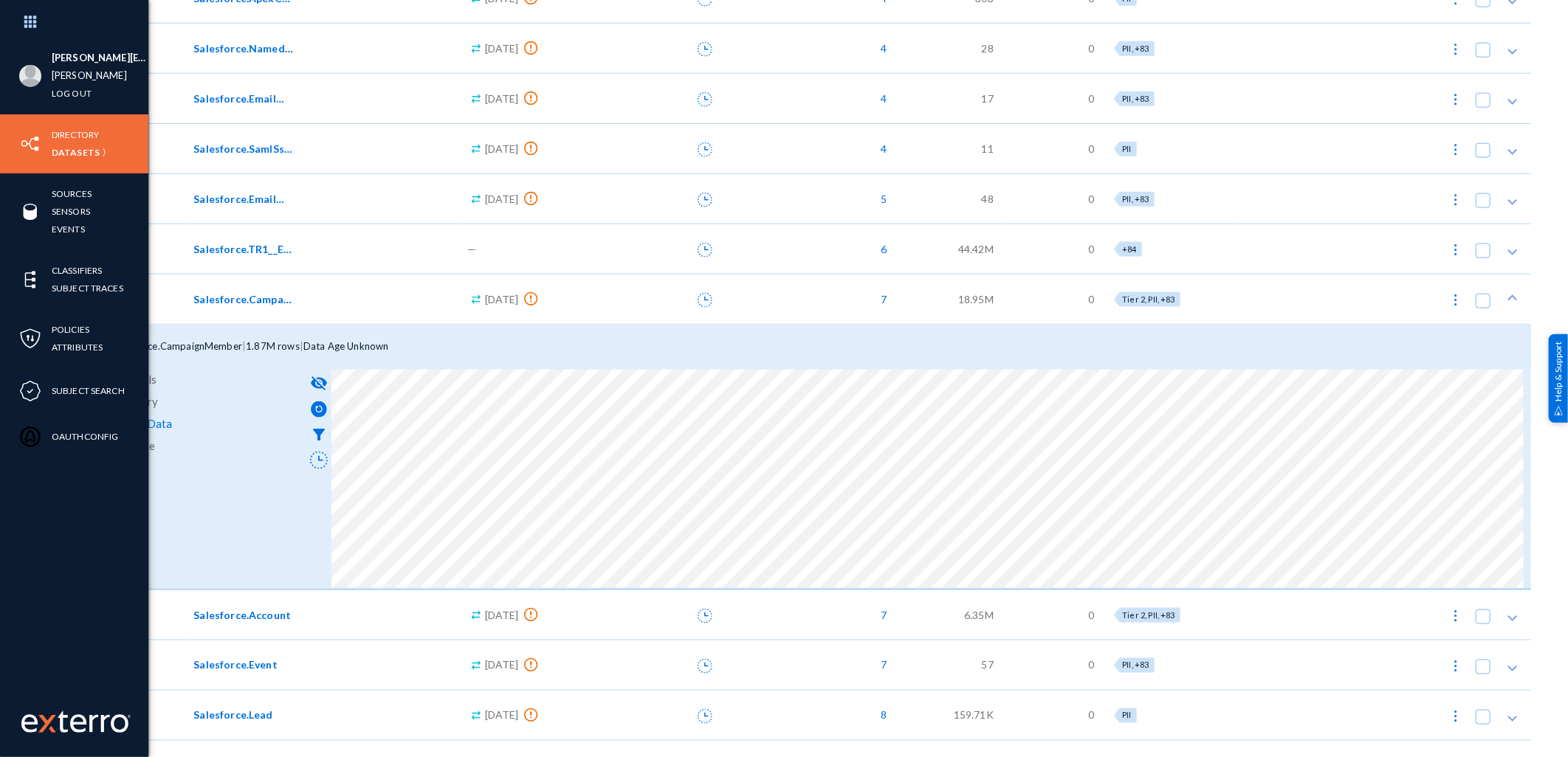
click at [315, 427] on mat-icon "filter_alt" at bounding box center [319, 435] width 18 height 18
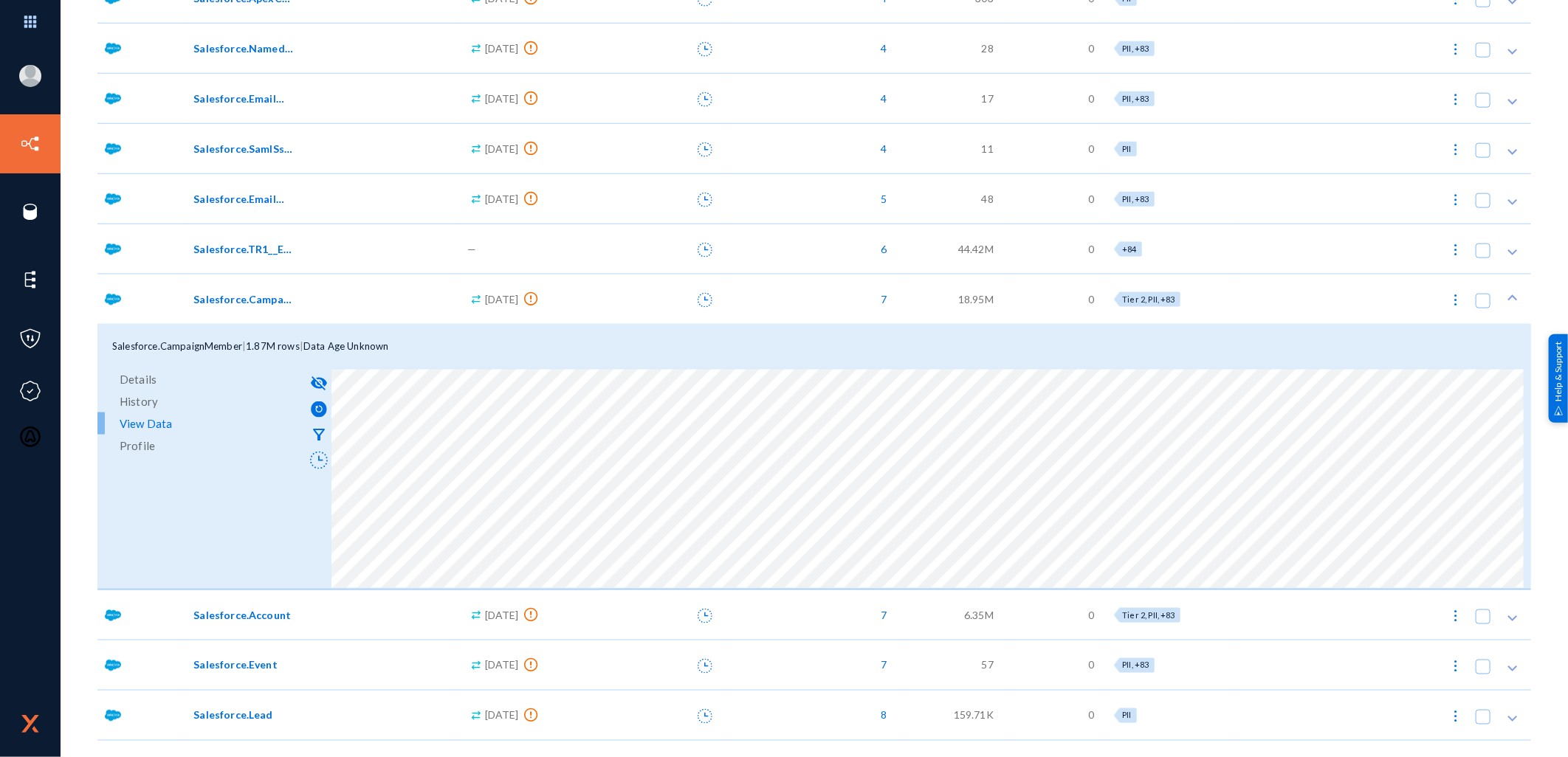
click at [1508, 294] on polygon at bounding box center [1513, 297] width 10 height 6
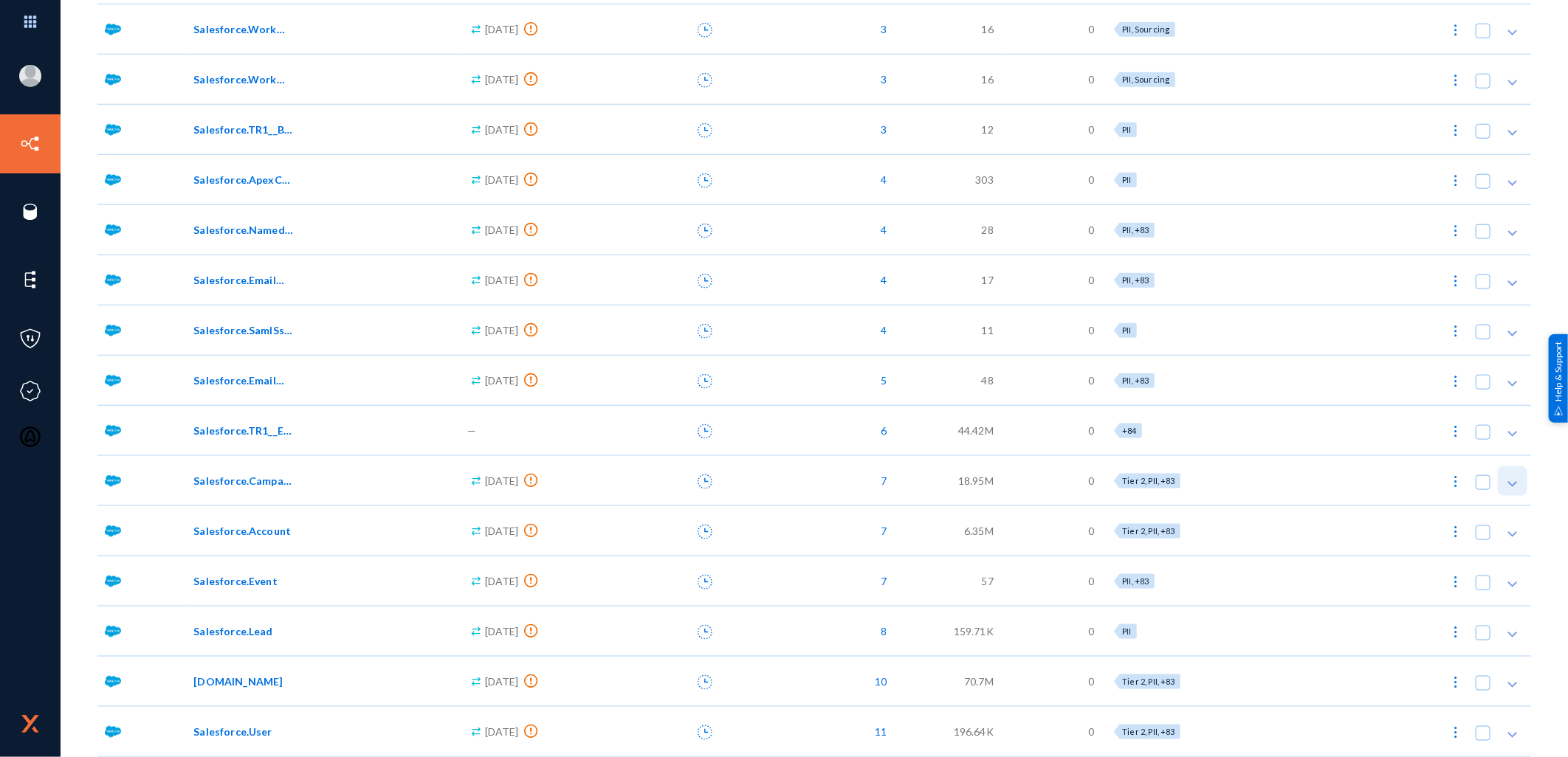
scroll to position [4441, 0]
click at [290, 683] on div "[DOMAIN_NAME]" at bounding box center [319, 683] width 253 height 15
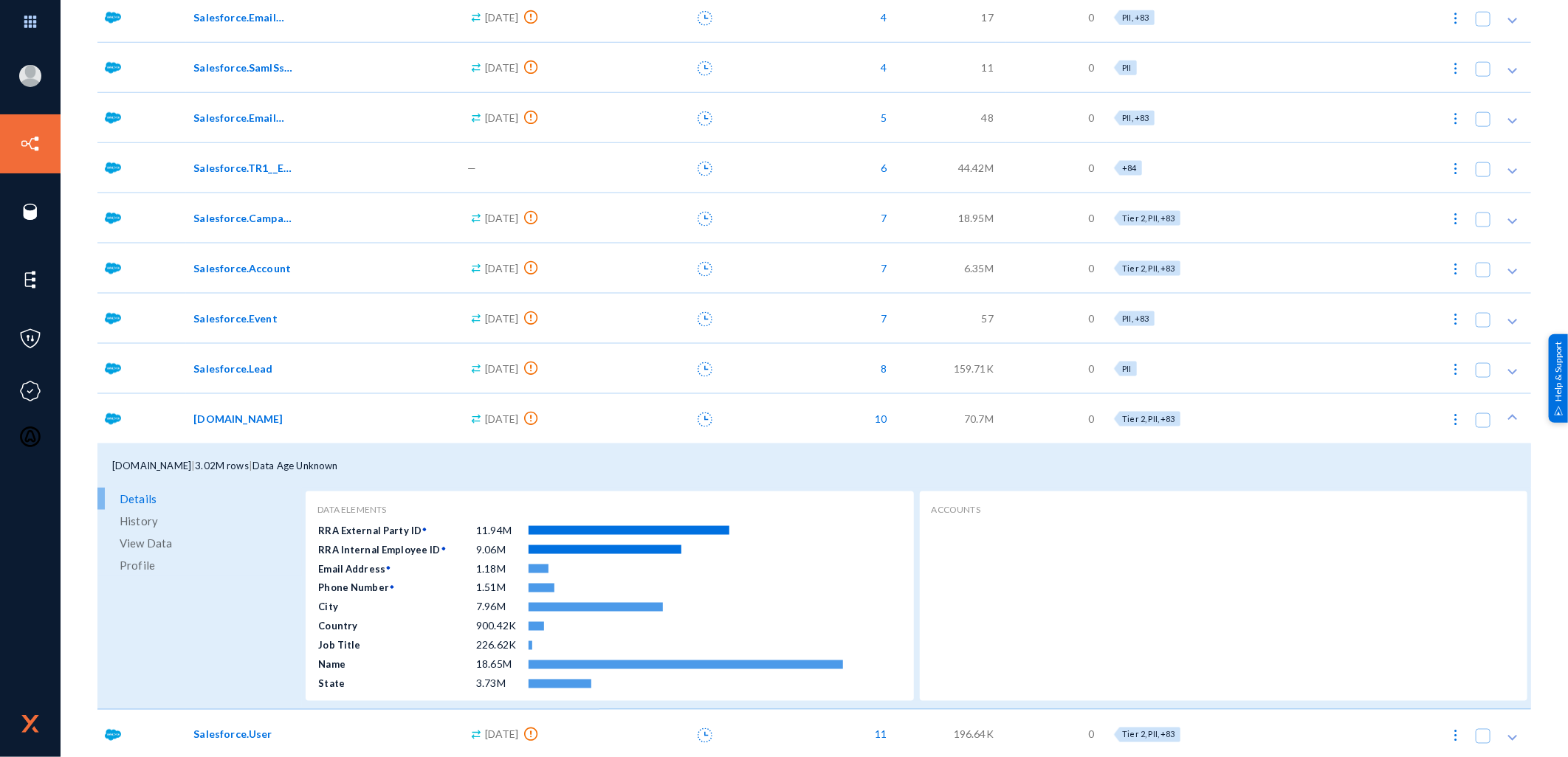
scroll to position [4706, 0]
click at [152, 537] on span "View Data" at bounding box center [146, 542] width 53 height 22
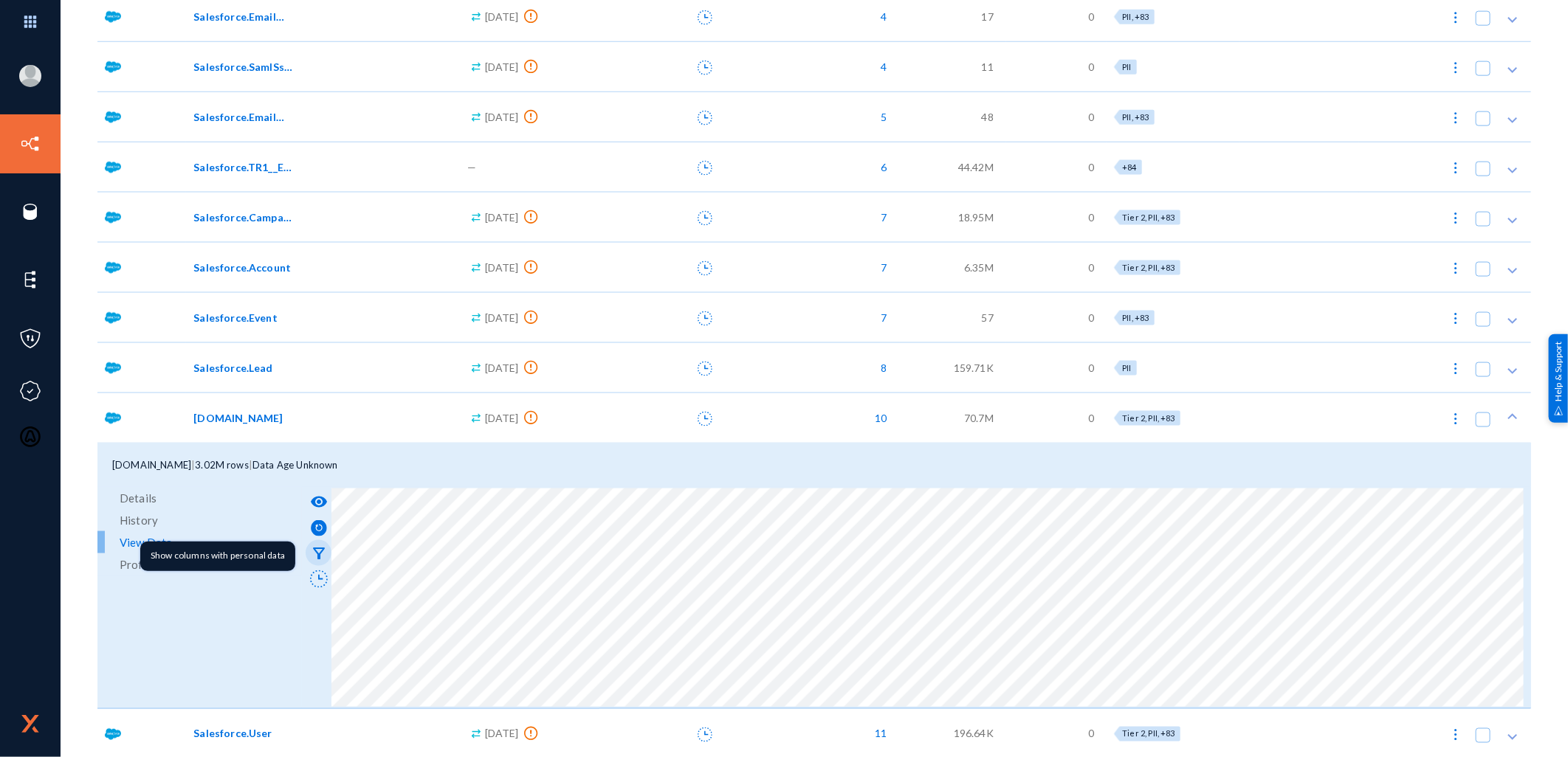
click at [318, 549] on mat-icon "filter_alt" at bounding box center [319, 554] width 18 height 18
click at [315, 497] on mat-icon "visibility" at bounding box center [319, 502] width 18 height 18
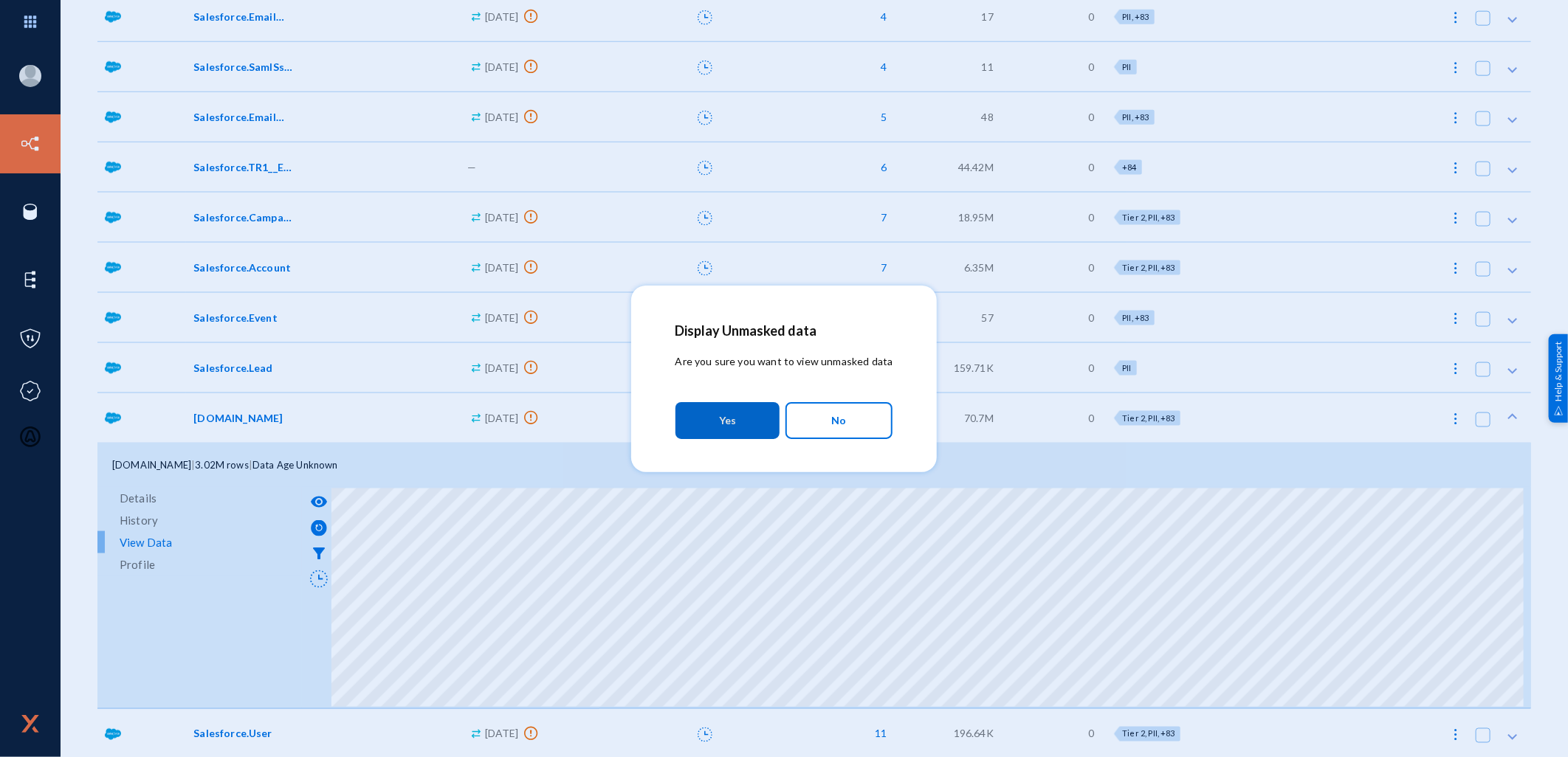
click at [736, 423] on span "Yes" at bounding box center [727, 420] width 17 height 26
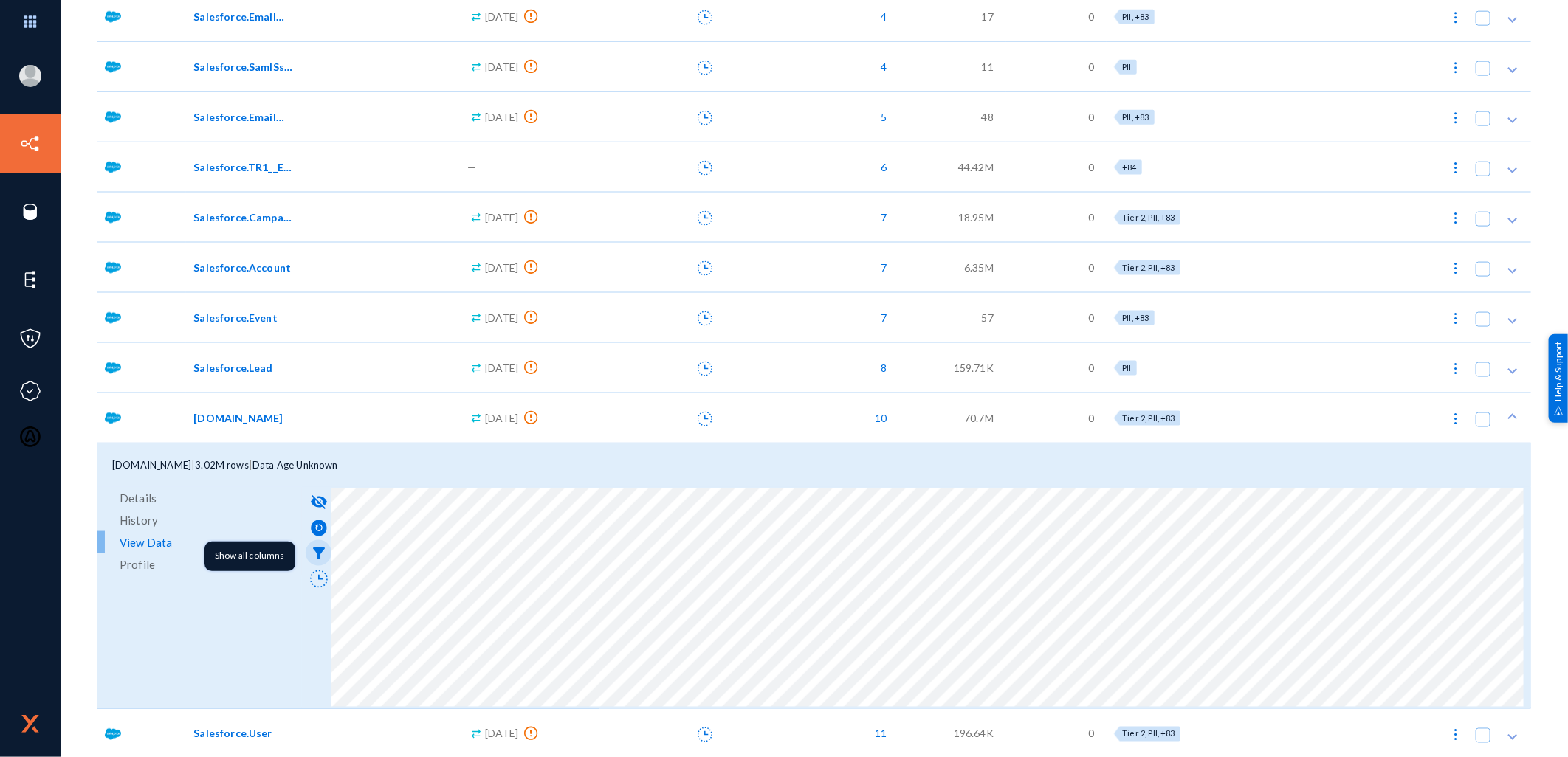
click at [319, 551] on mat-icon "filter_alt" at bounding box center [319, 554] width 18 height 18
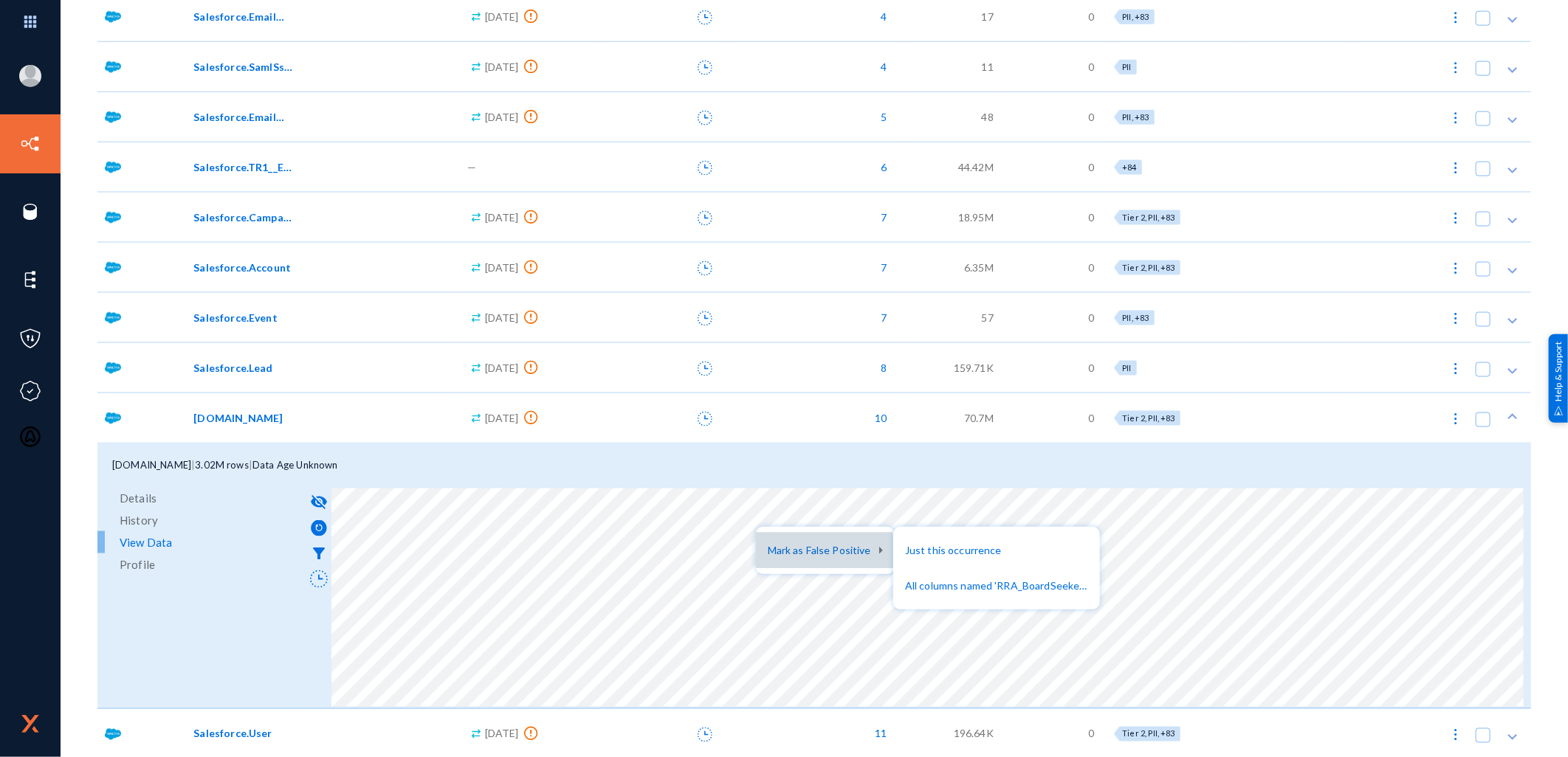
click at [800, 554] on button "Mark as False Positive" at bounding box center [825, 550] width 139 height 35
click at [921, 582] on button "All columns named 'RRA_BoardSeekerComment__c'" at bounding box center [996, 585] width 207 height 35
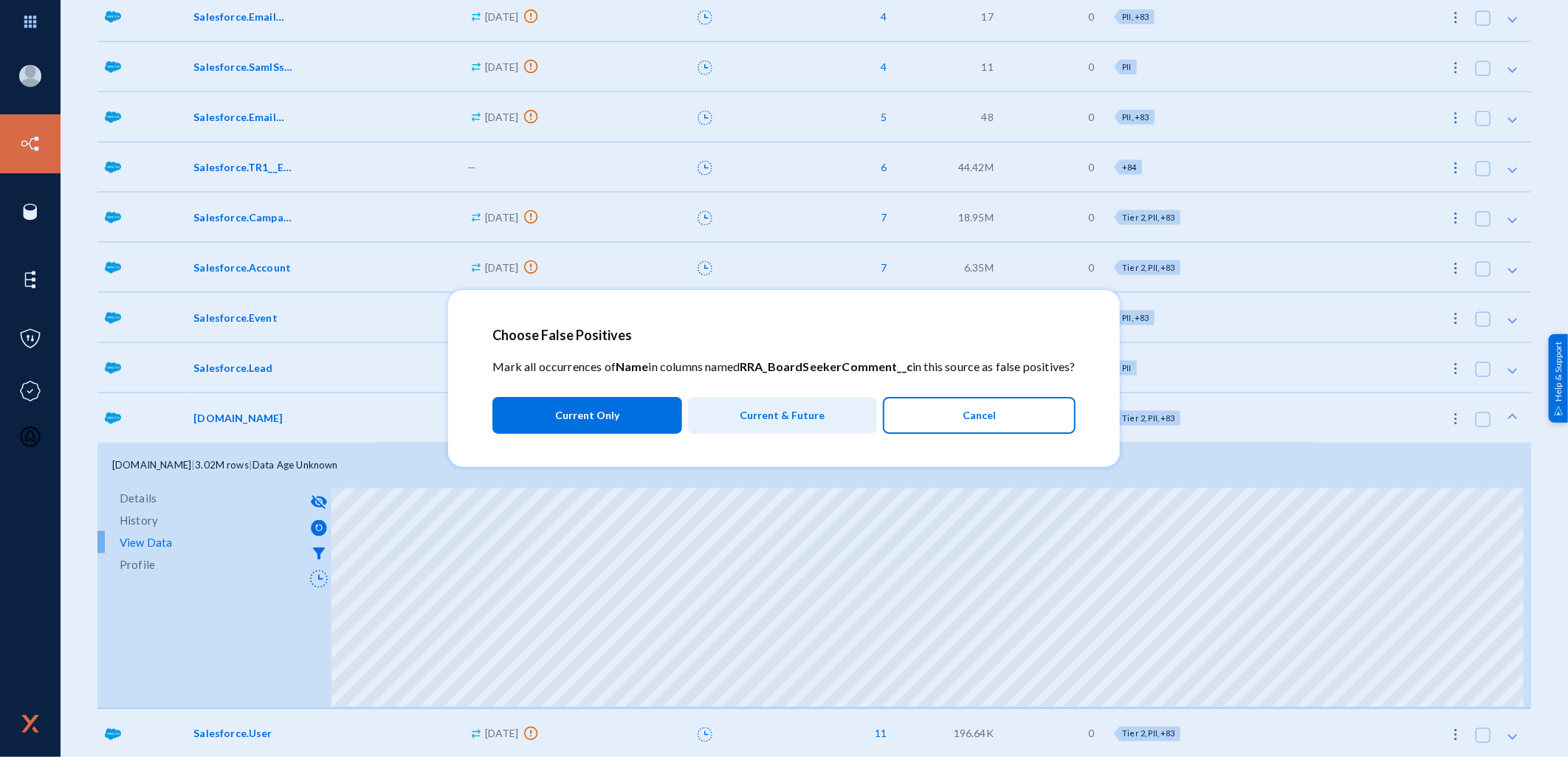
click at [757, 419] on span "Current & Future" at bounding box center [783, 415] width 85 height 26
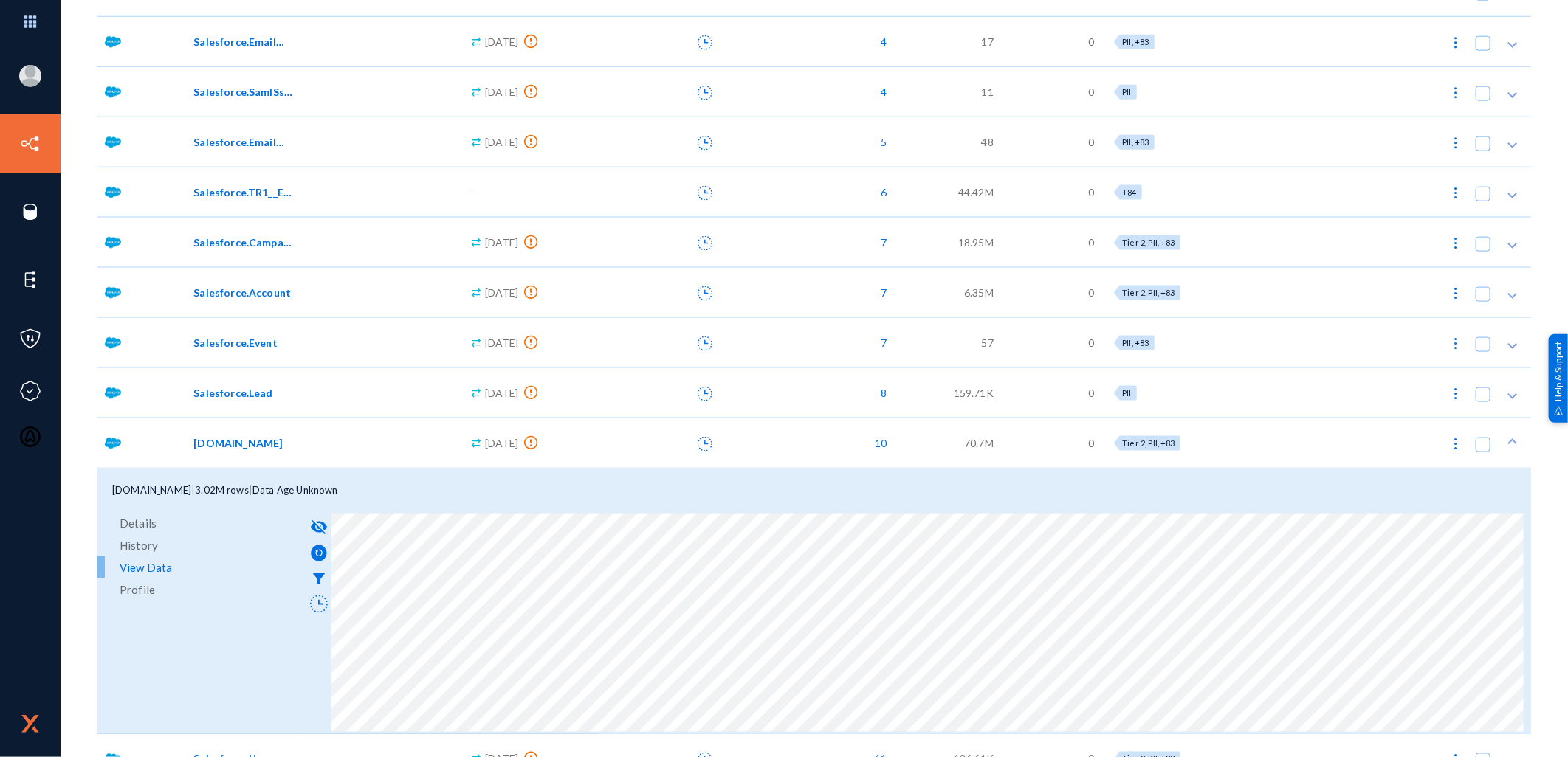
scroll to position [4706, 0]
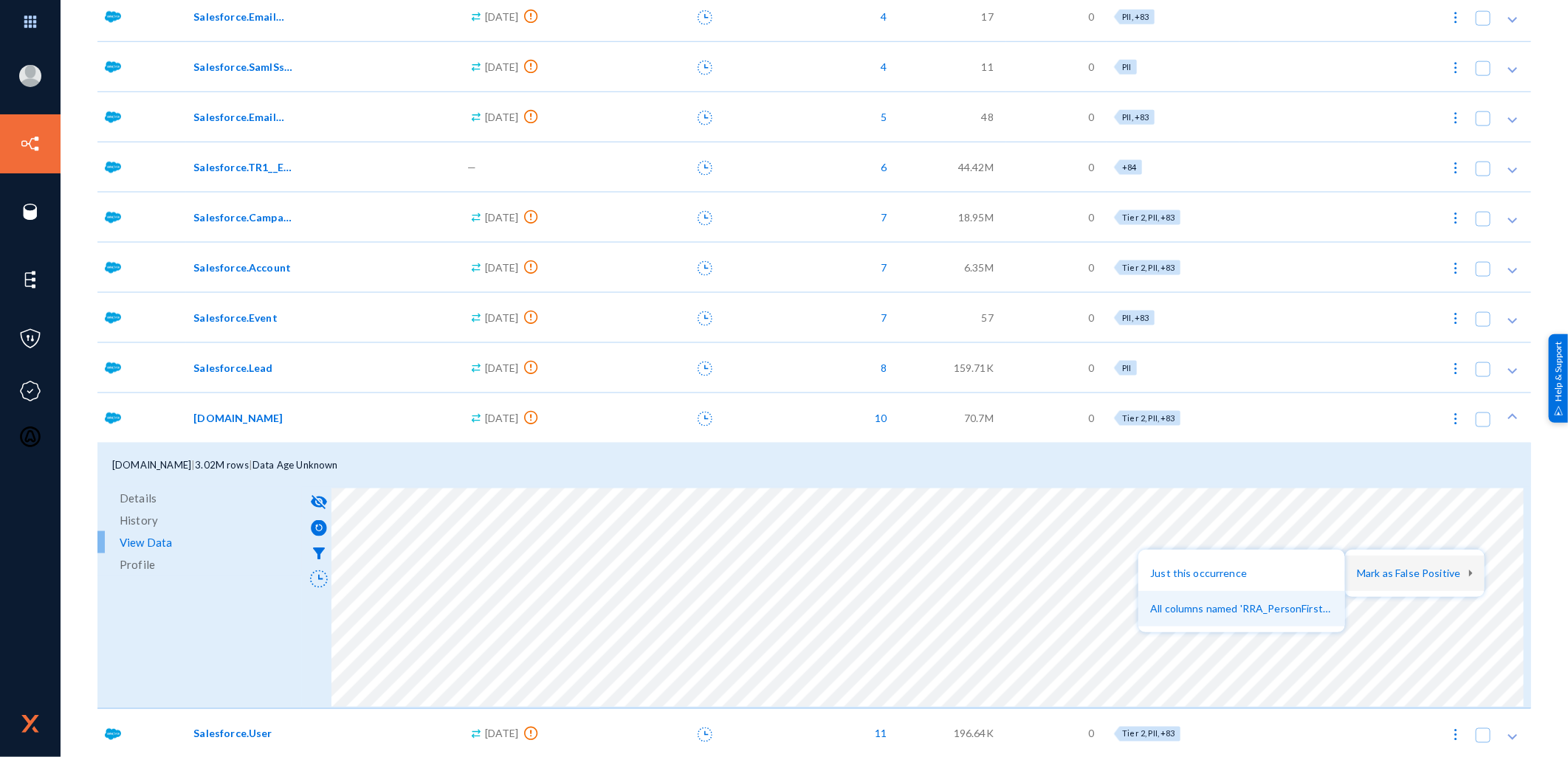
click at [1224, 610] on button "All columns named 'RRA_PersonFirstNameLink__c'" at bounding box center [1241, 609] width 207 height 35
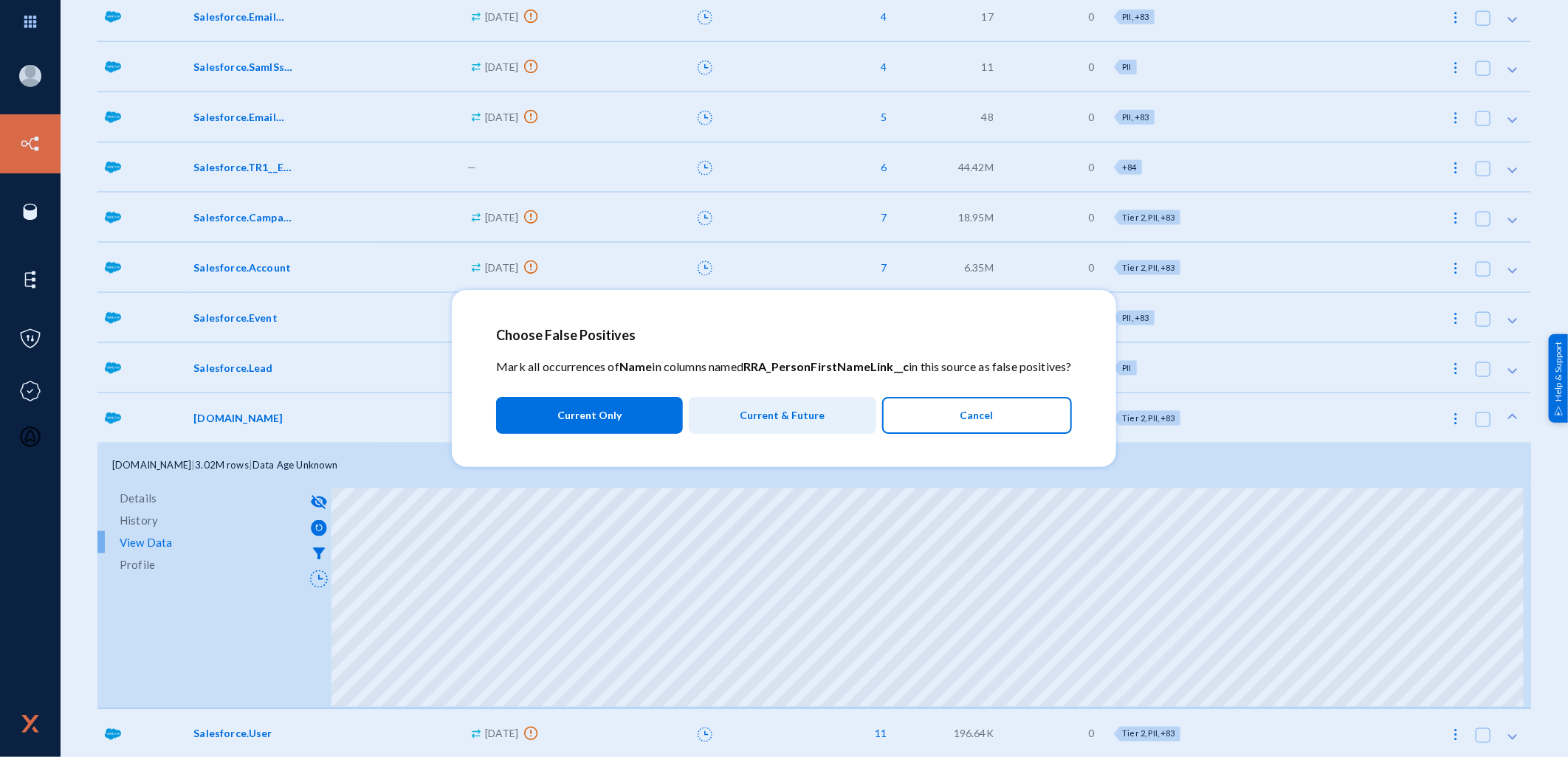
click at [764, 430] on button "Current & Future" at bounding box center [782, 416] width 187 height 37
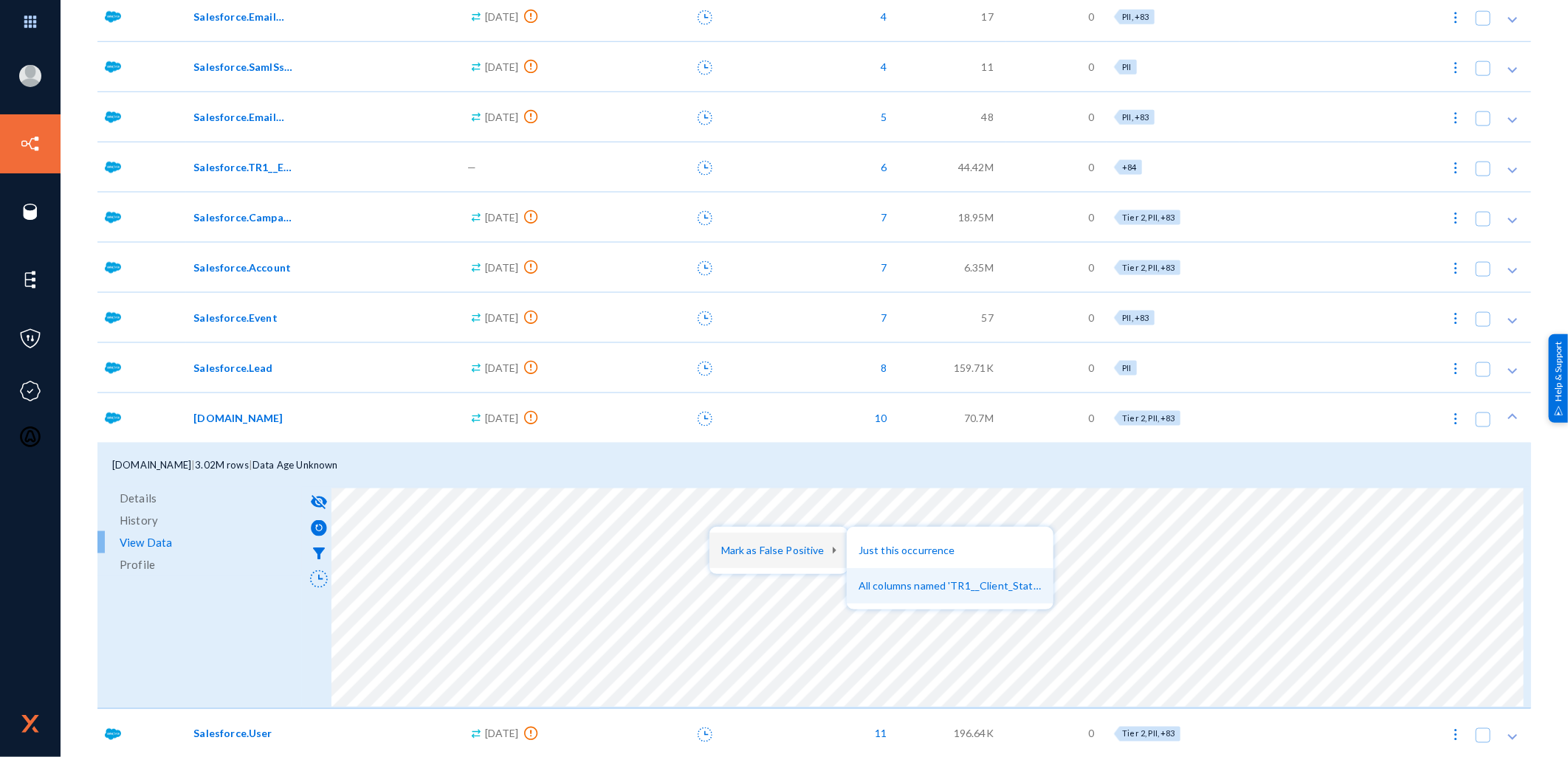
click at [928, 585] on button "All columns named 'TR1__Client_Status__c'" at bounding box center [950, 585] width 207 height 35
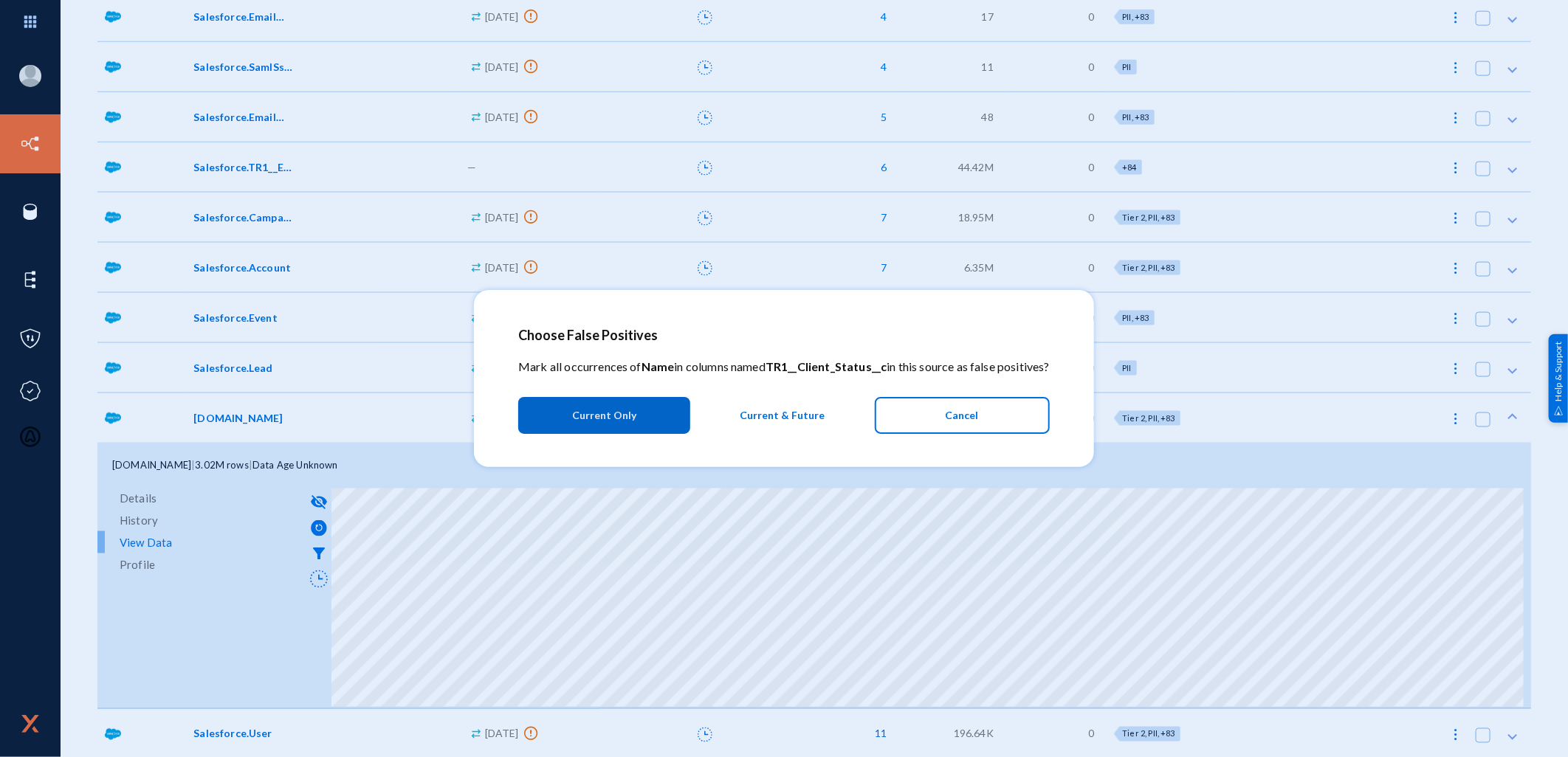
click at [768, 417] on span "Current & Future" at bounding box center [782, 415] width 85 height 26
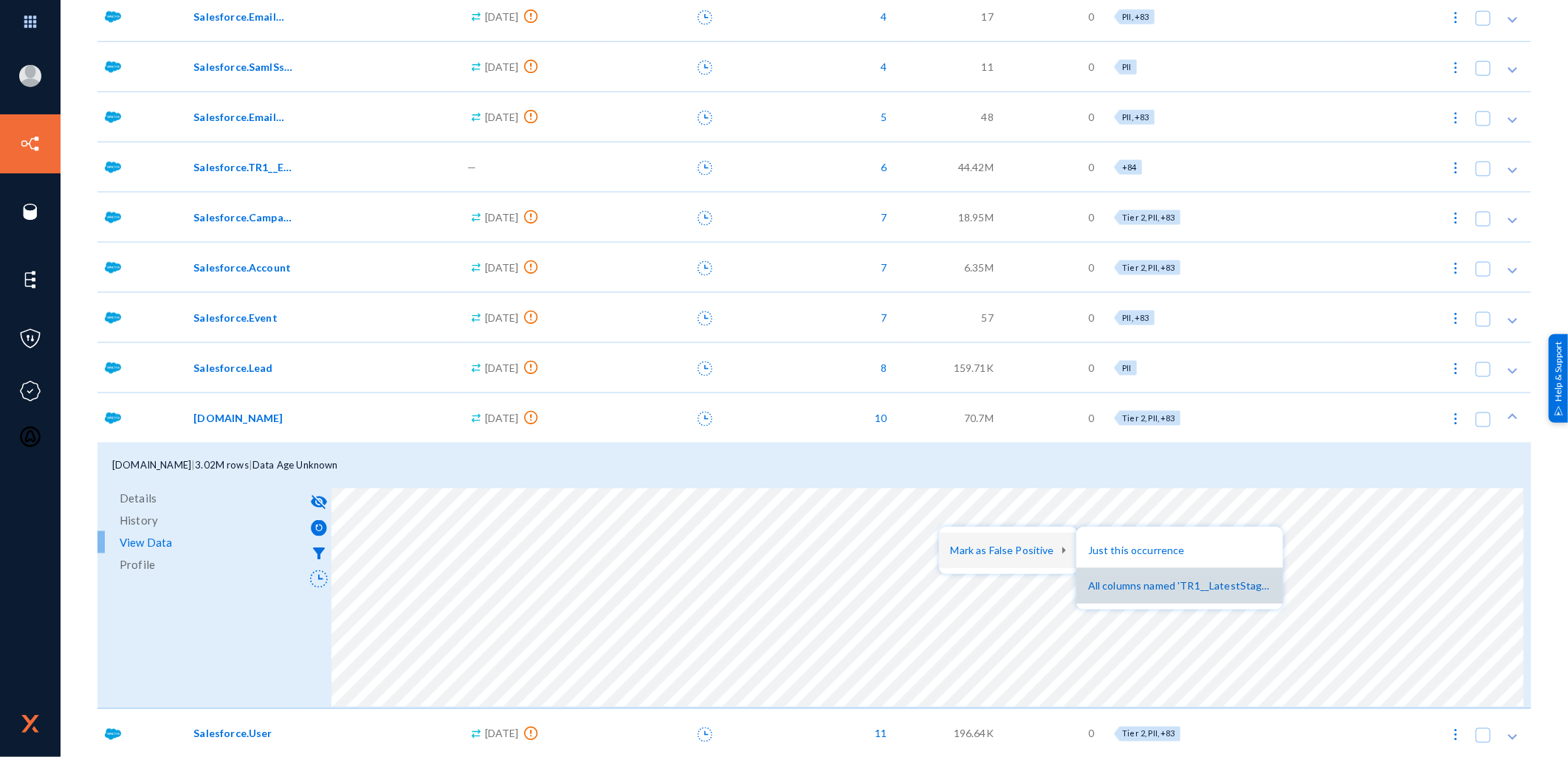
click at [1147, 586] on button "All columns named 'TR1__LatestStage__c'" at bounding box center [1179, 585] width 207 height 35
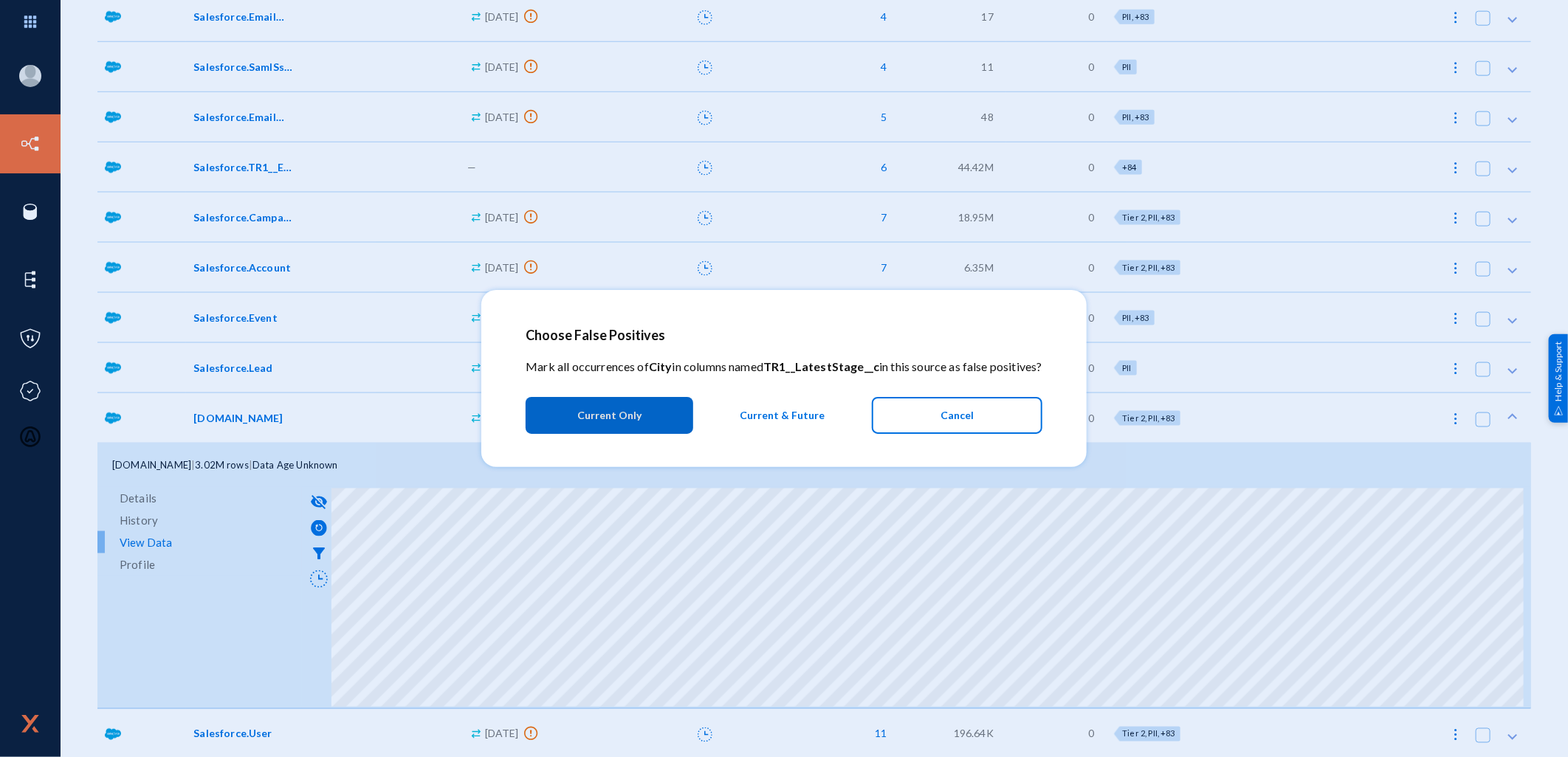
click at [813, 432] on button "Current & Future" at bounding box center [782, 416] width 167 height 37
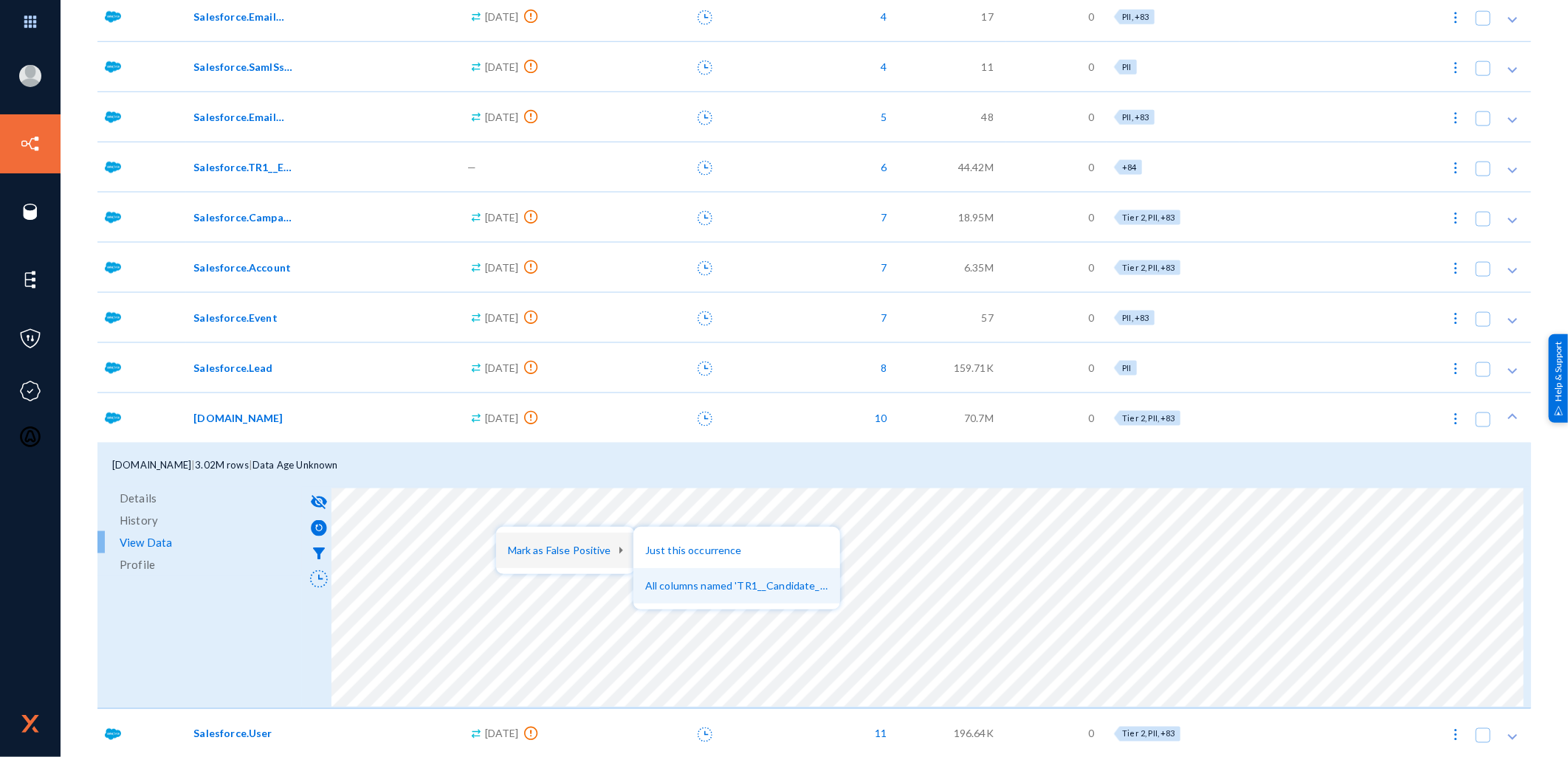
click at [716, 582] on button "All columns named 'TR1__Candidate_Status__c'" at bounding box center [737, 585] width 207 height 35
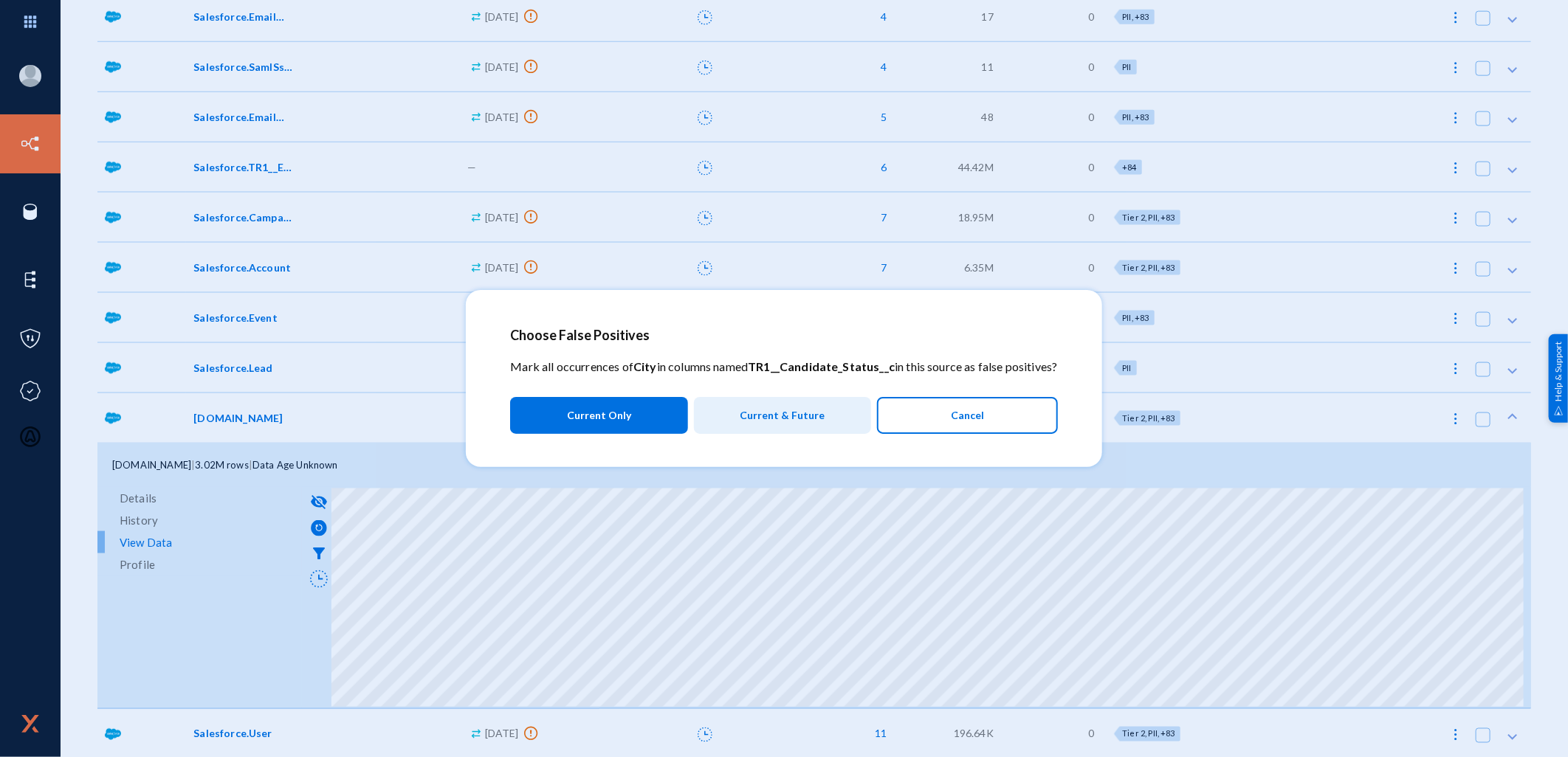
click at [756, 424] on span "Current & Future" at bounding box center [782, 415] width 85 height 26
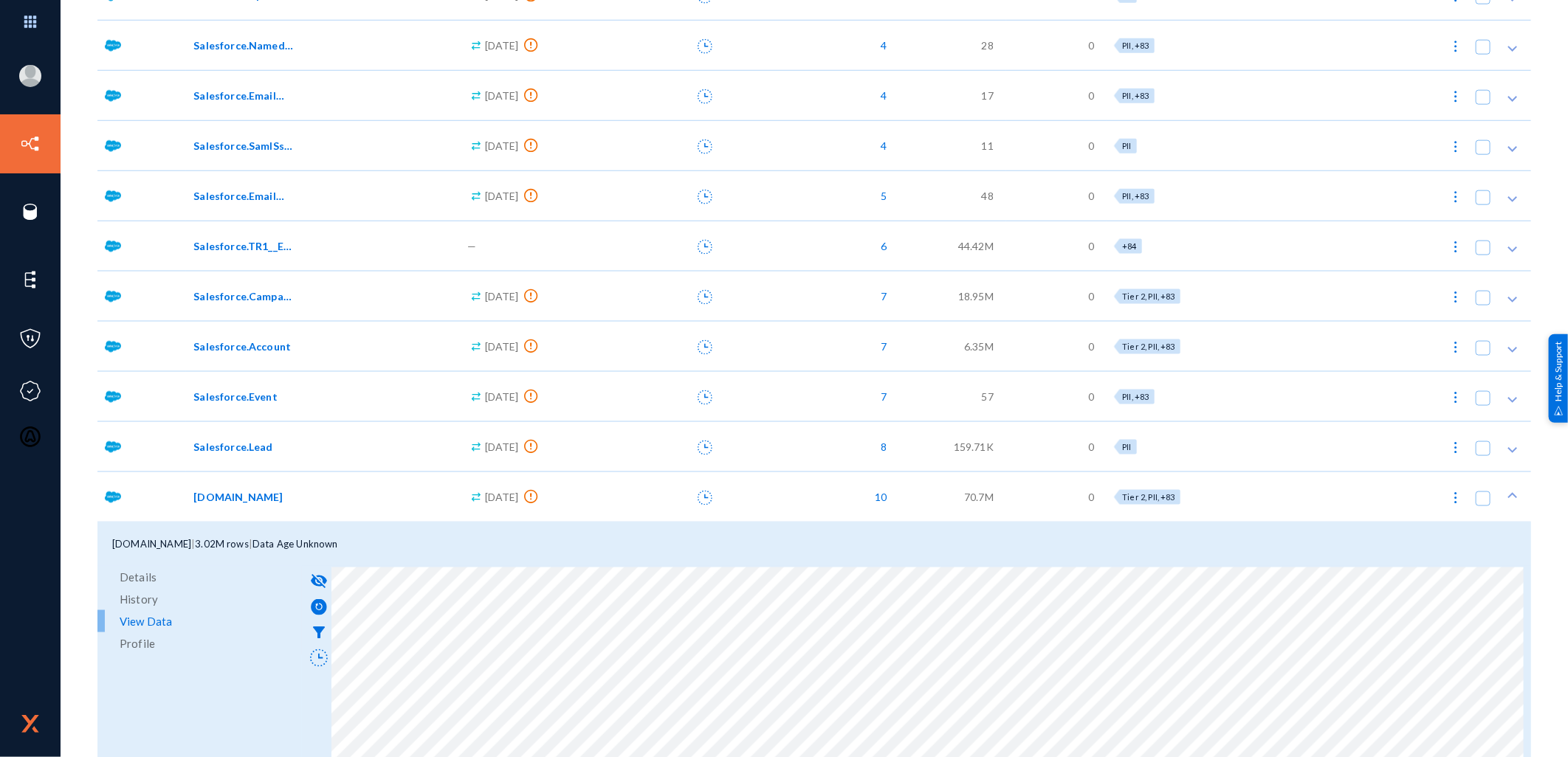
scroll to position [4706, 0]
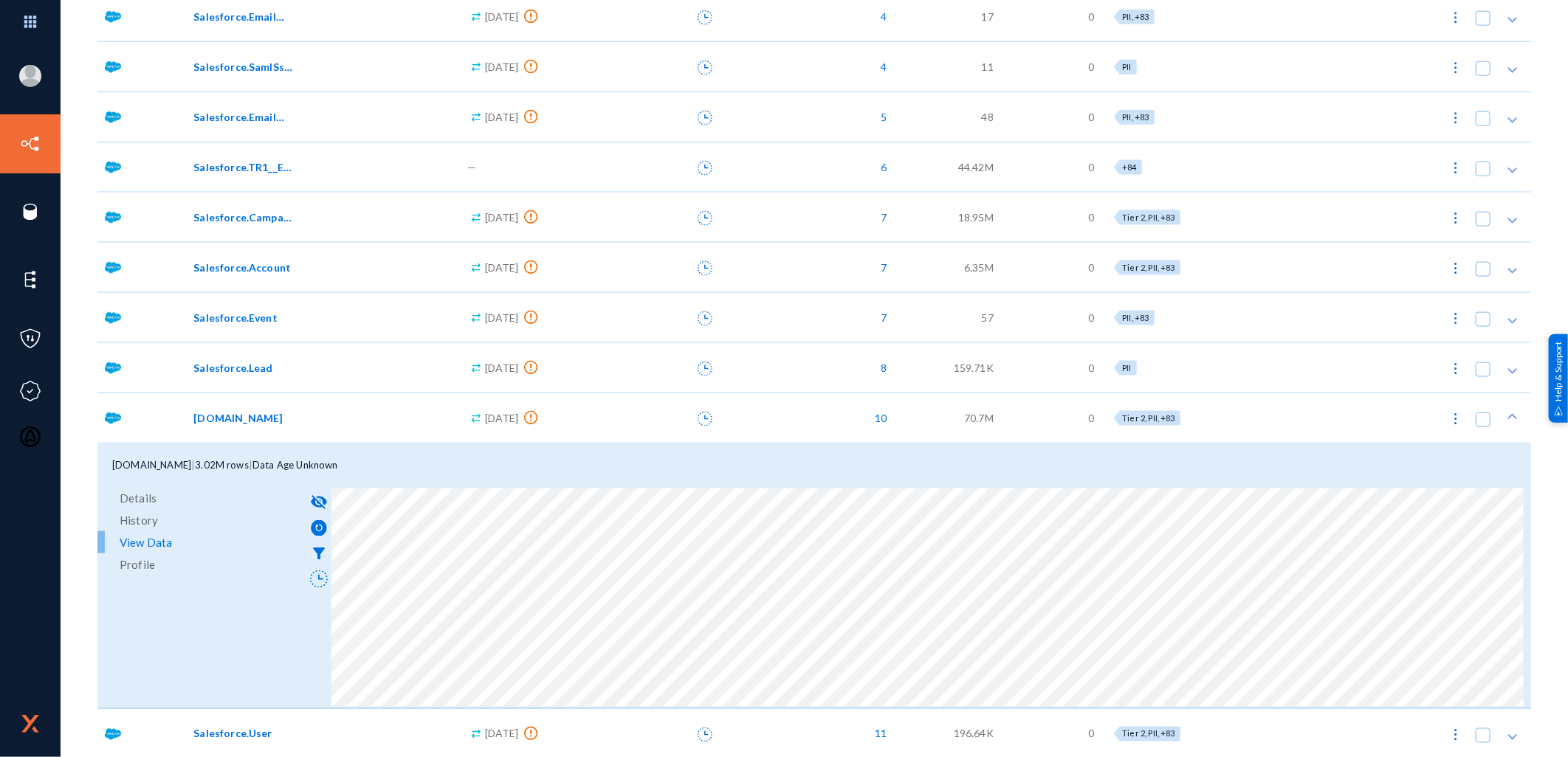
drag, startPoint x: 623, startPoint y: 703, endPoint x: 600, endPoint y: 702, distance: 23.0
click at [600, 702] on mat-tooltip-component "New changes detected" at bounding box center [561, 698] width 134 height 50
click at [322, 550] on mat-icon "filter_alt" at bounding box center [319, 554] width 18 height 18
click at [318, 551] on mat-icon "filter_alt" at bounding box center [319, 554] width 18 height 18
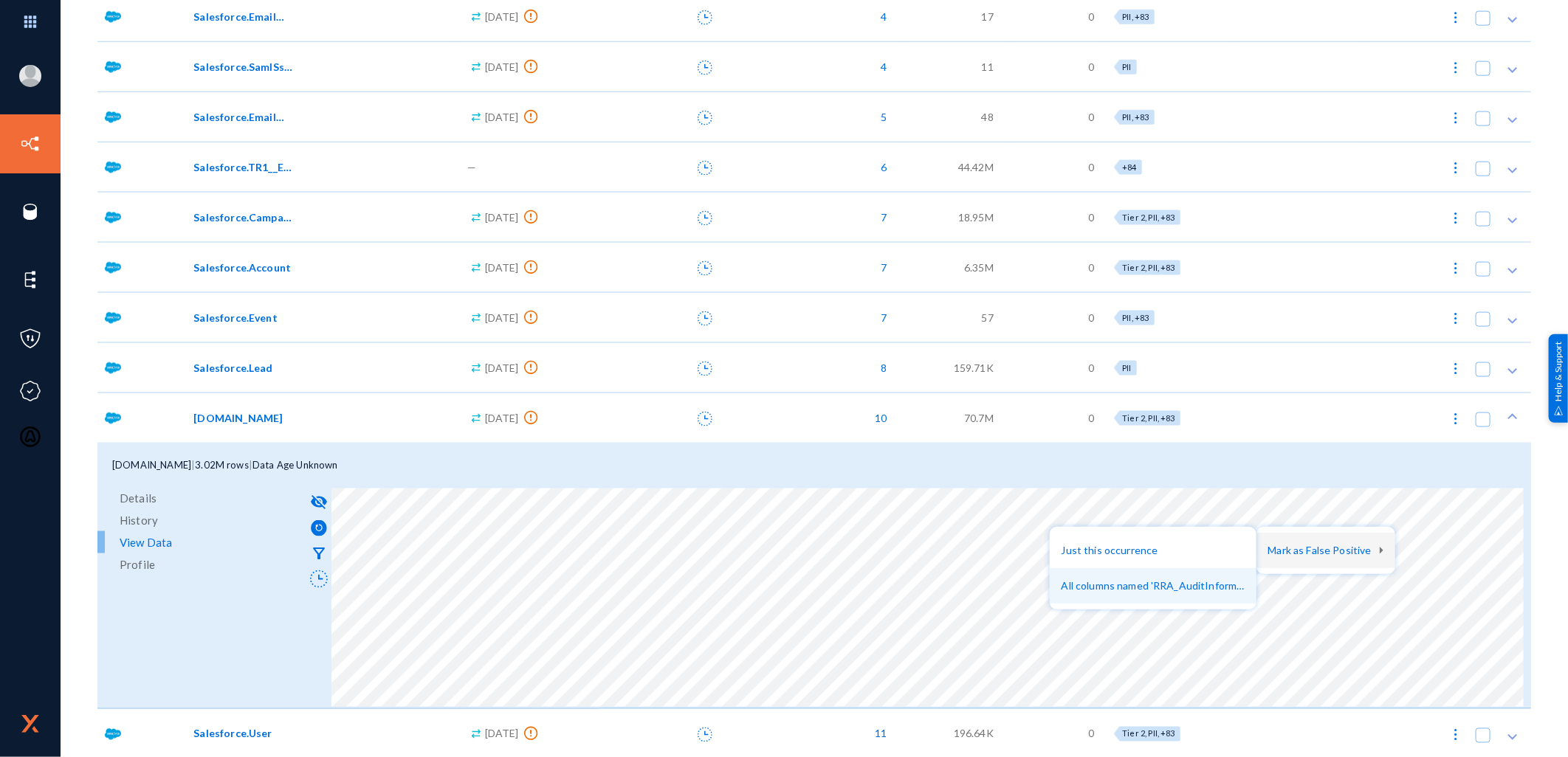
click at [1154, 591] on button "All columns named 'RRA_AuditInformation__c'" at bounding box center [1152, 585] width 207 height 35
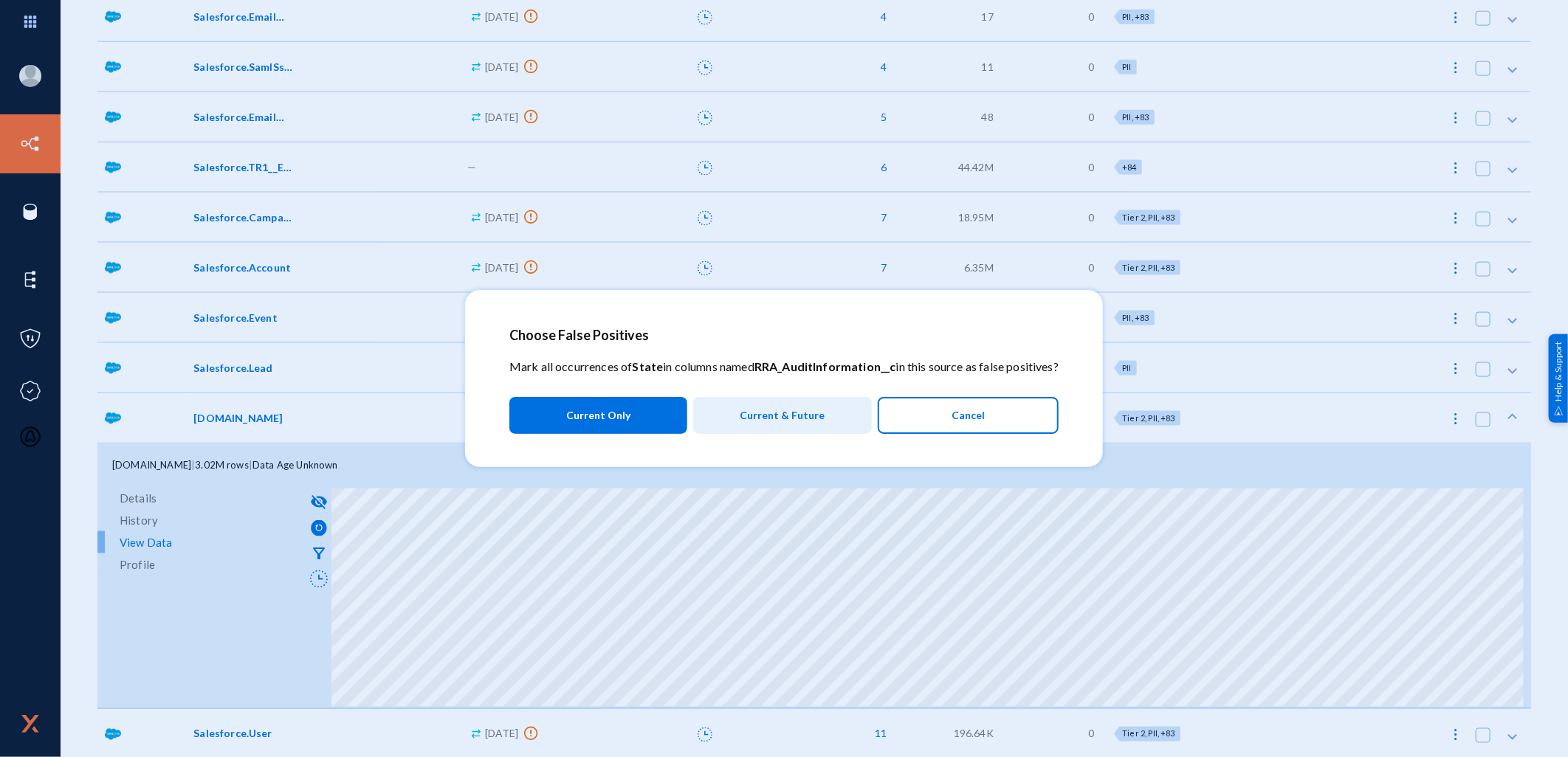
click at [800, 427] on span "Current & Future" at bounding box center [783, 415] width 85 height 26
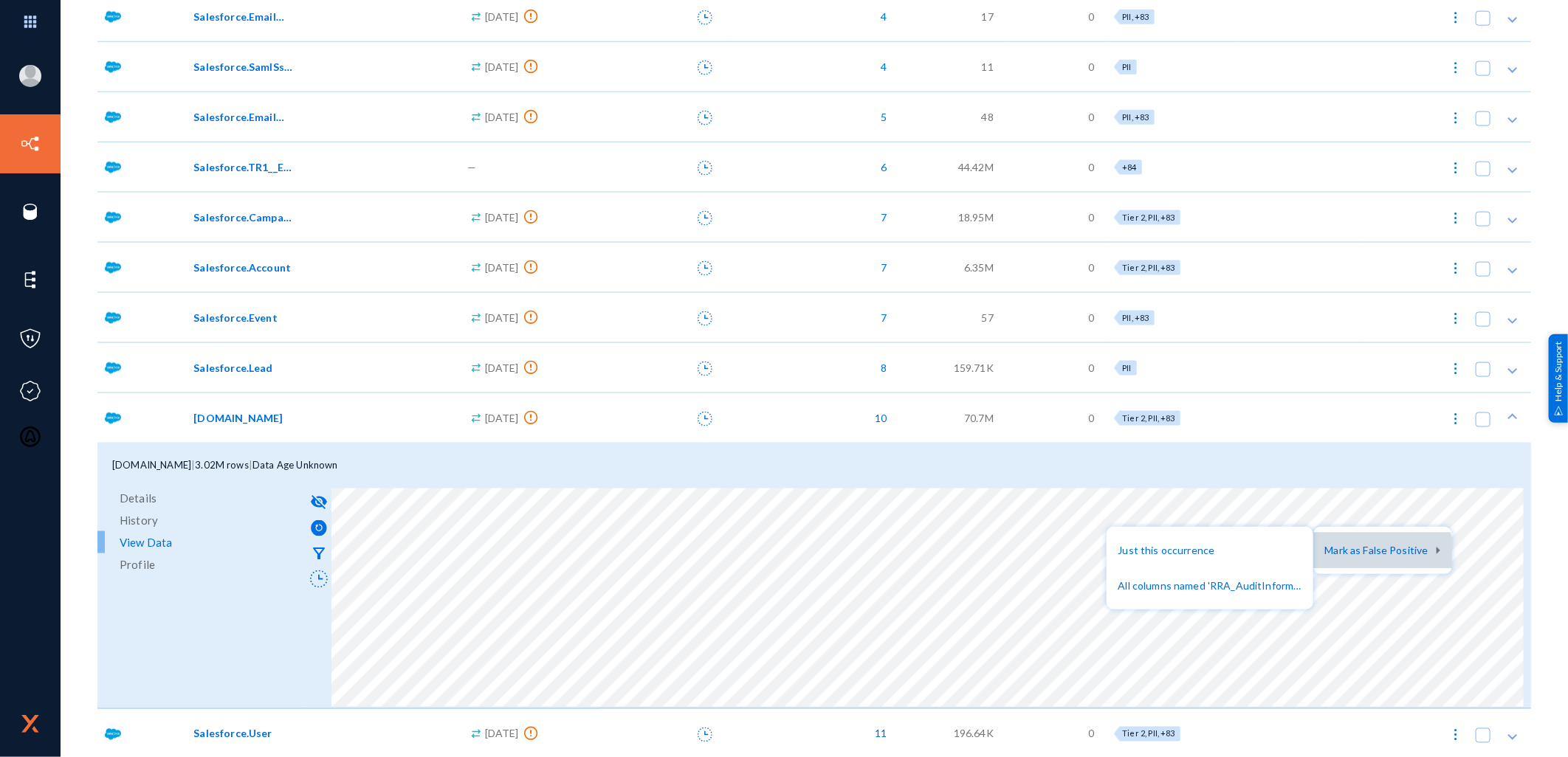
click at [1351, 559] on button "Mark as False Positive" at bounding box center [1383, 550] width 139 height 35
click at [1202, 590] on button "All columns named 'RRA_AuditInformation__c'" at bounding box center [1210, 585] width 207 height 35
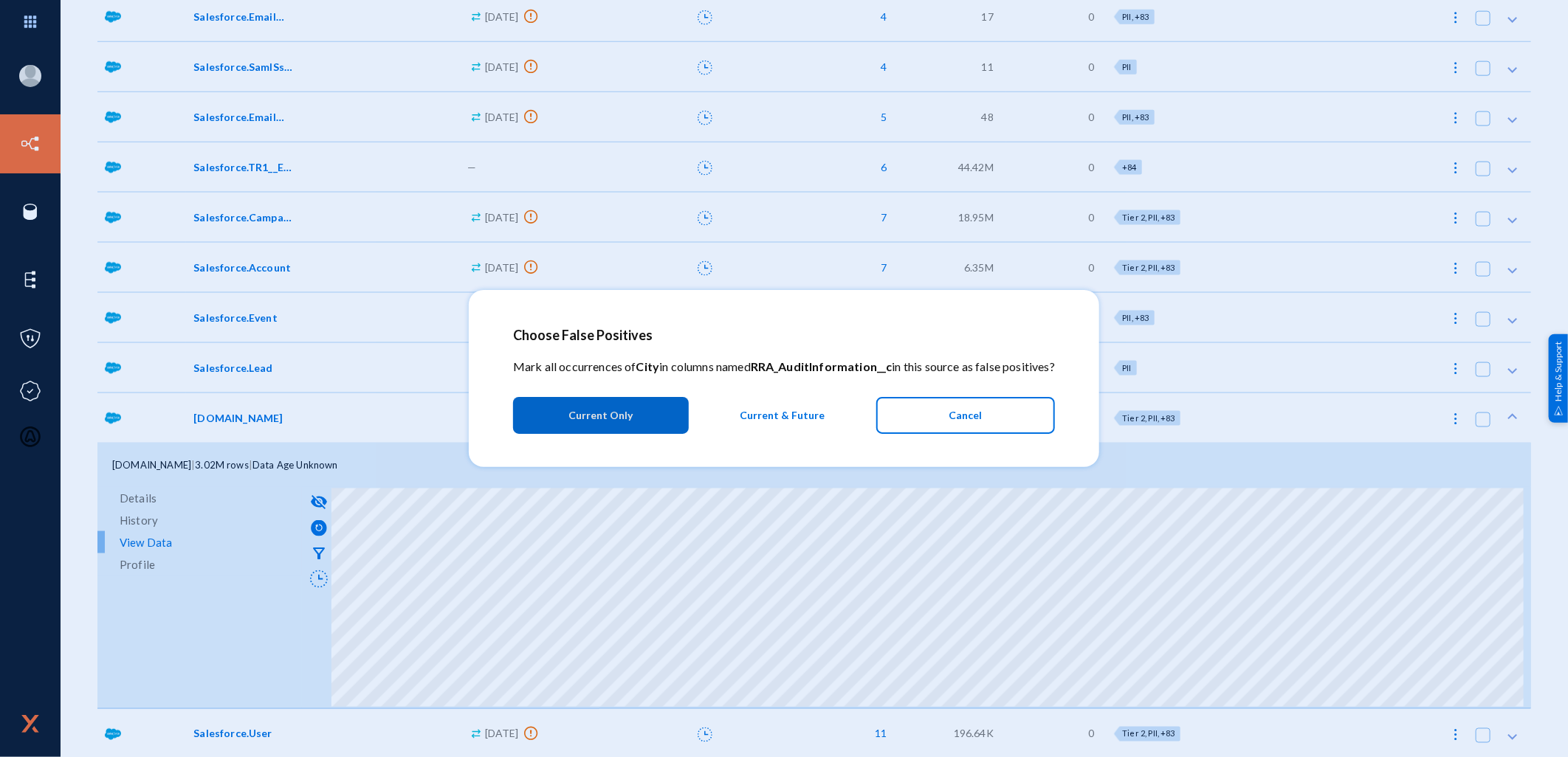
click at [778, 417] on span "Current & Future" at bounding box center [783, 415] width 85 height 26
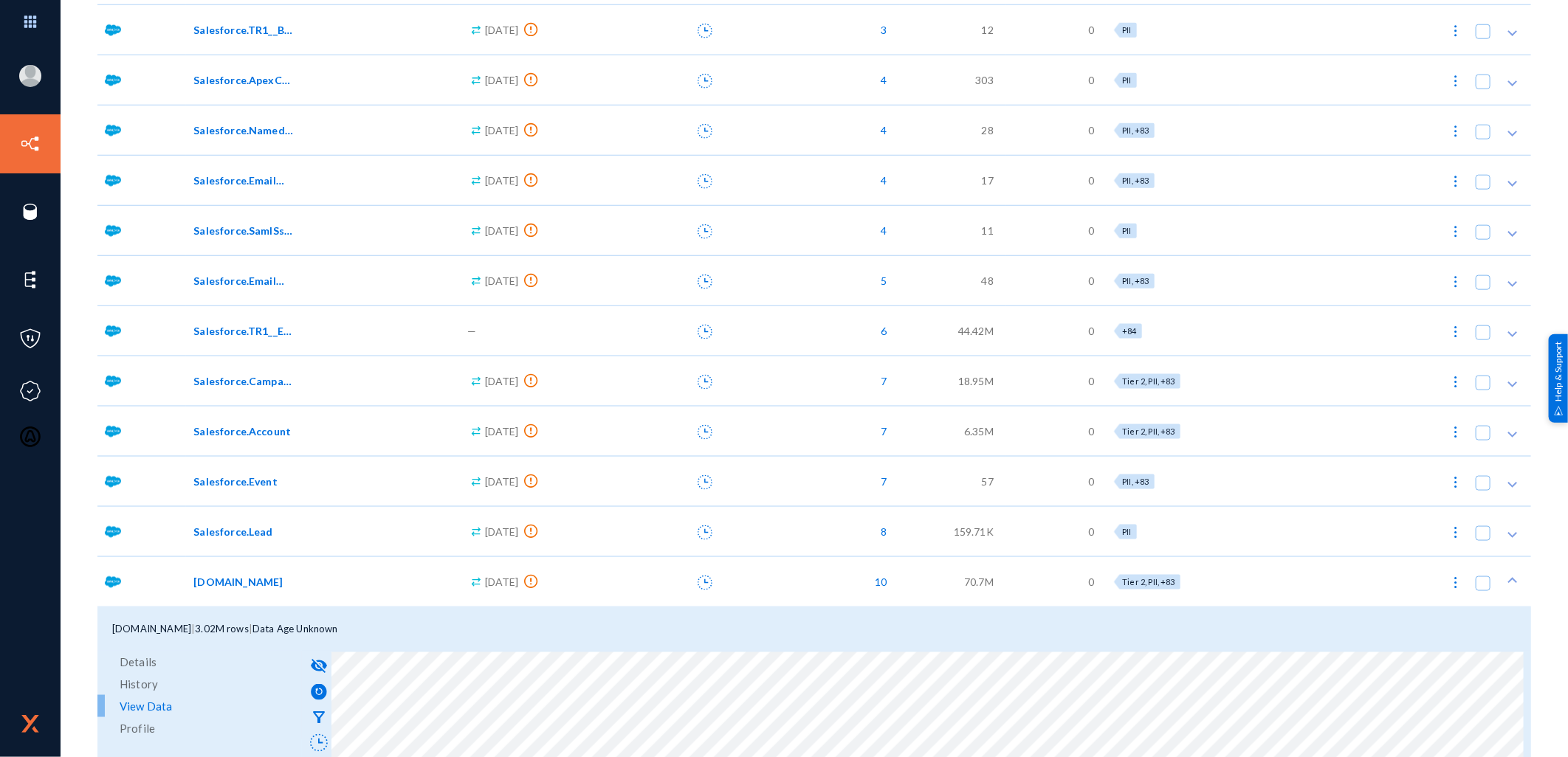
scroll to position [4706, 0]
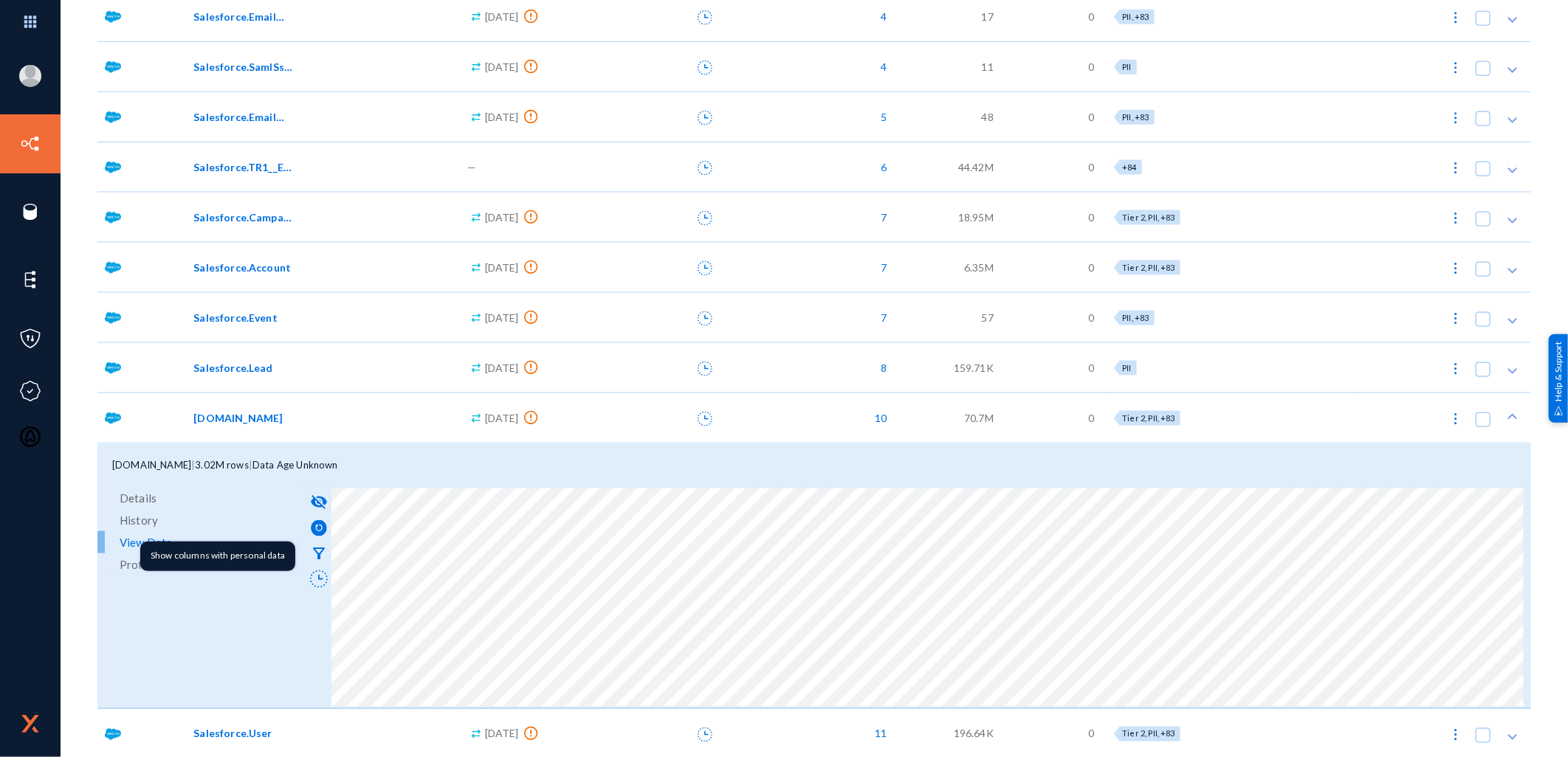
click at [315, 551] on mat-icon "filter_alt" at bounding box center [319, 554] width 18 height 18
click at [1507, 417] on icon at bounding box center [1512, 416] width 15 height 15
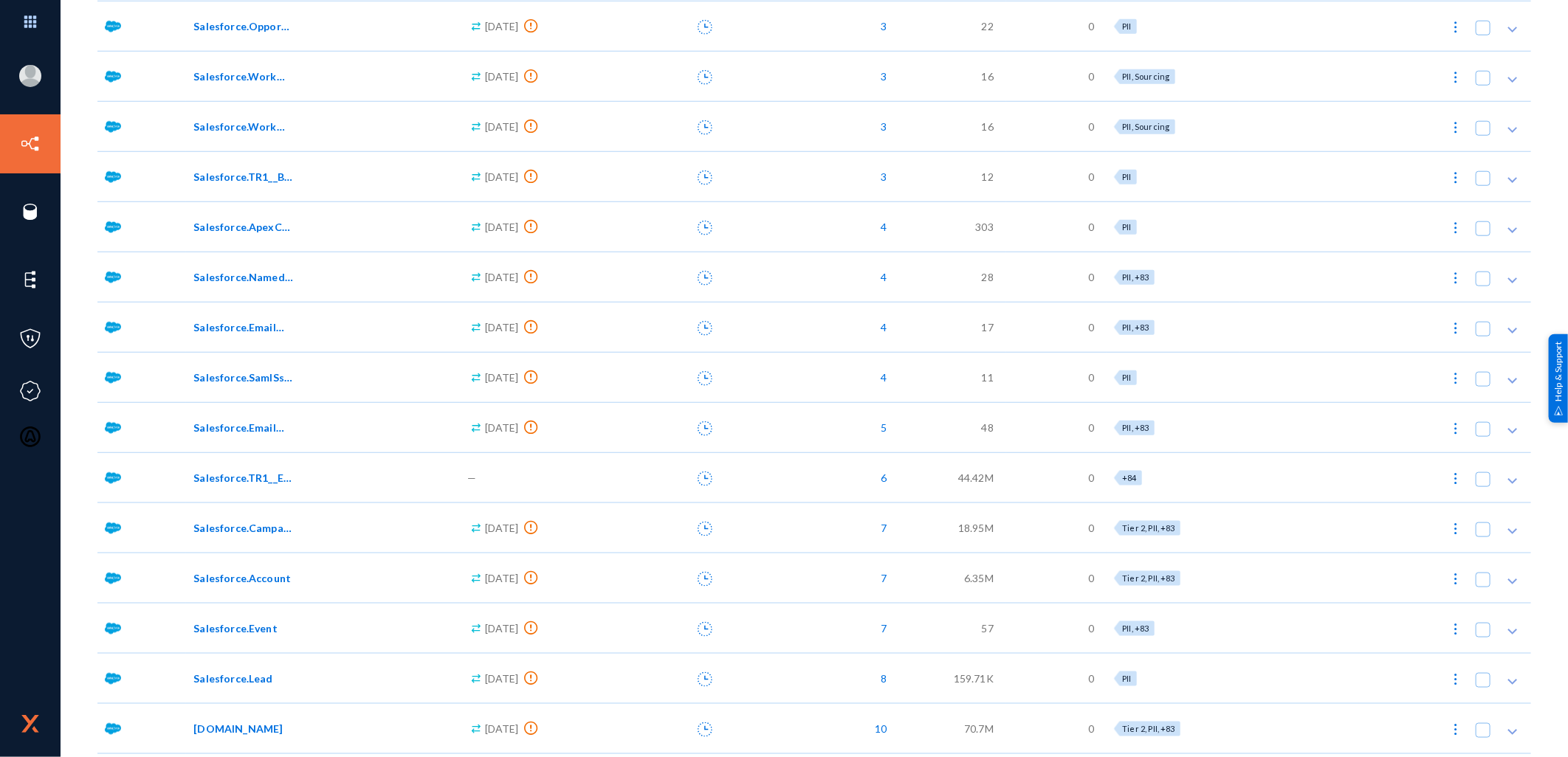
scroll to position [4359, 0]
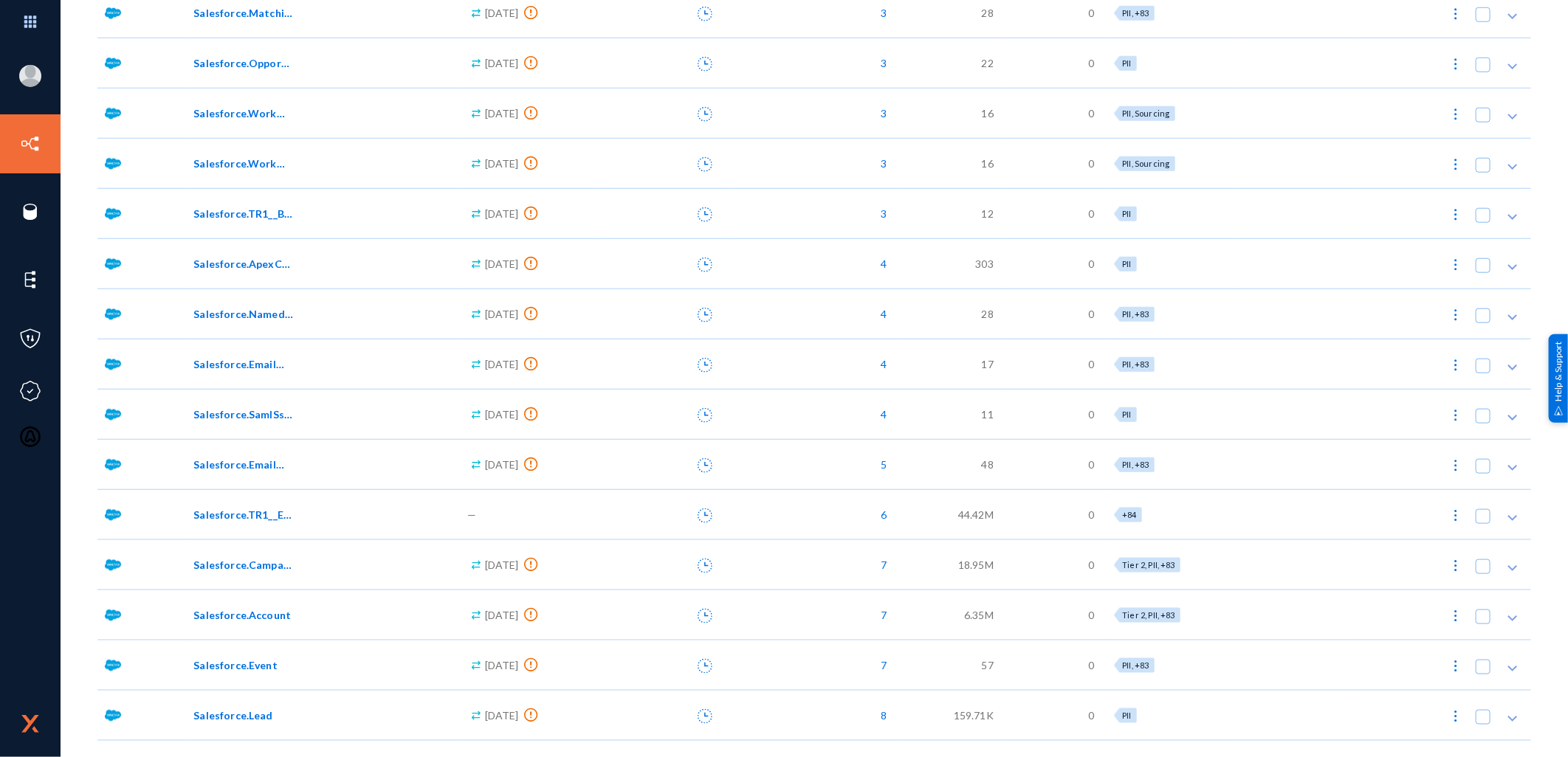
click at [299, 475] on div "Salesforce.EmailMessage" at bounding box center [322, 463] width 273 height 50
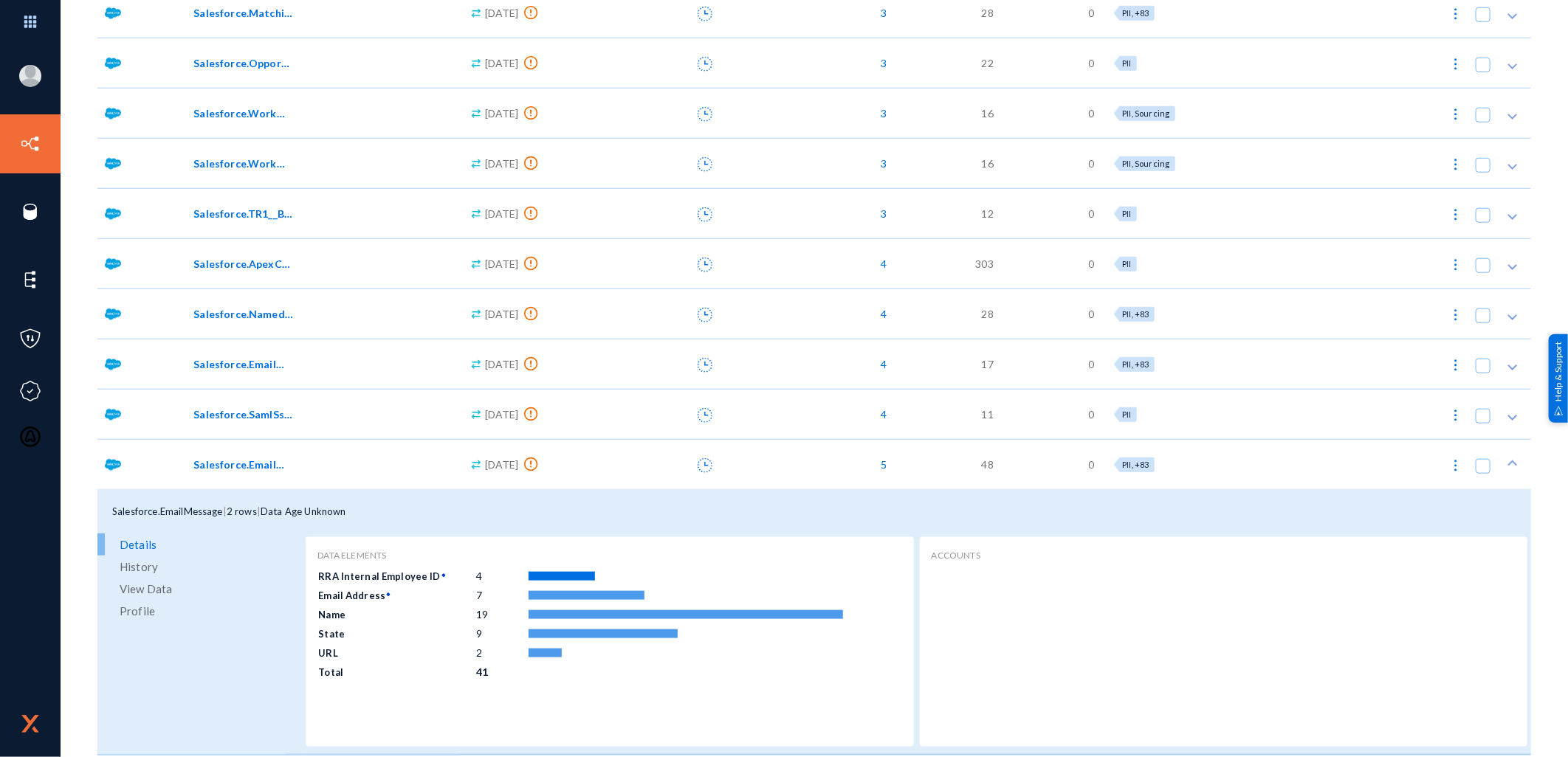
click at [143, 585] on span "View Data" at bounding box center [146, 589] width 53 height 22
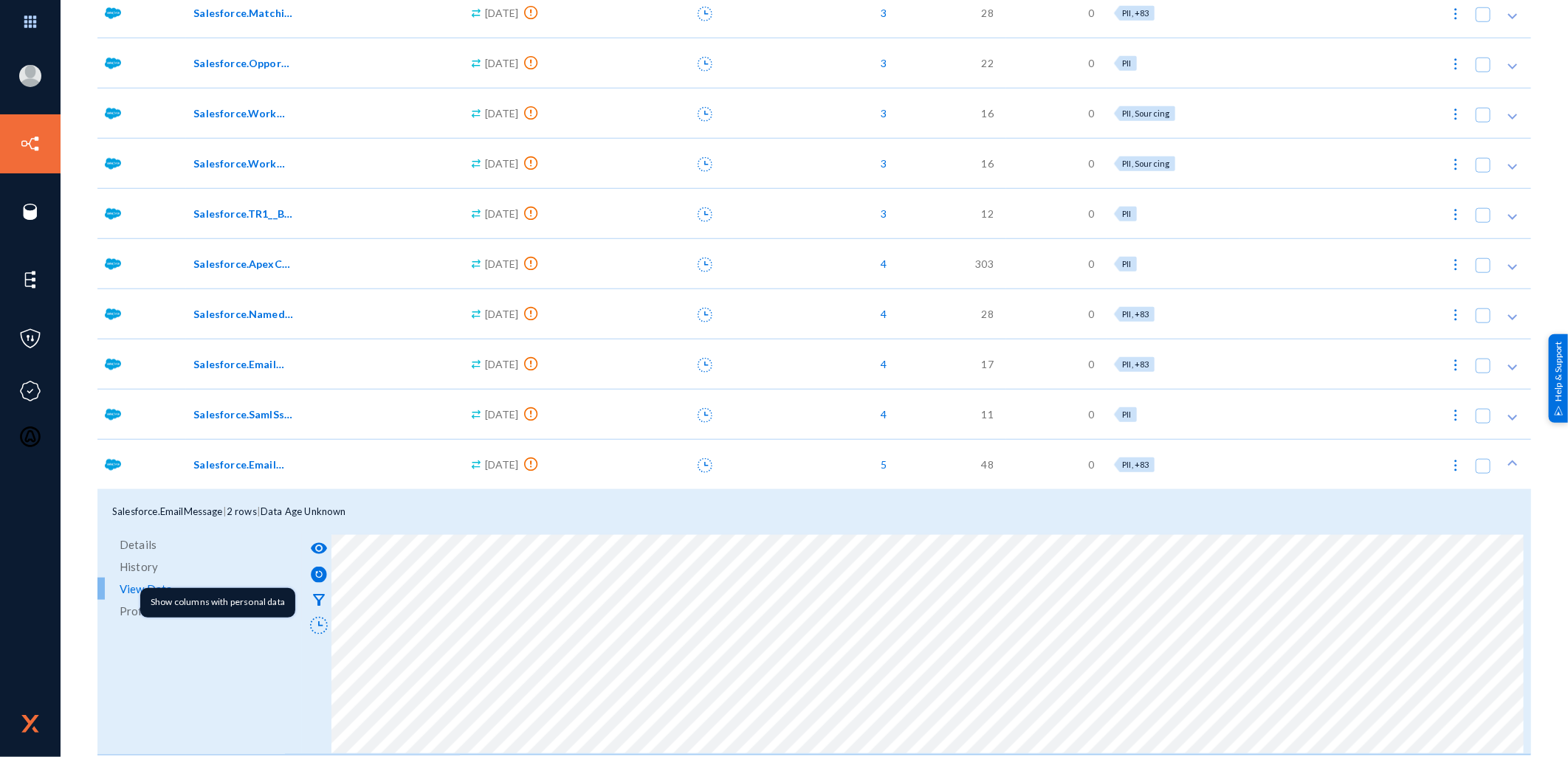
click at [320, 593] on mat-icon "filter_alt" at bounding box center [319, 600] width 18 height 18
click at [318, 547] on mat-icon "visibility" at bounding box center [319, 548] width 18 height 18
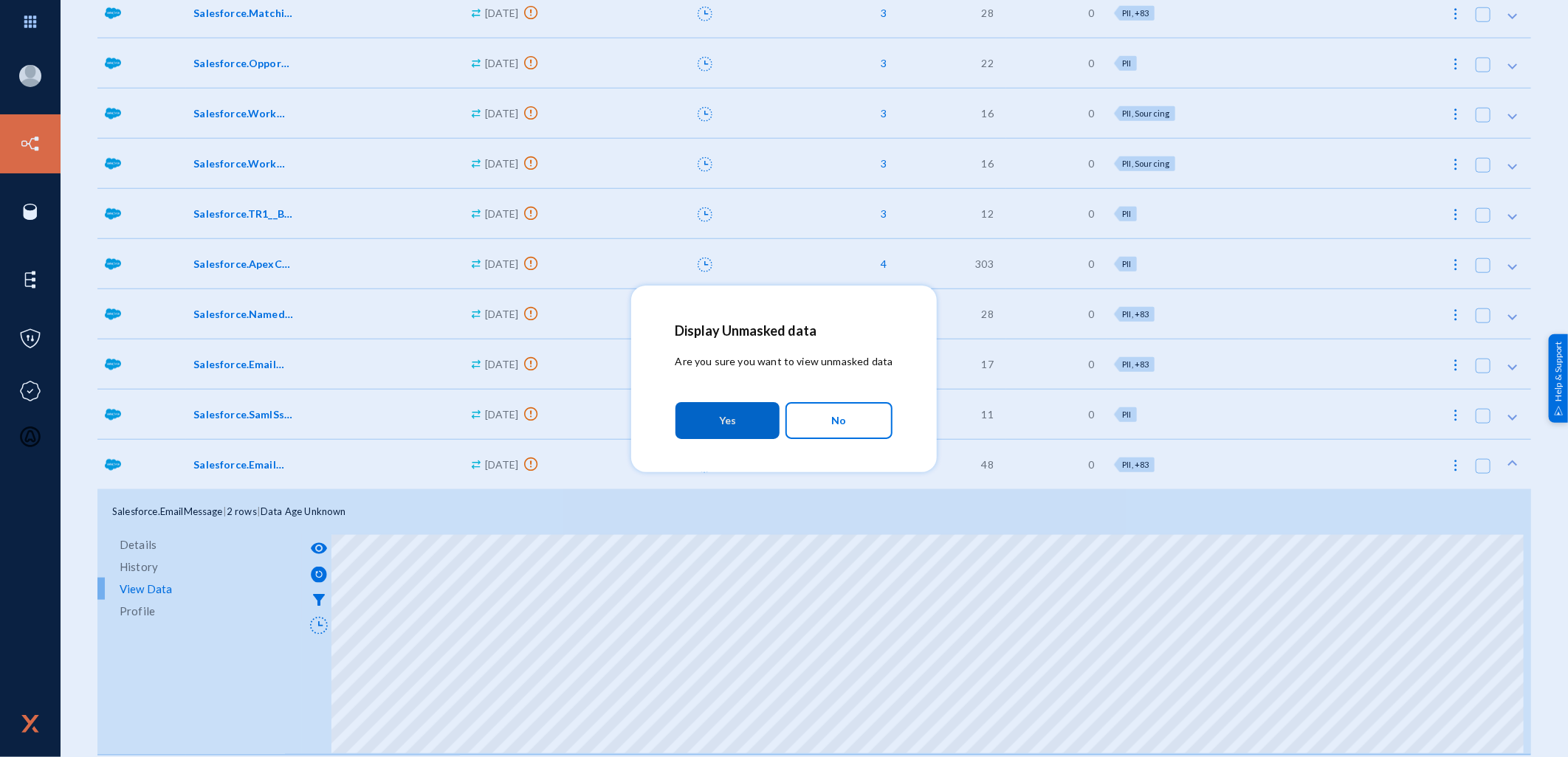
click at [750, 424] on button "Yes" at bounding box center [727, 420] width 104 height 37
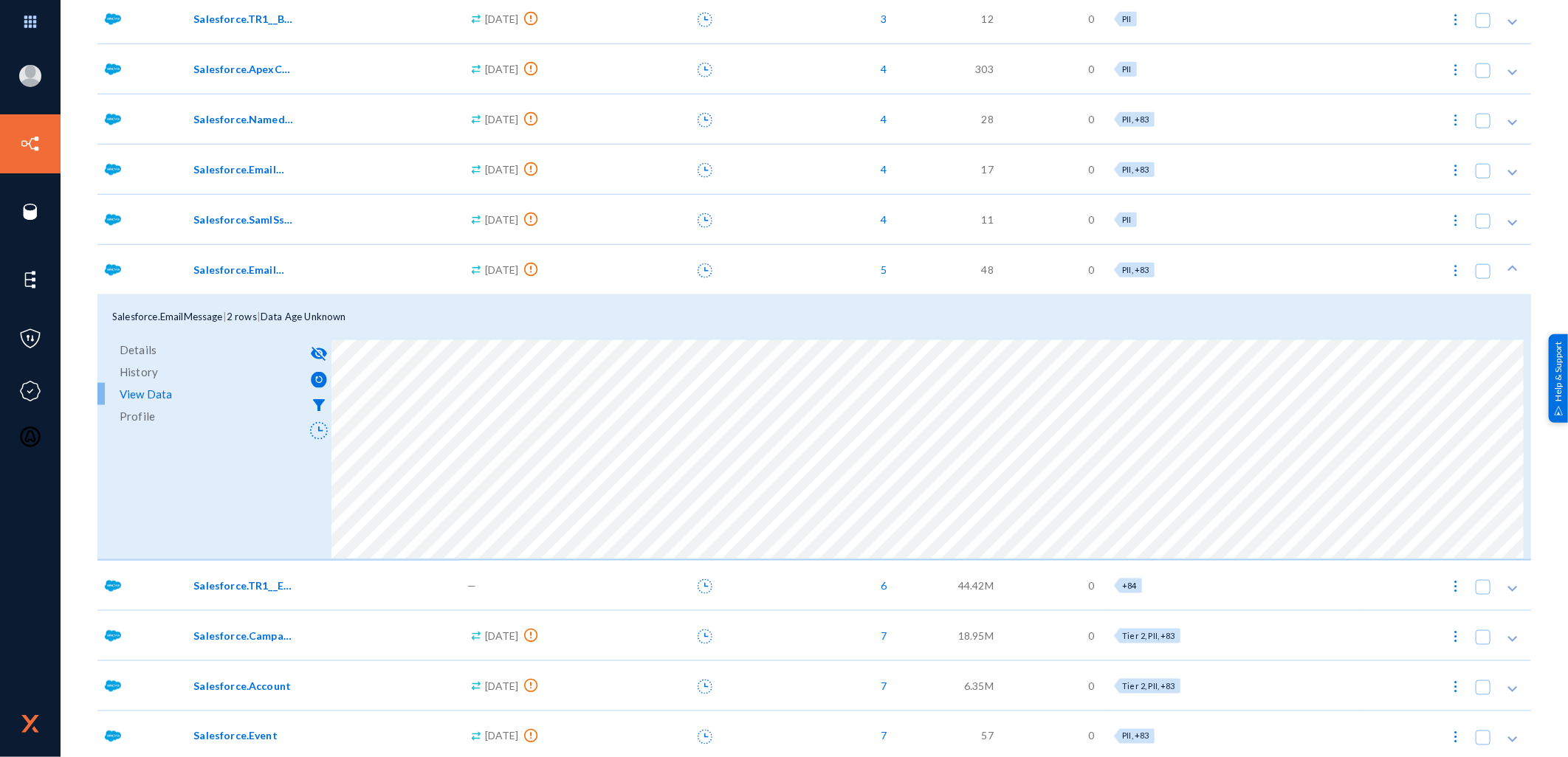
scroll to position [4524, 0]
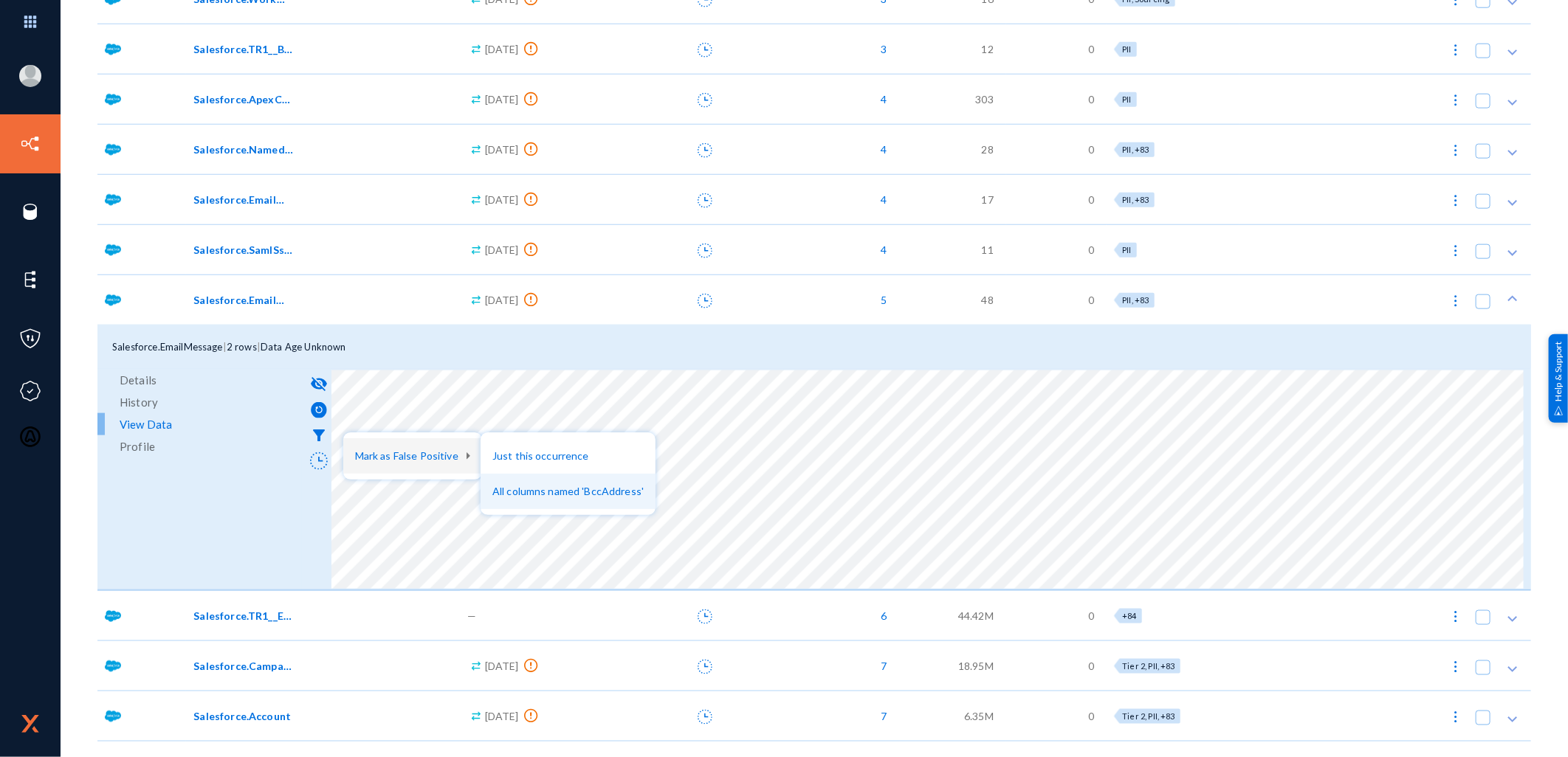
click at [573, 493] on button "All columns named 'BccAddress'" at bounding box center [567, 491] width 175 height 35
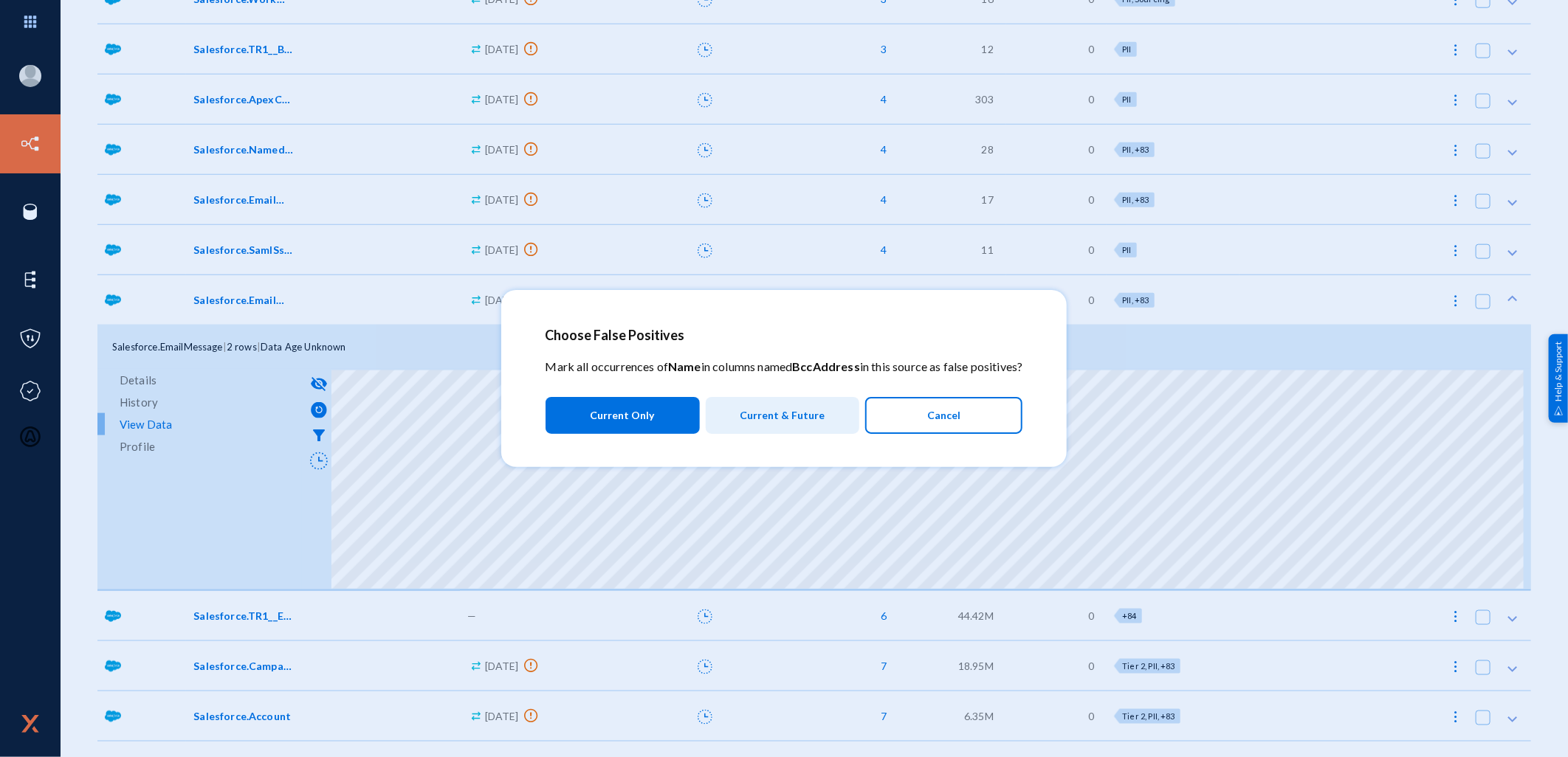
click at [780, 411] on span "Current & Future" at bounding box center [782, 415] width 85 height 26
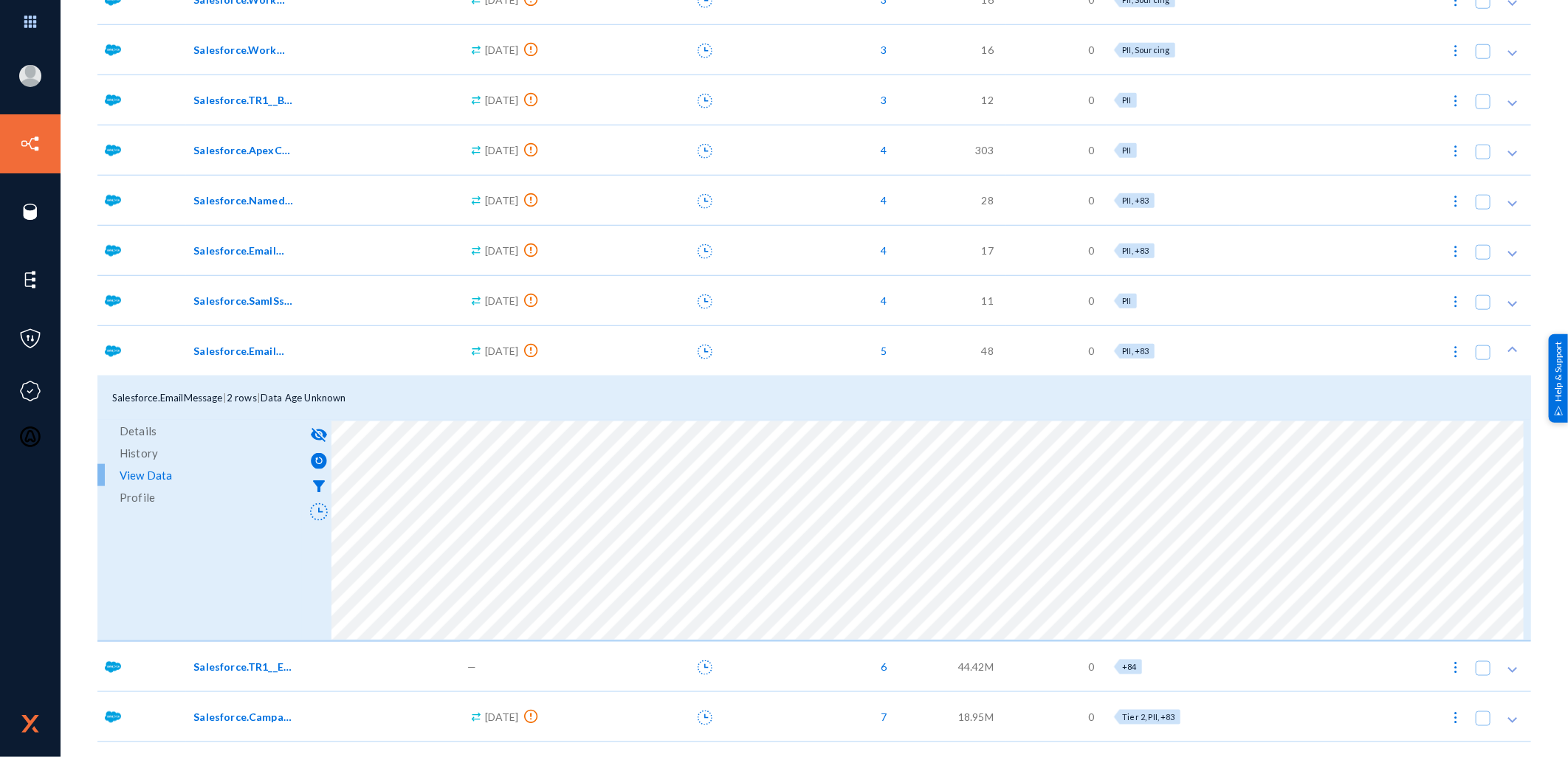
scroll to position [4441, 0]
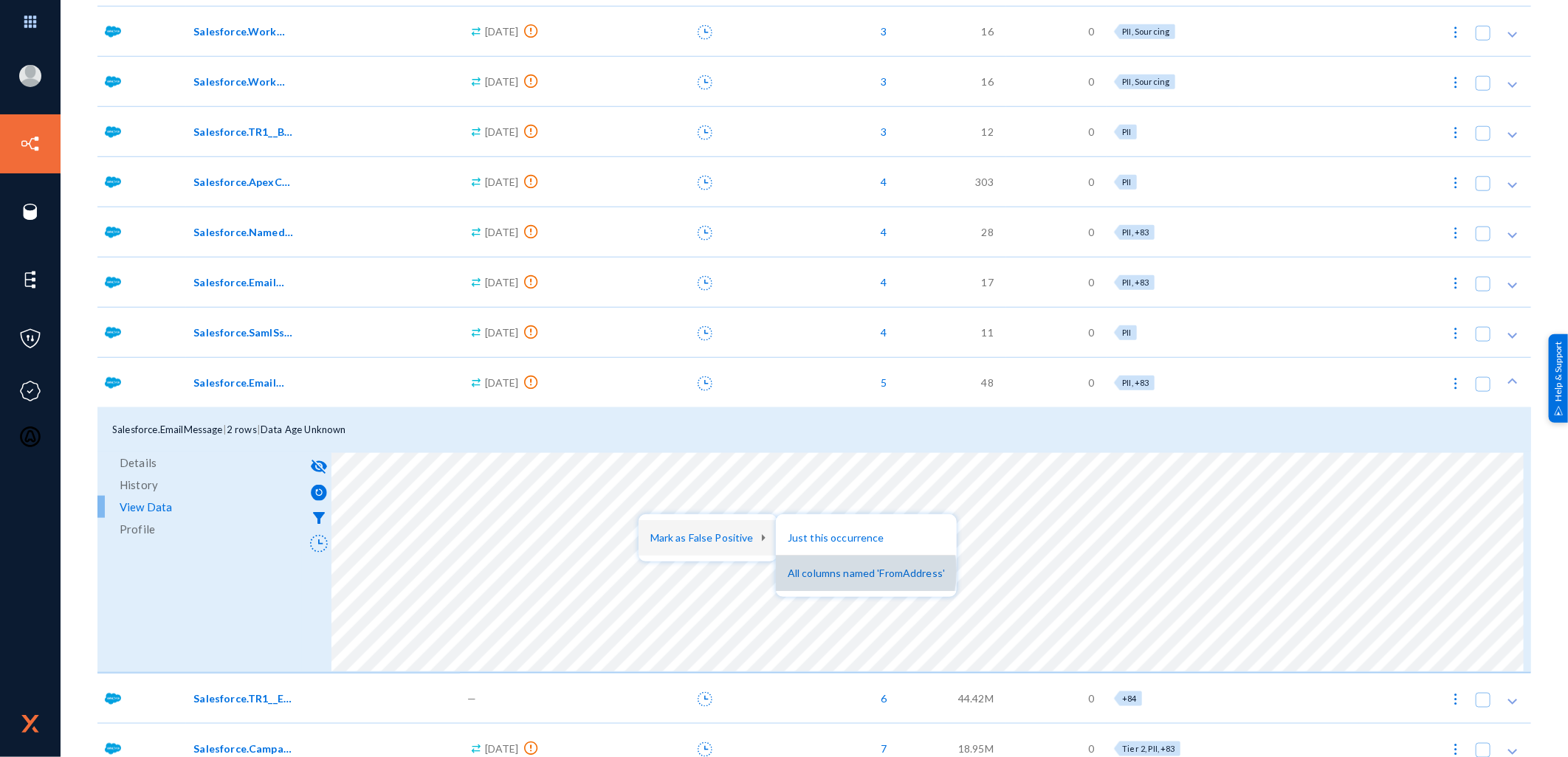
click at [845, 571] on button "All columns named 'FromAddress'" at bounding box center [866, 574] width 181 height 35
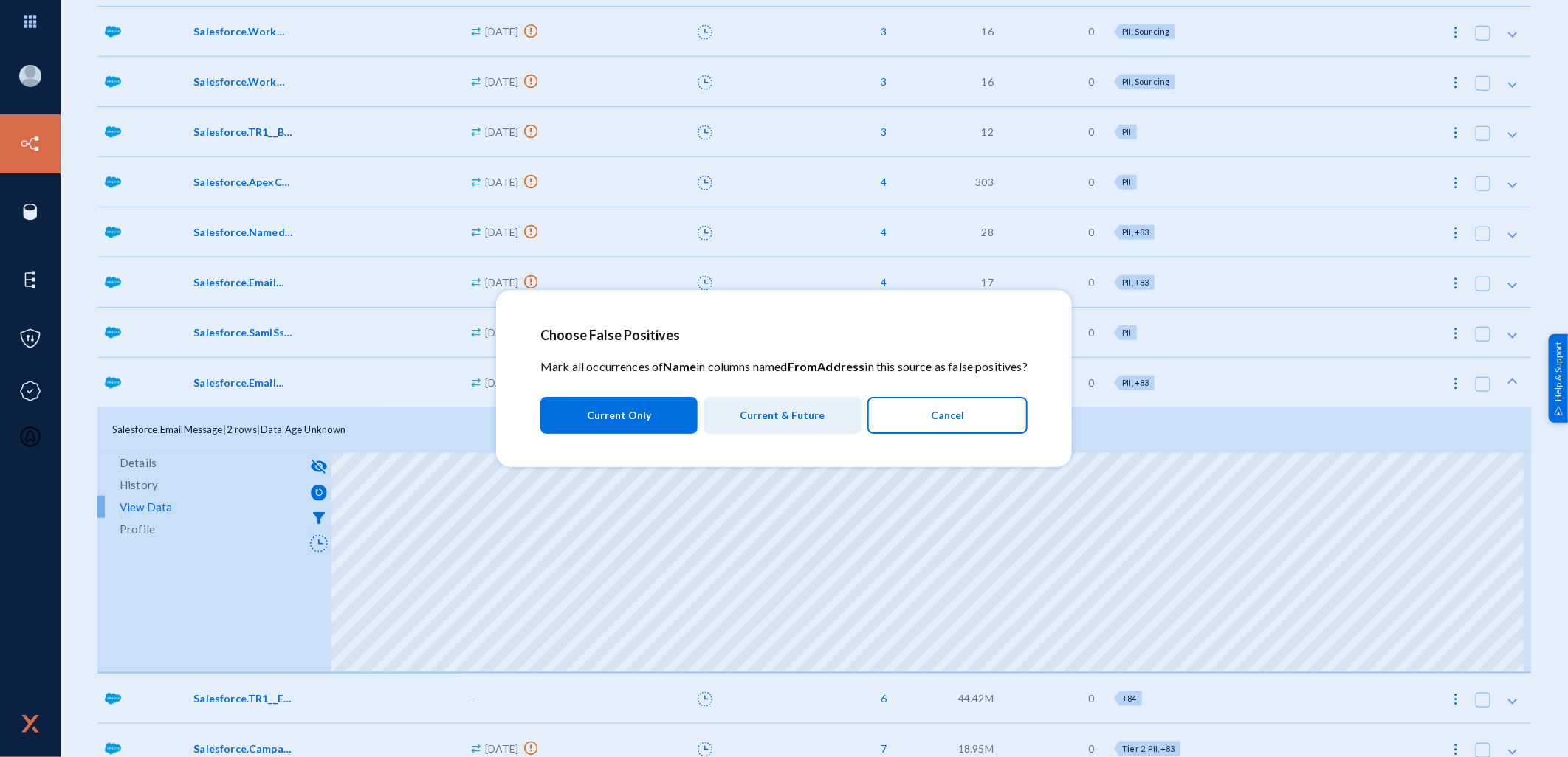
click at [784, 416] on span "Current & Future" at bounding box center [783, 415] width 85 height 26
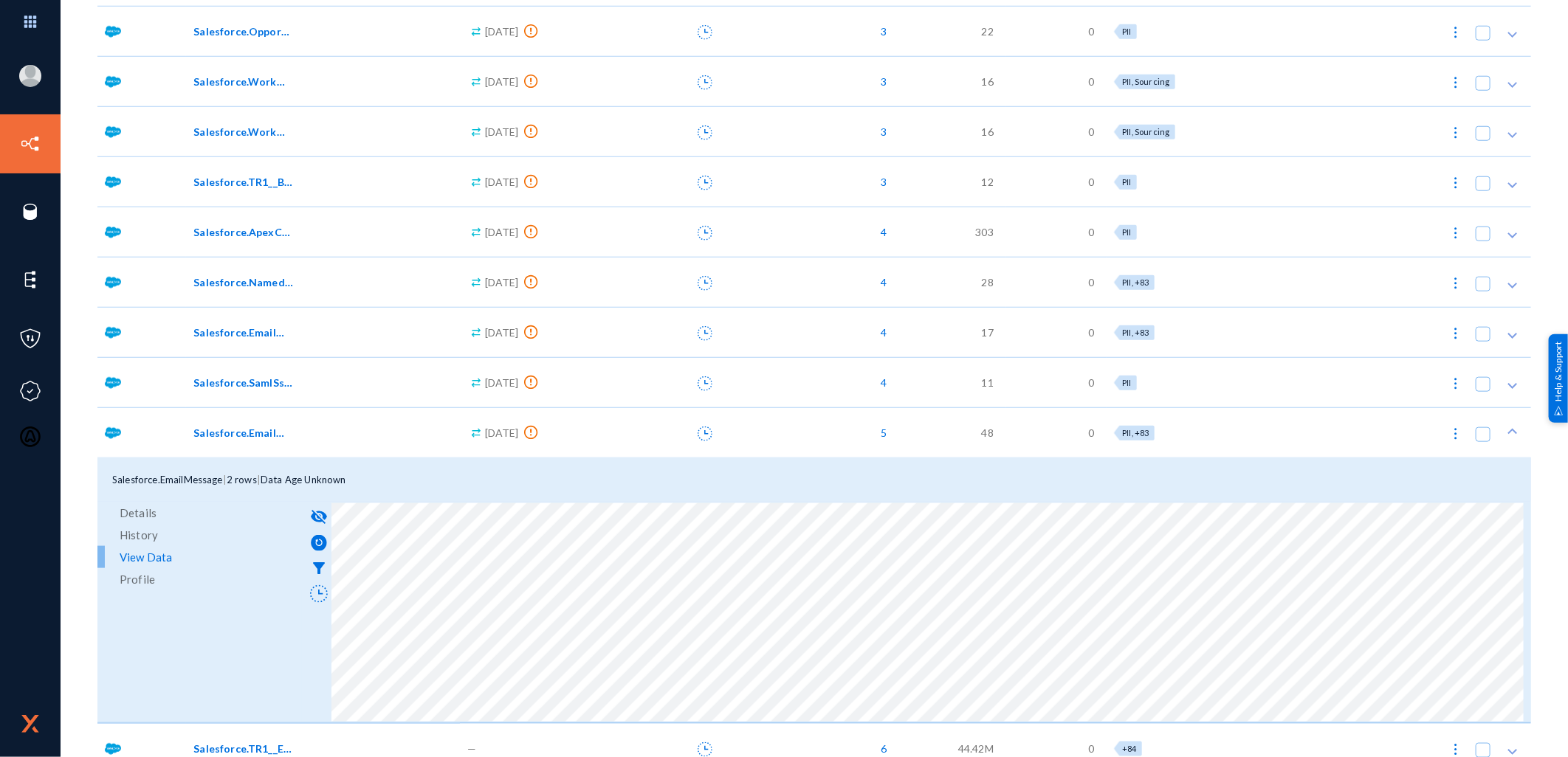
scroll to position [4359, 0]
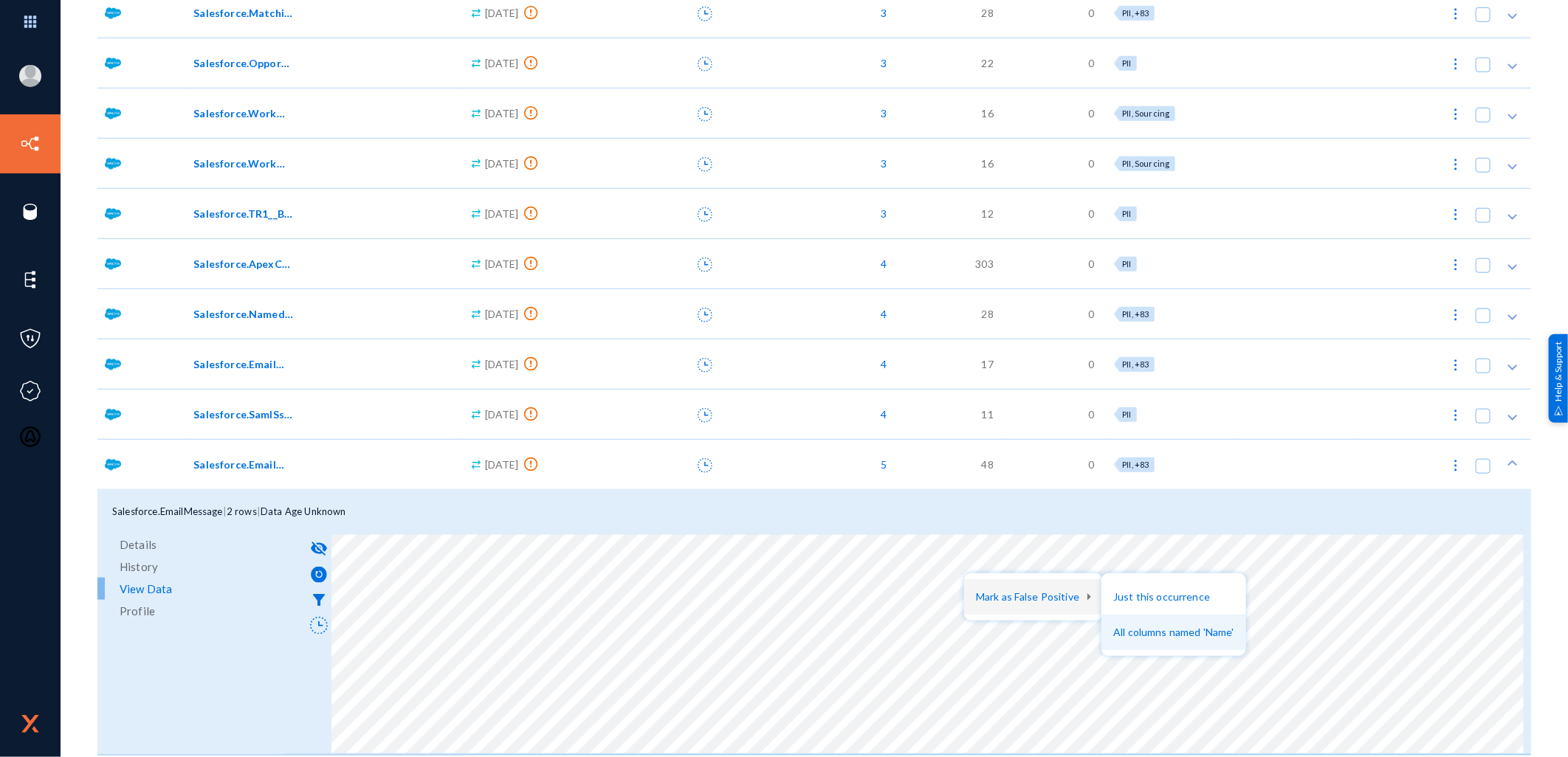
click at [1155, 635] on button "All columns named 'Name'" at bounding box center [1173, 633] width 144 height 35
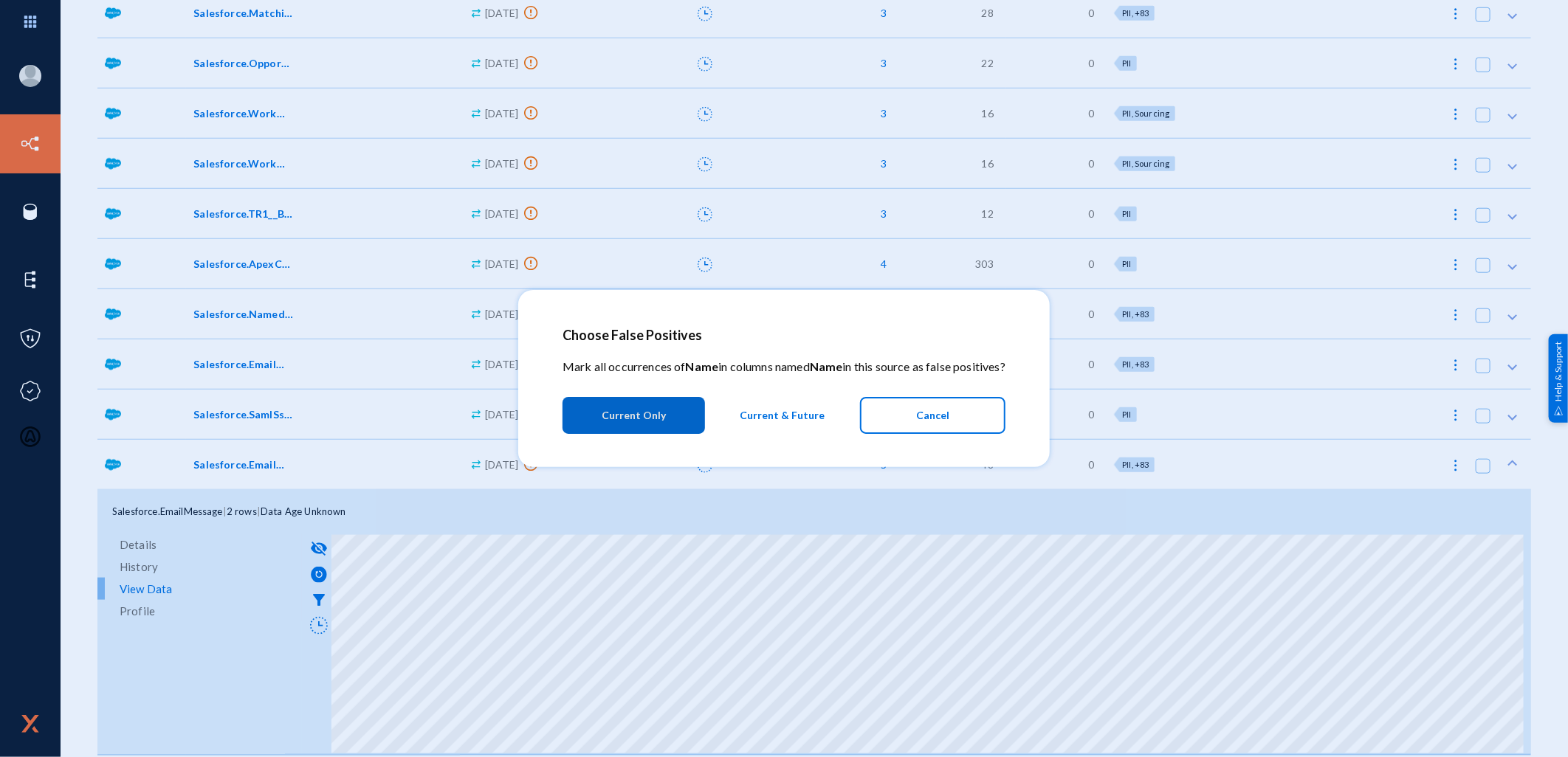
click at [779, 413] on span "Current & Future" at bounding box center [782, 415] width 85 height 26
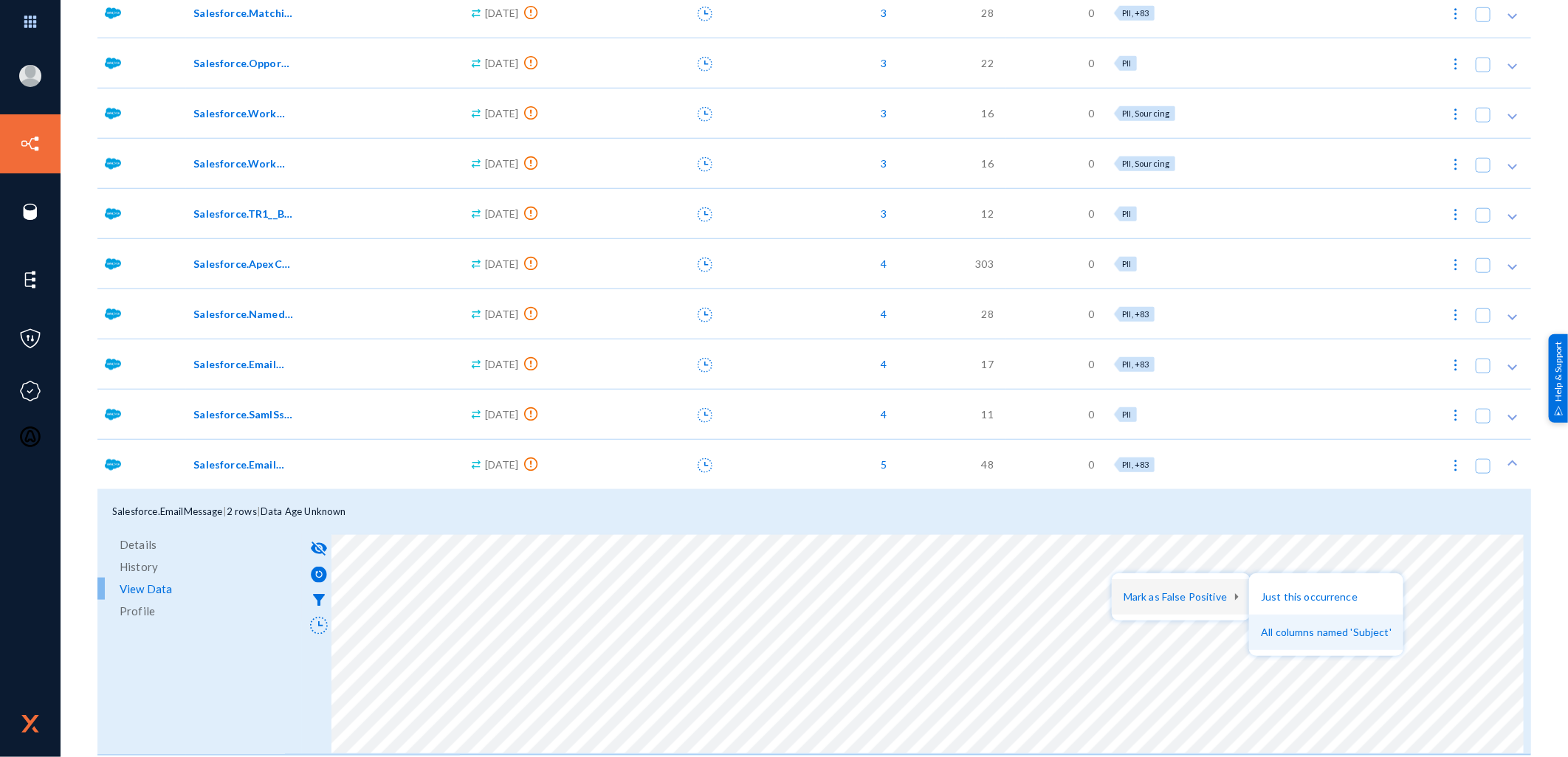
click at [1296, 630] on button "All columns named 'Subject'" at bounding box center [1325, 633] width 154 height 35
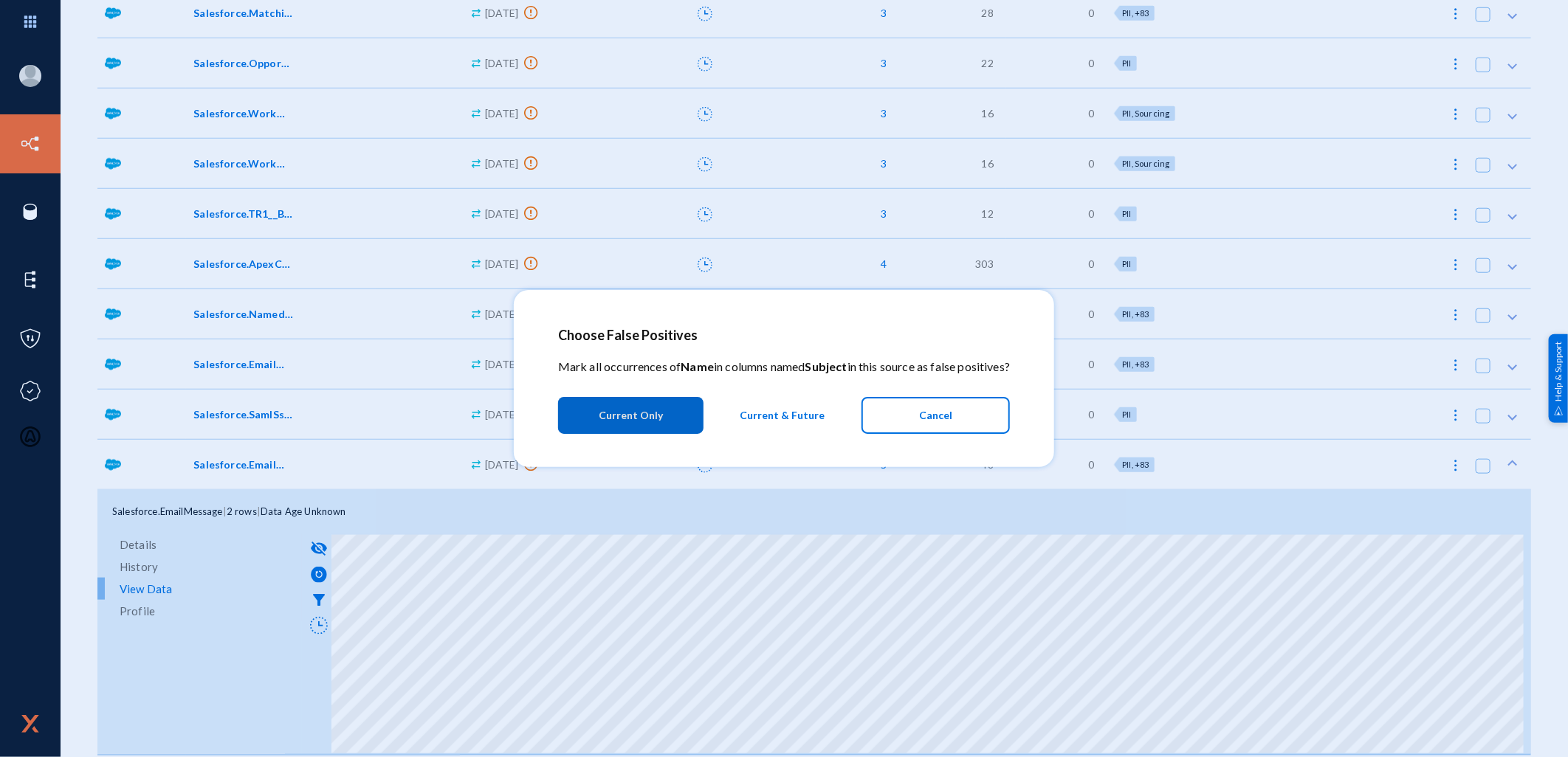
click at [791, 416] on span "Current & Future" at bounding box center [782, 415] width 85 height 26
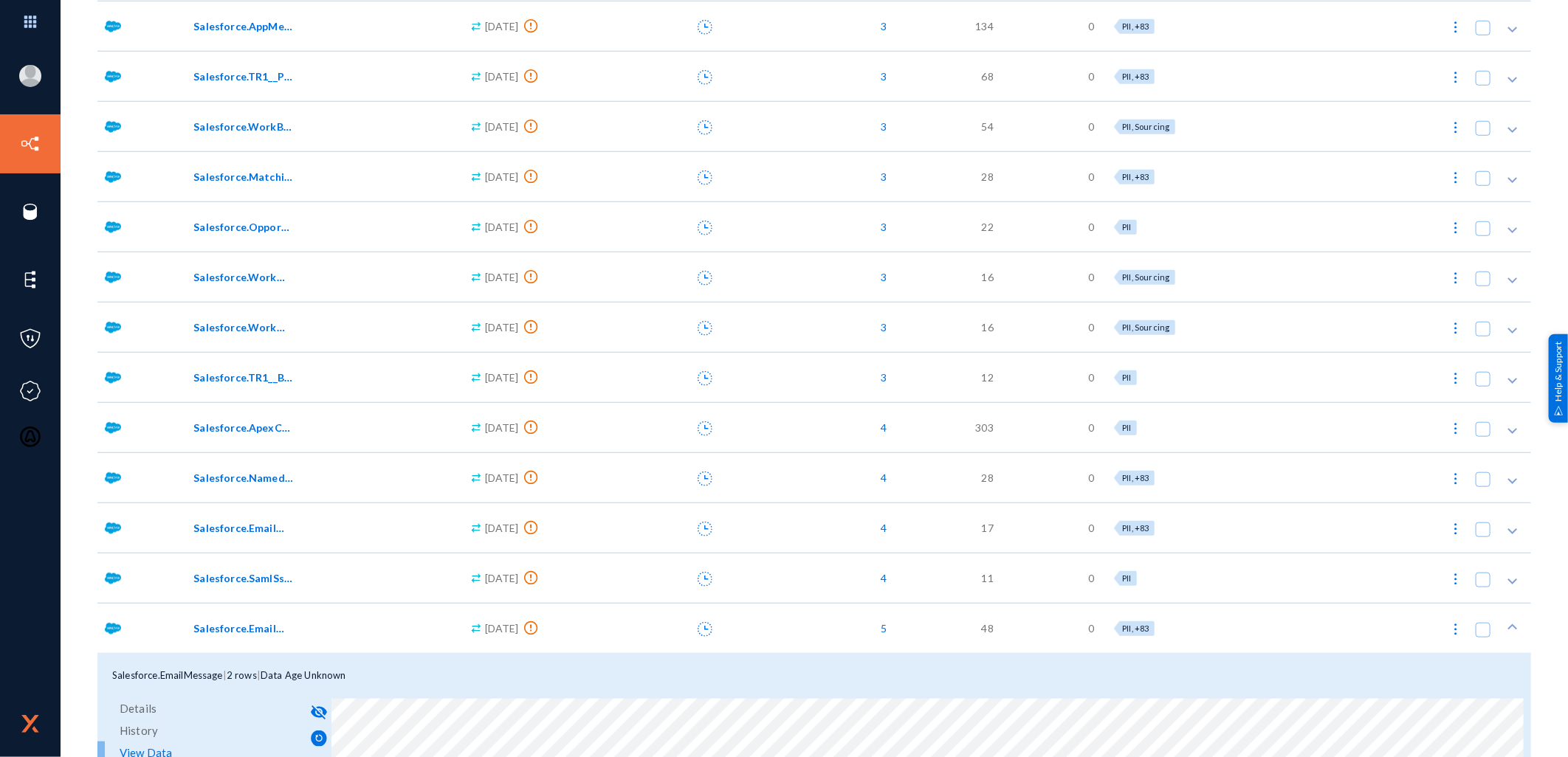
scroll to position [4359, 0]
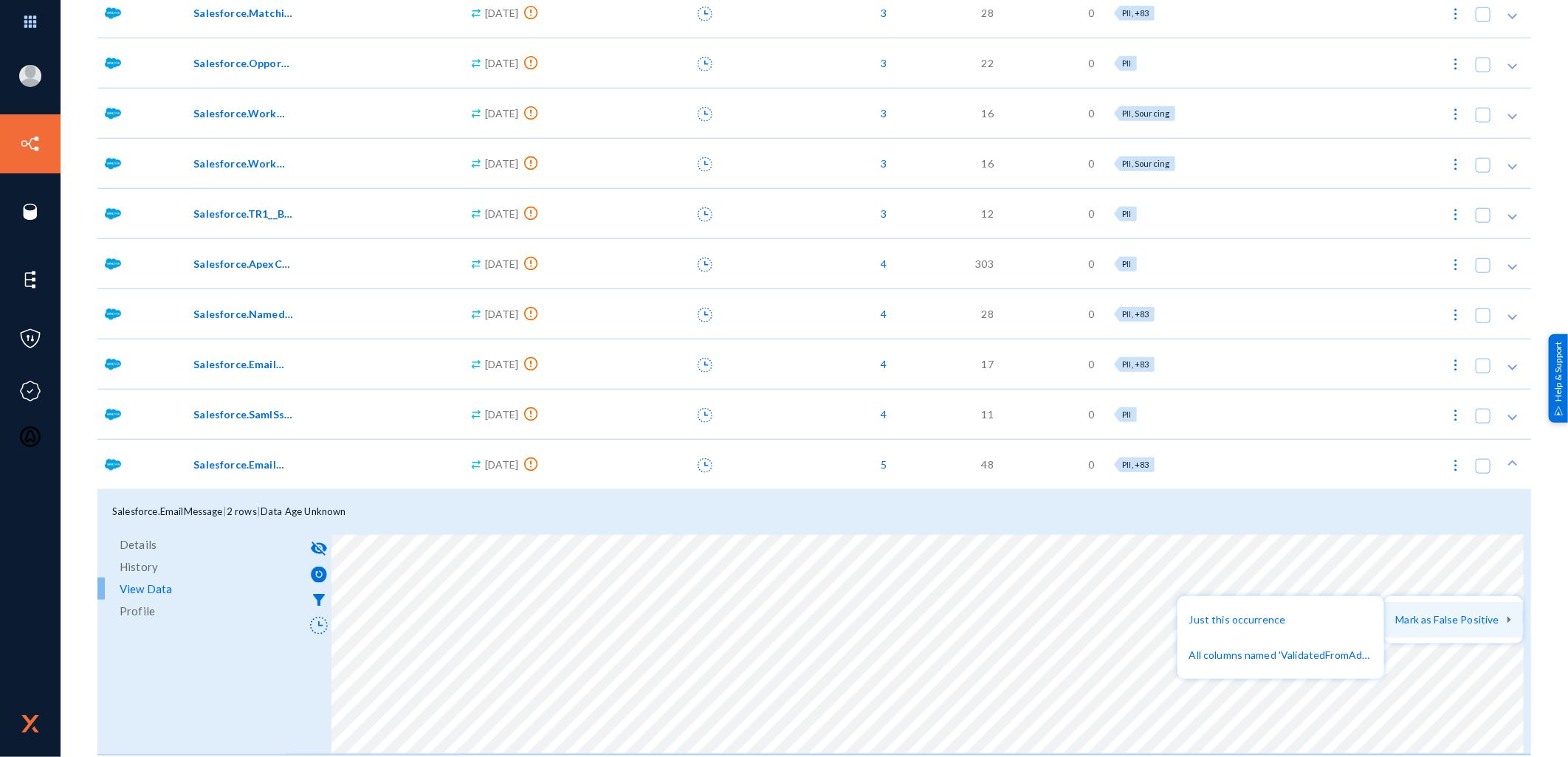
click at [1418, 620] on button "Mark as False Positive" at bounding box center [1454, 620] width 139 height 35
click at [1325, 654] on button "All columns named 'ValidatedFromAddress'" at bounding box center [1280, 655] width 207 height 35
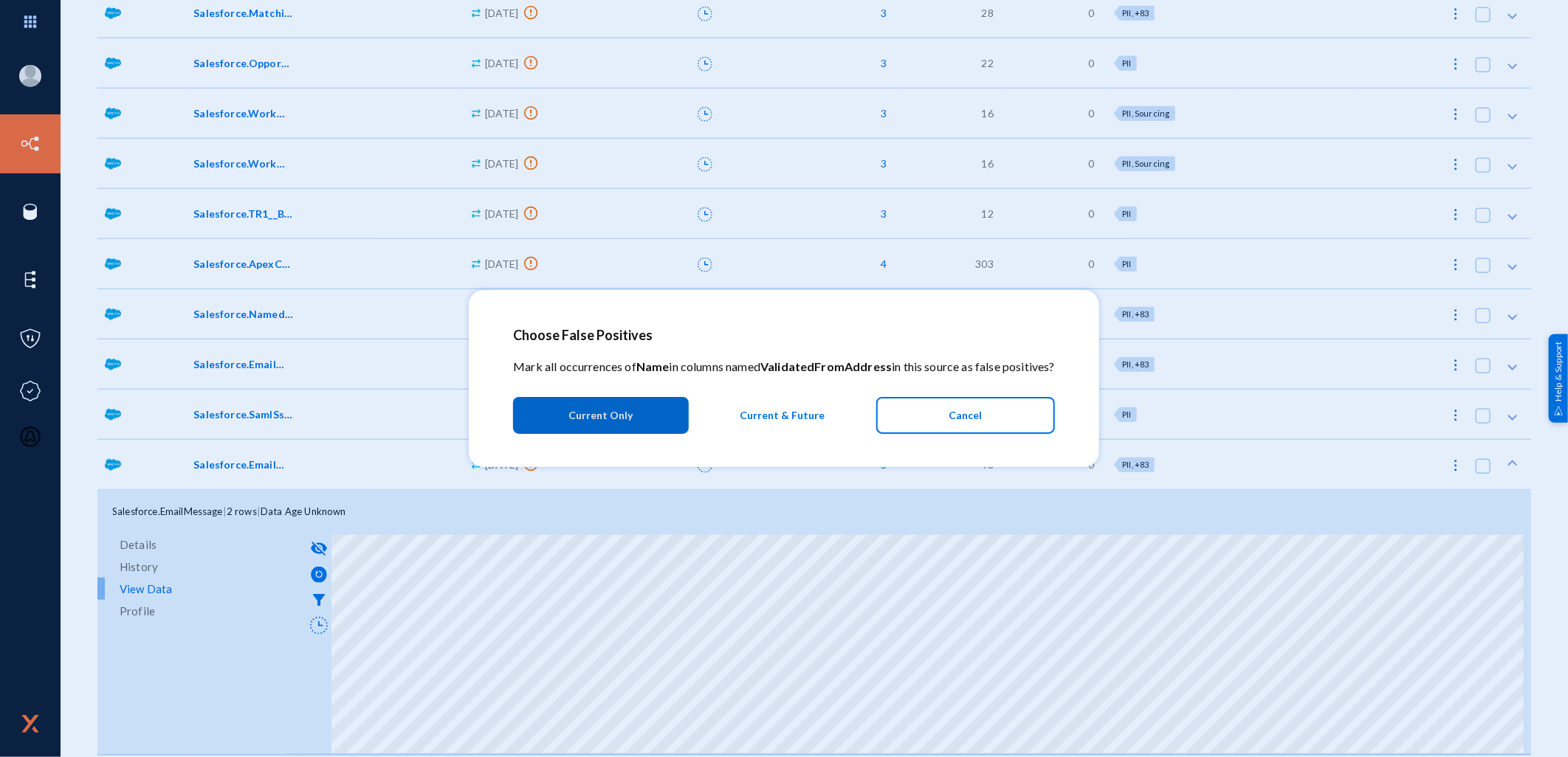
click at [808, 416] on span "Current & Future" at bounding box center [782, 415] width 85 height 26
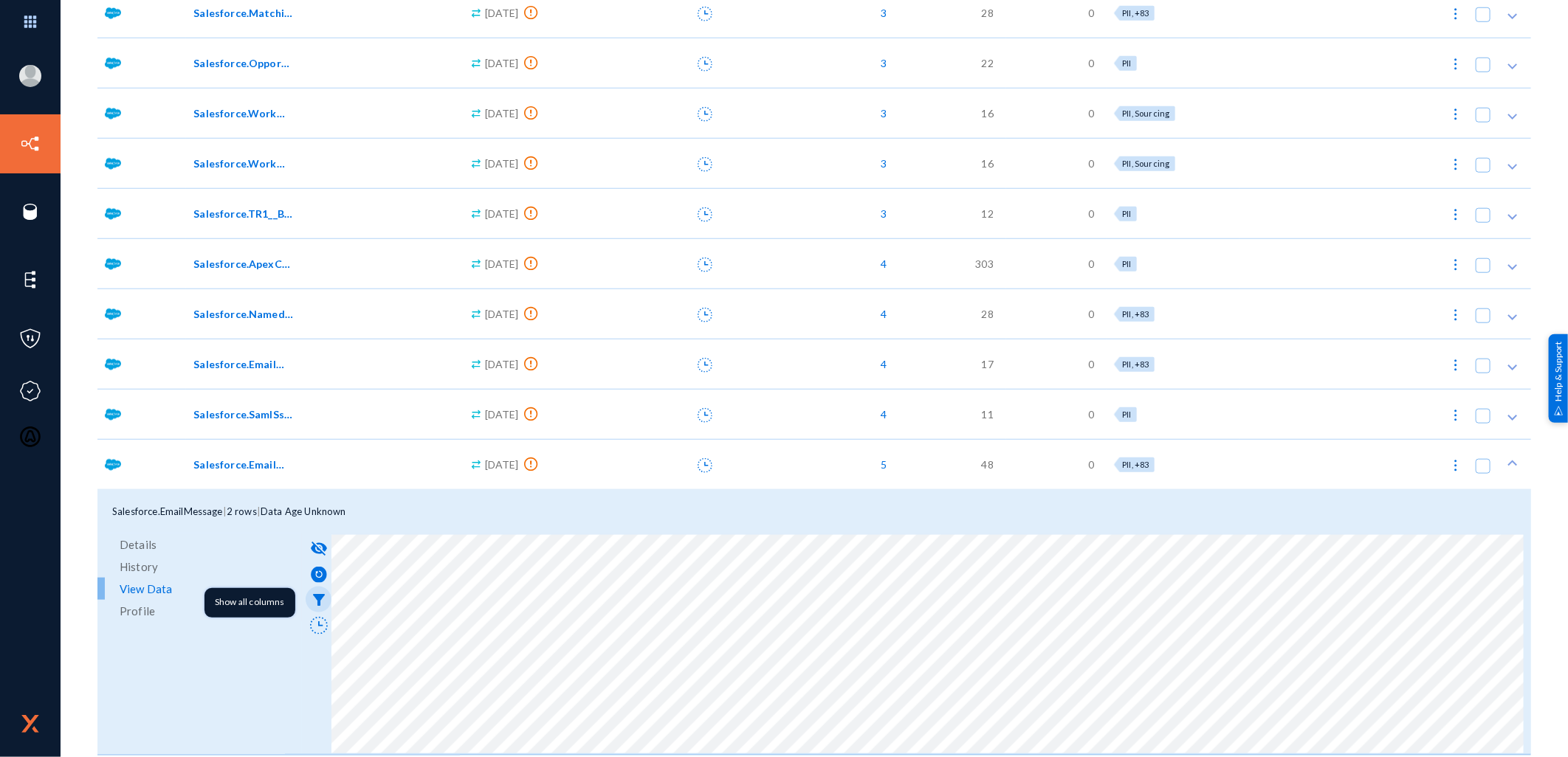
click at [314, 594] on mat-icon "filter_alt" at bounding box center [319, 600] width 18 height 18
click at [1511, 463] on icon at bounding box center [1512, 463] width 15 height 15
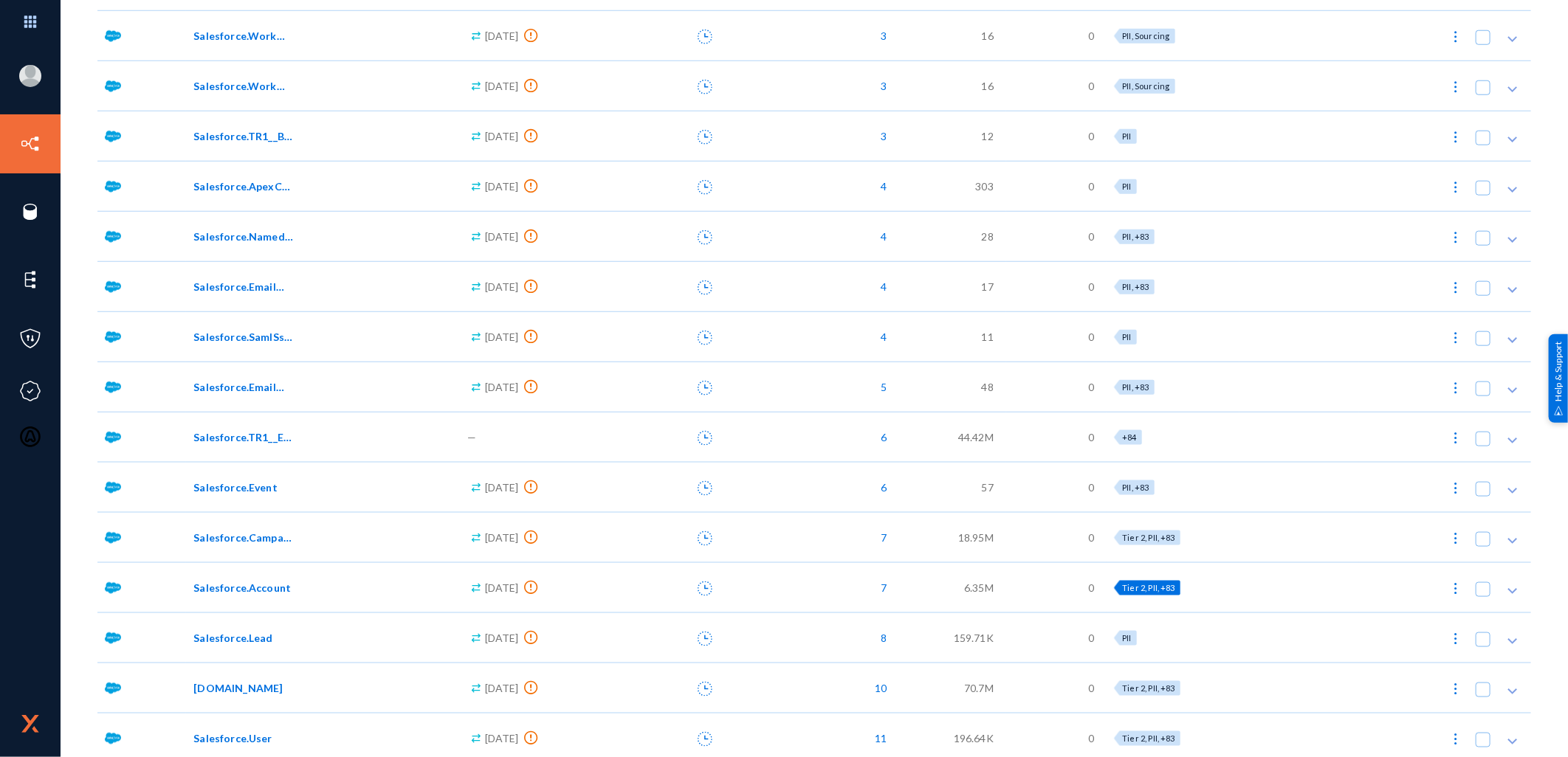
scroll to position [4441, 0]
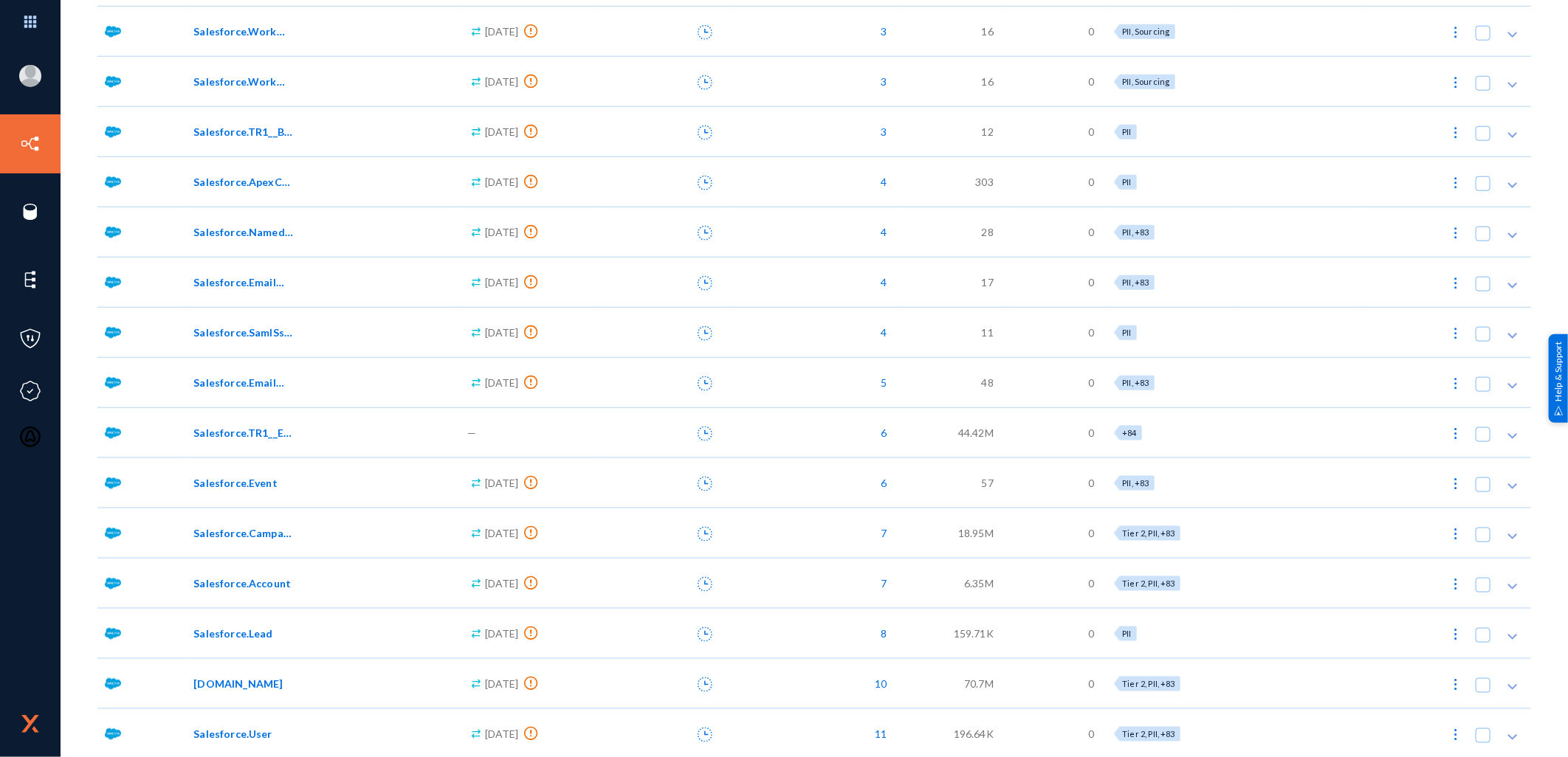
click at [276, 739] on div "Salesforce.User" at bounding box center [319, 733] width 253 height 15
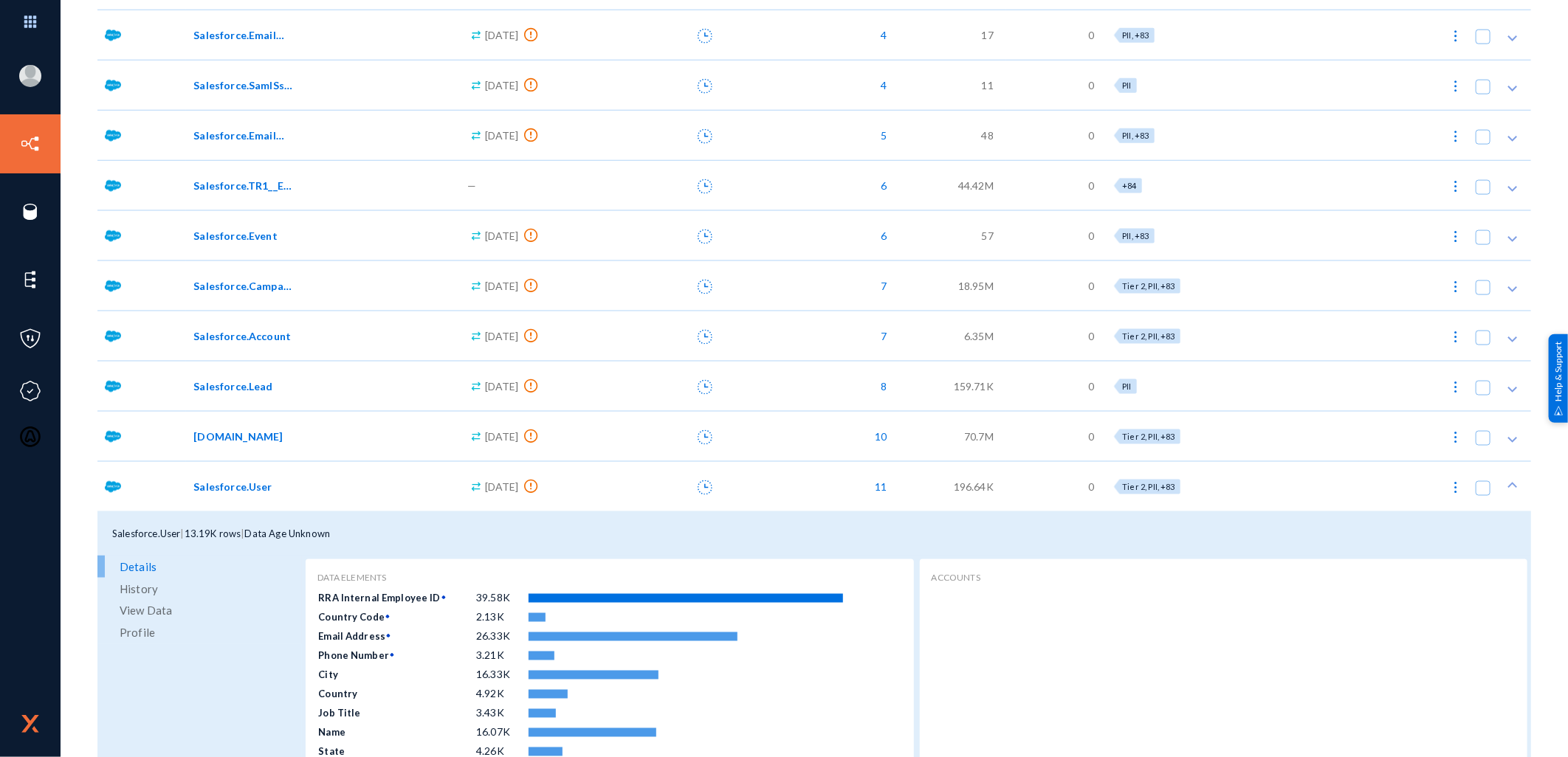
scroll to position [4706, 0]
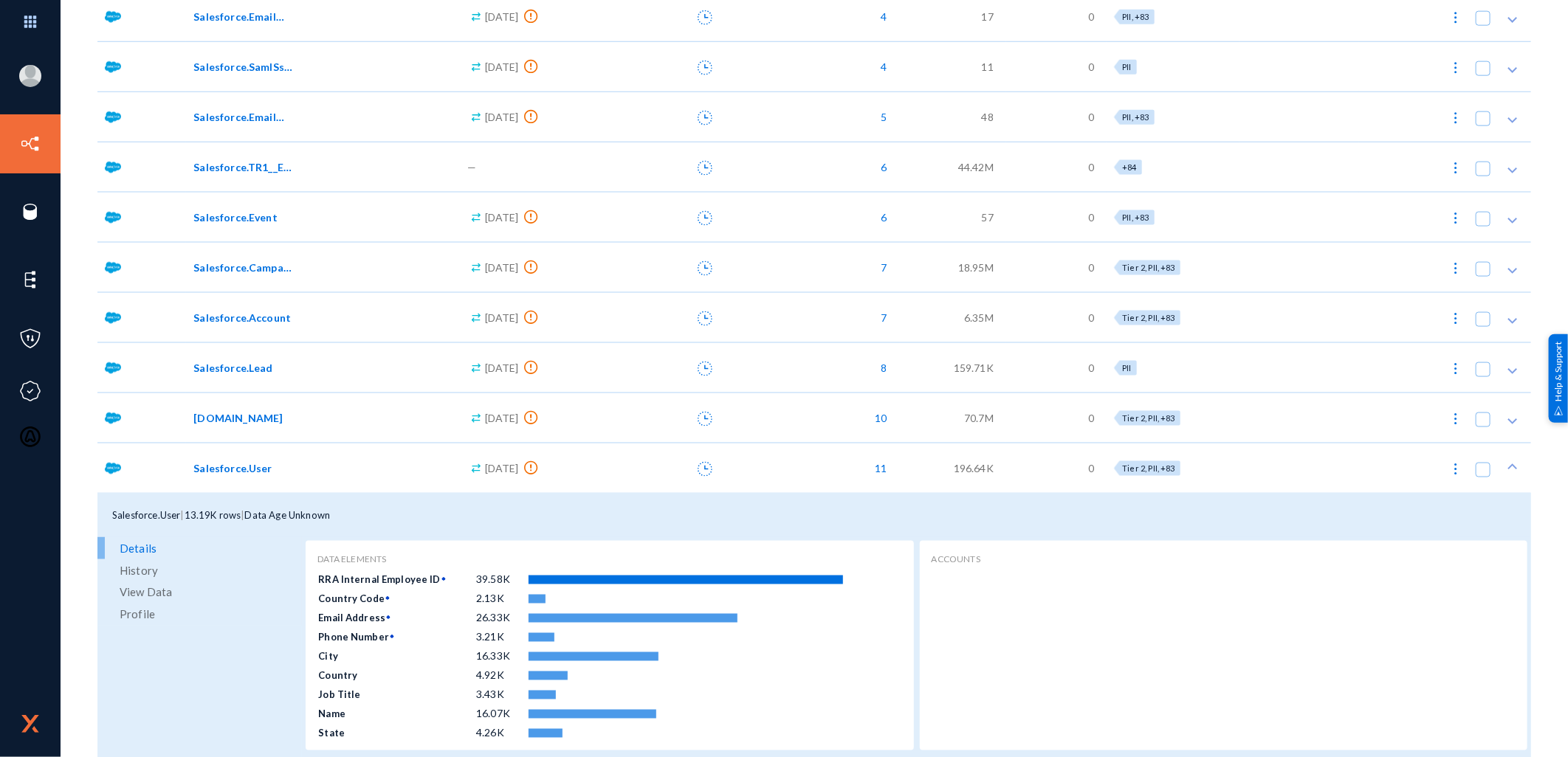
click at [161, 590] on span "View Data" at bounding box center [146, 593] width 53 height 22
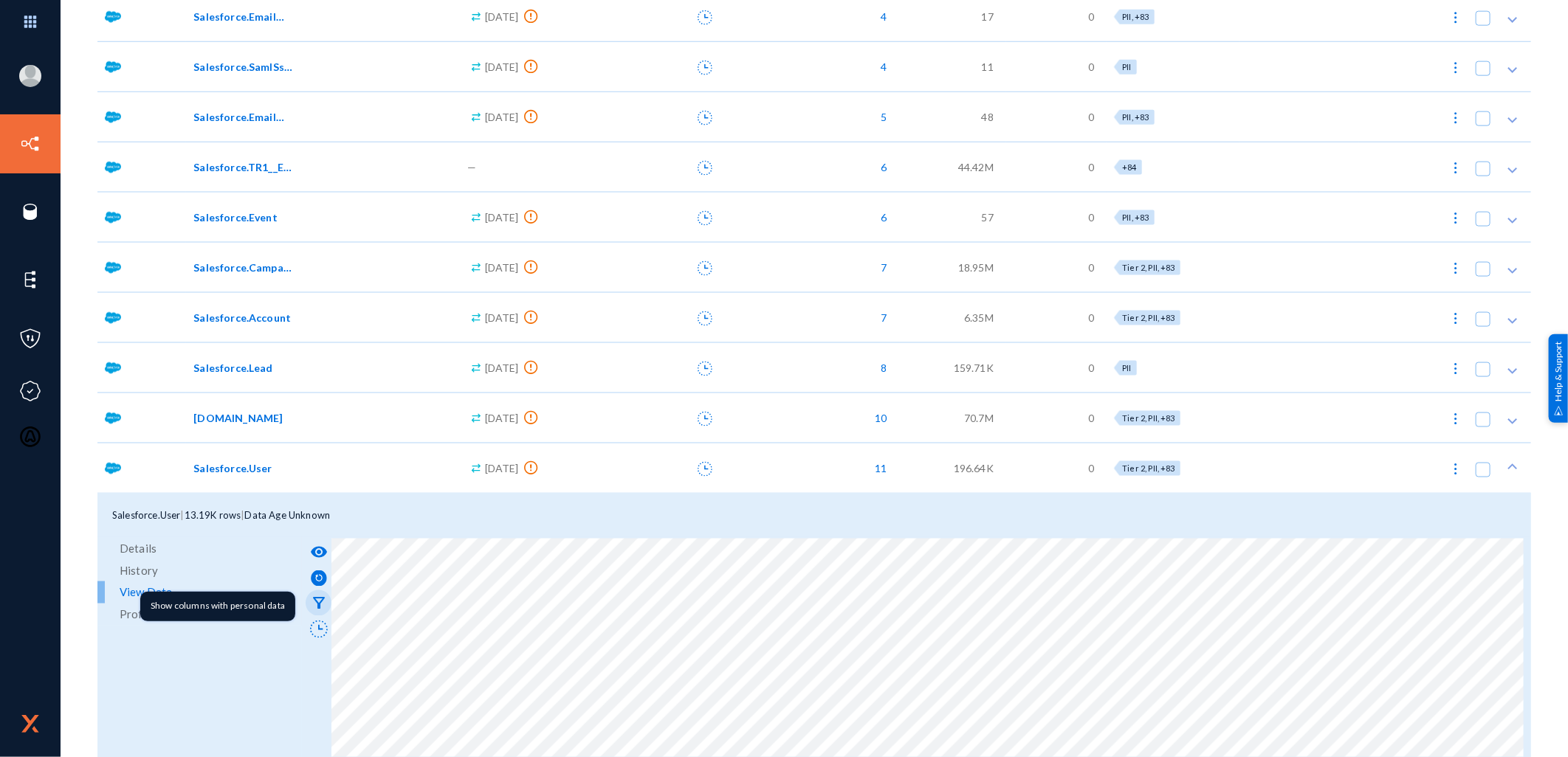
click at [318, 600] on mat-icon "filter_alt" at bounding box center [319, 604] width 18 height 18
click at [320, 549] on mat-icon "visibility" at bounding box center [319, 552] width 18 height 18
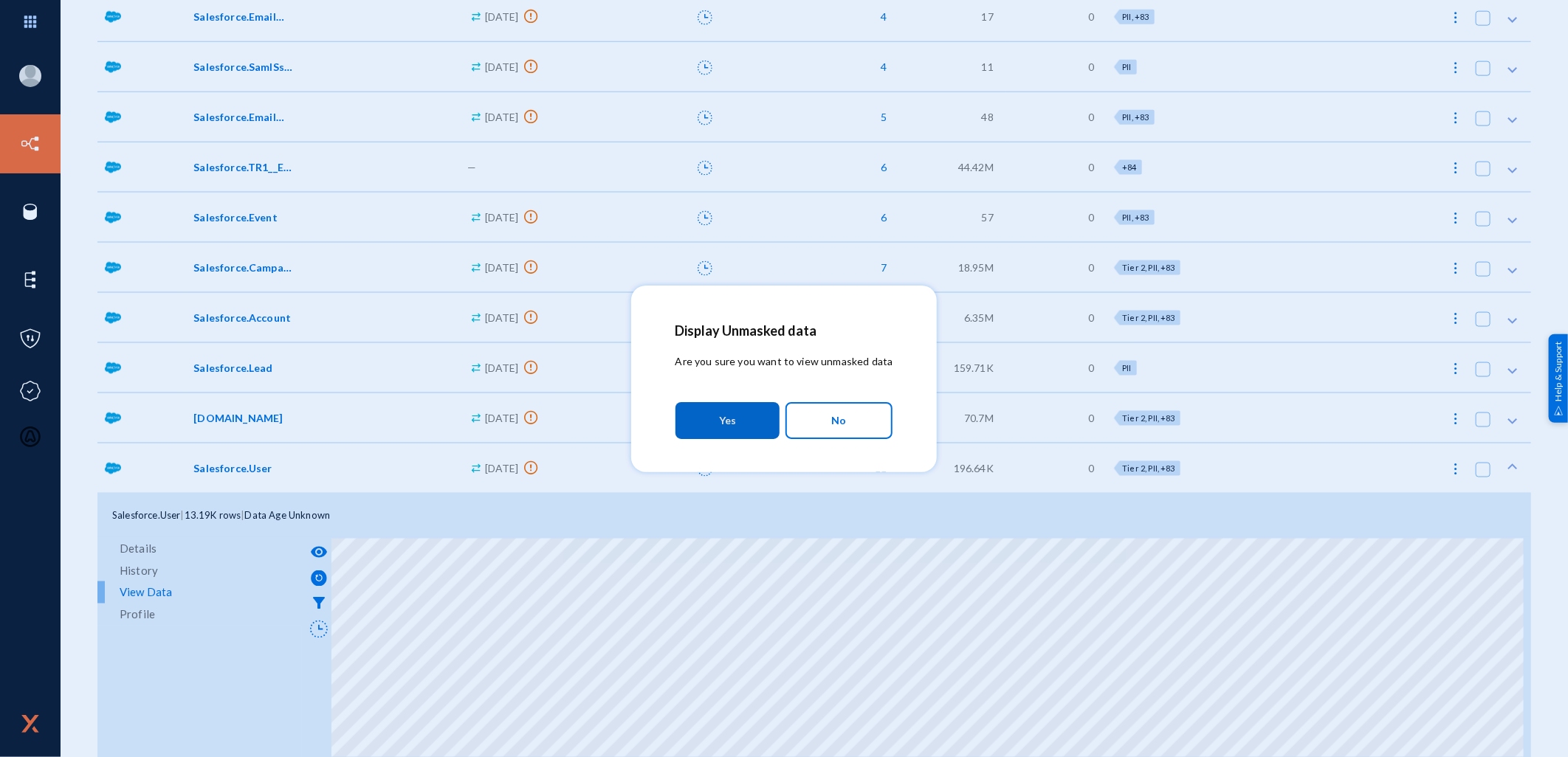
drag, startPoint x: 740, startPoint y: 416, endPoint x: 734, endPoint y: 456, distance: 40.4
click at [740, 417] on button "Yes" at bounding box center [727, 420] width 104 height 37
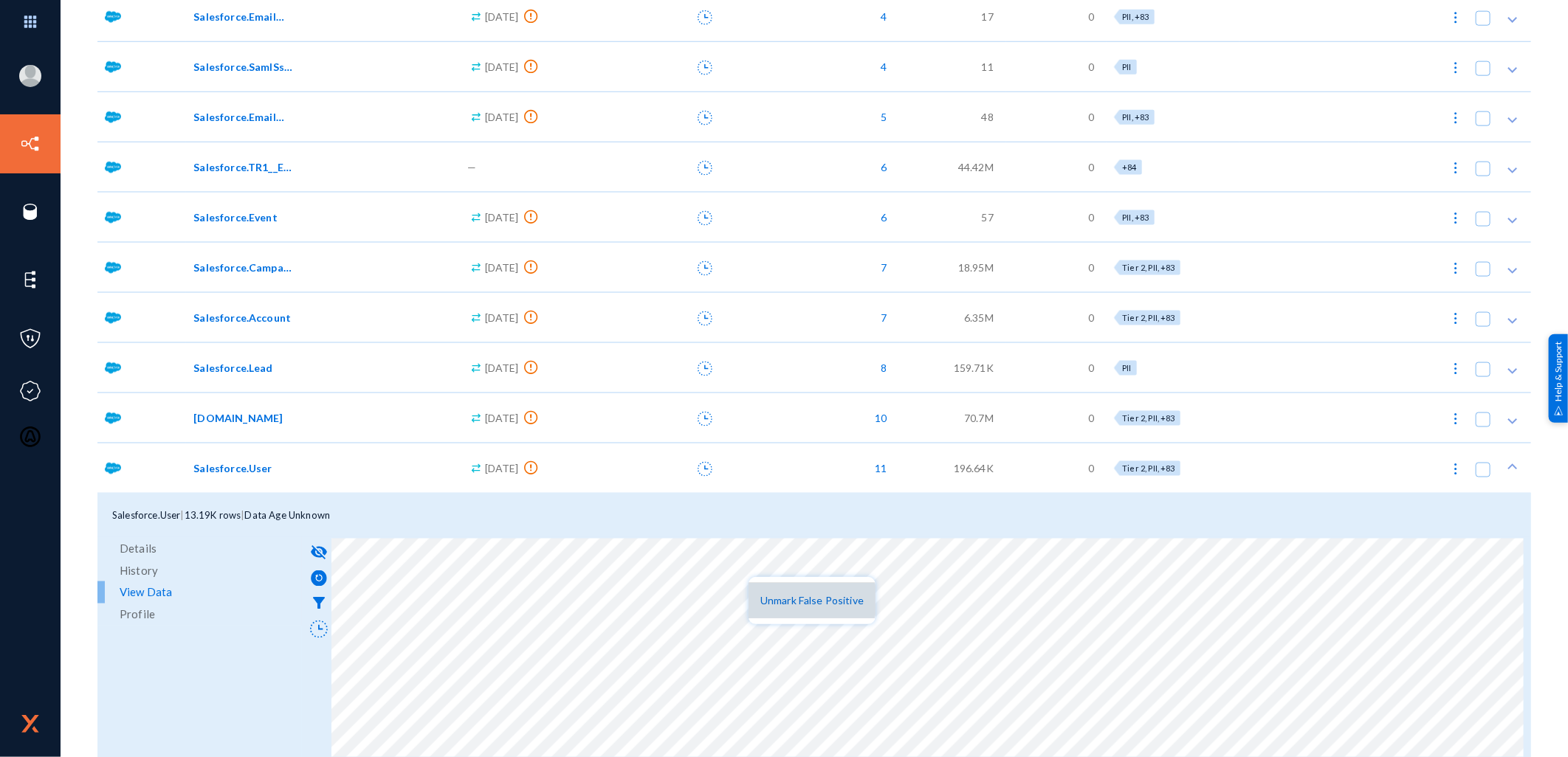
click at [800, 600] on button "Unmark False Positive" at bounding box center [812, 601] width 127 height 35
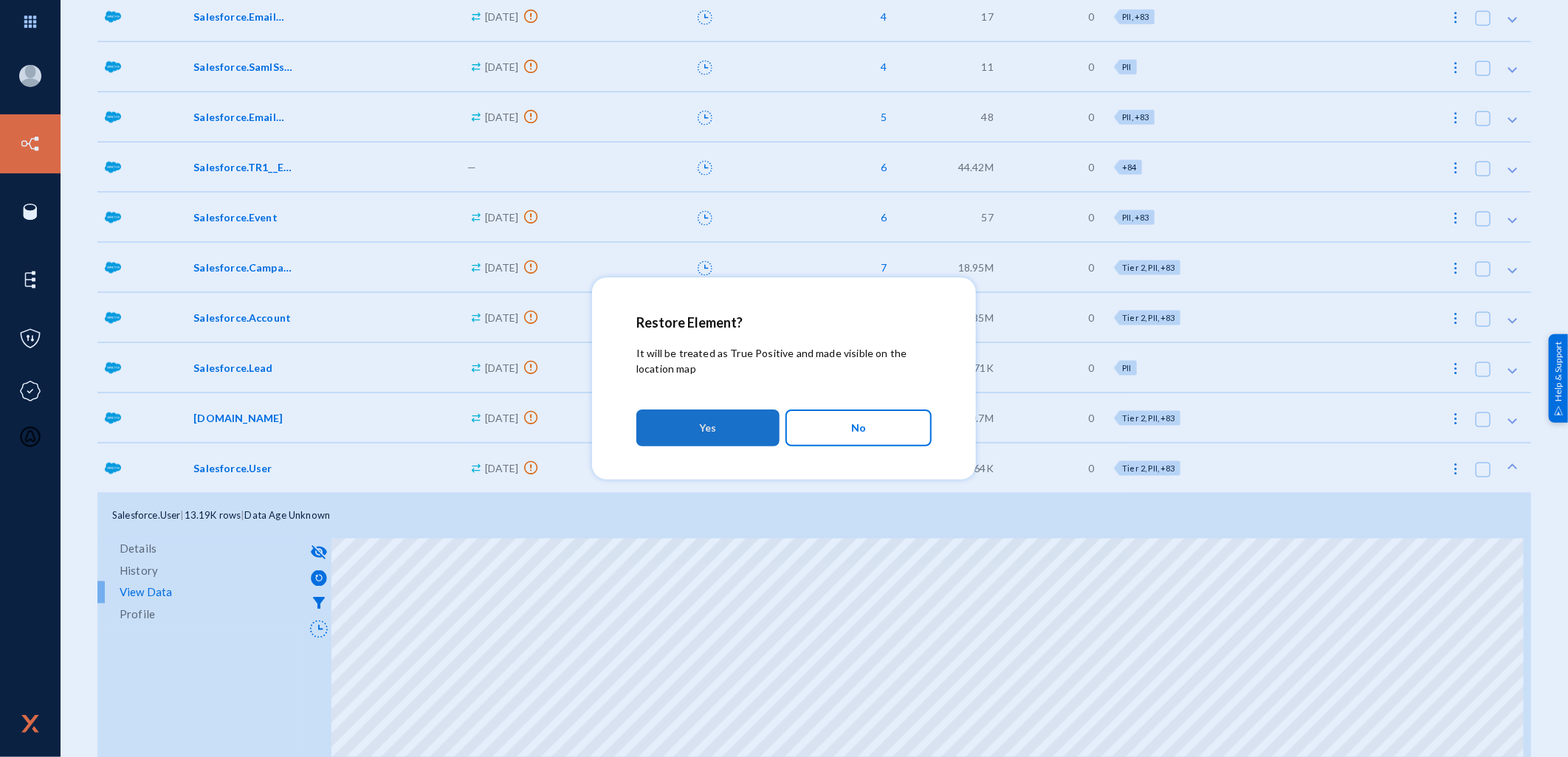
click at [733, 436] on button "Yes" at bounding box center [707, 428] width 143 height 37
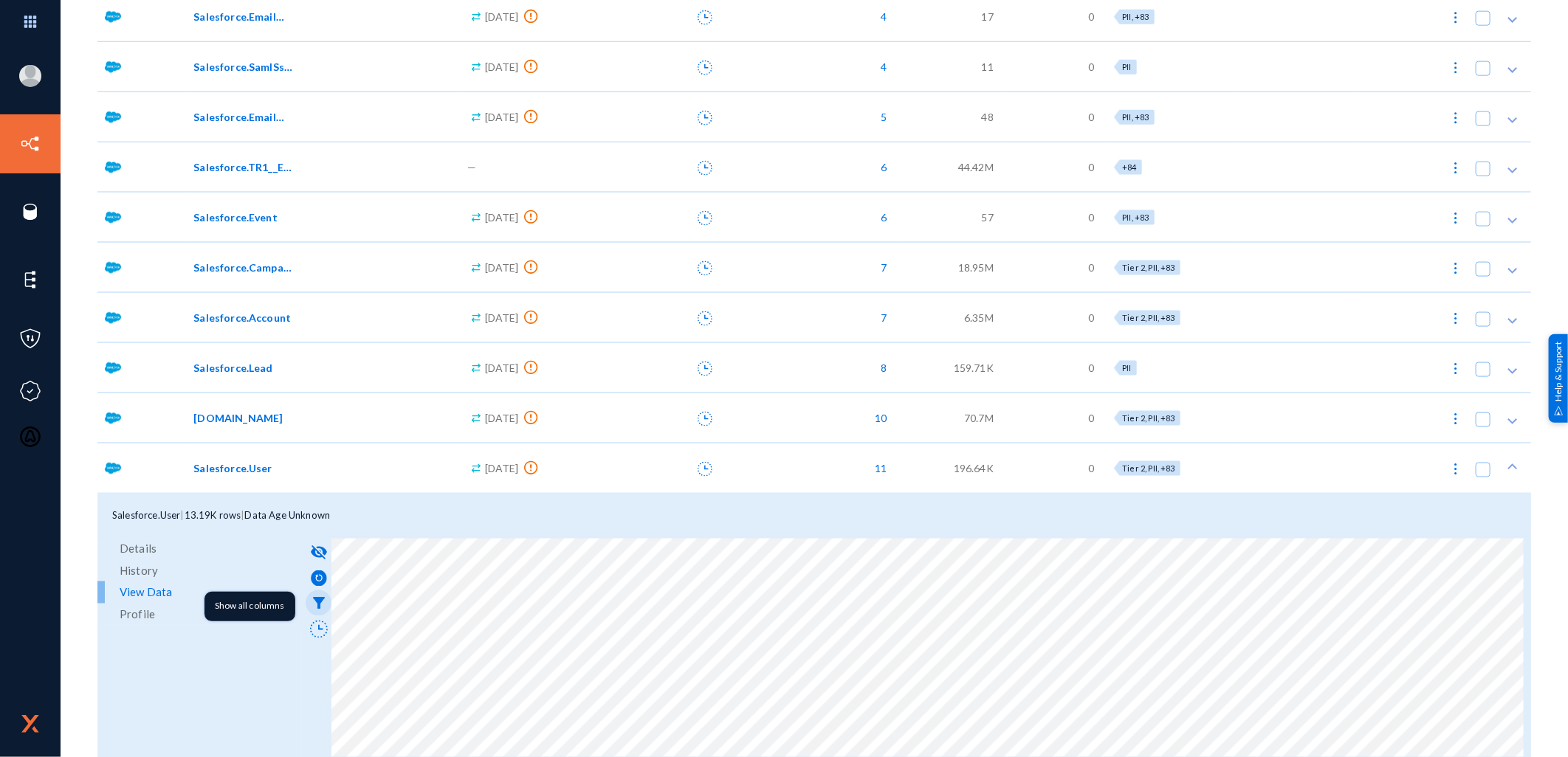
click at [316, 600] on mat-icon "filter_alt" at bounding box center [319, 604] width 18 height 18
click at [1517, 461] on button at bounding box center [1512, 468] width 30 height 30
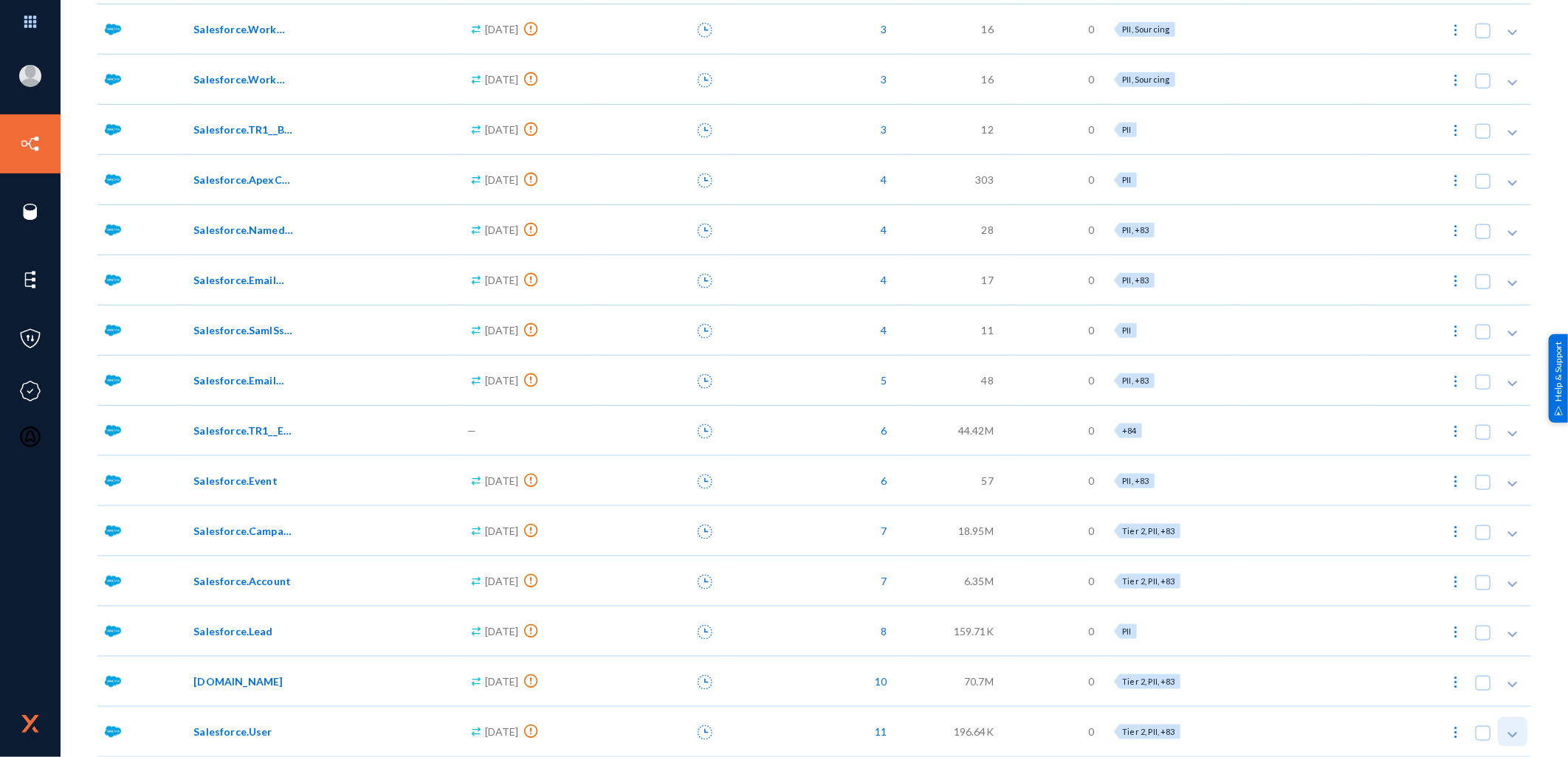
scroll to position [4441, 0]
click at [271, 629] on div "Salesforce.Lead" at bounding box center [319, 633] width 253 height 15
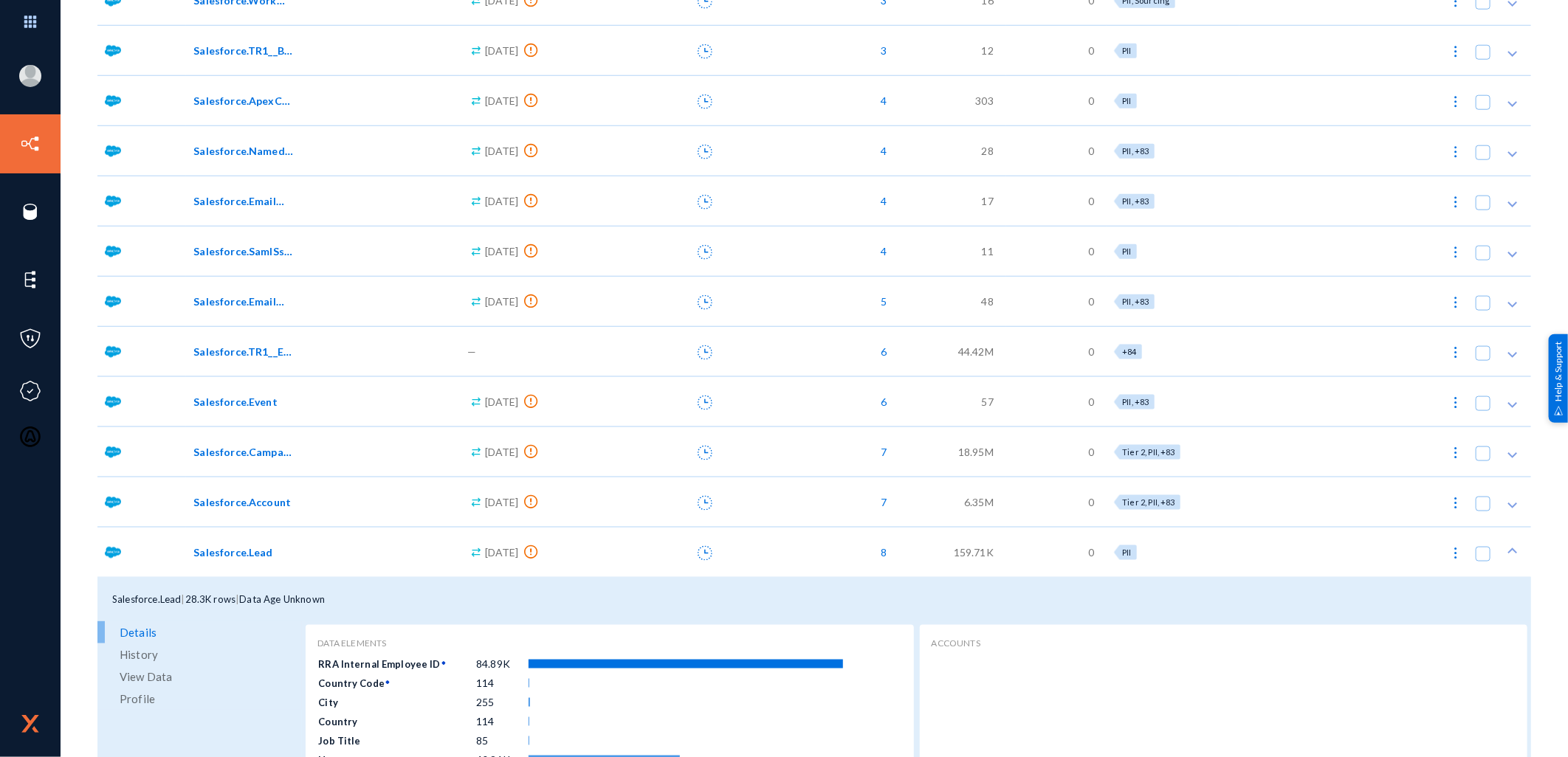
scroll to position [4605, 0]
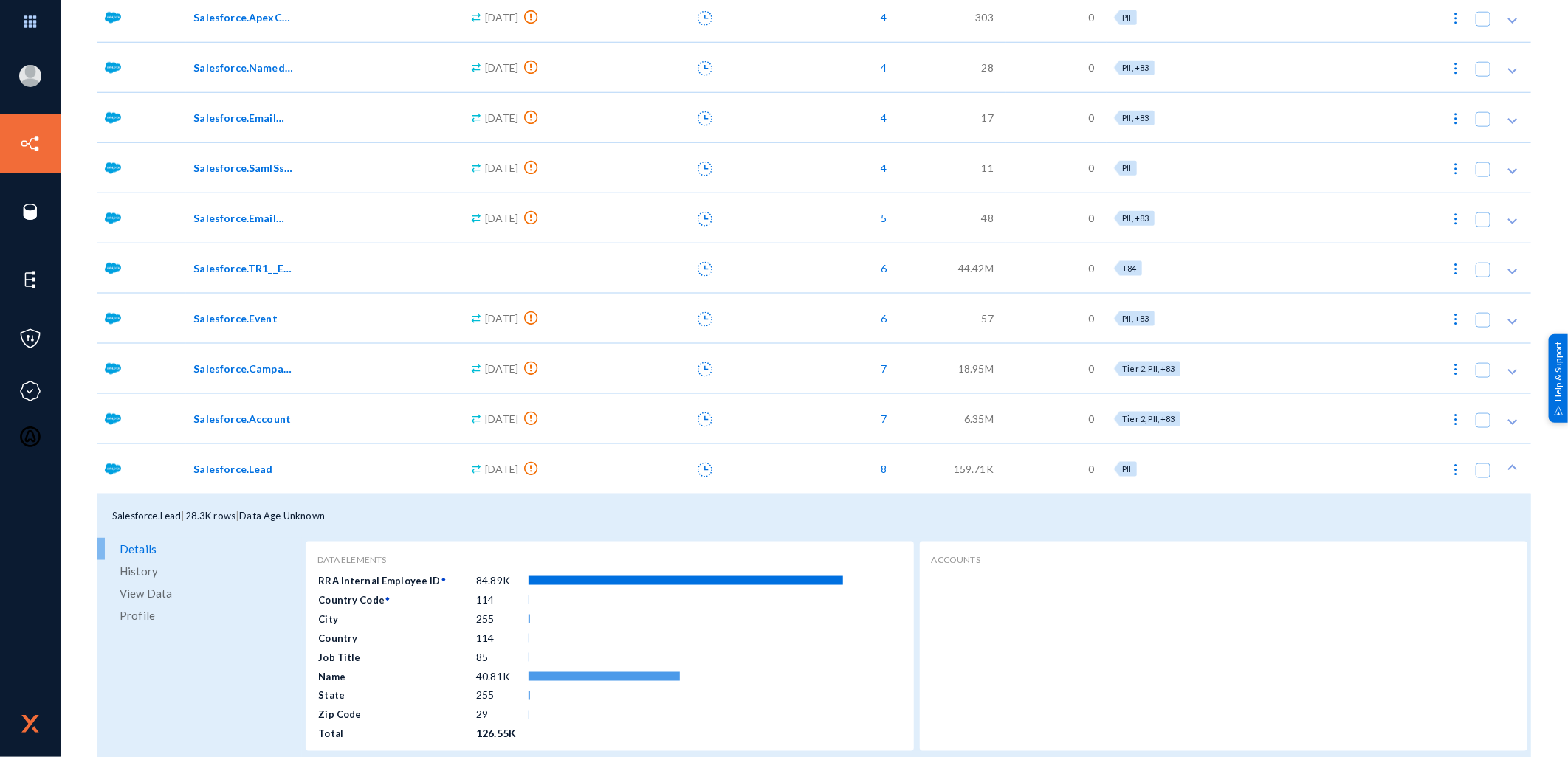
click at [143, 590] on span "View Data" at bounding box center [146, 593] width 53 height 22
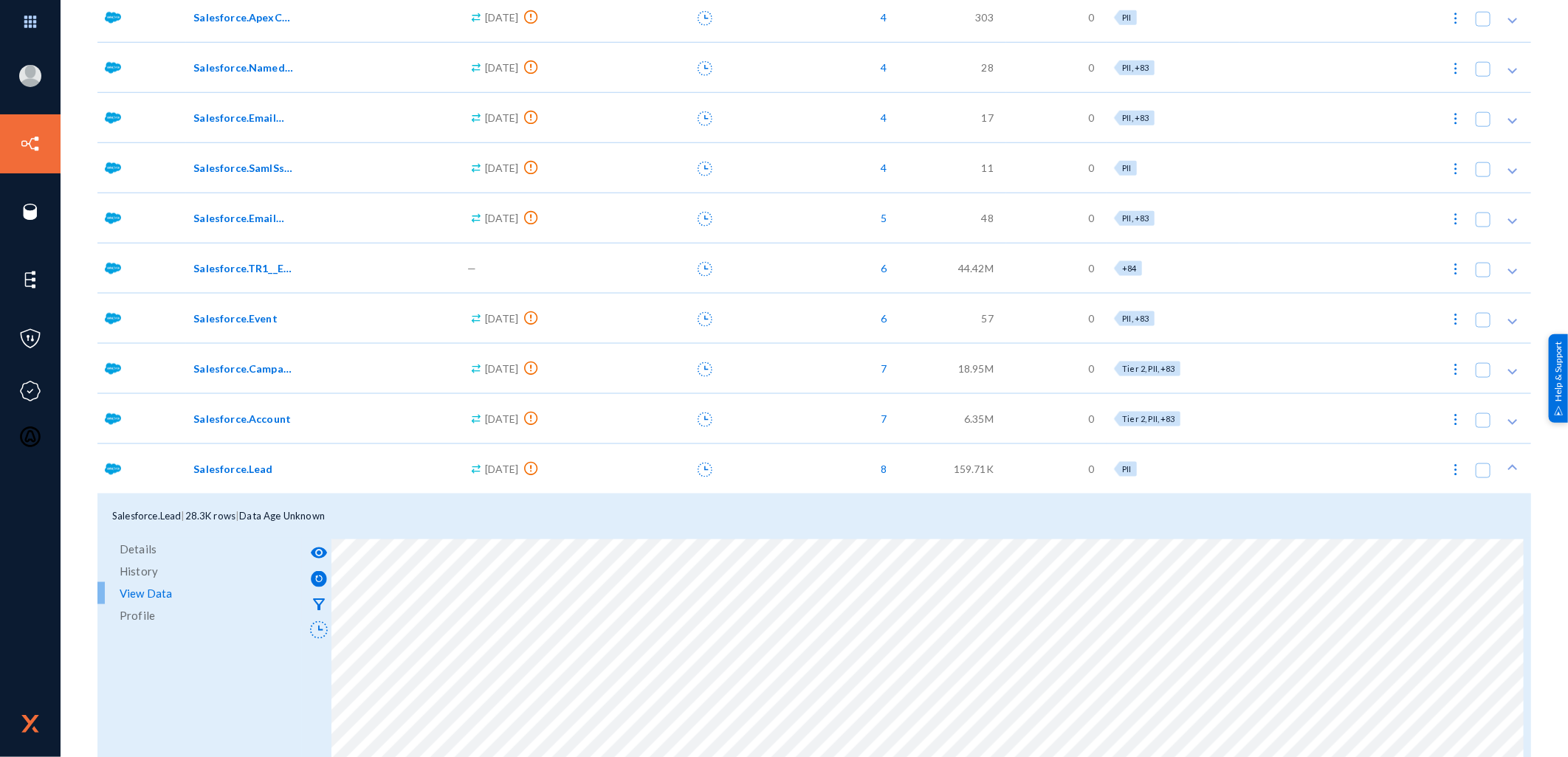
click at [326, 431] on div "Salesforce.Account" at bounding box center [322, 418] width 273 height 50
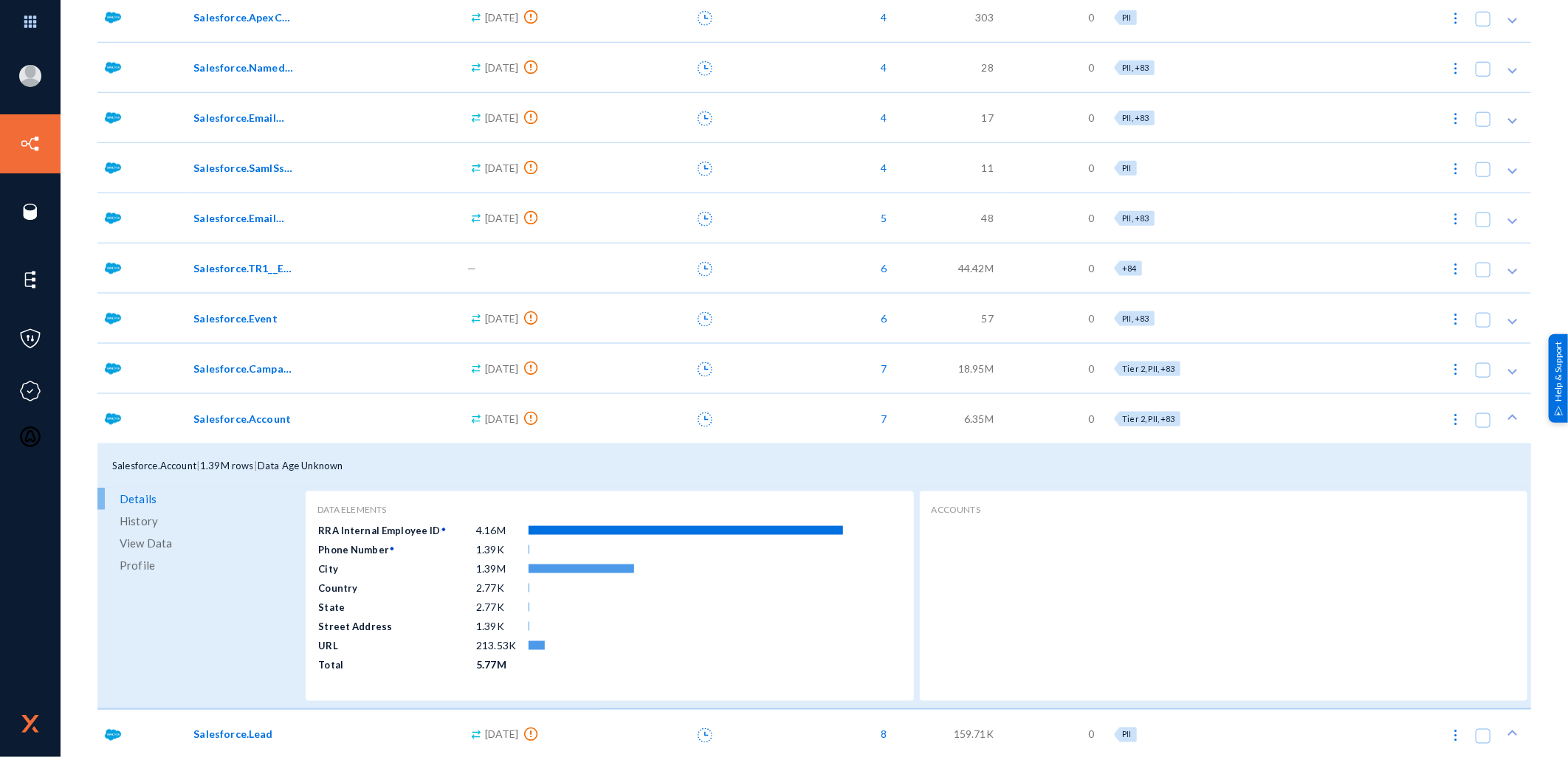
click at [1511, 414] on icon at bounding box center [1512, 417] width 15 height 15
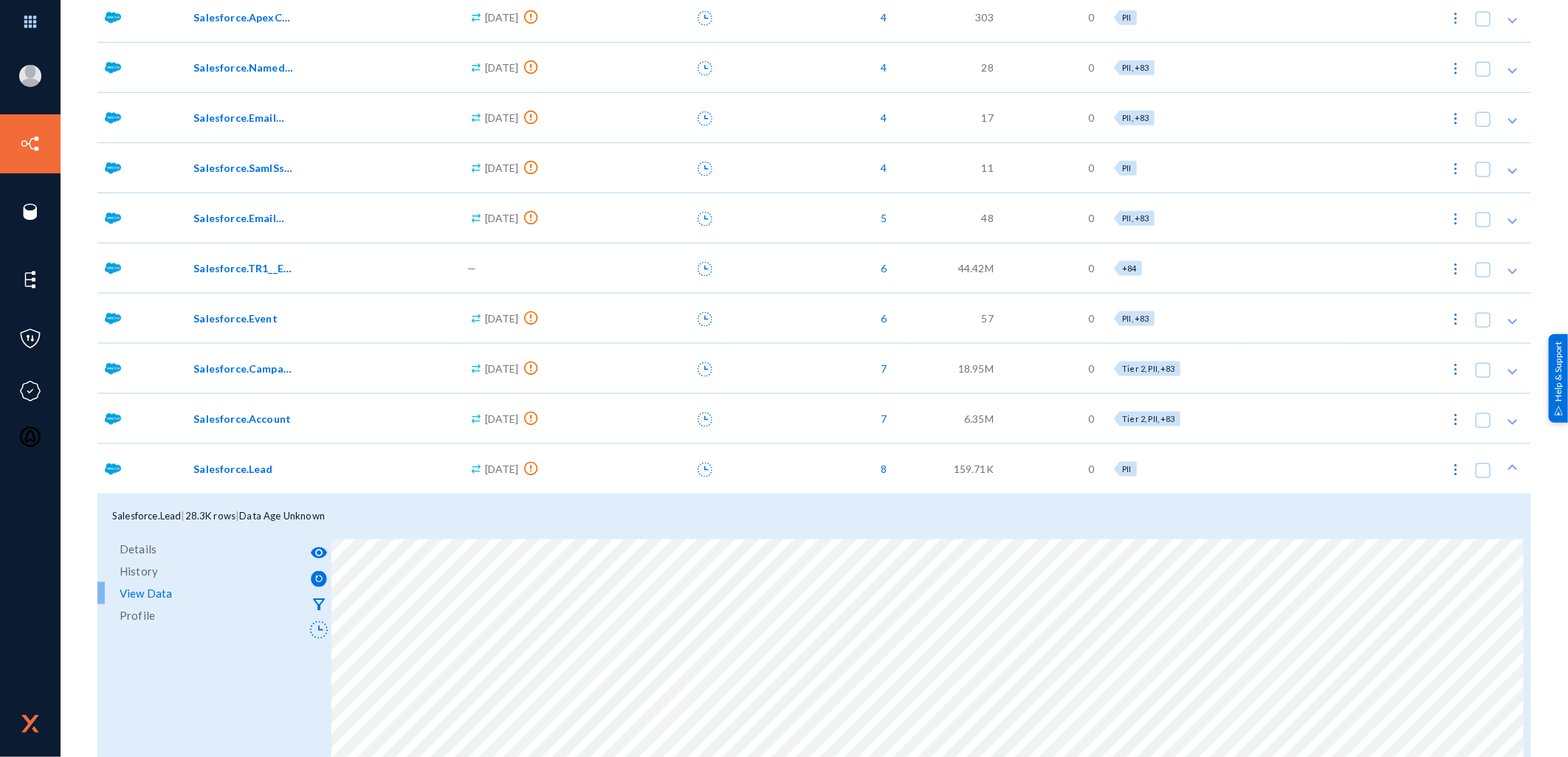
click at [1517, 462] on button at bounding box center [1512, 469] width 30 height 30
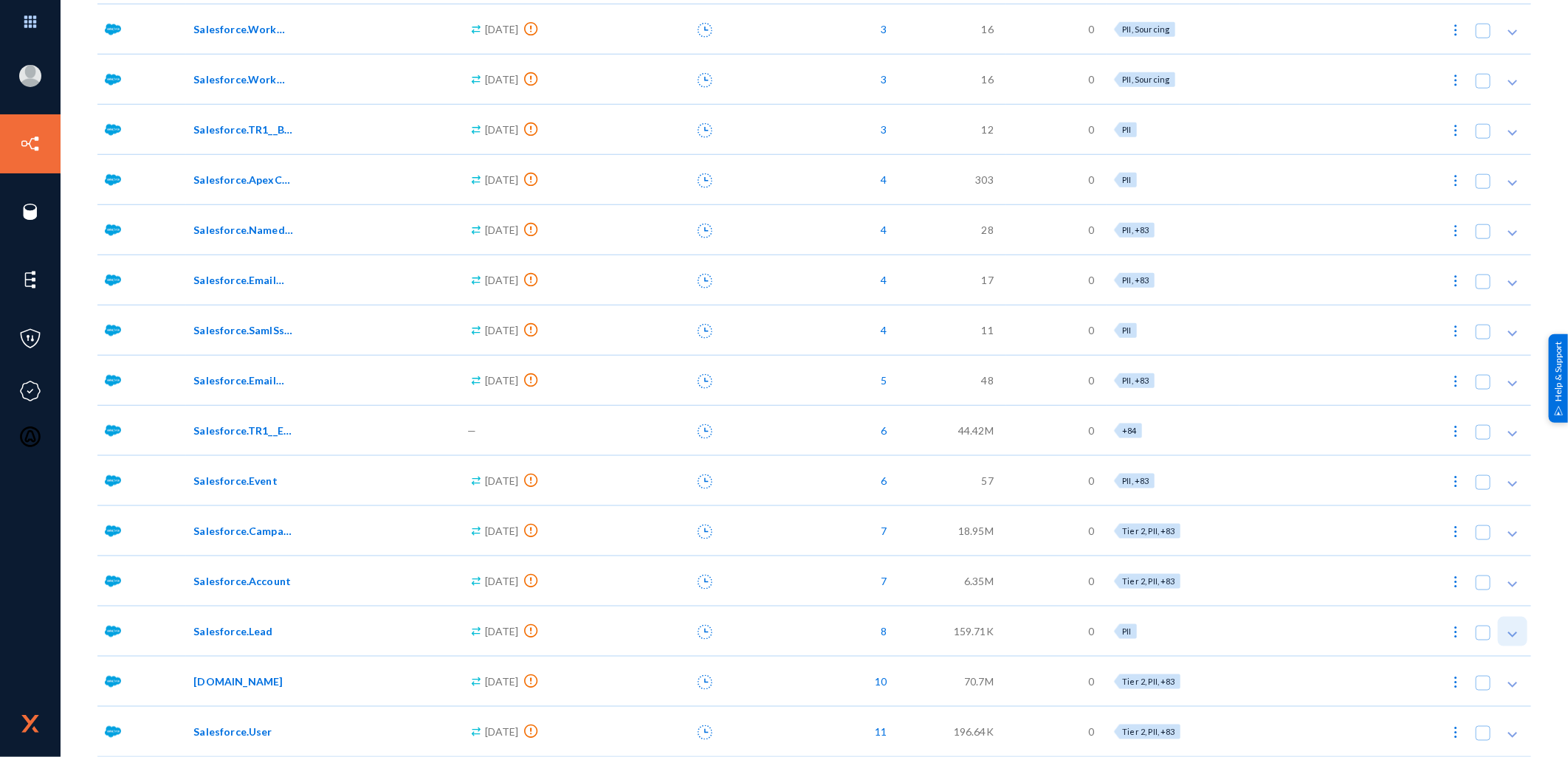
scroll to position [4441, 0]
click at [263, 625] on span "Salesforce.Lead" at bounding box center [232, 633] width 79 height 15
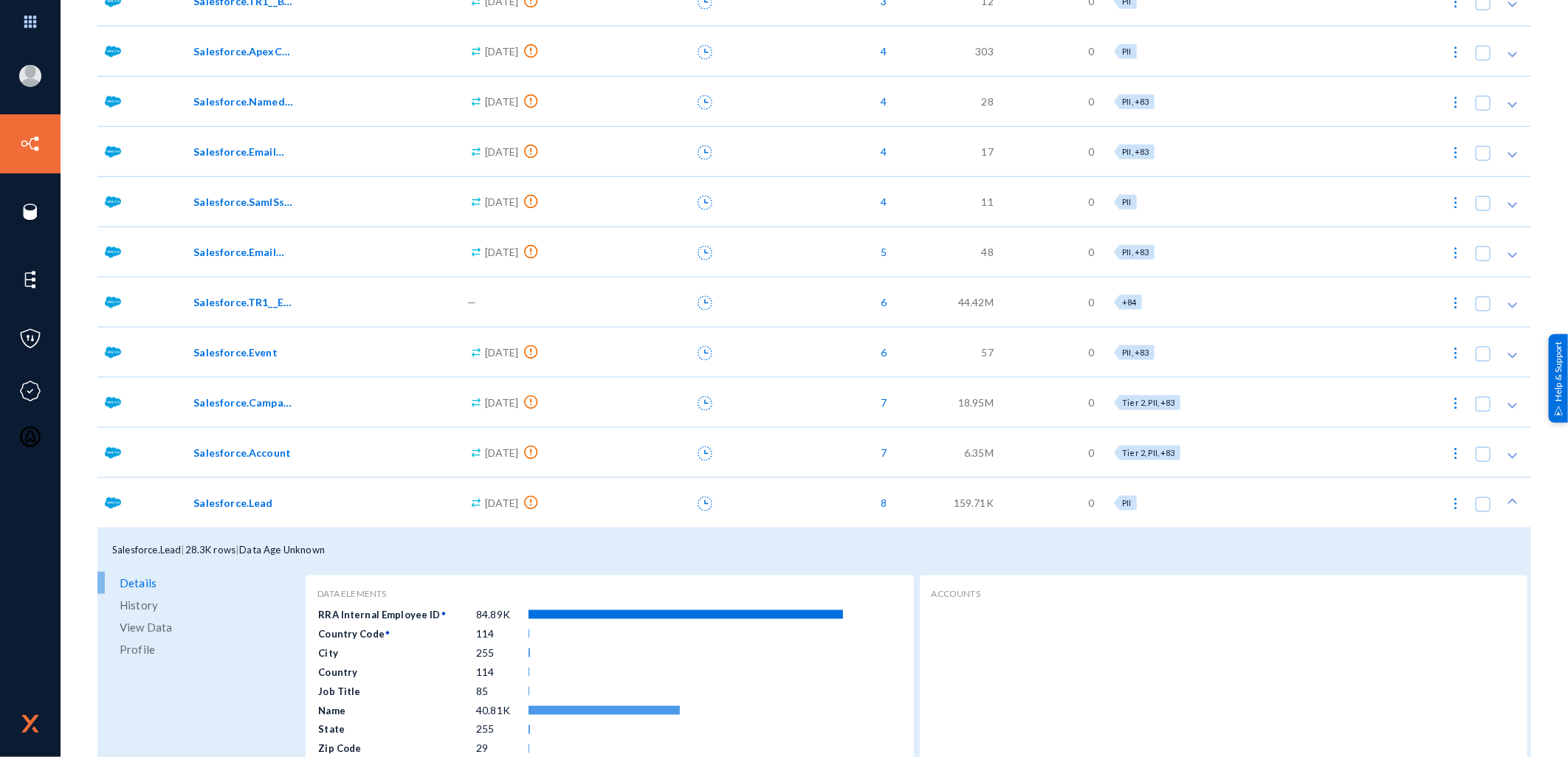
scroll to position [4687, 0]
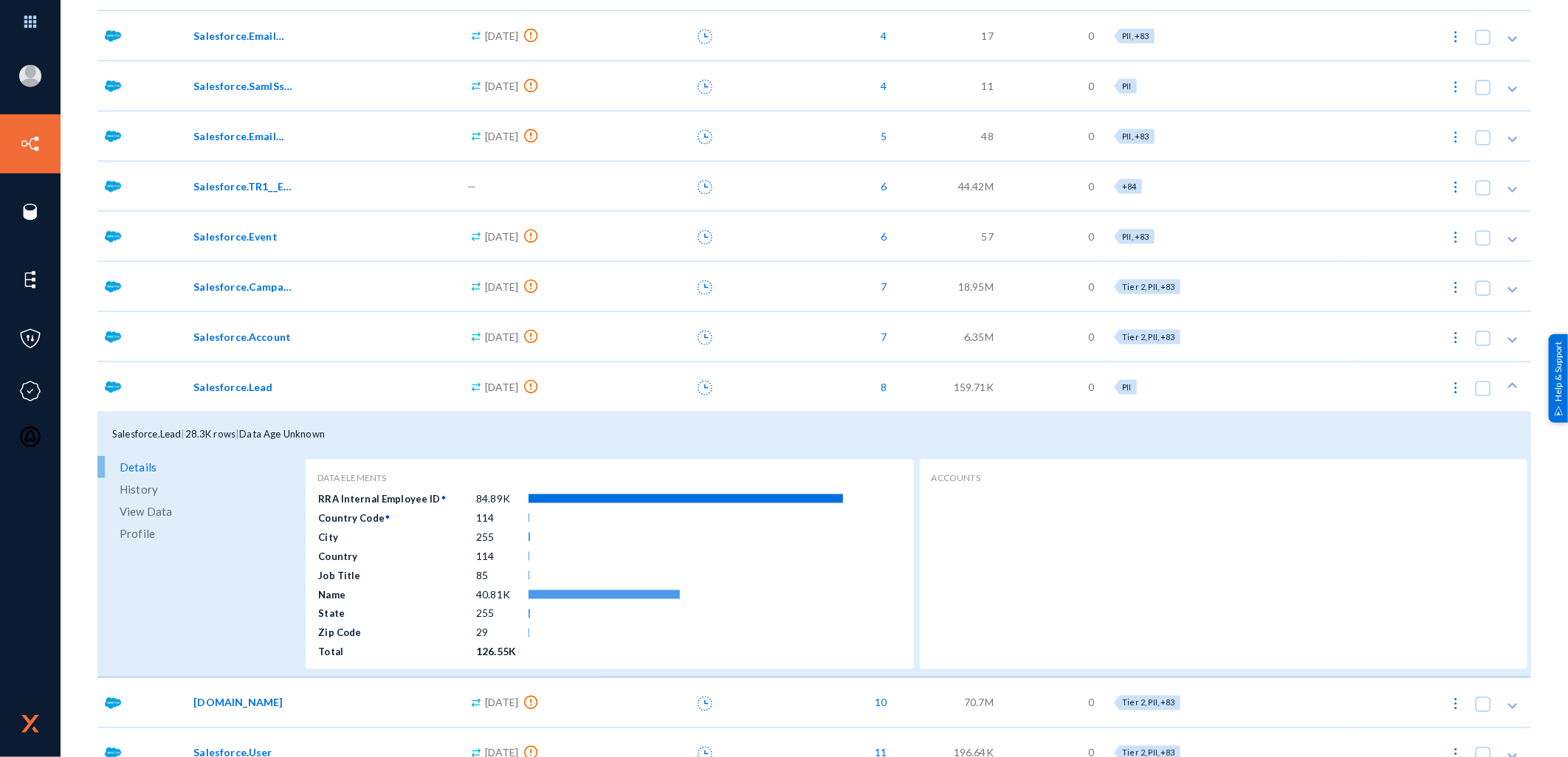
click at [148, 510] on span "View Data" at bounding box center [146, 511] width 53 height 22
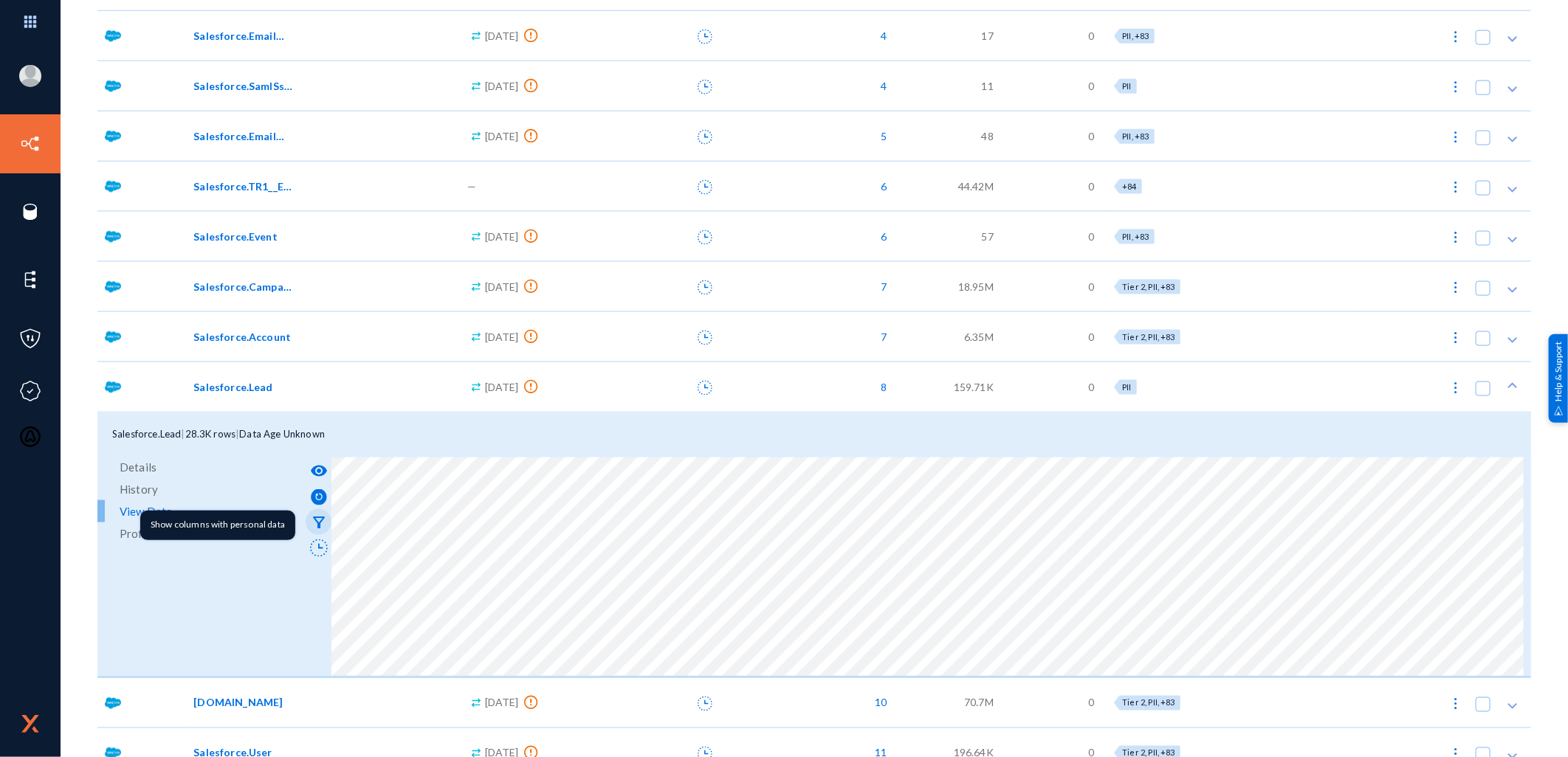
click at [318, 518] on mat-icon "filter_alt" at bounding box center [319, 522] width 18 height 18
click at [320, 465] on mat-icon "visibility" at bounding box center [319, 471] width 18 height 18
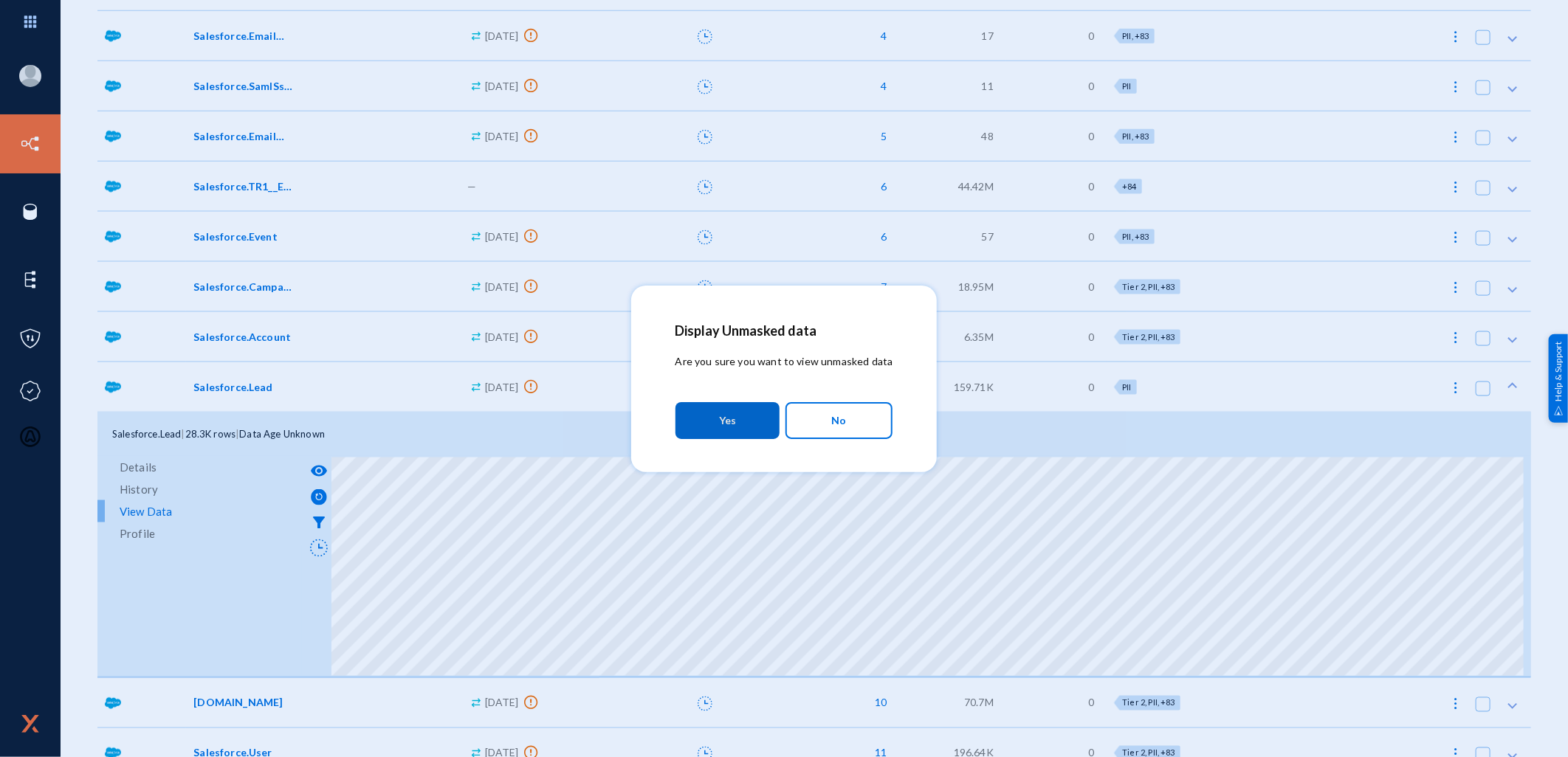
click at [750, 419] on button "Yes" at bounding box center [727, 420] width 104 height 37
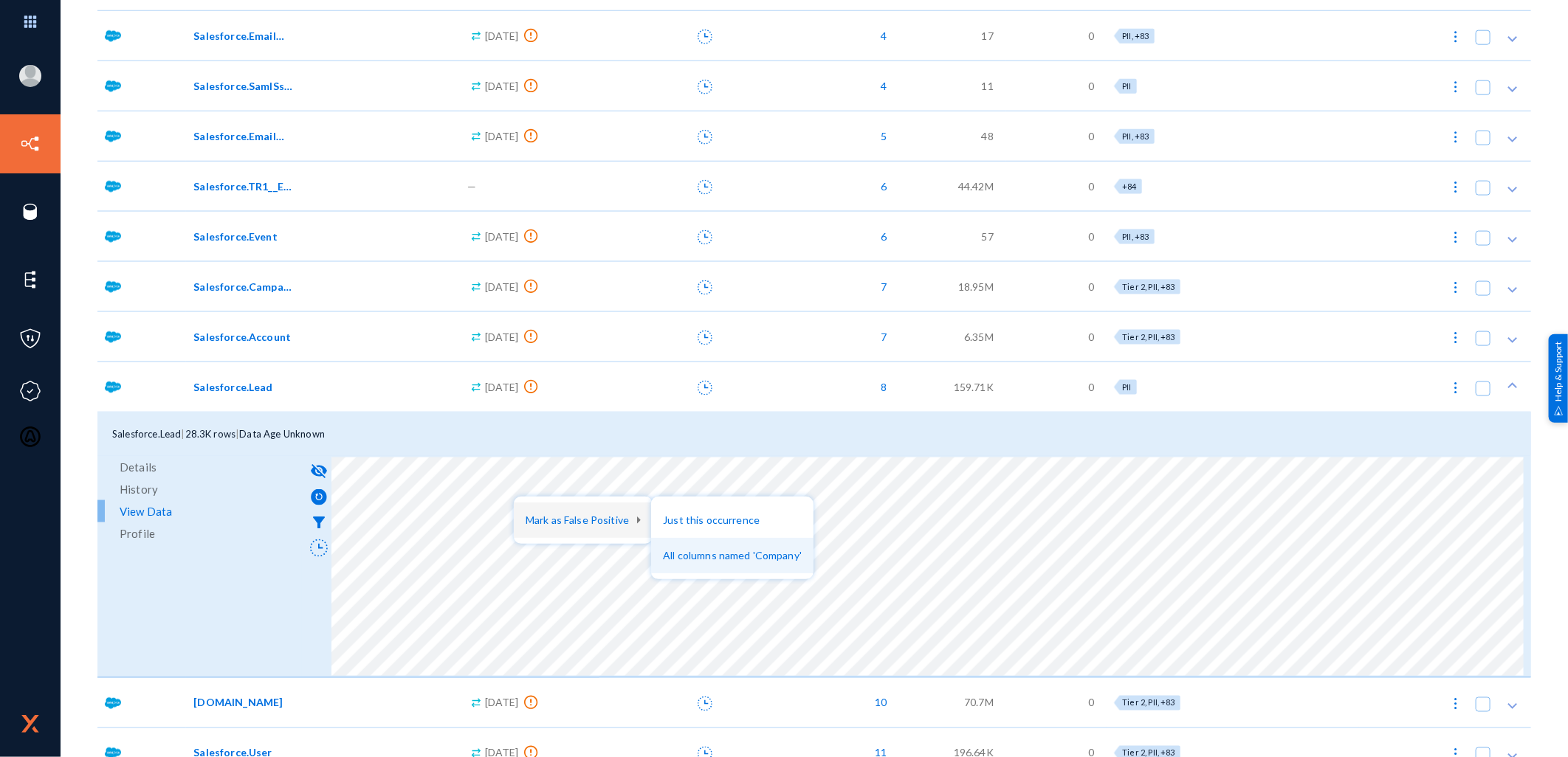
click at [747, 552] on button "All columns named 'Company'" at bounding box center [733, 555] width 163 height 35
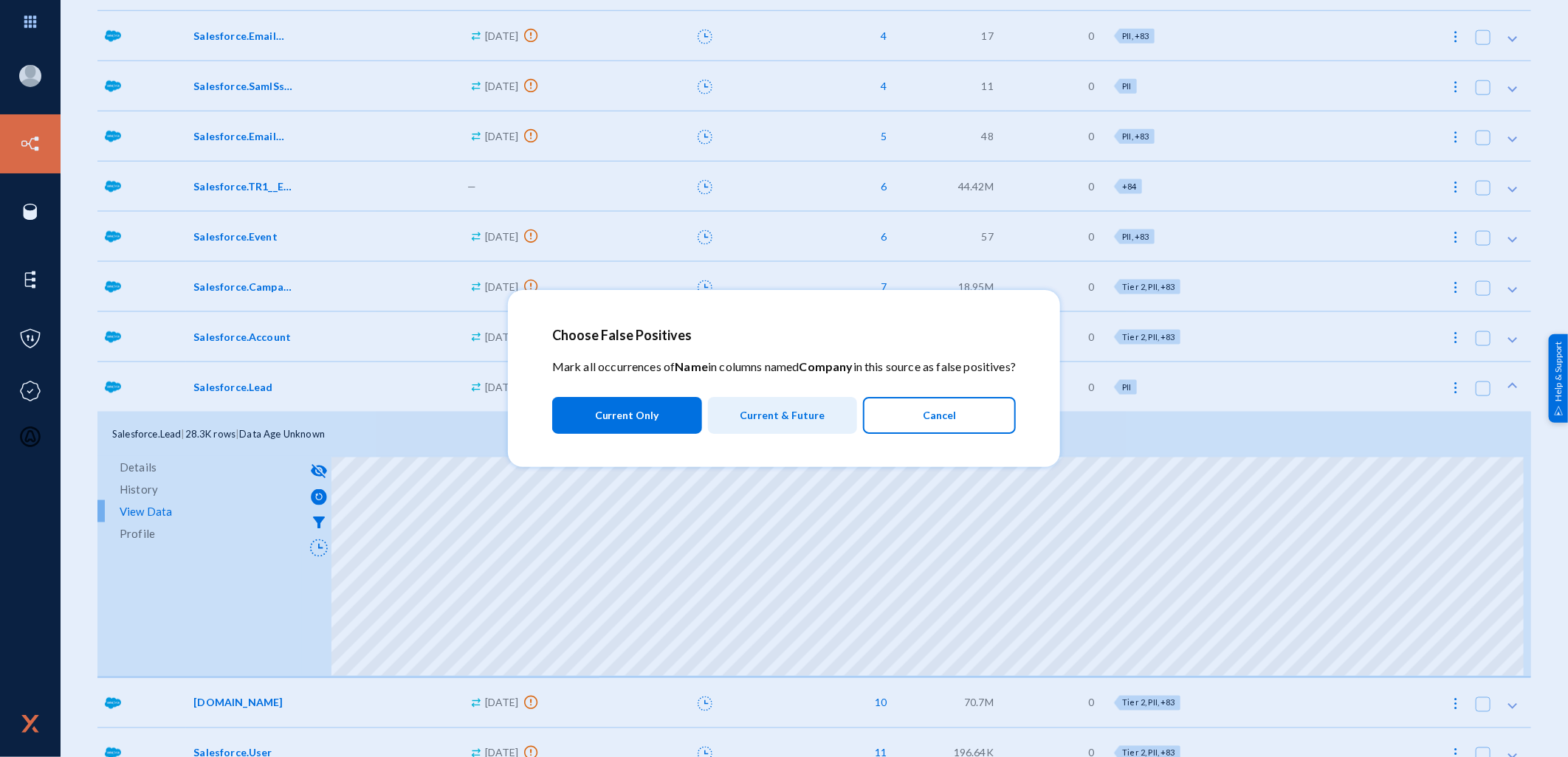
click at [787, 410] on span "Current & Future" at bounding box center [783, 415] width 85 height 26
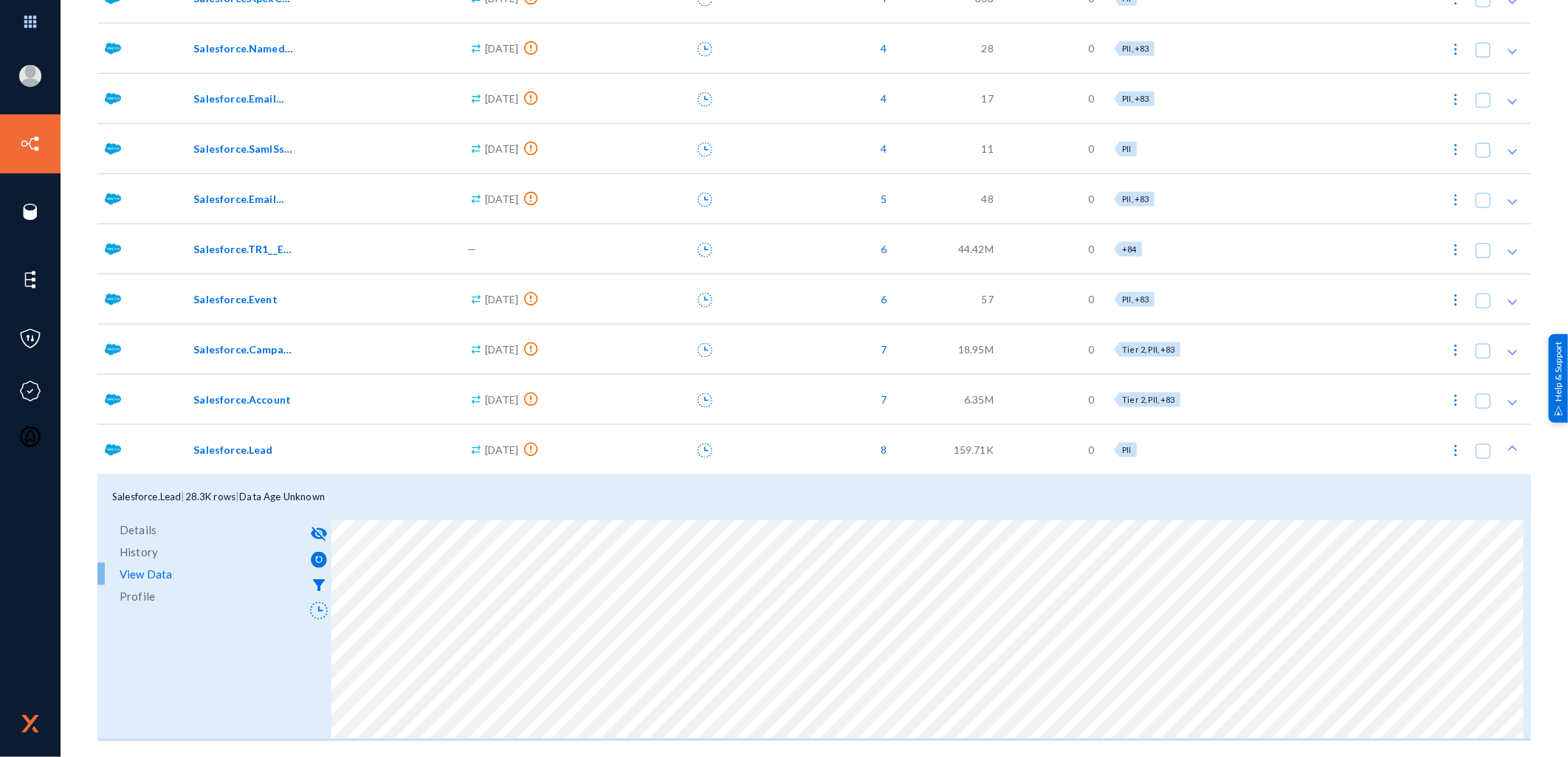
scroll to position [4706, 0]
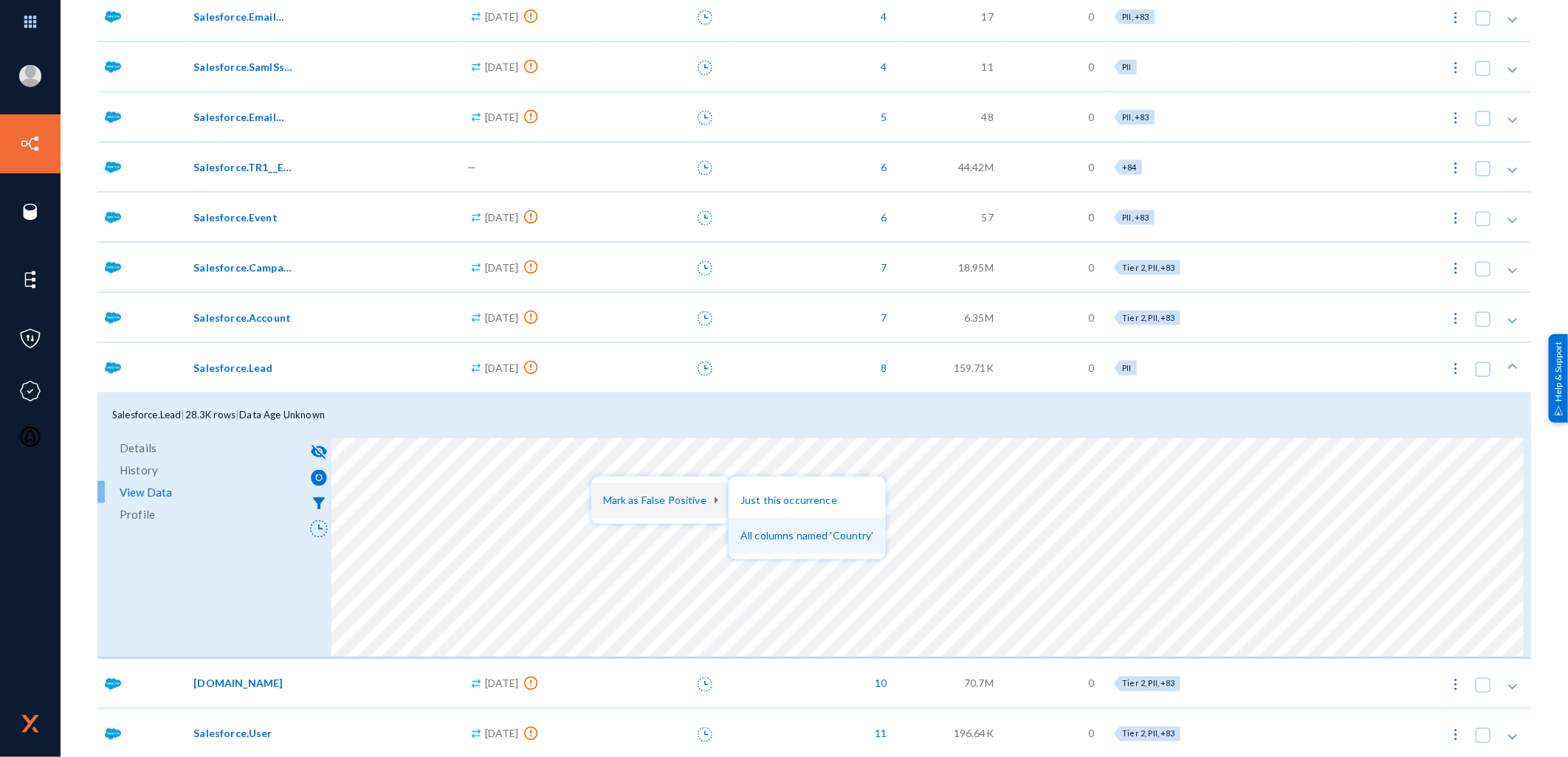
click at [835, 540] on button "All columns named 'Country'" at bounding box center [807, 535] width 157 height 35
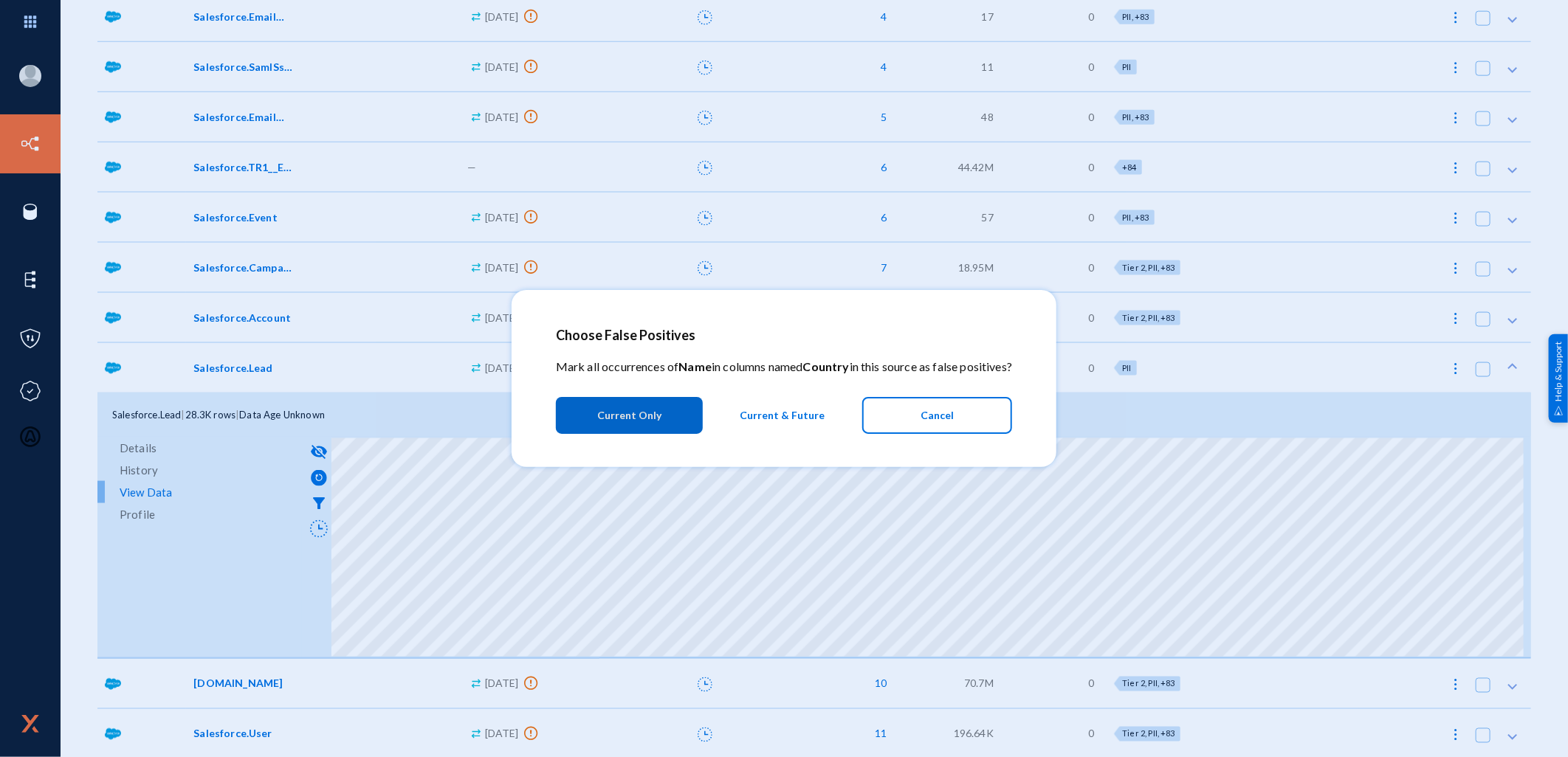
click at [784, 416] on span "Current & Future" at bounding box center [782, 415] width 85 height 26
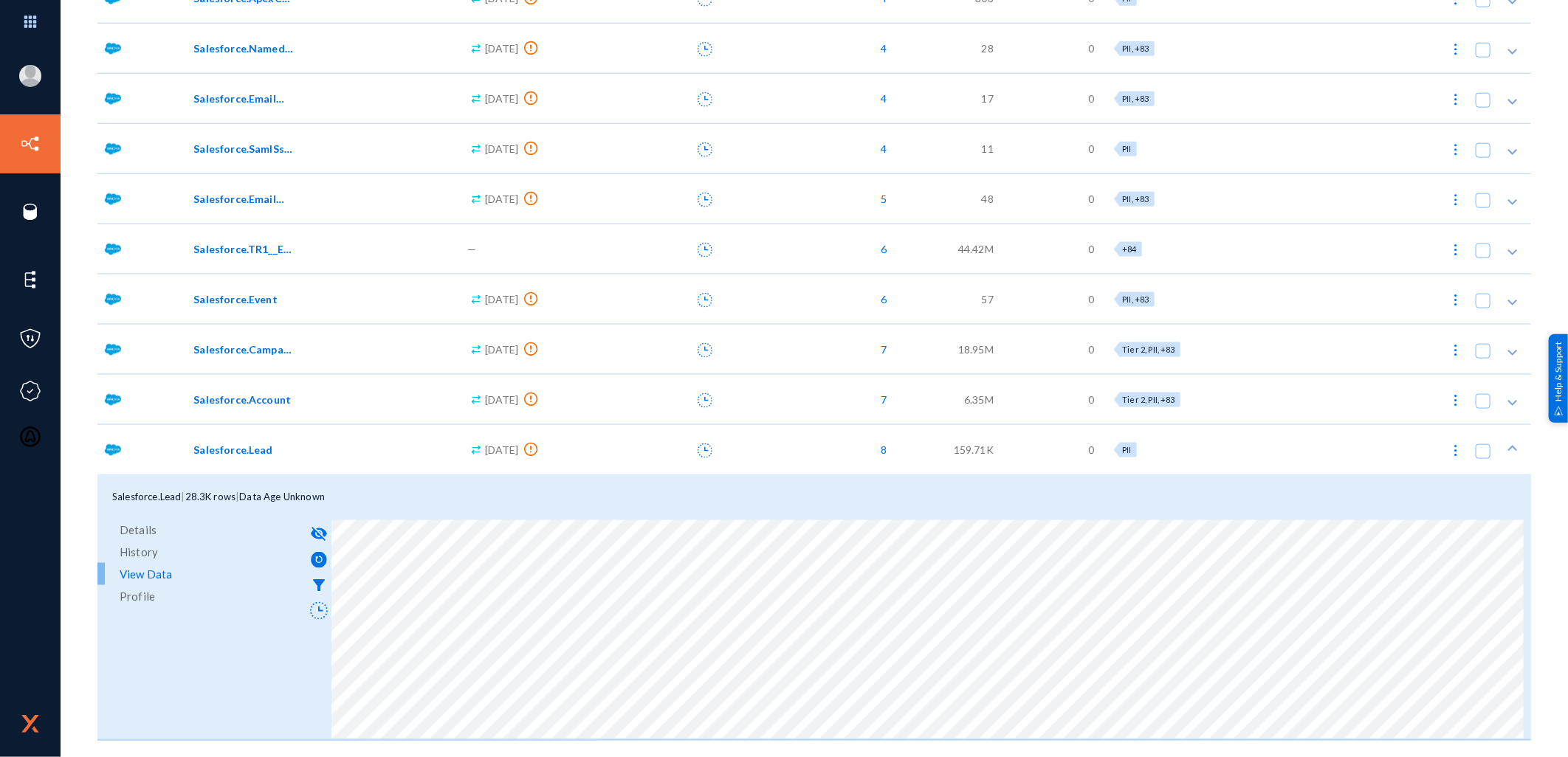
scroll to position [4706, 0]
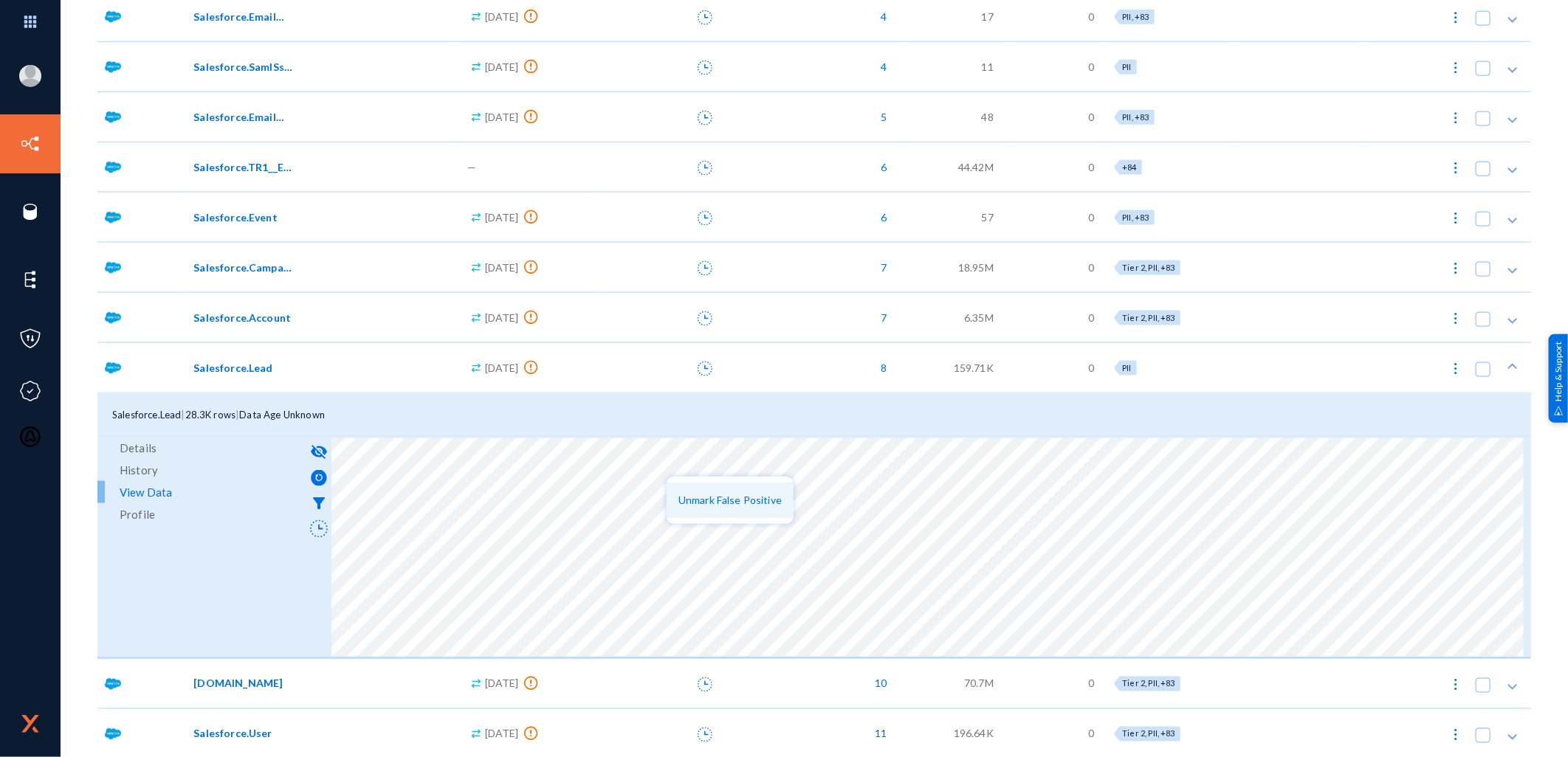
click at [717, 500] on button "Unmark False Positive" at bounding box center [729, 500] width 127 height 35
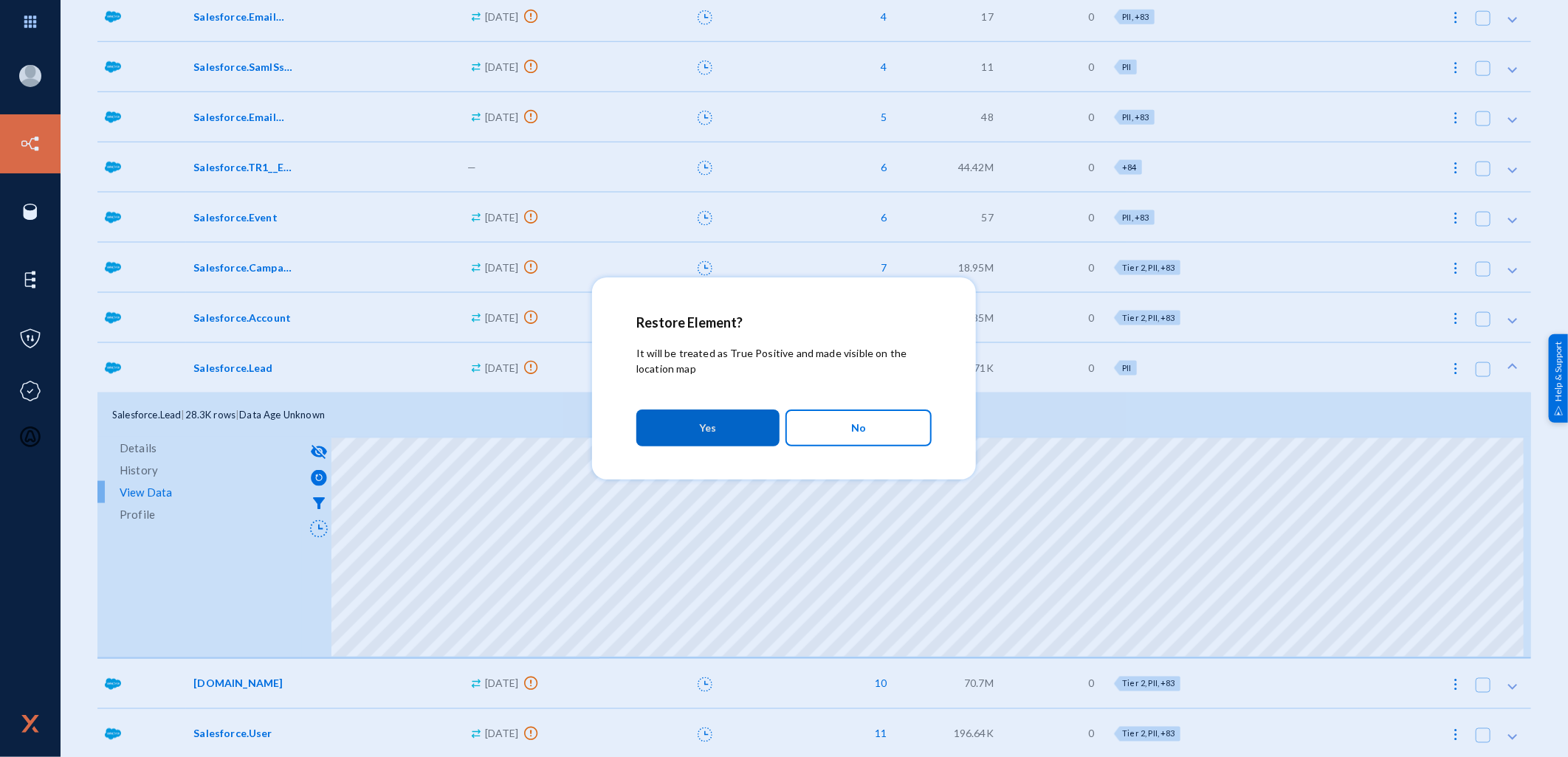
click at [733, 427] on button "Yes" at bounding box center [707, 428] width 143 height 37
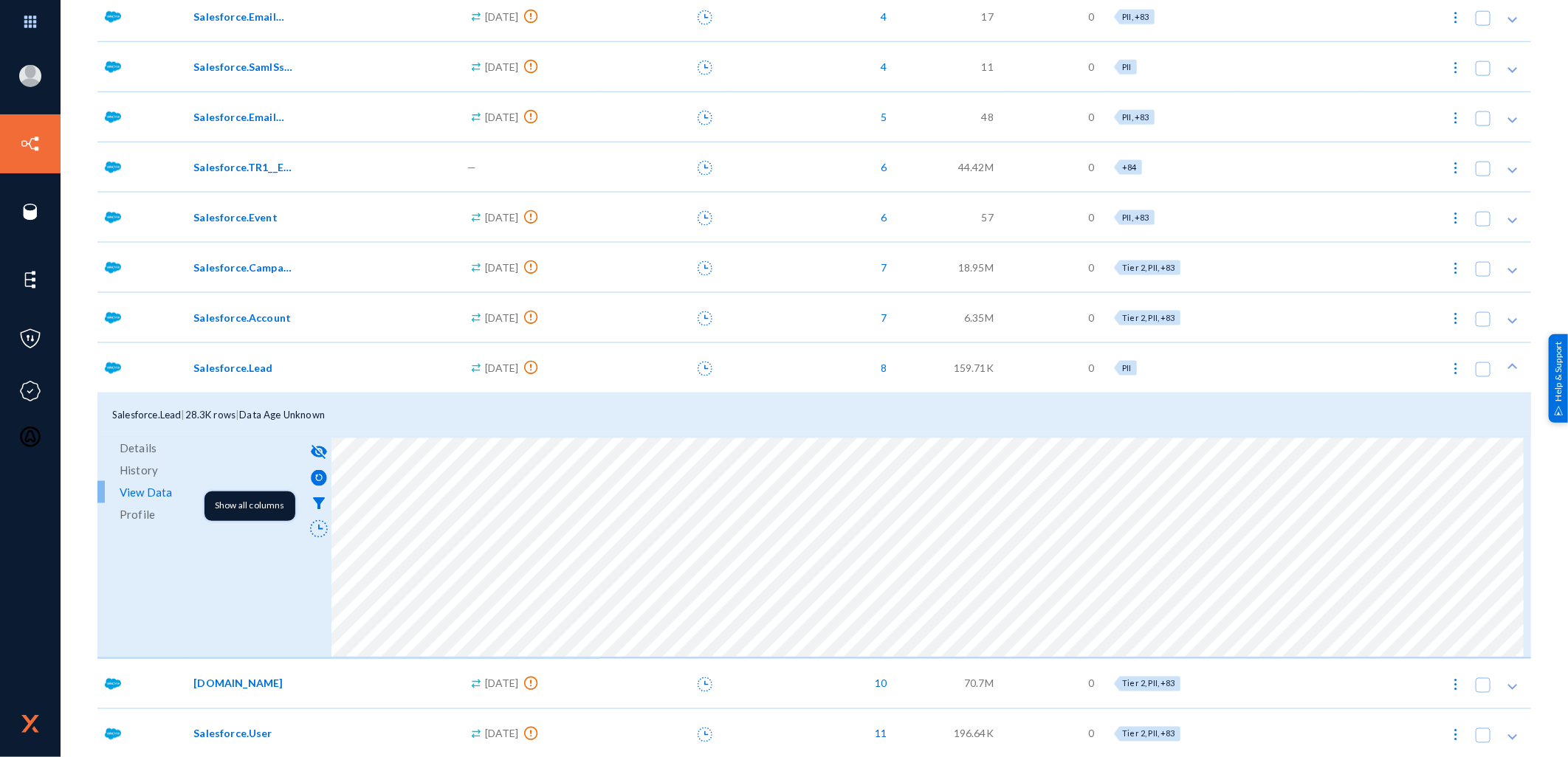
click at [316, 497] on mat-icon "filter_alt" at bounding box center [319, 503] width 18 height 18
click at [1511, 360] on icon at bounding box center [1512, 367] width 15 height 15
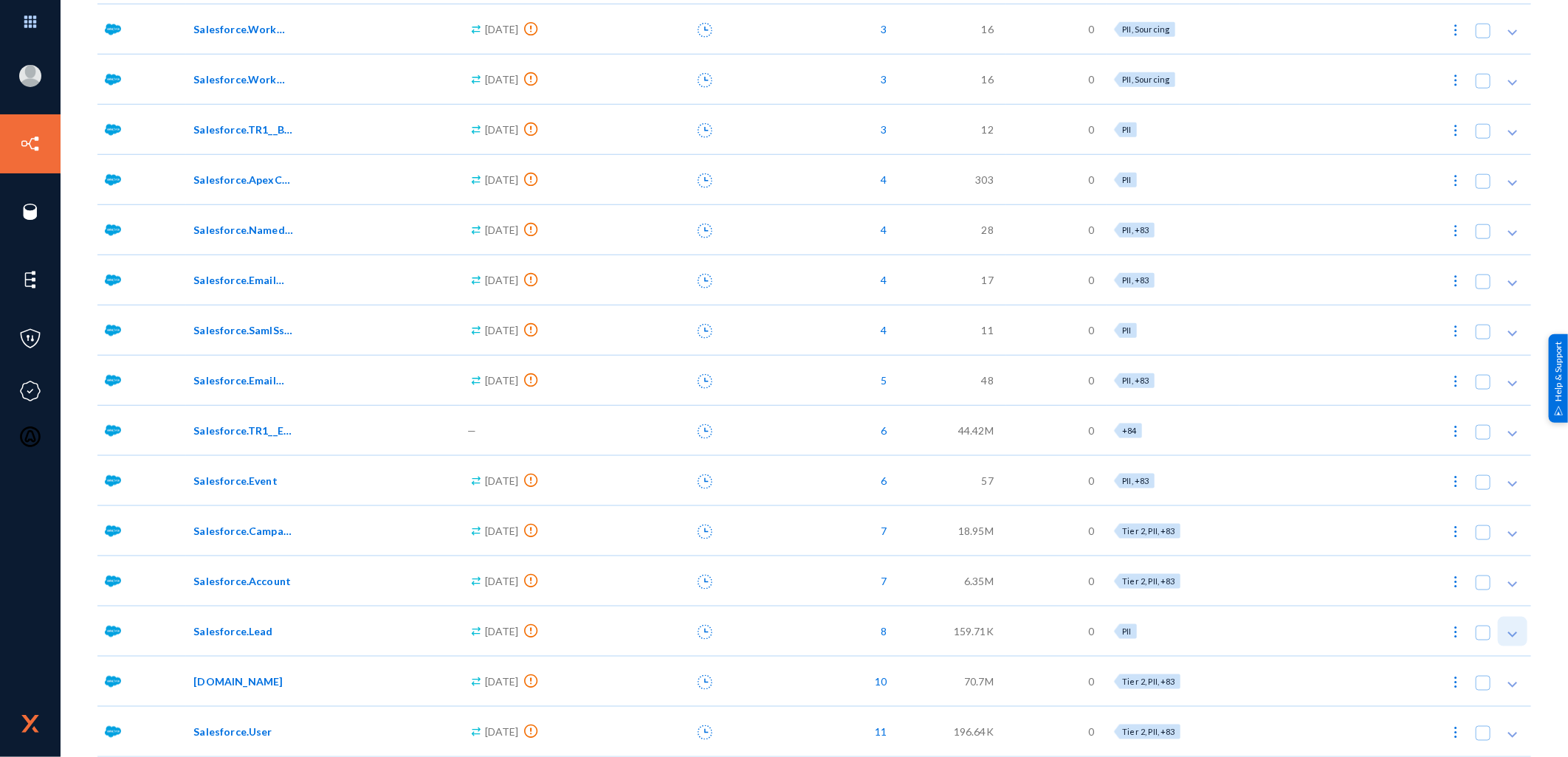
scroll to position [4441, 0]
click at [274, 488] on div "Salesforce.Event" at bounding box center [319, 483] width 253 height 15
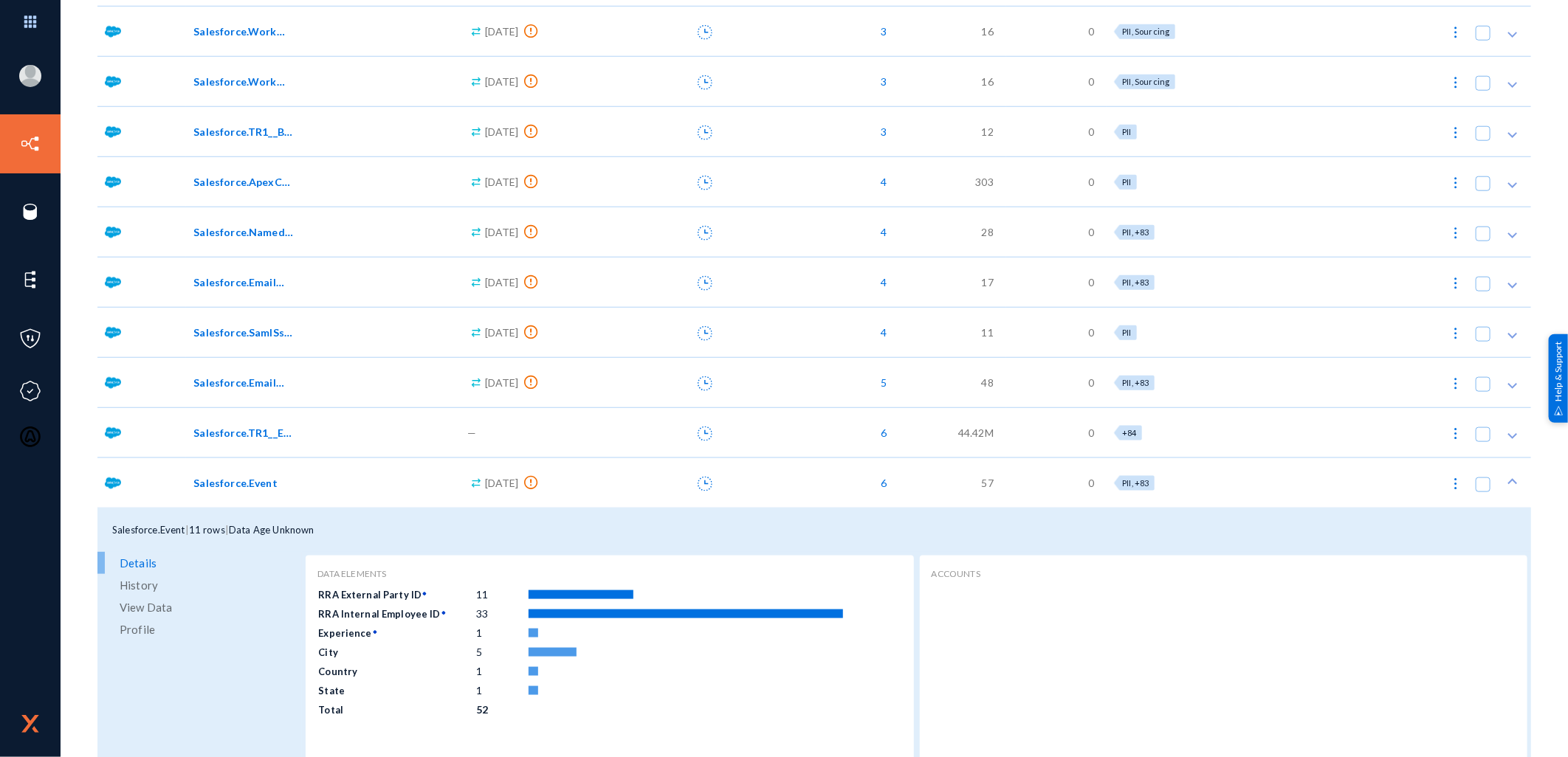
click at [152, 601] on span "View Data" at bounding box center [146, 607] width 53 height 22
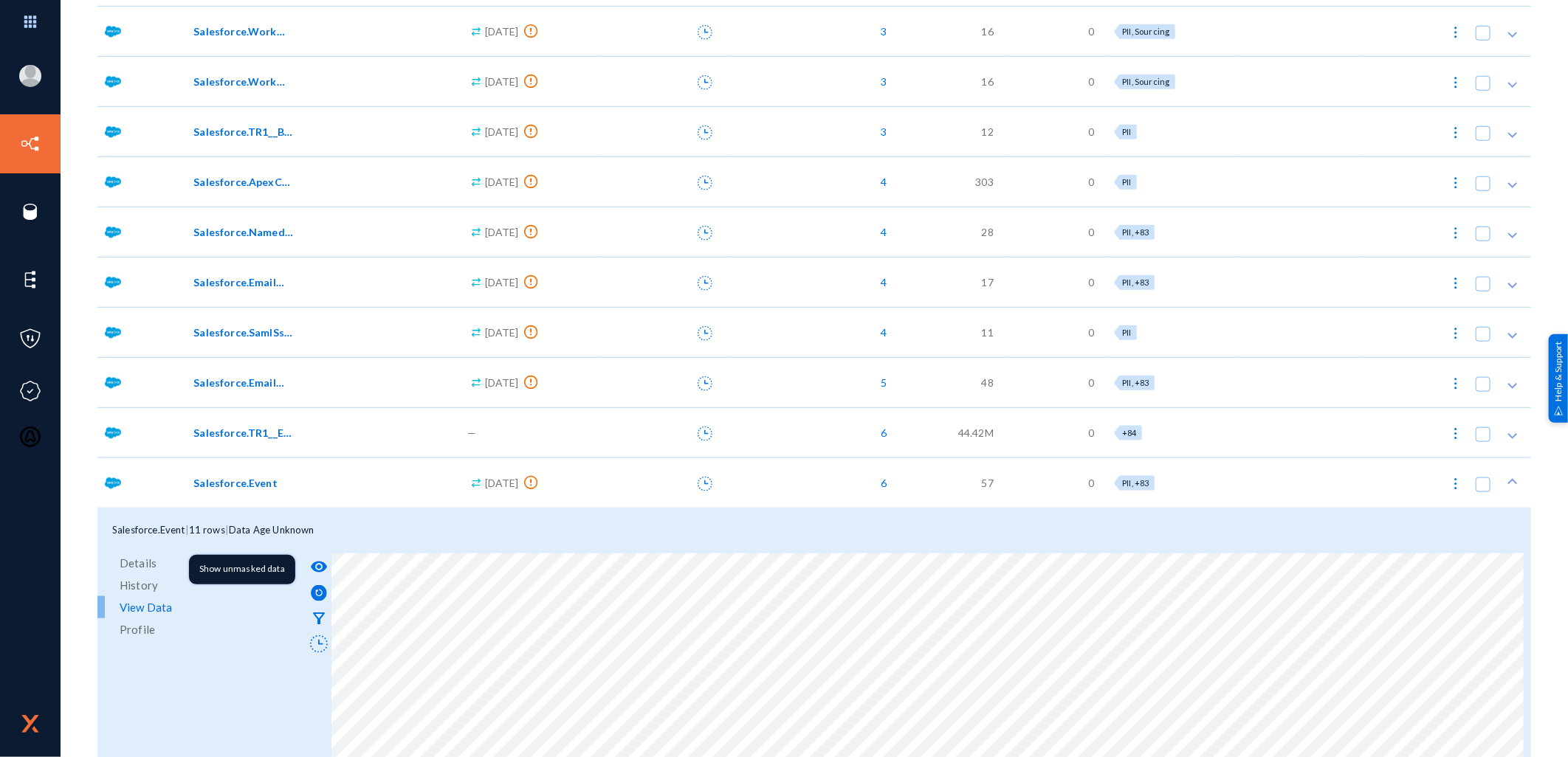
click at [316, 564] on mat-icon "visibility" at bounding box center [319, 566] width 18 height 18
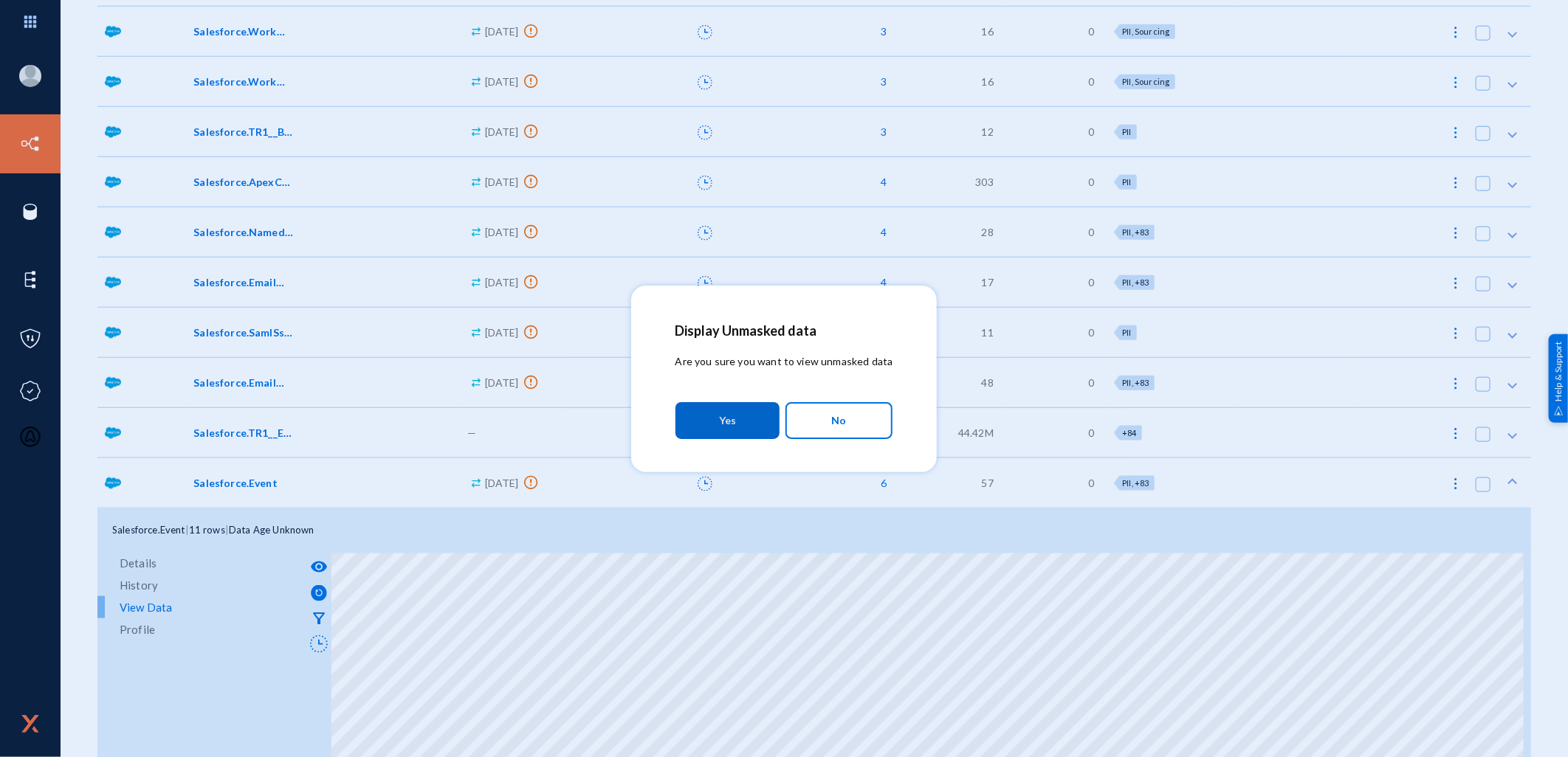
click at [713, 422] on button "Yes" at bounding box center [727, 420] width 104 height 37
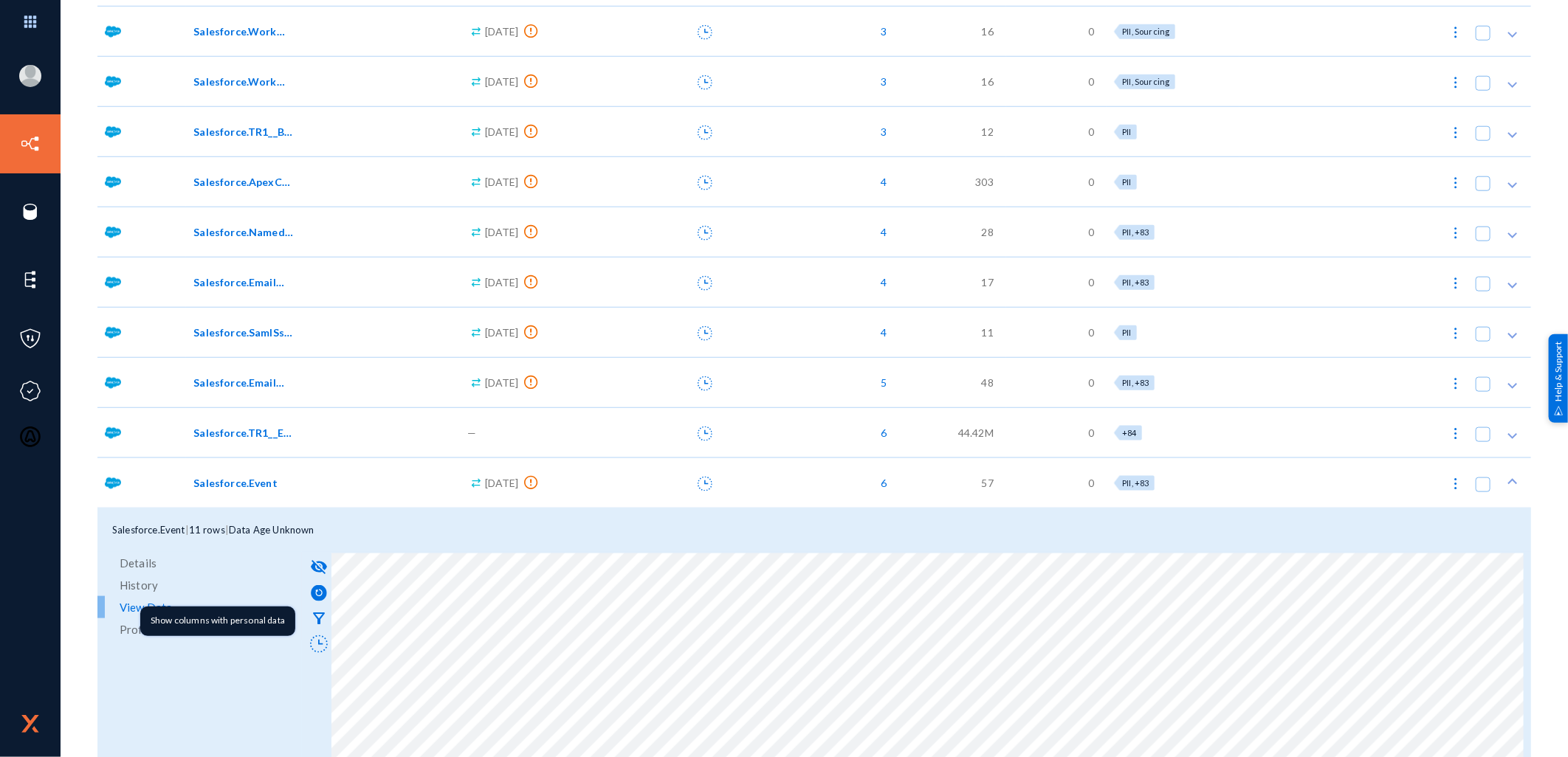
click at [318, 614] on mat-icon "filter_alt" at bounding box center [319, 618] width 18 height 18
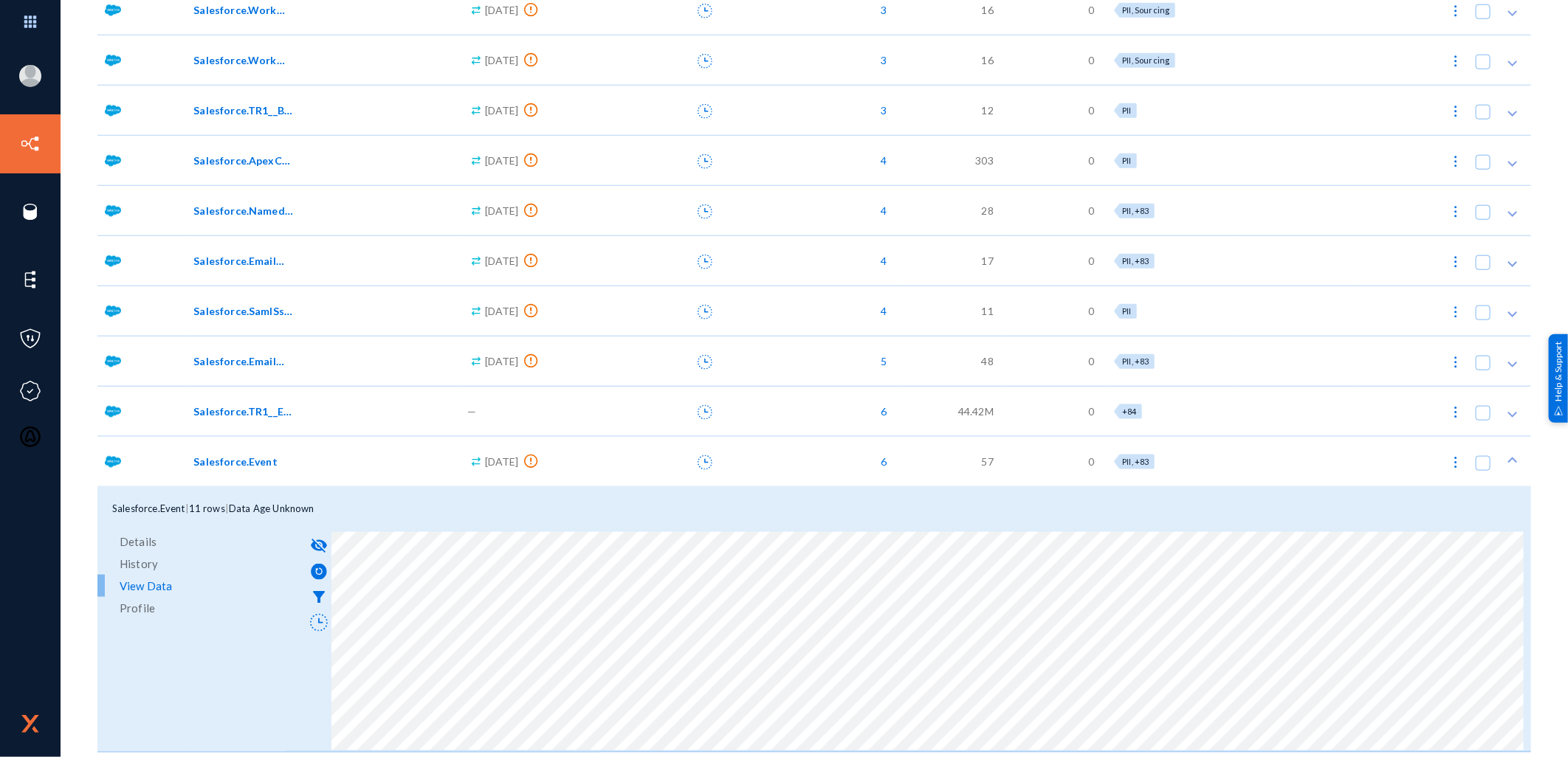
scroll to position [4378, 0]
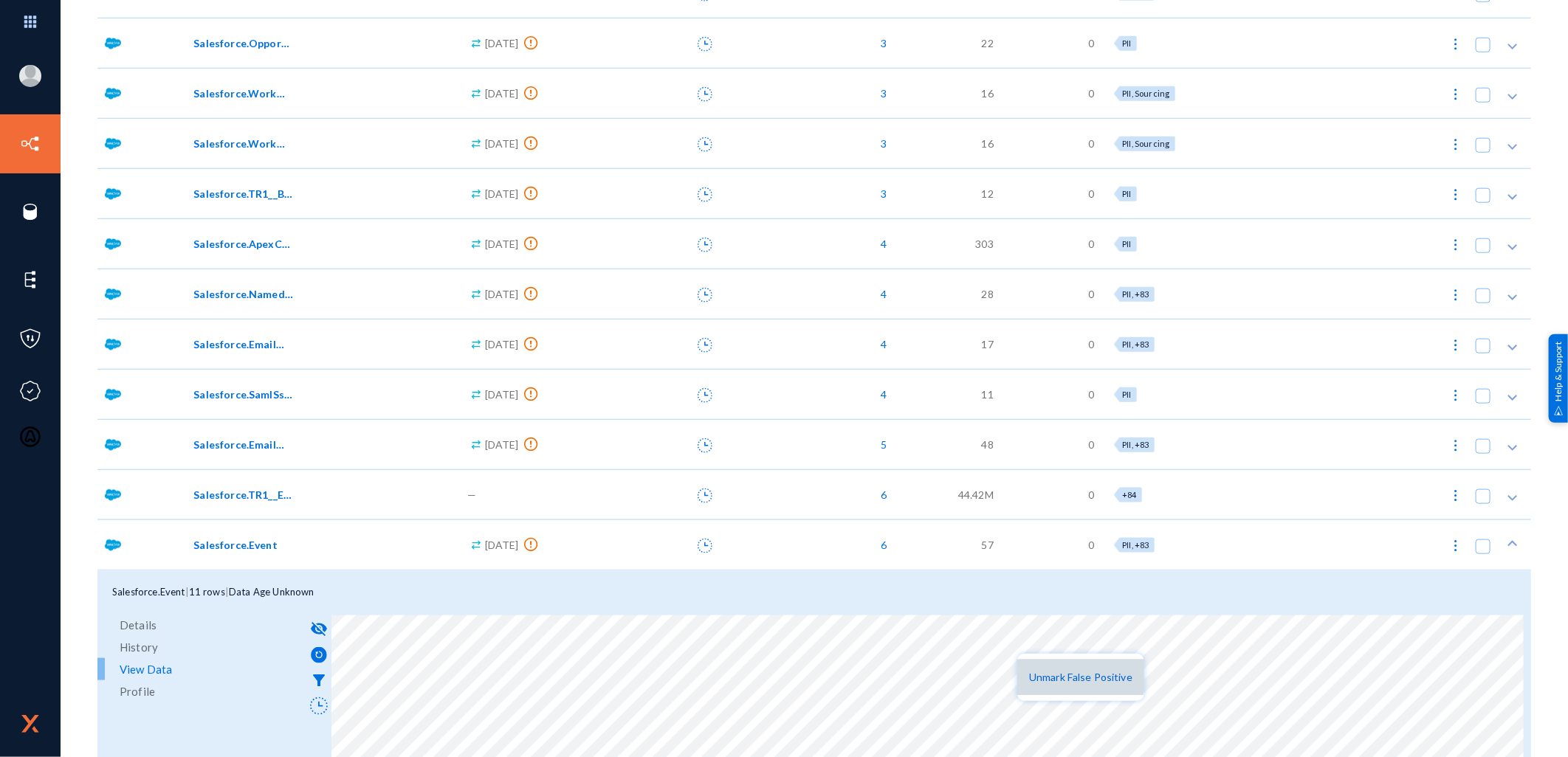
click at [1078, 675] on button "Unmark False Positive" at bounding box center [1080, 677] width 127 height 35
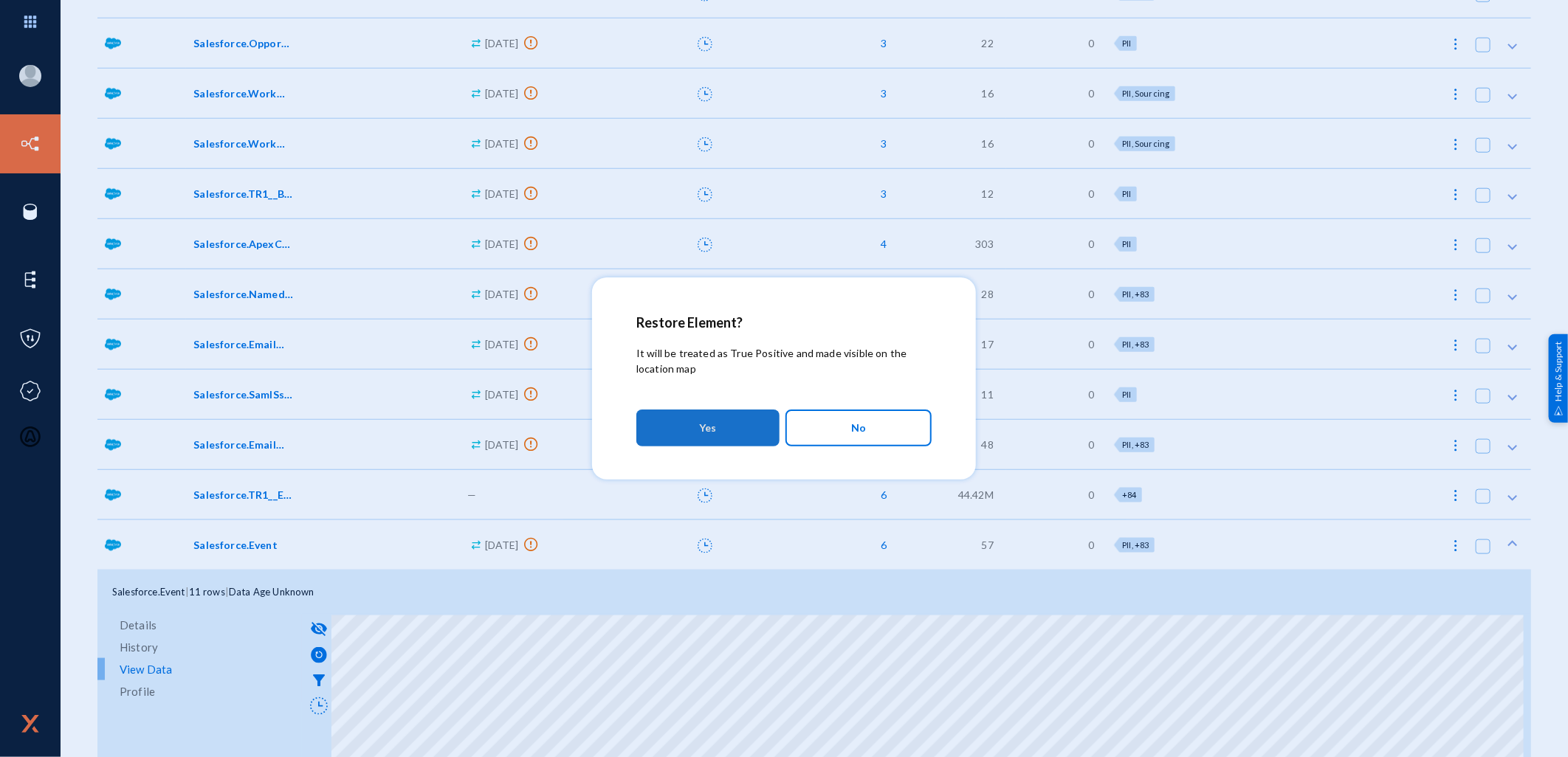
click at [720, 426] on button "Yes" at bounding box center [707, 428] width 143 height 37
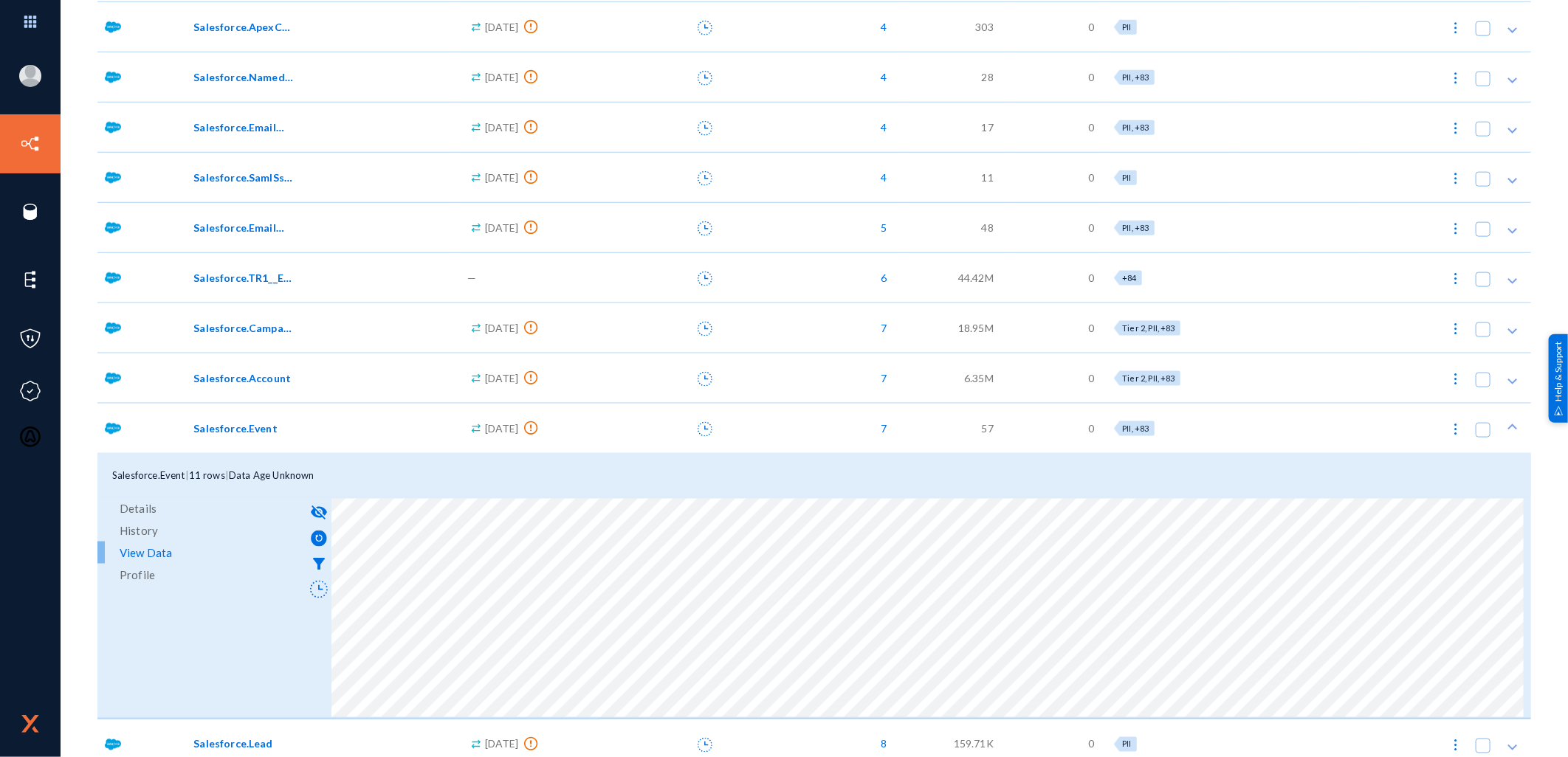
scroll to position [4624, 0]
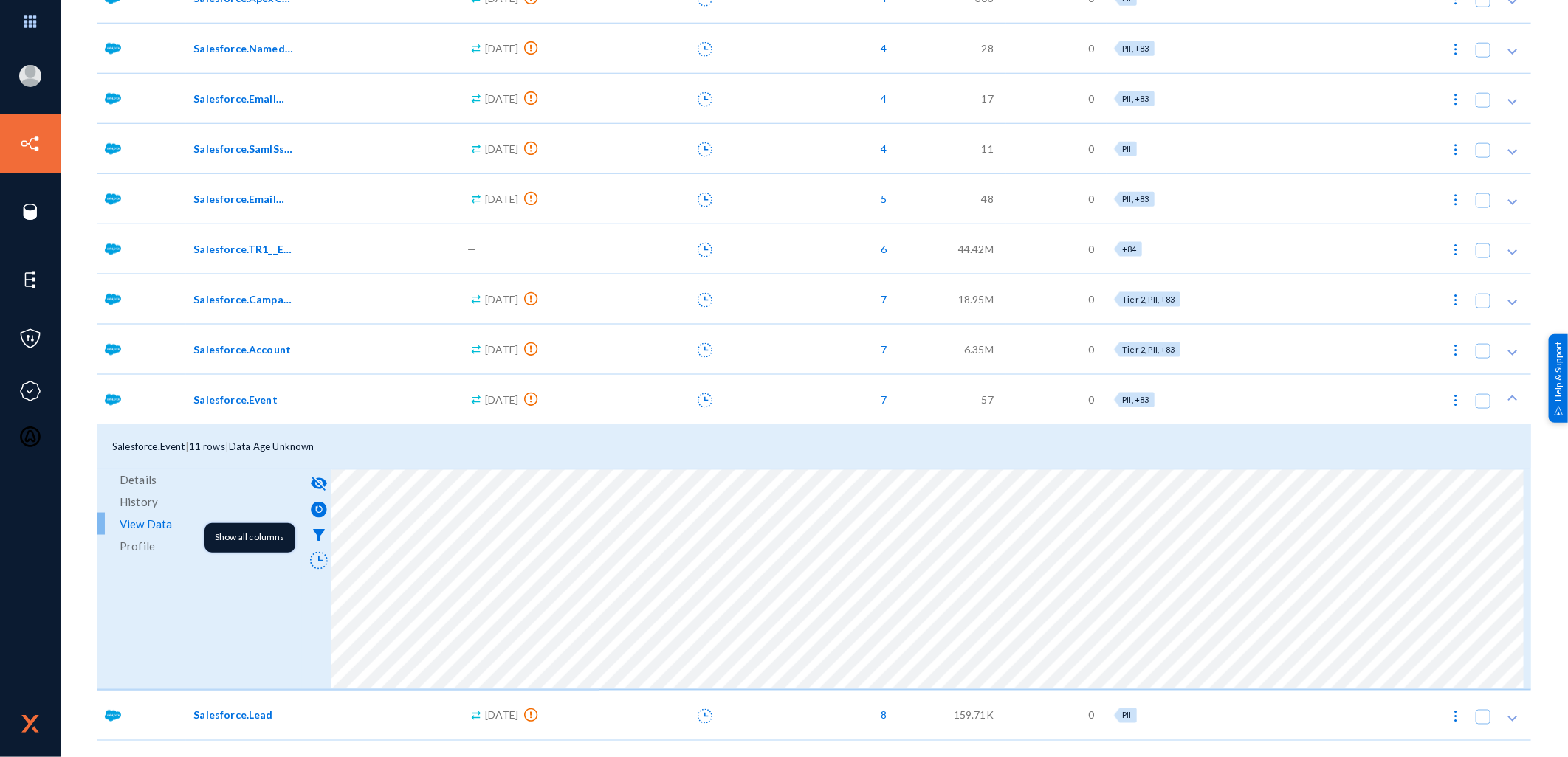
click at [313, 530] on mat-icon "filter_alt" at bounding box center [319, 535] width 18 height 18
drag, startPoint x: 458, startPoint y: 688, endPoint x: 537, endPoint y: 694, distance: 79.2
click at [537, 694] on div ".cls-1 { fill: #00bcd5; stroke-width: 0px; } Nov 7, 2024" at bounding box center [529, 715] width 140 height 50
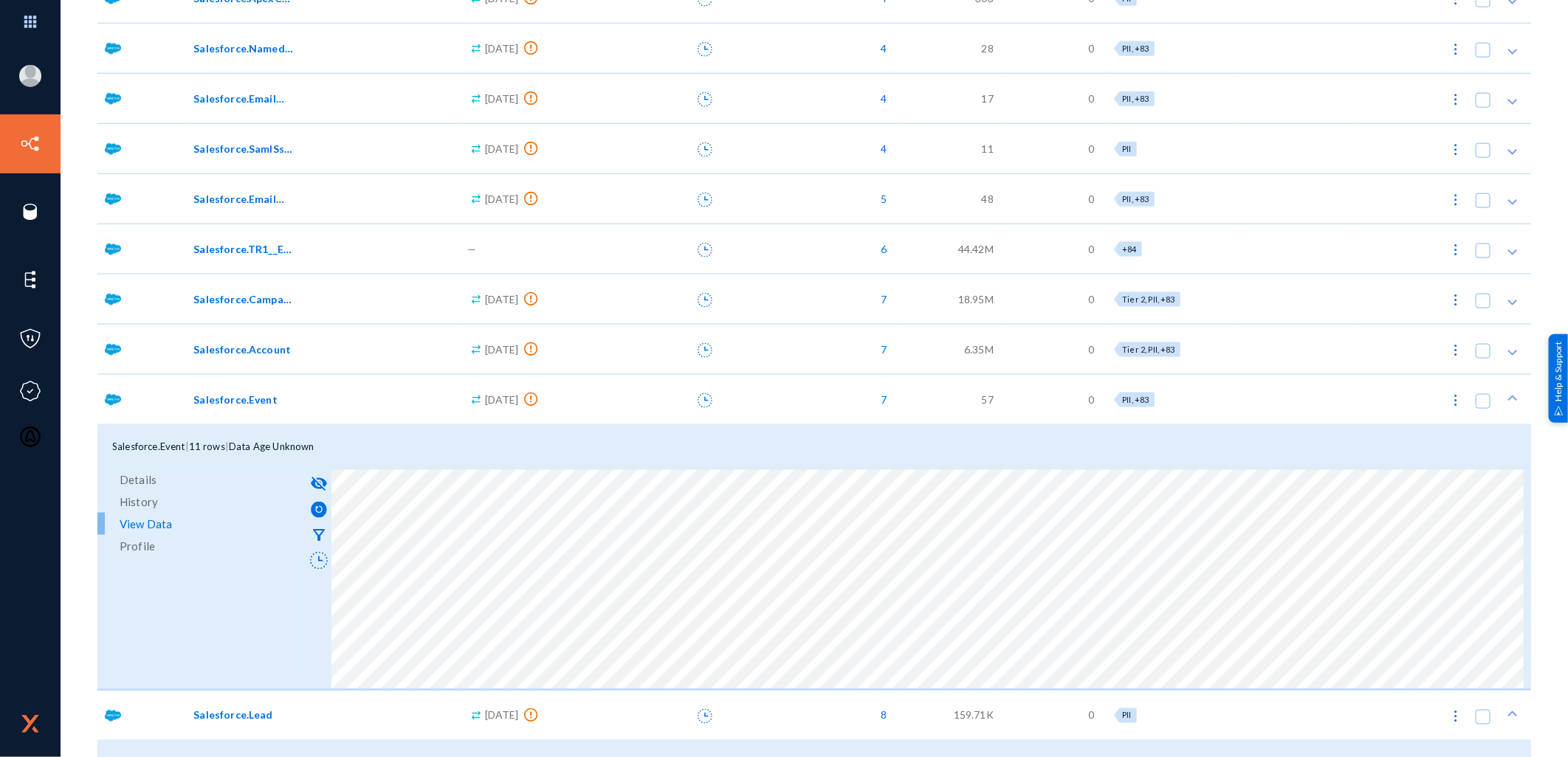
click at [298, 396] on div "Salesforce.Event" at bounding box center [319, 399] width 253 height 15
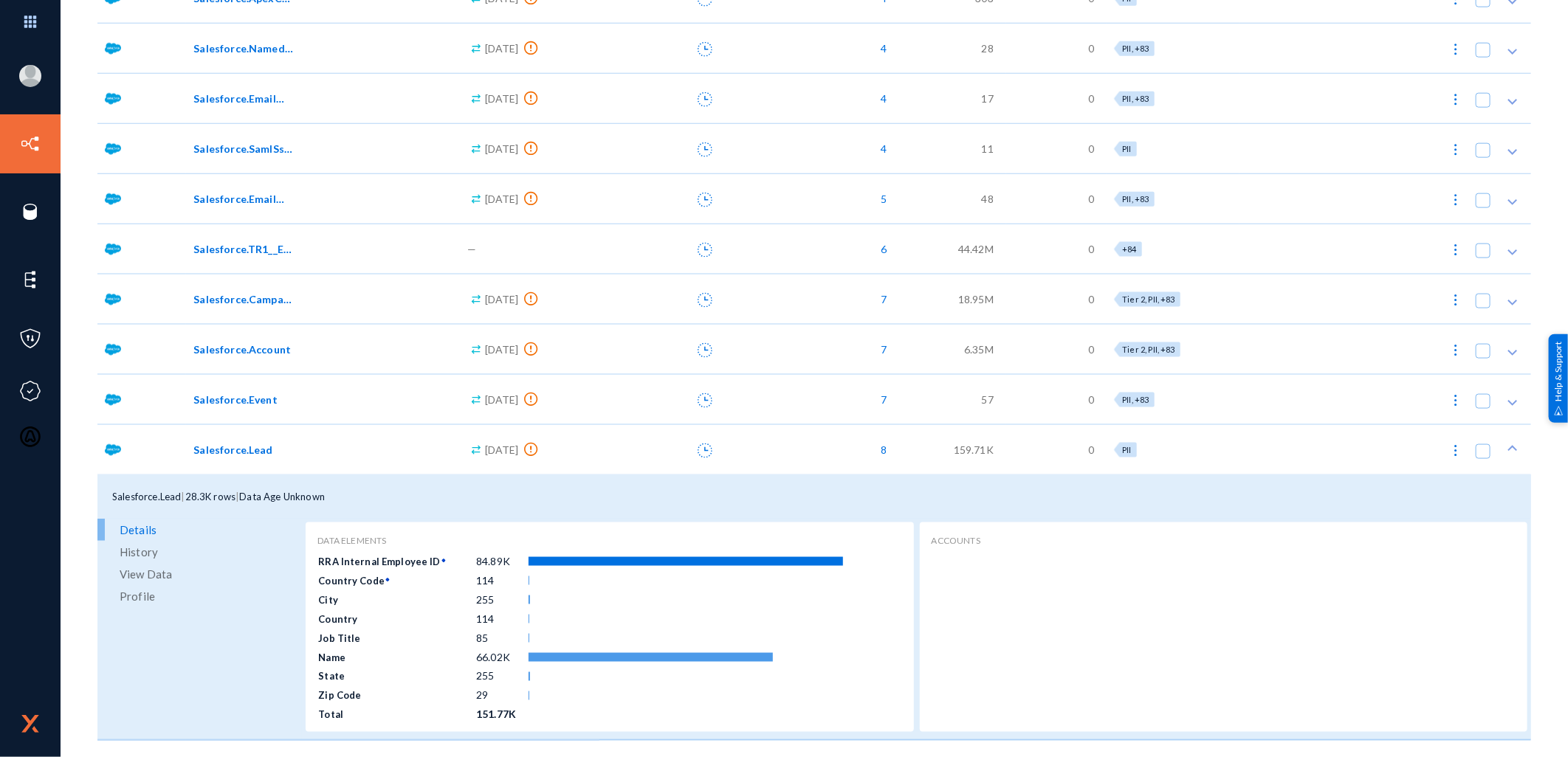
click at [296, 350] on div "Salesforce.Account" at bounding box center [319, 349] width 253 height 15
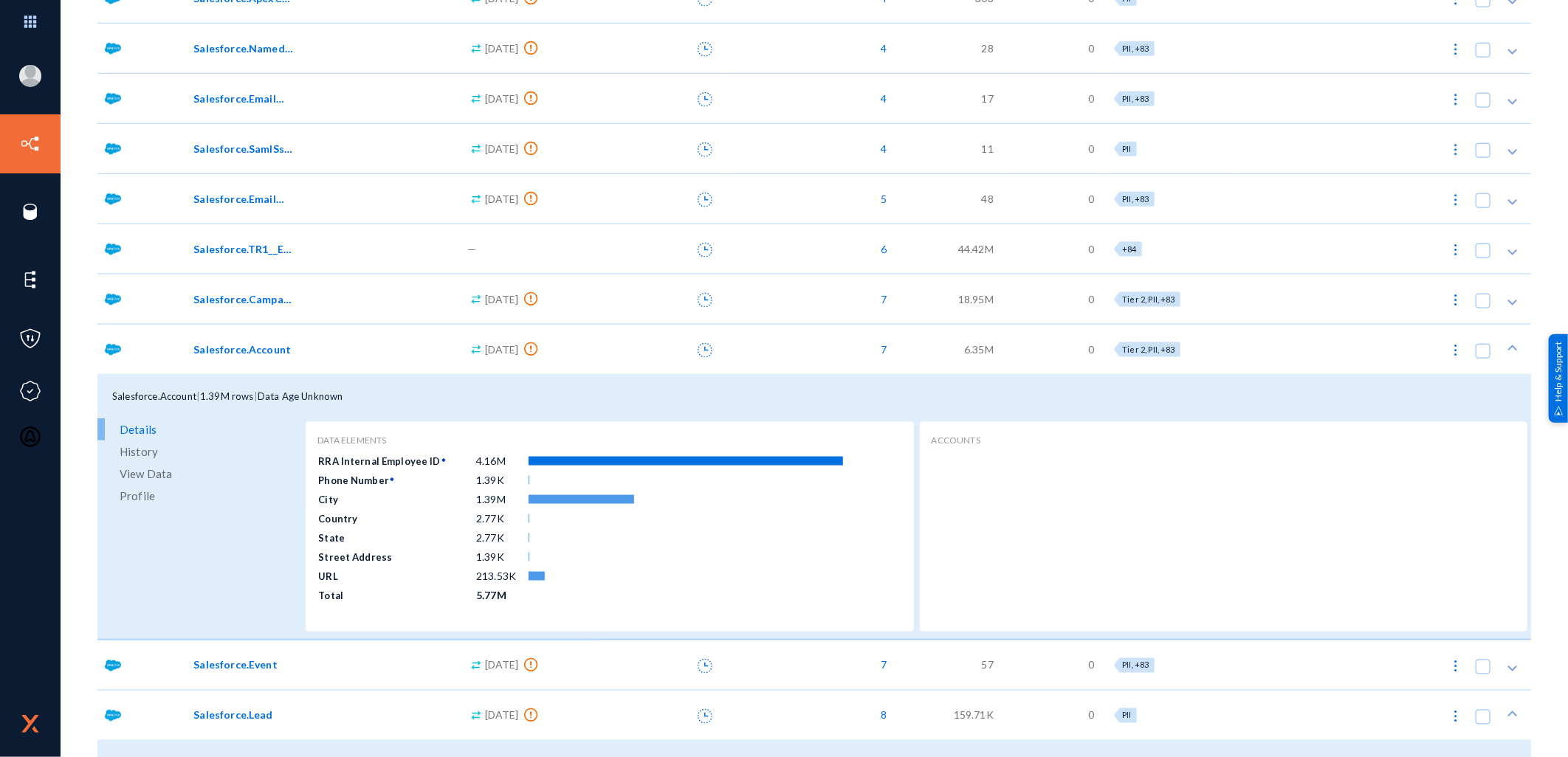
click at [137, 475] on span "View Data" at bounding box center [146, 474] width 53 height 22
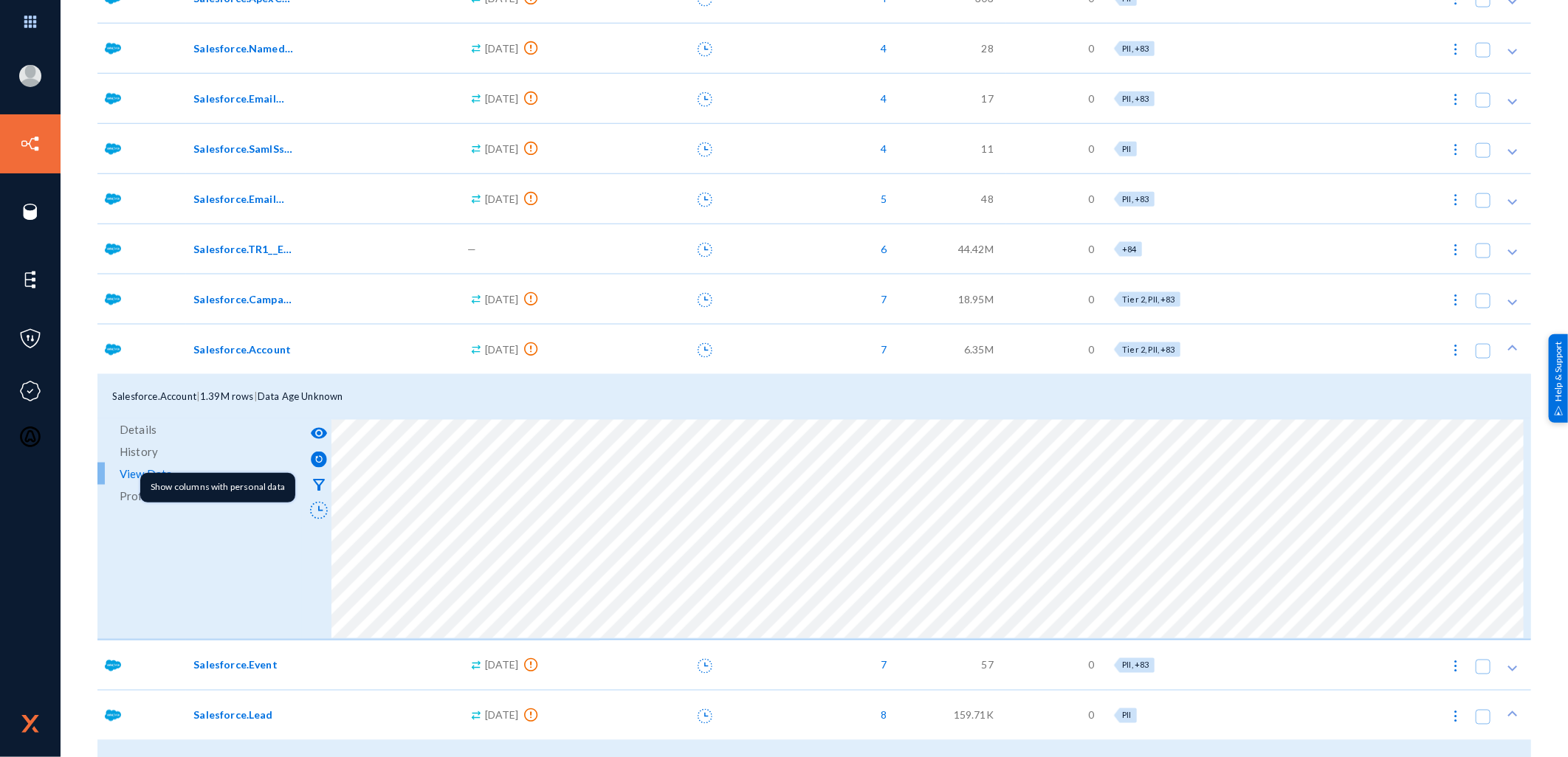
click at [318, 484] on mat-icon "filter_alt" at bounding box center [319, 485] width 18 height 18
click at [325, 430] on mat-icon "visibility" at bounding box center [319, 433] width 18 height 18
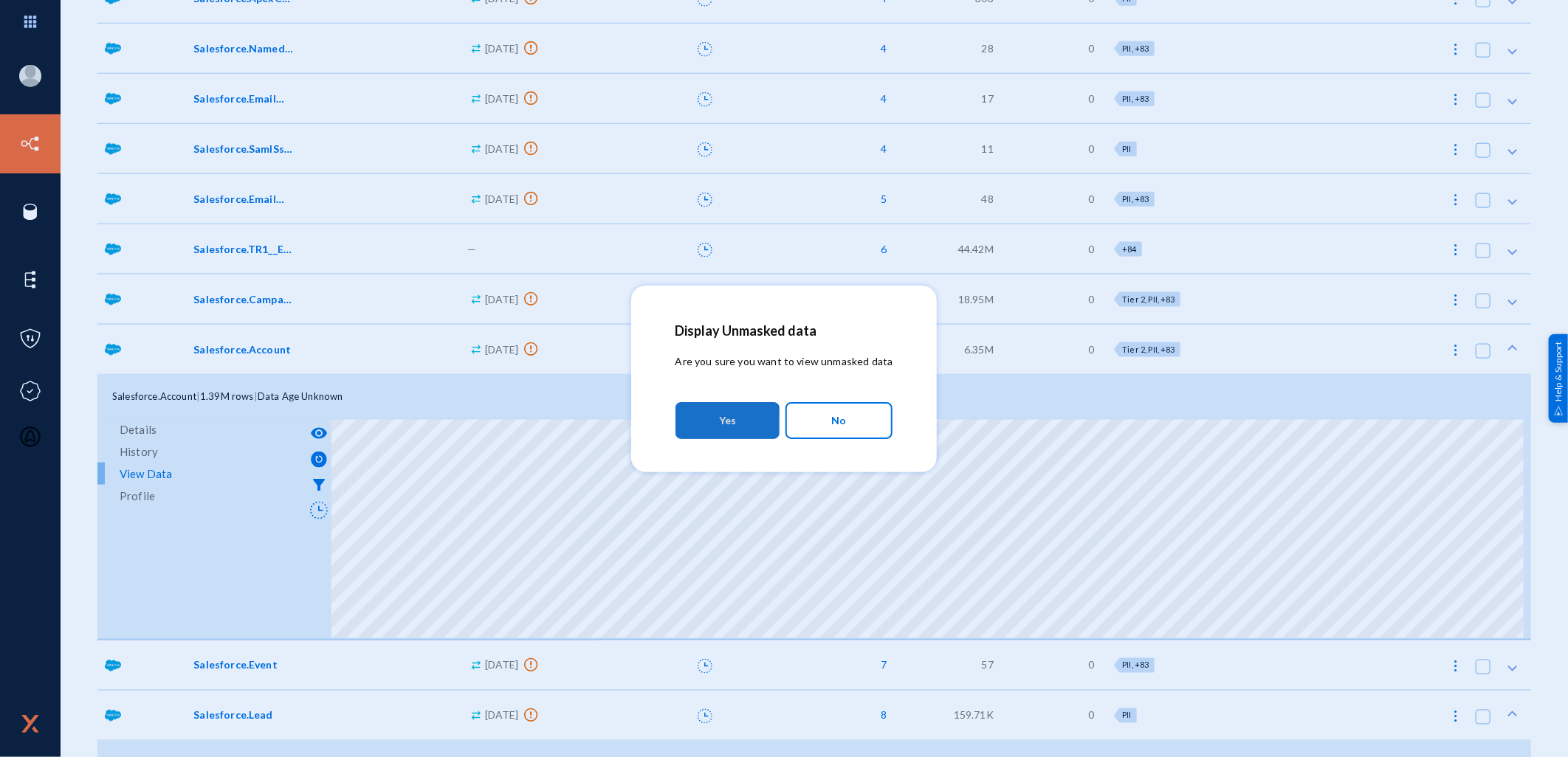
click at [713, 424] on button "Yes" at bounding box center [727, 420] width 104 height 37
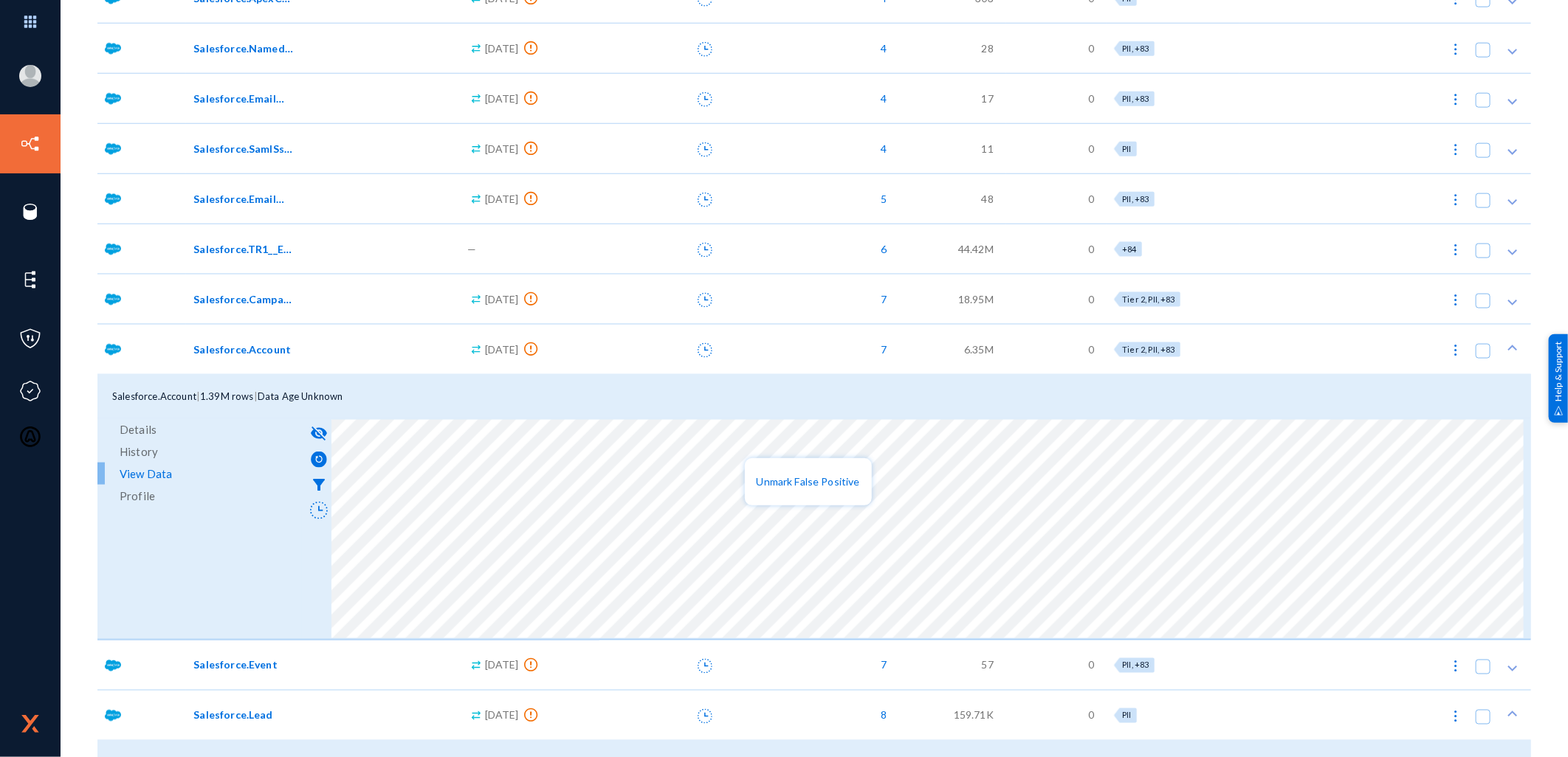
click at [830, 451] on div at bounding box center [784, 378] width 1568 height 757
click at [788, 489] on div "Marked as False Positive" at bounding box center [793, 483] width 100 height 20
click at [806, 478] on button "Unmark False Positive" at bounding box center [808, 482] width 127 height 35
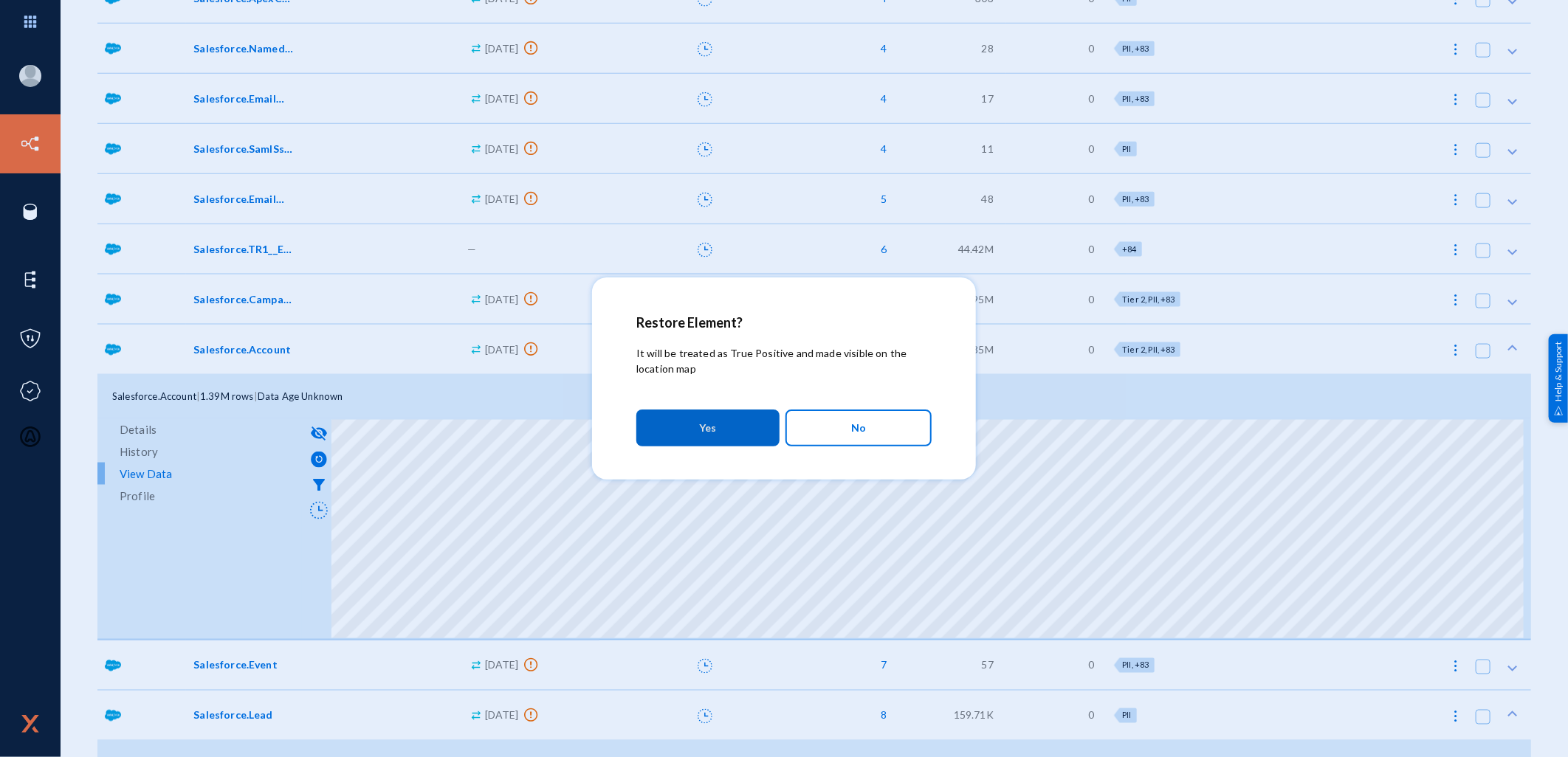
click at [735, 427] on button "Yes" at bounding box center [707, 428] width 143 height 37
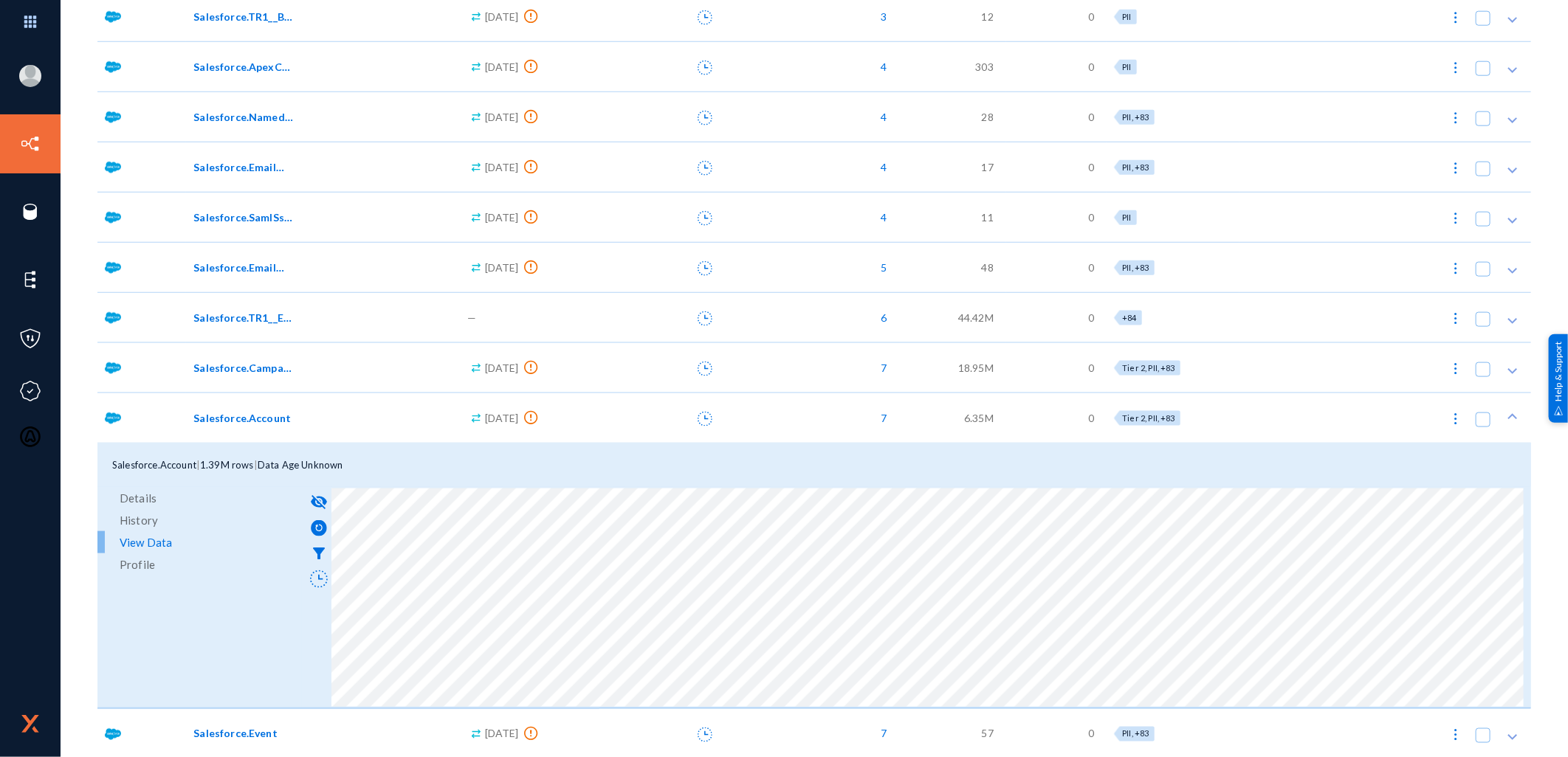
scroll to position [4543, 0]
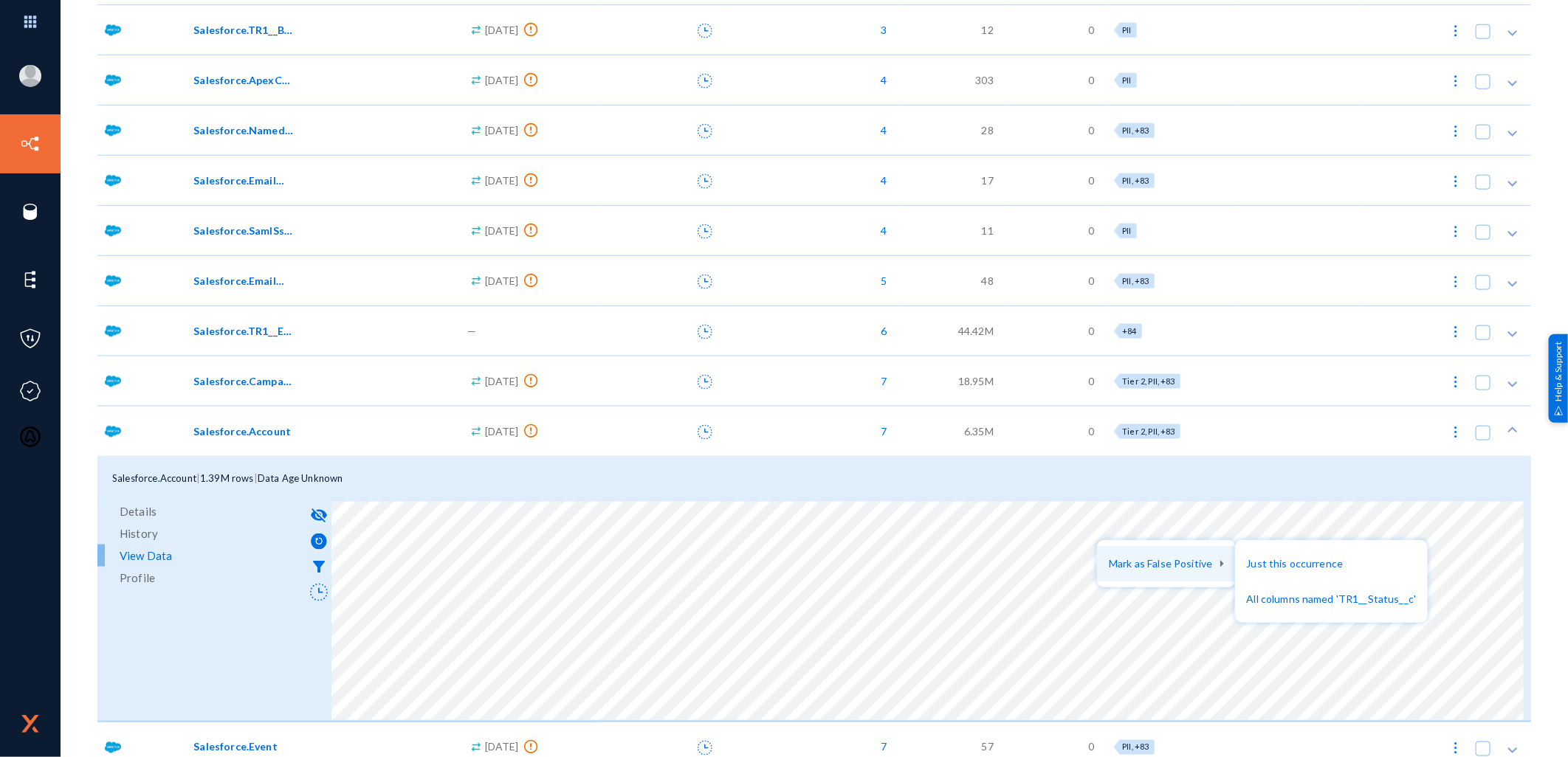
click at [1156, 558] on button "Mark as False Positive" at bounding box center [1167, 564] width 139 height 35
click at [1331, 601] on button "All columns named 'TR1__Status__c'" at bounding box center [1332, 599] width 193 height 35
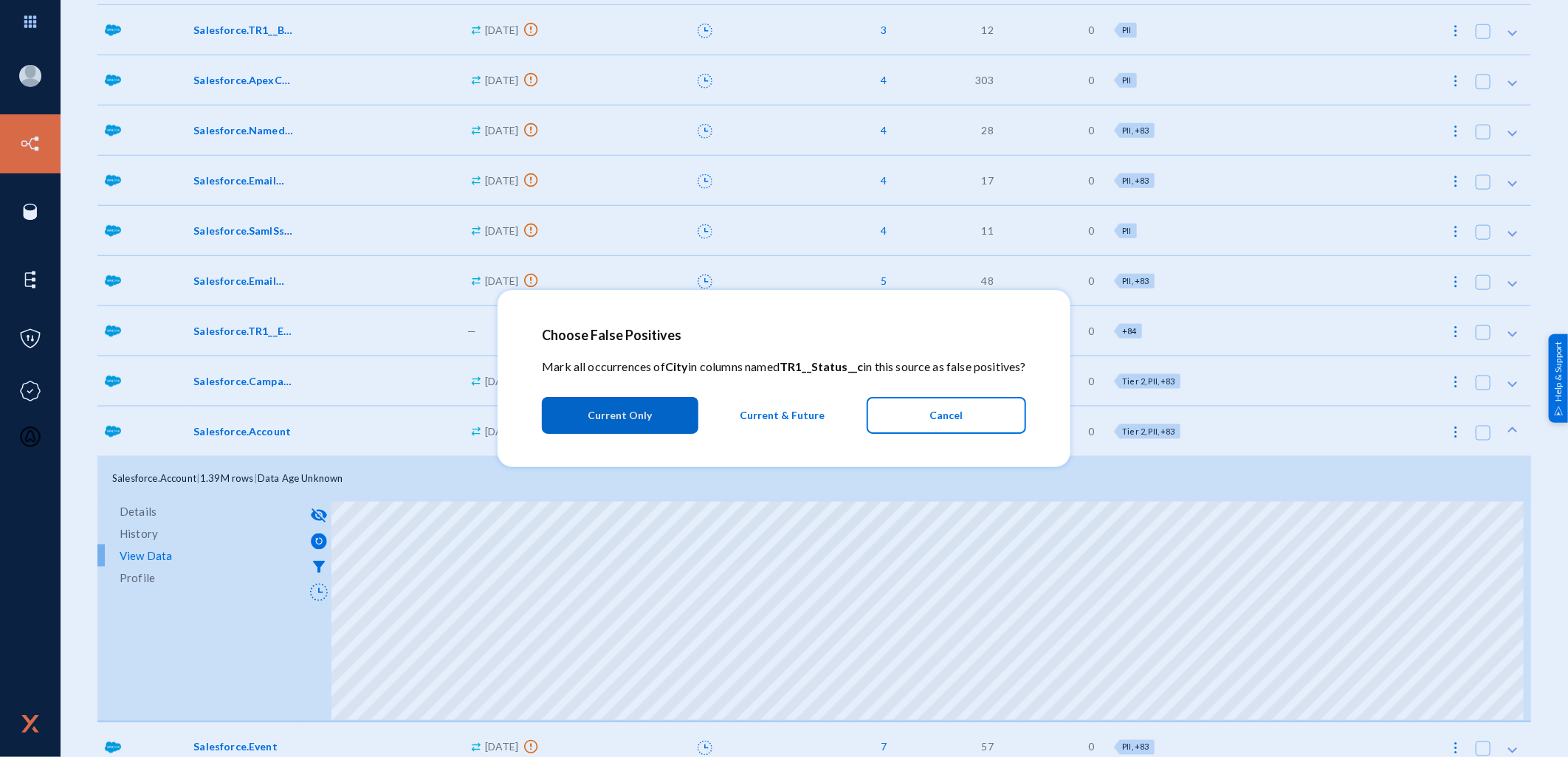
click at [783, 417] on span "Current & Future" at bounding box center [782, 415] width 85 height 26
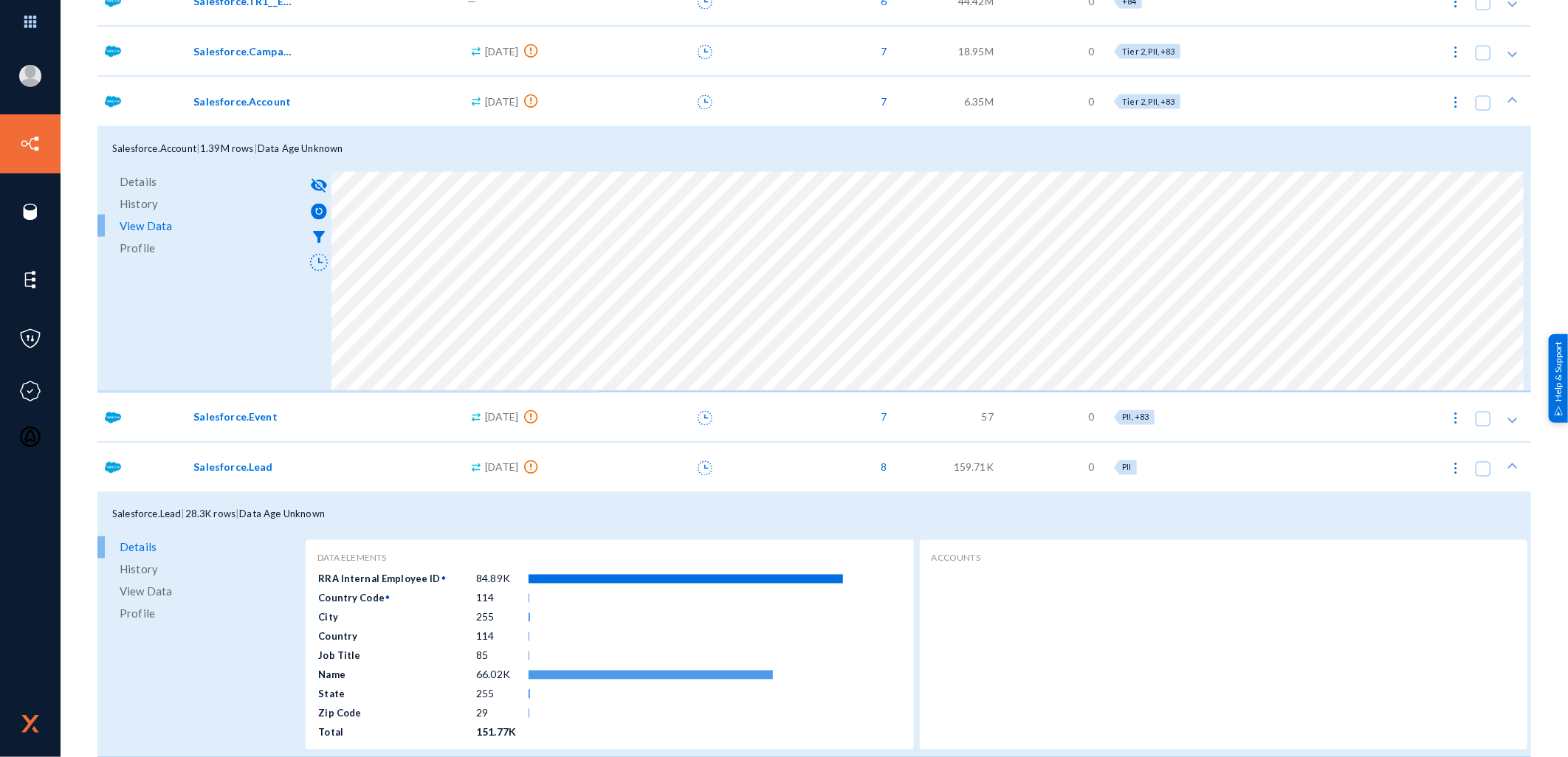
scroll to position [4644, 0]
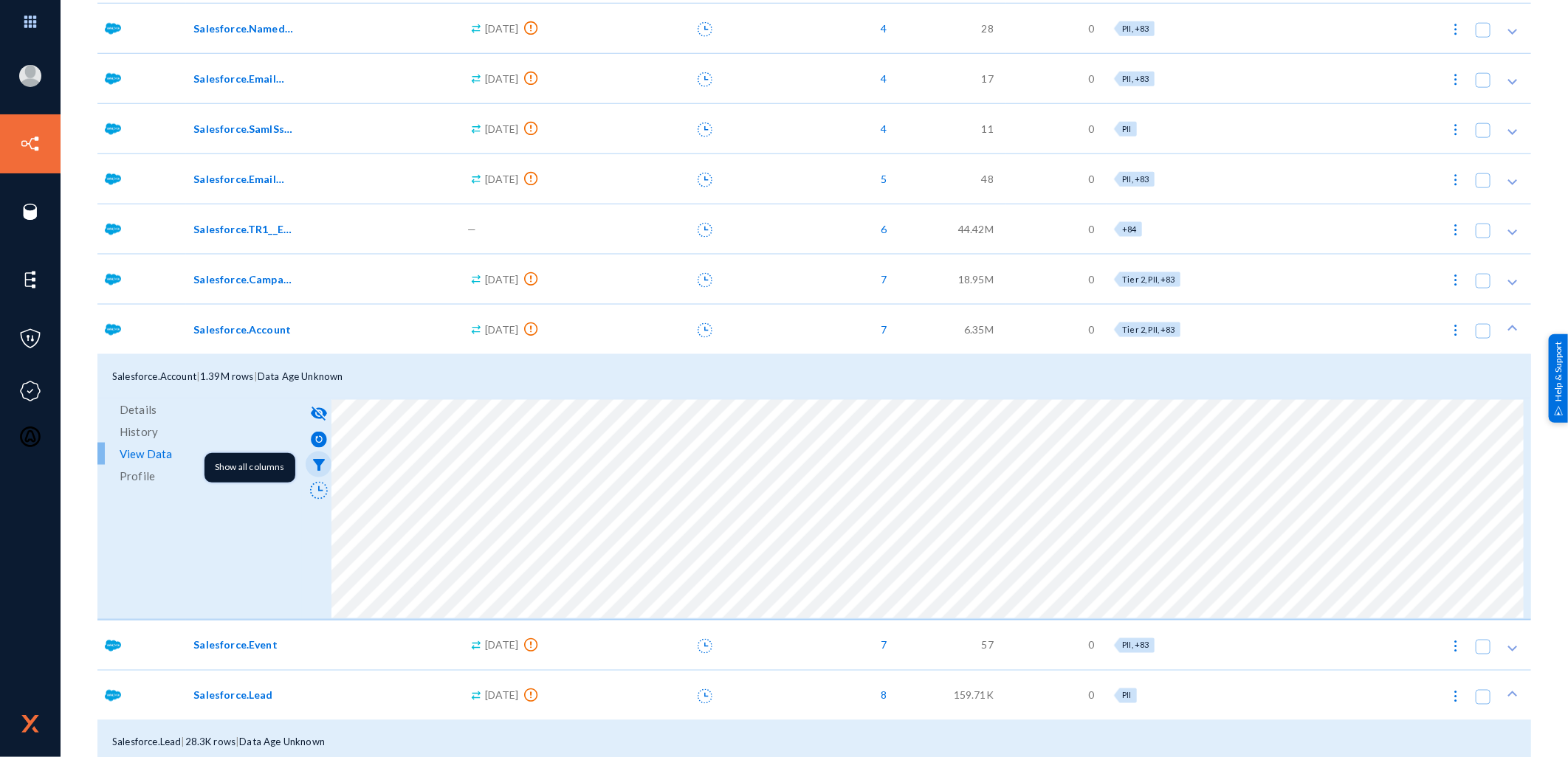
click at [320, 458] on mat-icon "filter_alt" at bounding box center [319, 465] width 18 height 18
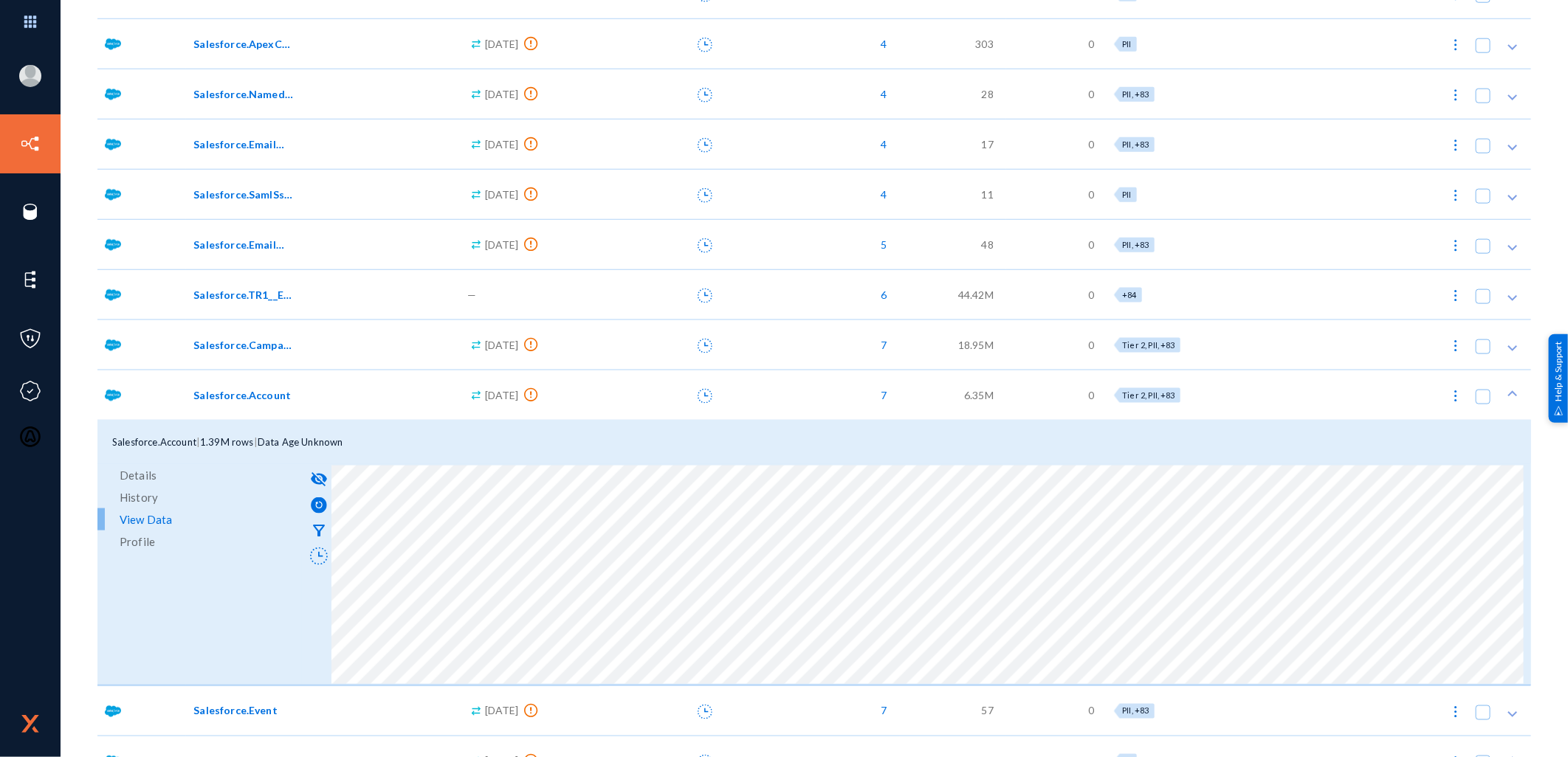
scroll to position [4563, 0]
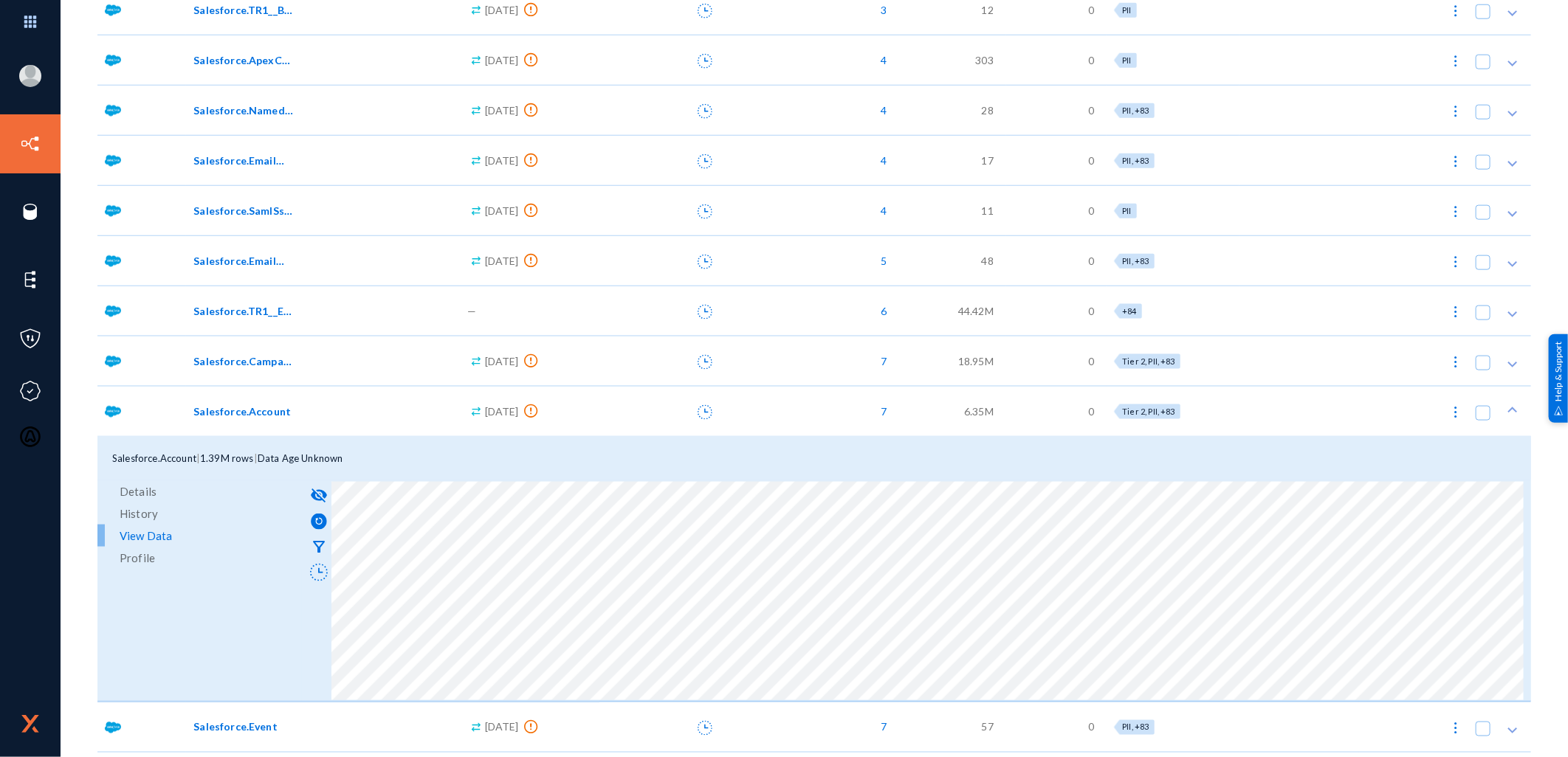
click at [1505, 416] on mat-icon at bounding box center [1512, 412] width 15 height 15
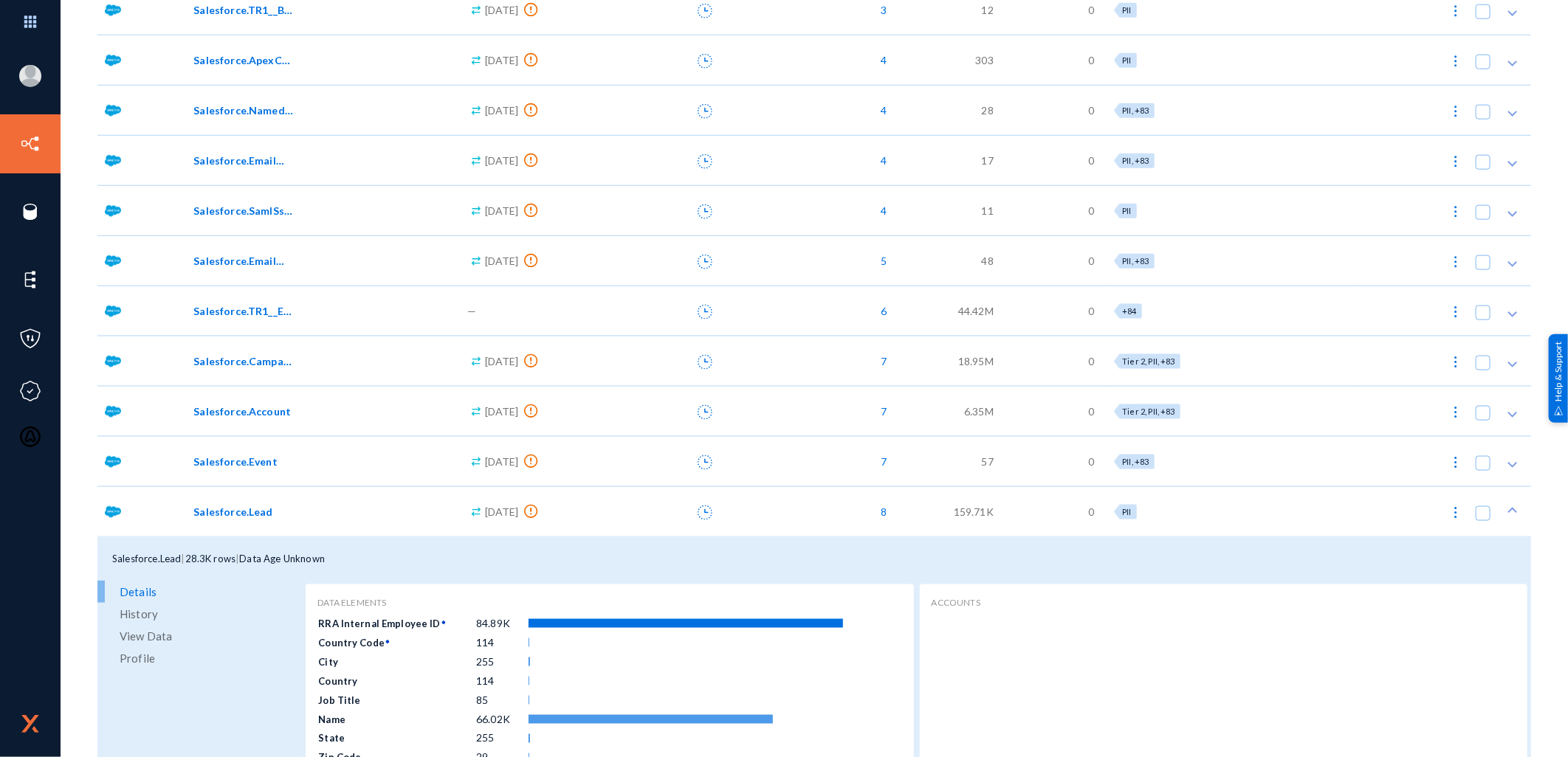
click at [1505, 506] on icon at bounding box center [1512, 511] width 15 height 15
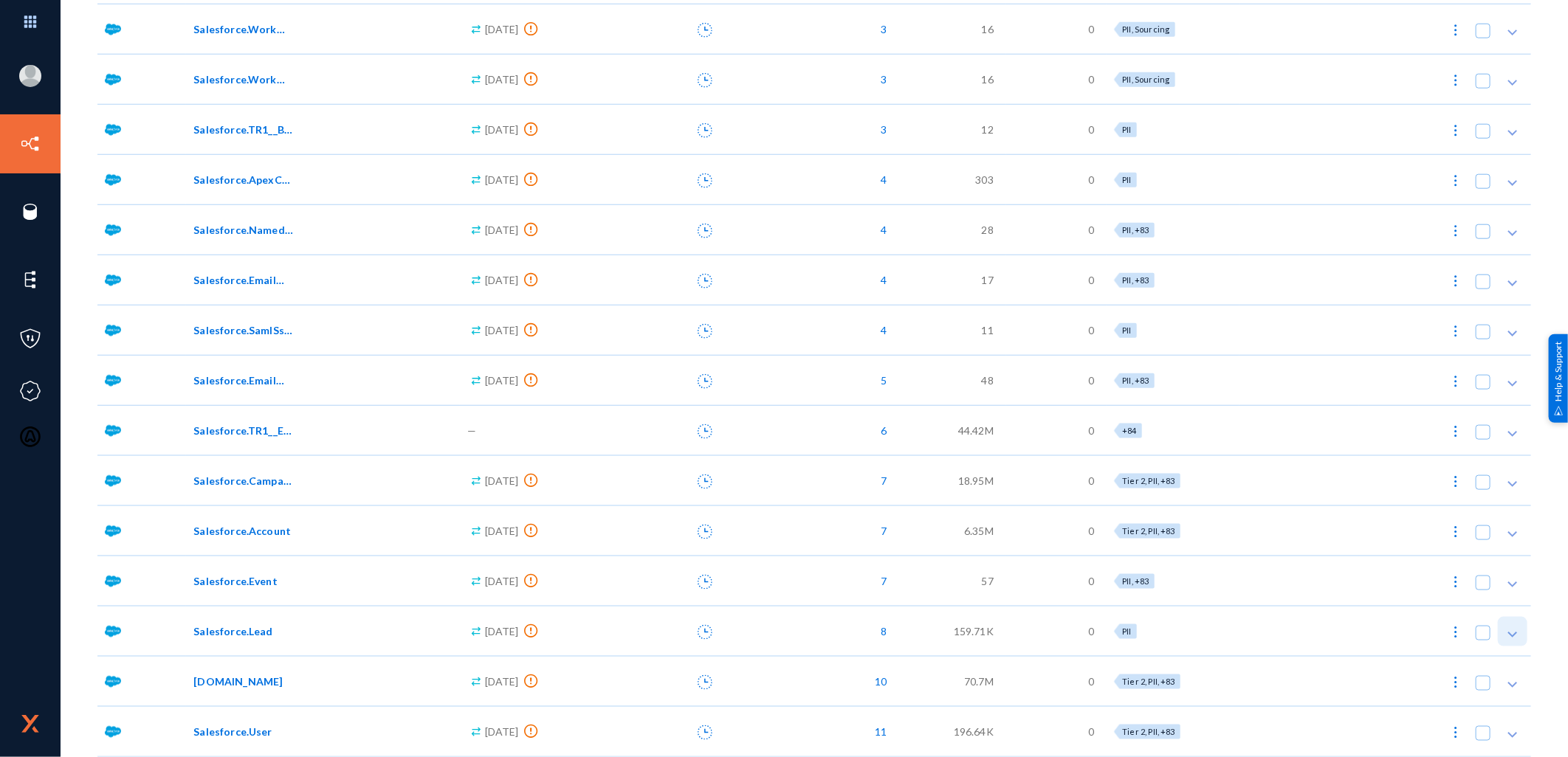
scroll to position [4441, 0]
click at [263, 436] on span "Salesforce.TR1__EducationHistory__c" at bounding box center [243, 432] width 100 height 15
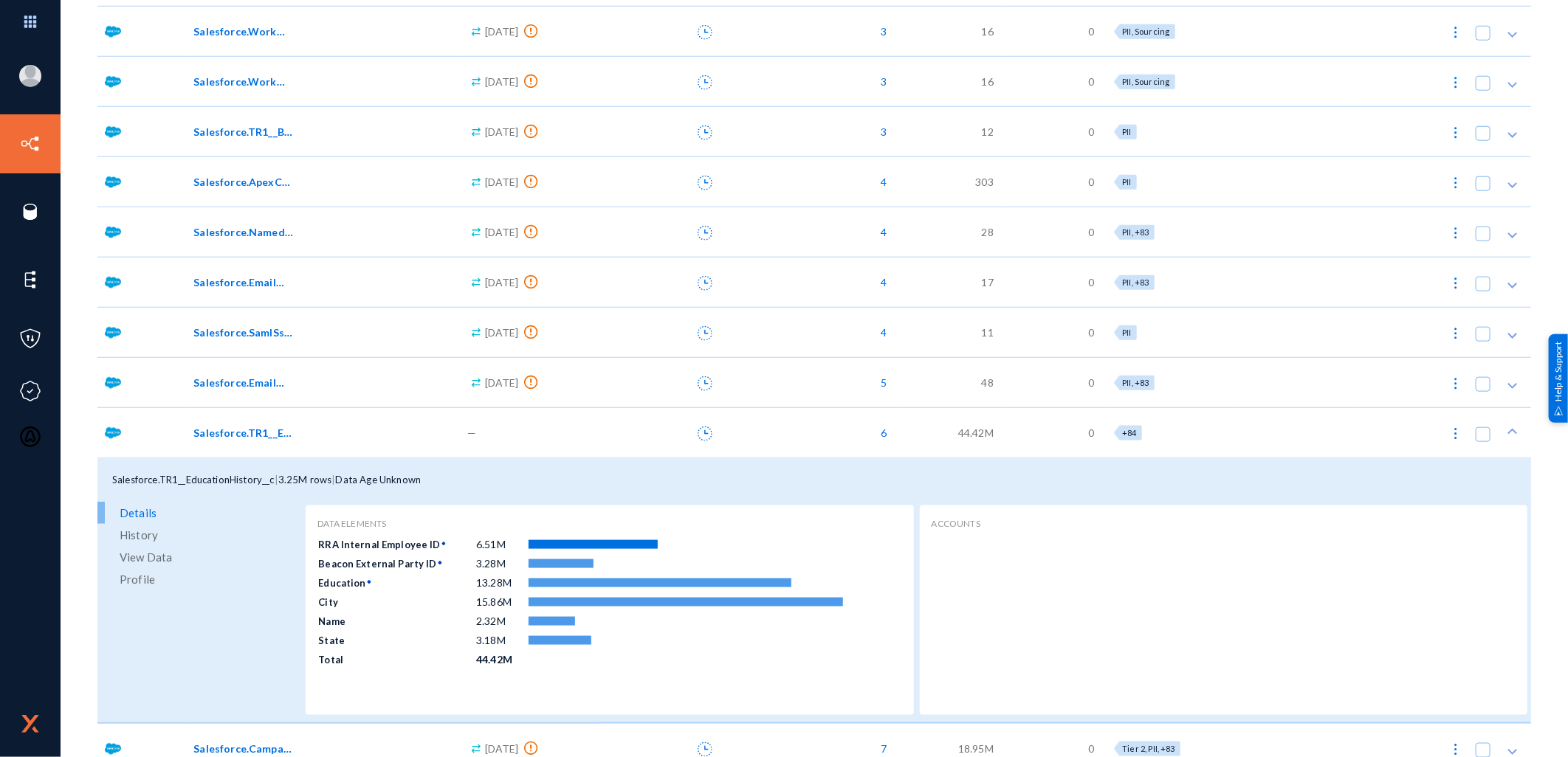
click at [152, 551] on span "View Data" at bounding box center [146, 558] width 53 height 22
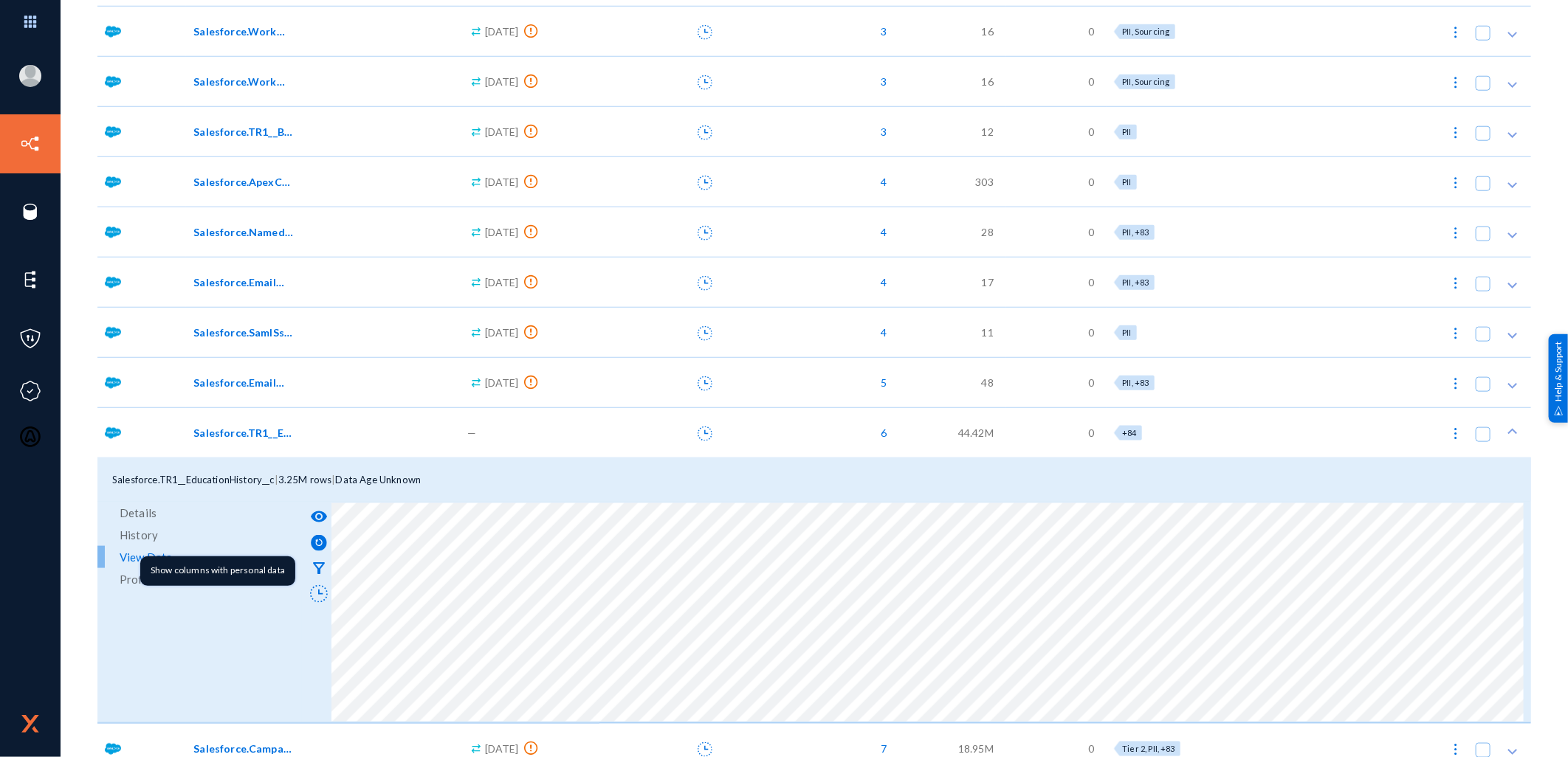
click at [321, 569] on mat-icon "filter_alt" at bounding box center [319, 568] width 18 height 18
click at [315, 507] on mat-icon "visibility" at bounding box center [319, 516] width 18 height 18
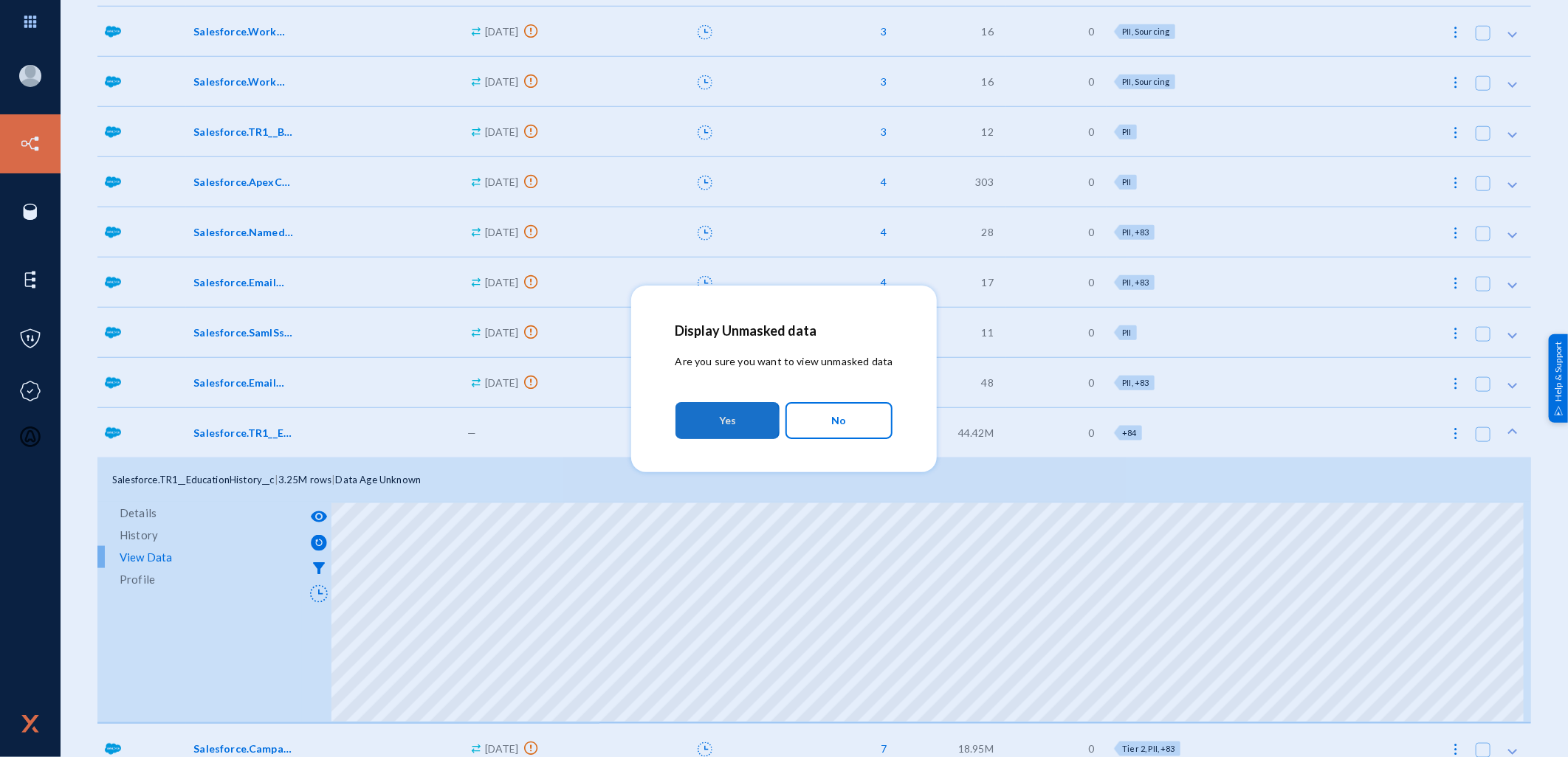
click at [724, 420] on span "Yes" at bounding box center [727, 420] width 17 height 26
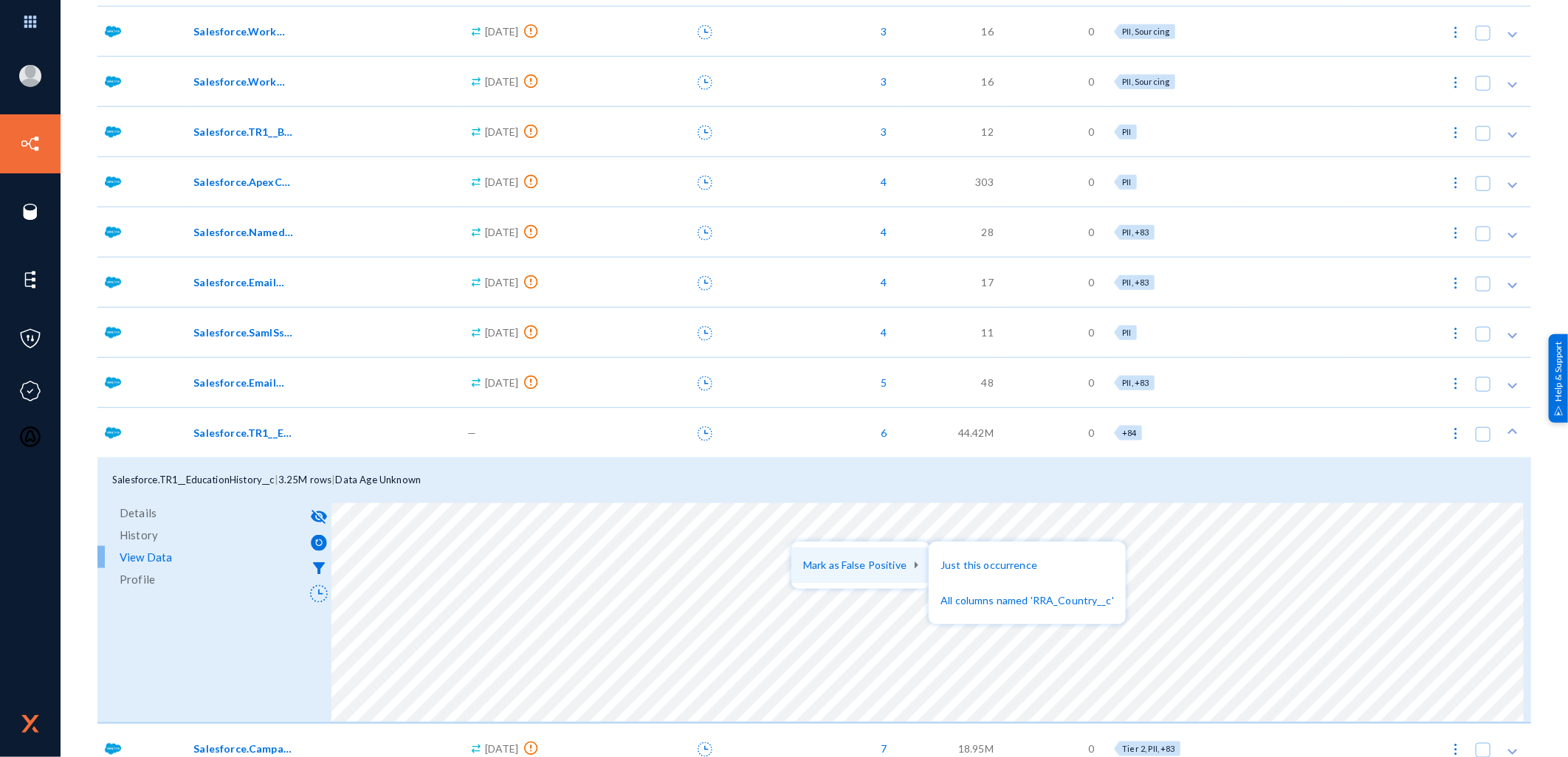
click at [839, 563] on button "Mark as False Positive" at bounding box center [861, 565] width 139 height 35
click at [997, 604] on button "All columns named 'RRA_Country__c'" at bounding box center [1027, 601] width 197 height 35
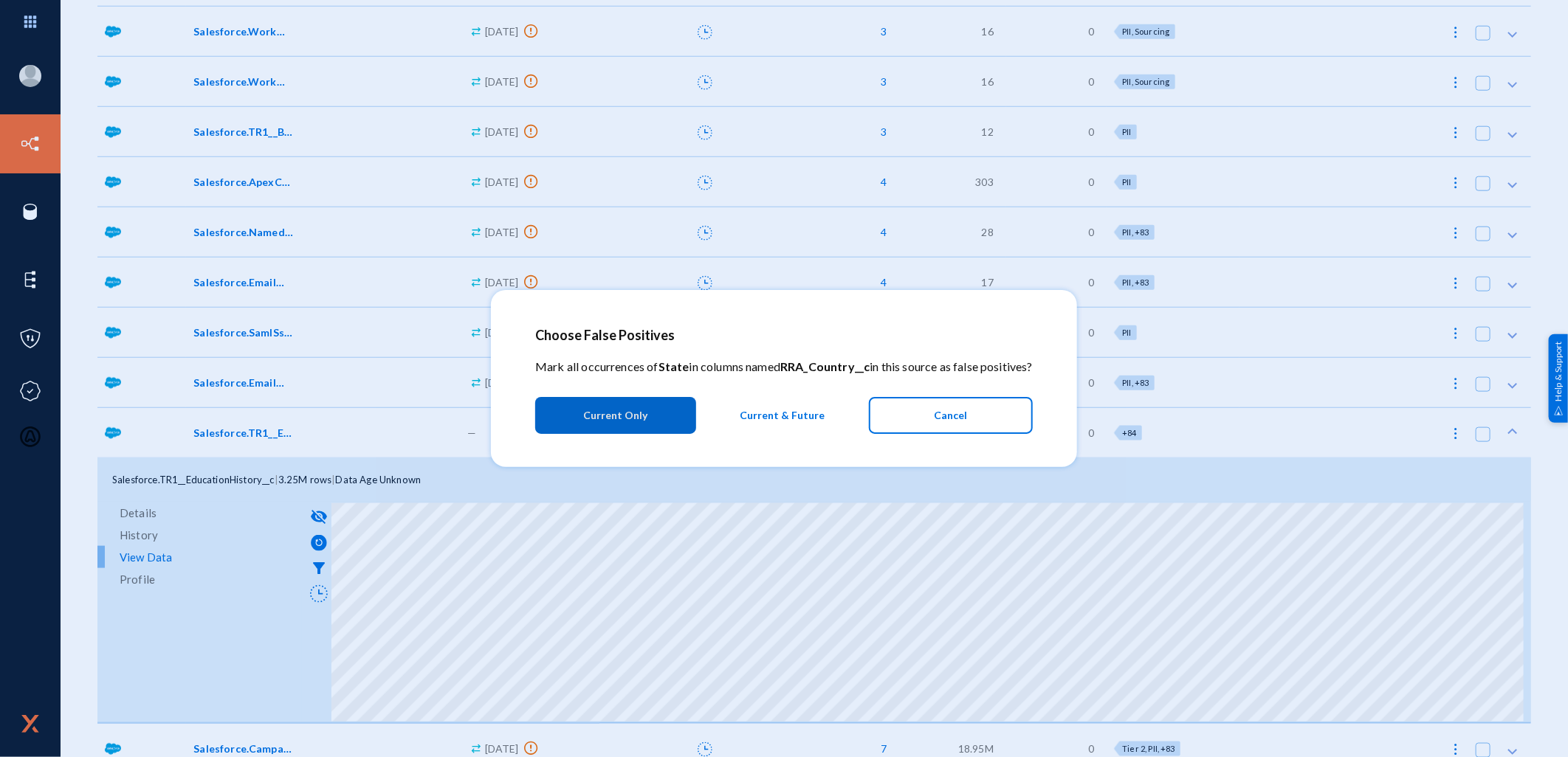
click at [793, 412] on span "Current & Future" at bounding box center [782, 415] width 85 height 26
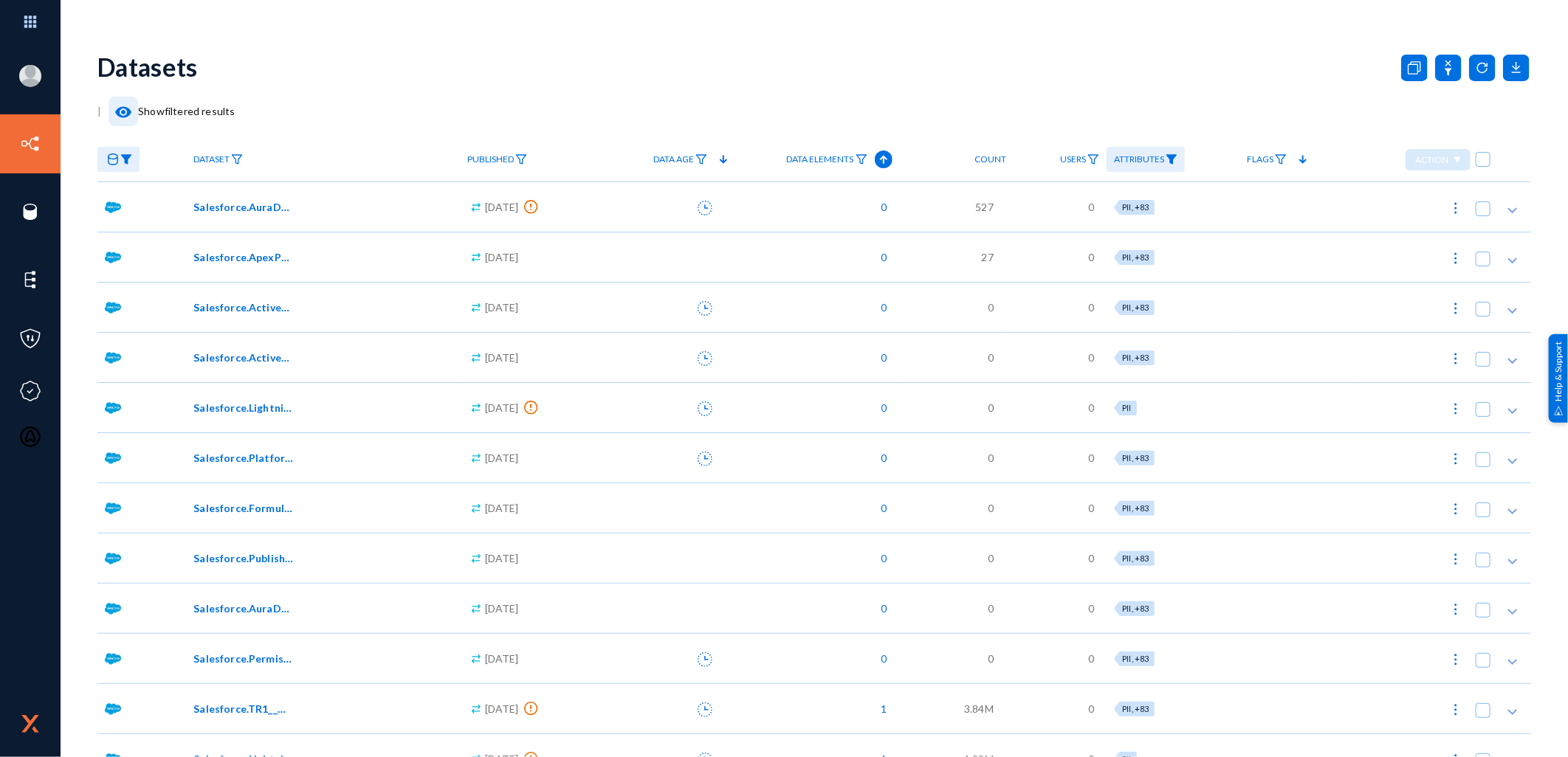
click at [124, 108] on mat-icon "visibility" at bounding box center [123, 112] width 18 height 18
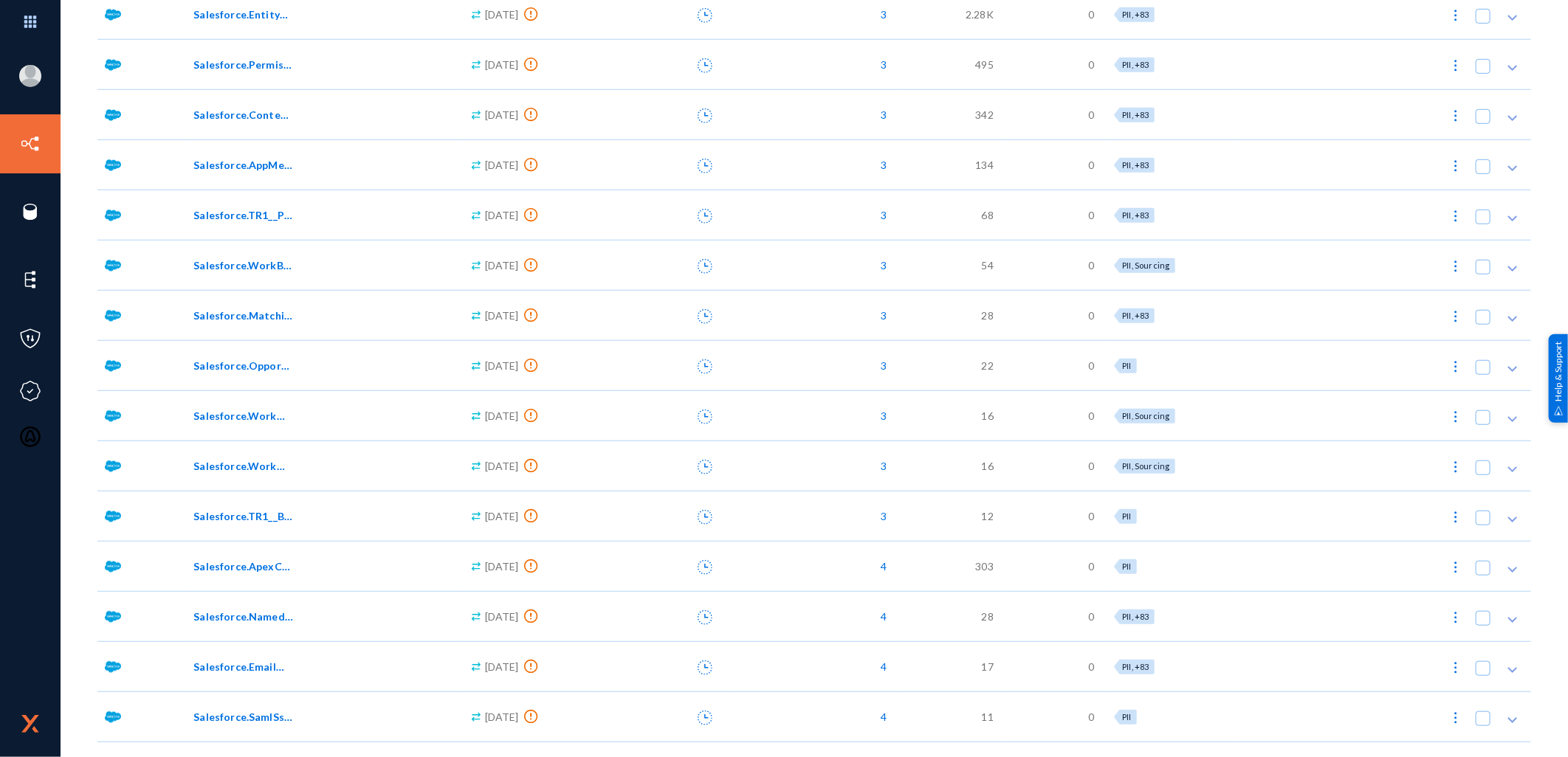
scroll to position [4427, 0]
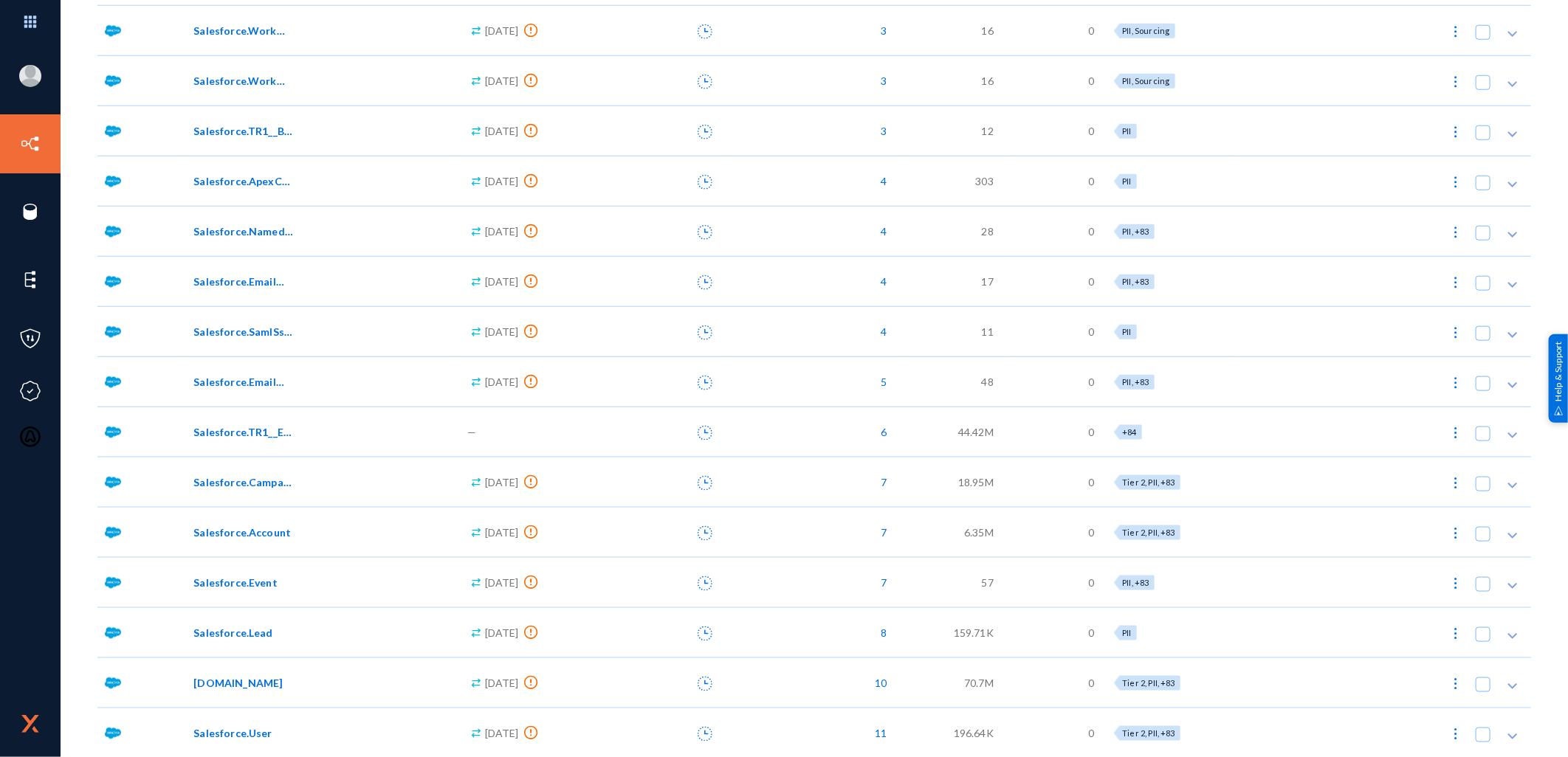
click at [270, 448] on div "Salesforce.TR1__EducationHistory__c" at bounding box center [322, 432] width 273 height 50
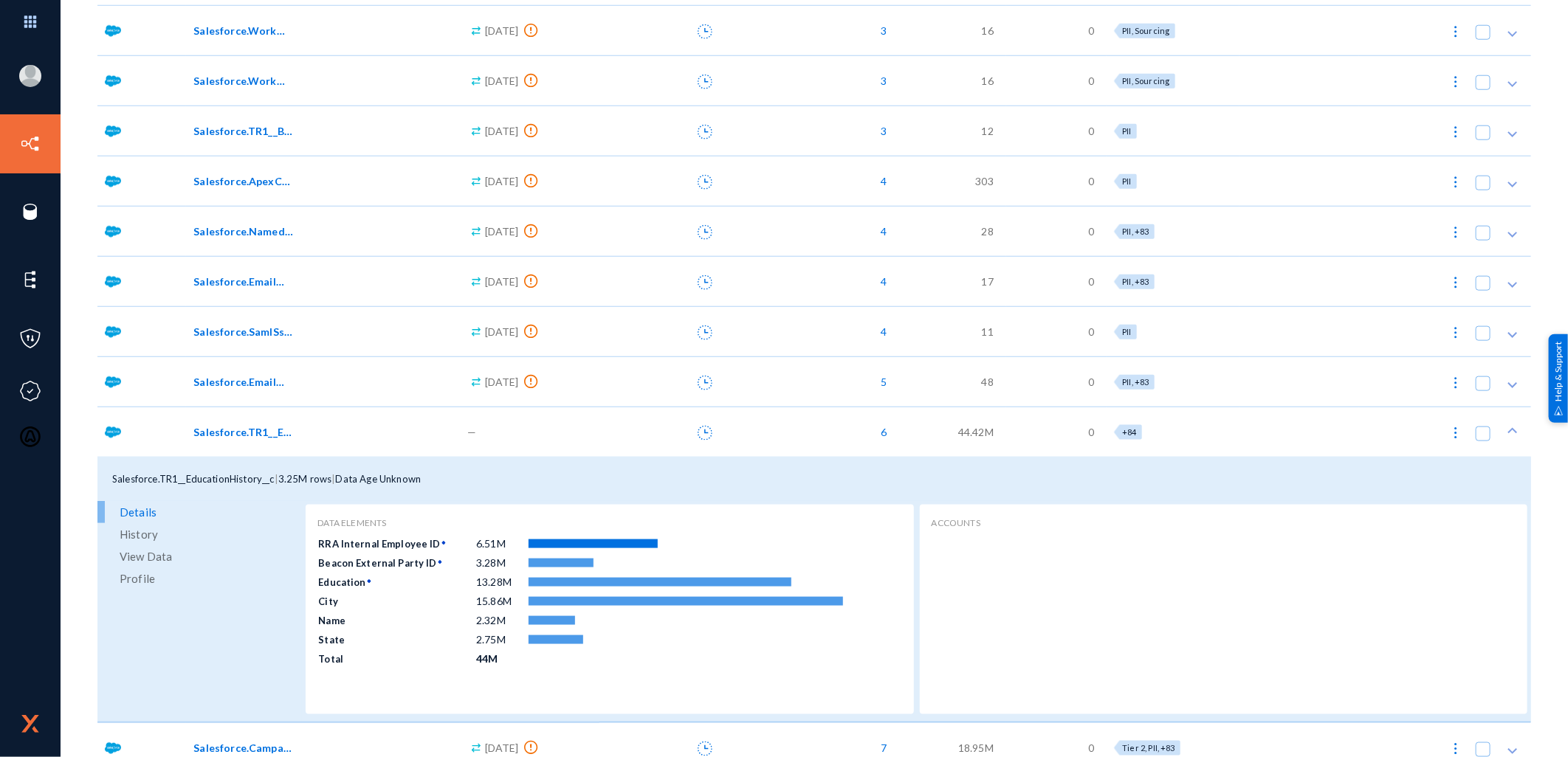
click at [150, 558] on span "View Data" at bounding box center [146, 557] width 53 height 22
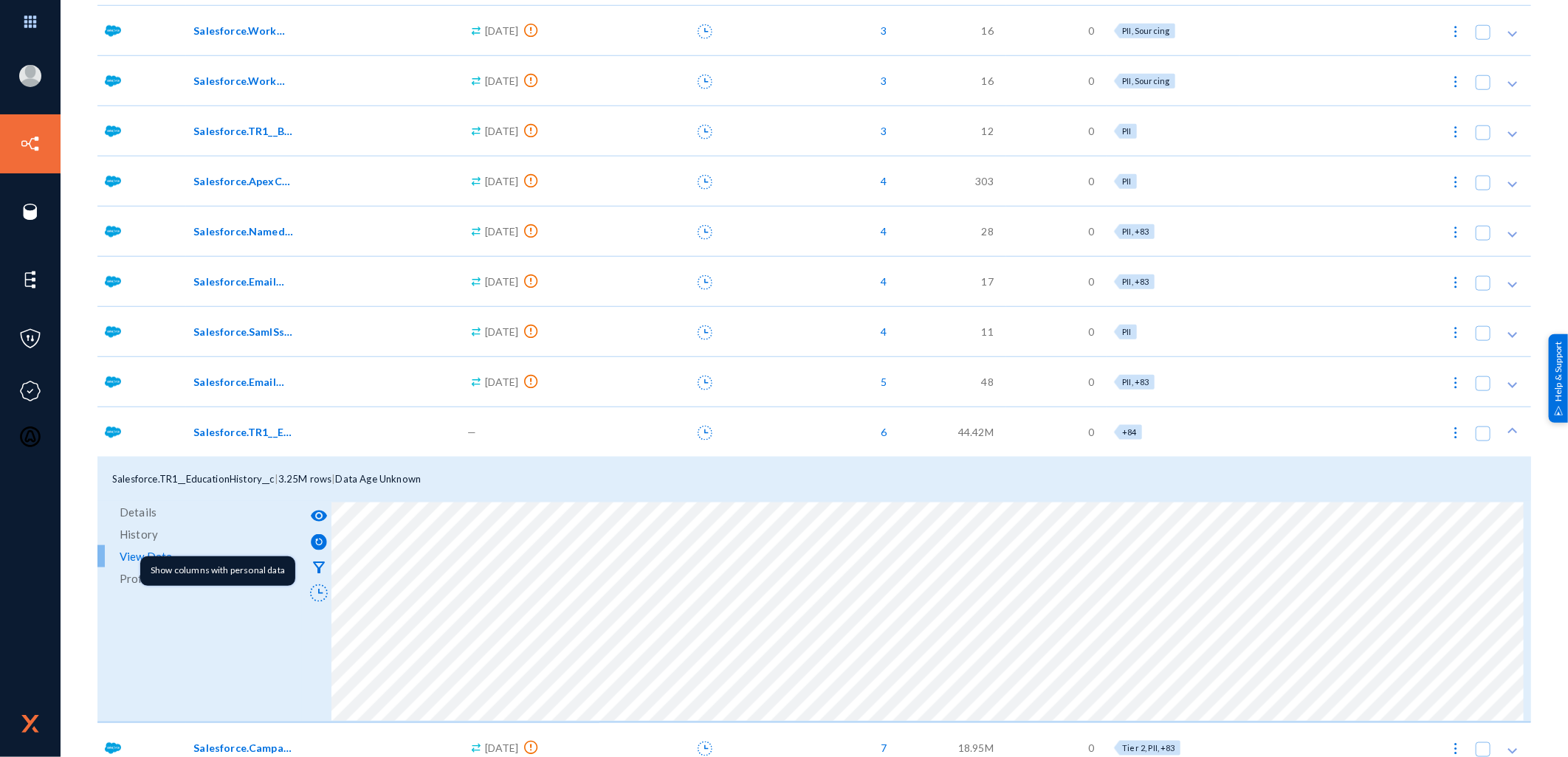
click at [314, 558] on mat-icon "filter_alt" at bounding box center [319, 567] width 18 height 18
click at [314, 511] on mat-icon "visibility" at bounding box center [319, 516] width 18 height 18
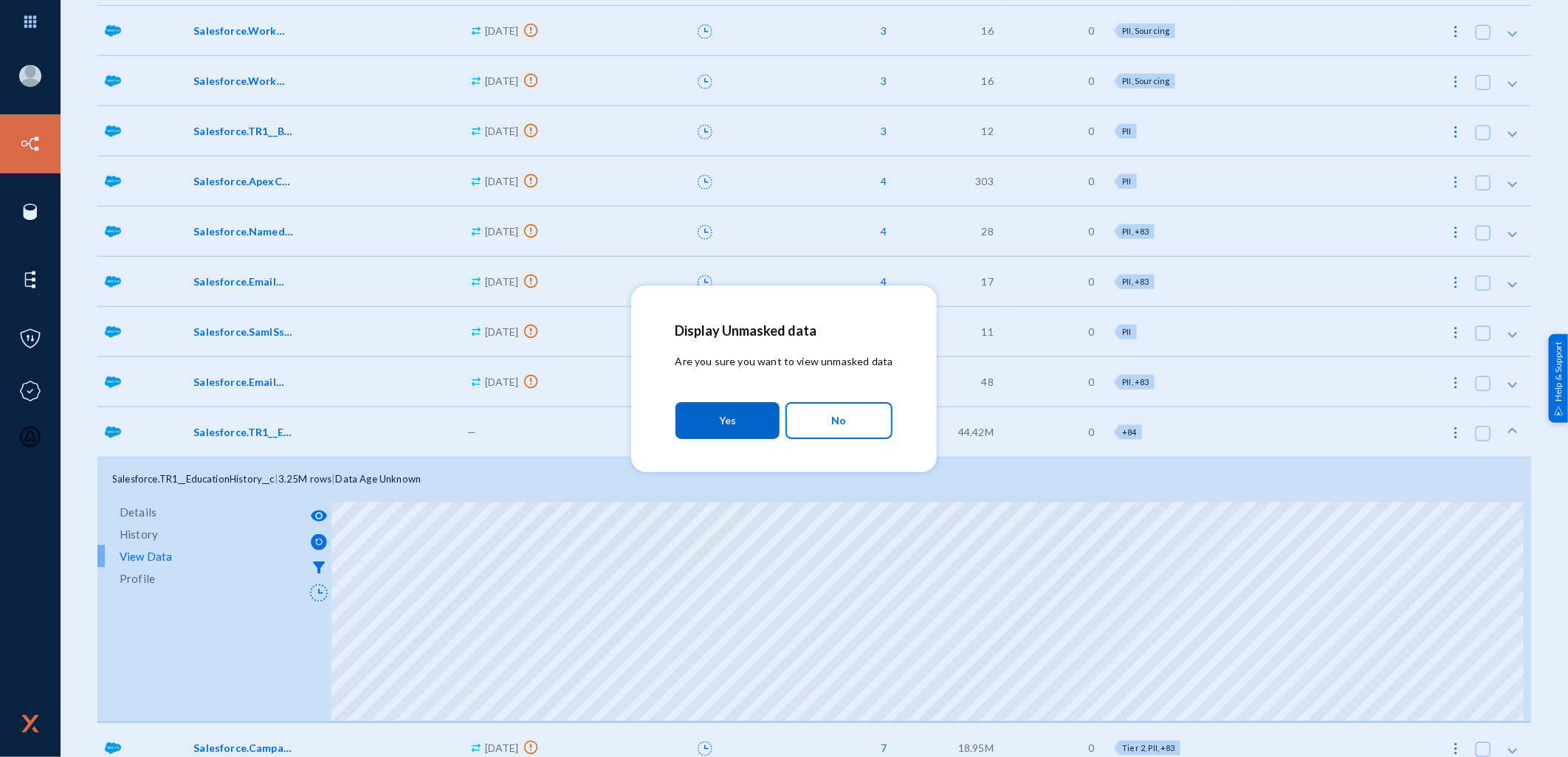
click at [751, 428] on button "Yes" at bounding box center [727, 420] width 104 height 37
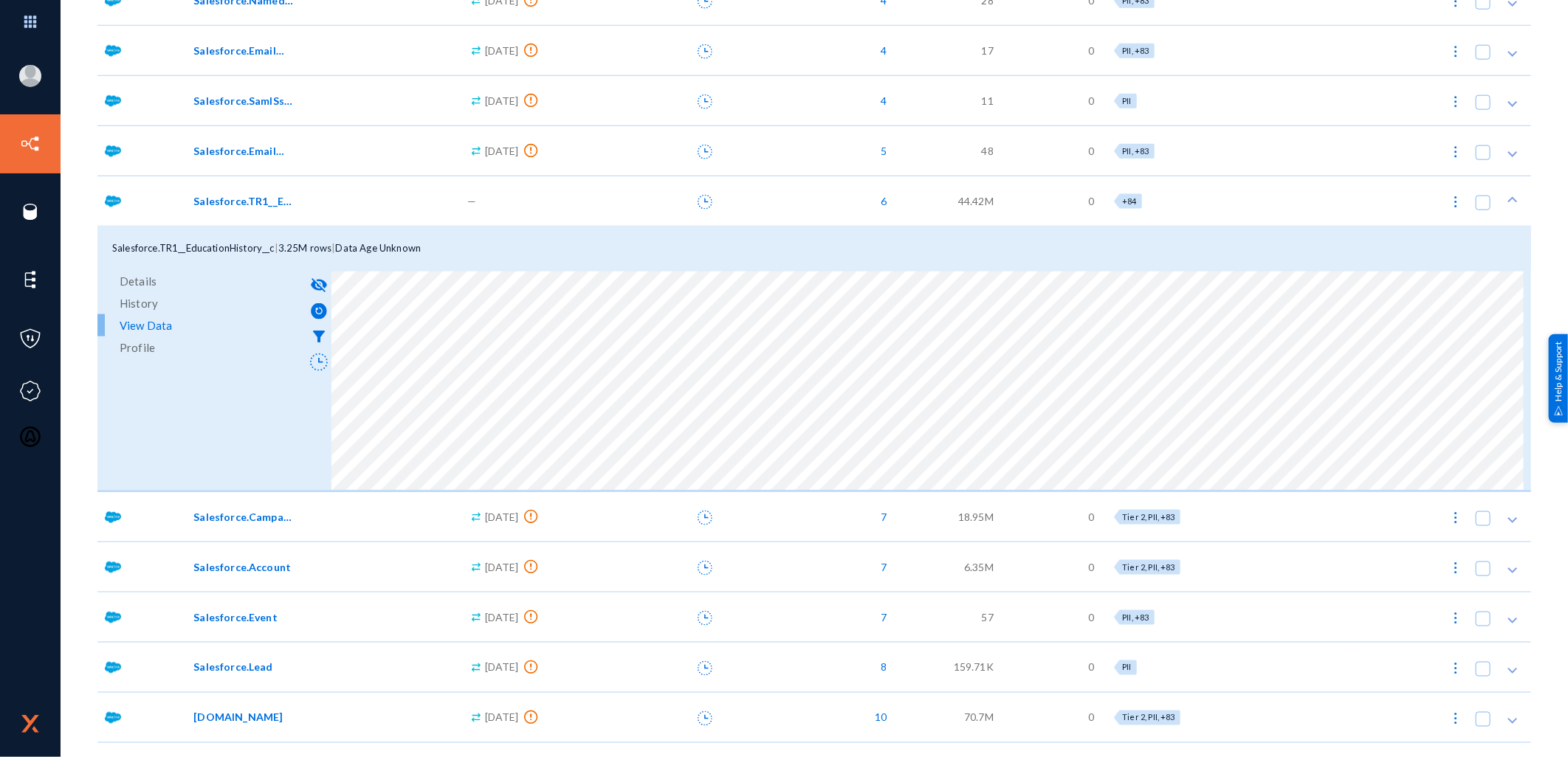
scroll to position [4693, 0]
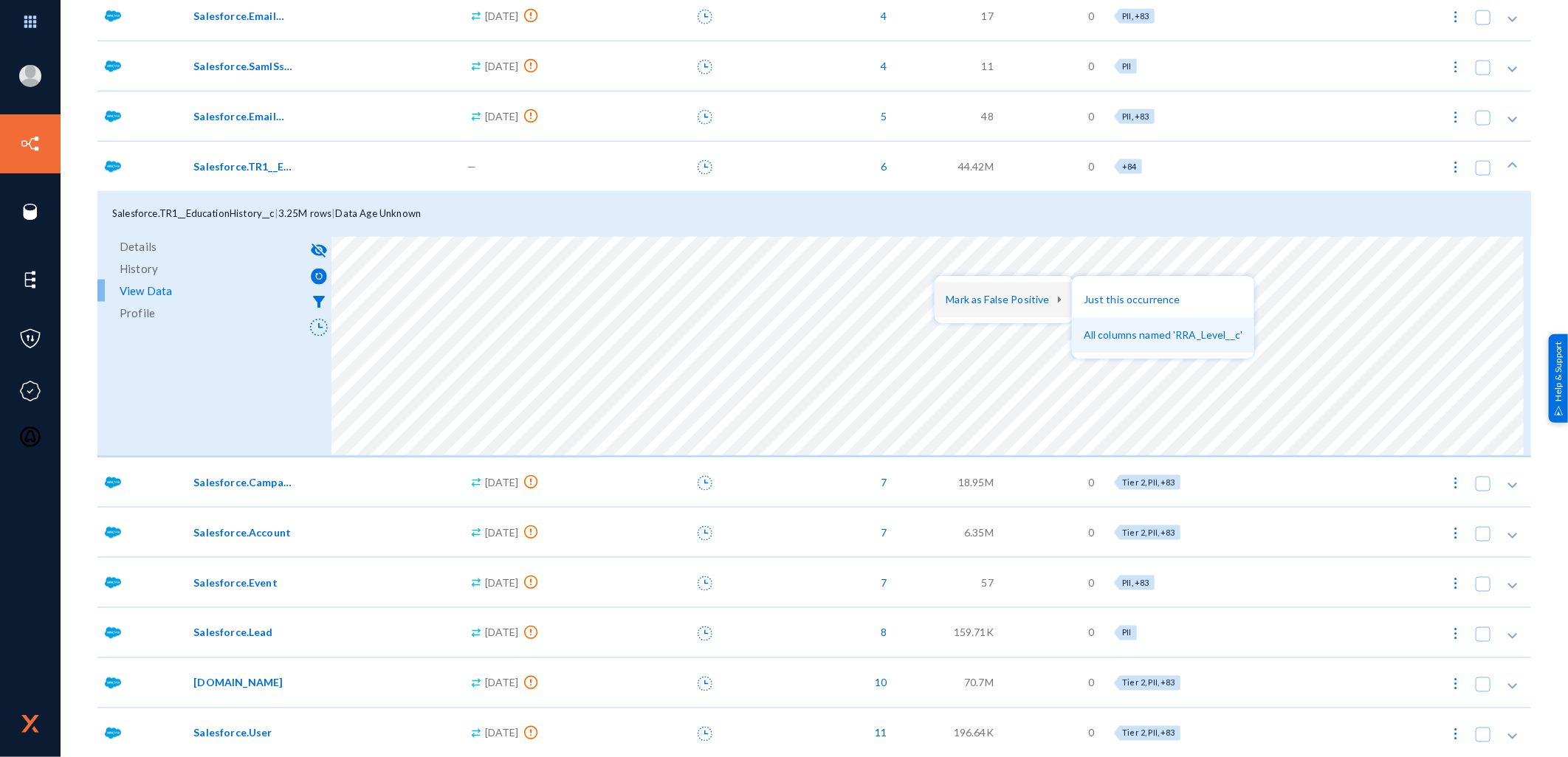
click at [1104, 337] on button "All columns named 'RRA_Level__c'" at bounding box center [1163, 335] width 182 height 35
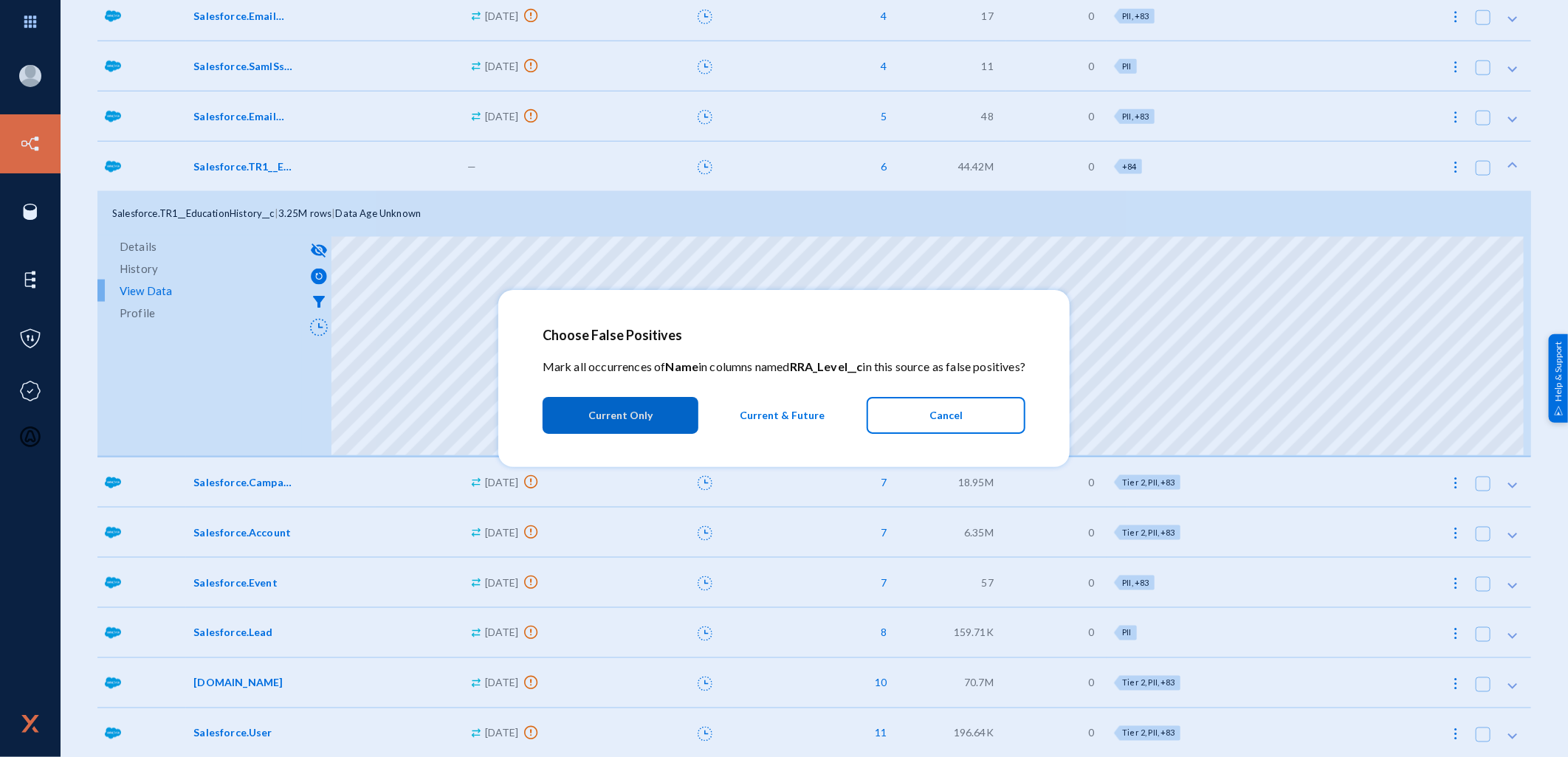
click at [815, 414] on span "Current & Future" at bounding box center [782, 415] width 85 height 26
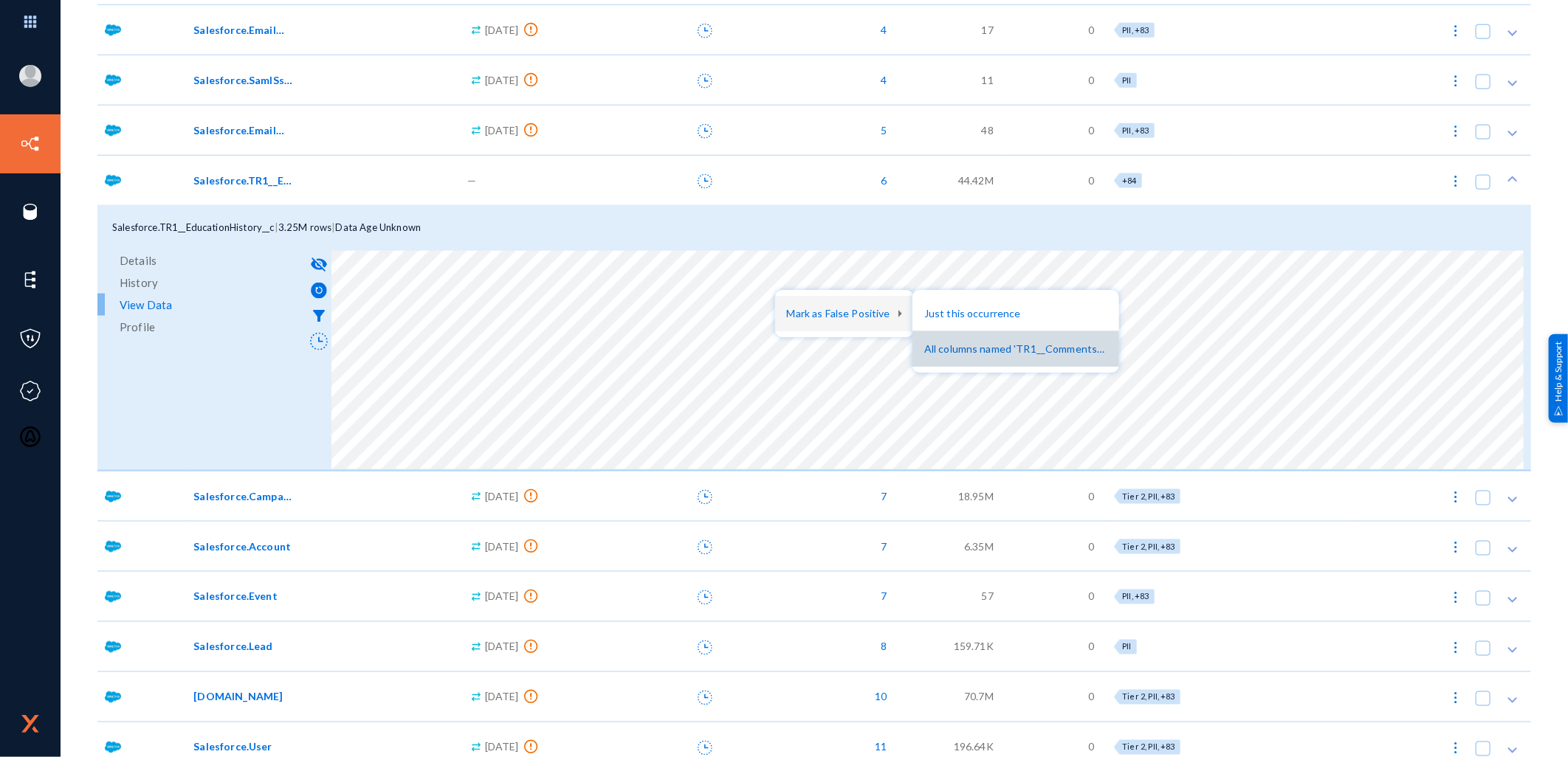
click at [958, 349] on button "All columns named 'TR1__Comments__c'" at bounding box center [1015, 349] width 207 height 35
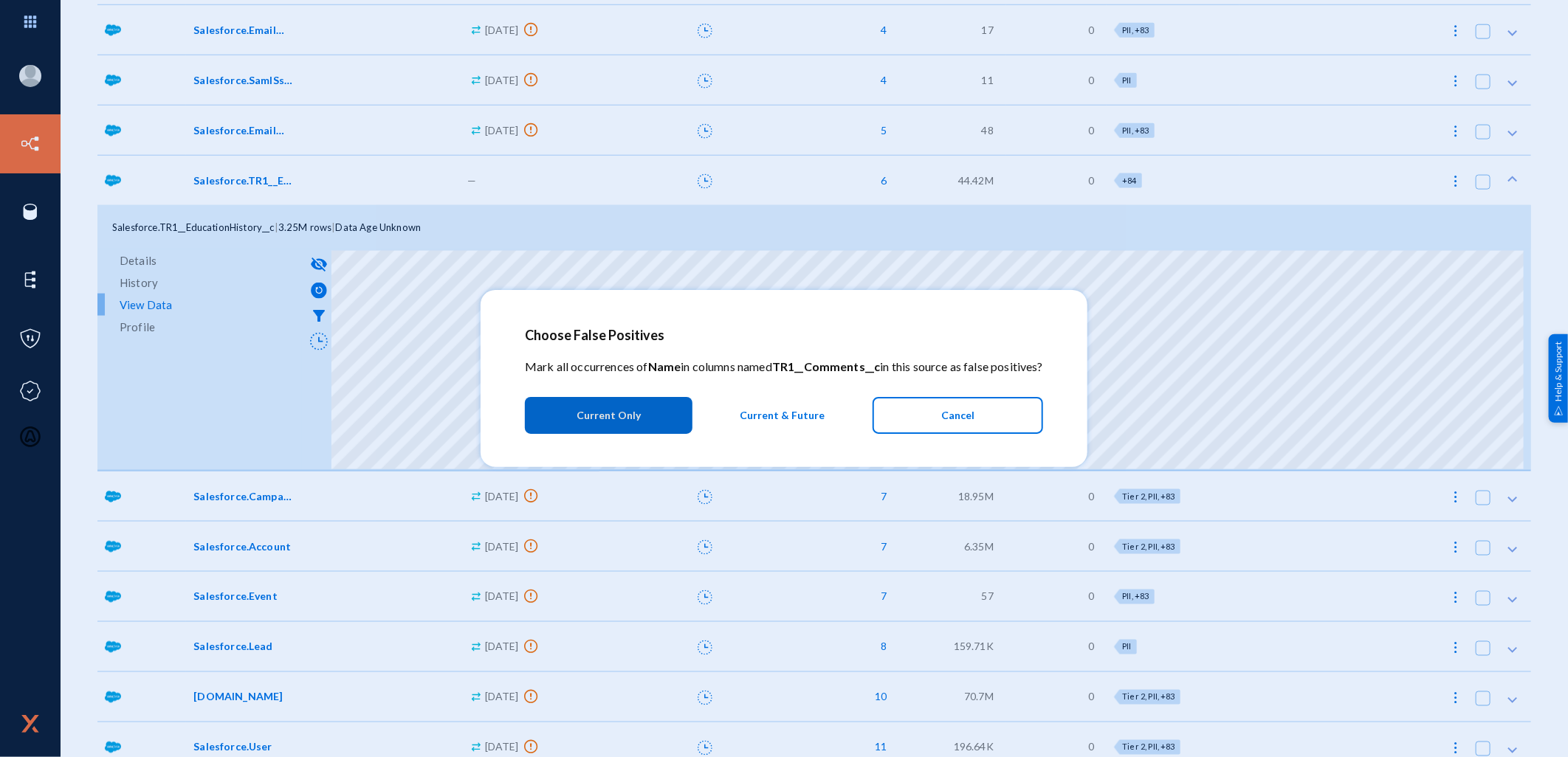
click at [803, 407] on span "Current & Future" at bounding box center [782, 415] width 85 height 26
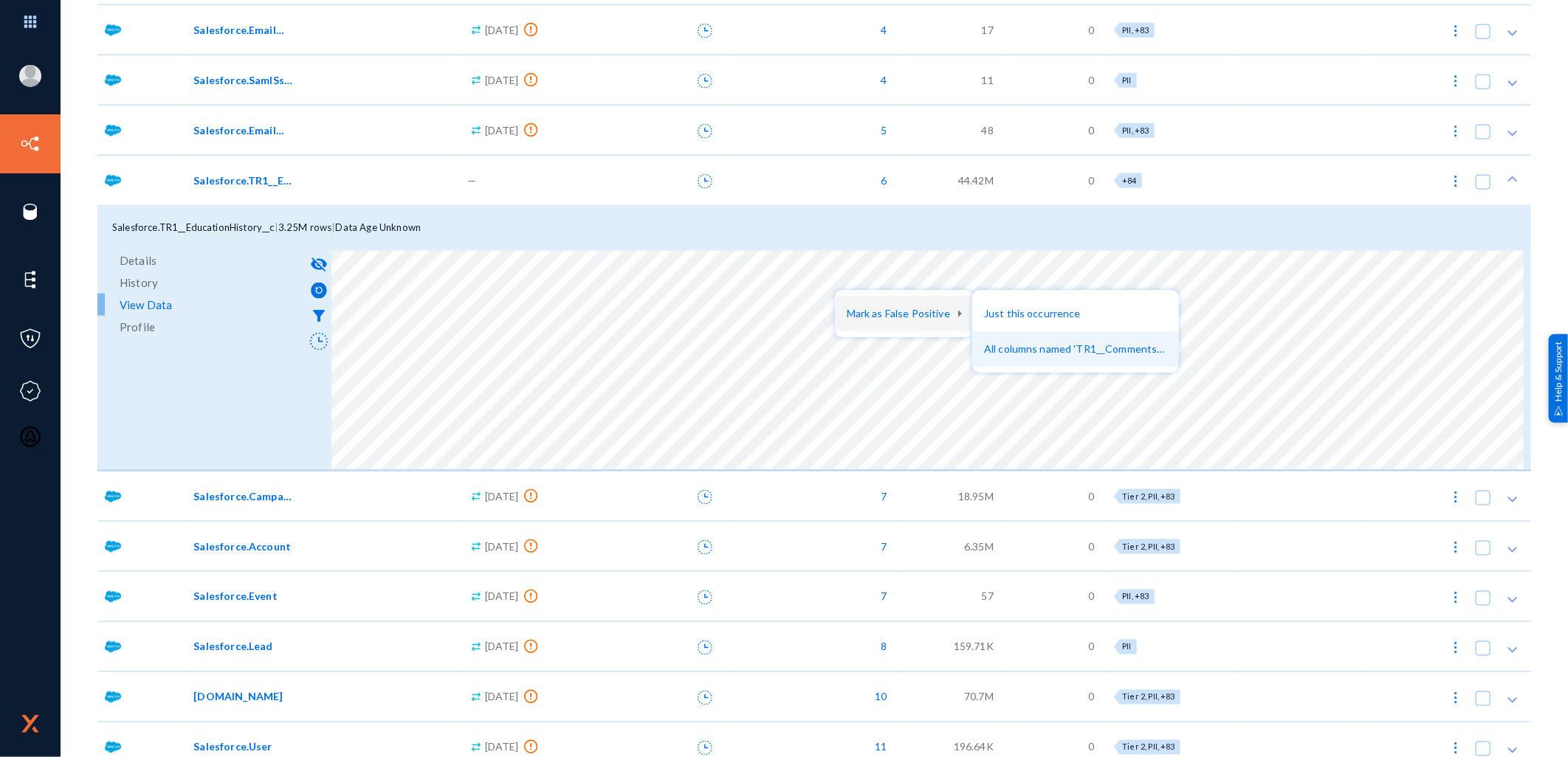
click at [1067, 351] on button "All columns named 'TR1__Comments__c'" at bounding box center [1075, 349] width 207 height 35
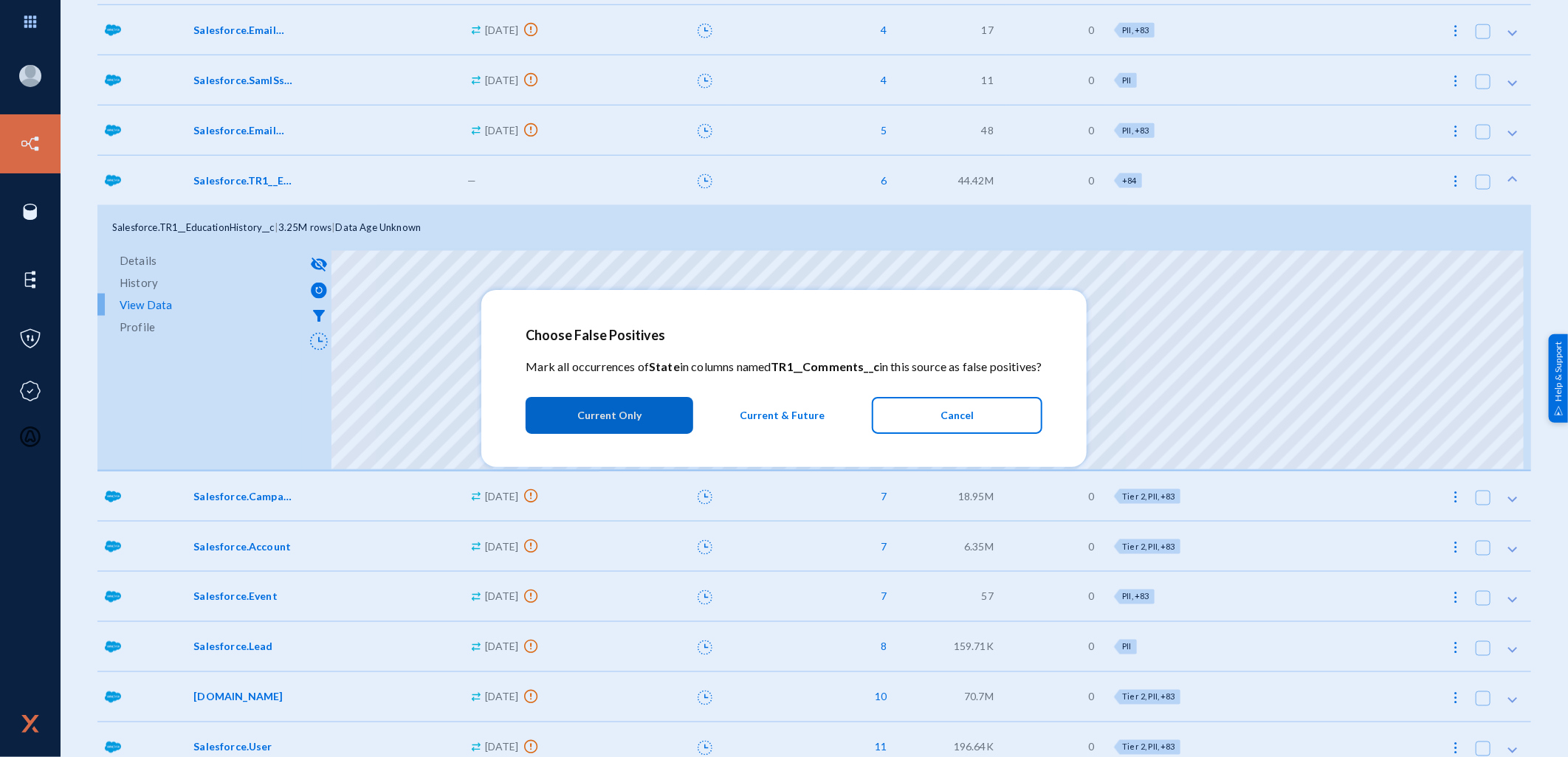
click at [803, 404] on span "Current & Future" at bounding box center [782, 415] width 85 height 26
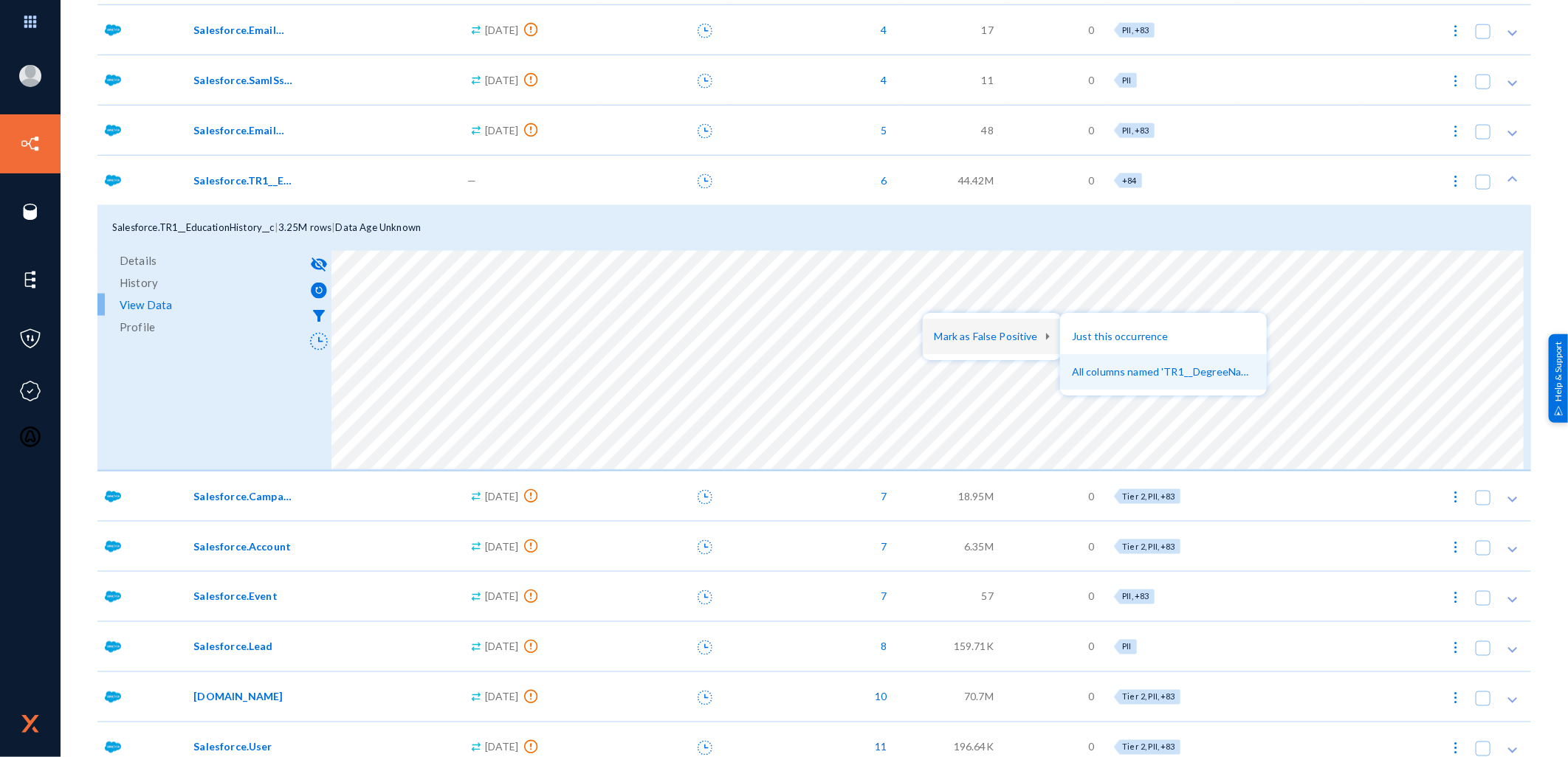
click at [1096, 365] on button "All columns named 'TR1__DegreeName__c'" at bounding box center [1163, 372] width 207 height 35
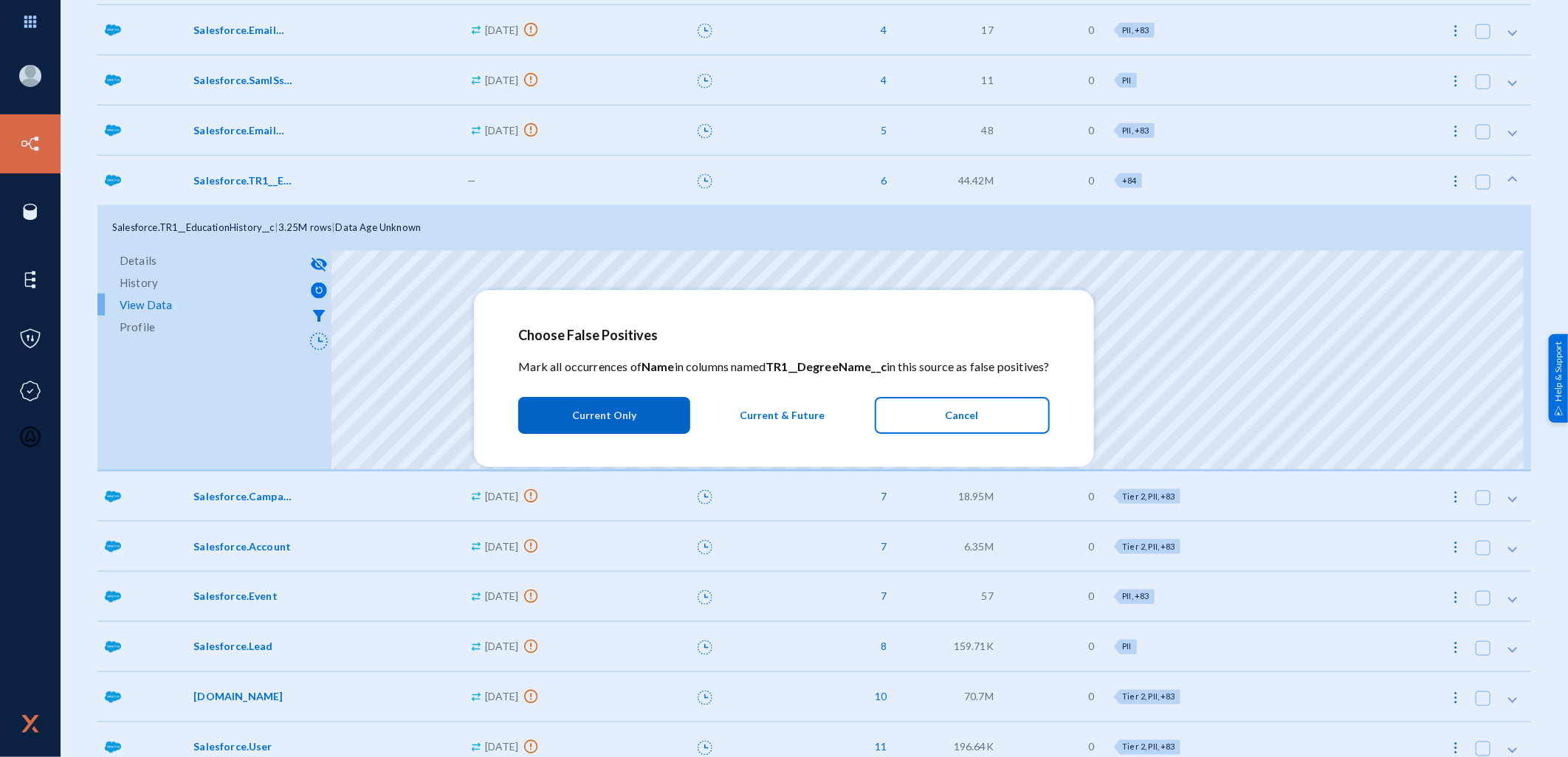
click at [820, 402] on span "Current & Future" at bounding box center [782, 415] width 85 height 26
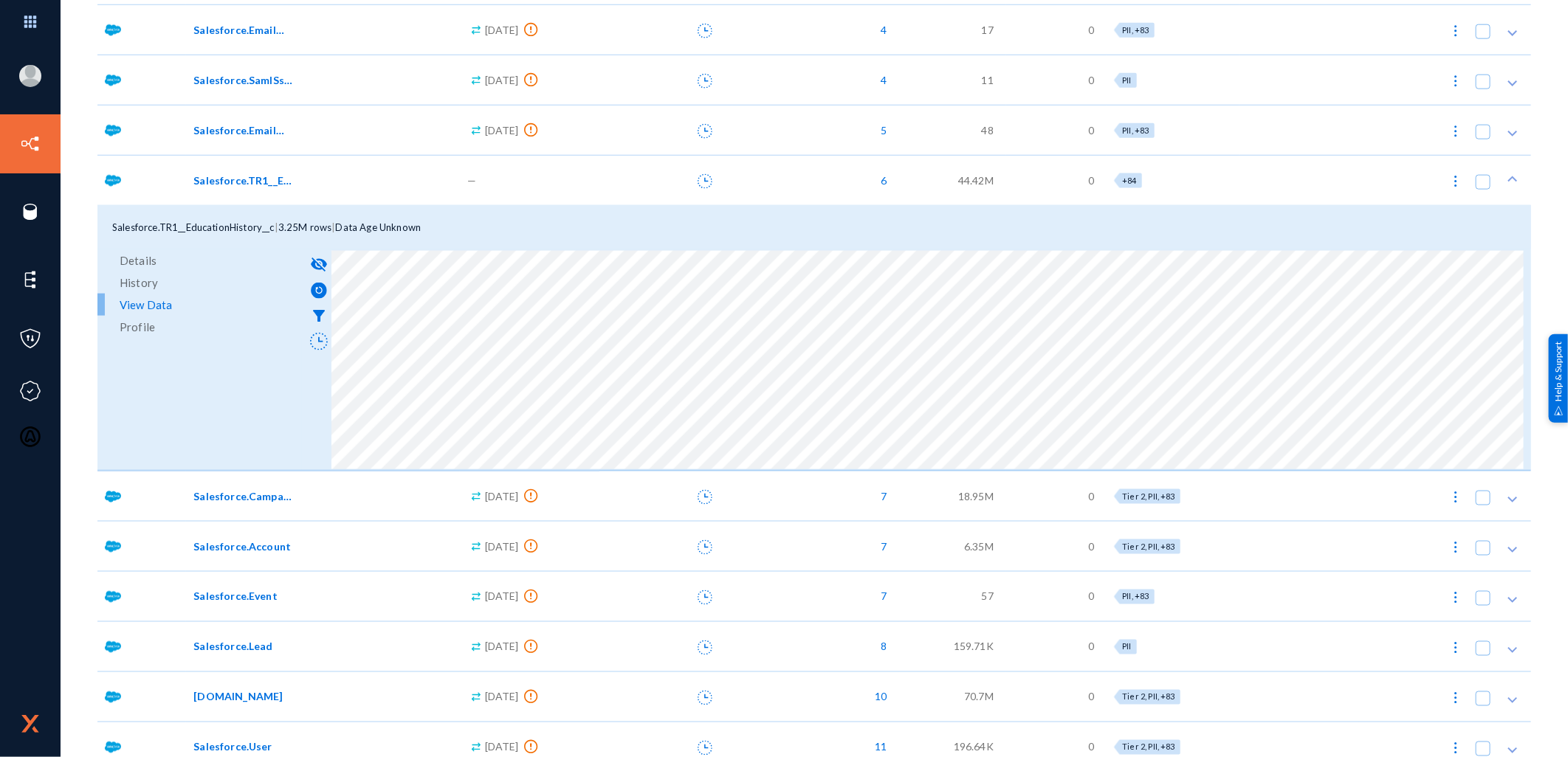
scroll to position [4706, 0]
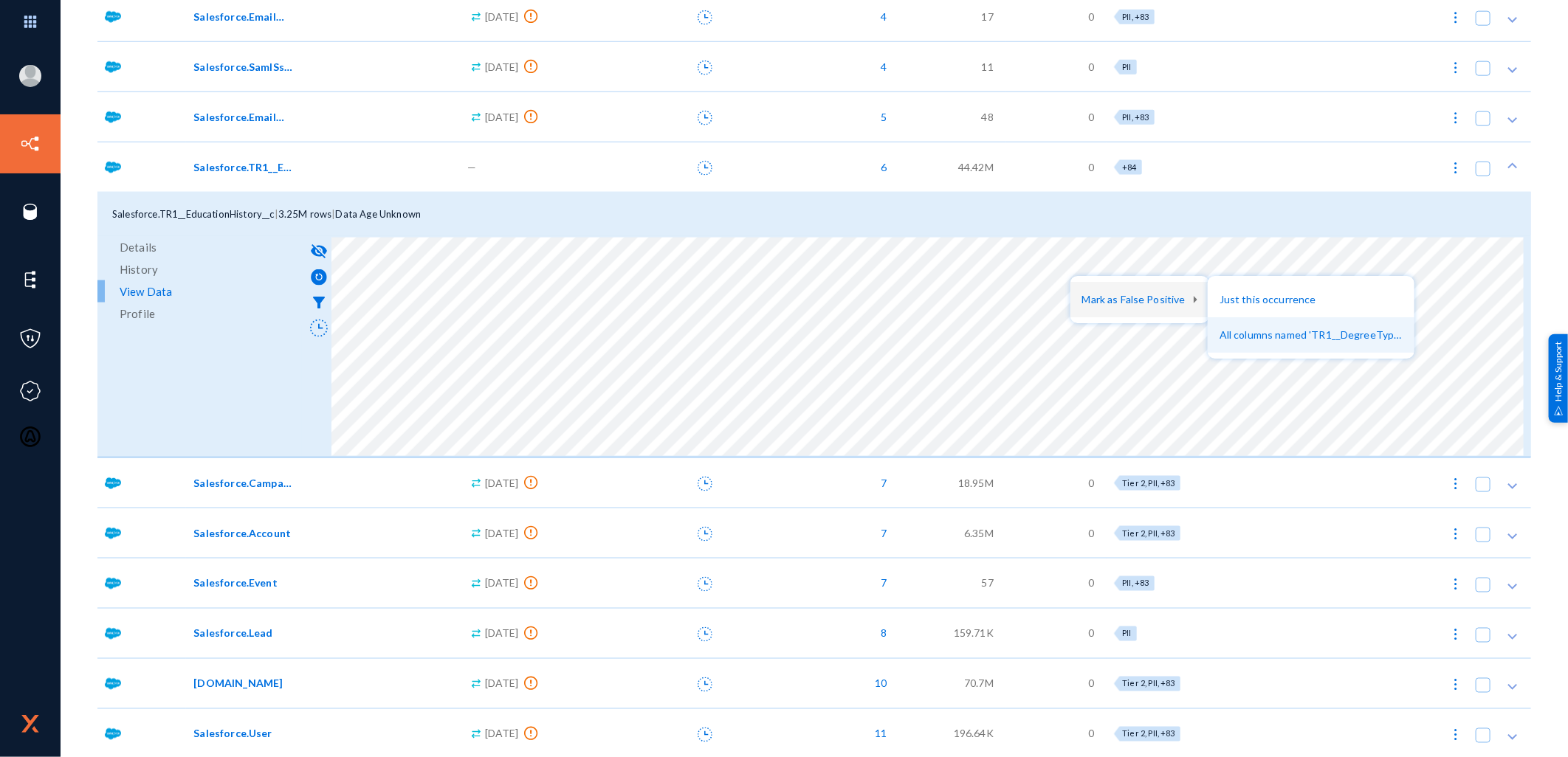
click at [1278, 338] on button "All columns named 'TR1__DegreeType__c'" at bounding box center [1310, 335] width 207 height 35
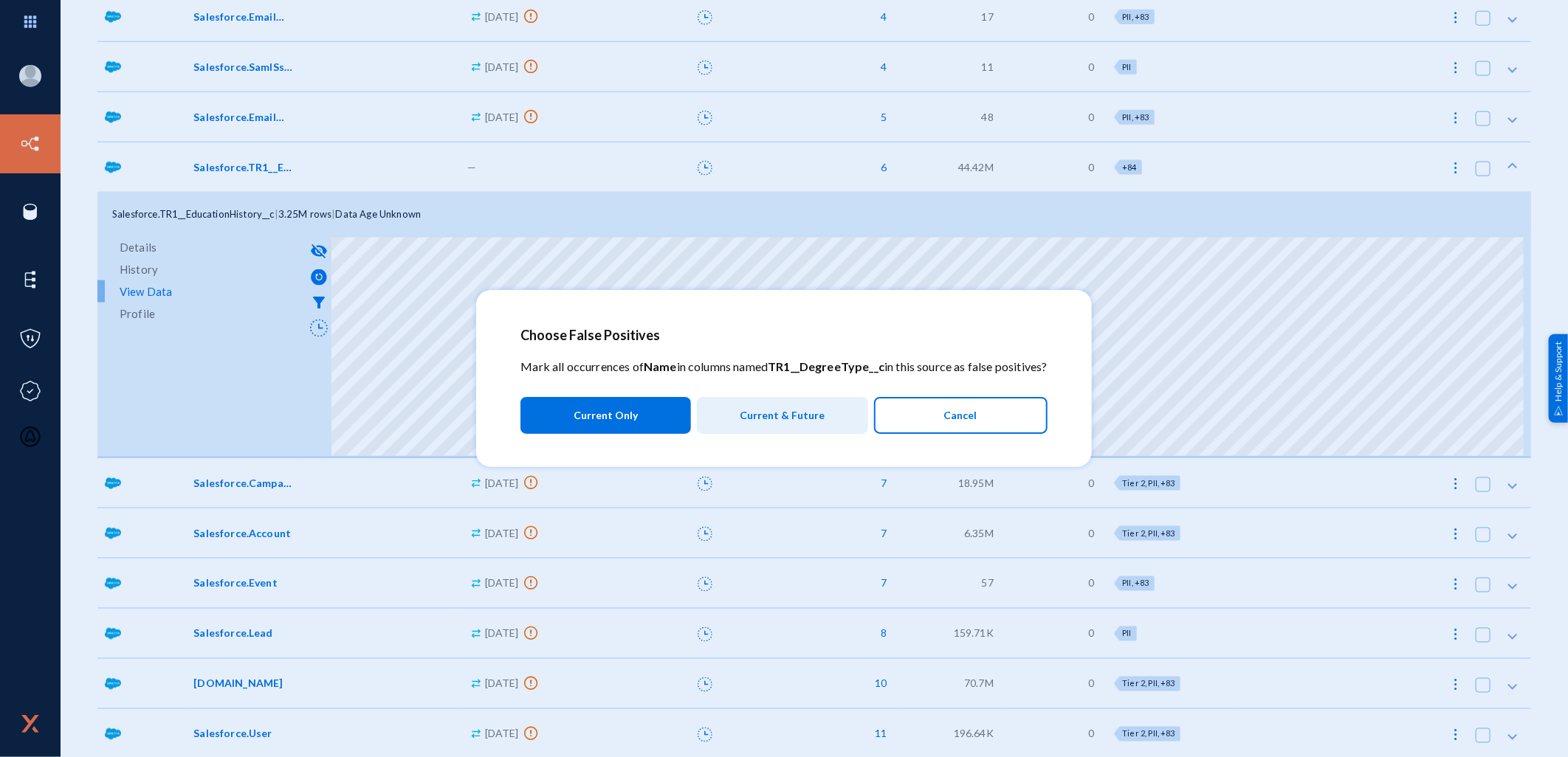
click at [812, 408] on span "Current & Future" at bounding box center [782, 415] width 85 height 26
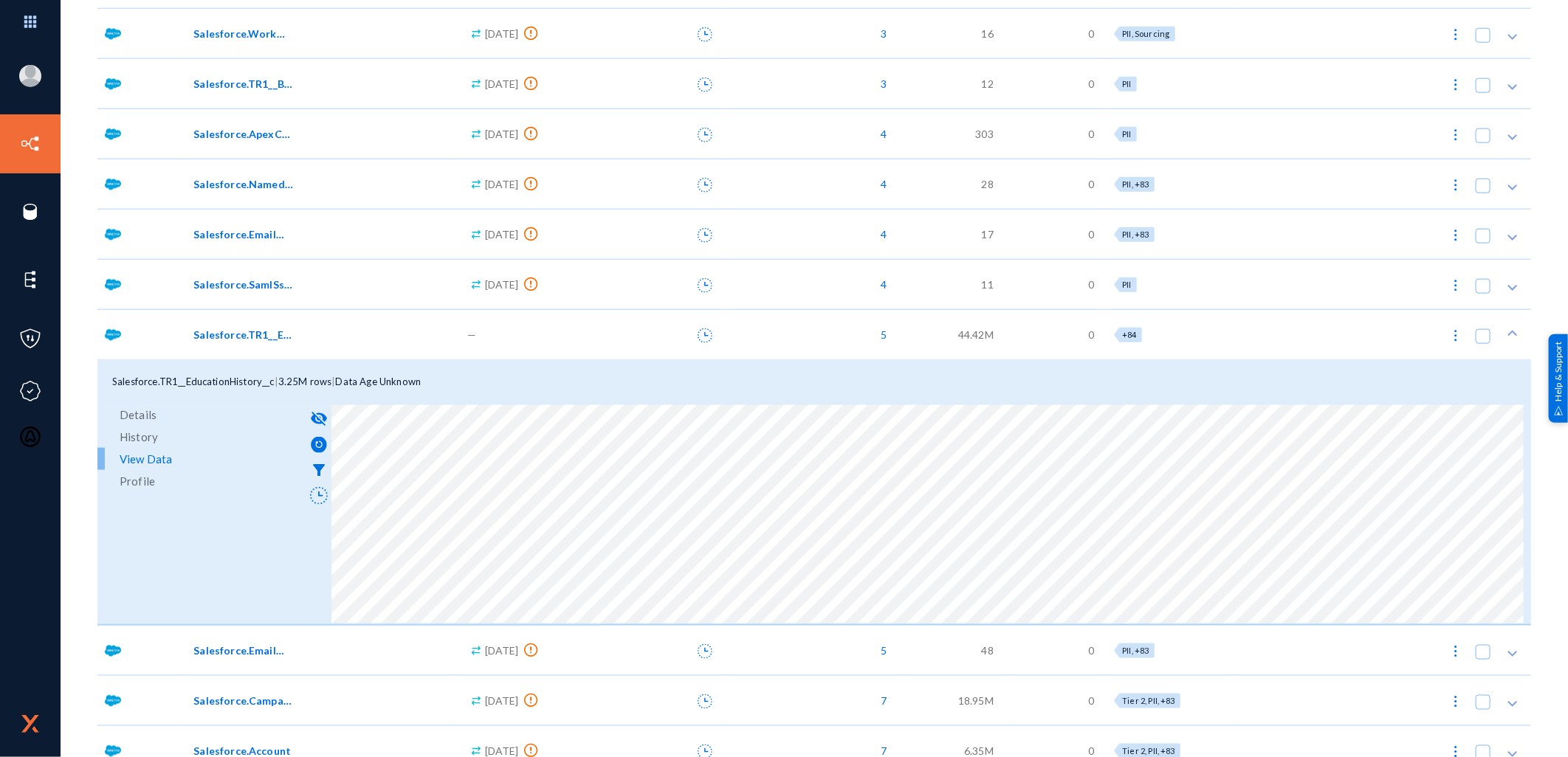
scroll to position [4543, 0]
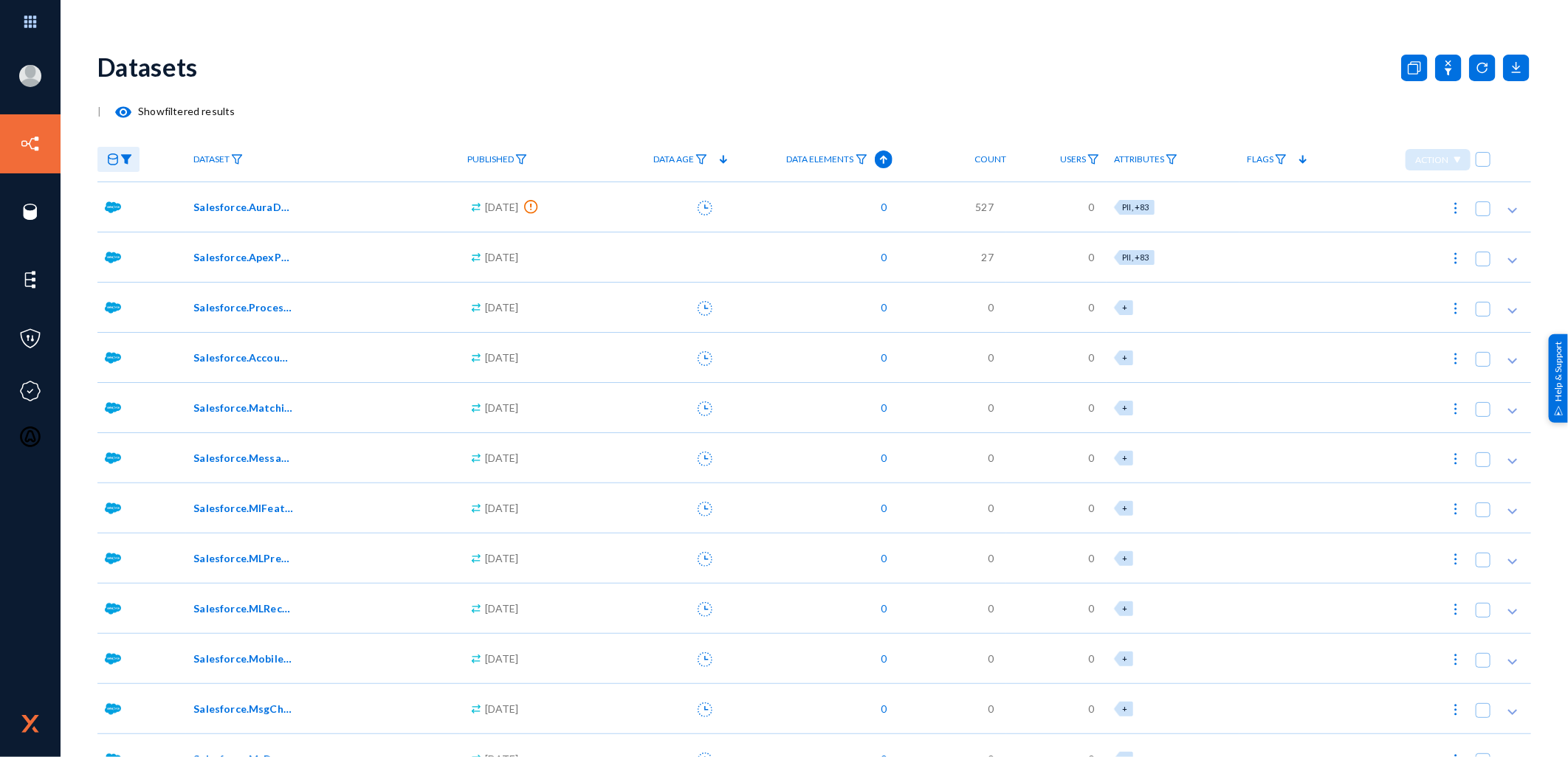
click at [121, 109] on mat-icon "visibility" at bounding box center [123, 112] width 18 height 18
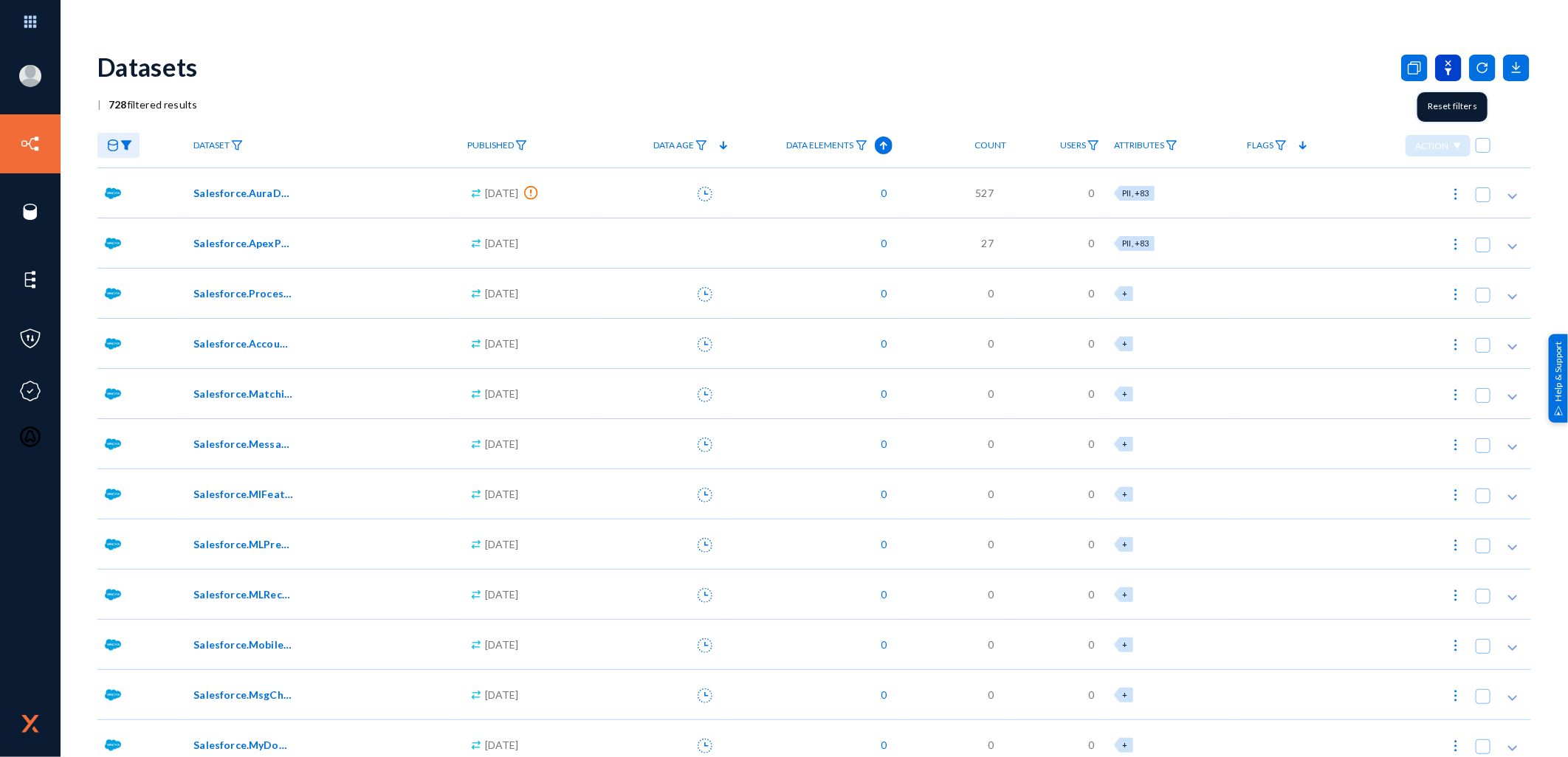
click at [1444, 69] on icon at bounding box center [1448, 68] width 7 height 15
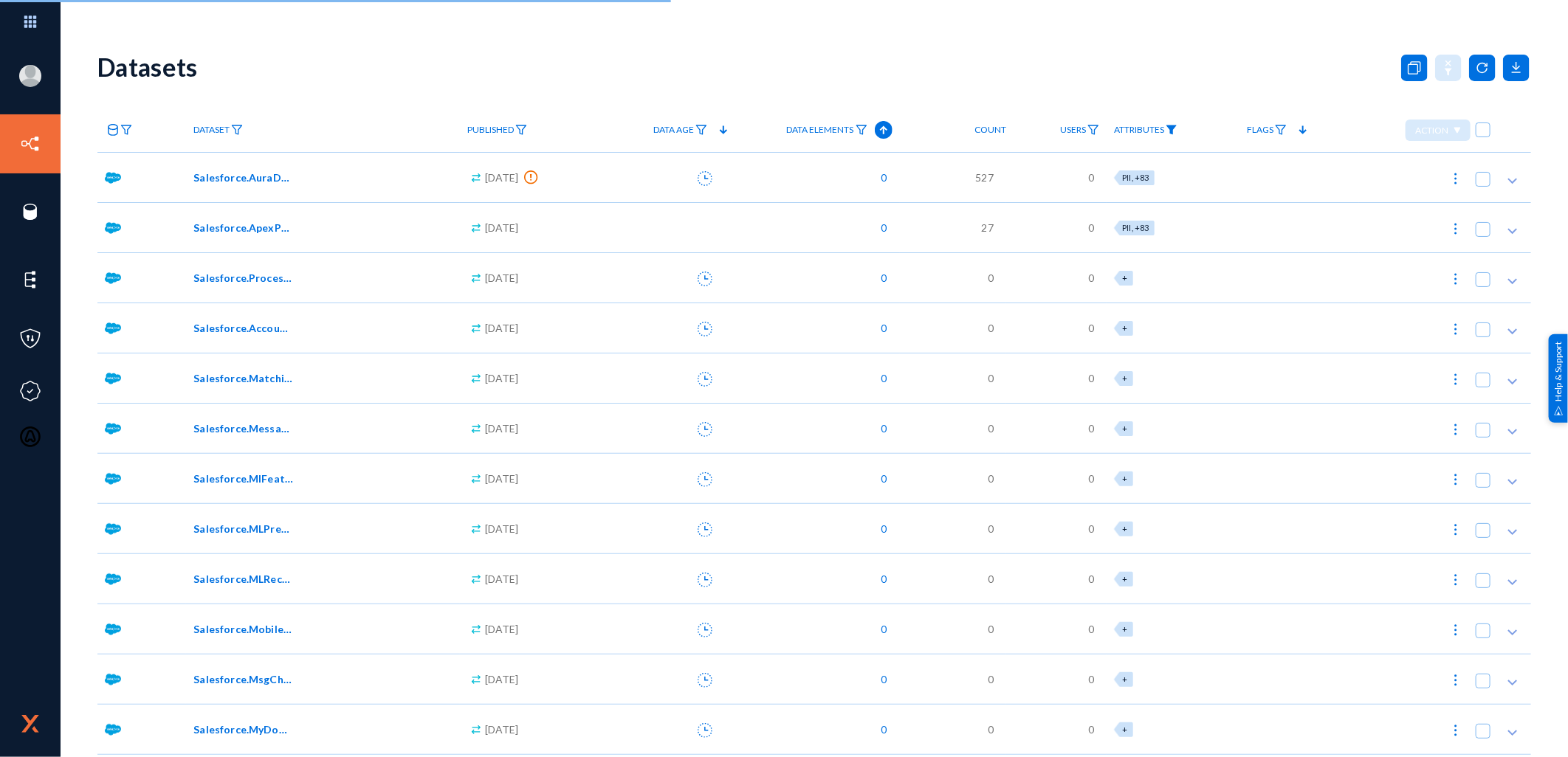
click at [1177, 132] on img at bounding box center [1171, 129] width 12 height 10
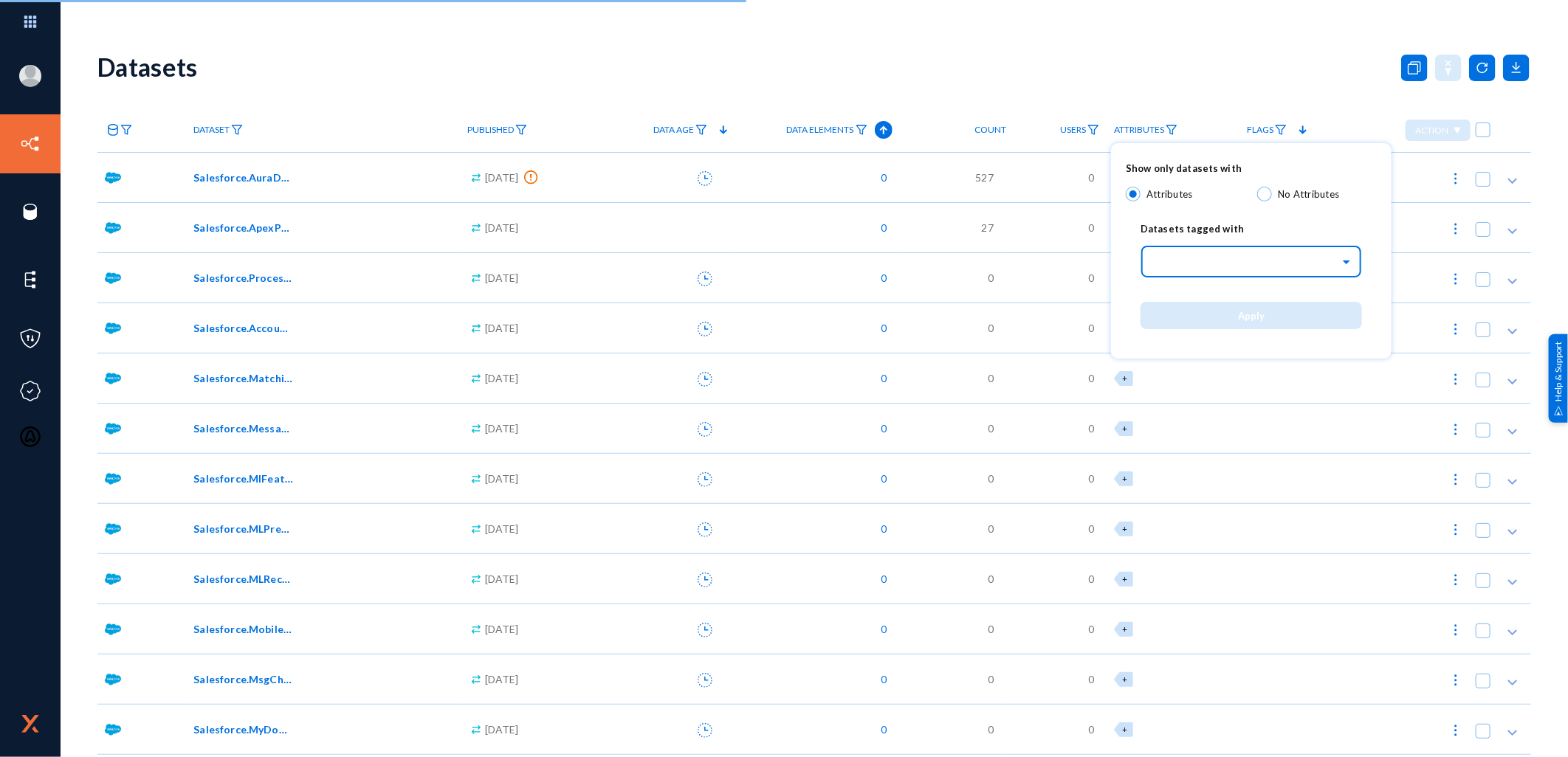
click at [1182, 259] on div "Select..." at bounding box center [1246, 259] width 188 height 17
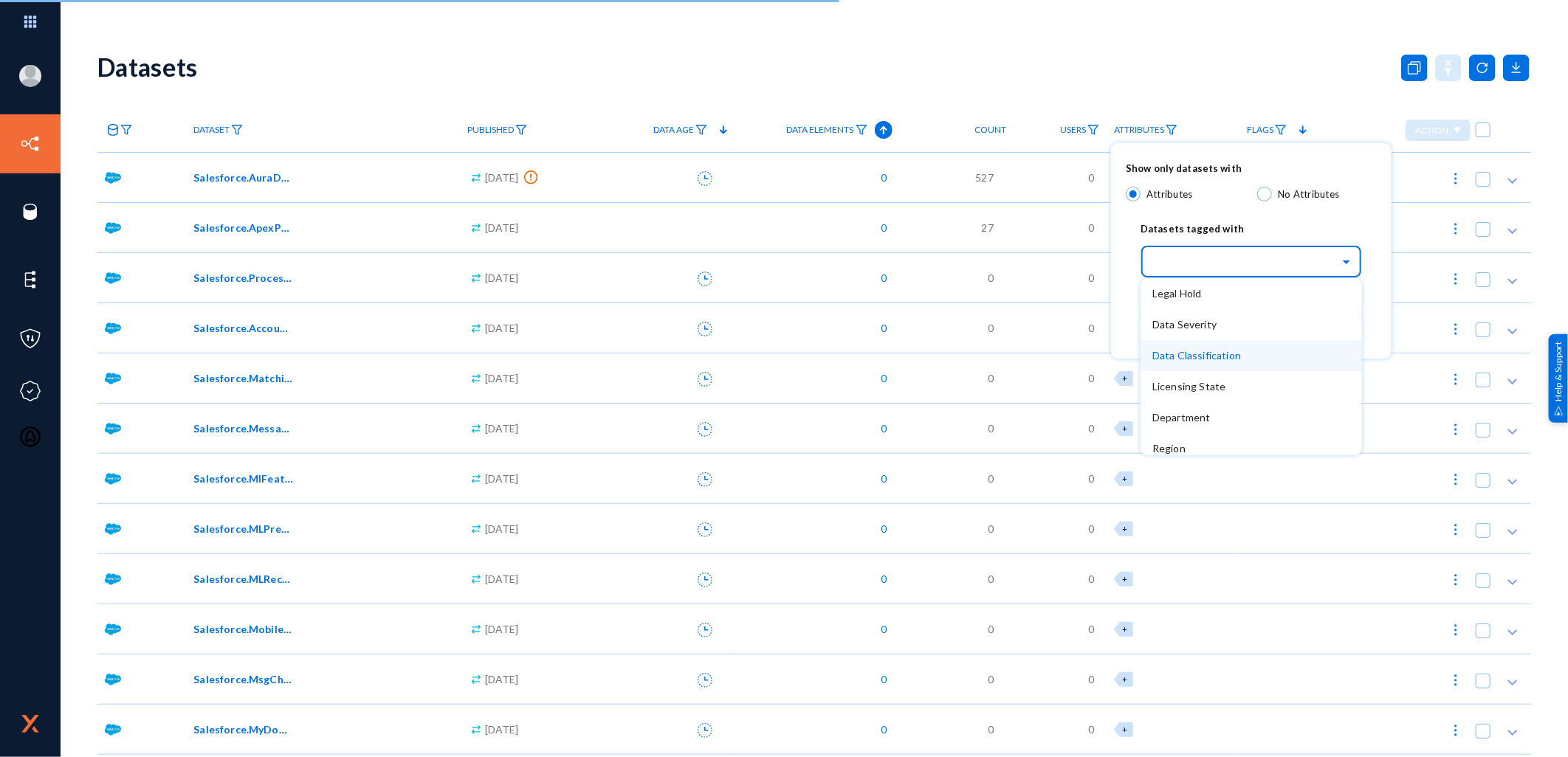
click at [1198, 354] on span "Data Classification" at bounding box center [1196, 356] width 89 height 13
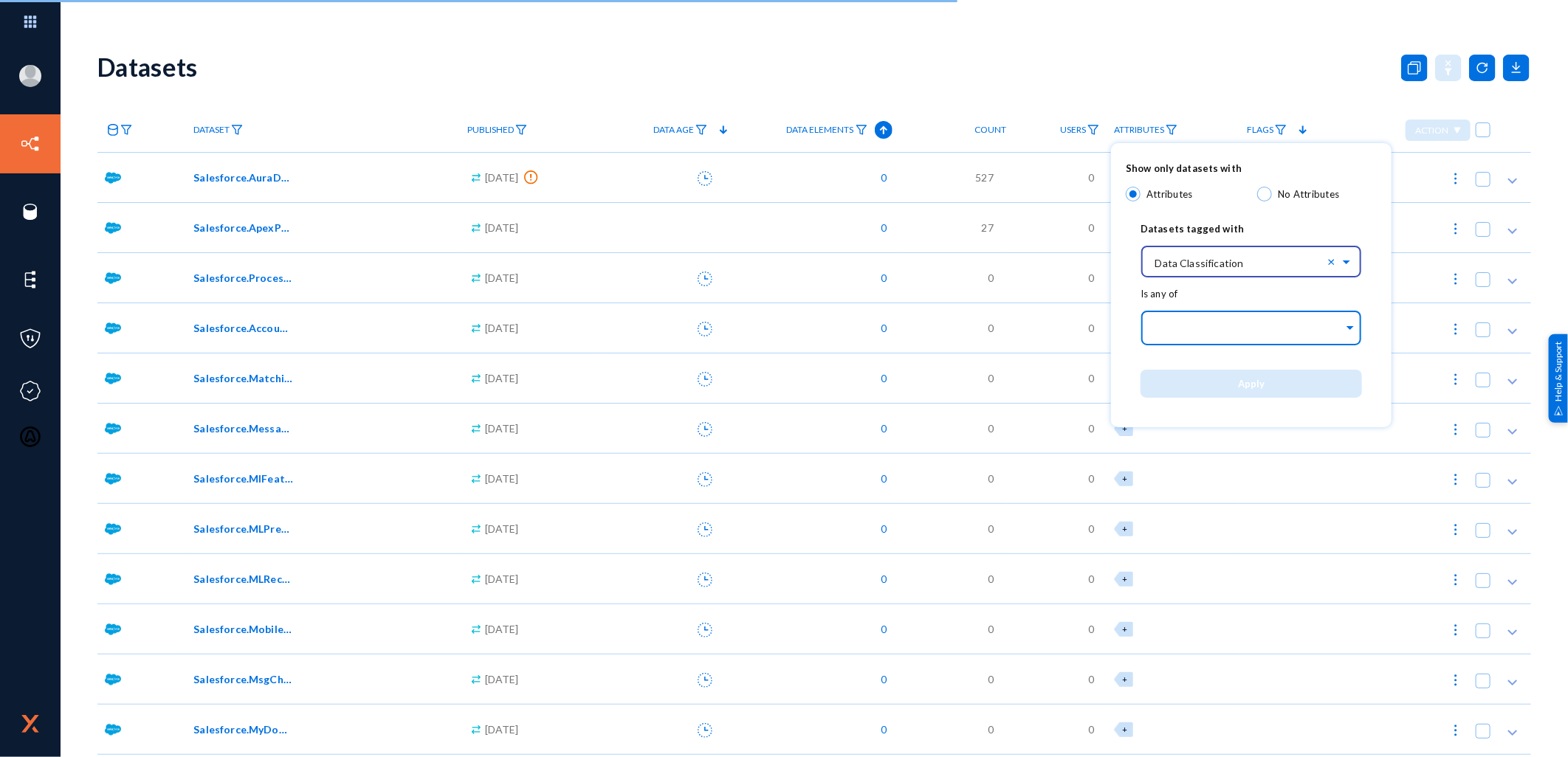
click at [1189, 325] on input "text" at bounding box center [1248, 330] width 192 height 14
click at [1181, 395] on div "PII" at bounding box center [1251, 392] width 222 height 31
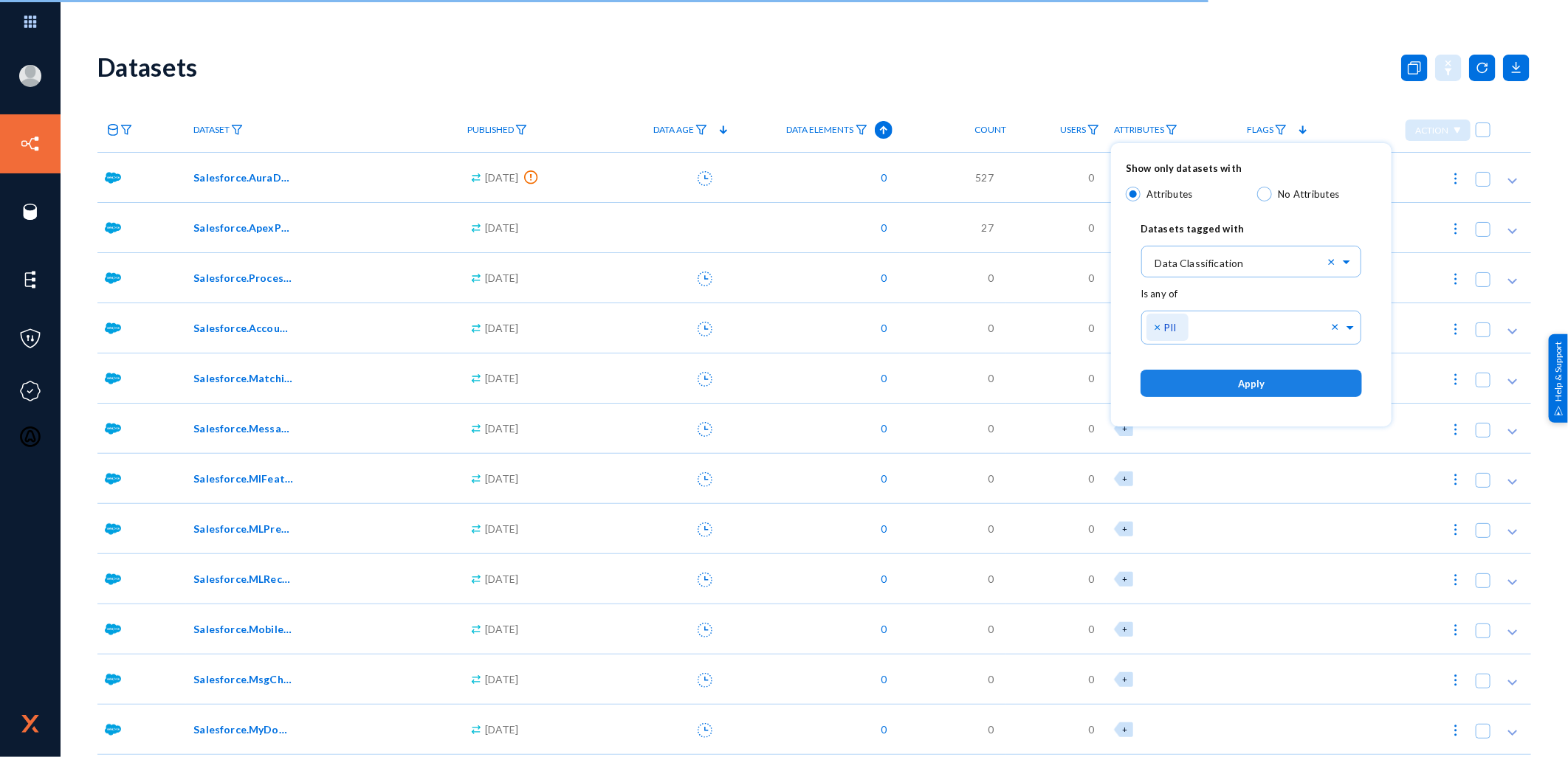
click at [1215, 379] on button "Apply" at bounding box center [1251, 383] width 222 height 27
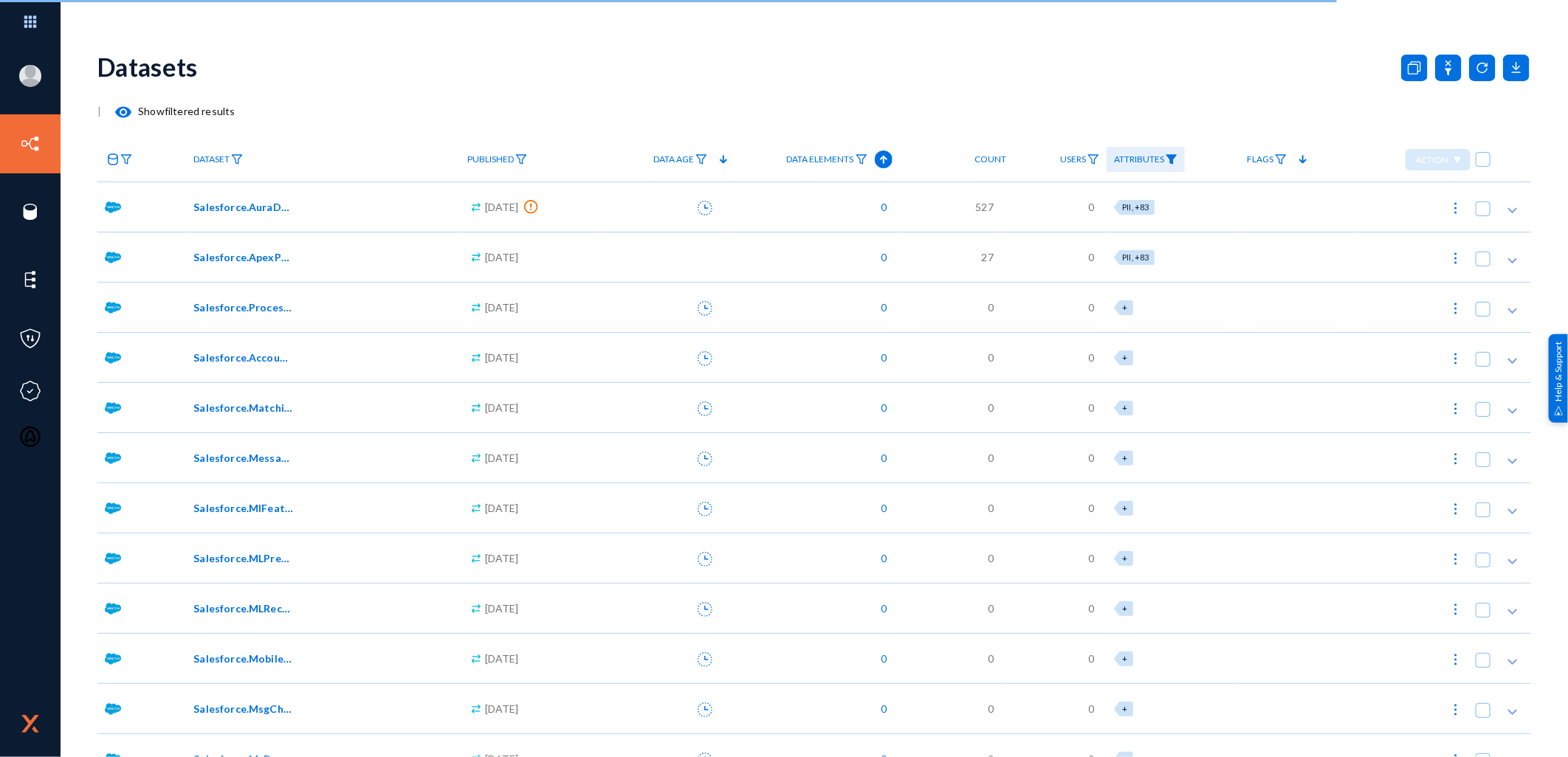
click at [128, 108] on mat-icon "visibility" at bounding box center [123, 112] width 18 height 18
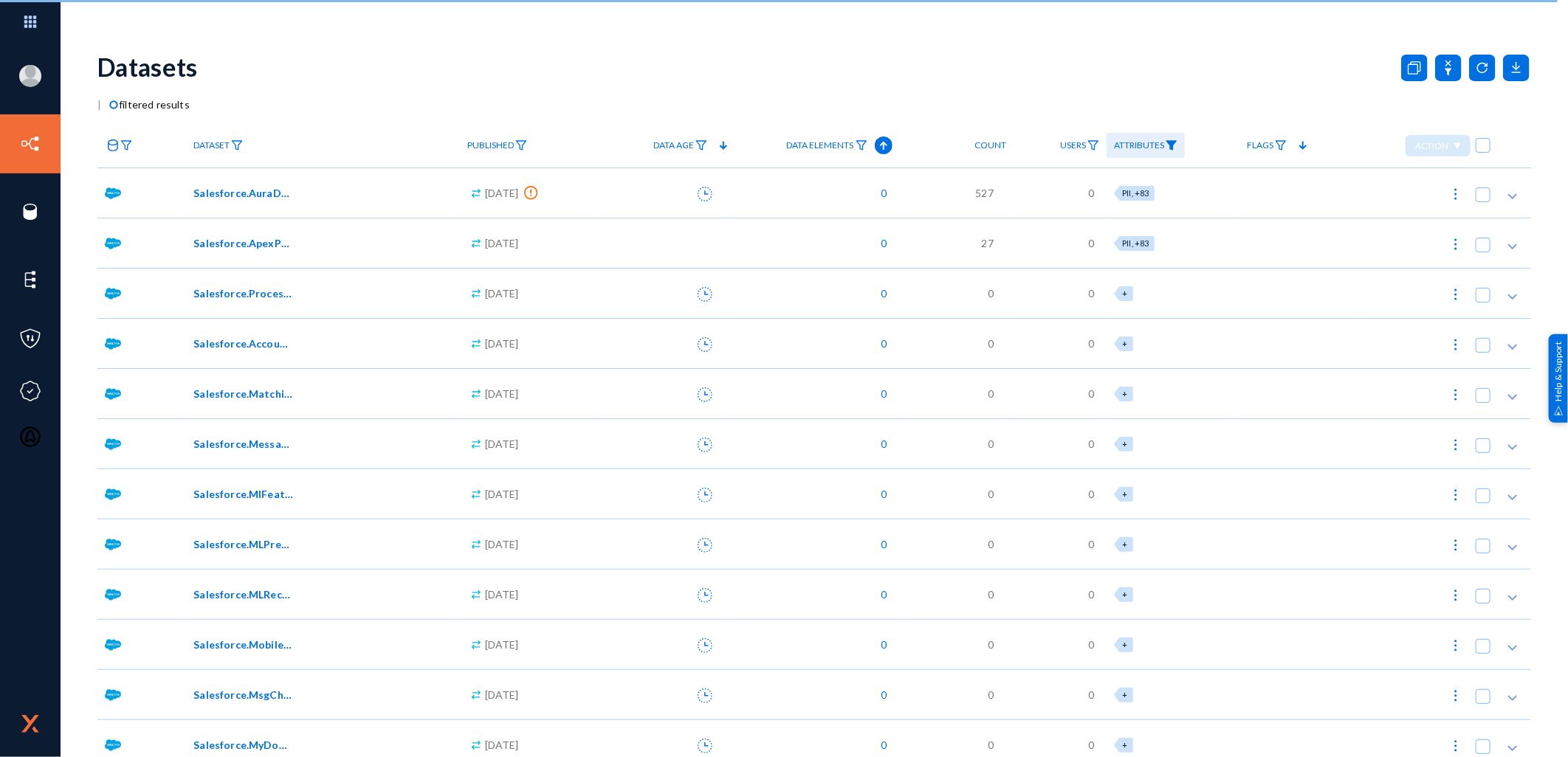
drag, startPoint x: 263, startPoint y: 132, endPoint x: 255, endPoint y: 85, distance: 47.7
click at [255, 85] on div "Datasets" at bounding box center [814, 66] width 1433 height 60
click at [1164, 145] on span "Attributes" at bounding box center [1139, 145] width 50 height 10
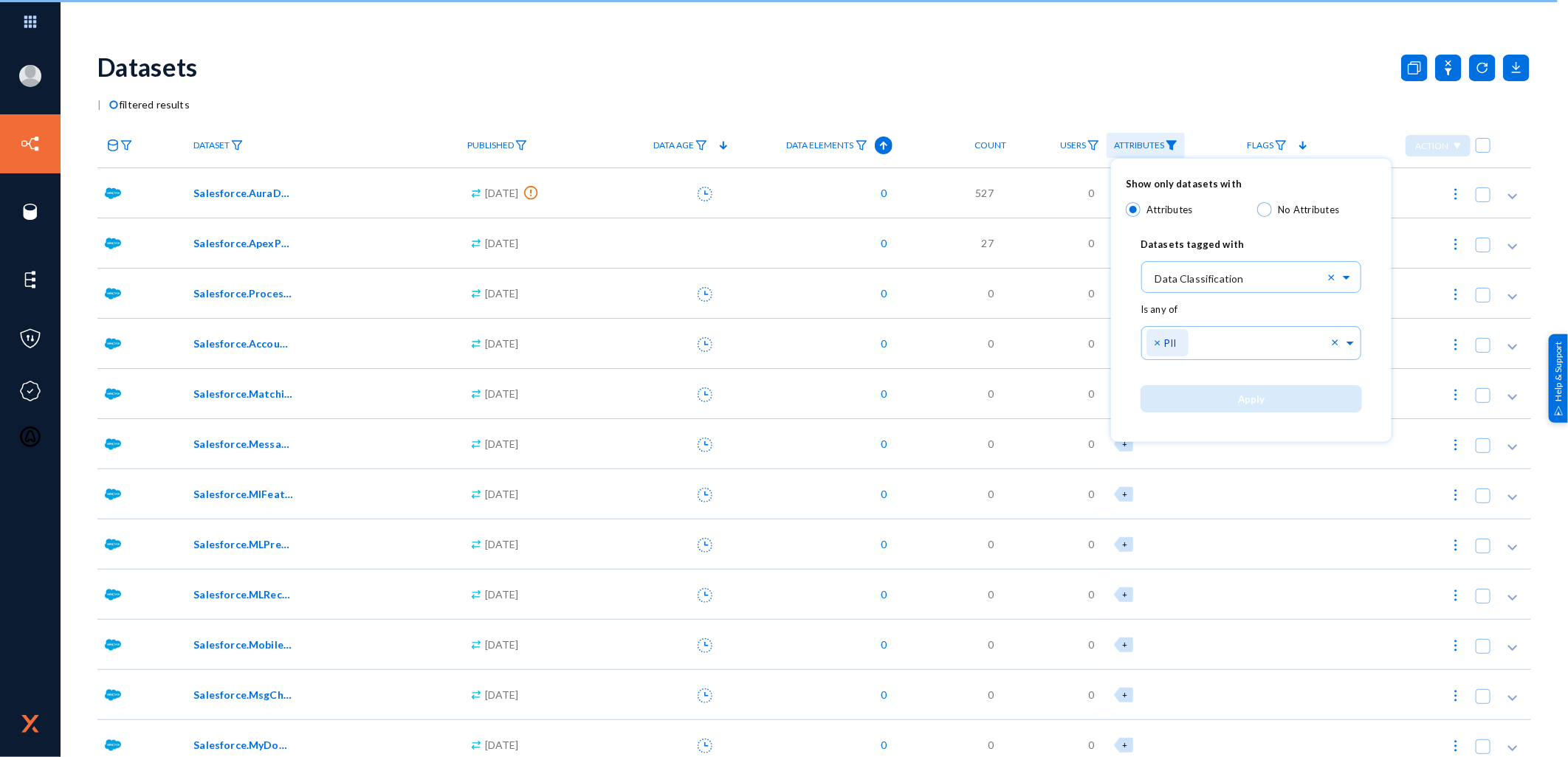
click at [1190, 364] on ng-select "Select... × PII ×" at bounding box center [1251, 348] width 222 height 53
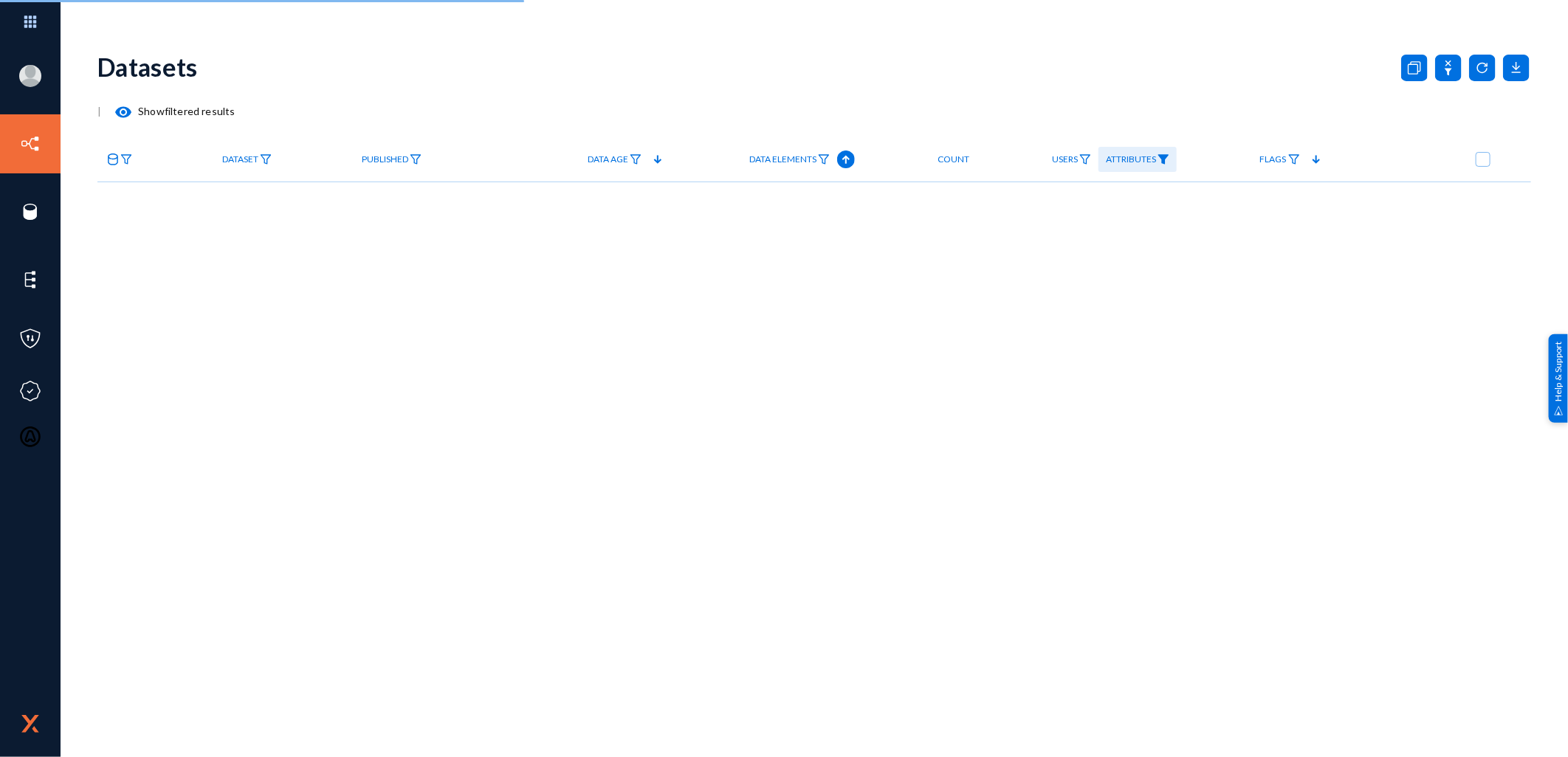
click at [116, 163] on icon at bounding box center [113, 159] width 10 height 12
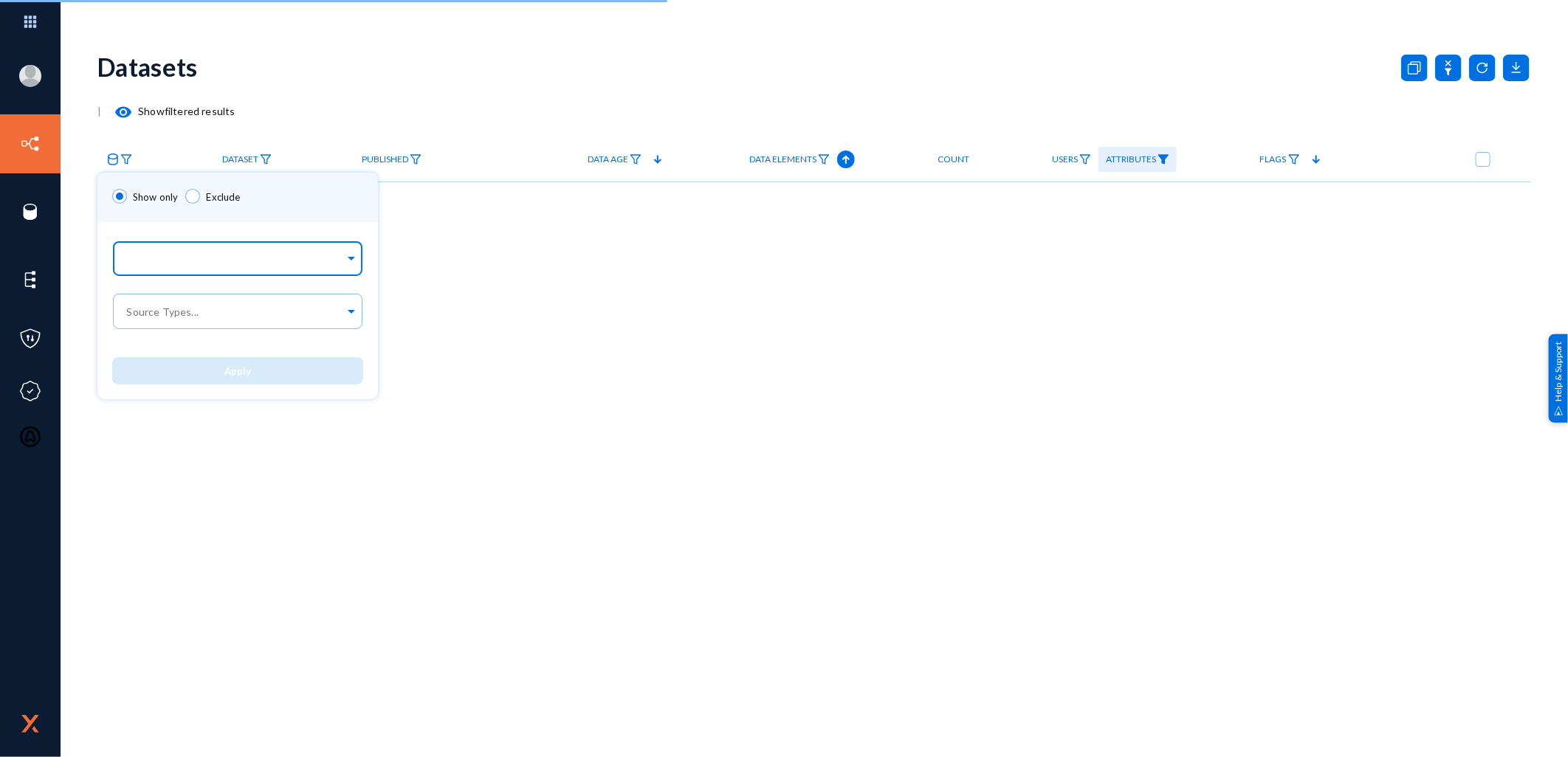
click at [182, 268] on div at bounding box center [234, 259] width 221 height 25
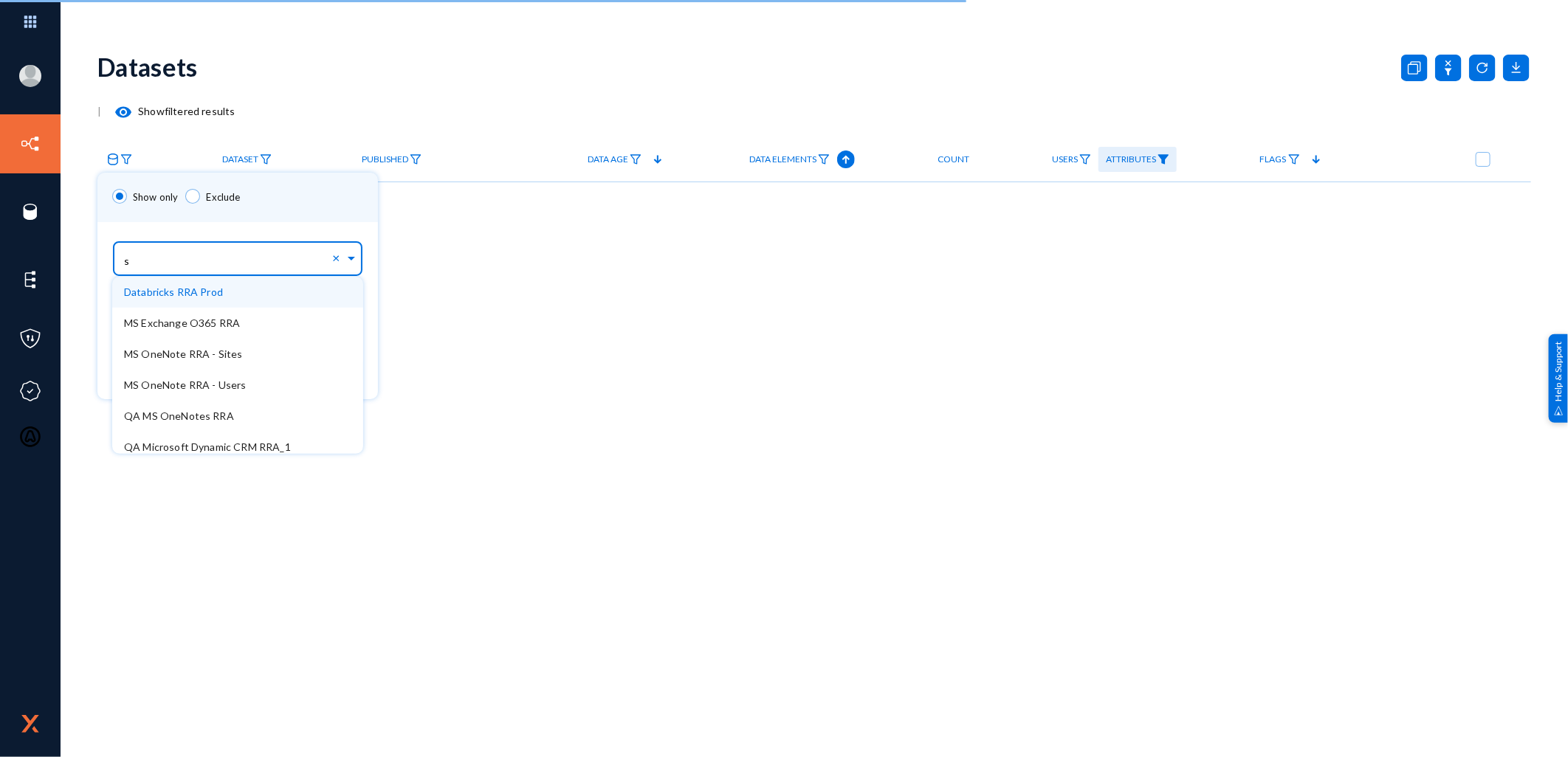
type input "sa"
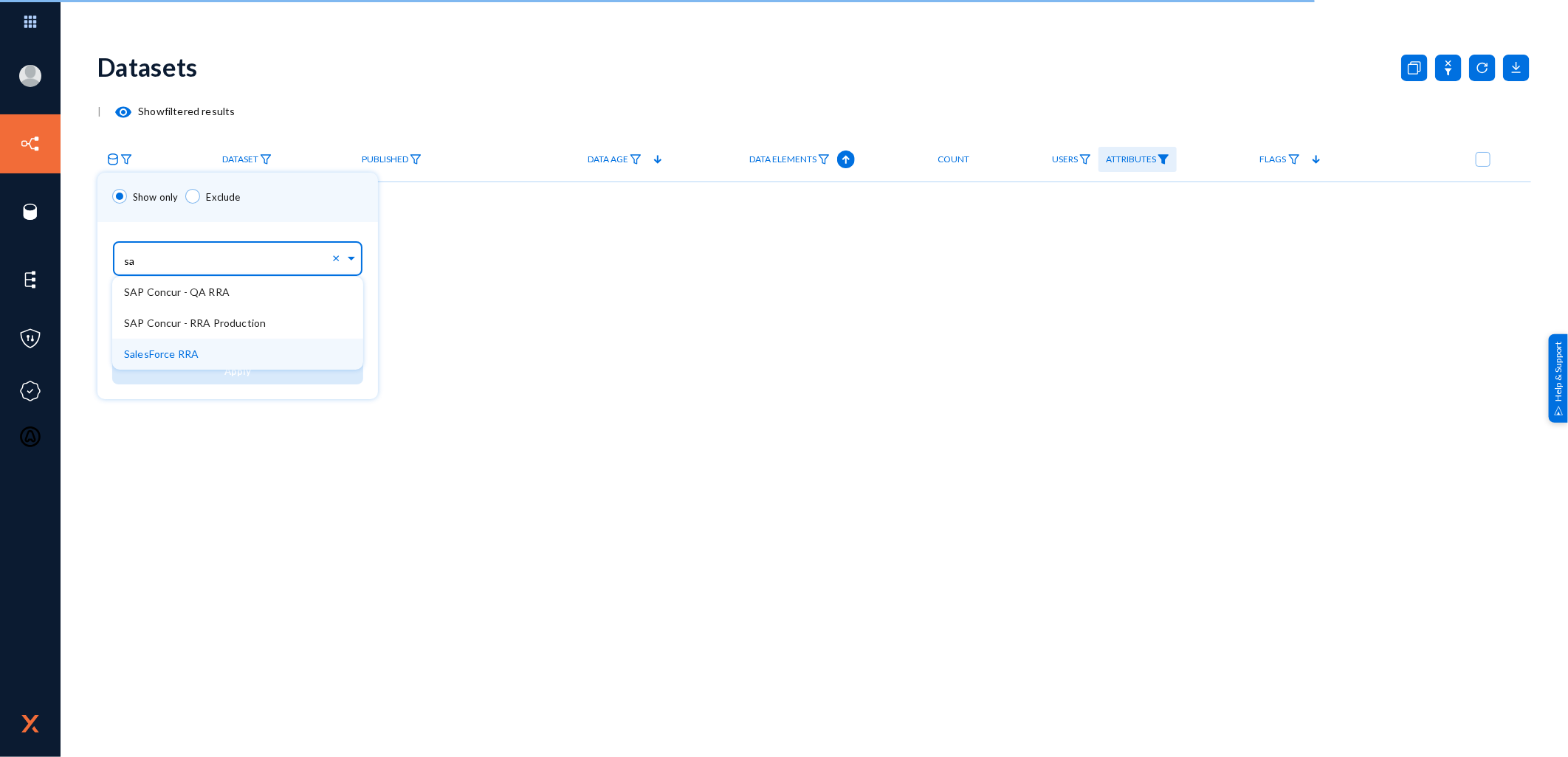
click at [196, 358] on span "SalesForce RRA" at bounding box center [160, 354] width 74 height 13
click at [217, 362] on button "Apply" at bounding box center [240, 371] width 255 height 27
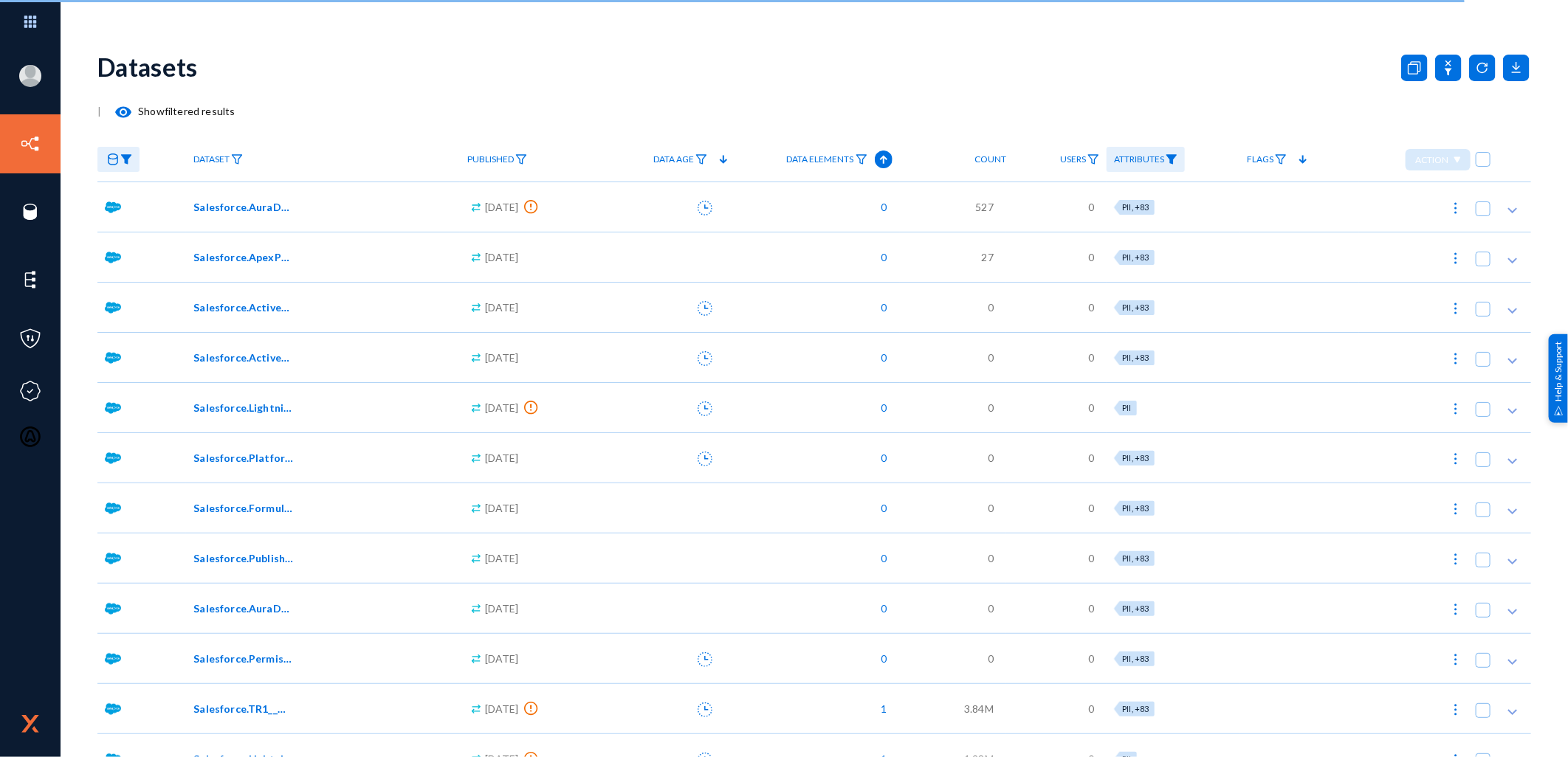
click at [1177, 154] on img at bounding box center [1171, 159] width 12 height 10
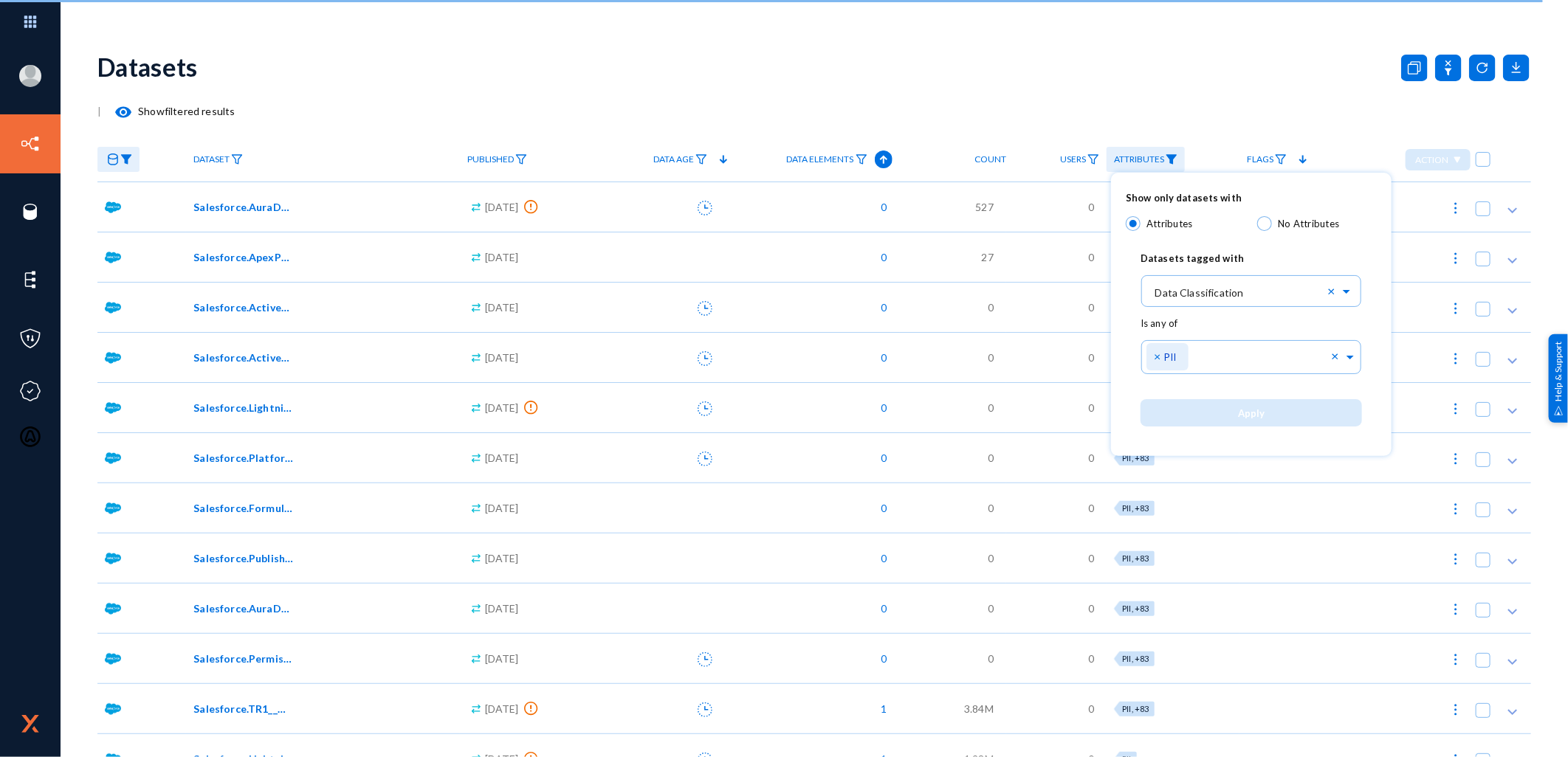
click at [1138, 37] on div at bounding box center [784, 378] width 1568 height 757
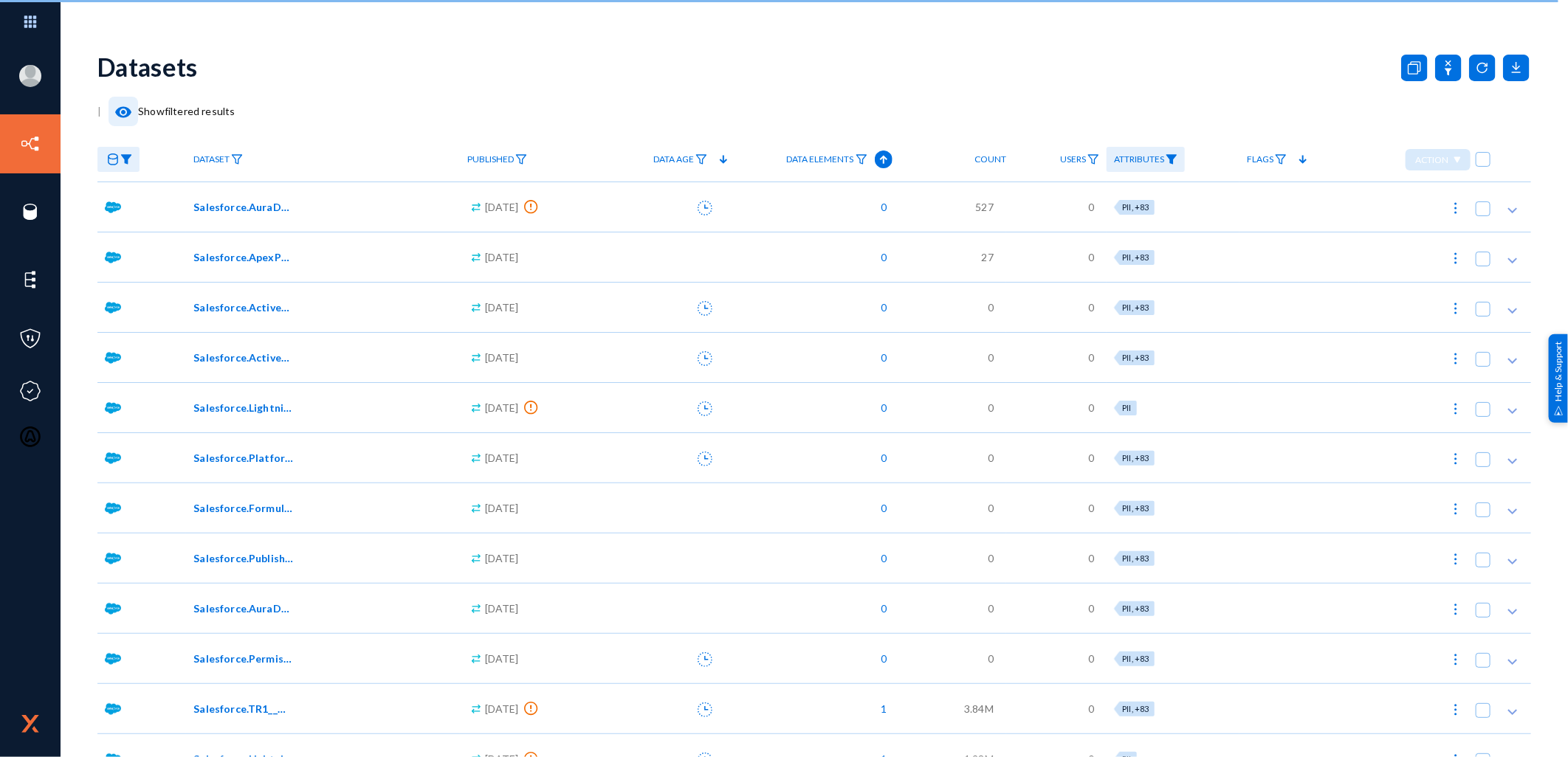
click at [123, 113] on mat-icon "visibility" at bounding box center [123, 112] width 18 height 18
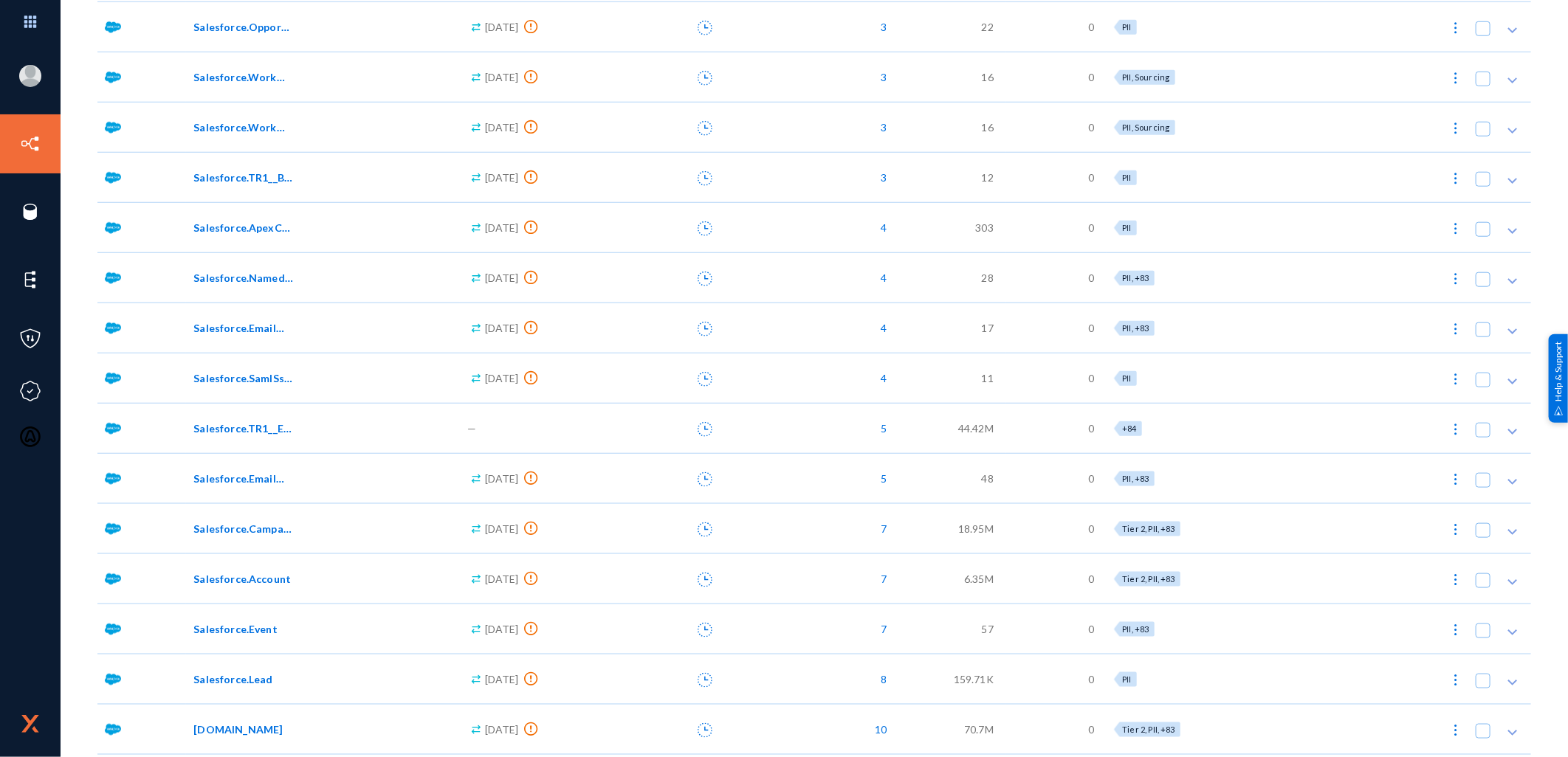
scroll to position [4427, 0]
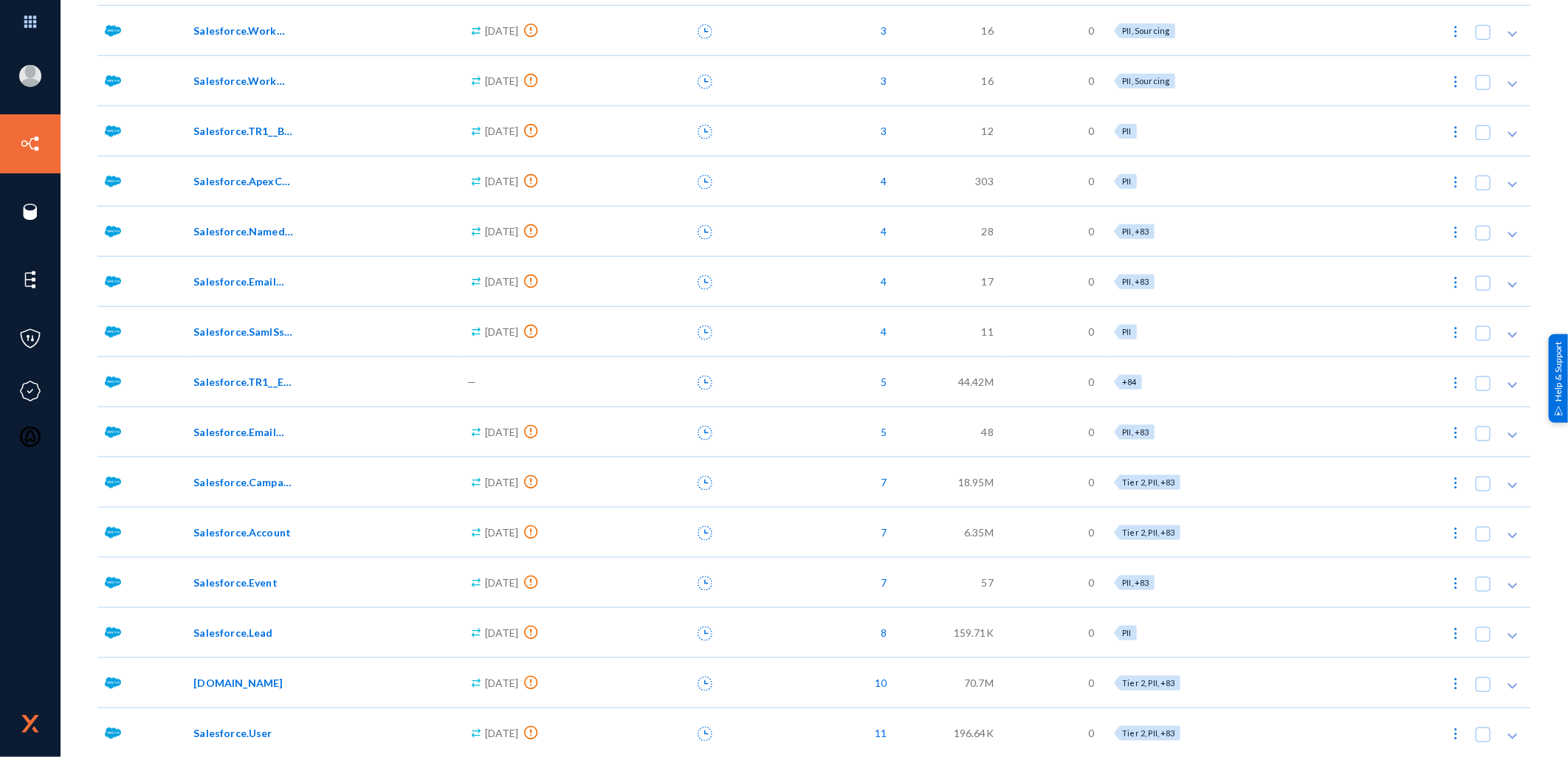
click at [267, 388] on span "Salesforce.TR1__EducationHistory__c" at bounding box center [243, 381] width 100 height 15
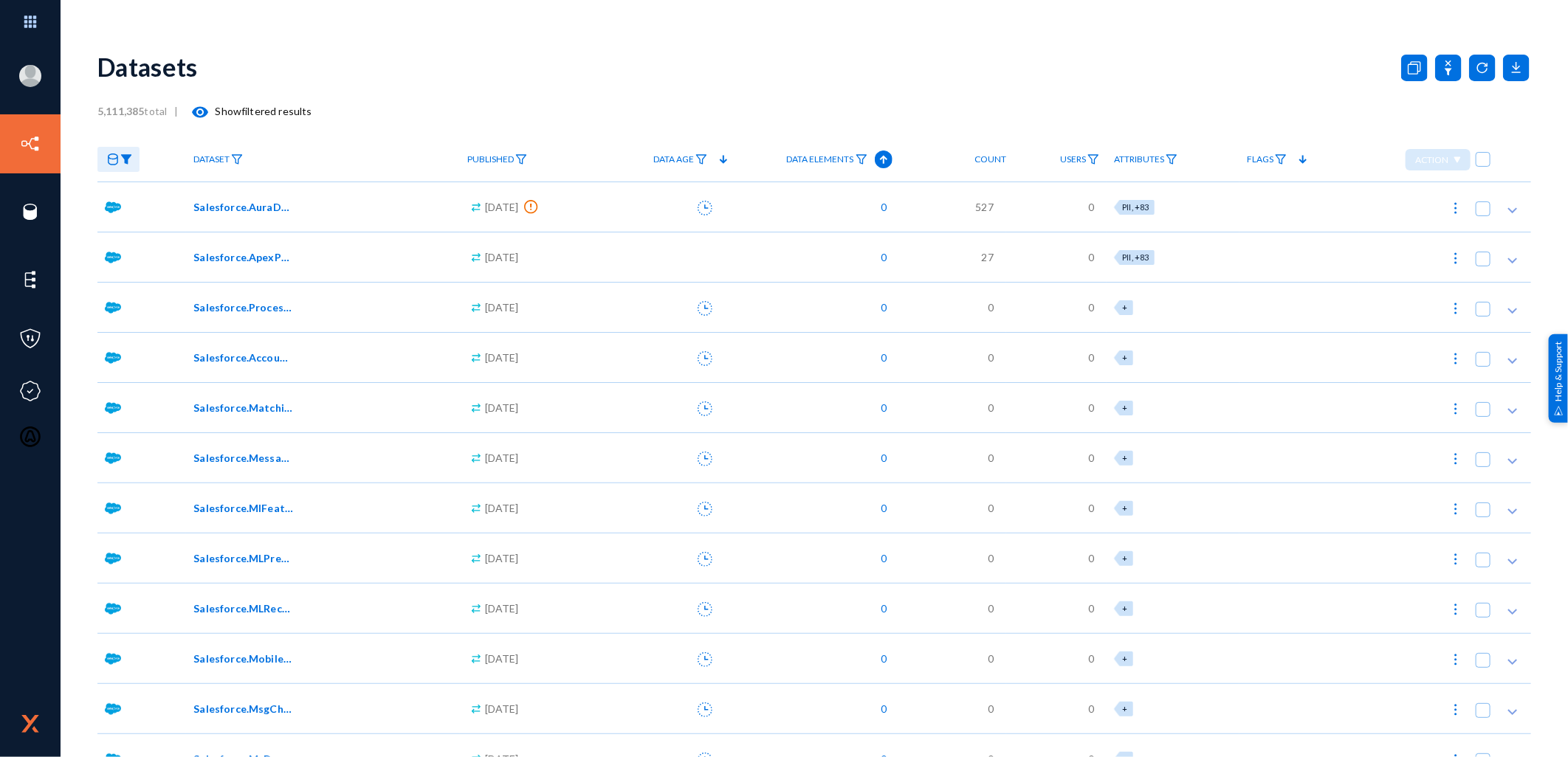
click at [204, 111] on mat-icon "visibility" at bounding box center [200, 112] width 18 height 18
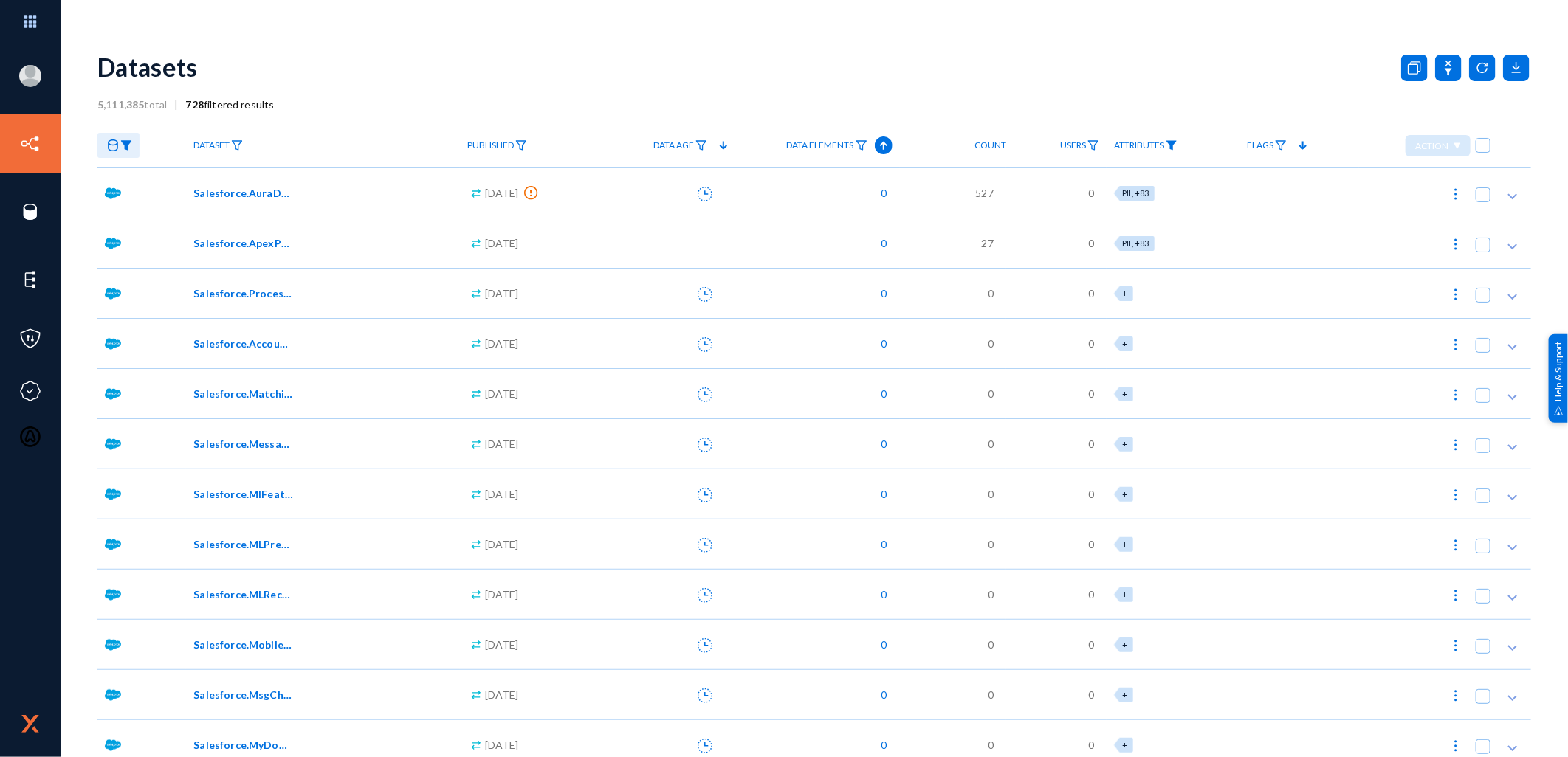
click at [1164, 144] on span "Attributes" at bounding box center [1139, 145] width 50 height 10
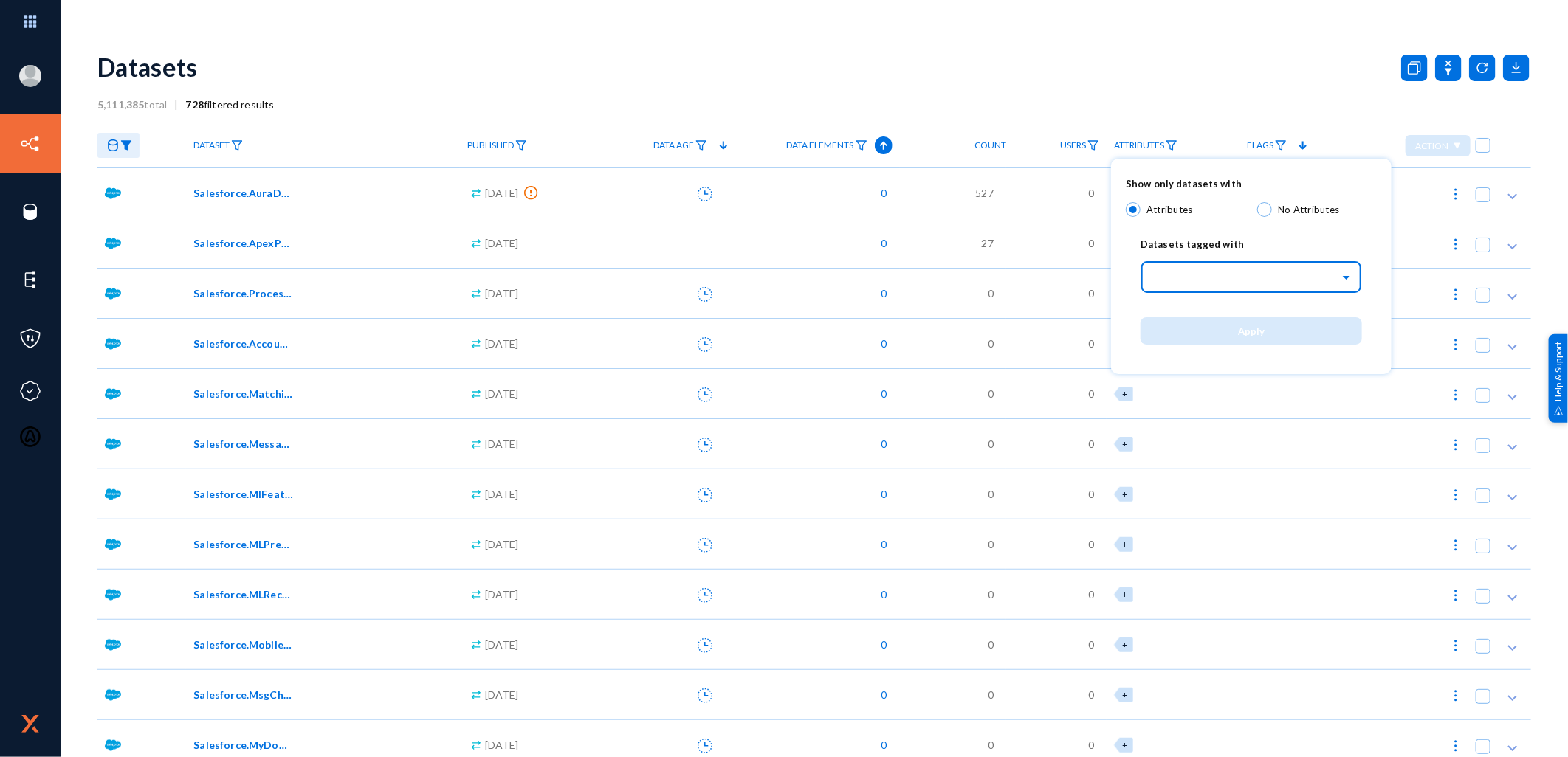
click at [1193, 282] on input "text" at bounding box center [1258, 275] width 207 height 25
click at [1215, 368] on span "Data Classification" at bounding box center [1196, 371] width 89 height 13
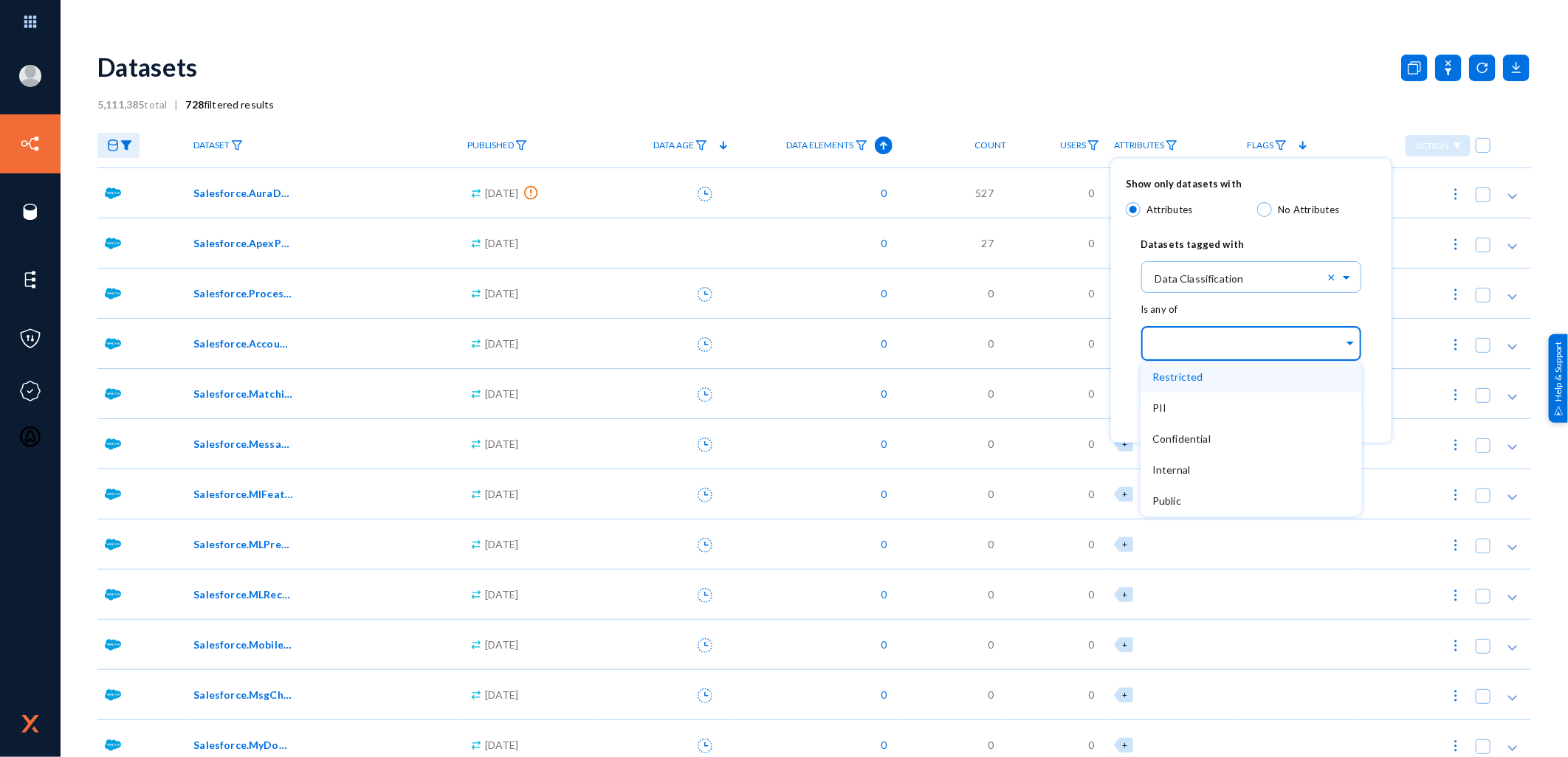
click at [1179, 341] on input "text" at bounding box center [1248, 346] width 192 height 14
click at [1182, 409] on div "PII" at bounding box center [1251, 408] width 222 height 31
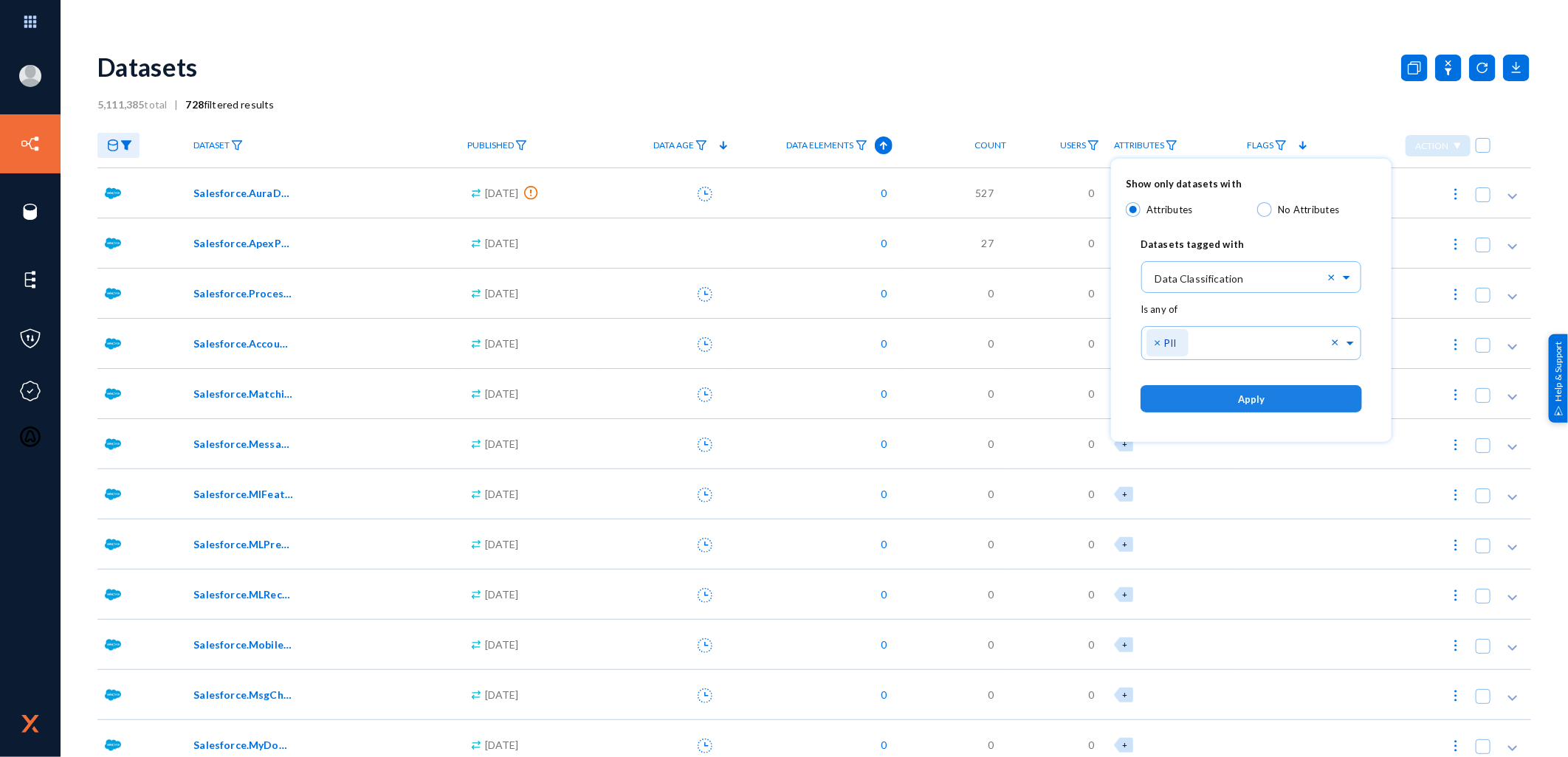
click at [1193, 394] on button "Apply" at bounding box center [1251, 399] width 222 height 27
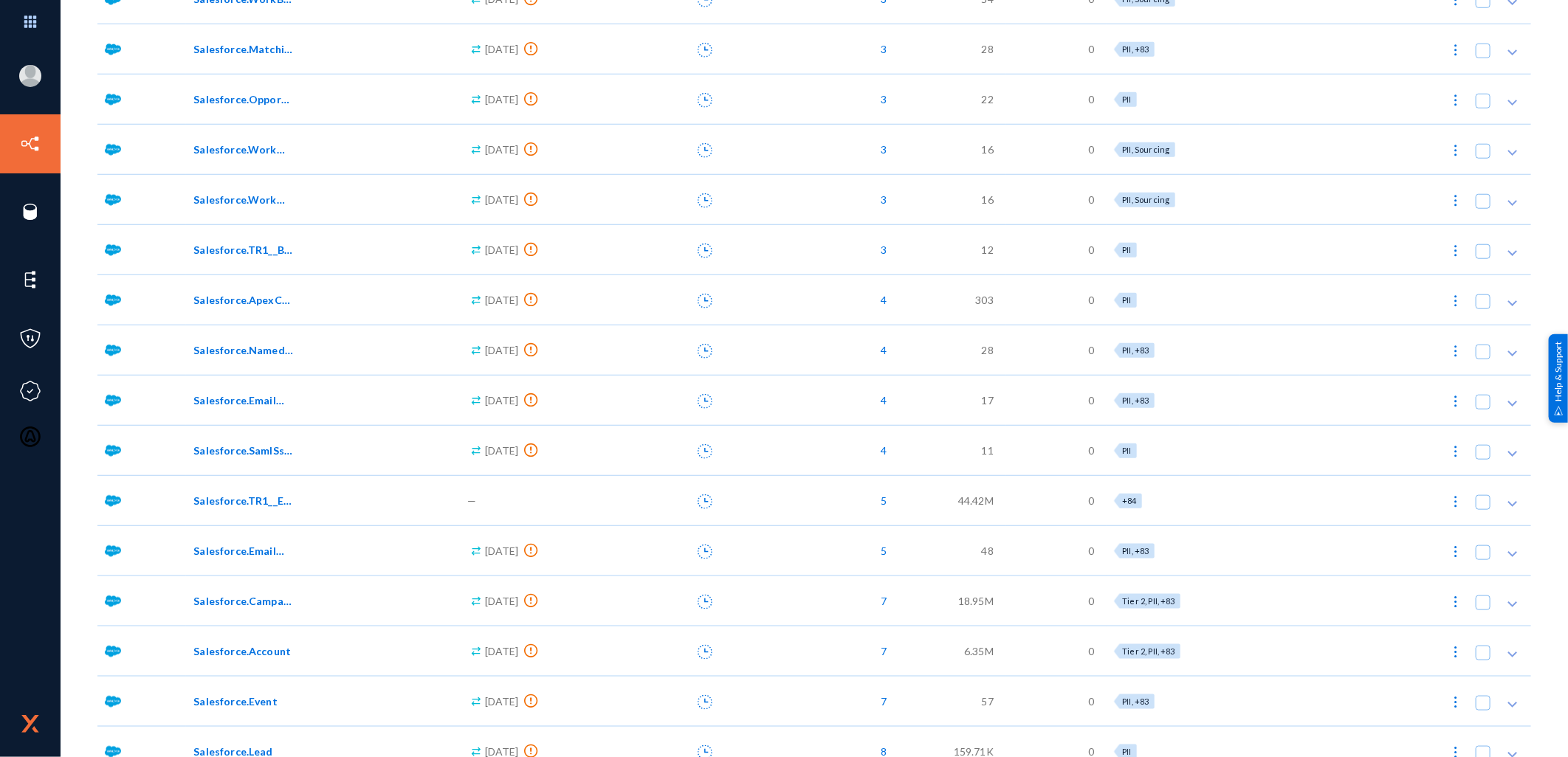
scroll to position [4441, 0]
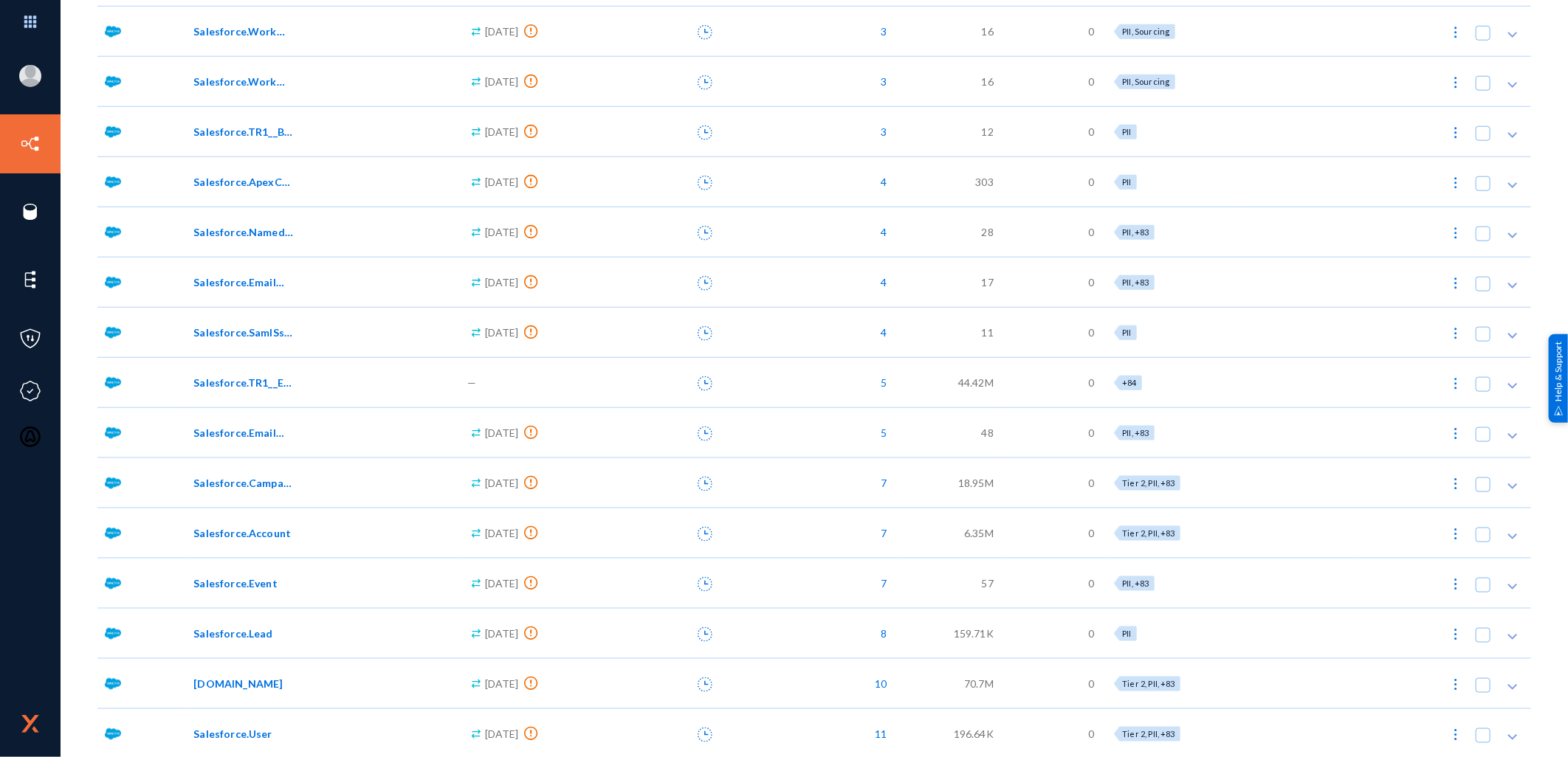
click at [279, 392] on div "Salesforce.TR1__EducationHistory__c" at bounding box center [322, 382] width 273 height 50
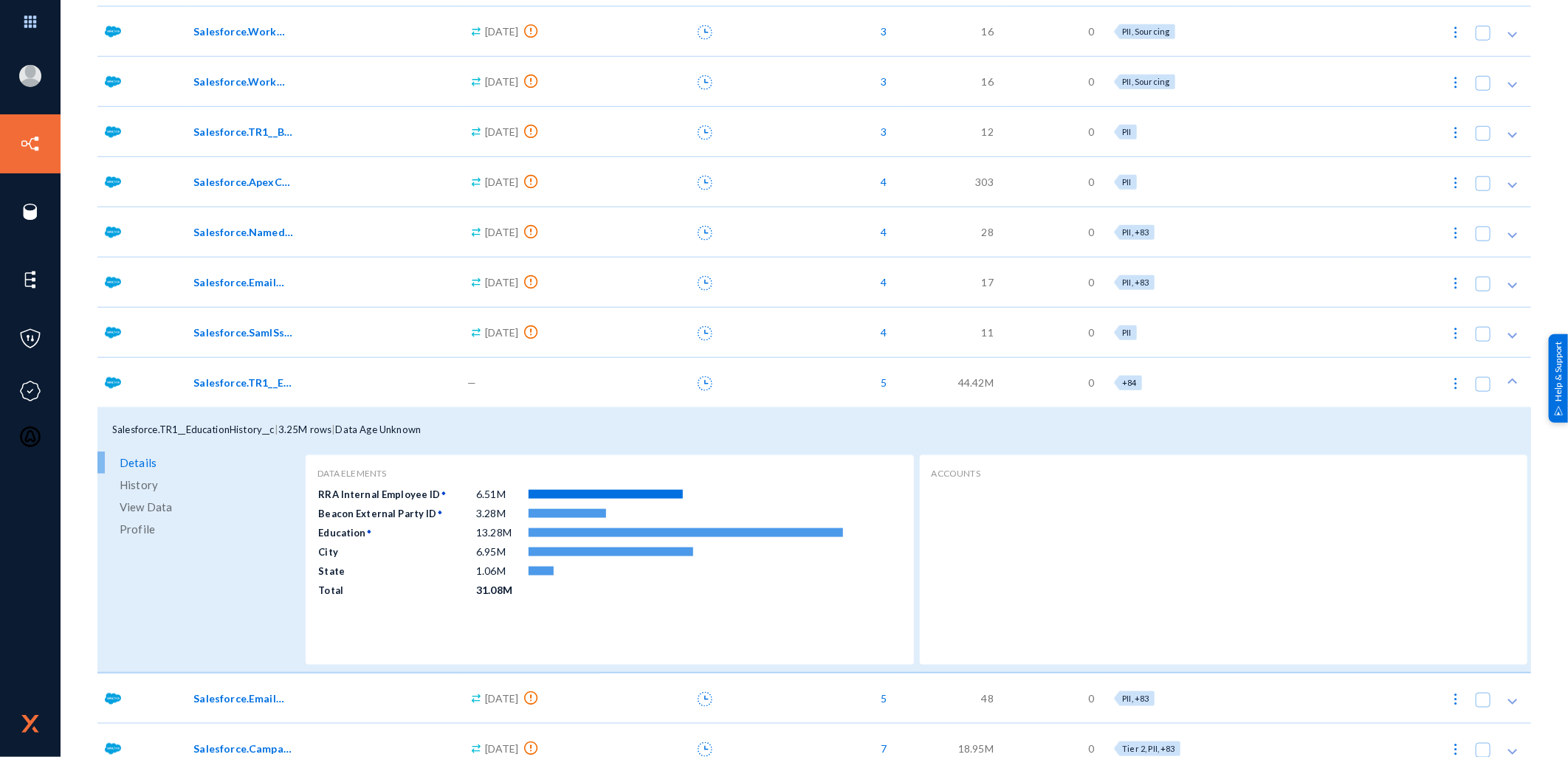
click at [152, 502] on span "View Data" at bounding box center [146, 507] width 53 height 22
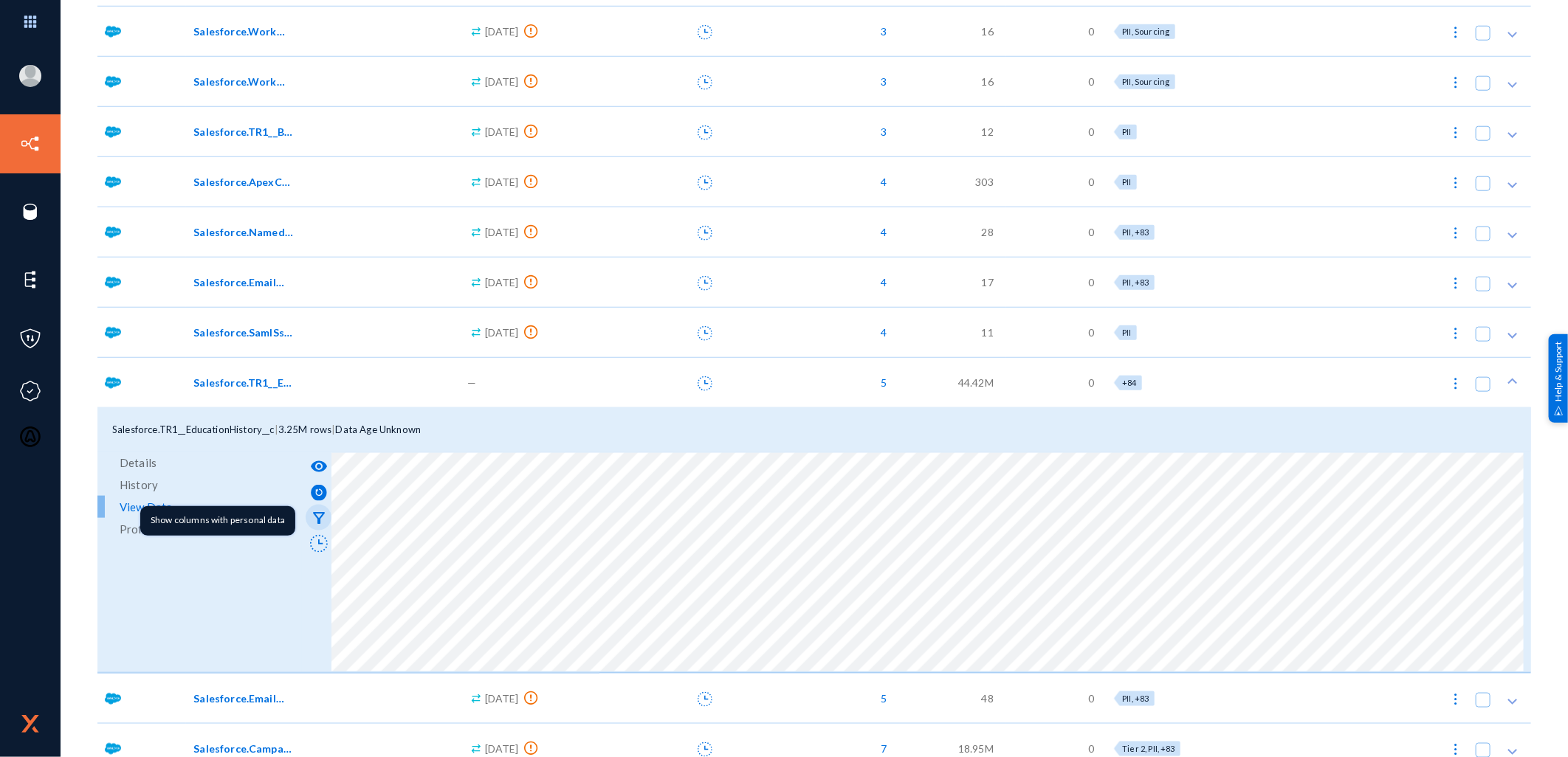
click at [323, 511] on mat-icon "filter_alt" at bounding box center [319, 518] width 18 height 18
click at [319, 463] on mat-icon "visibility" at bounding box center [319, 467] width 18 height 18
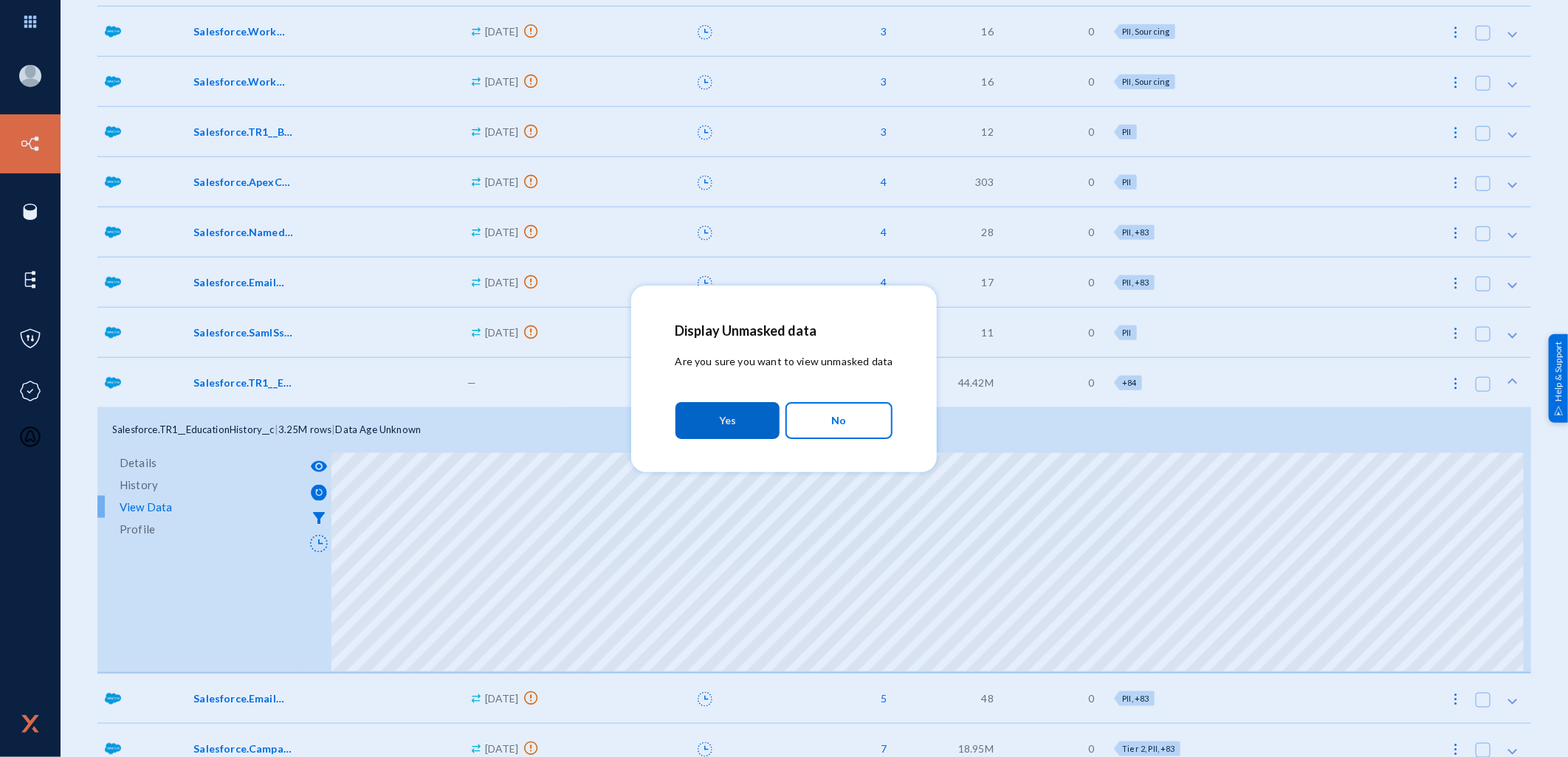
drag, startPoint x: 748, startPoint y: 432, endPoint x: 704, endPoint y: 421, distance: 45.4
click at [745, 430] on button "Yes" at bounding box center [727, 420] width 104 height 37
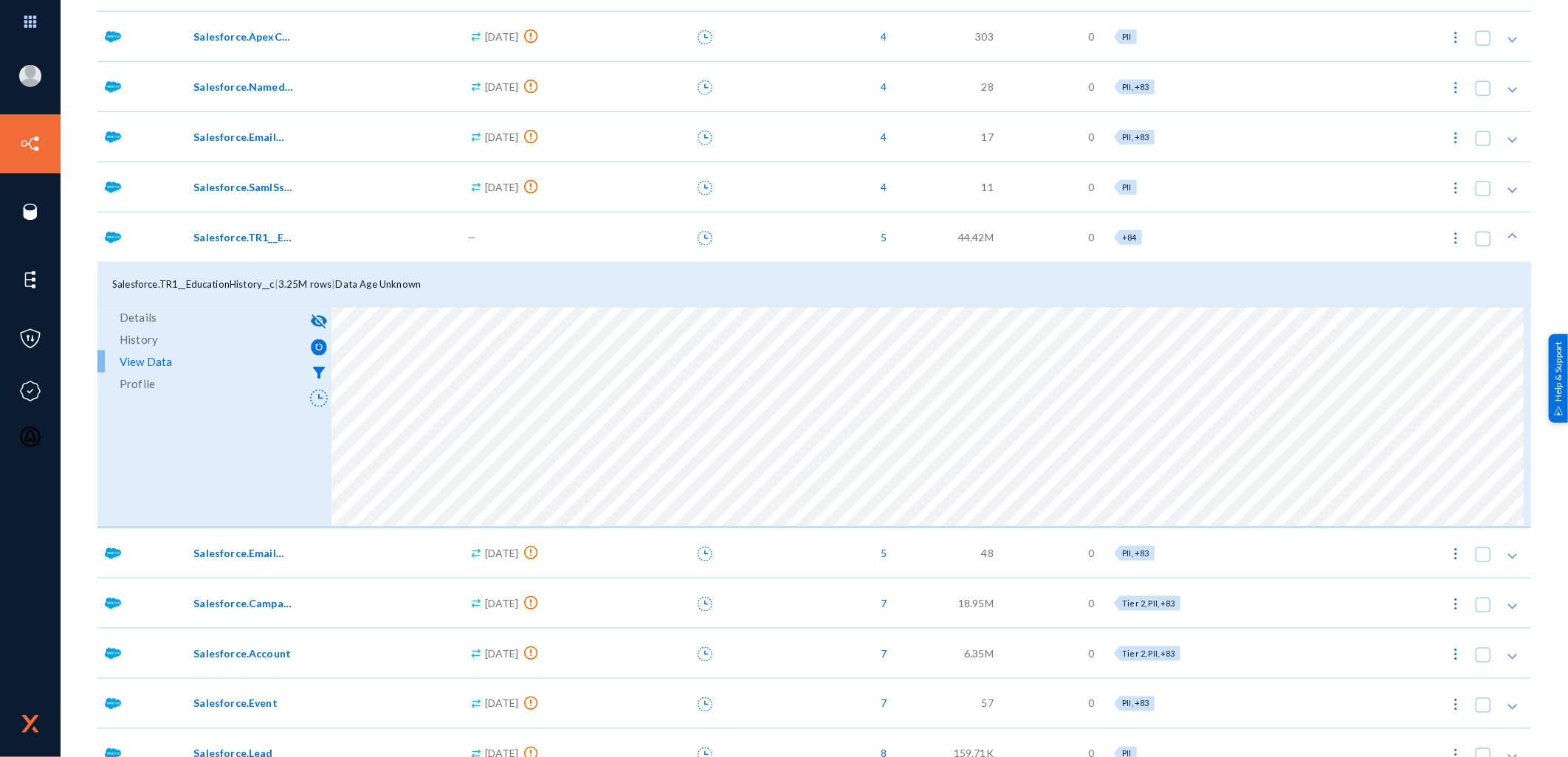
scroll to position [4605, 0]
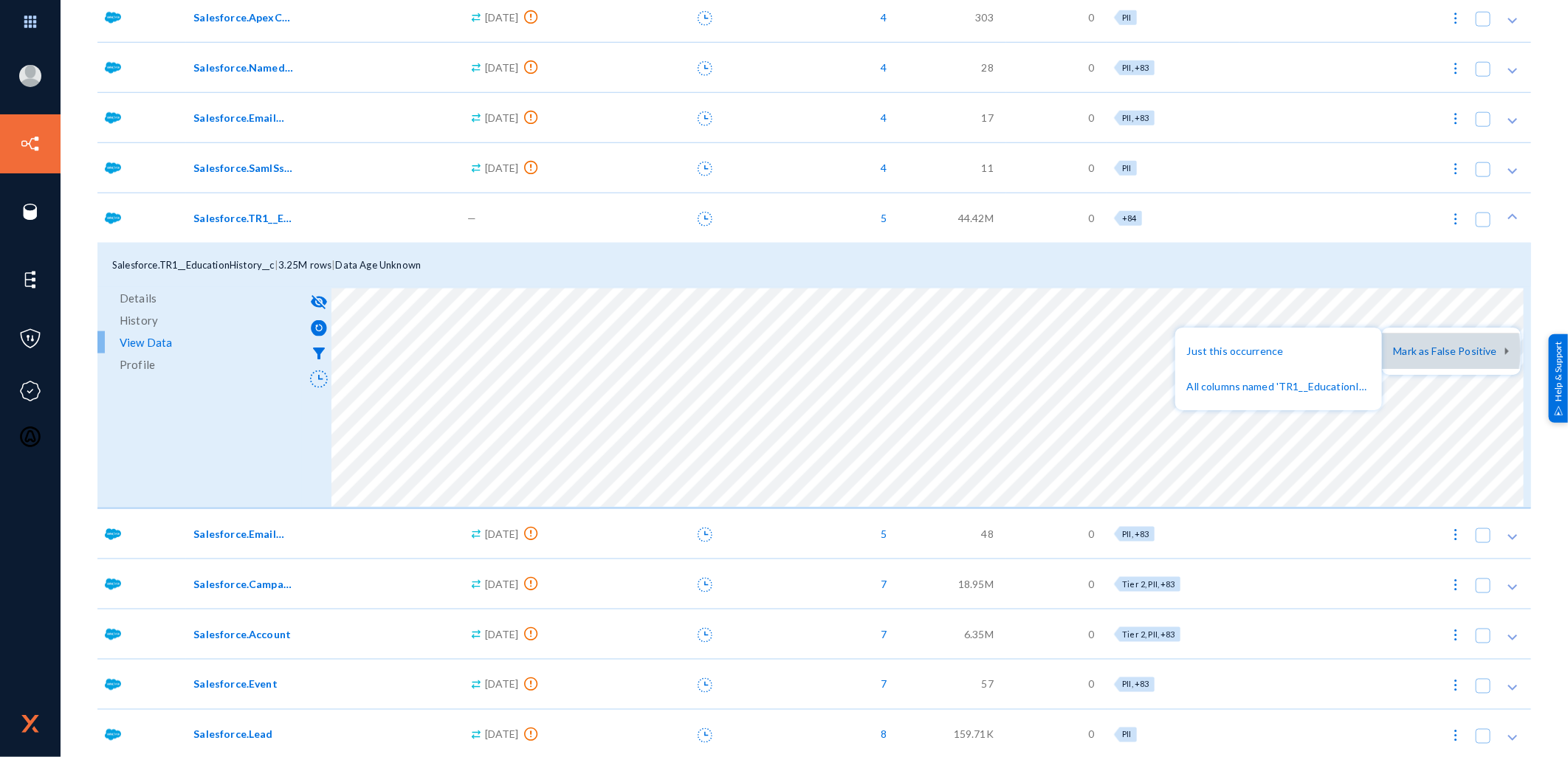
click at [1418, 351] on button "Mark as False Positive" at bounding box center [1451, 351] width 139 height 35
click at [1334, 381] on button "All columns named 'TR1__EducationItem__c'" at bounding box center [1278, 387] width 207 height 35
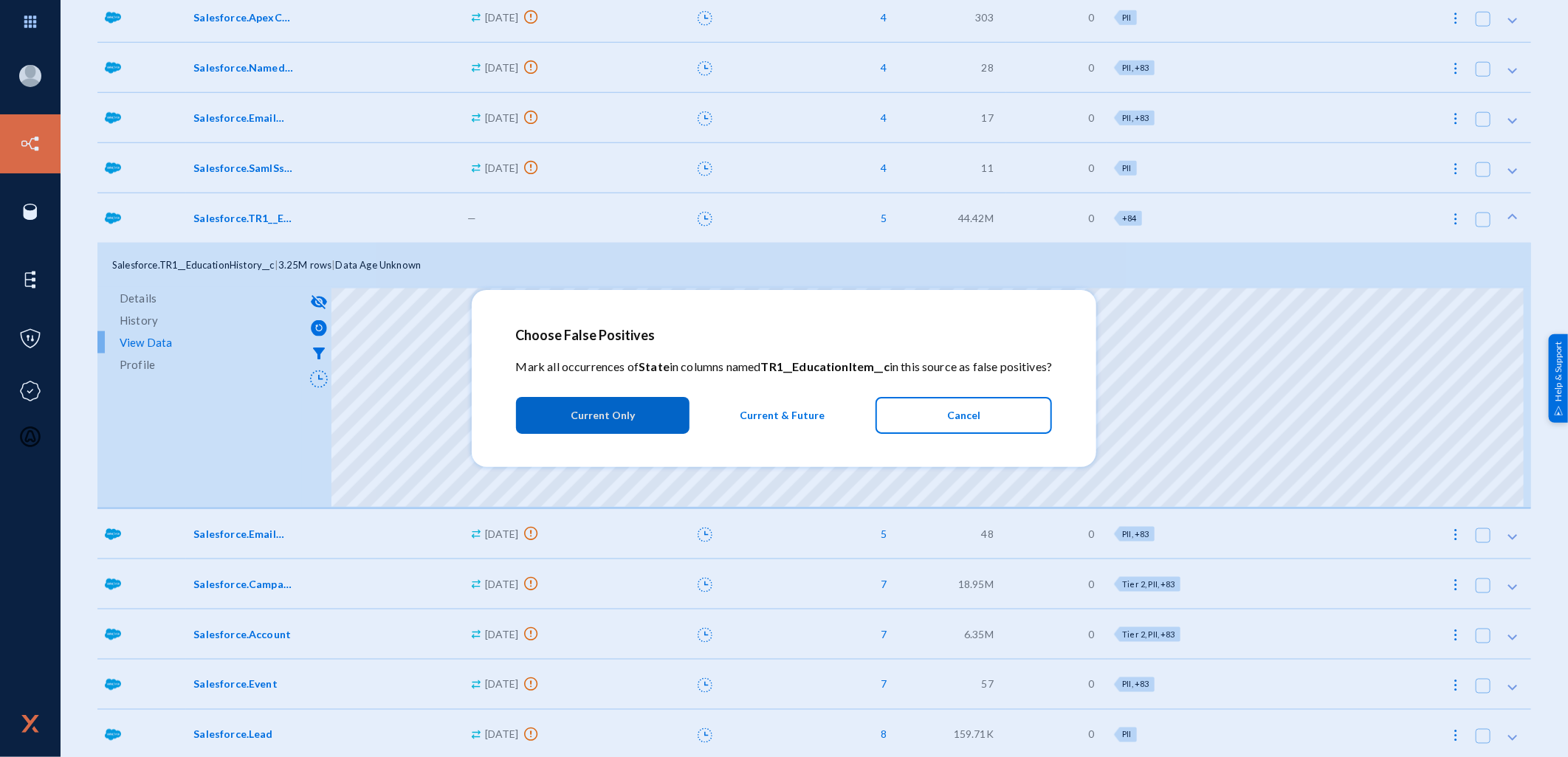
click at [802, 410] on span "Current & Future" at bounding box center [782, 415] width 85 height 26
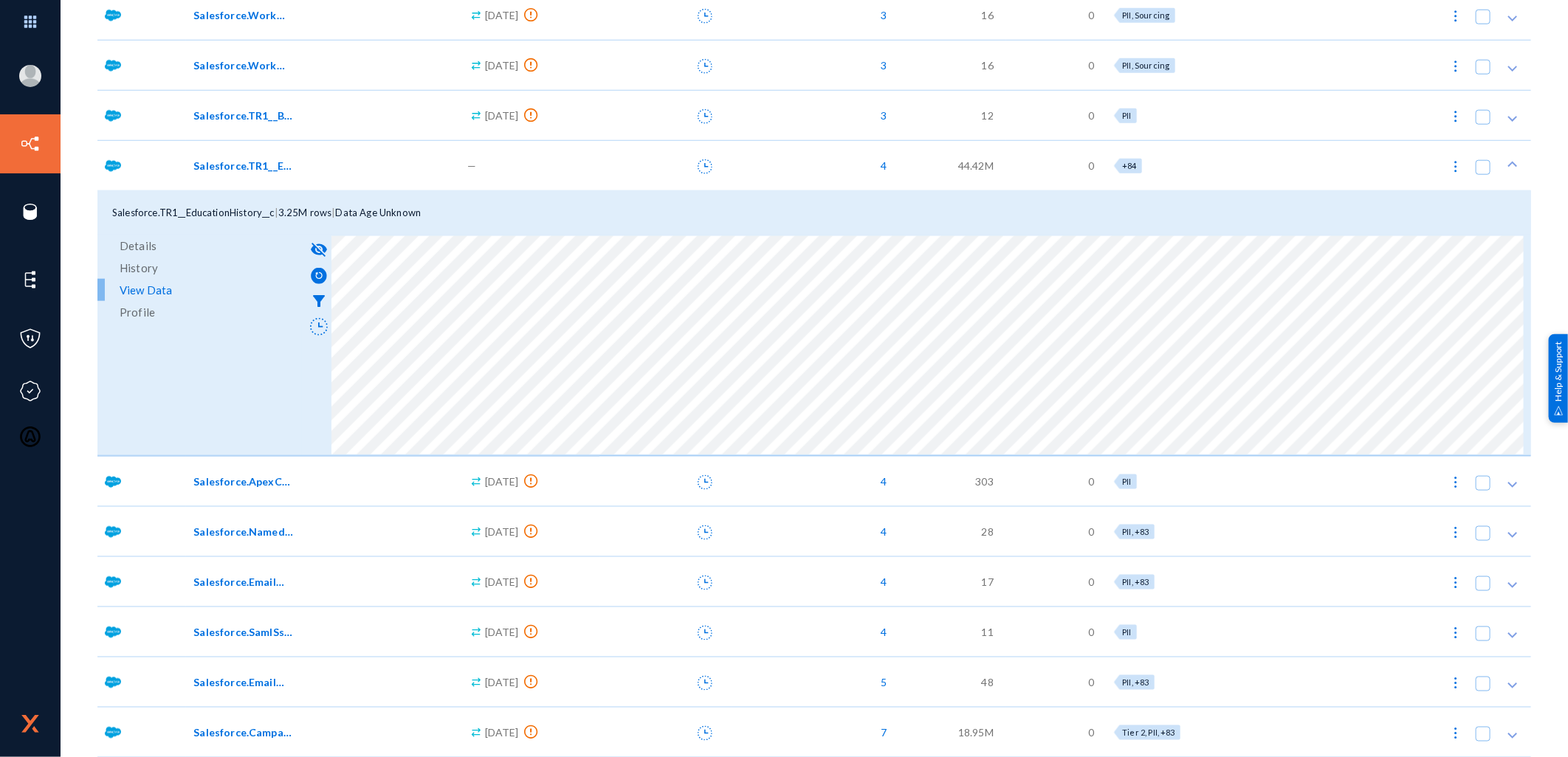
scroll to position [4441, 0]
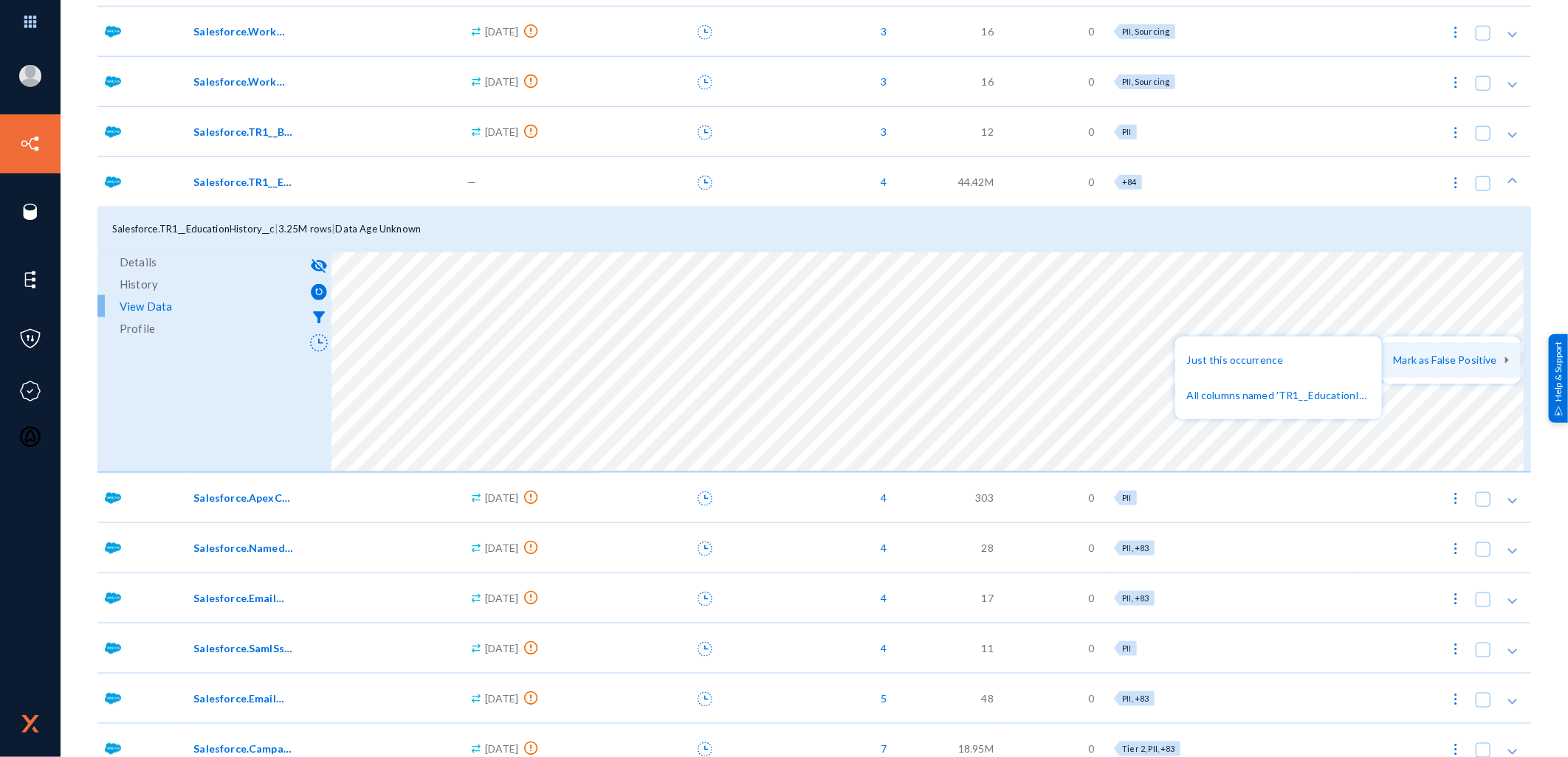
click at [1411, 367] on button "Mark as False Positive" at bounding box center [1451, 360] width 139 height 35
click at [1312, 395] on button "All columns named 'TR1__EducationItem__c'" at bounding box center [1278, 396] width 207 height 35
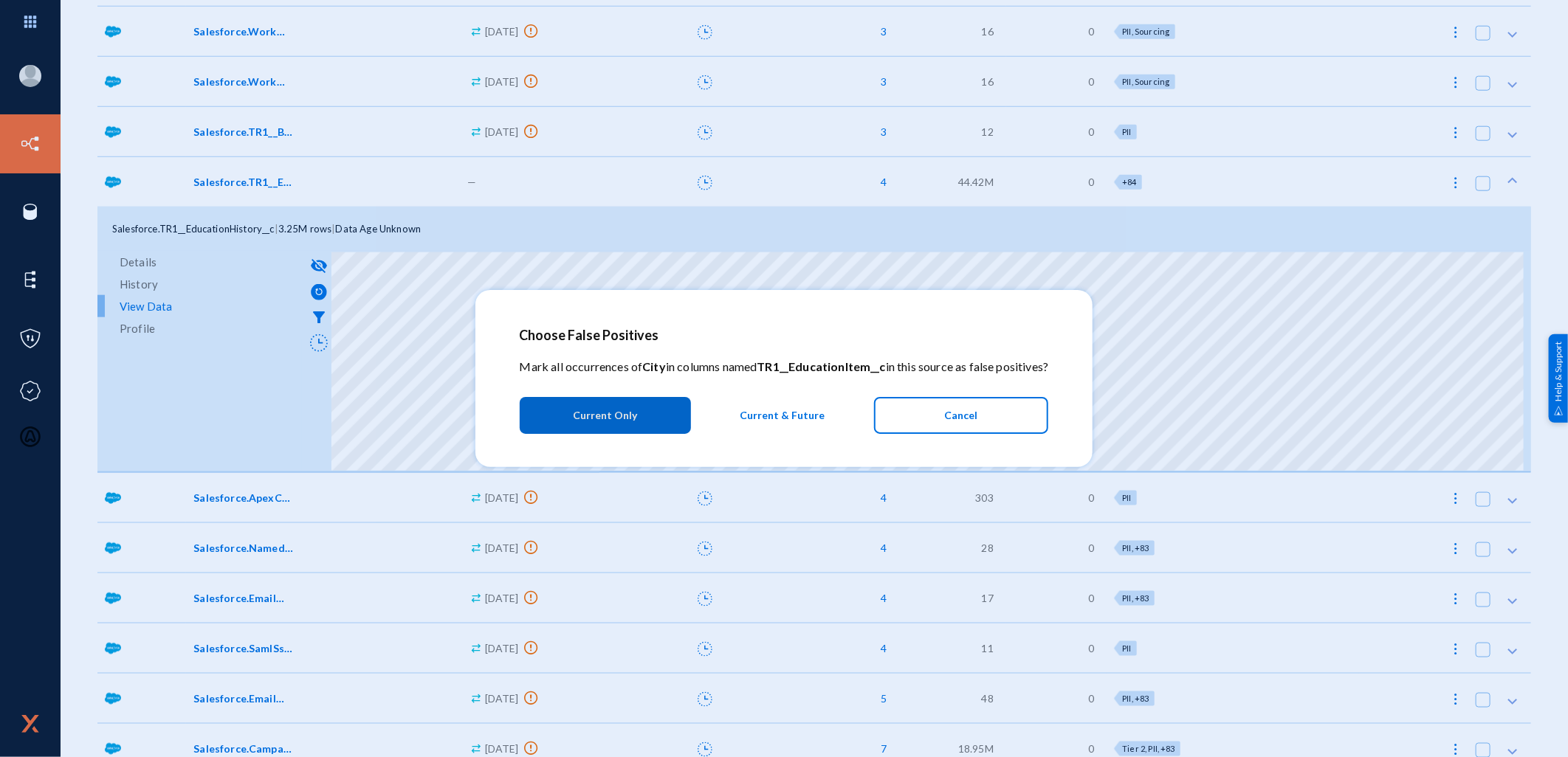
click at [779, 409] on span "Current & Future" at bounding box center [782, 415] width 85 height 26
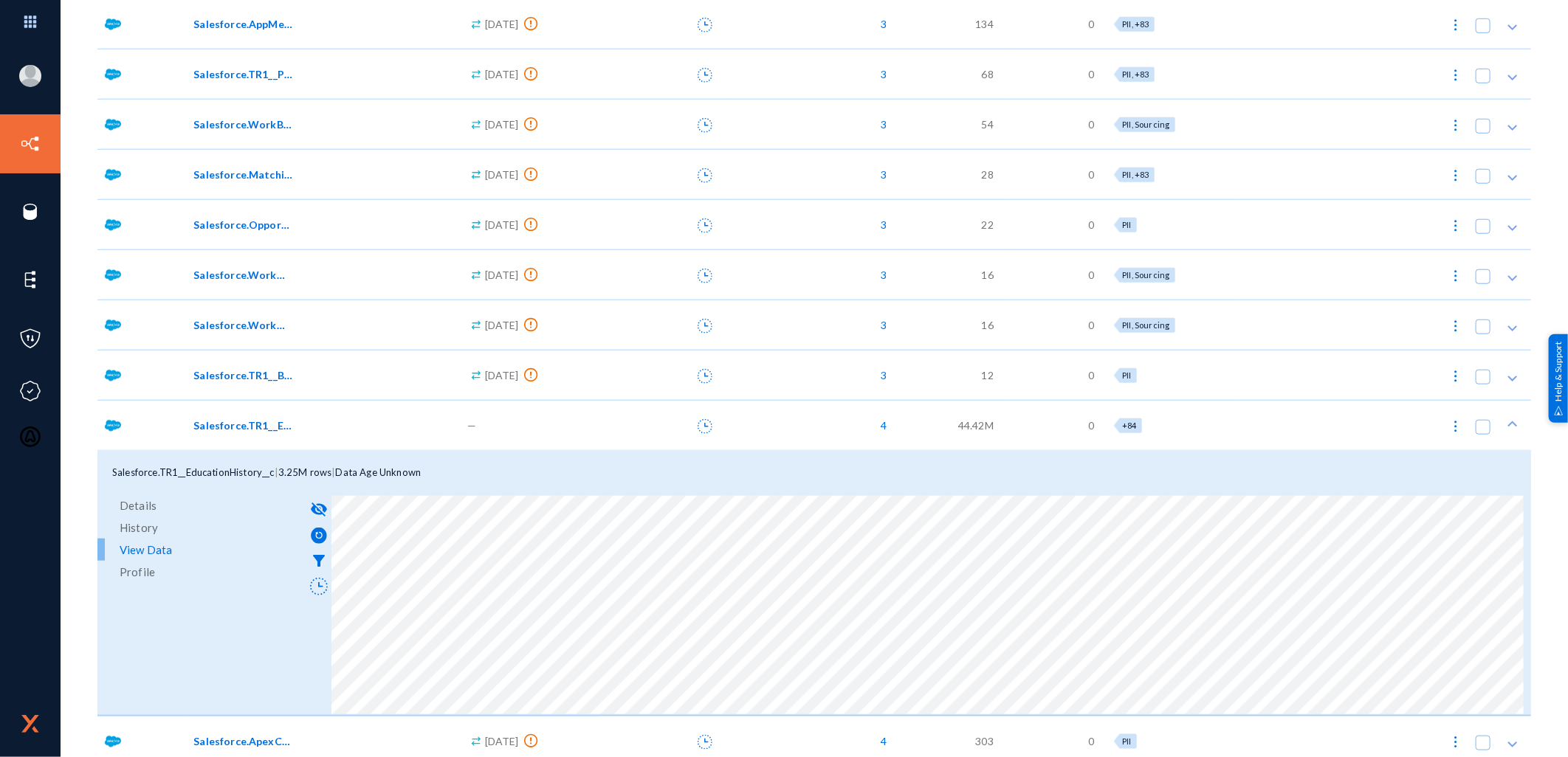
scroll to position [4195, 0]
click at [241, 428] on span "Salesforce.TR1__EducationHistory__c" at bounding box center [243, 427] width 100 height 15
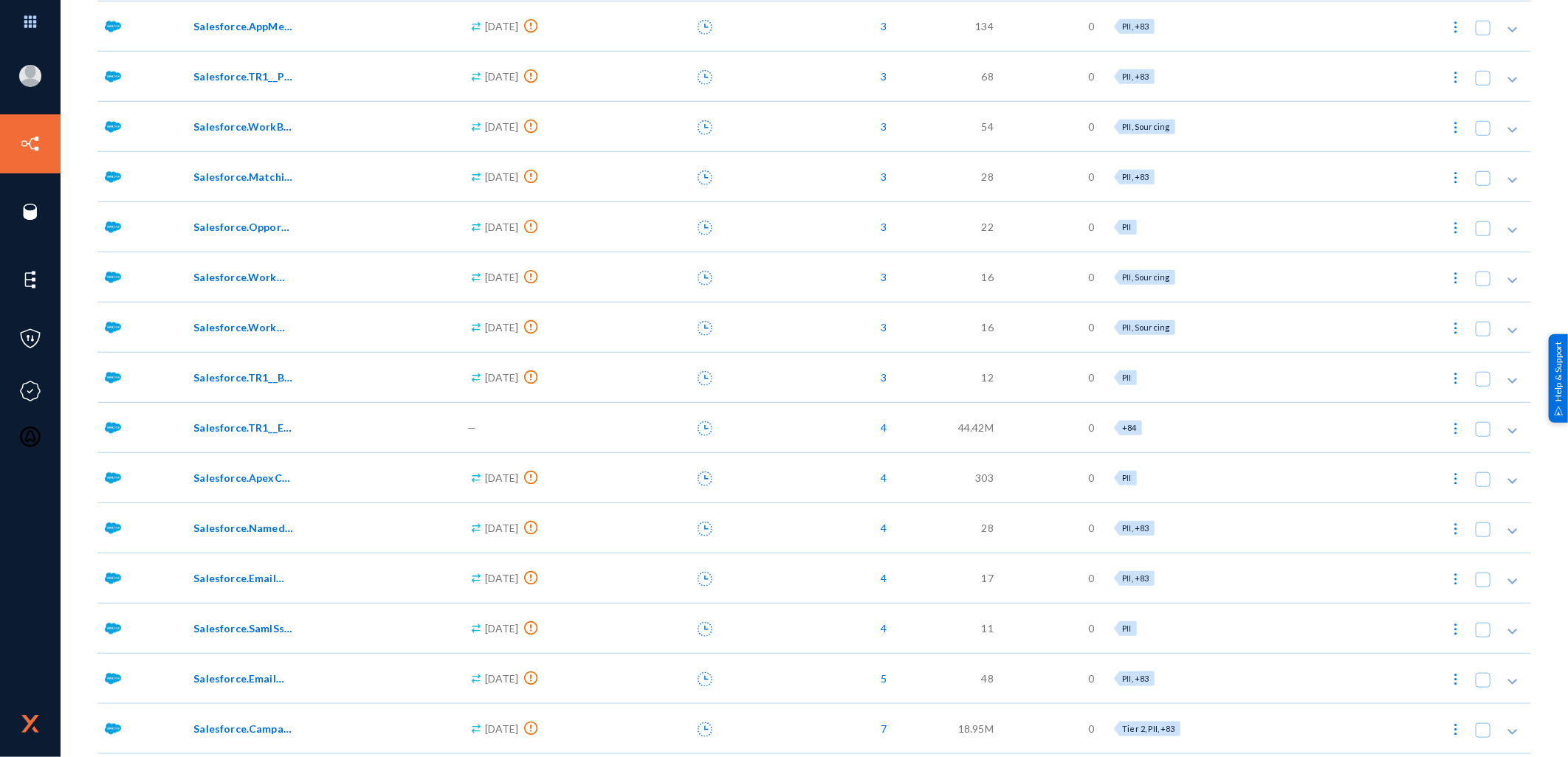
click at [241, 428] on span "Salesforce.TR1__EducationHistory__c" at bounding box center [243, 427] width 100 height 15
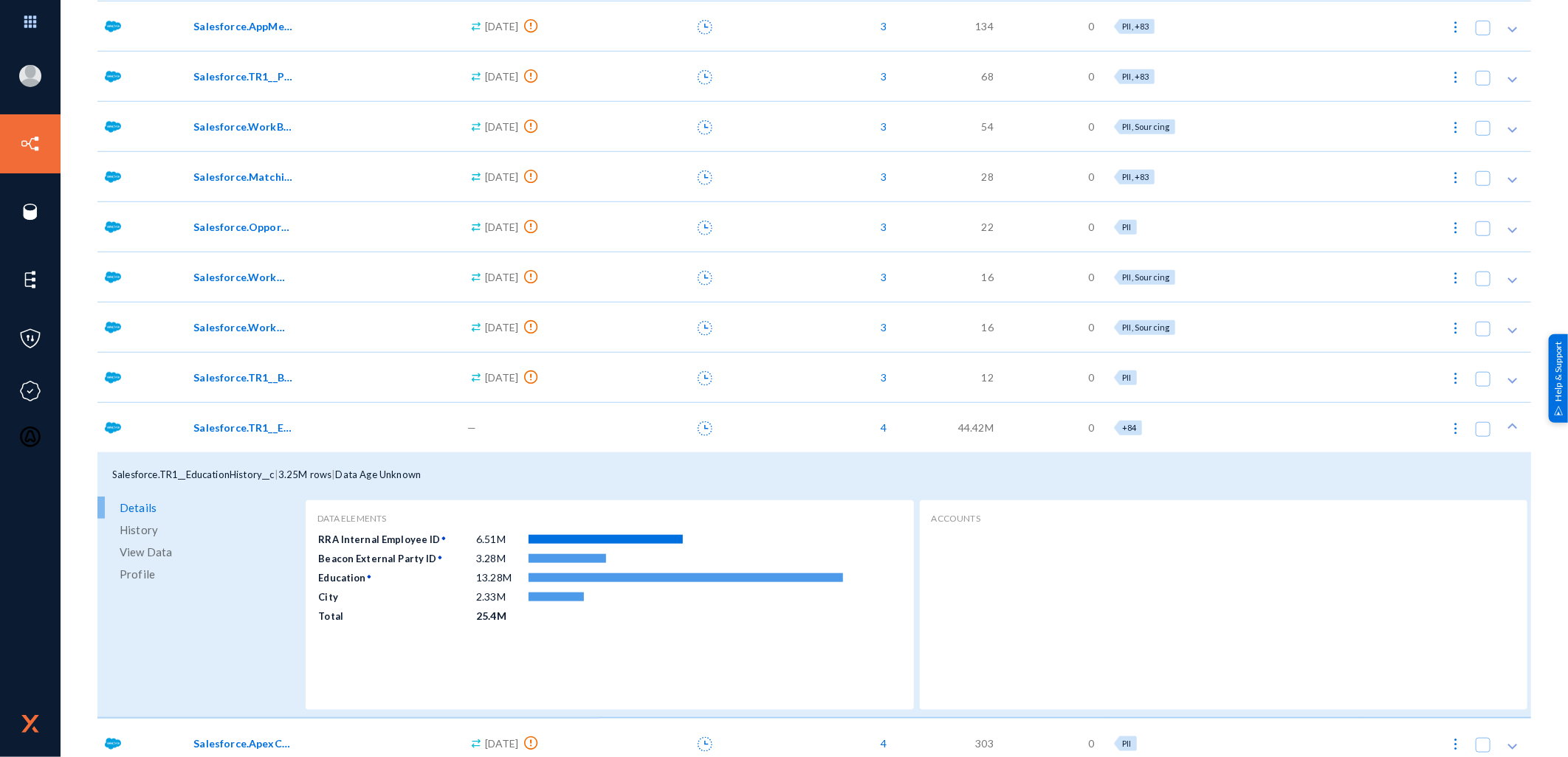
click at [157, 543] on span "View Data" at bounding box center [146, 552] width 53 height 22
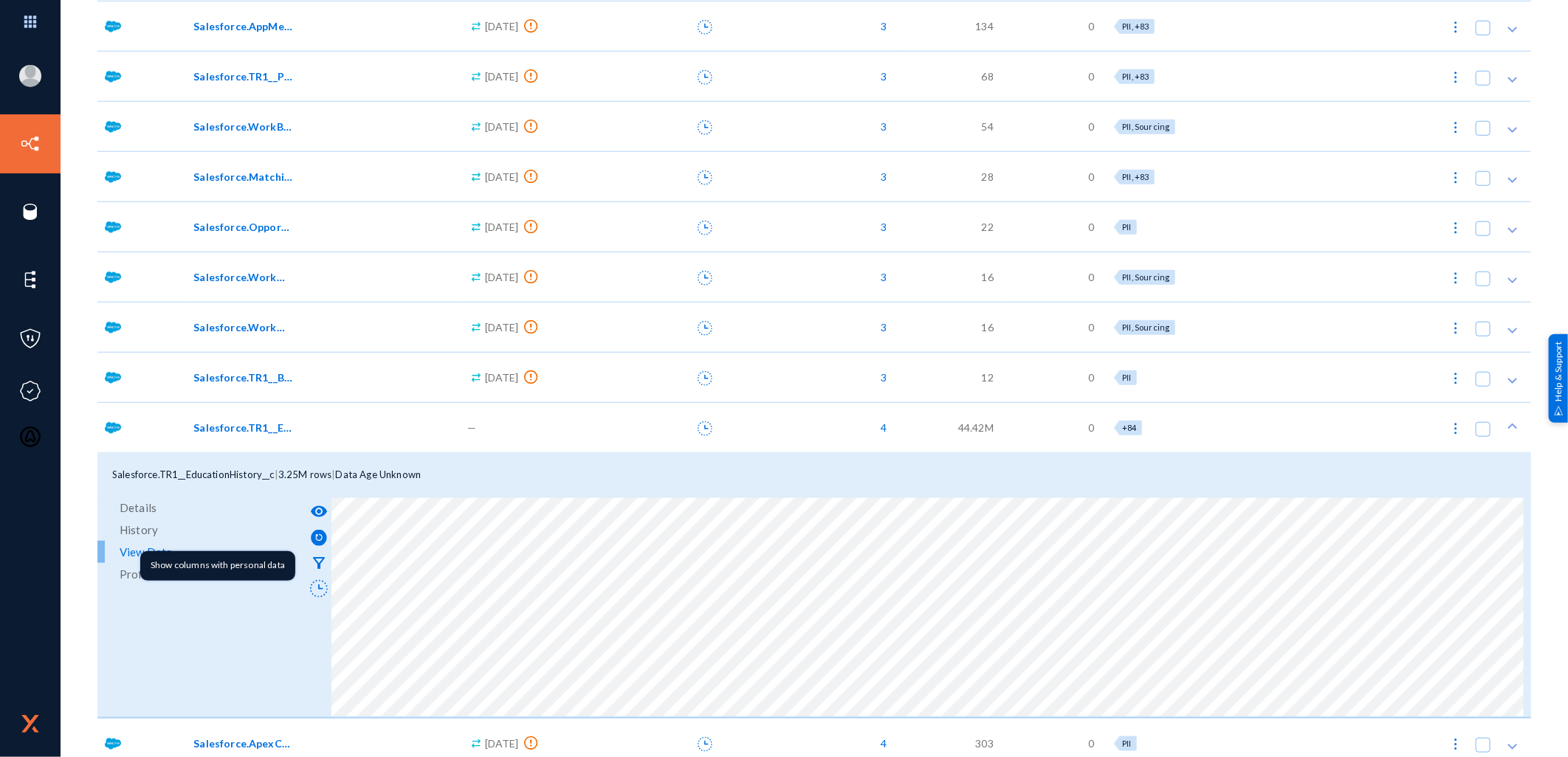
click at [322, 556] on mat-icon "filter_alt" at bounding box center [319, 563] width 18 height 18
click at [321, 503] on mat-icon "visibility" at bounding box center [319, 511] width 18 height 18
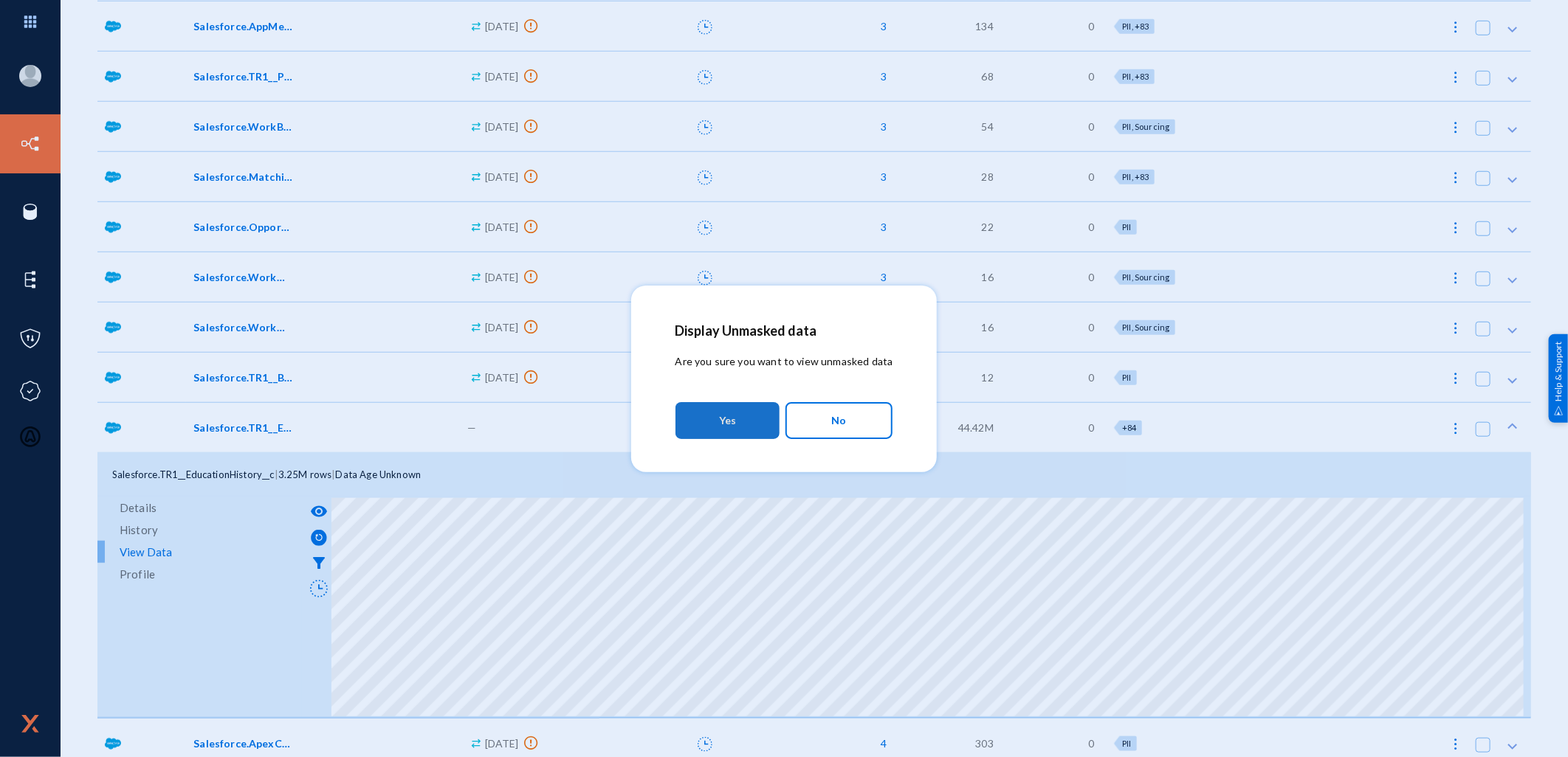
click at [711, 406] on button "Yes" at bounding box center [727, 420] width 104 height 37
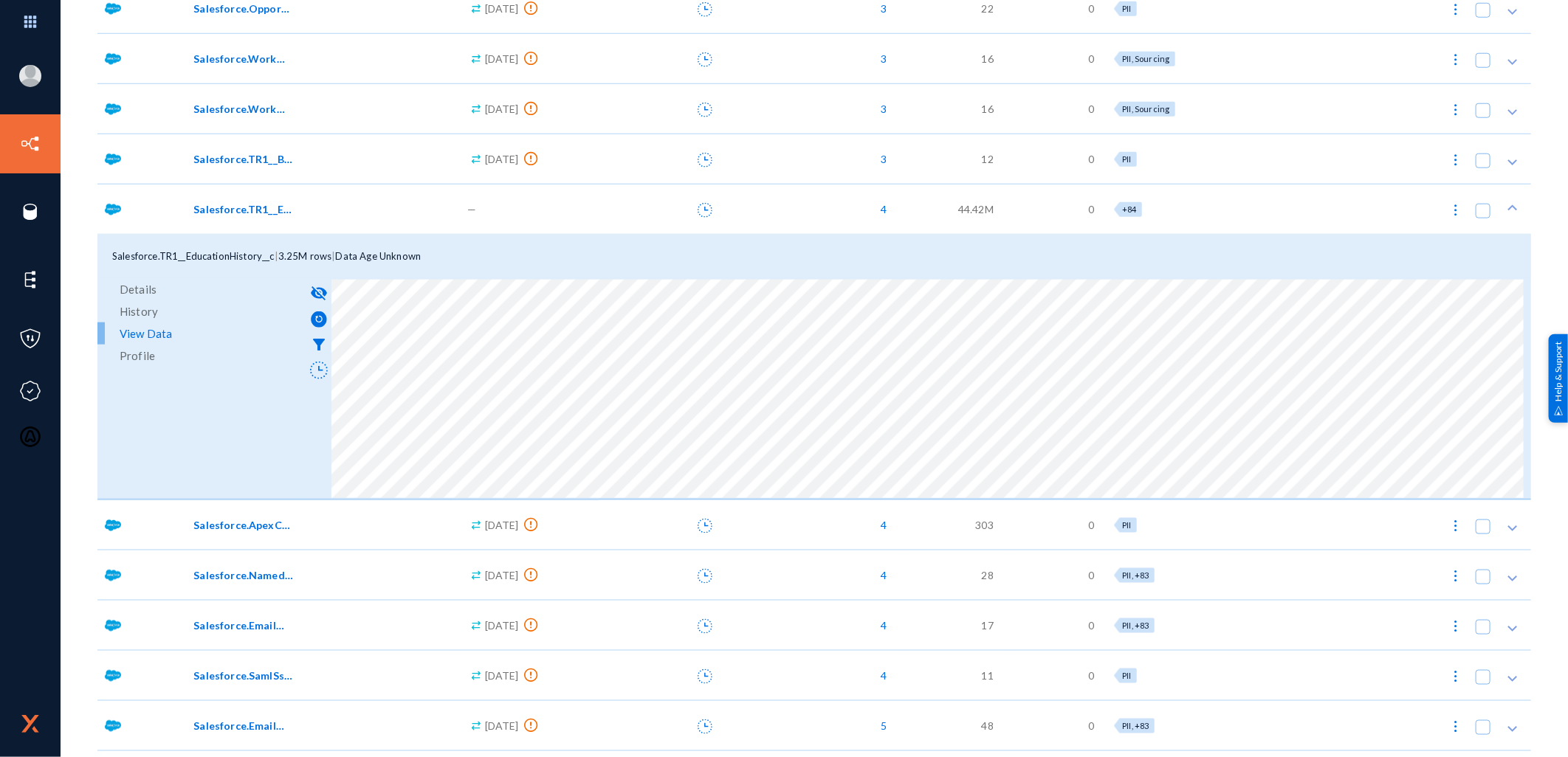
scroll to position [4441, 0]
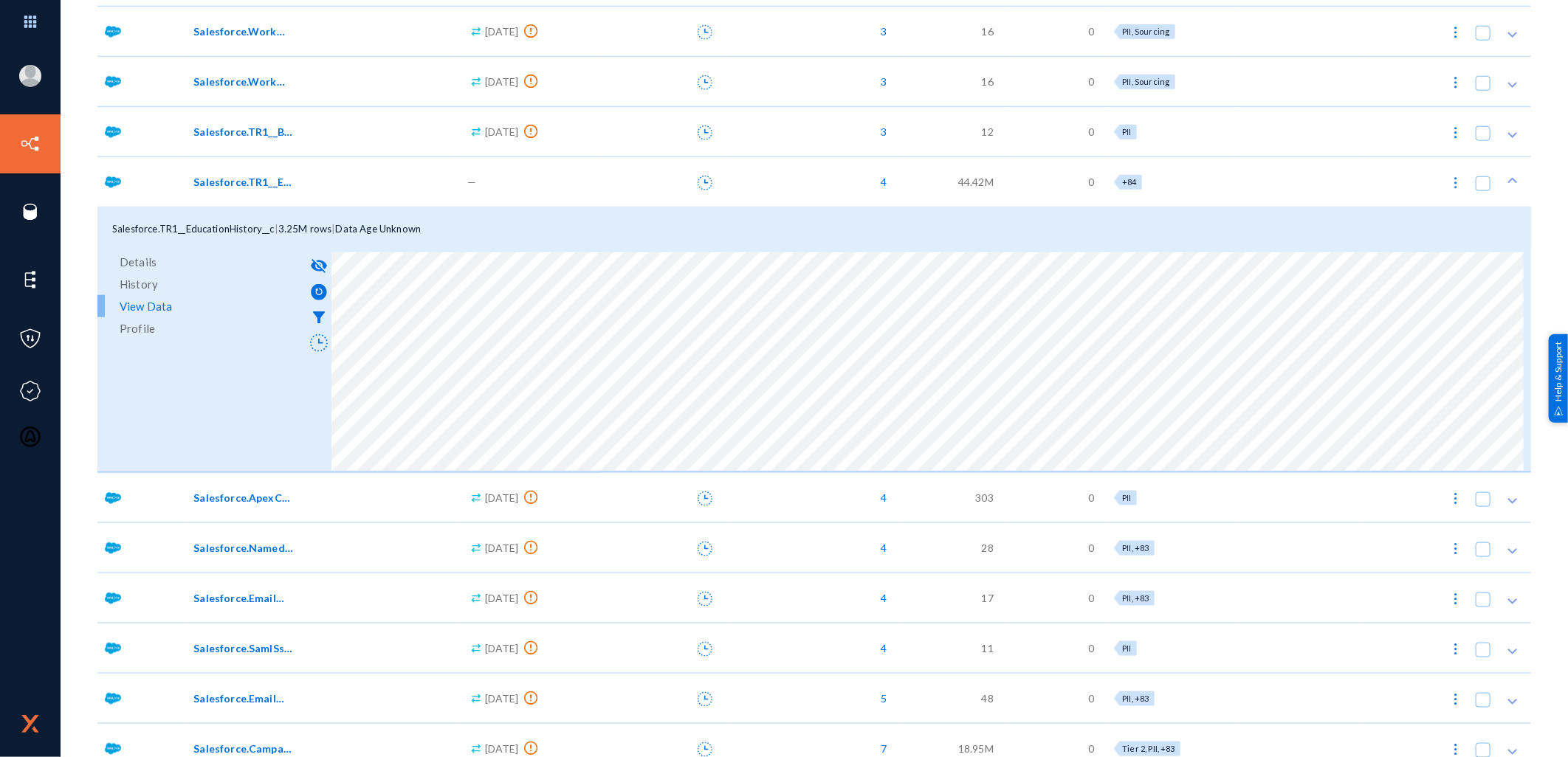
click at [1509, 182] on icon at bounding box center [1512, 180] width 15 height 15
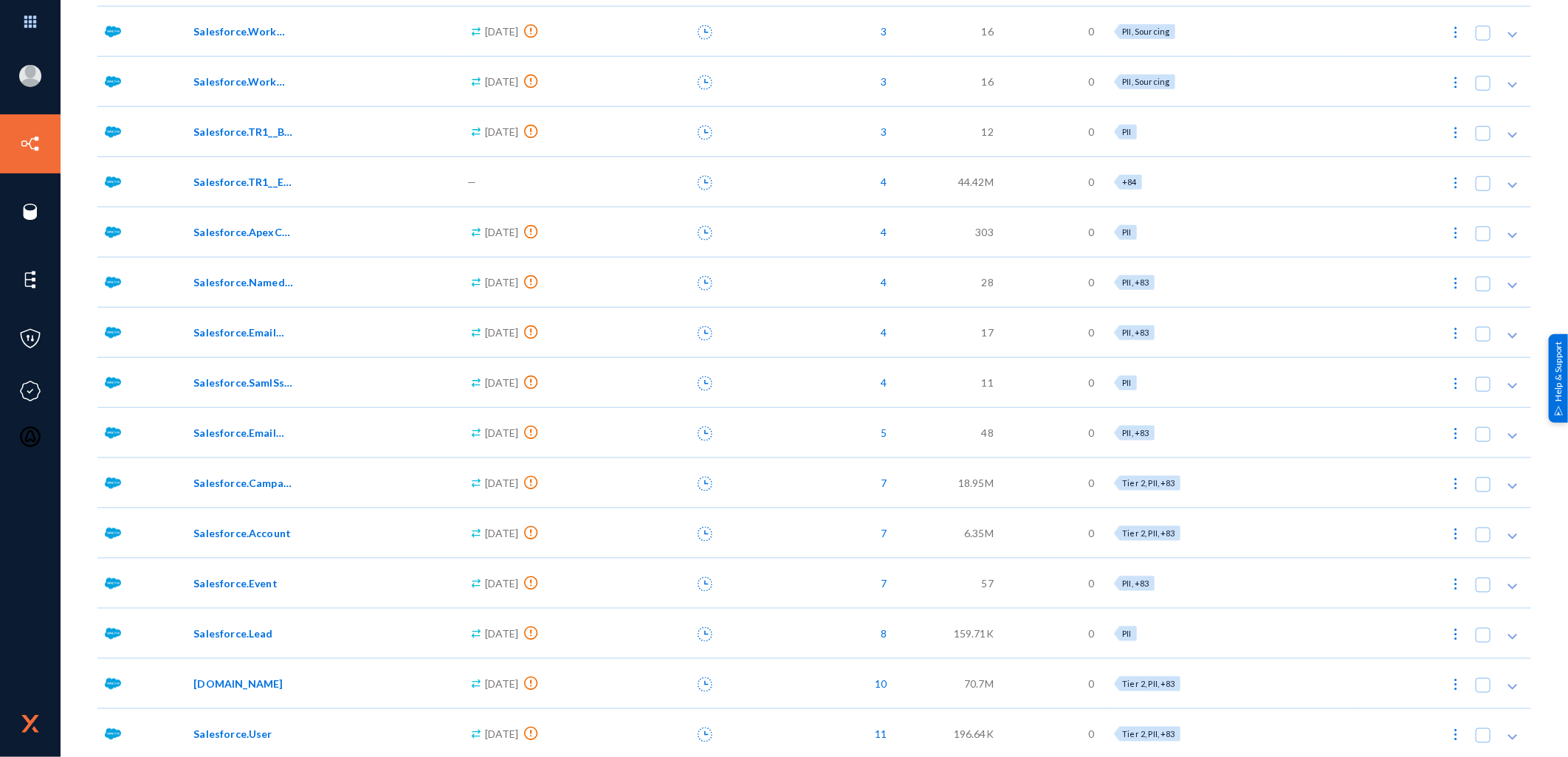
click at [305, 393] on div "Salesforce.SamlSsoConfig" at bounding box center [322, 382] width 273 height 50
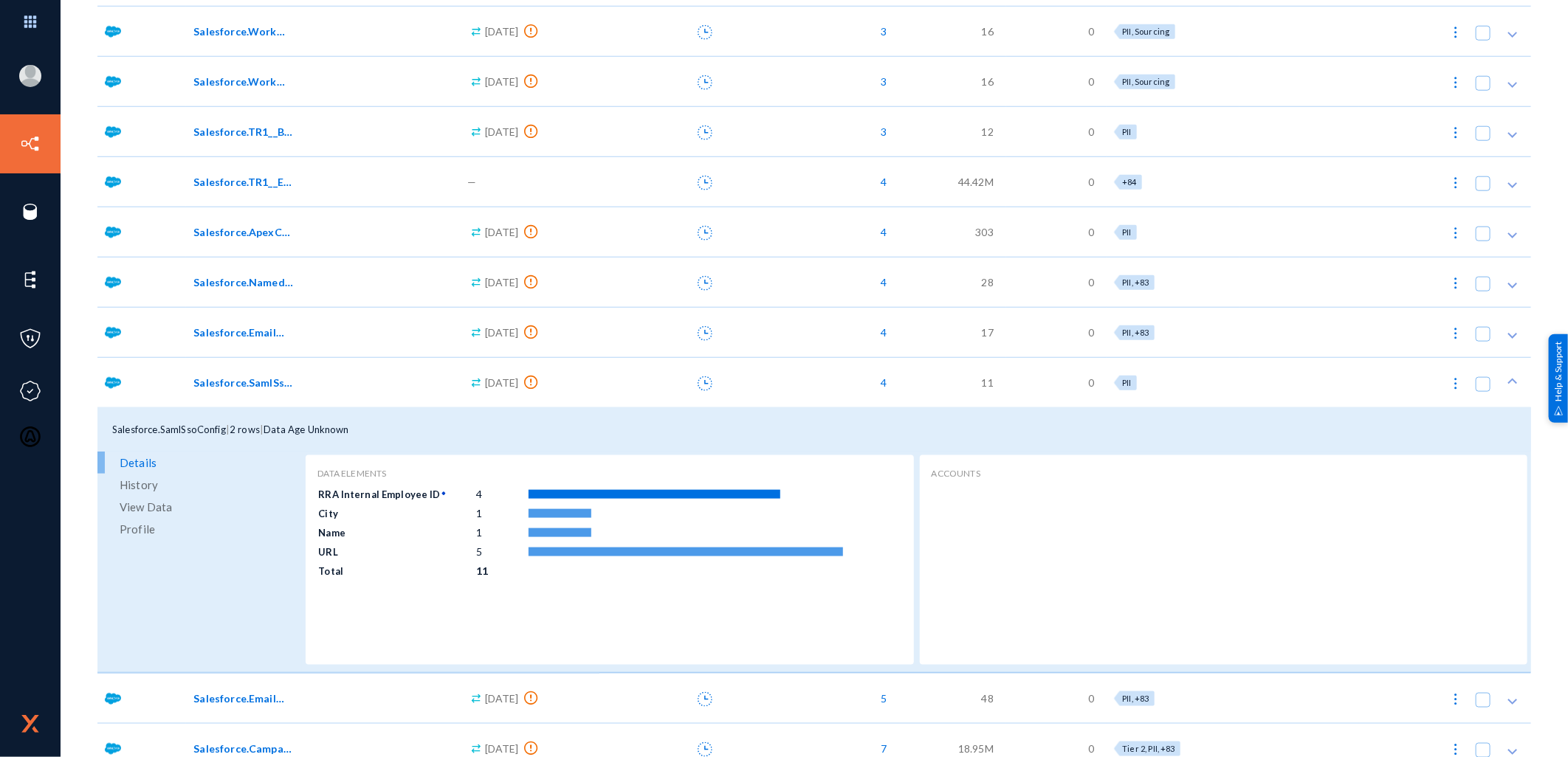
click at [160, 502] on span "View Data" at bounding box center [146, 507] width 53 height 22
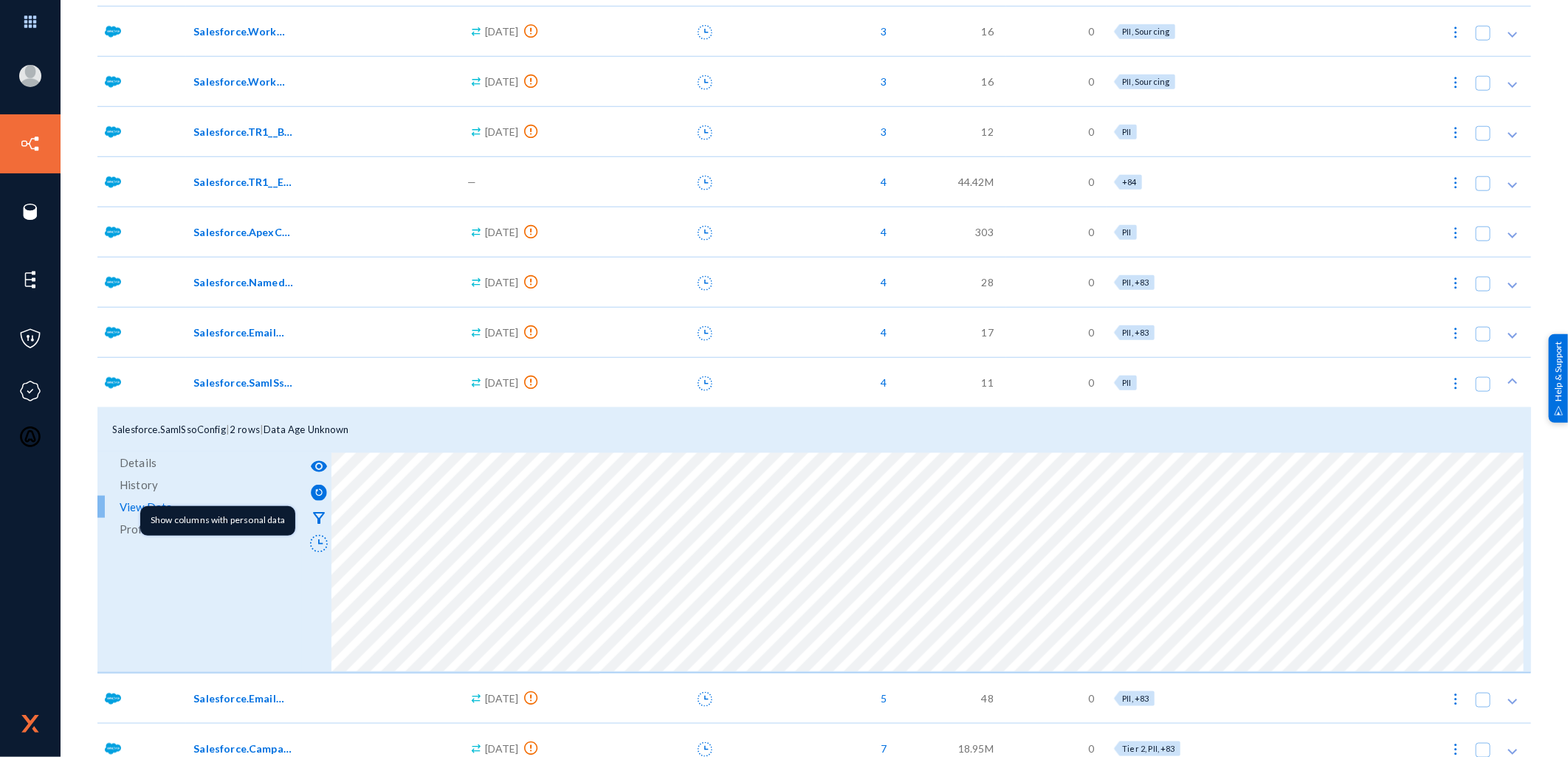
click at [320, 512] on mat-icon "filter_alt" at bounding box center [319, 518] width 18 height 18
click at [322, 459] on mat-icon "visibility" at bounding box center [319, 467] width 18 height 18
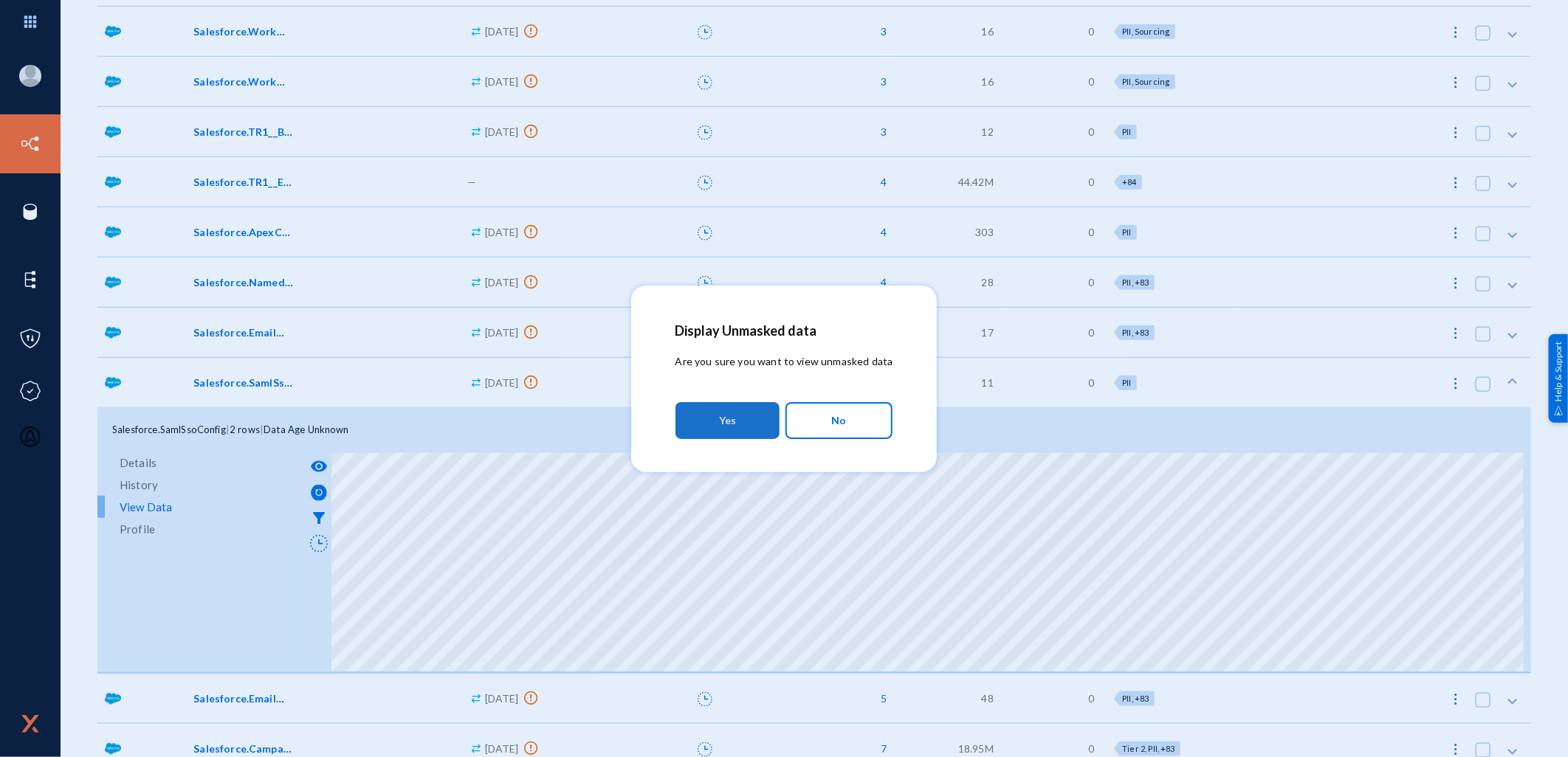
click at [727, 409] on span "Yes" at bounding box center [727, 420] width 17 height 26
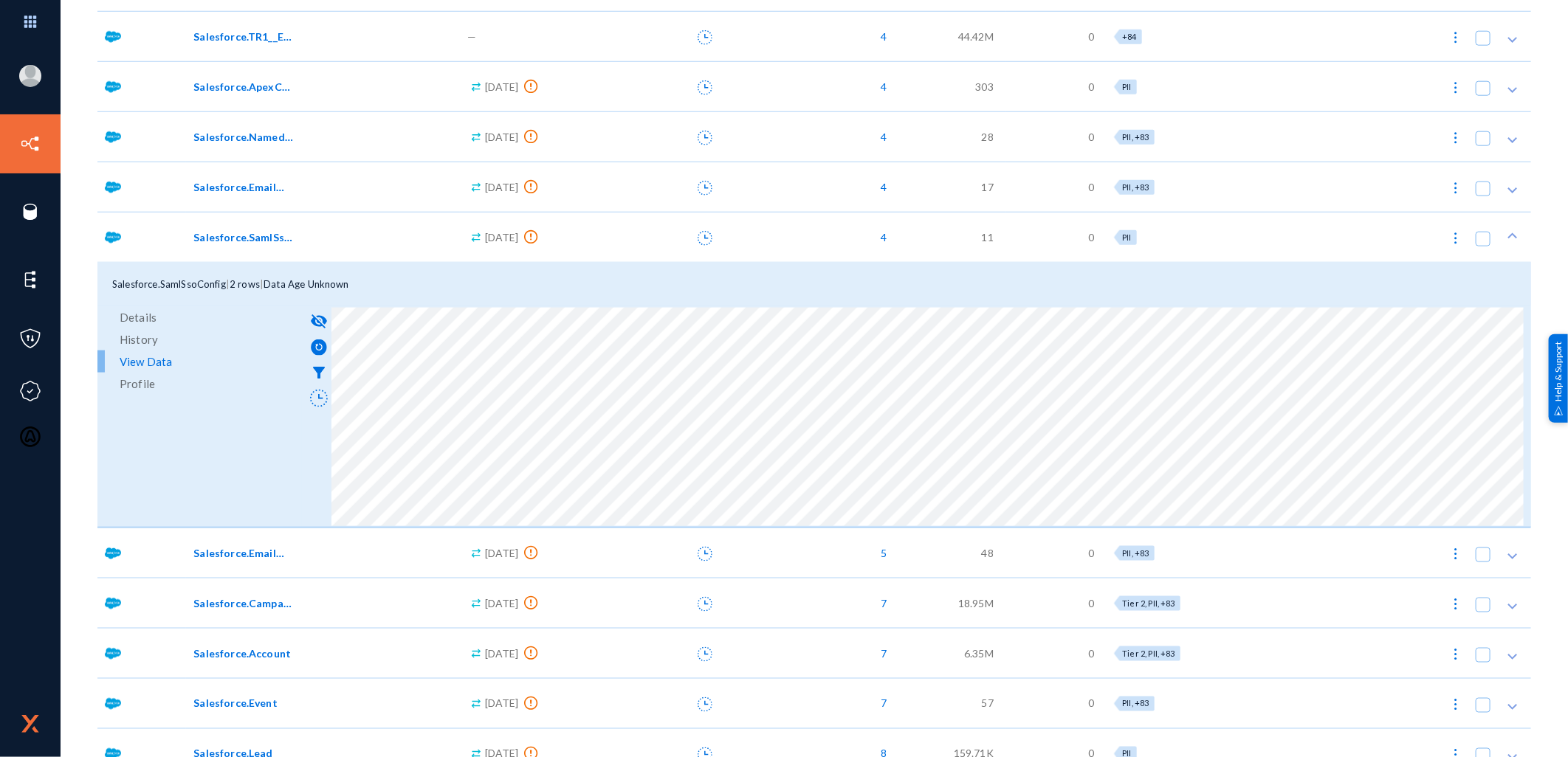
scroll to position [4543, 0]
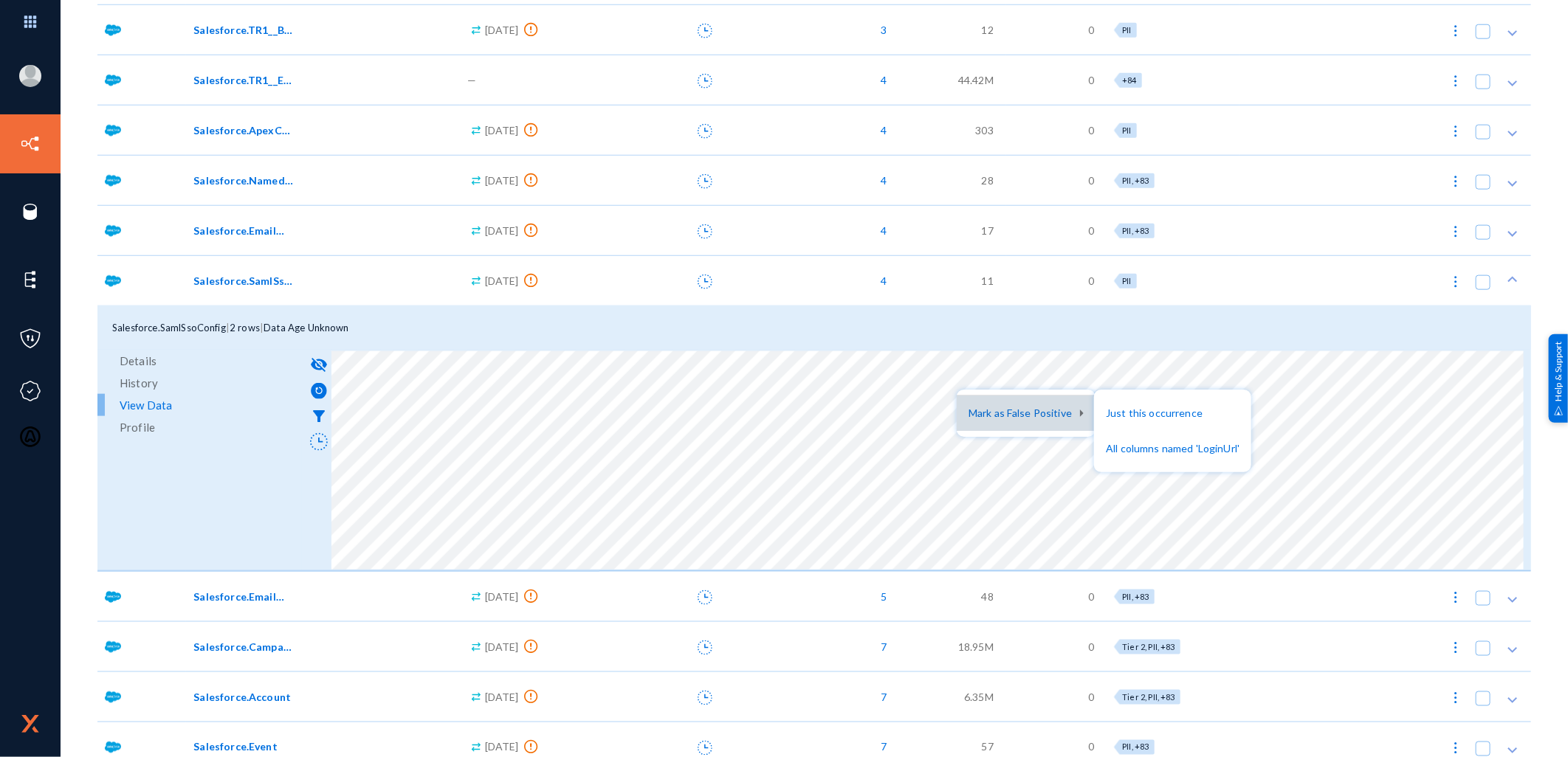
click at [1001, 413] on button "Mark as False Positive" at bounding box center [1026, 413] width 139 height 35
click at [1124, 441] on button "All columns named 'LoginUrl'" at bounding box center [1172, 448] width 157 height 35
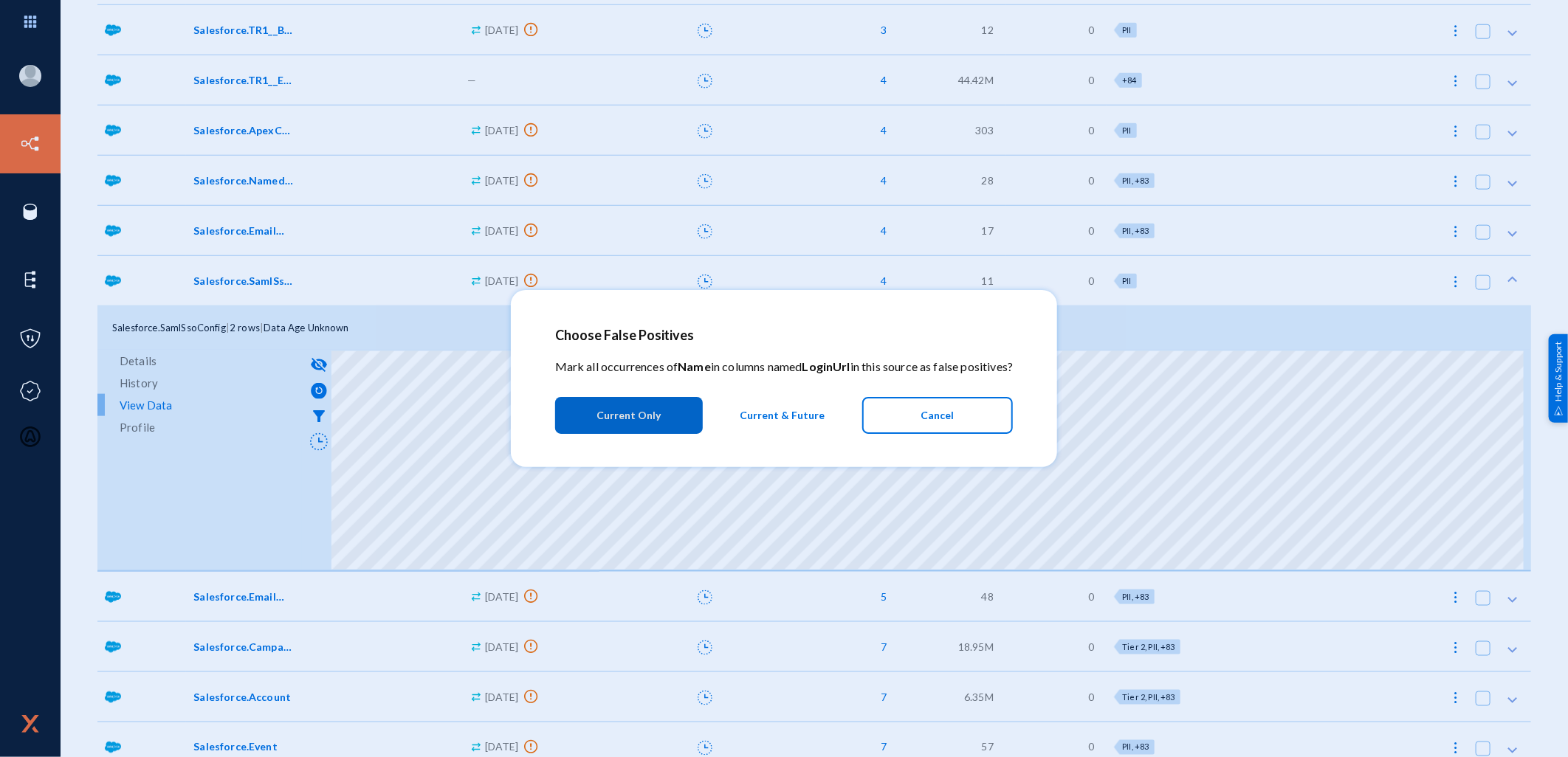
click at [796, 402] on span "Current & Future" at bounding box center [782, 415] width 85 height 26
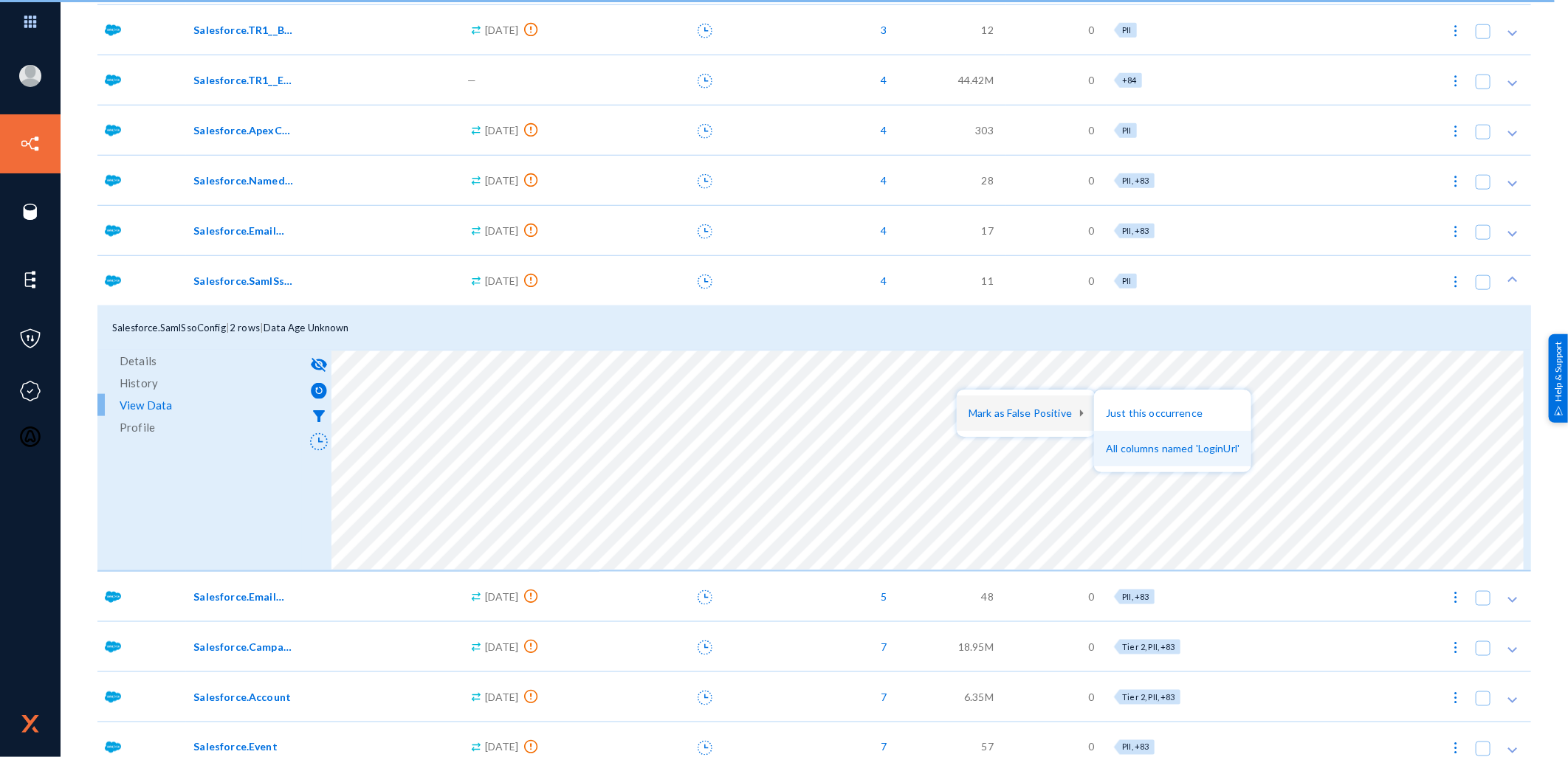
click at [1162, 447] on button "All columns named 'LoginUrl'" at bounding box center [1172, 448] width 157 height 35
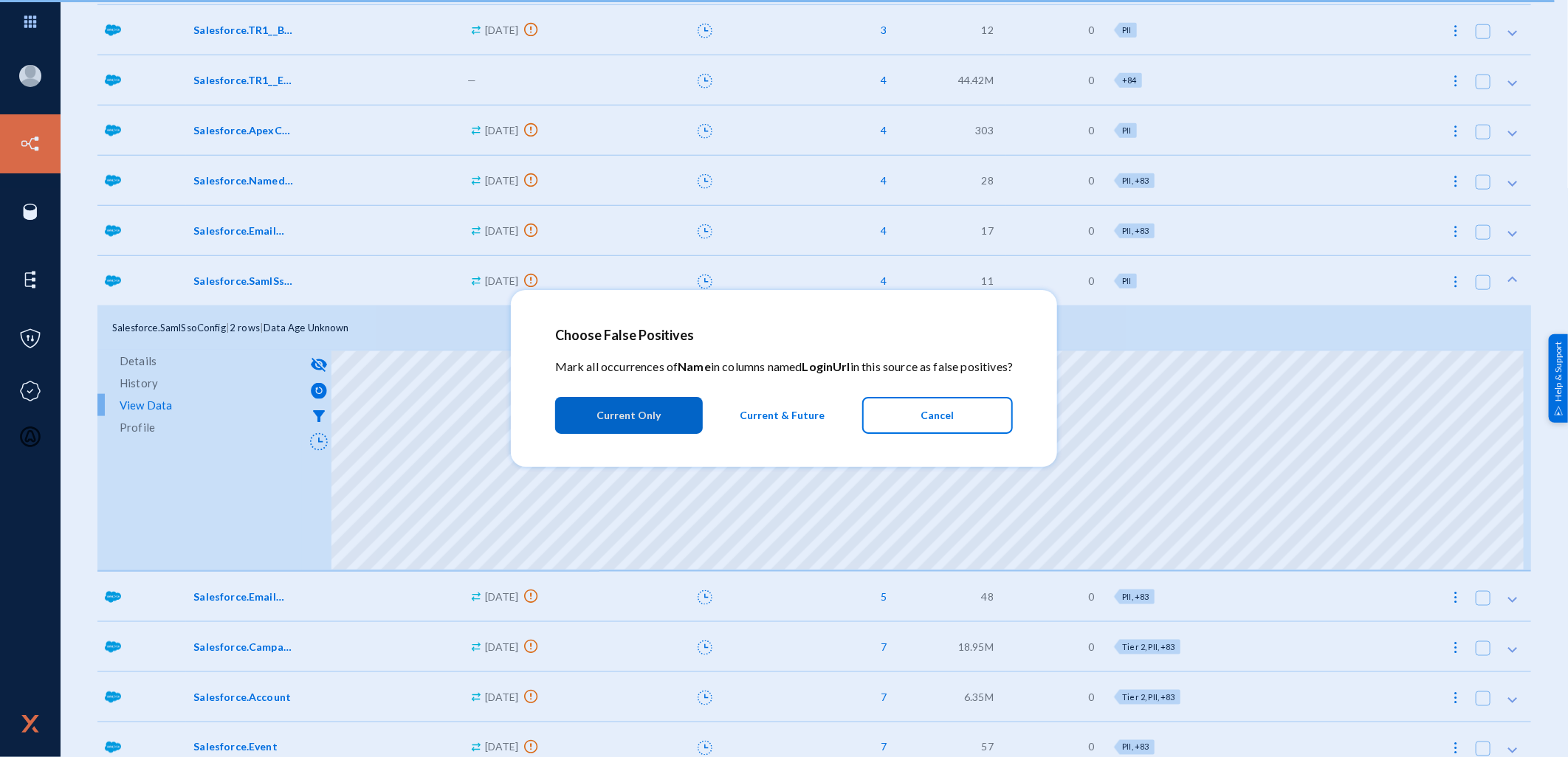
click at [794, 416] on span "Current & Future" at bounding box center [782, 415] width 85 height 26
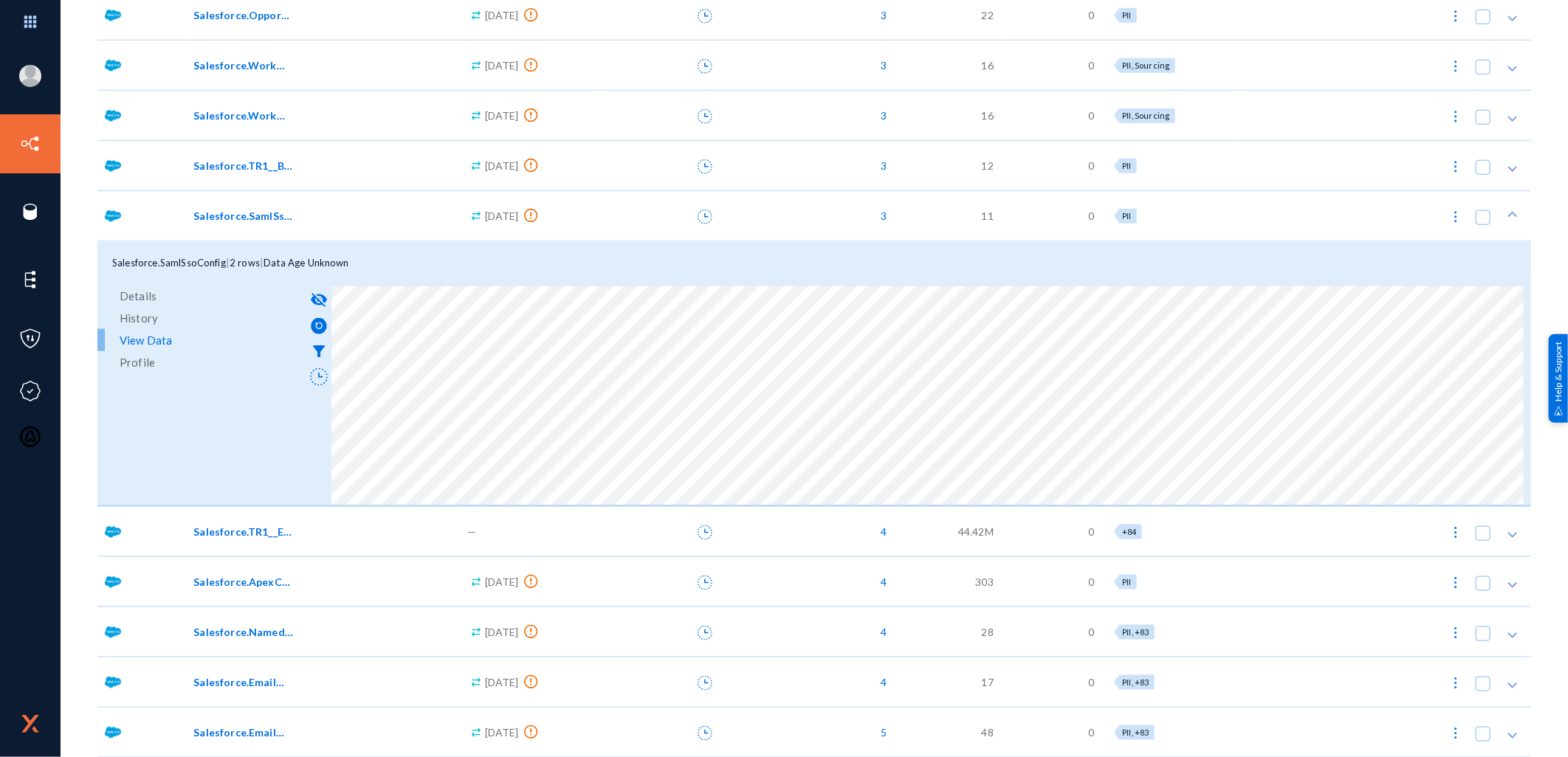
scroll to position [4378, 0]
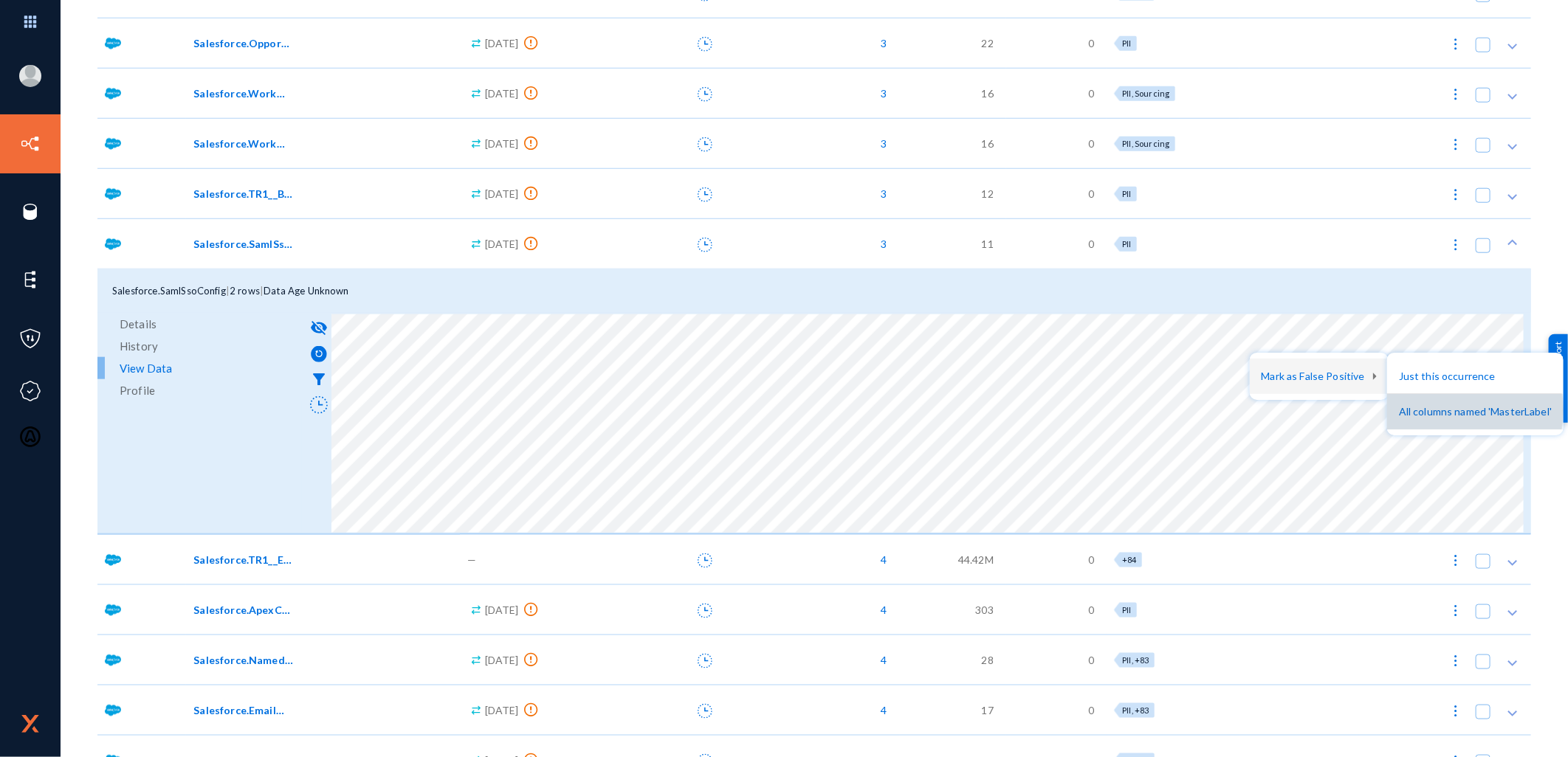
click at [1440, 411] on button "All columns named 'MasterLabel'" at bounding box center [1475, 412] width 176 height 35
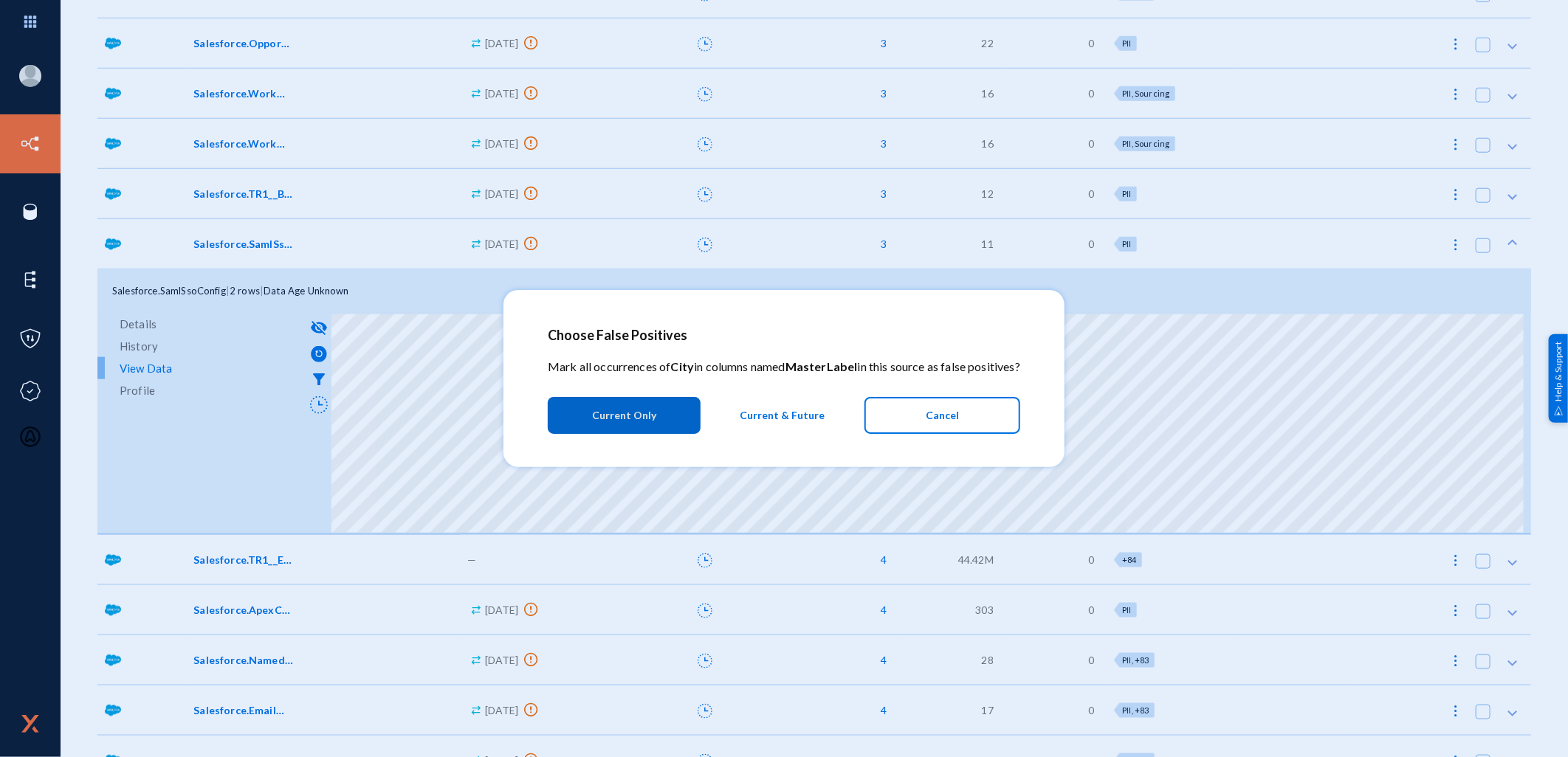
click at [817, 415] on span "Current & Future" at bounding box center [782, 415] width 85 height 26
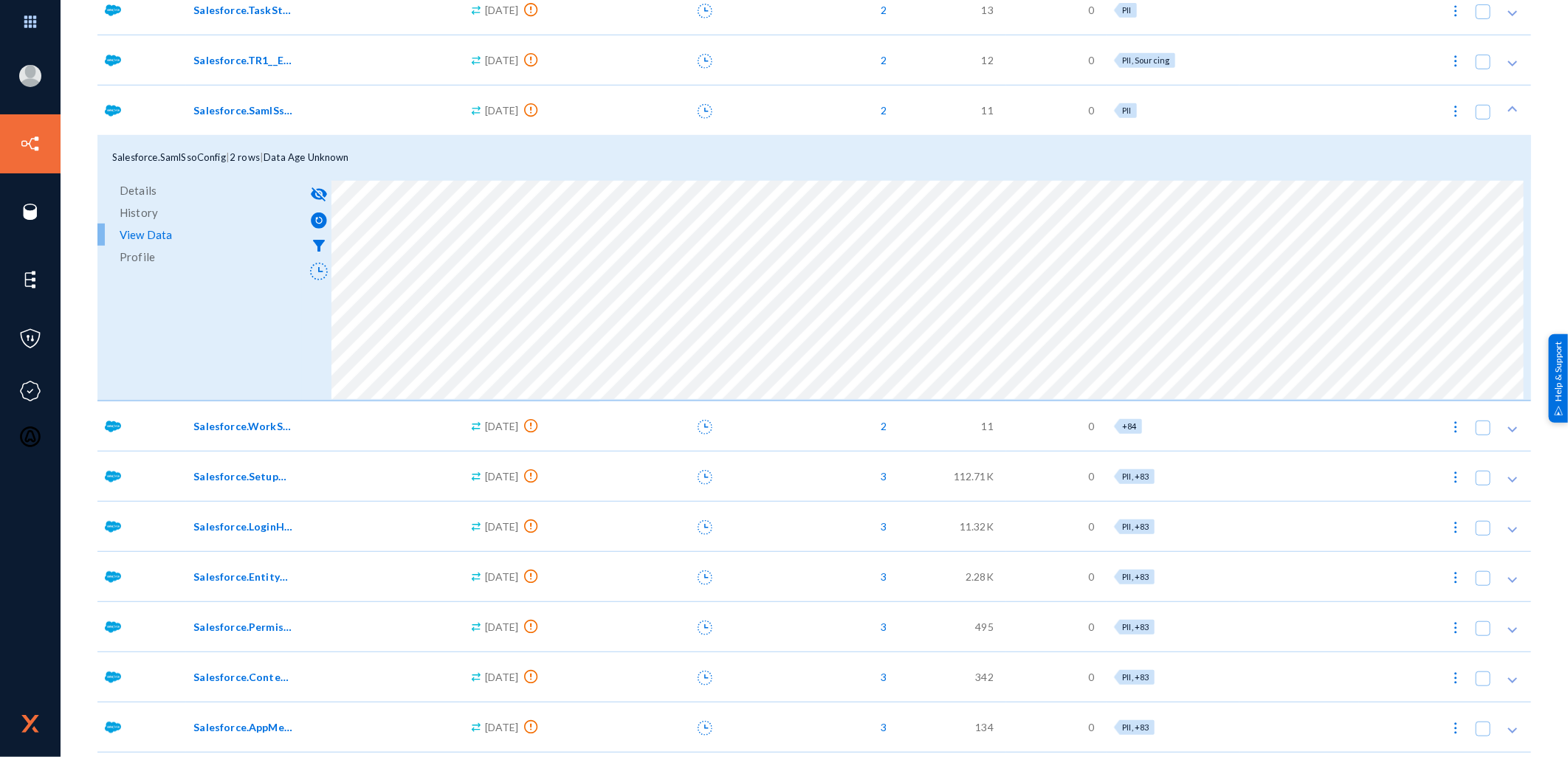
scroll to position [3968, 0]
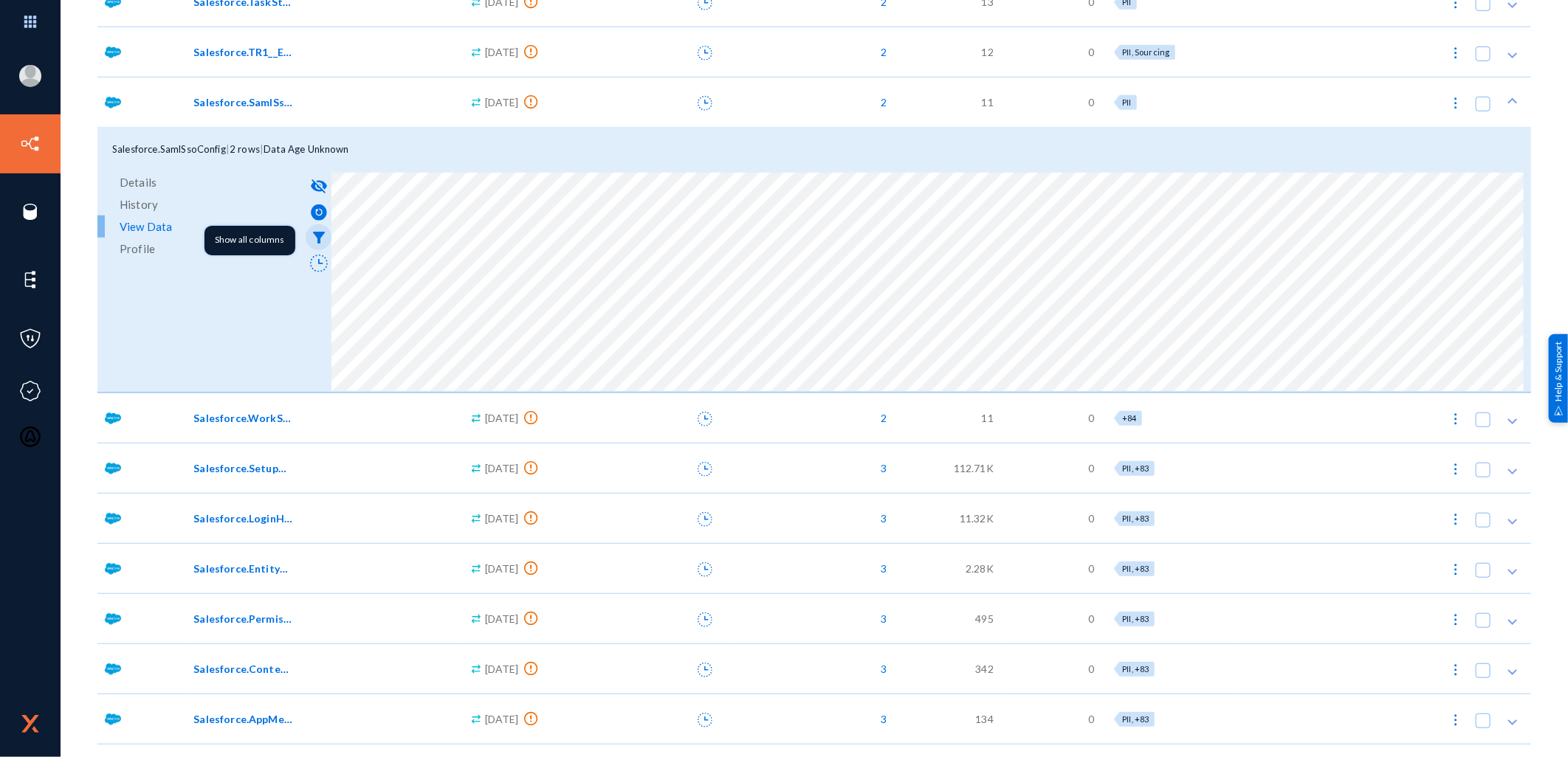
click at [314, 233] on mat-icon "filter_alt" at bounding box center [319, 238] width 18 height 18
drag, startPoint x: 587, startPoint y: 389, endPoint x: 688, endPoint y: 397, distance: 101.3
click at [1514, 104] on icon at bounding box center [1512, 101] width 15 height 15
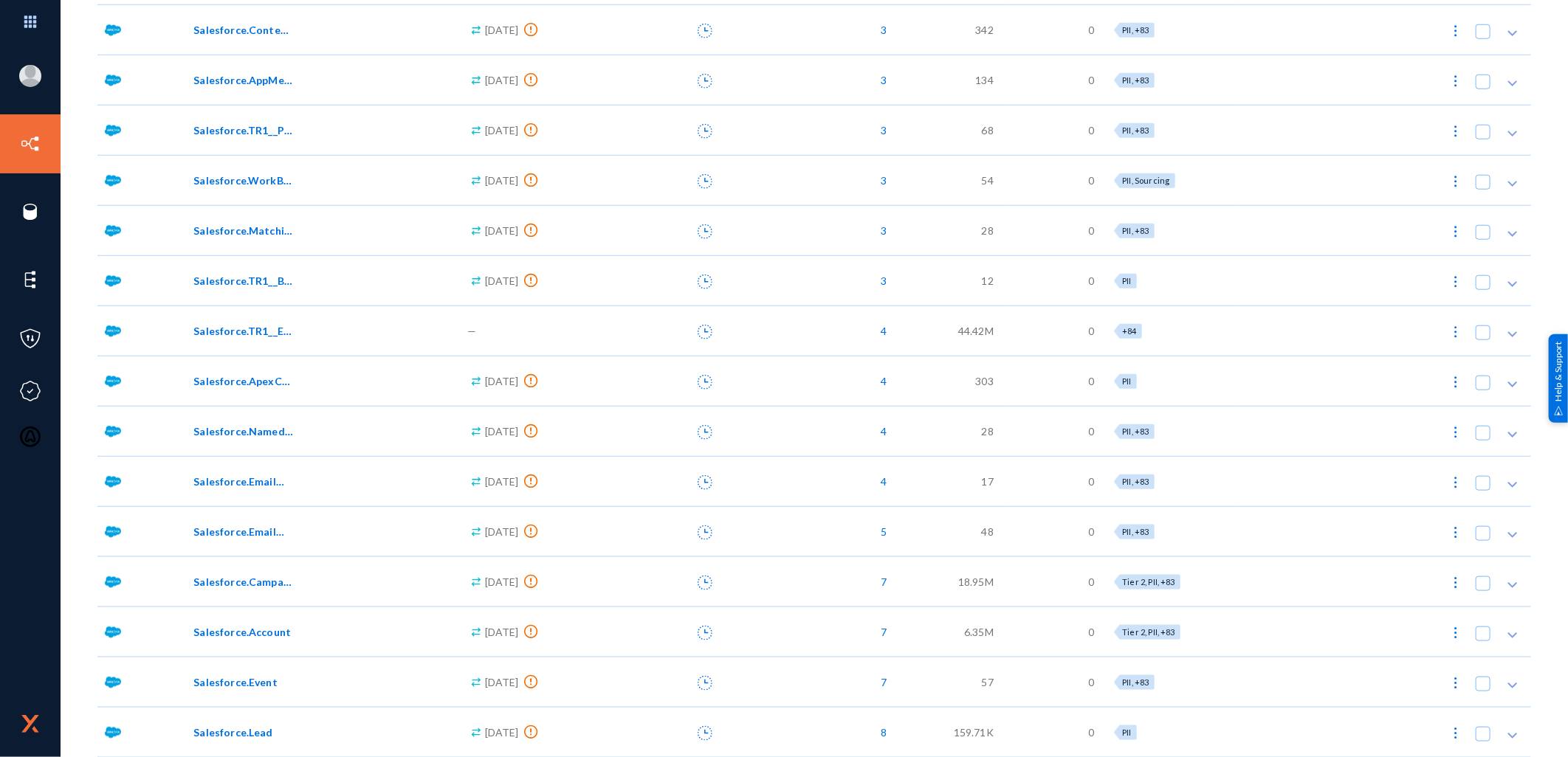
scroll to position [4378, 0]
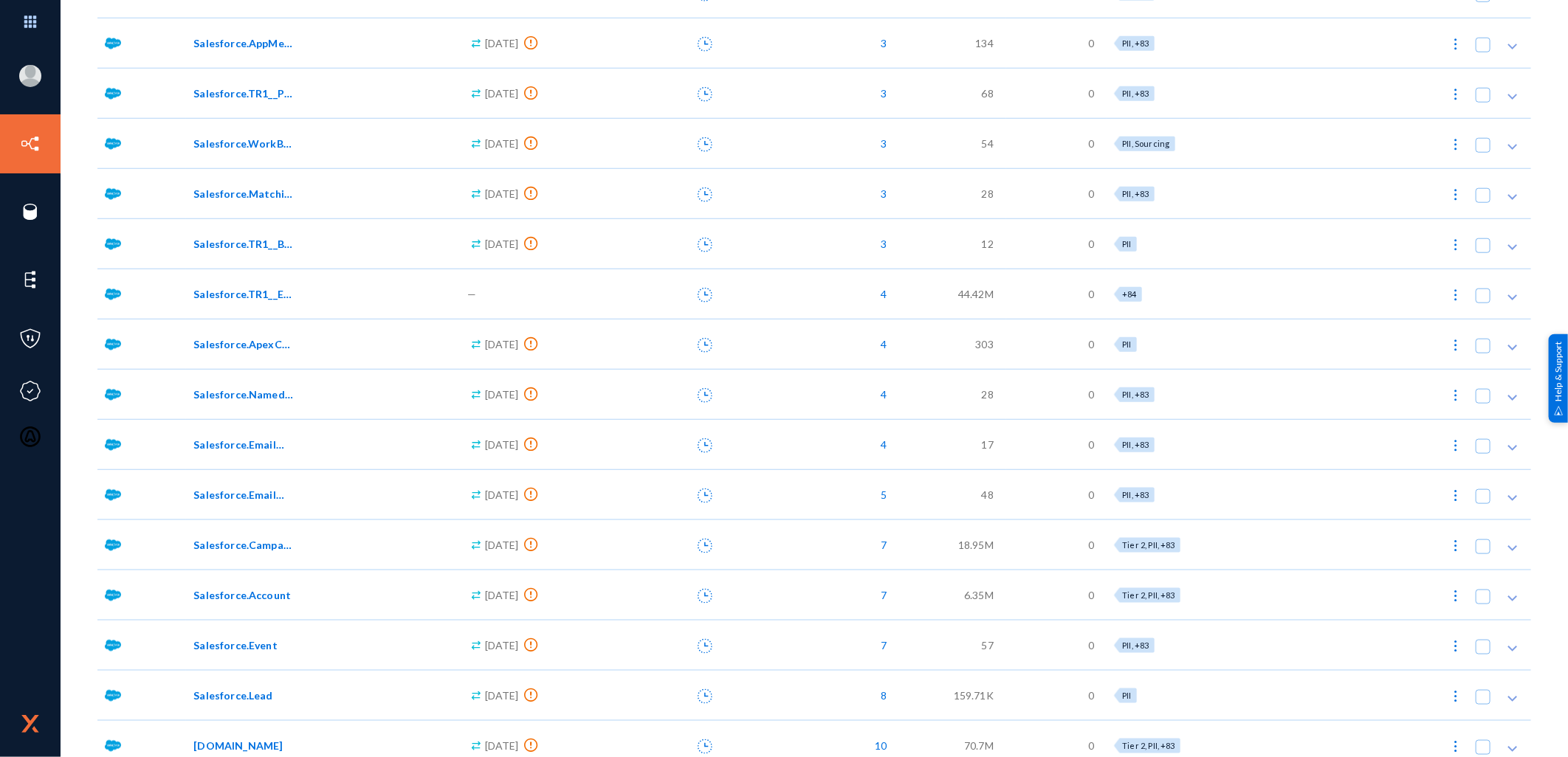
click at [275, 455] on div "Salesforce.EmailMessageRelation" at bounding box center [322, 444] width 273 height 50
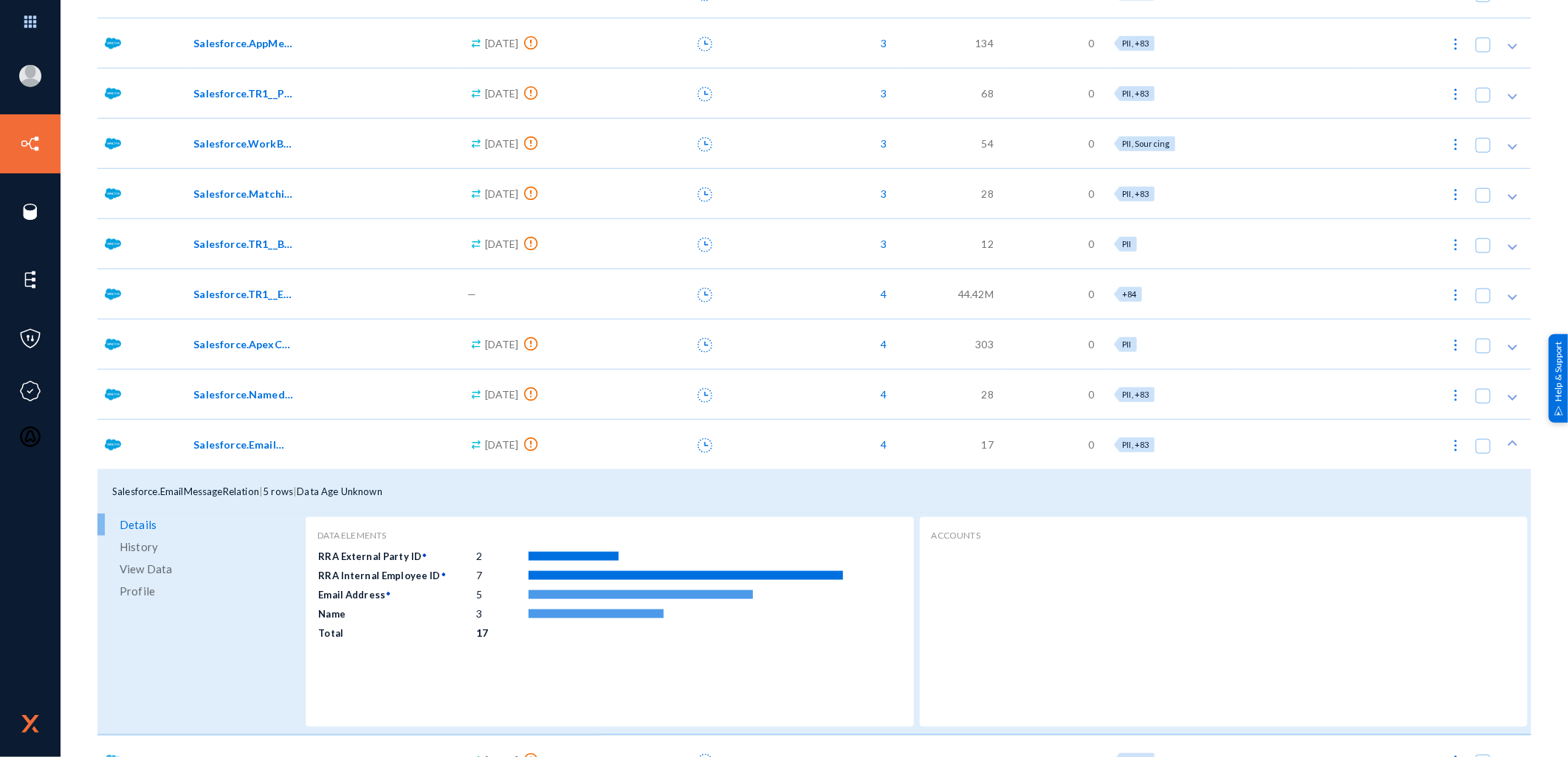
click at [151, 569] on span "View Data" at bounding box center [146, 569] width 53 height 22
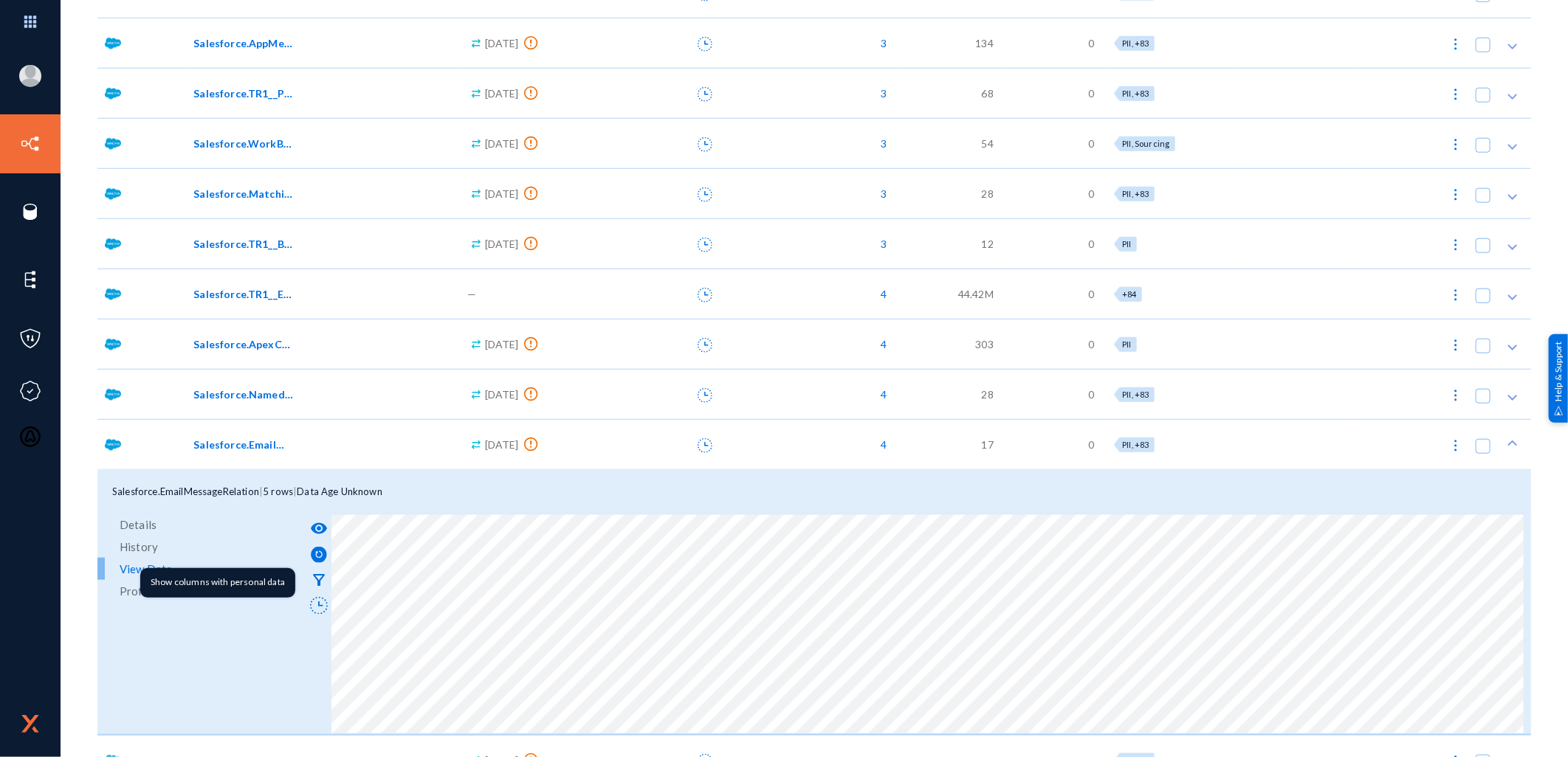
click at [318, 583] on mat-icon "filter_alt" at bounding box center [319, 580] width 18 height 18
click at [314, 524] on mat-icon "visibility" at bounding box center [319, 528] width 18 height 18
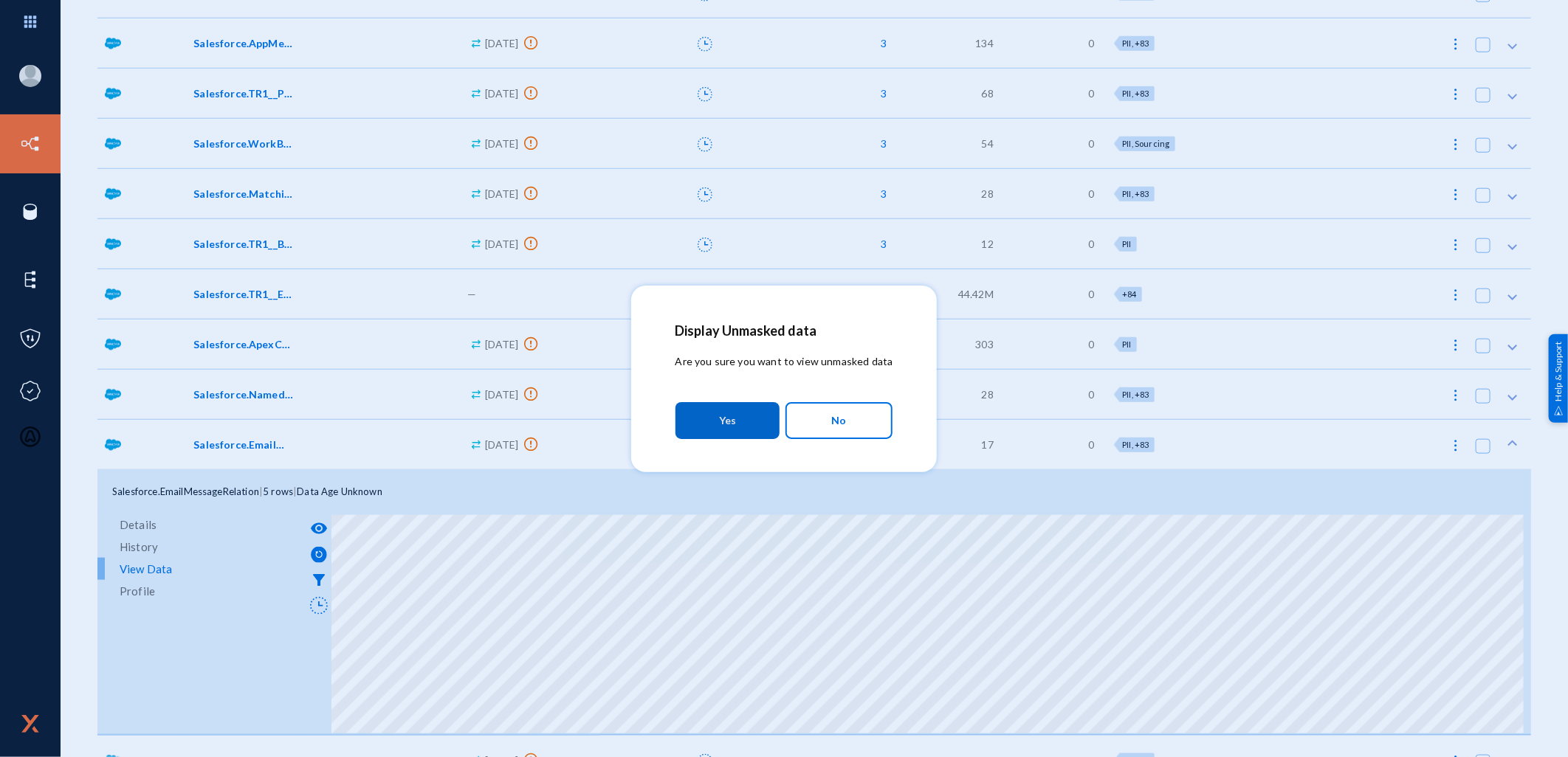
click at [719, 431] on button "Yes" at bounding box center [727, 420] width 104 height 37
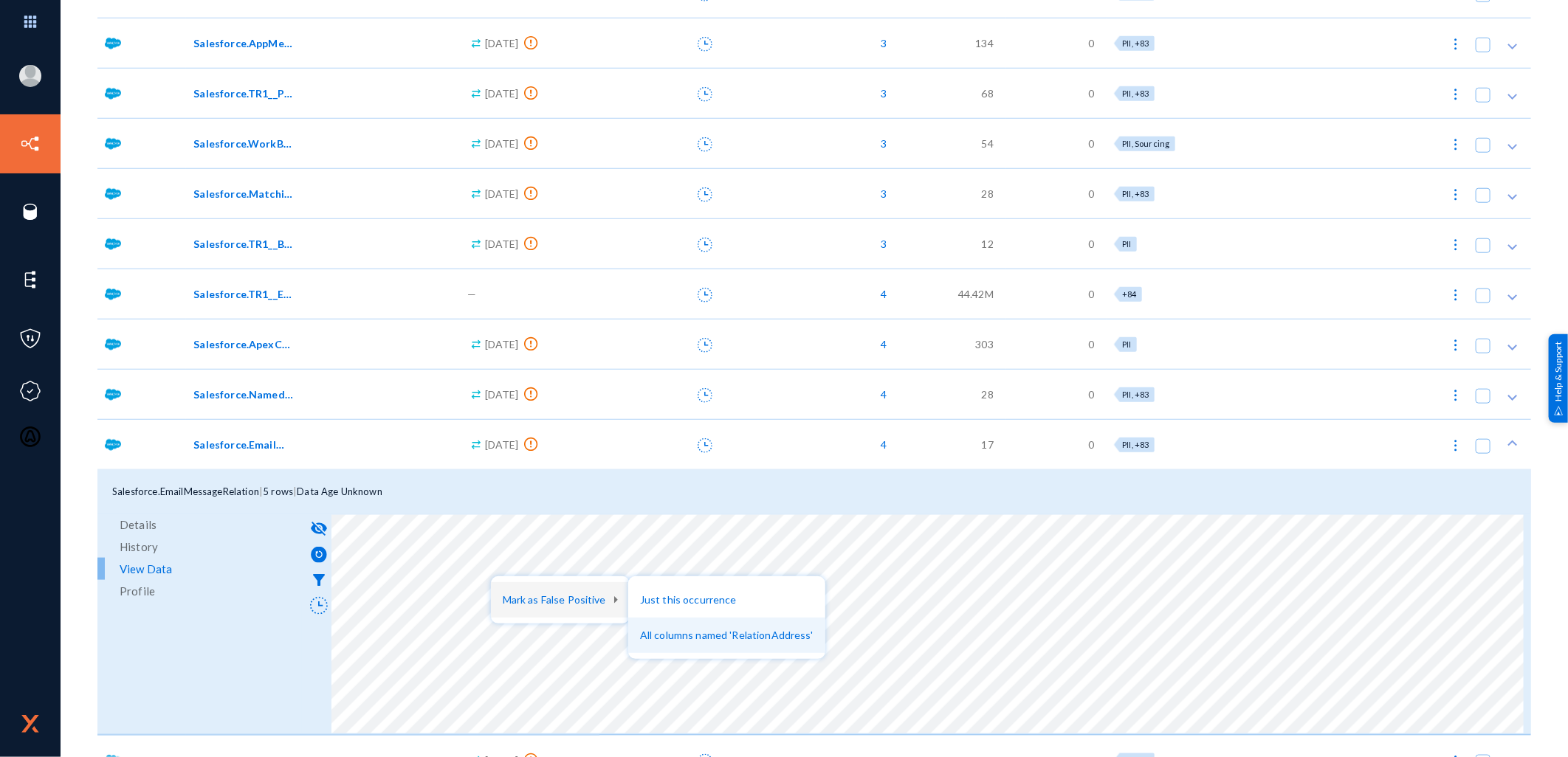
click at [677, 631] on button "All columns named 'RelationAddress'" at bounding box center [726, 635] width 197 height 35
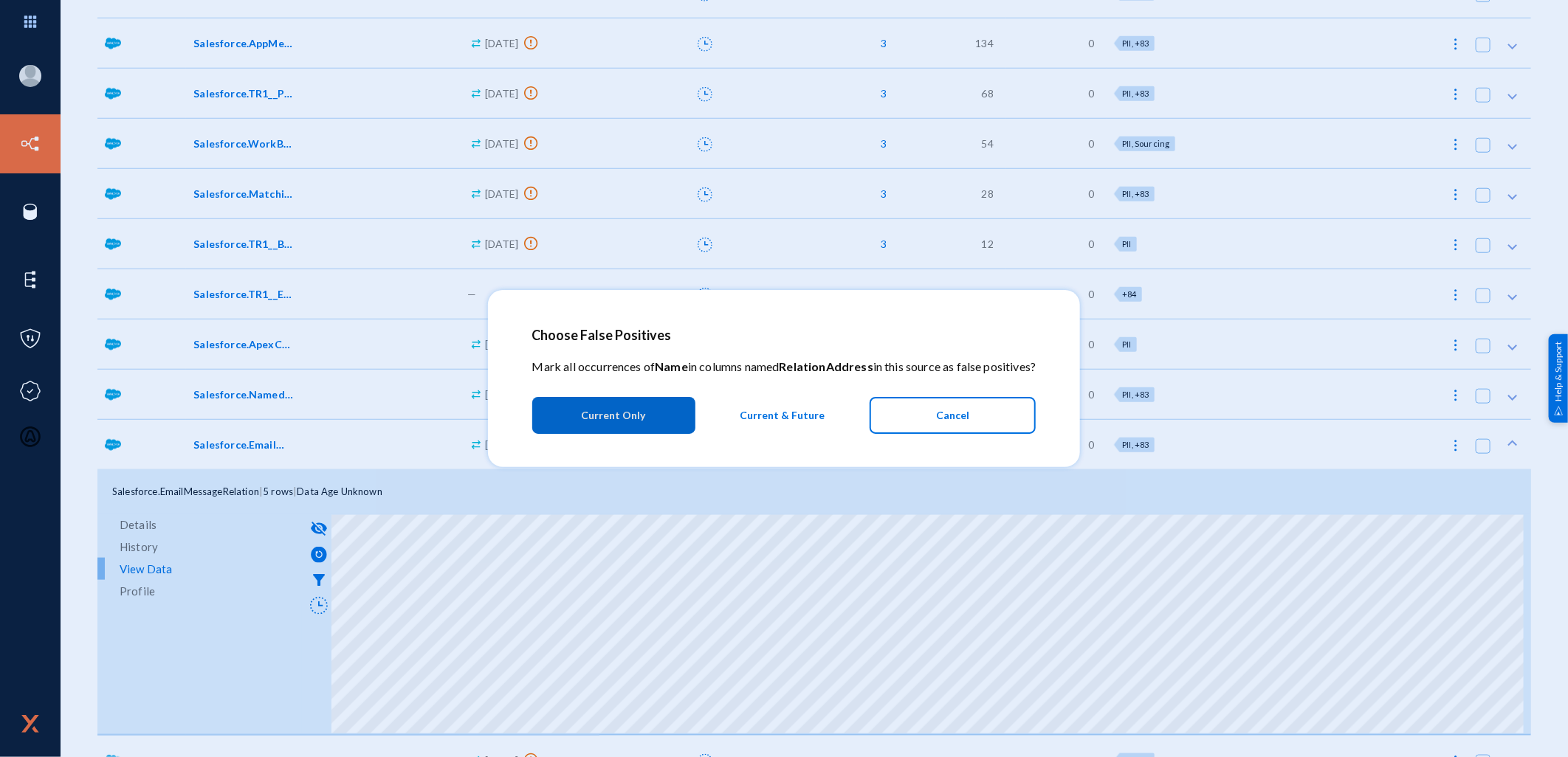
click at [785, 422] on span "Current & Future" at bounding box center [783, 415] width 85 height 26
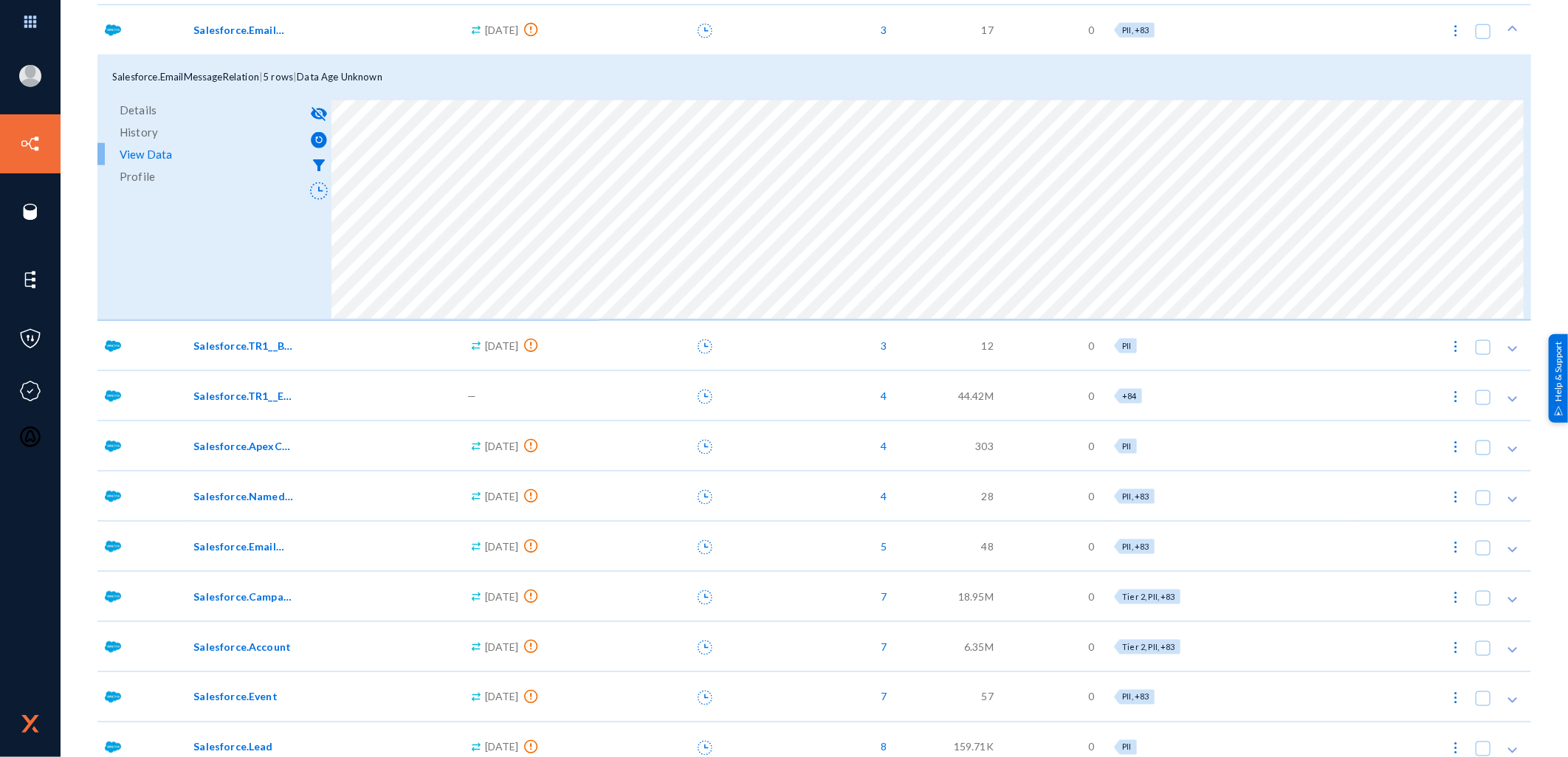
scroll to position [4543, 0]
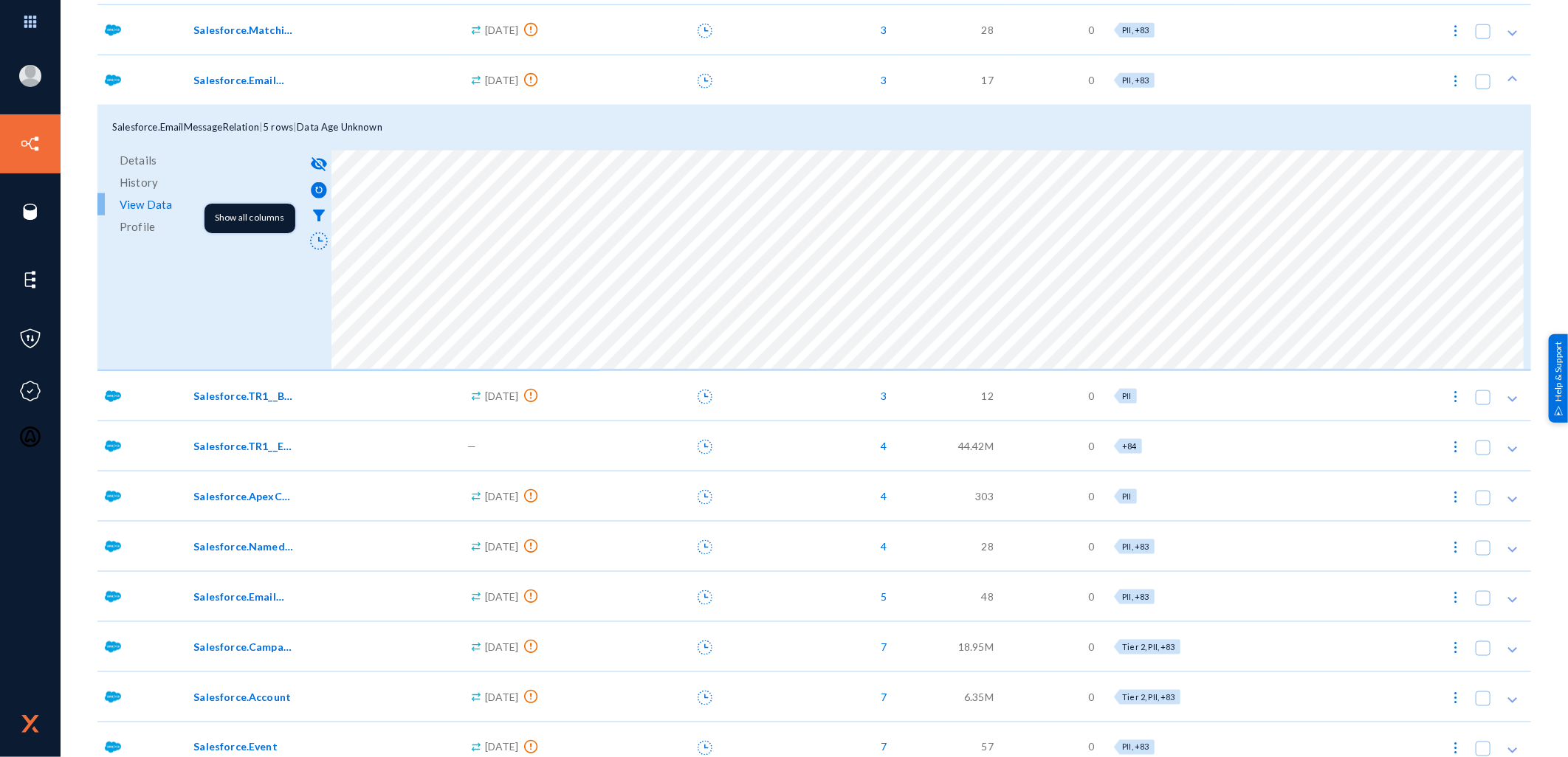
click at [315, 215] on mat-icon "filter_alt" at bounding box center [319, 215] width 18 height 18
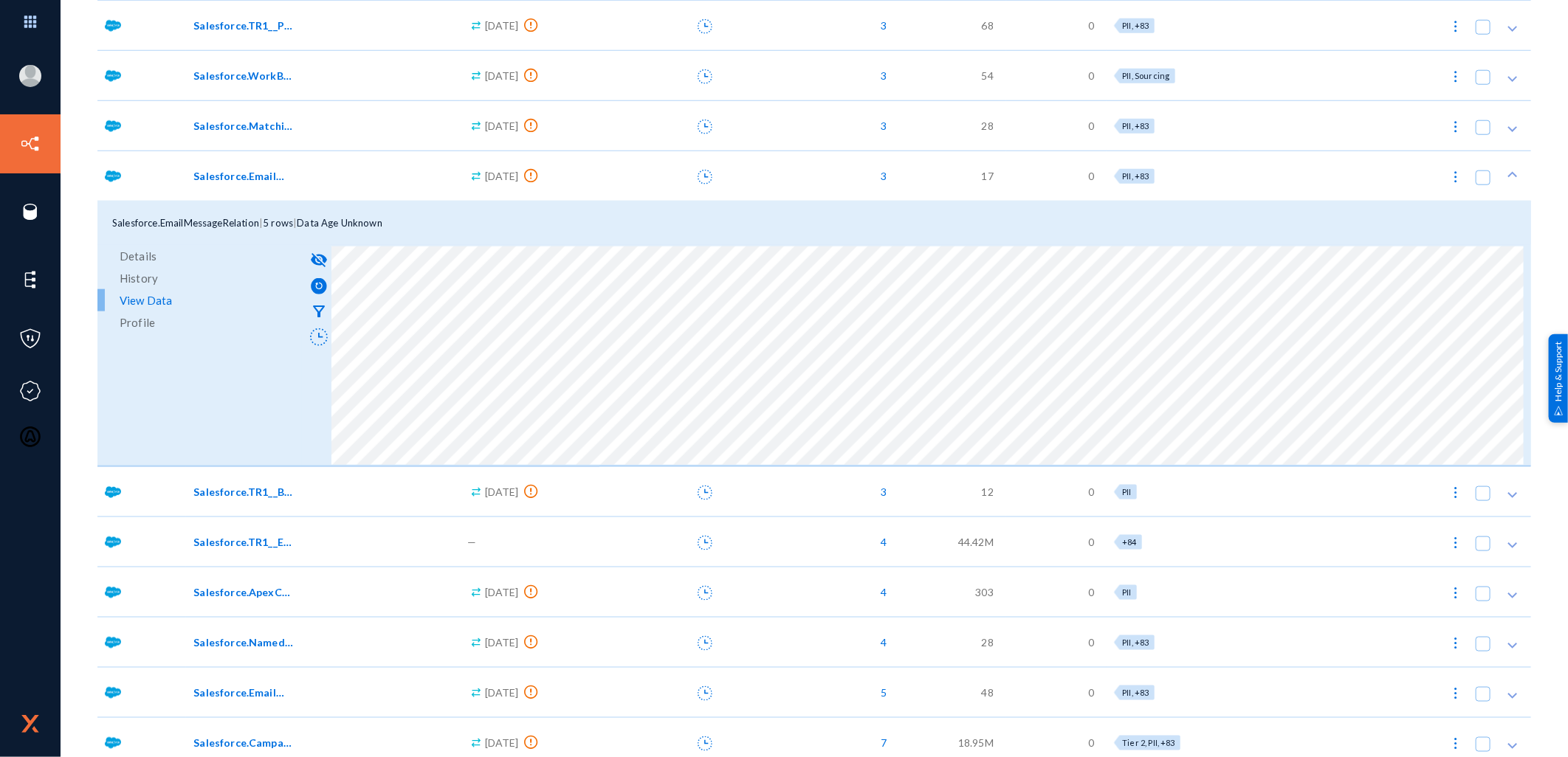
scroll to position [4215, 0]
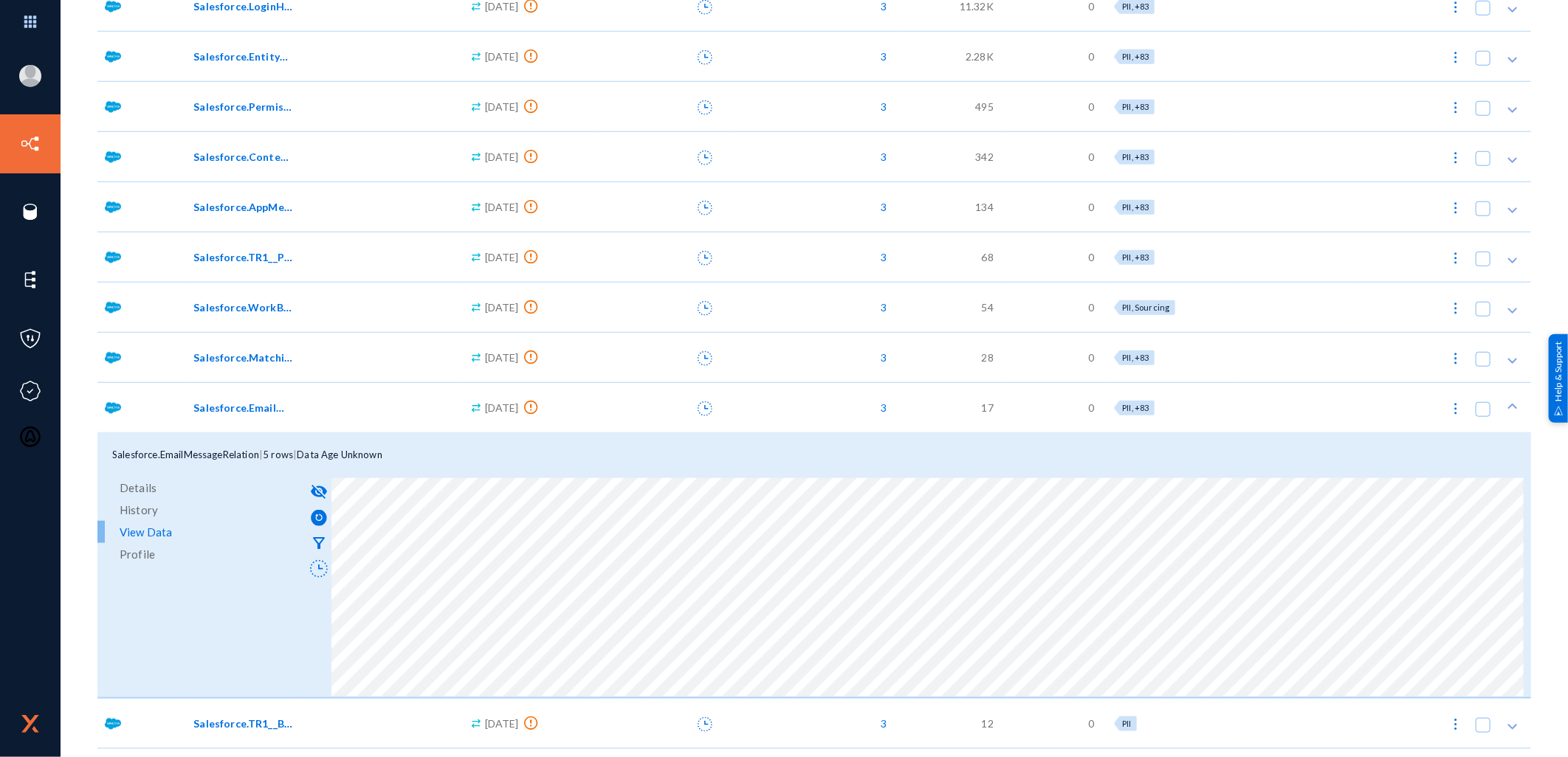
click at [1511, 404] on icon at bounding box center [1512, 406] width 15 height 15
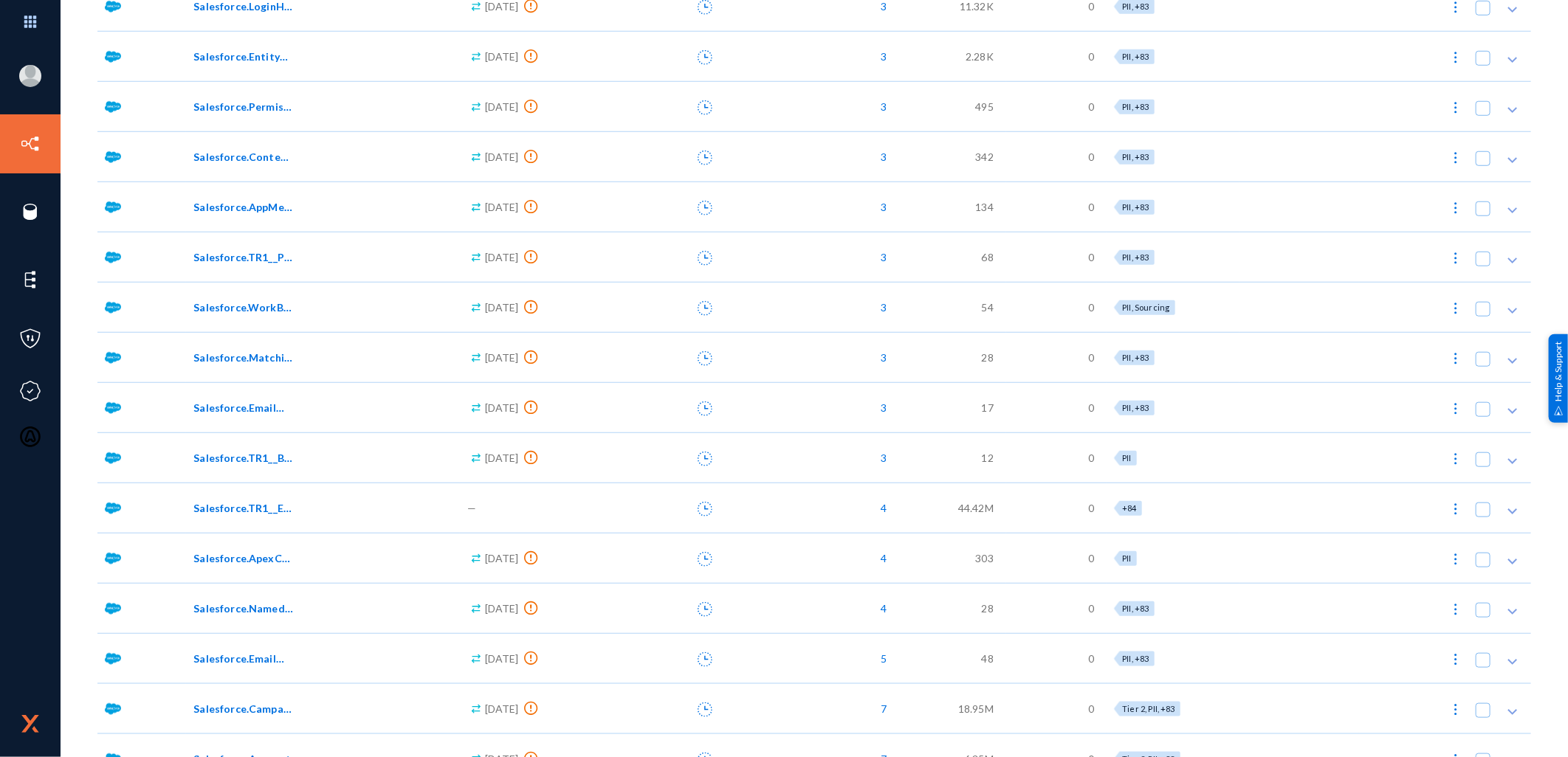
click at [295, 616] on div "Salesforce.NamedCredential" at bounding box center [322, 608] width 273 height 50
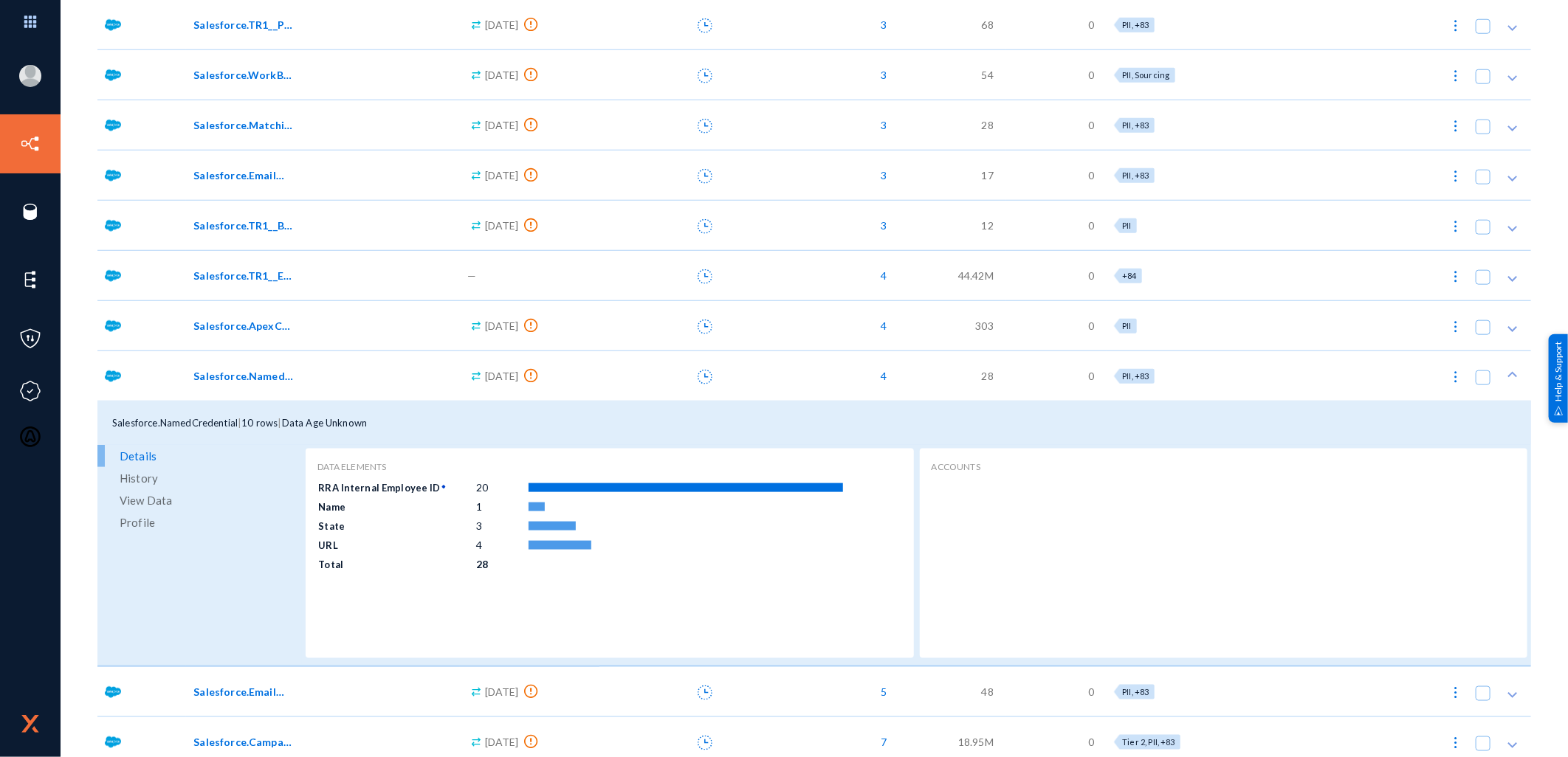
scroll to position [4461, 0]
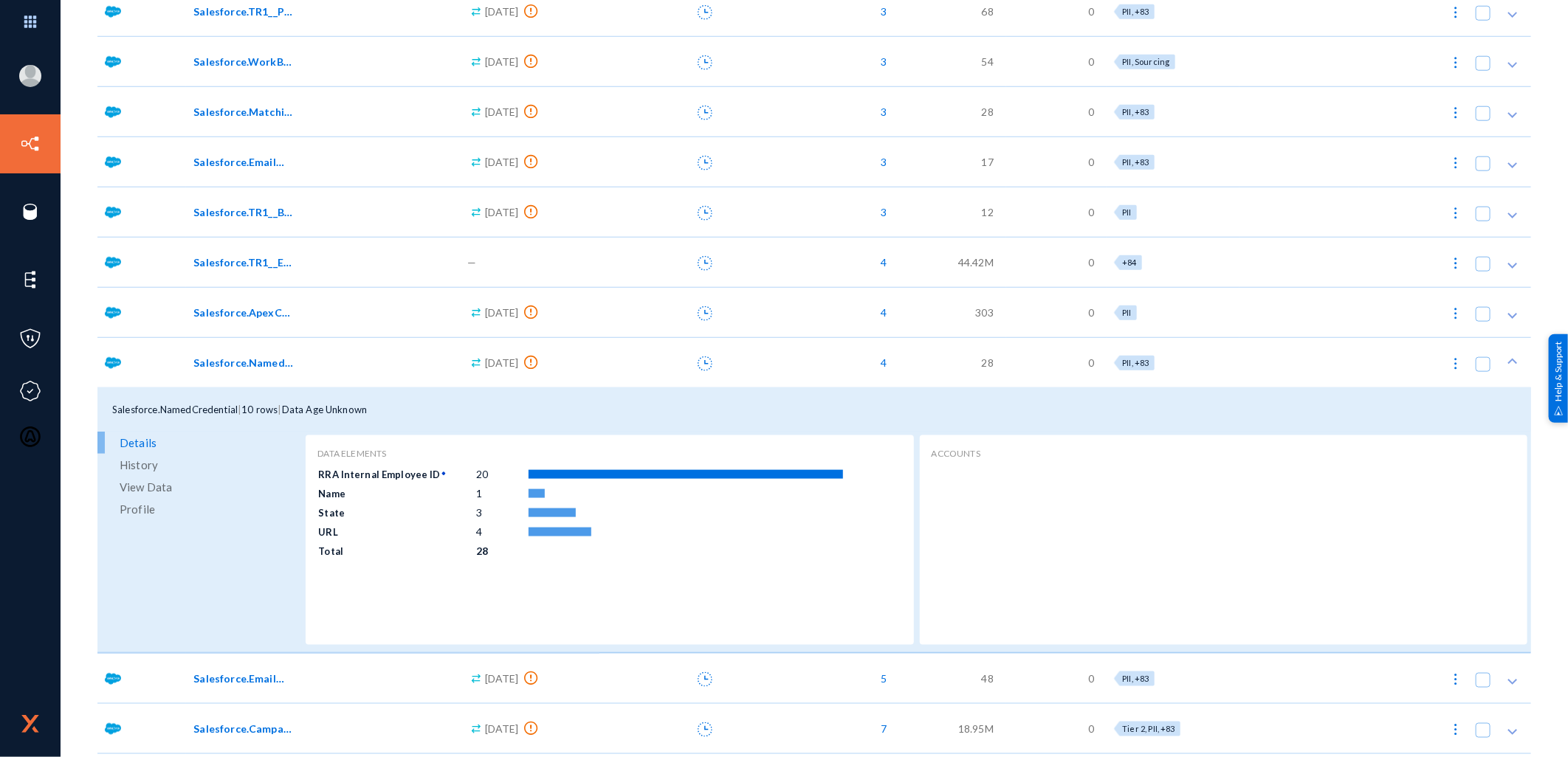
click at [160, 481] on span "View Data" at bounding box center [146, 487] width 53 height 22
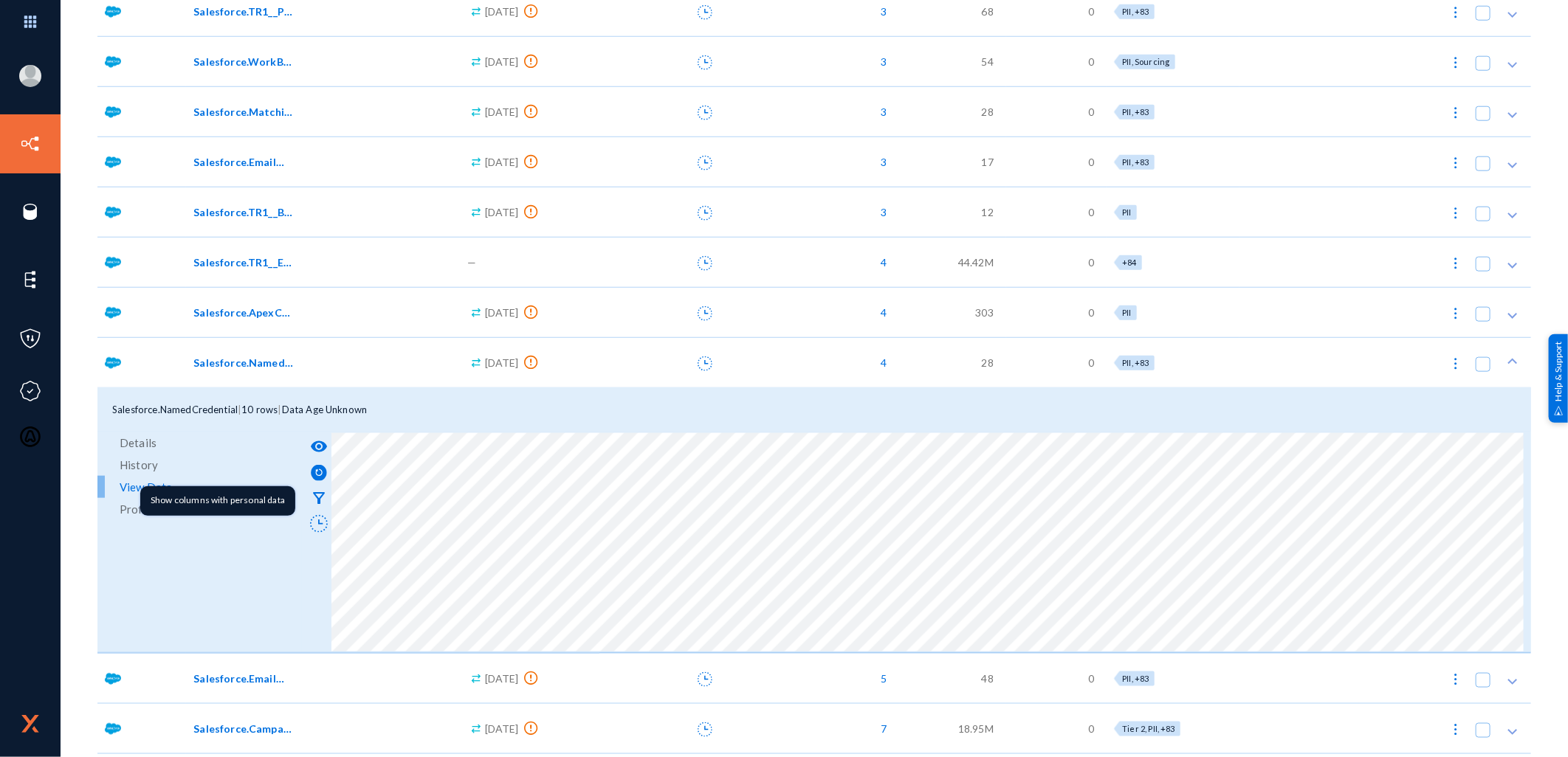
click at [315, 495] on mat-icon "filter_alt" at bounding box center [319, 498] width 18 height 18
click at [322, 447] on mat-icon "visibility" at bounding box center [319, 447] width 18 height 18
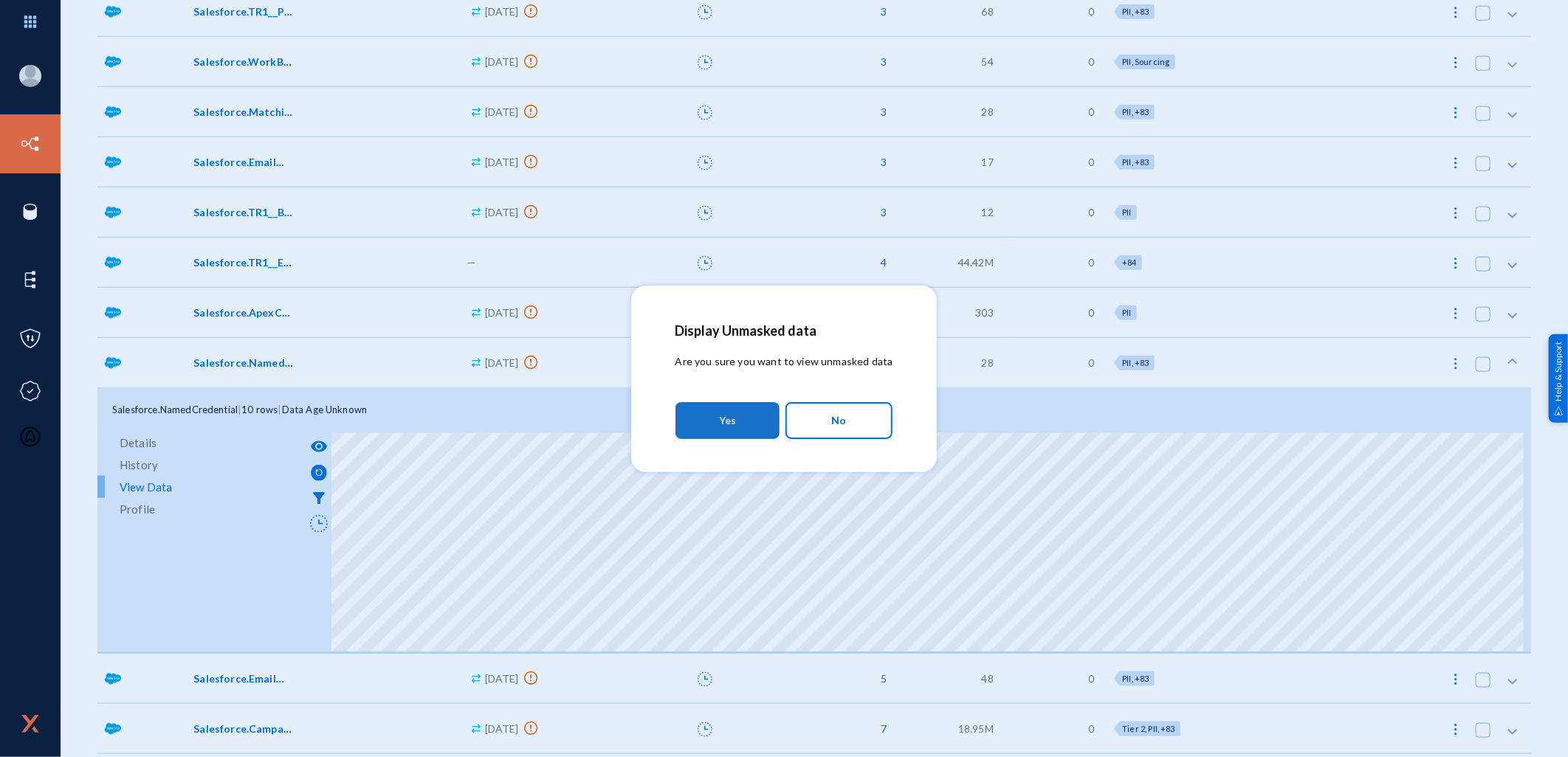
drag, startPoint x: 729, startPoint y: 416, endPoint x: 748, endPoint y: 410, distance: 19.9
click at [728, 416] on span "Yes" at bounding box center [727, 420] width 17 height 26
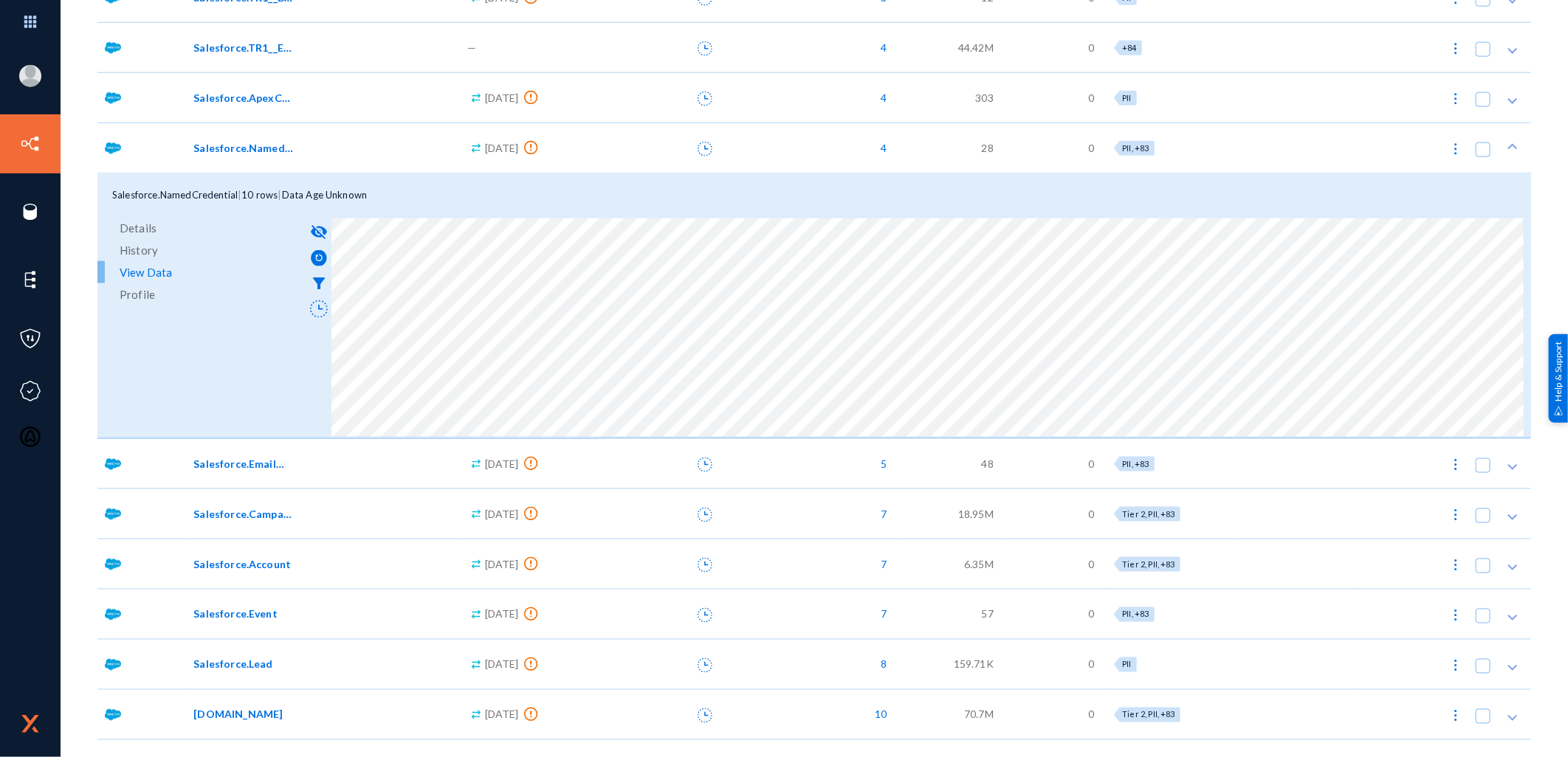
scroll to position [4624, 0]
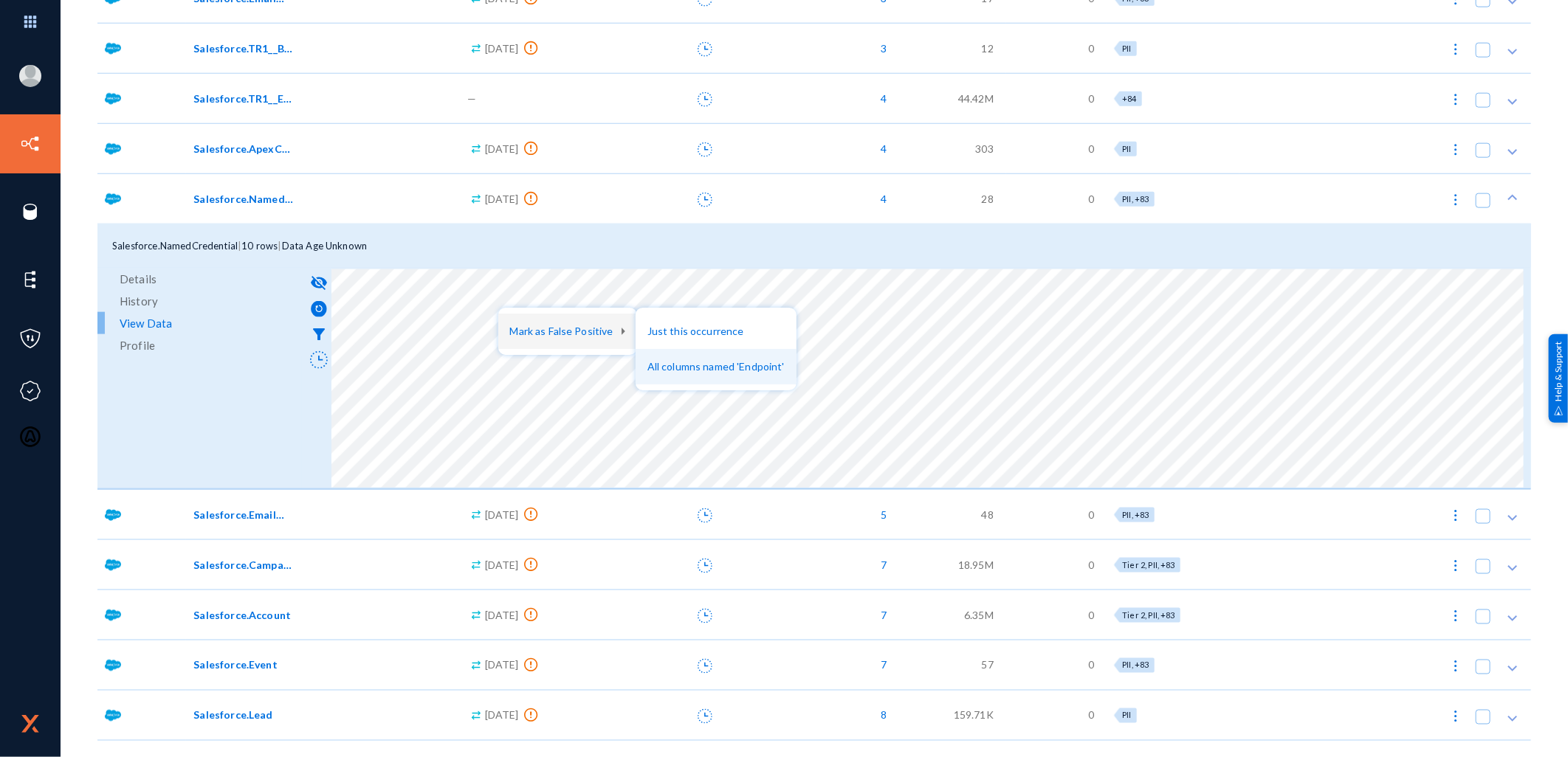
click at [675, 362] on button "All columns named 'Endpoint'" at bounding box center [716, 367] width 161 height 35
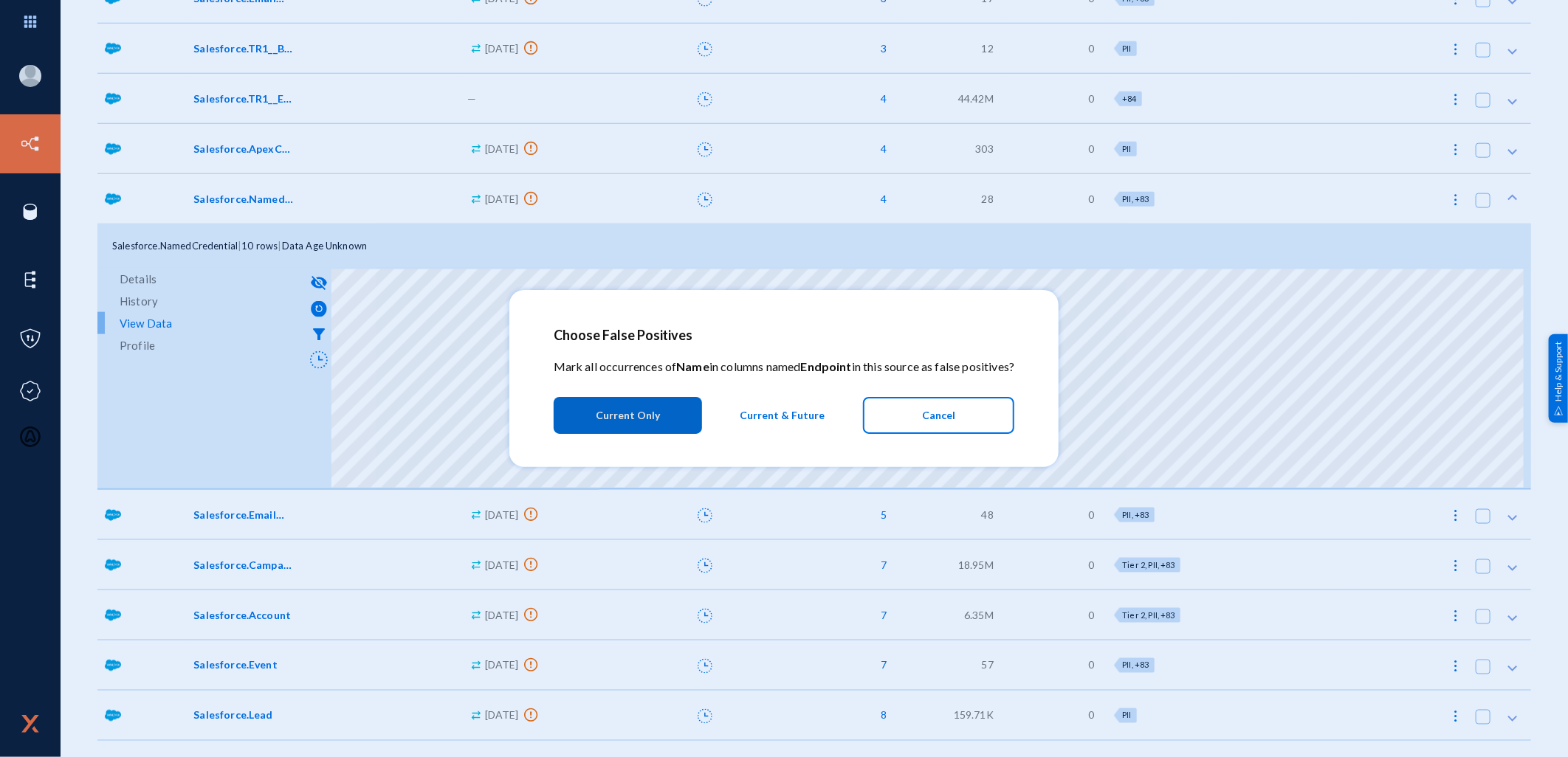
click at [755, 415] on span "Current & Future" at bounding box center [783, 415] width 85 height 26
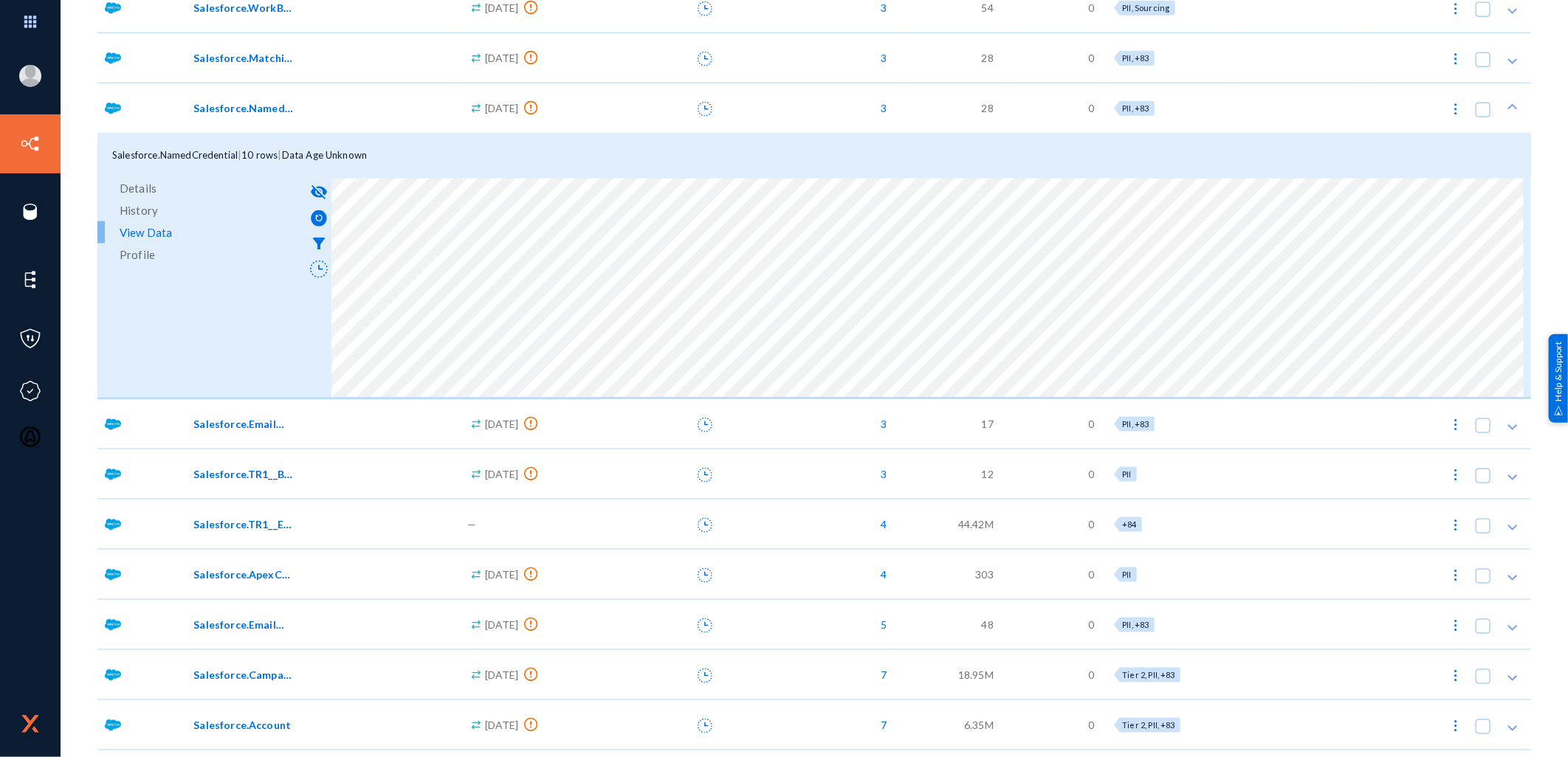
scroll to position [4378, 0]
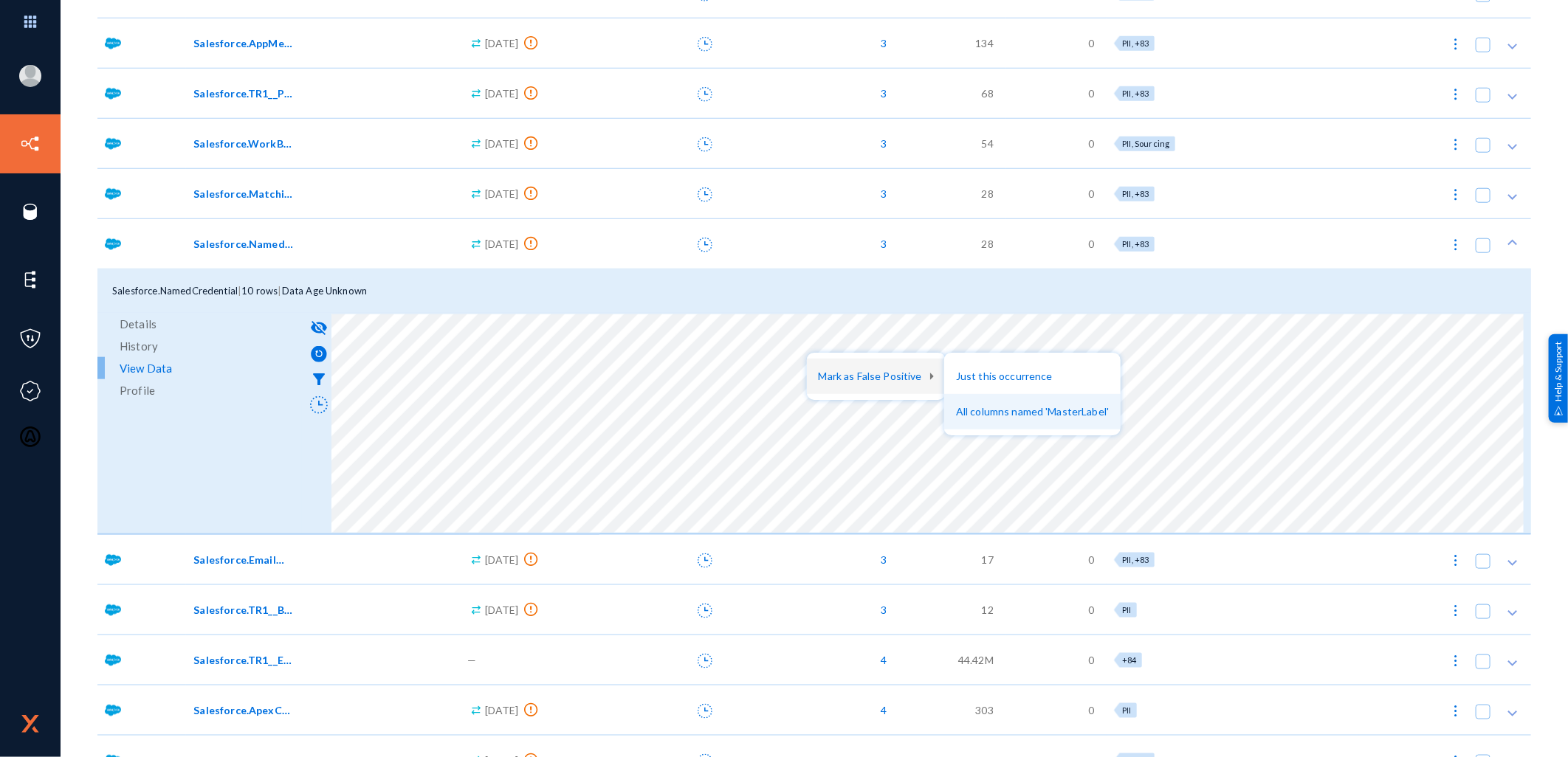
click at [999, 409] on button "All columns named 'MasterLabel'" at bounding box center [1032, 412] width 176 height 35
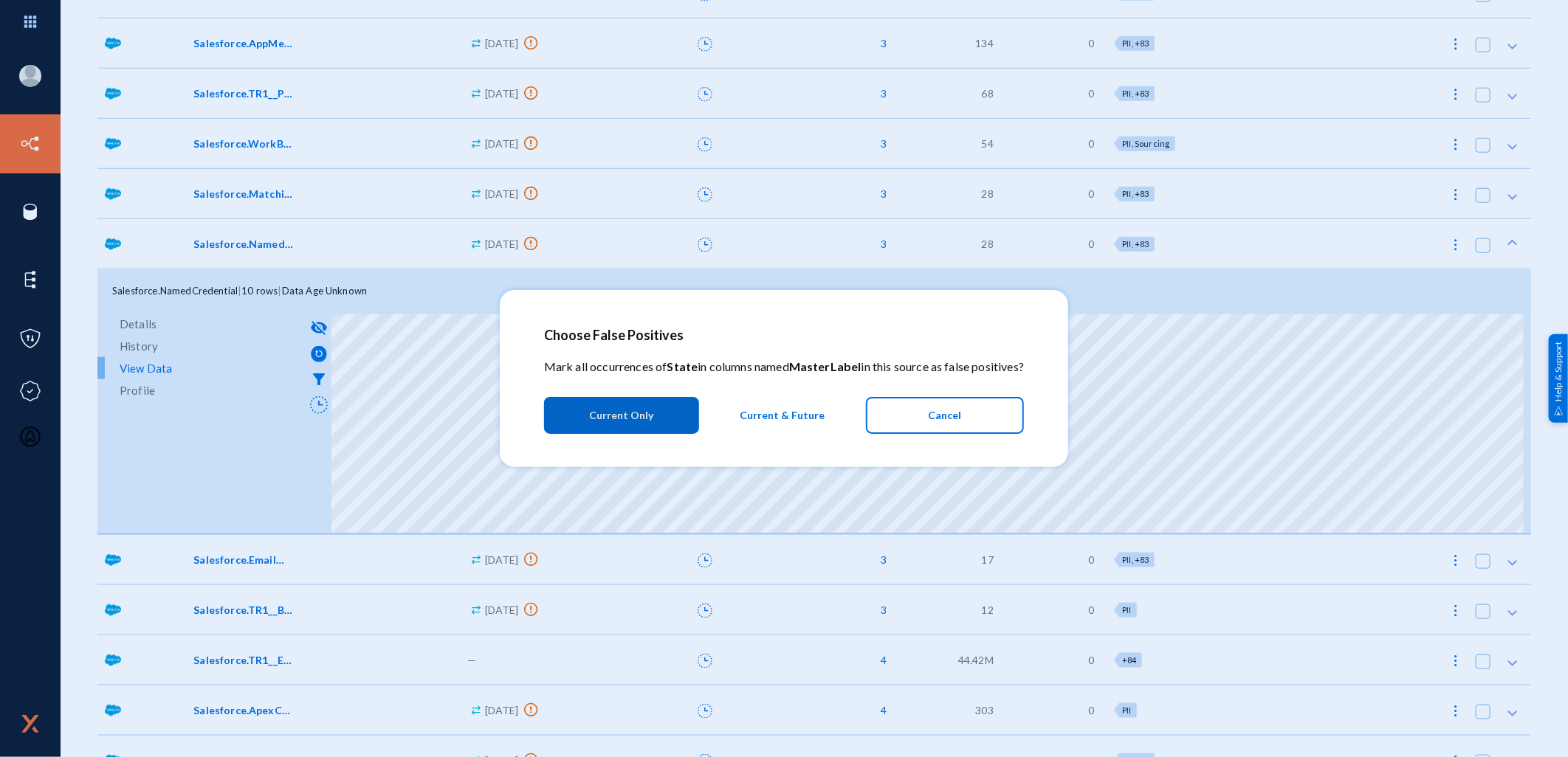
click at [806, 413] on span "Current & Future" at bounding box center [783, 415] width 85 height 26
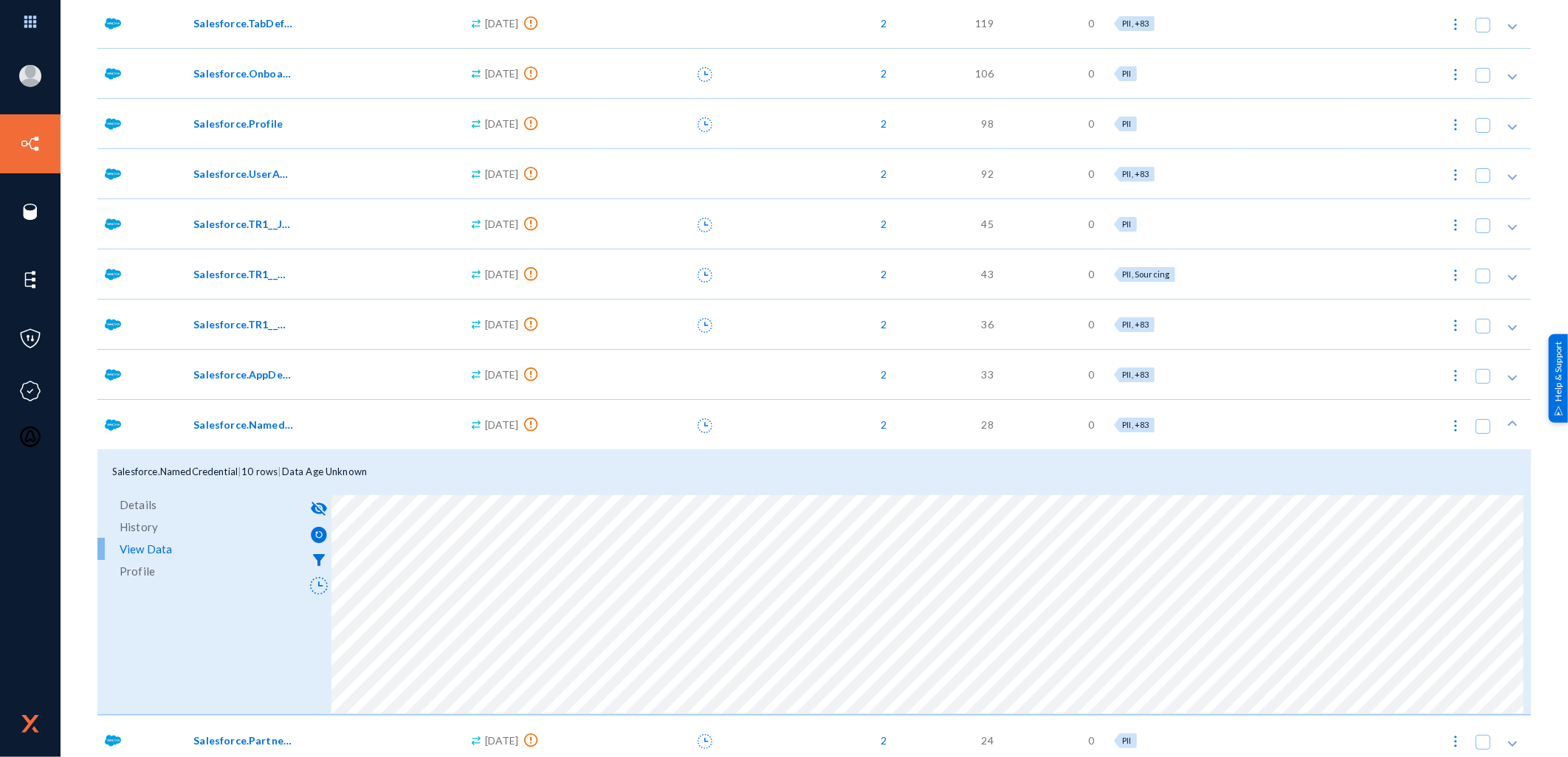
scroll to position [3641, 0]
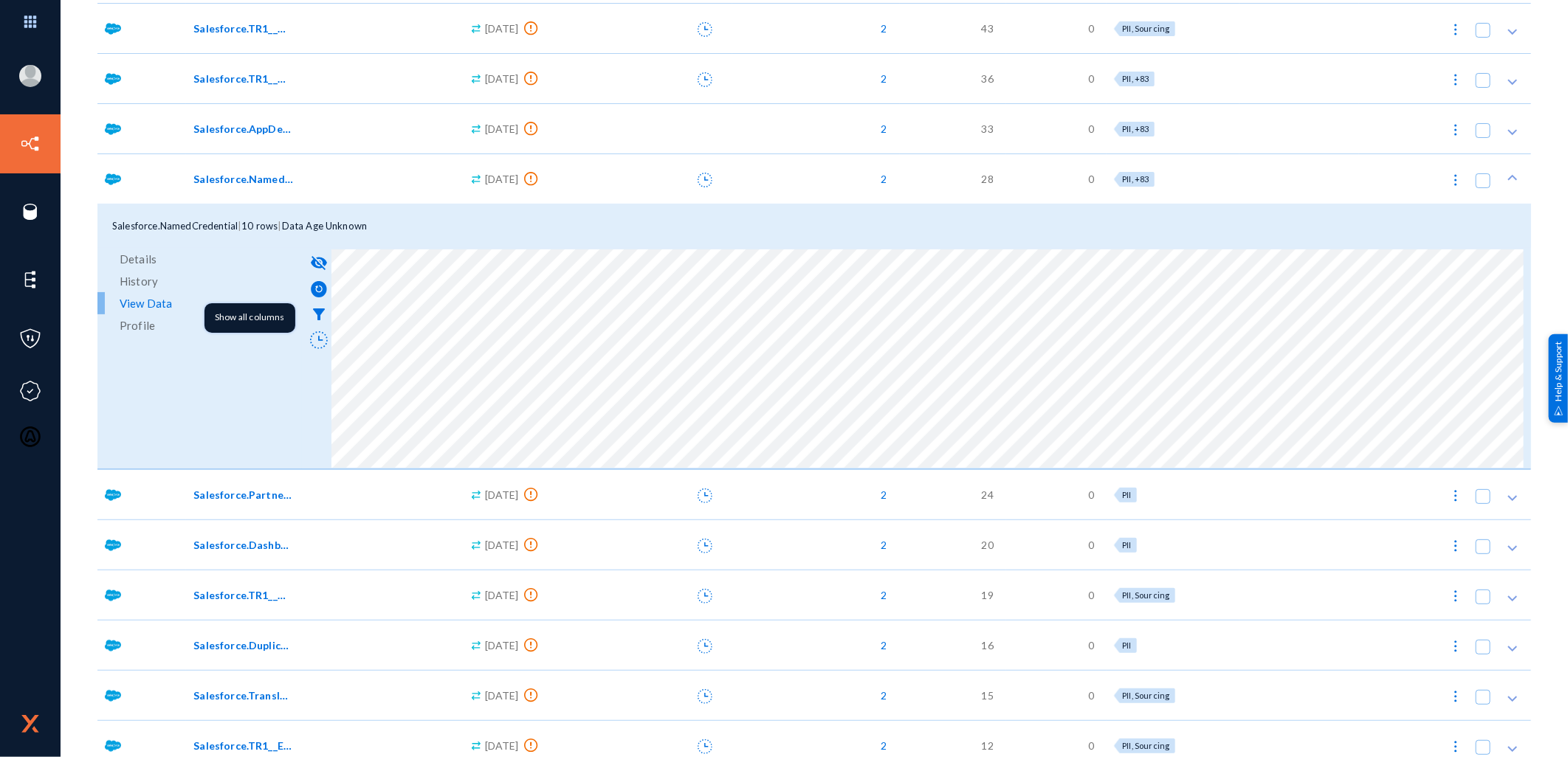
click at [314, 312] on mat-icon "filter_alt" at bounding box center [319, 314] width 18 height 18
click at [1509, 174] on polygon at bounding box center [1513, 176] width 10 height 6
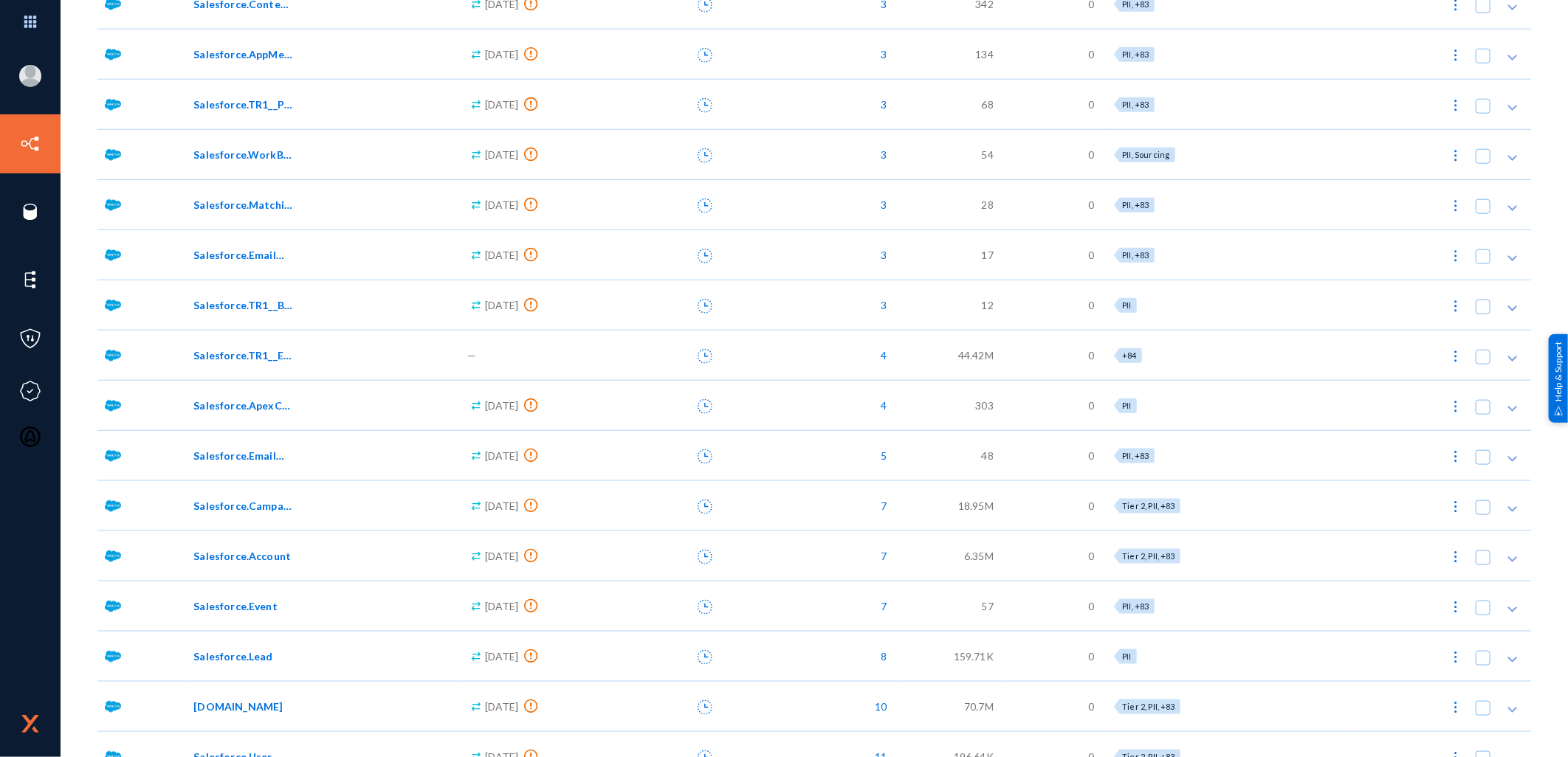
scroll to position [4441, 0]
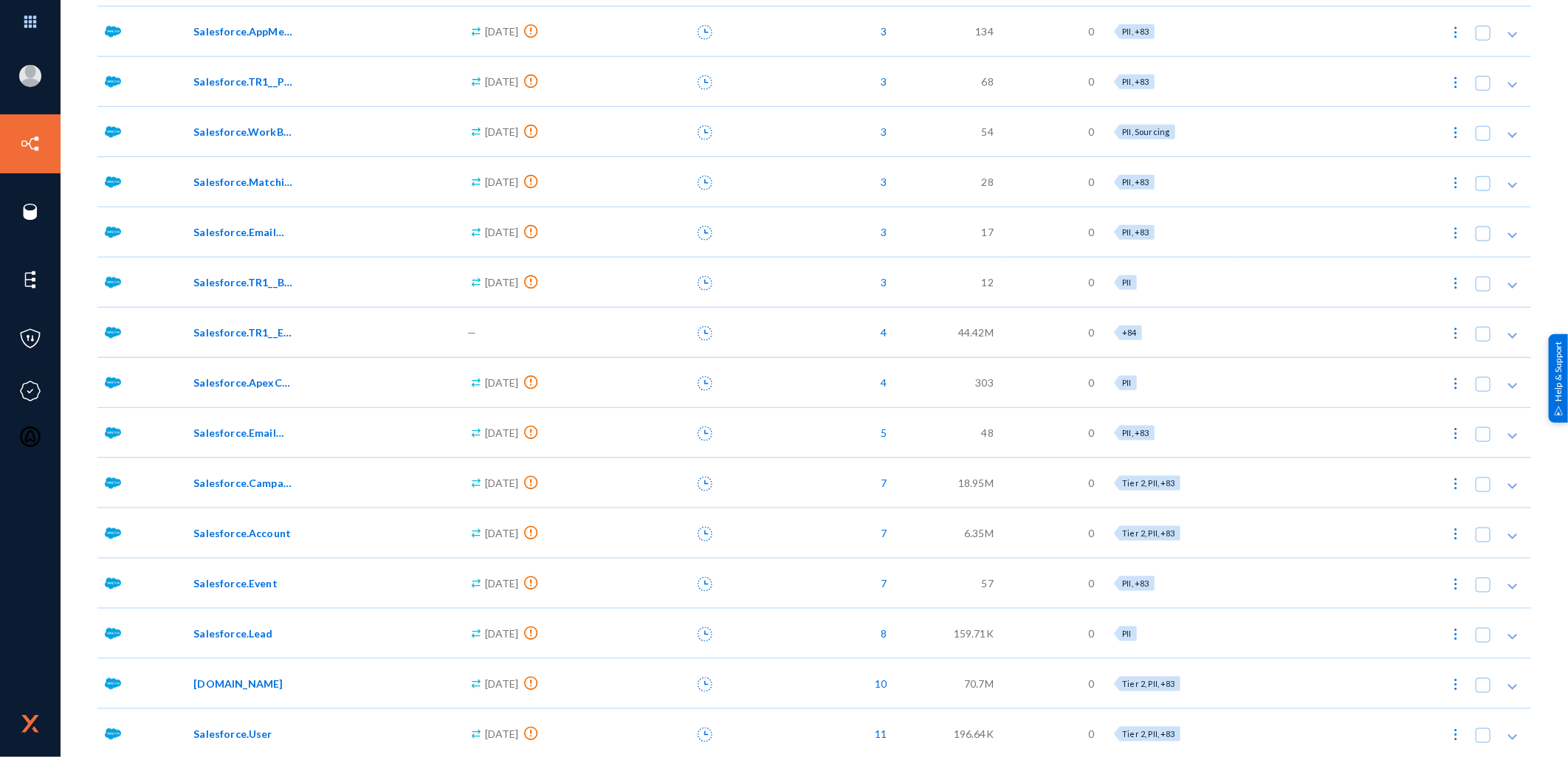
click at [288, 380] on span "Salesforce.ApexComponent" at bounding box center [243, 382] width 100 height 15
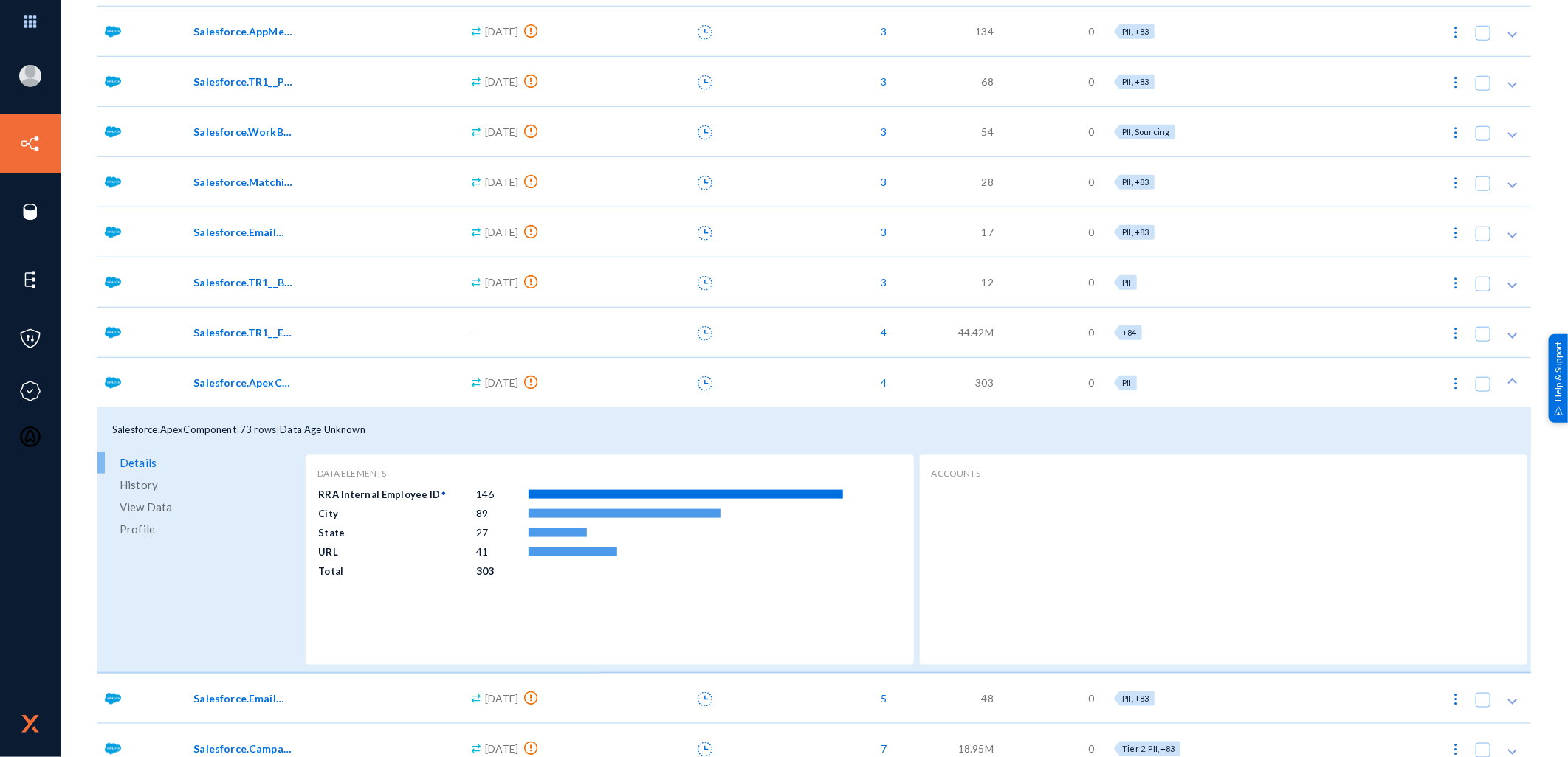
click at [153, 507] on span "View Data" at bounding box center [146, 507] width 53 height 22
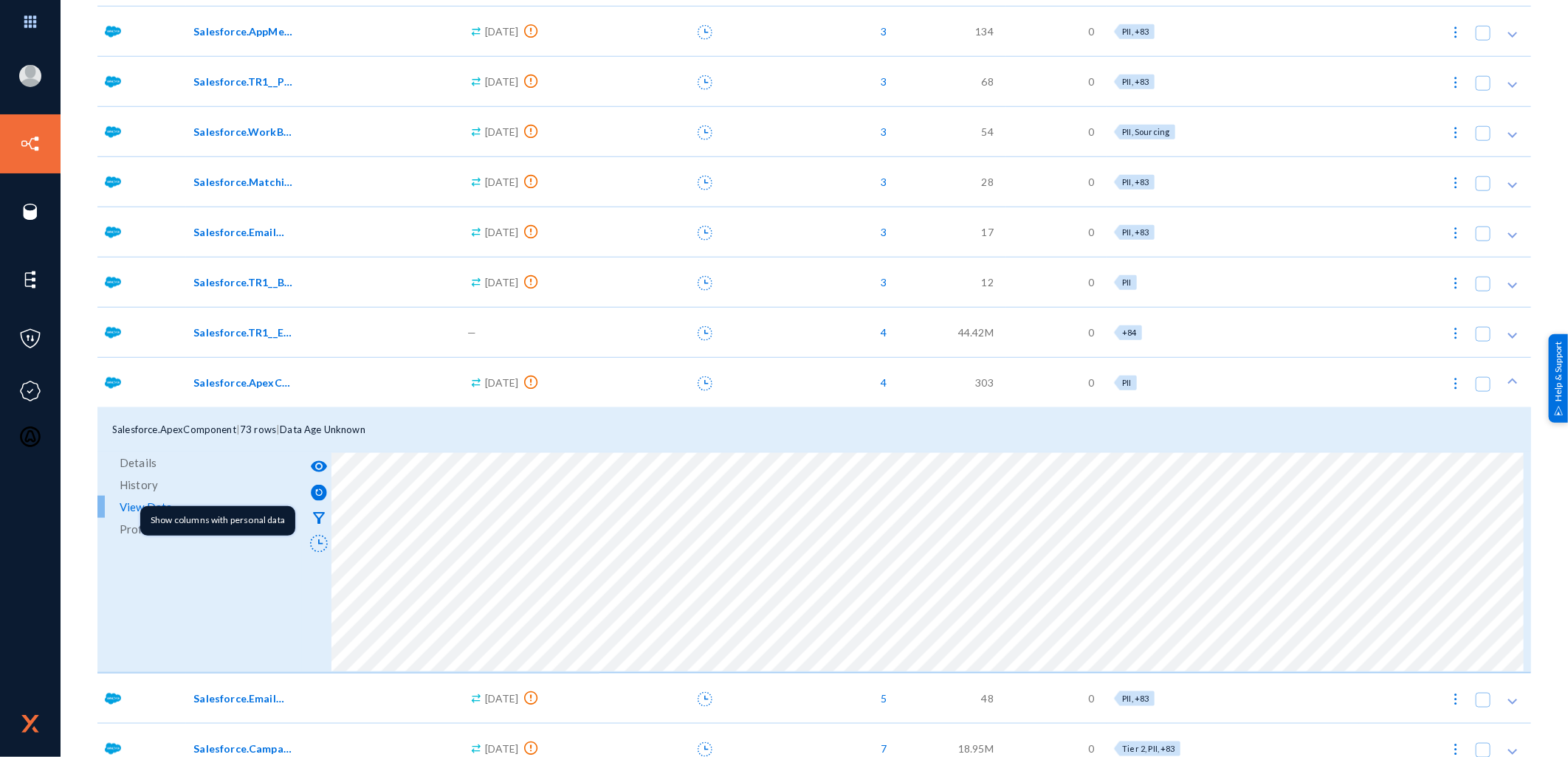
click at [318, 517] on mat-icon "filter_alt" at bounding box center [319, 518] width 18 height 18
click at [320, 460] on mat-icon "visibility" at bounding box center [319, 467] width 18 height 18
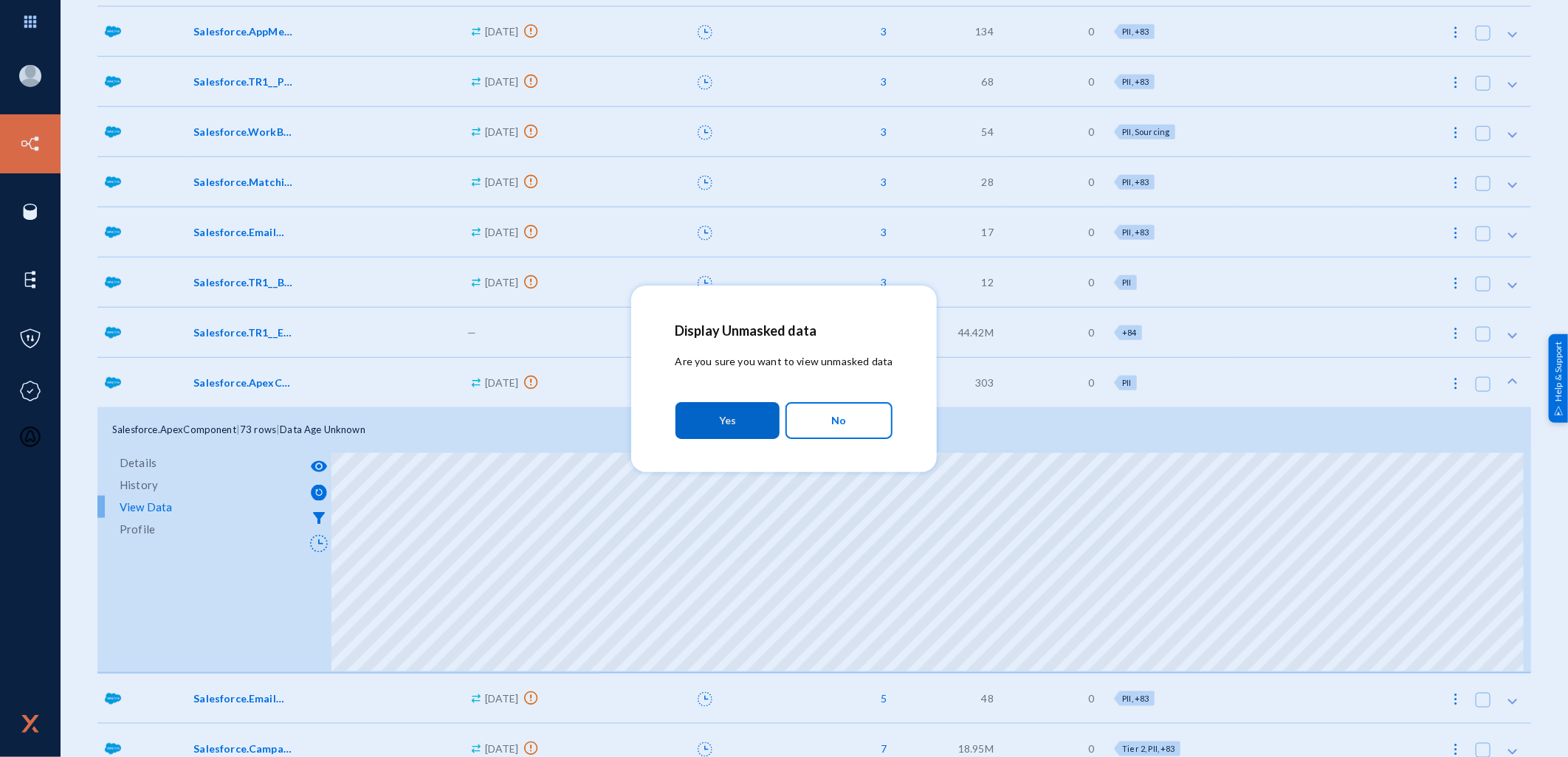
click at [712, 410] on button "Yes" at bounding box center [727, 420] width 104 height 37
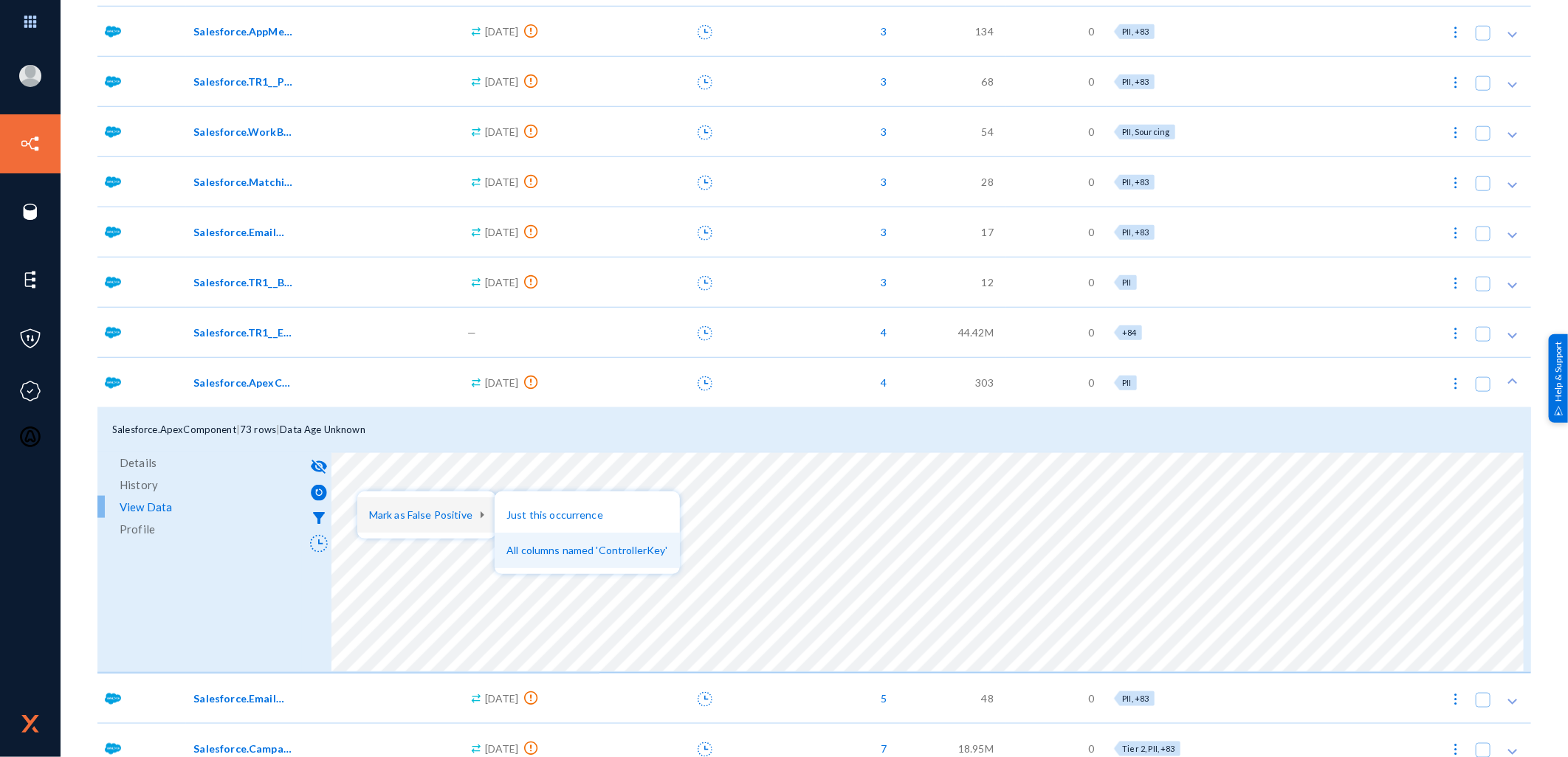
click at [600, 552] on button "All columns named 'ControllerKey'" at bounding box center [587, 550] width 185 height 35
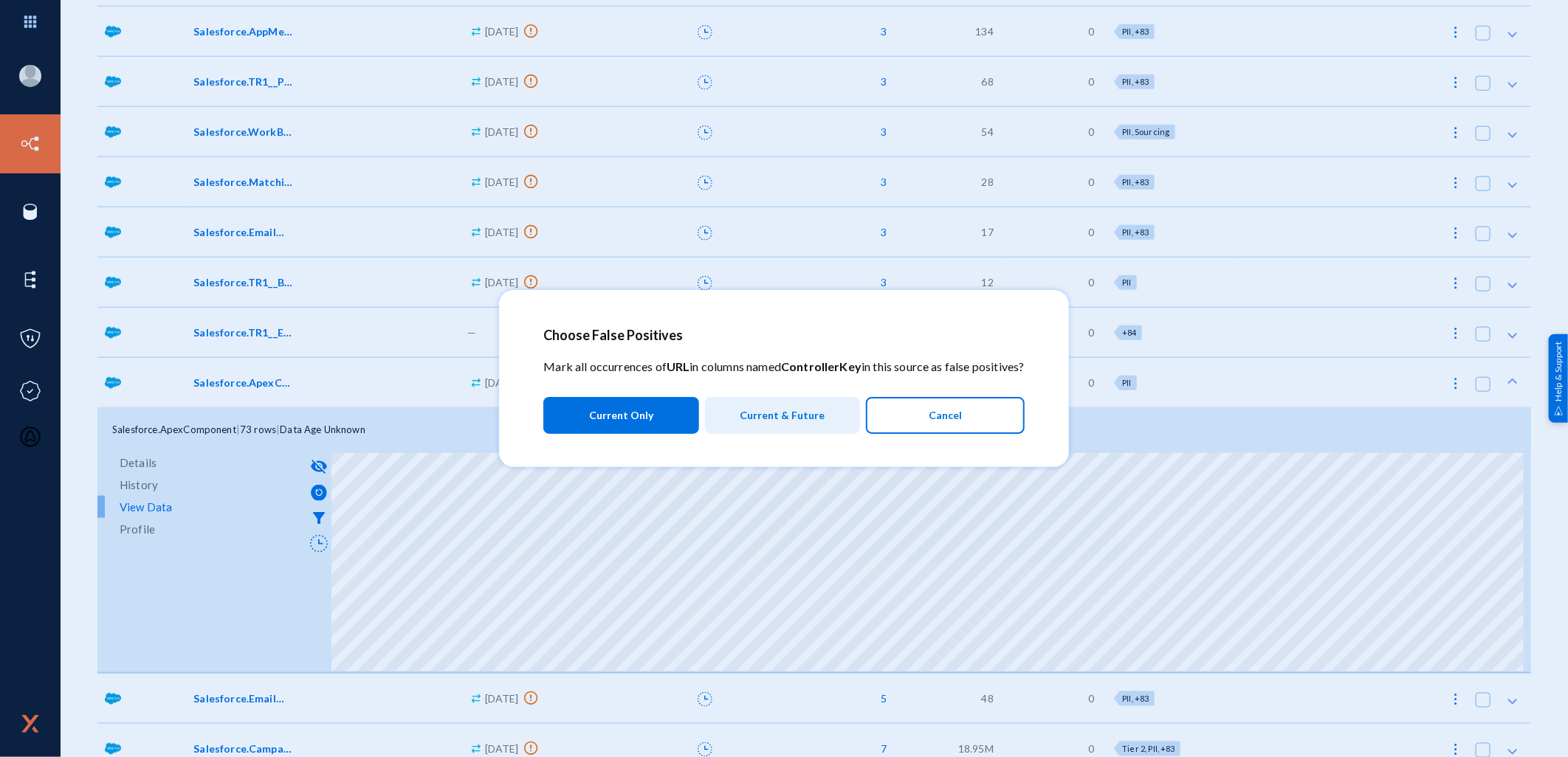
click at [779, 411] on span "Current & Future" at bounding box center [782, 415] width 85 height 26
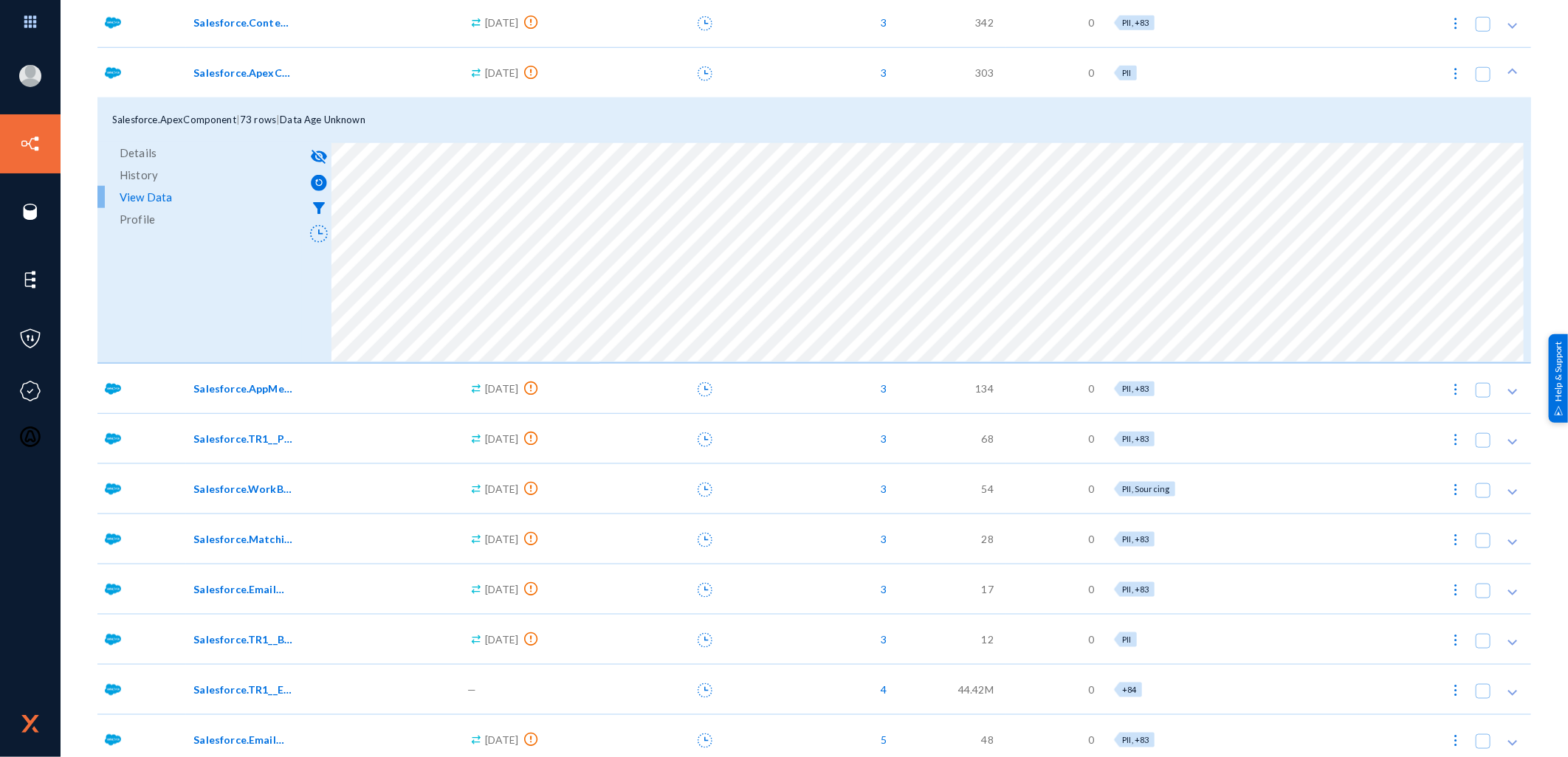
scroll to position [4359, 0]
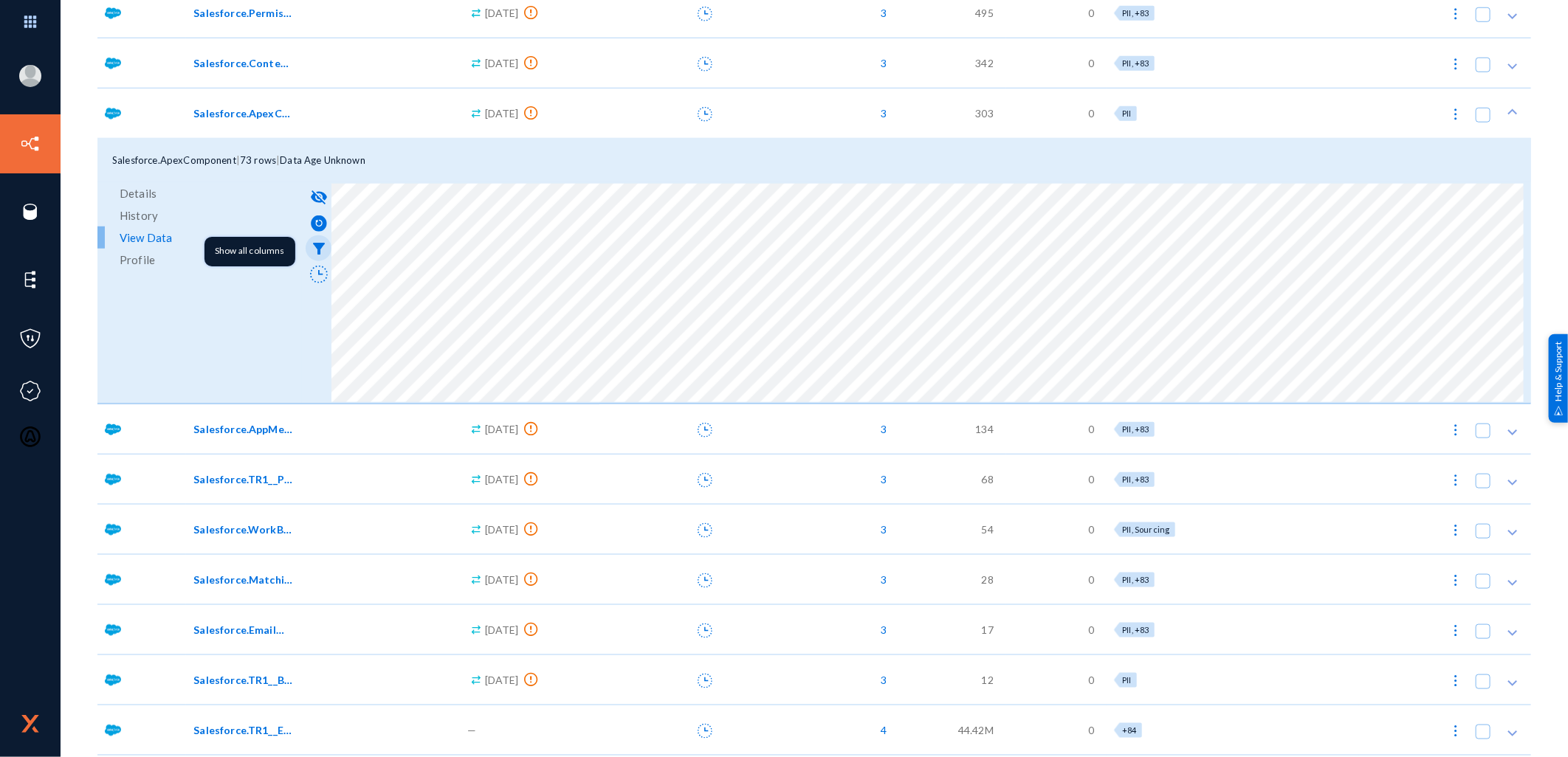
click at [314, 240] on mat-icon "filter_alt" at bounding box center [319, 249] width 18 height 18
click at [1505, 109] on icon at bounding box center [1512, 112] width 15 height 15
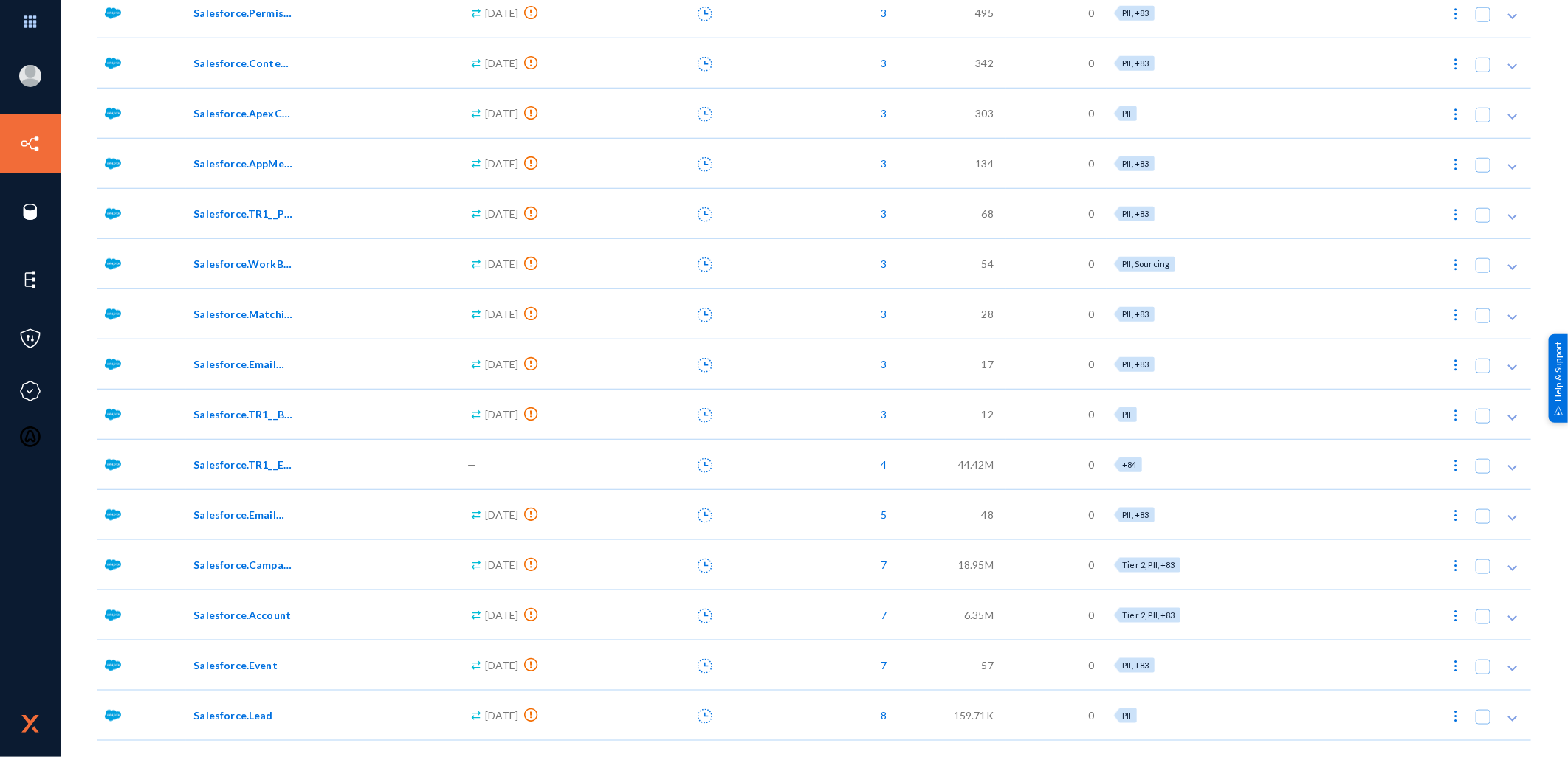
click at [304, 416] on div "Salesforce.TR1__BHTK_Portal_Configuration__mdt" at bounding box center [319, 414] width 253 height 15
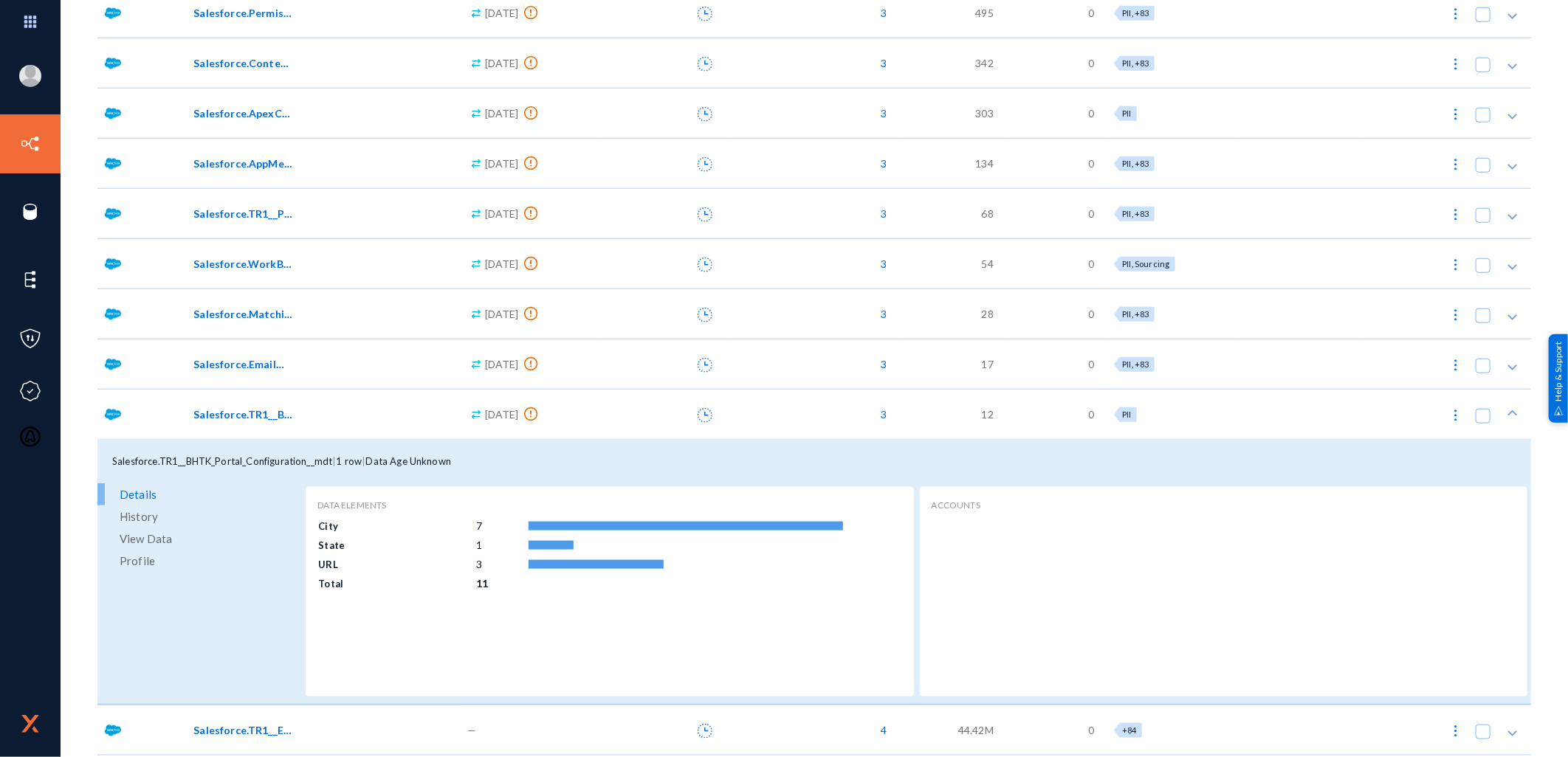
click at [146, 536] on span "View Data" at bounding box center [146, 538] width 53 height 22
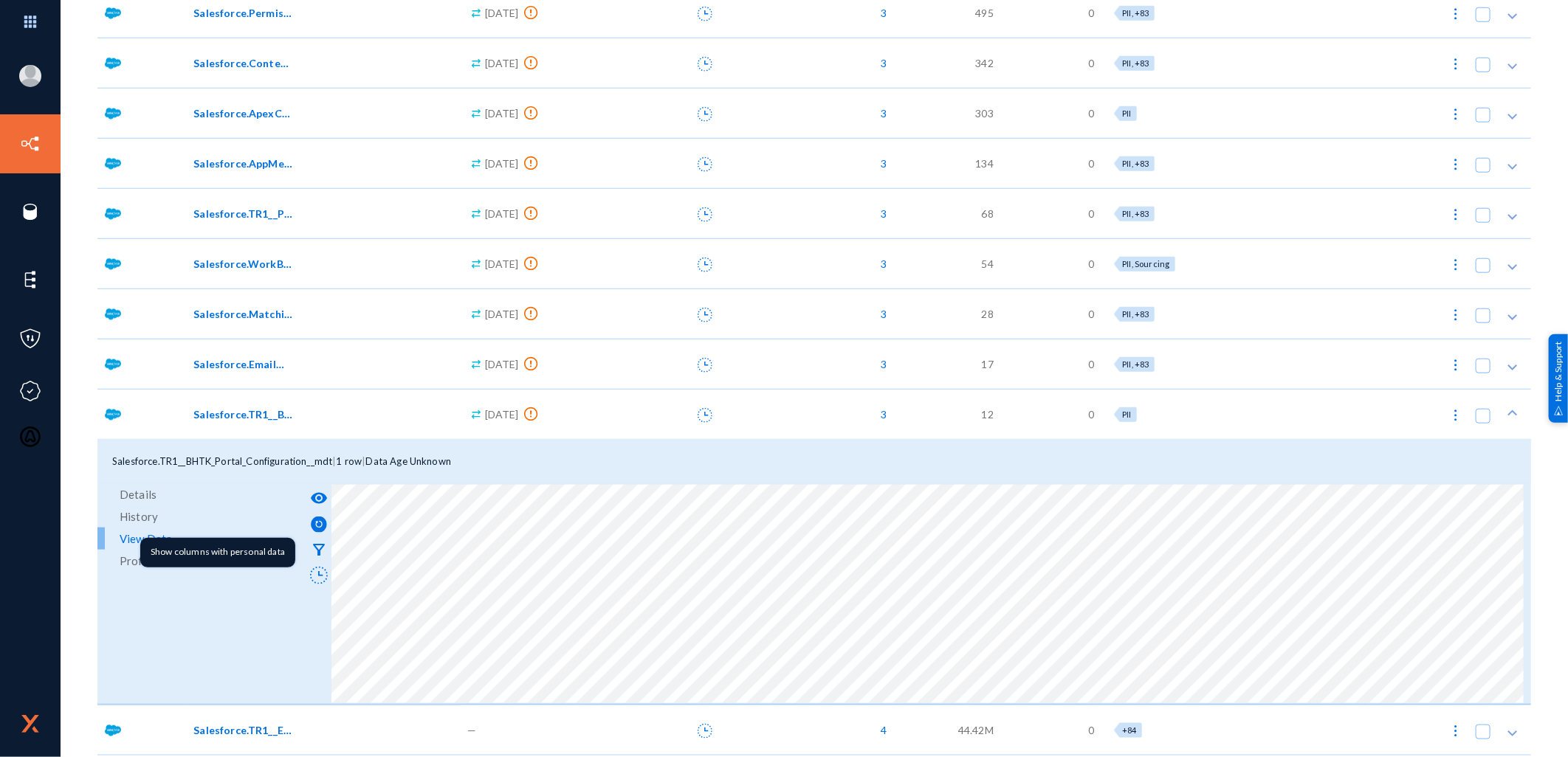
click at [320, 547] on mat-icon "filter_alt" at bounding box center [319, 550] width 18 height 18
